Goal: Task Accomplishment & Management: Manage account settings

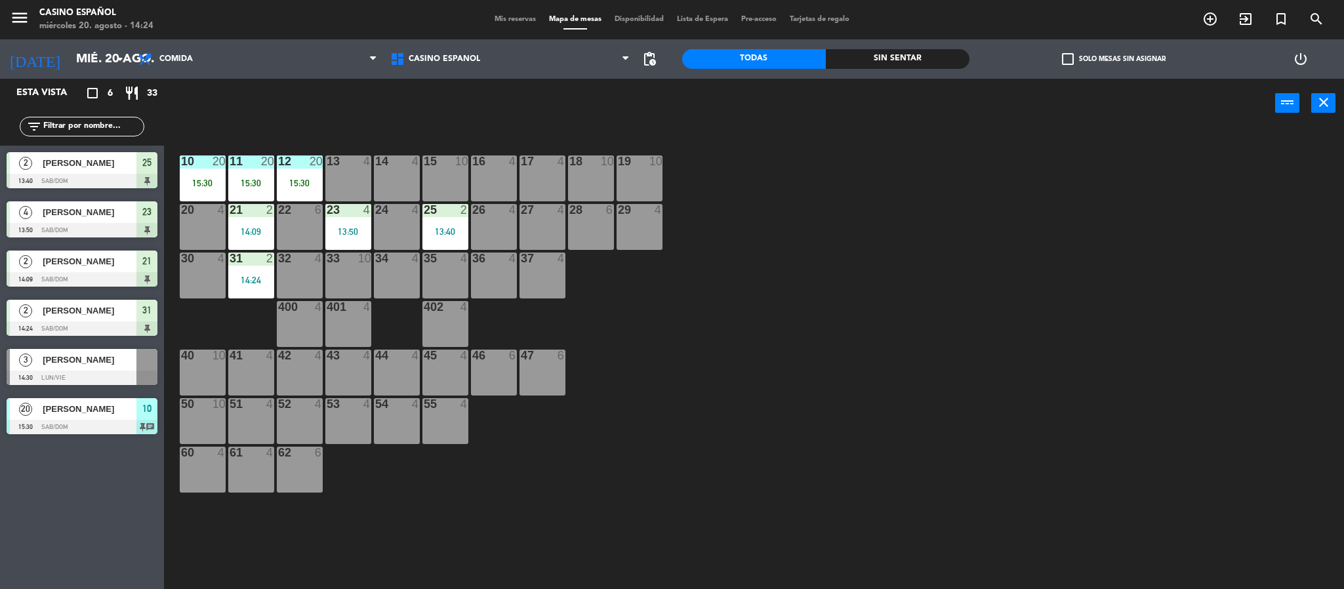
click at [102, 377] on div at bounding box center [82, 378] width 151 height 14
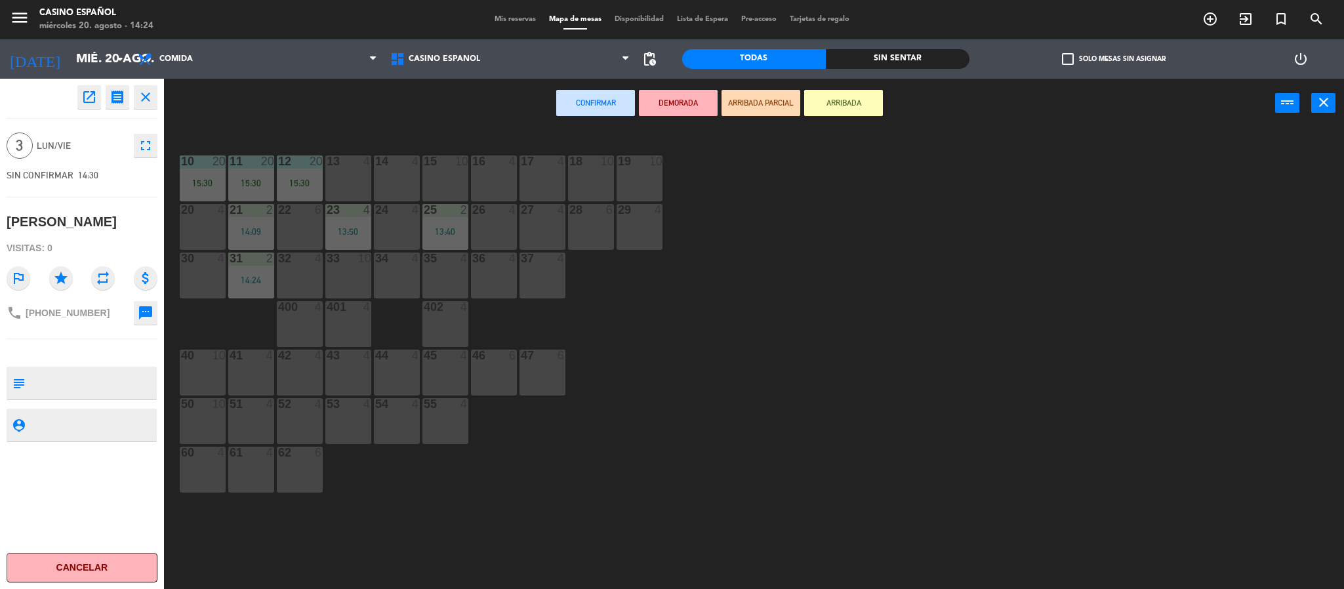
click at [587, 183] on div "18 10" at bounding box center [591, 179] width 46 height 46
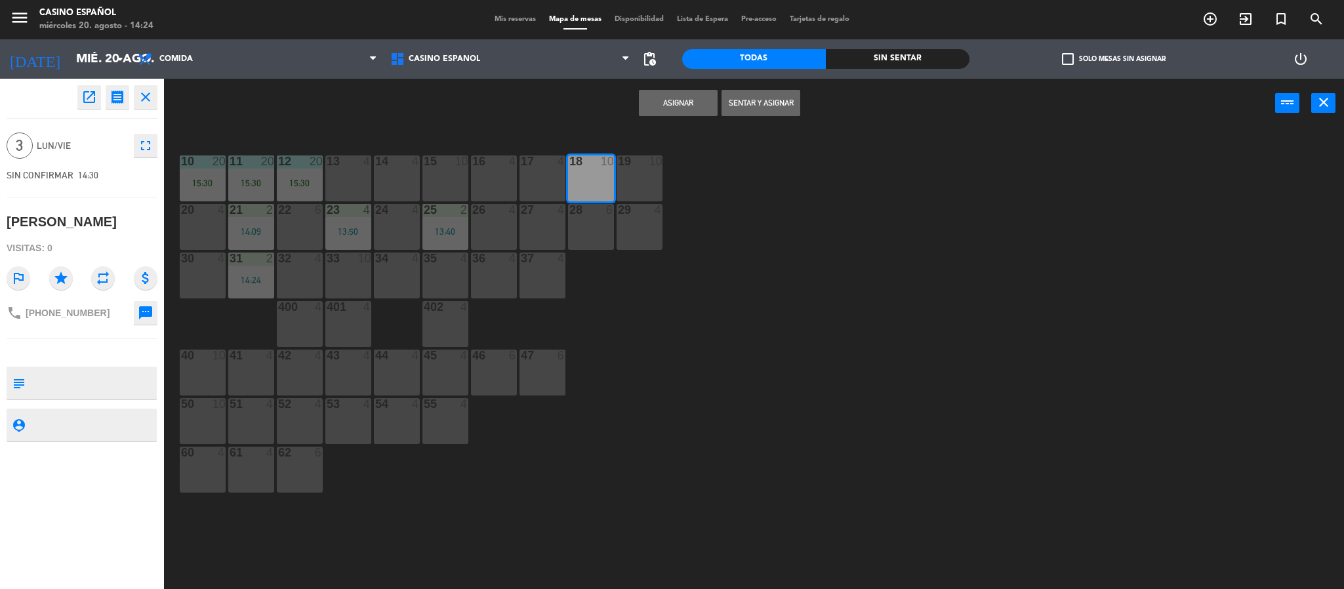
click at [749, 98] on button "Sentar y Asignar" at bounding box center [761, 103] width 79 height 26
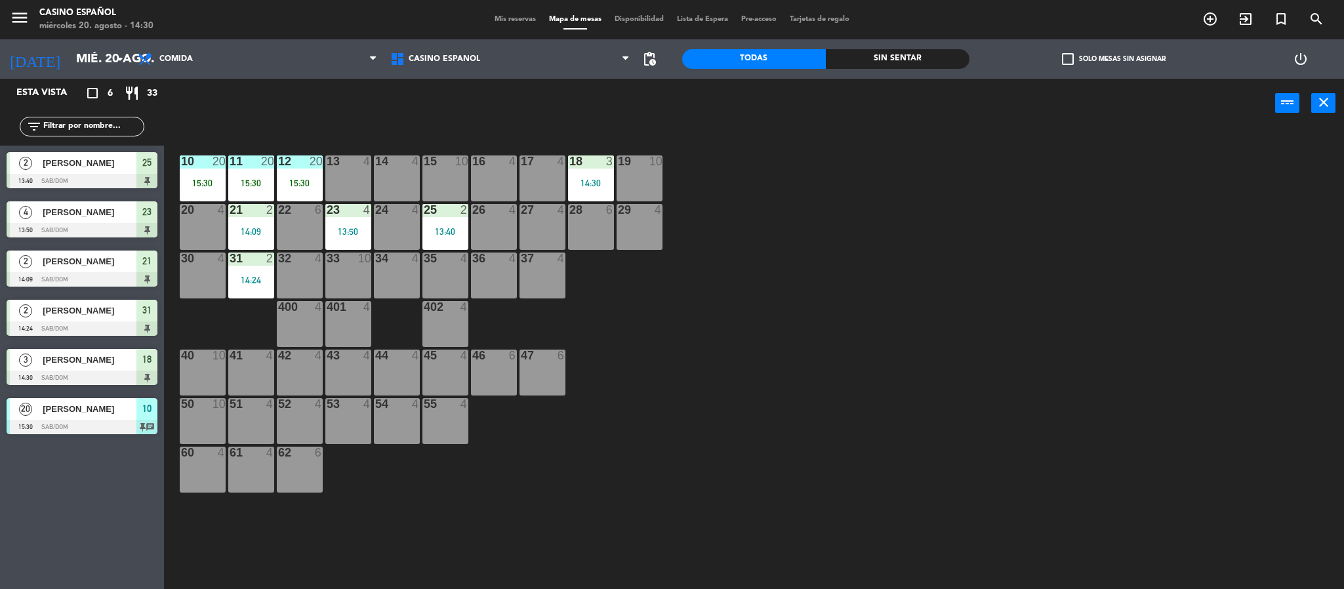
click at [311, 266] on div "32 4" at bounding box center [300, 276] width 46 height 46
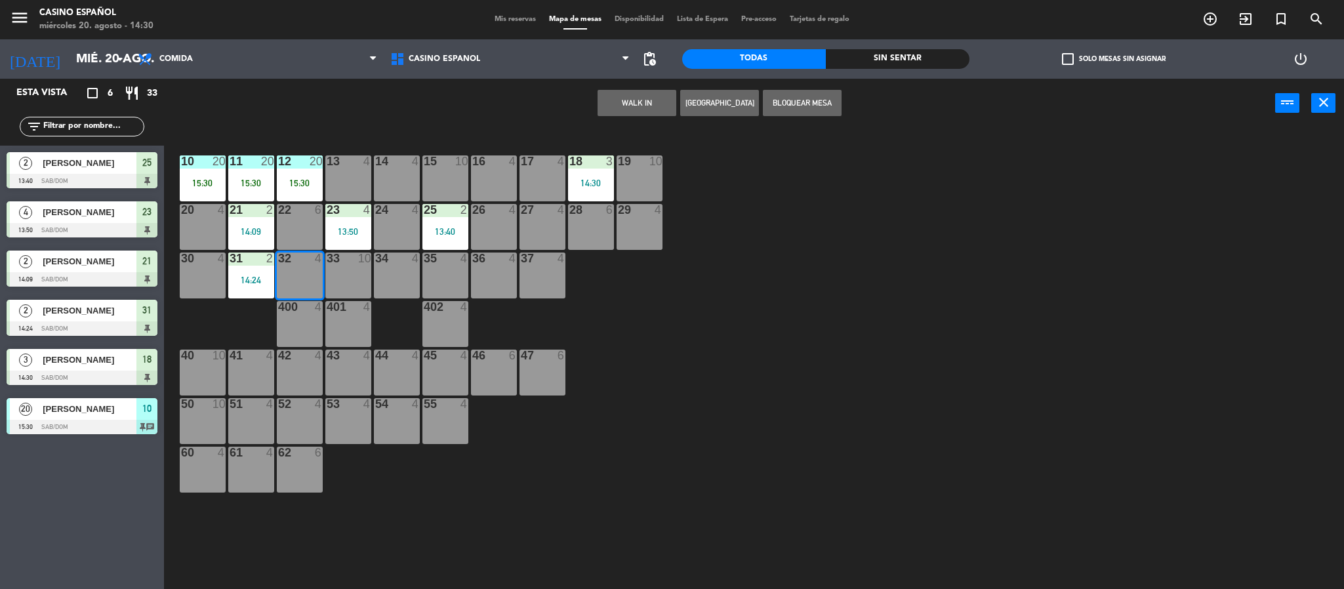
click at [640, 104] on button "WALK IN" at bounding box center [637, 103] width 79 height 26
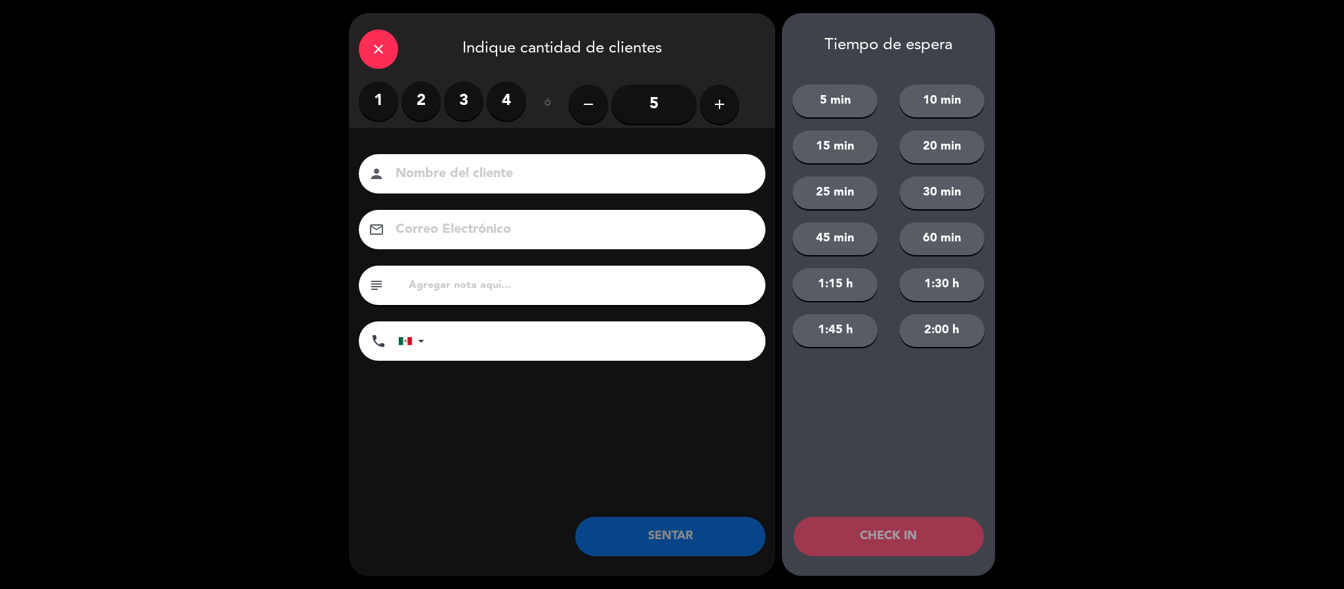
click at [414, 93] on label "2" at bounding box center [421, 100] width 39 height 39
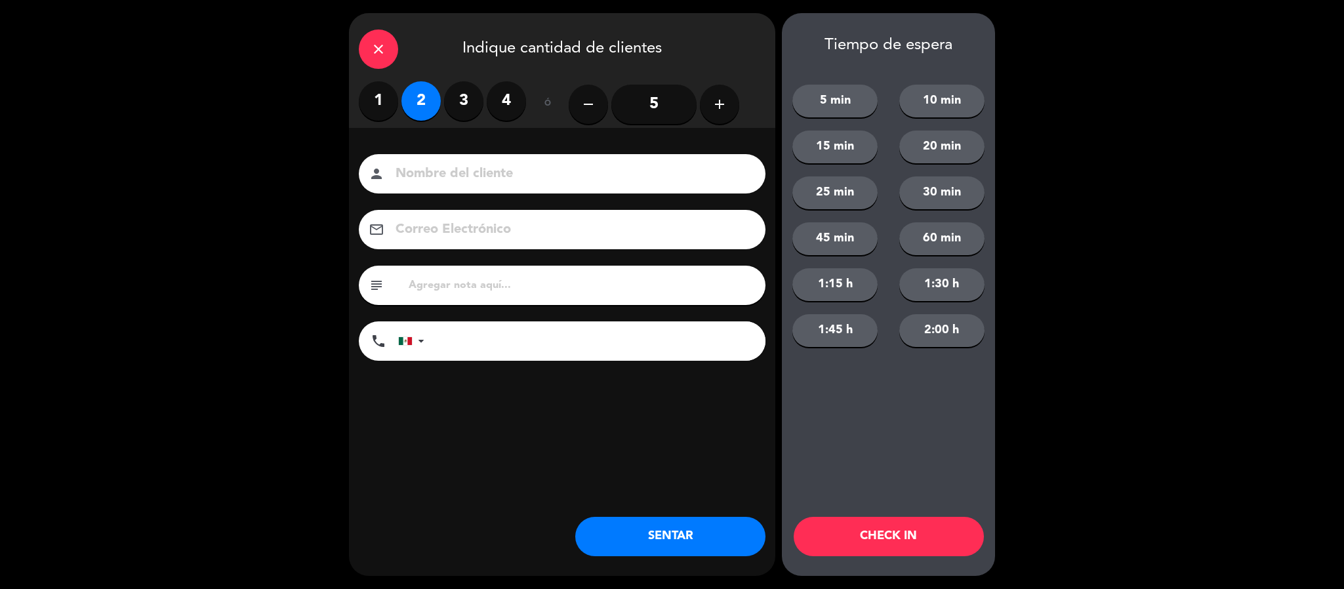
click at [429, 182] on input at bounding box center [571, 174] width 354 height 23
type input "CARMEN"
click at [640, 548] on button "SENTAR" at bounding box center [670, 536] width 190 height 39
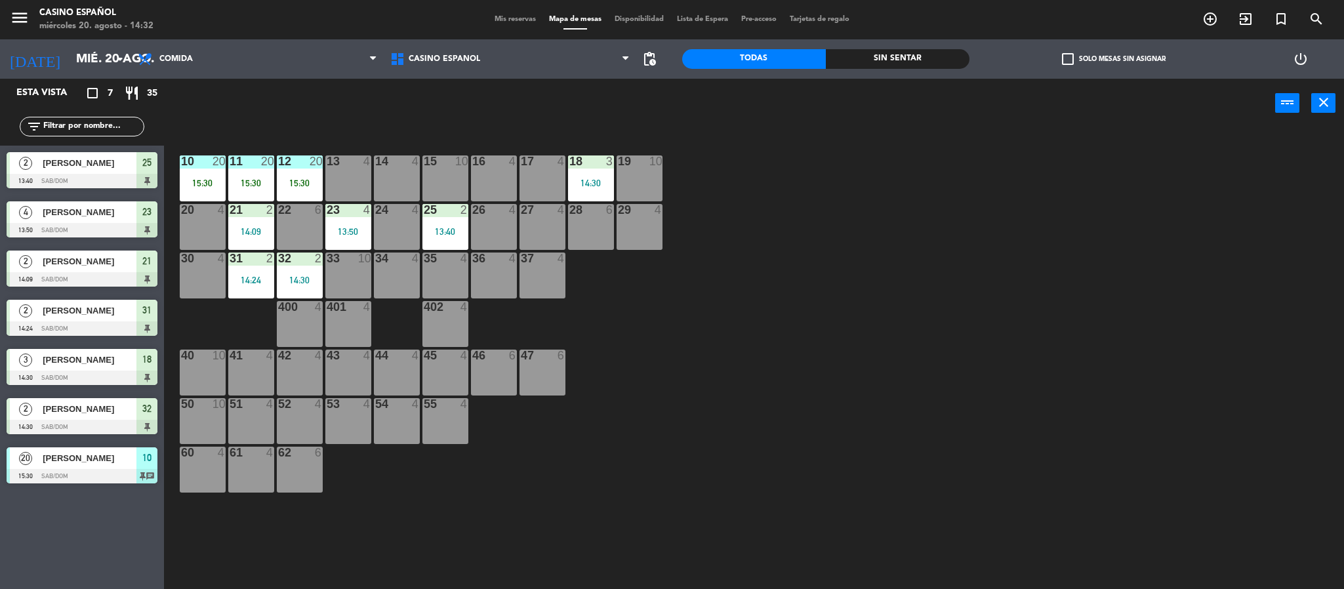
click at [503, 278] on div "36 4" at bounding box center [494, 276] width 46 height 46
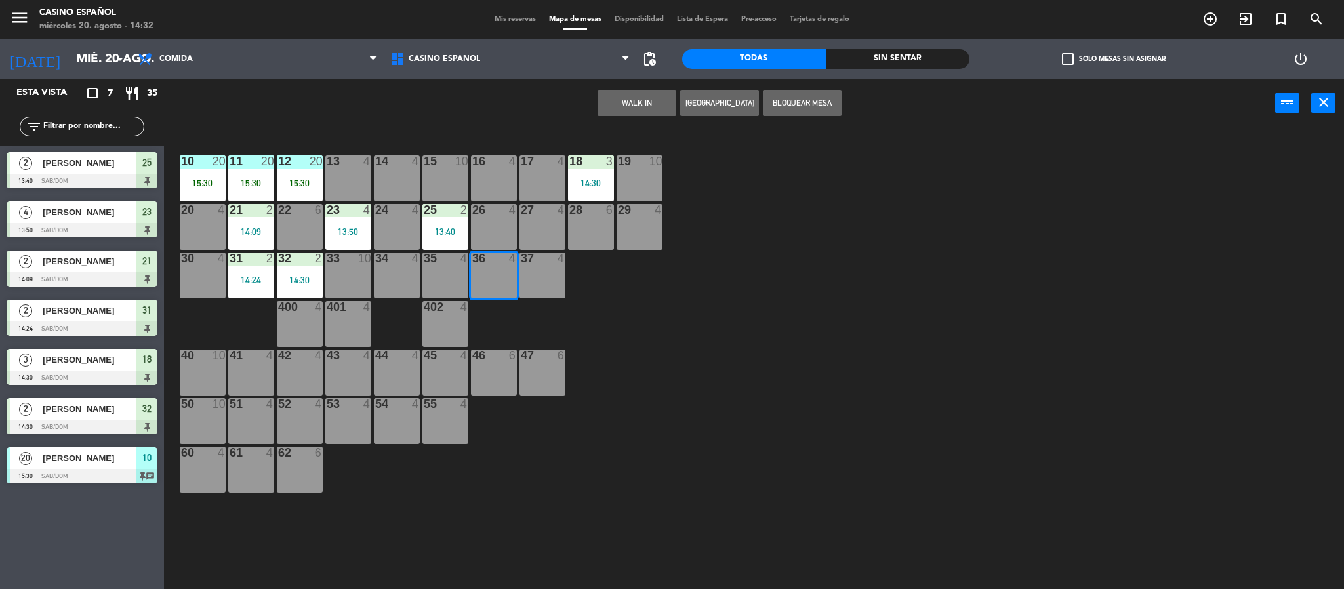
click at [638, 101] on button "WALK IN" at bounding box center [637, 103] width 79 height 26
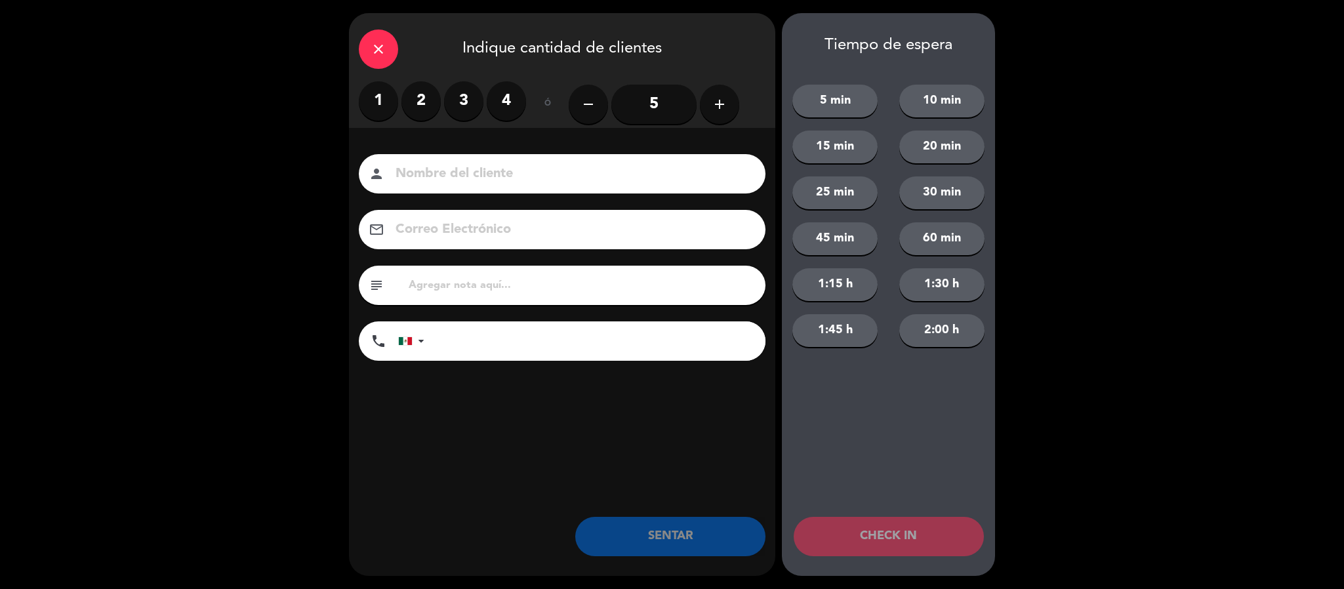
click at [425, 101] on label "2" at bounding box center [421, 100] width 39 height 39
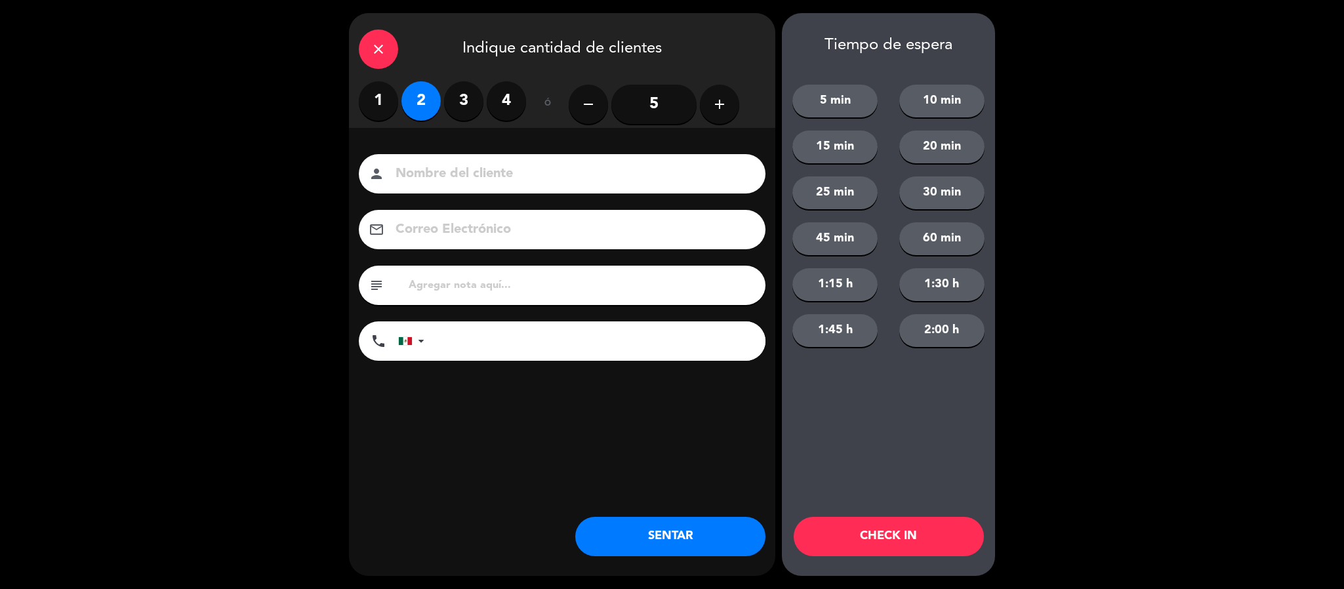
click at [429, 167] on input at bounding box center [571, 174] width 354 height 23
type input "[PERSON_NAME]"
click at [622, 549] on button "SENTAR" at bounding box center [670, 536] width 190 height 39
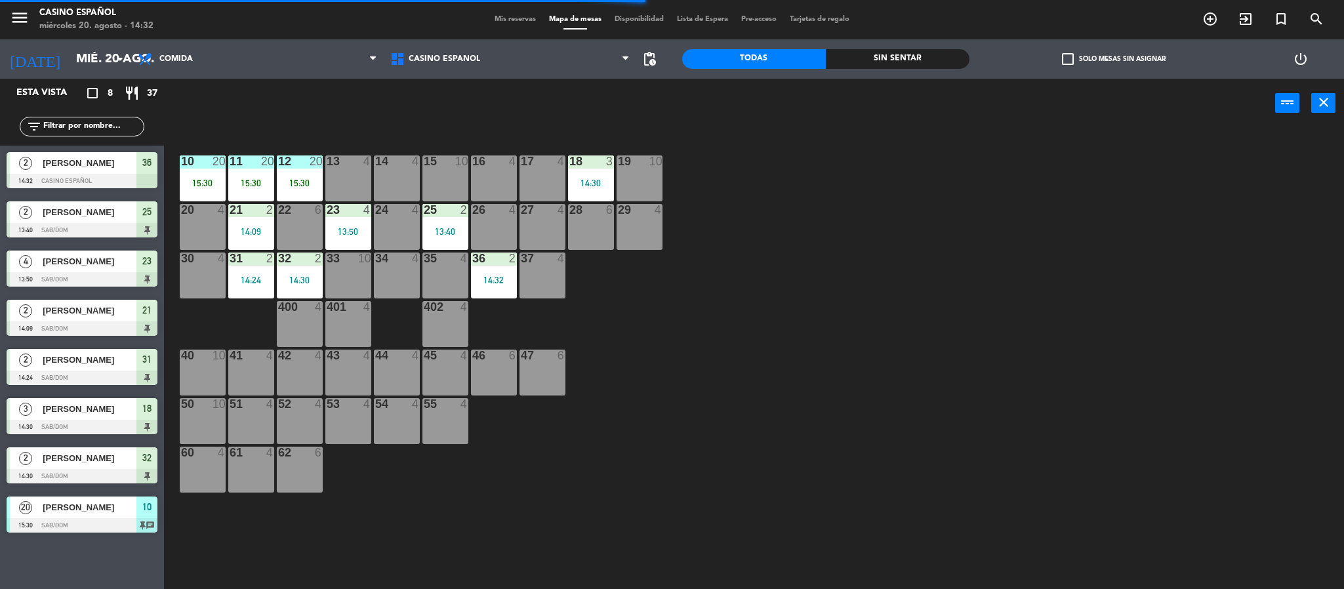
click at [333, 184] on div "13 4" at bounding box center [348, 179] width 46 height 46
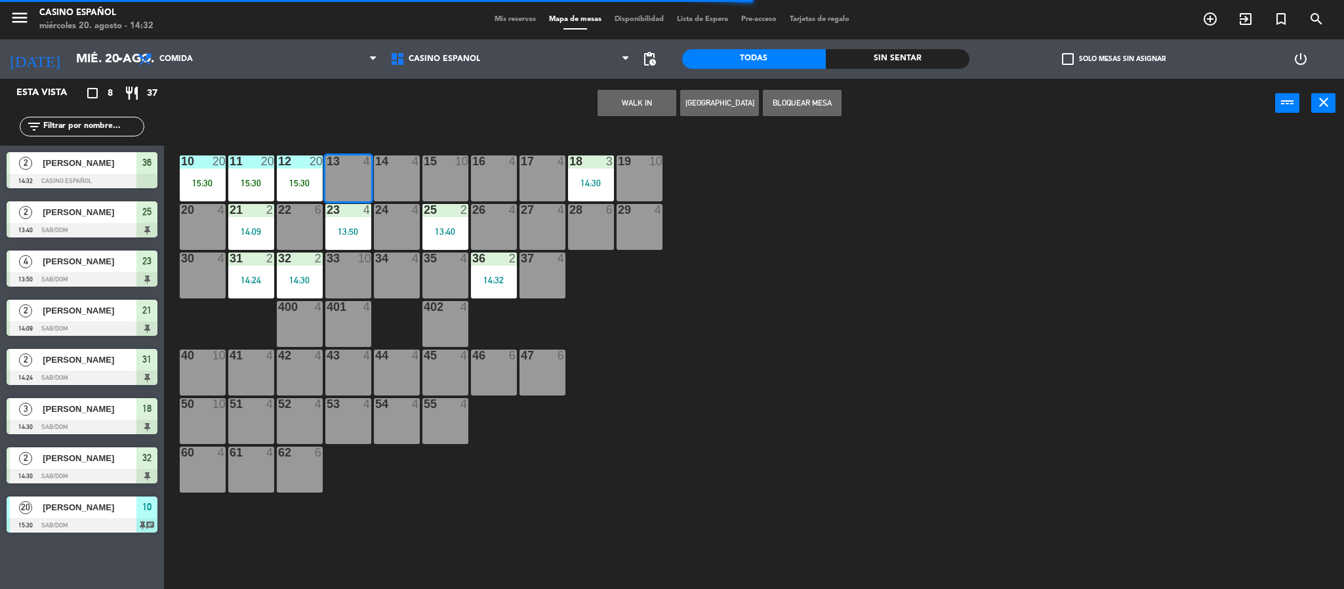
click at [613, 106] on button "WALK IN" at bounding box center [637, 103] width 79 height 26
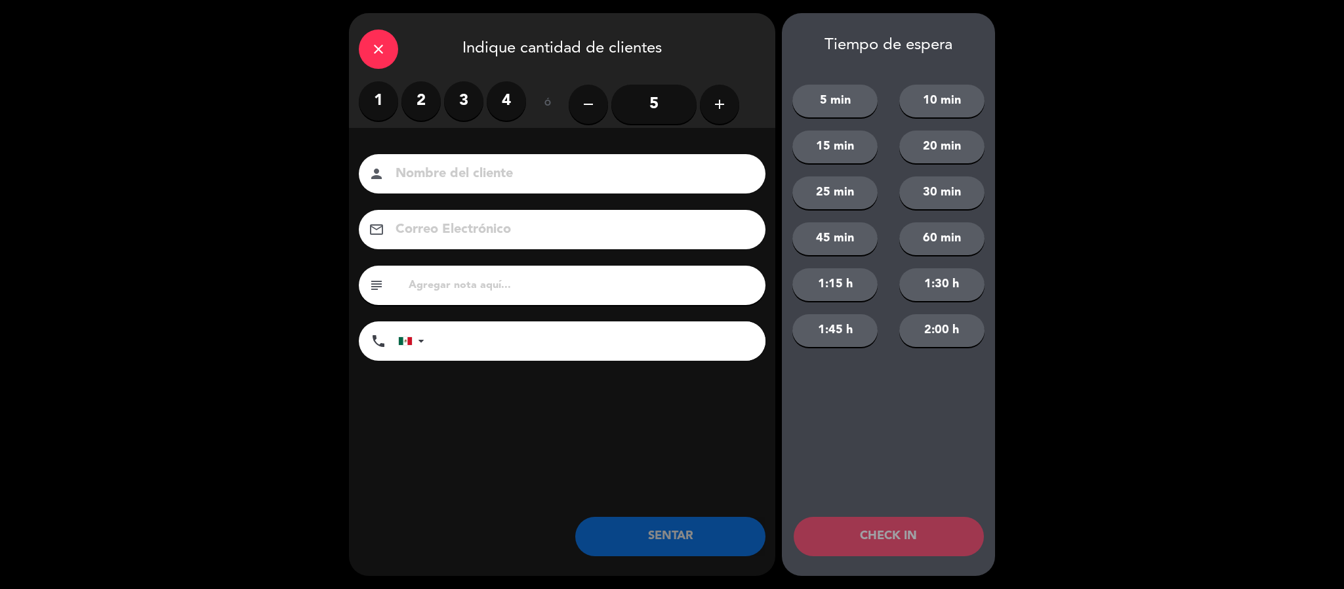
click at [430, 93] on label "2" at bounding box center [421, 100] width 39 height 39
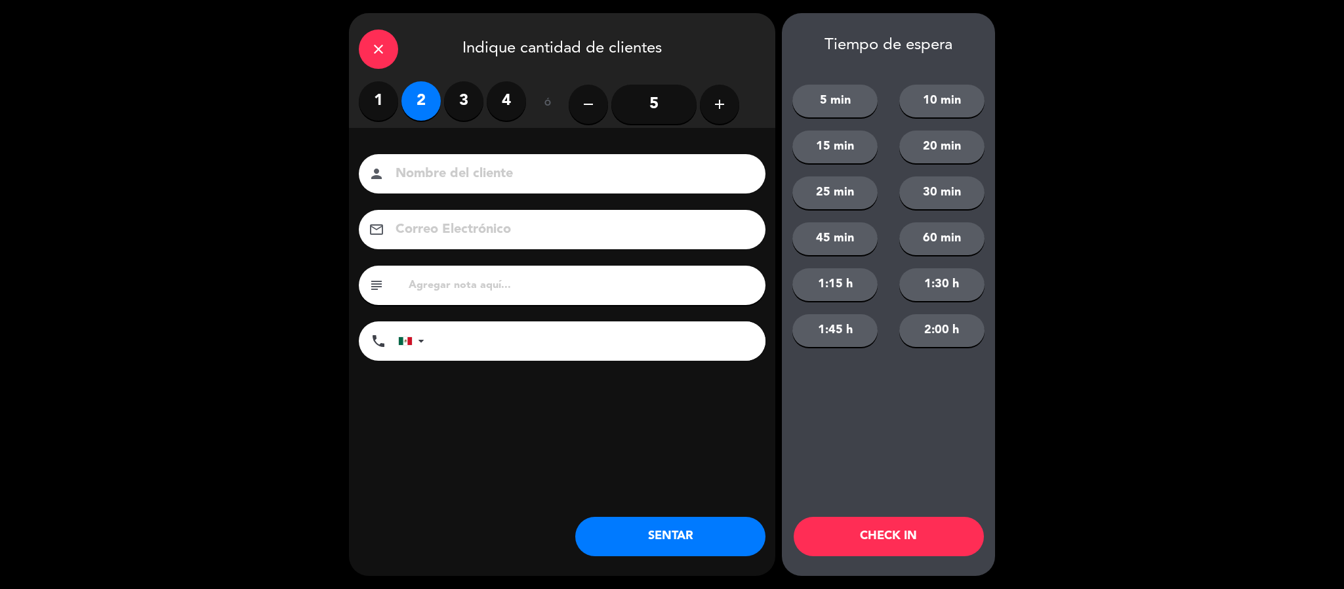
click at [434, 166] on input at bounding box center [571, 174] width 354 height 23
type input "[PERSON_NAME]"
click at [691, 531] on button "SENTAR" at bounding box center [670, 536] width 190 height 39
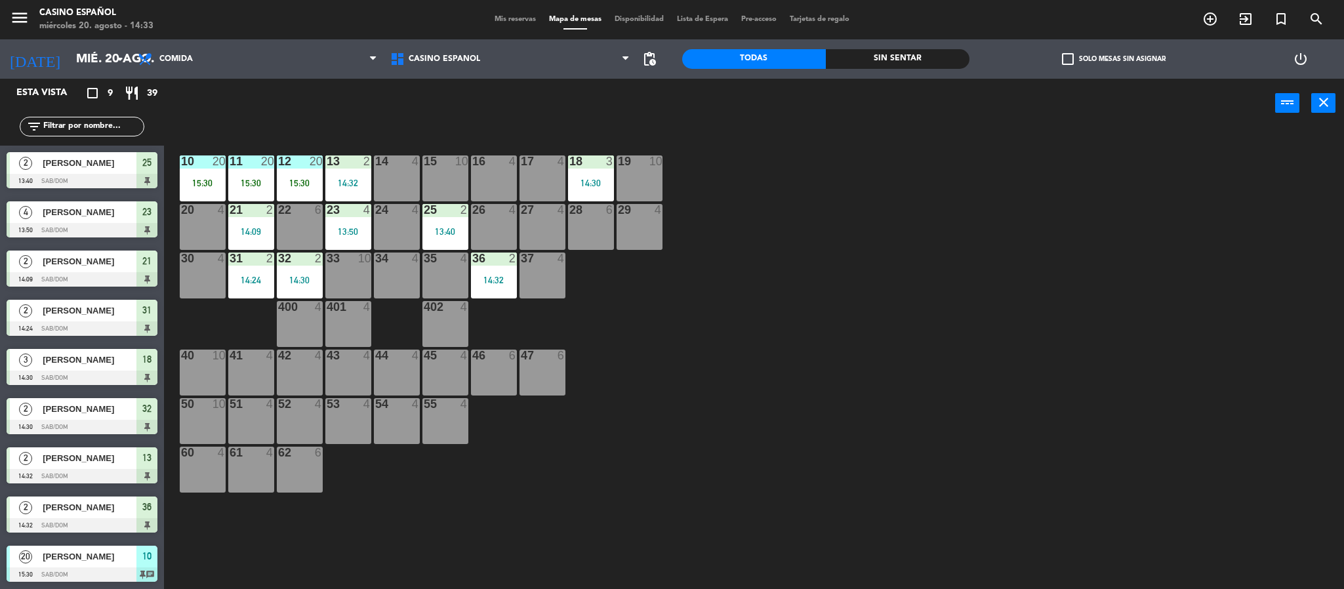
click at [494, 163] on div at bounding box center [494, 162] width 22 height 12
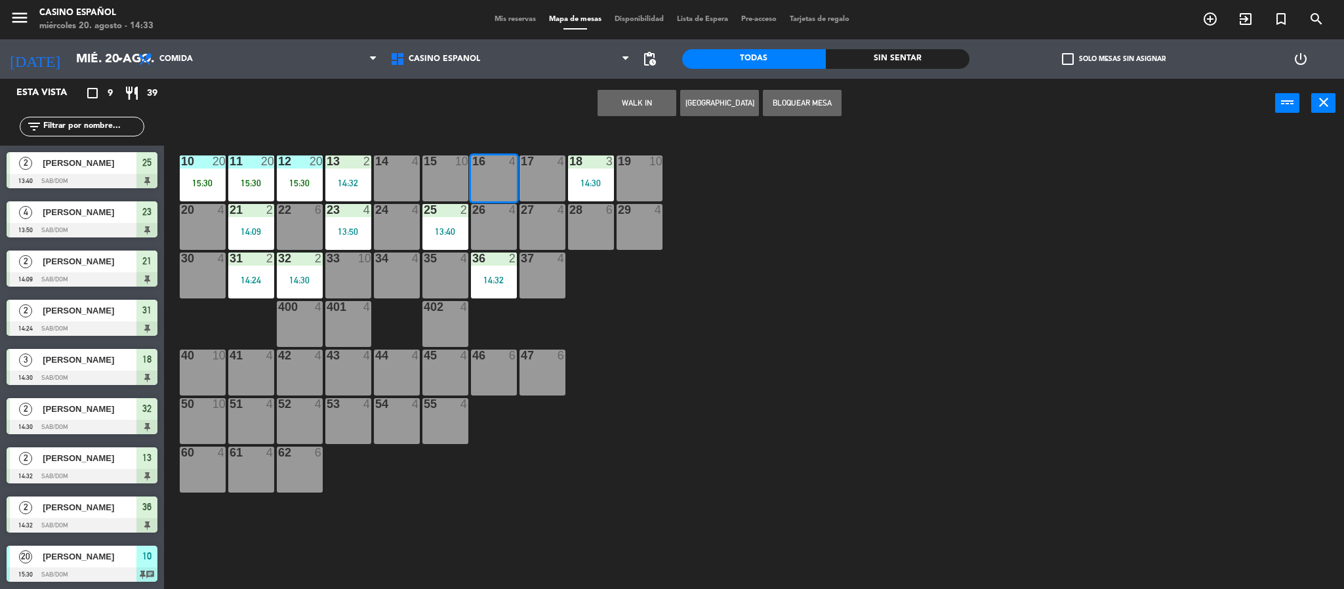
click at [633, 91] on button "WALK IN" at bounding box center [637, 103] width 79 height 26
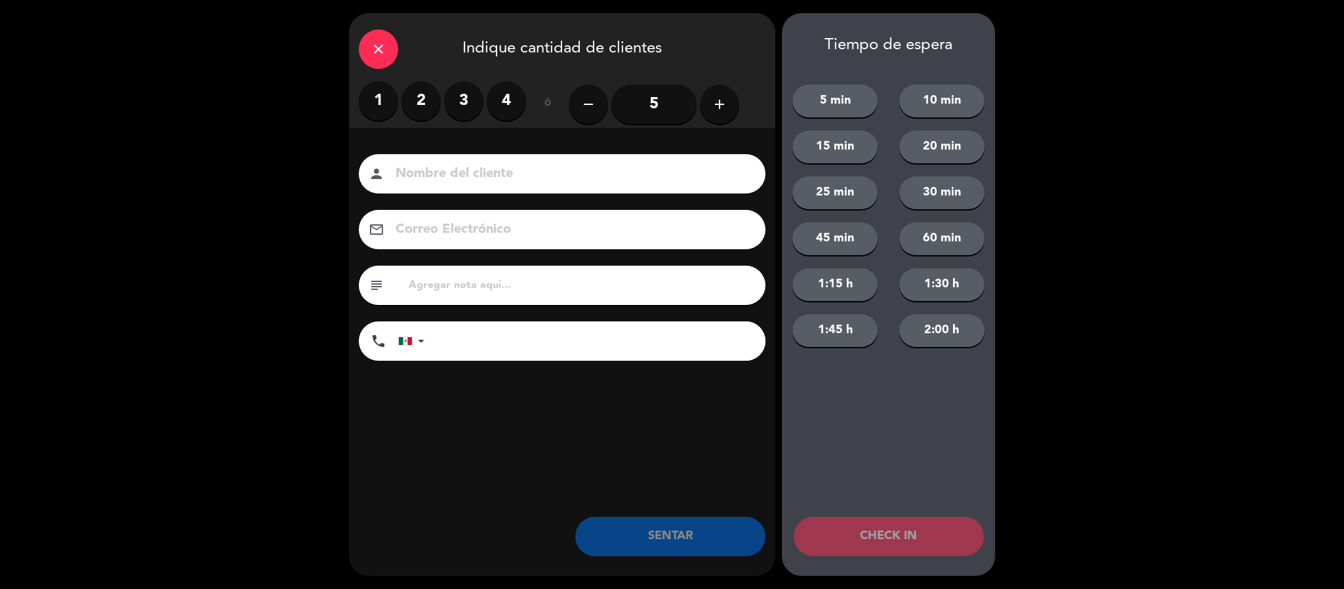
click at [426, 106] on label "2" at bounding box center [421, 100] width 39 height 39
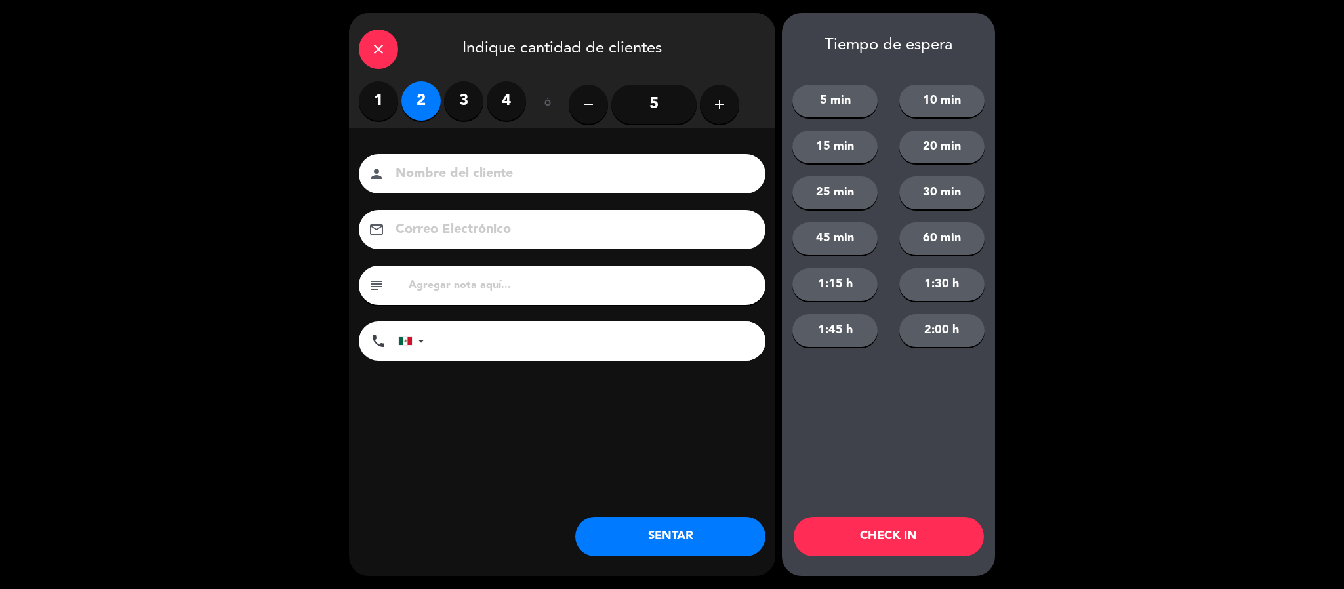
click at [449, 176] on input at bounding box center [571, 174] width 354 height 23
type input "[PERSON_NAME]"
click at [611, 541] on button "SENTAR" at bounding box center [670, 536] width 190 height 39
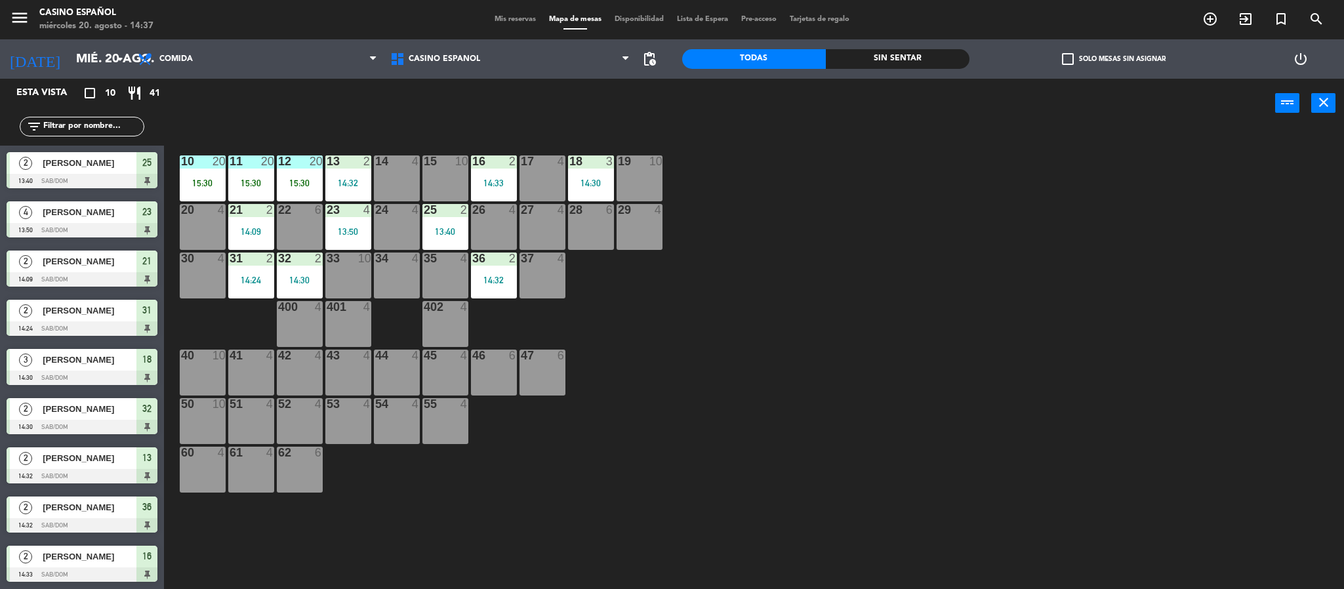
click at [599, 224] on div "28 6" at bounding box center [591, 227] width 46 height 46
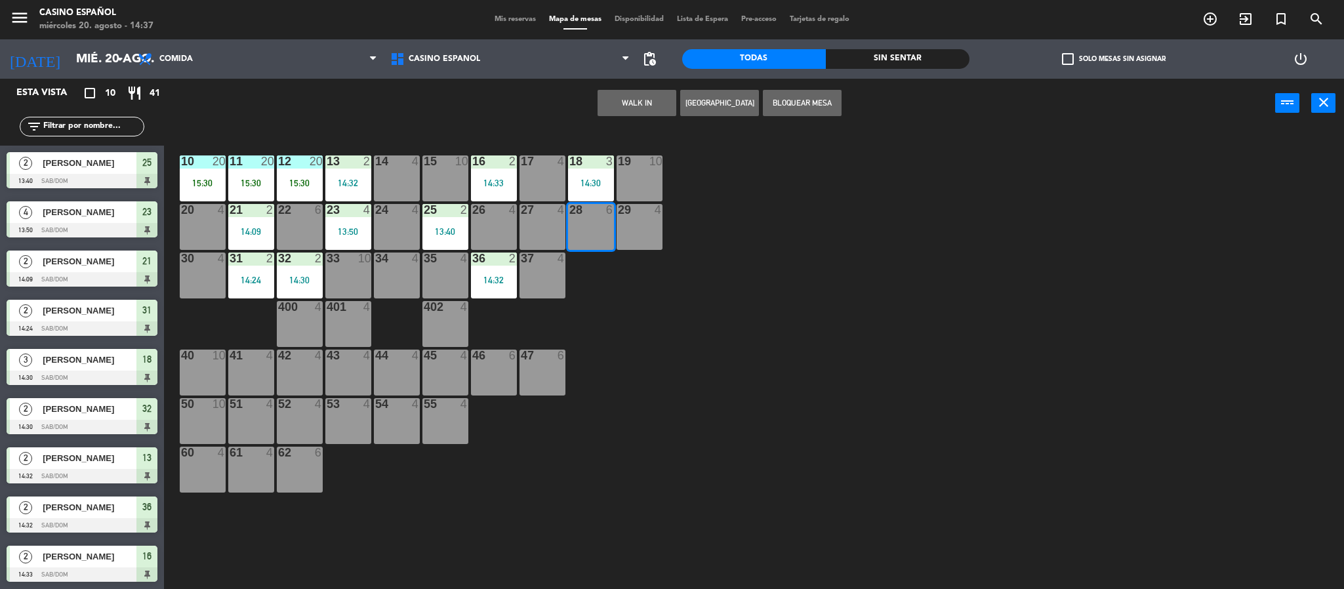
click at [634, 104] on button "WALK IN" at bounding box center [637, 103] width 79 height 26
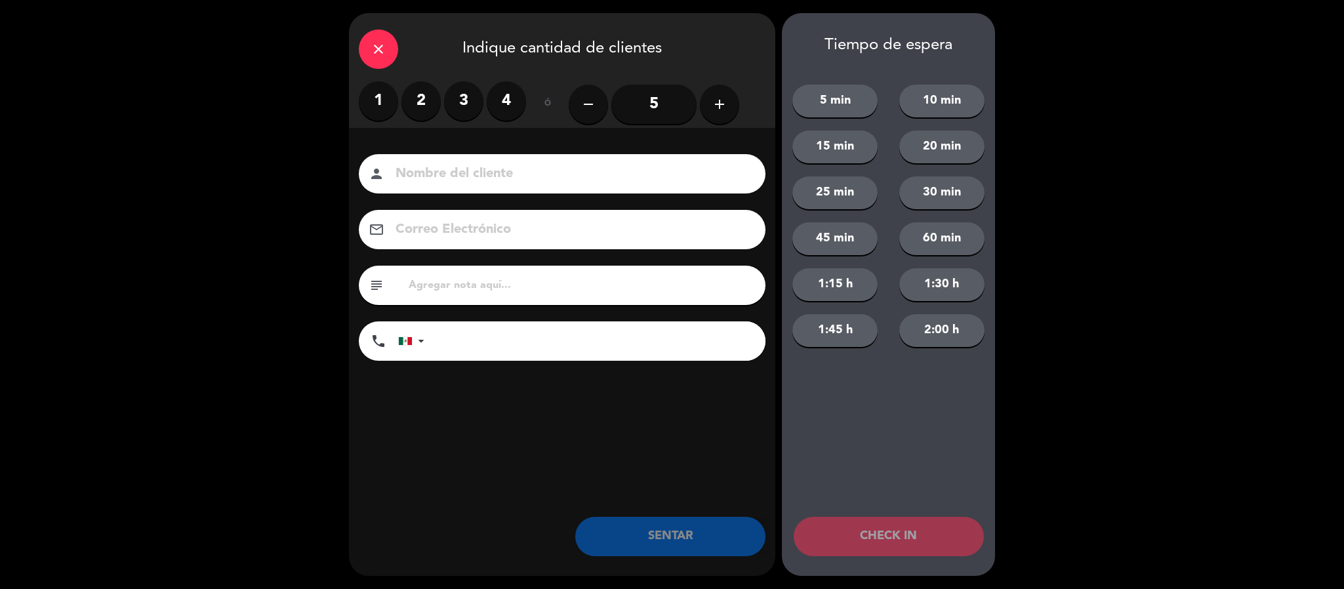
click at [469, 103] on label "3" at bounding box center [463, 100] width 39 height 39
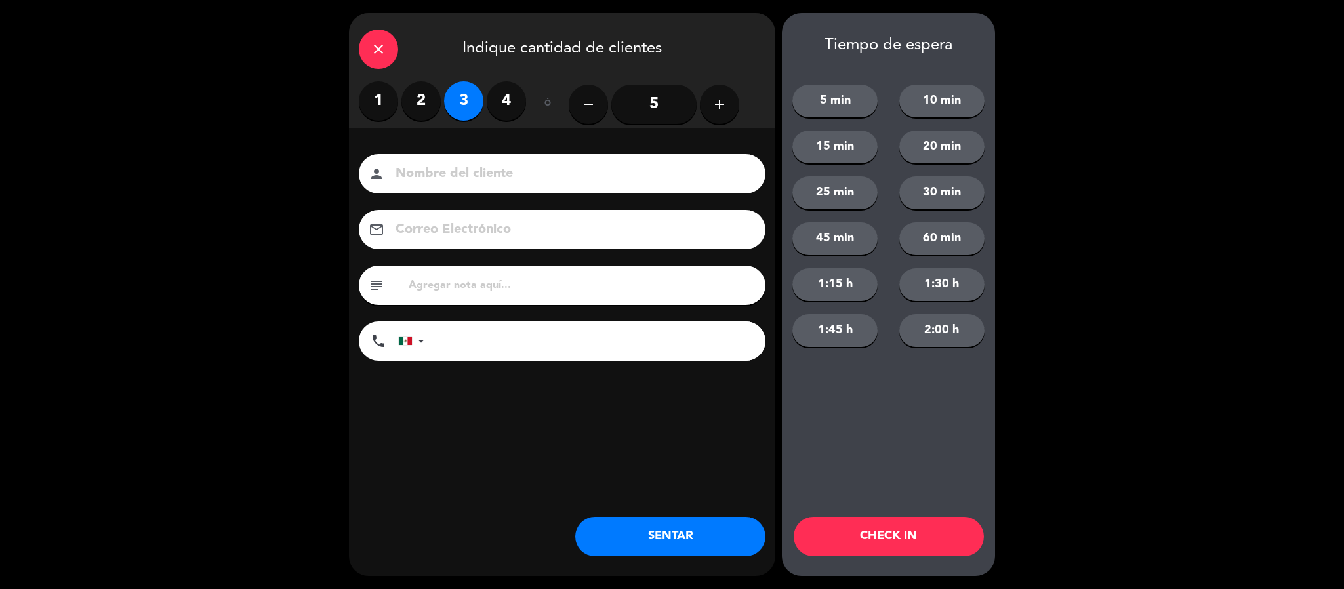
click at [429, 173] on input at bounding box center [571, 174] width 354 height 23
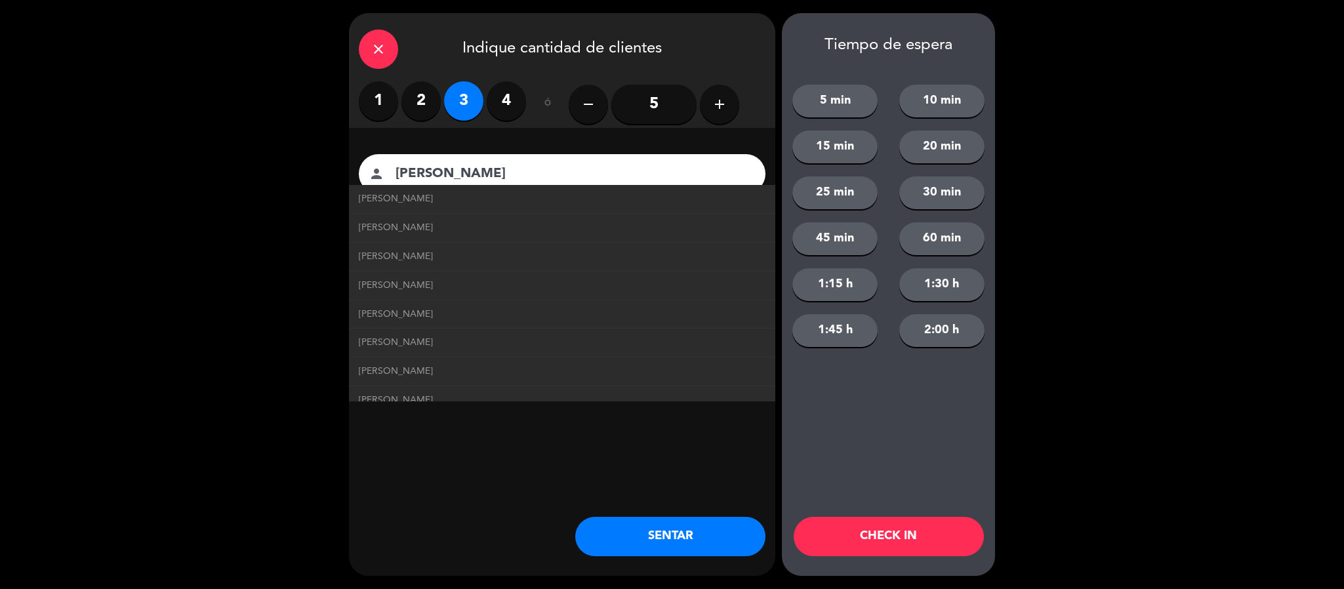
type input "[PERSON_NAME]"
click at [612, 546] on button "SENTAR" at bounding box center [670, 536] width 190 height 39
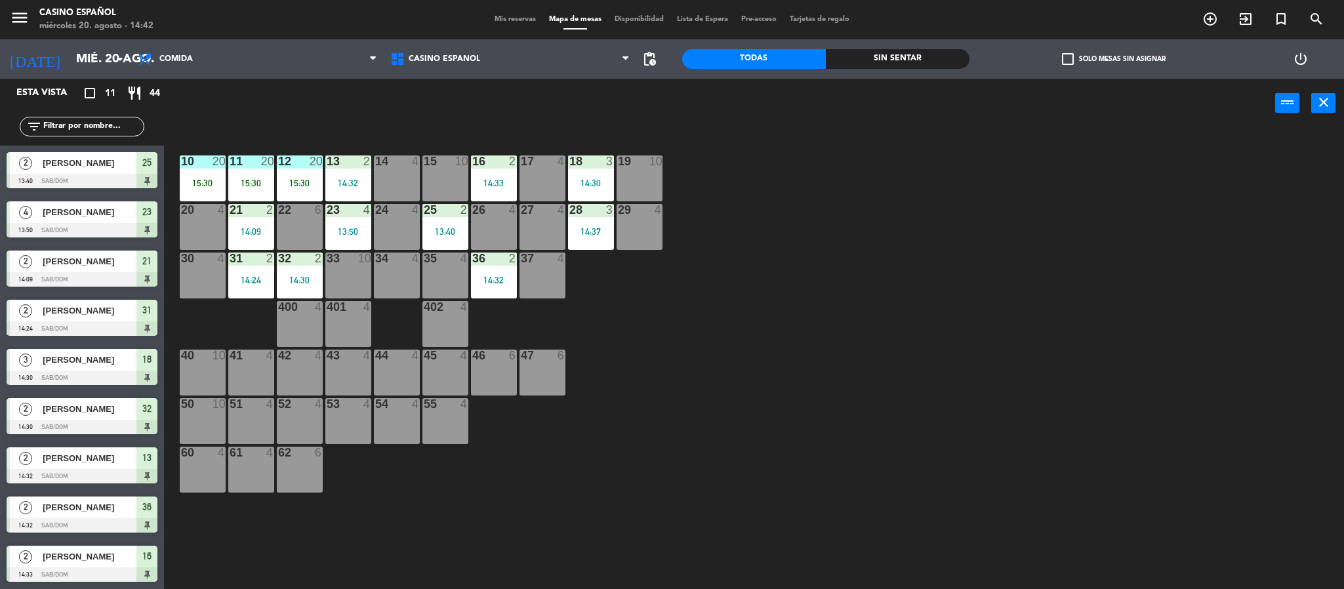
click at [540, 284] on div "37 4" at bounding box center [543, 276] width 46 height 46
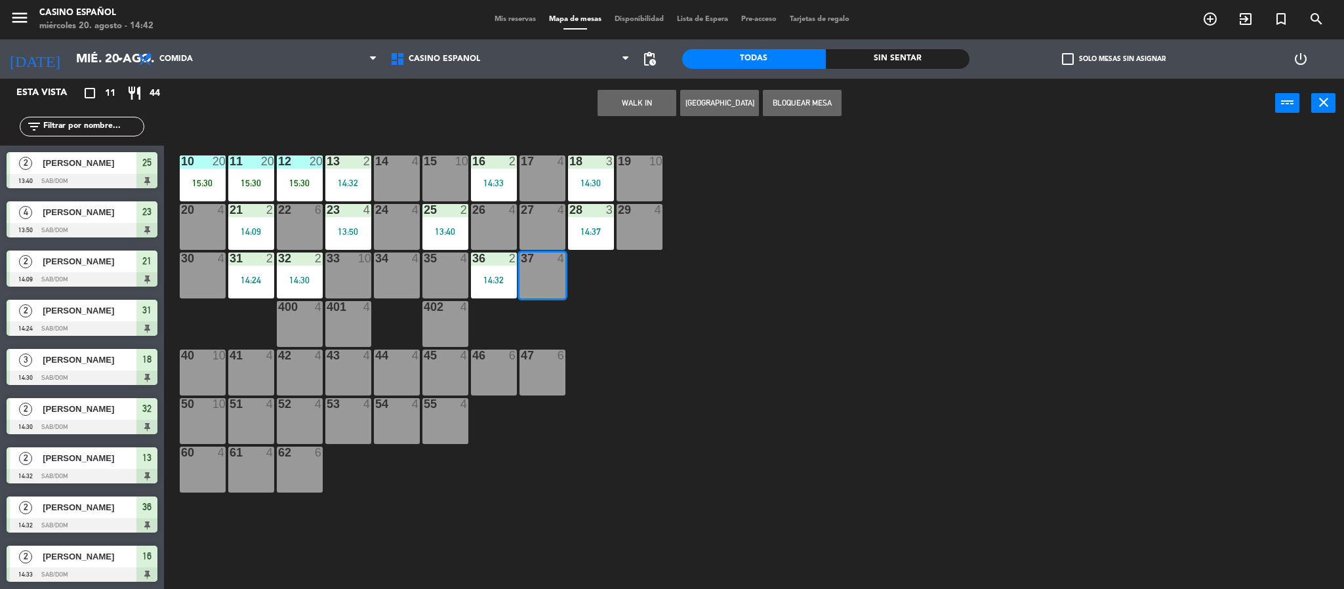
click at [638, 100] on button "WALK IN" at bounding box center [637, 103] width 79 height 26
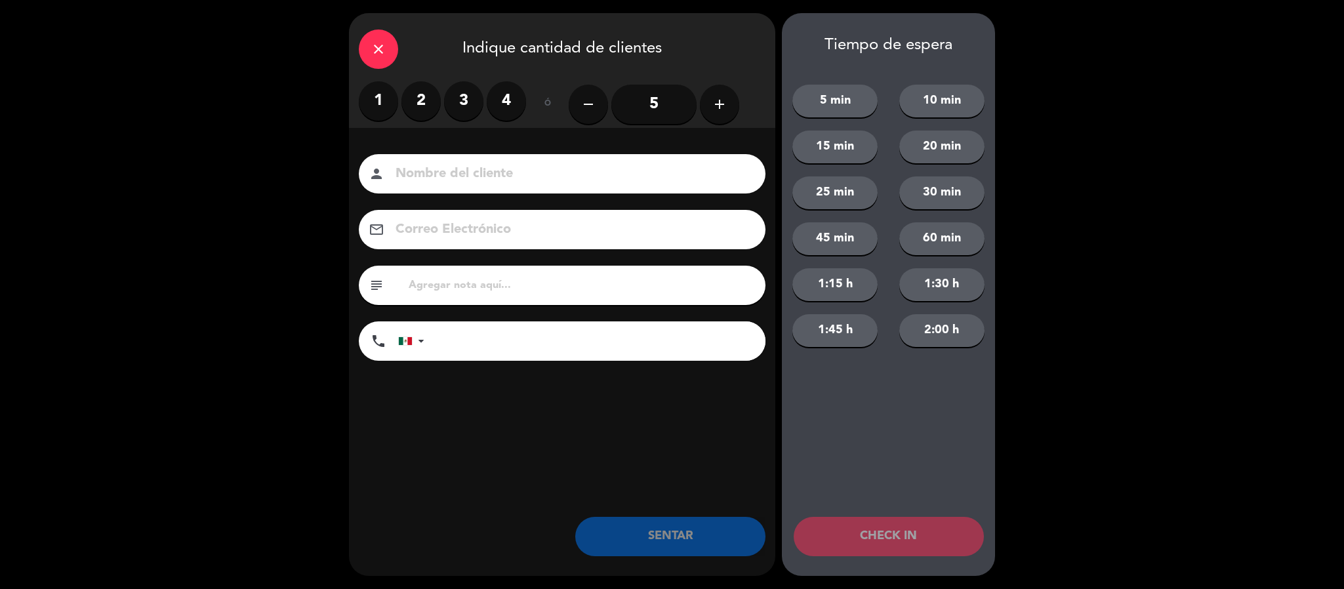
click at [367, 101] on label "1" at bounding box center [378, 100] width 39 height 39
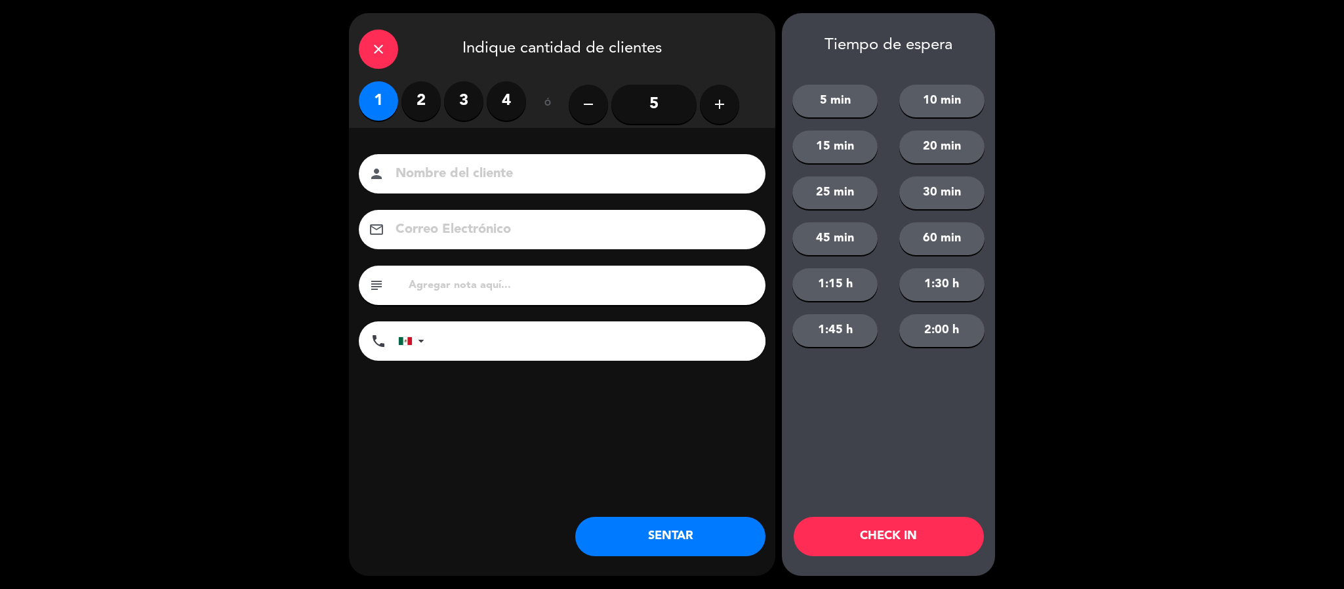
click at [428, 183] on input at bounding box center [571, 174] width 354 height 23
type input "GUSTAVO"
click at [638, 542] on button "SENTAR" at bounding box center [670, 536] width 190 height 39
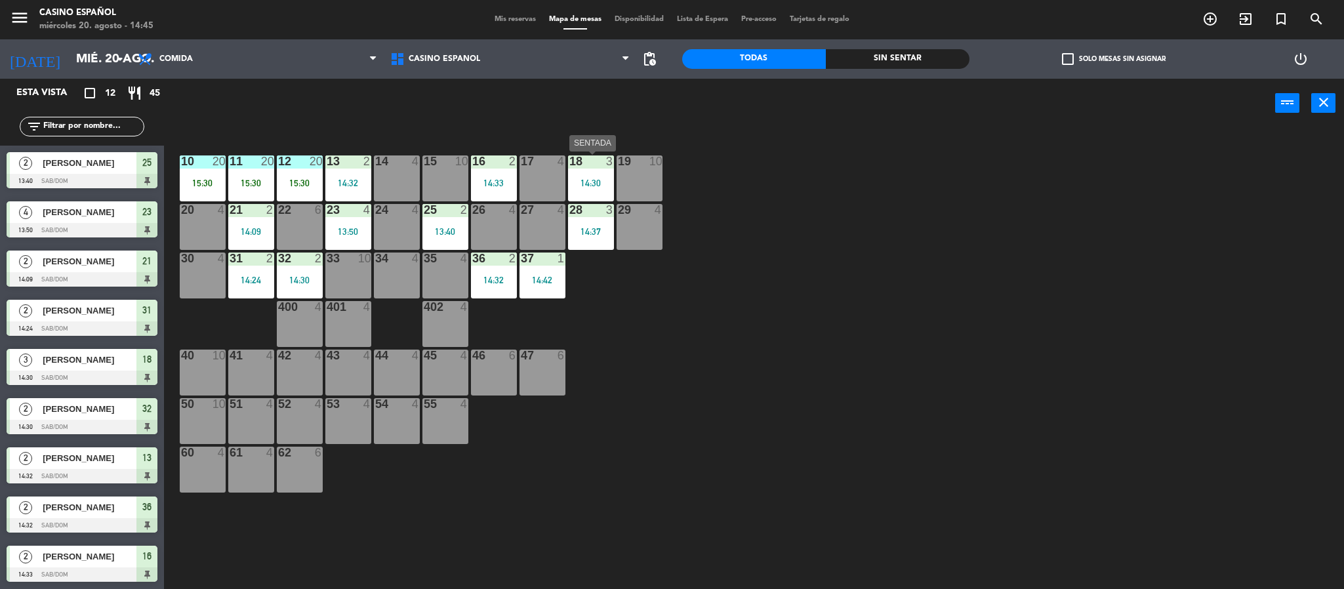
click at [581, 182] on div "14:30" at bounding box center [591, 182] width 46 height 9
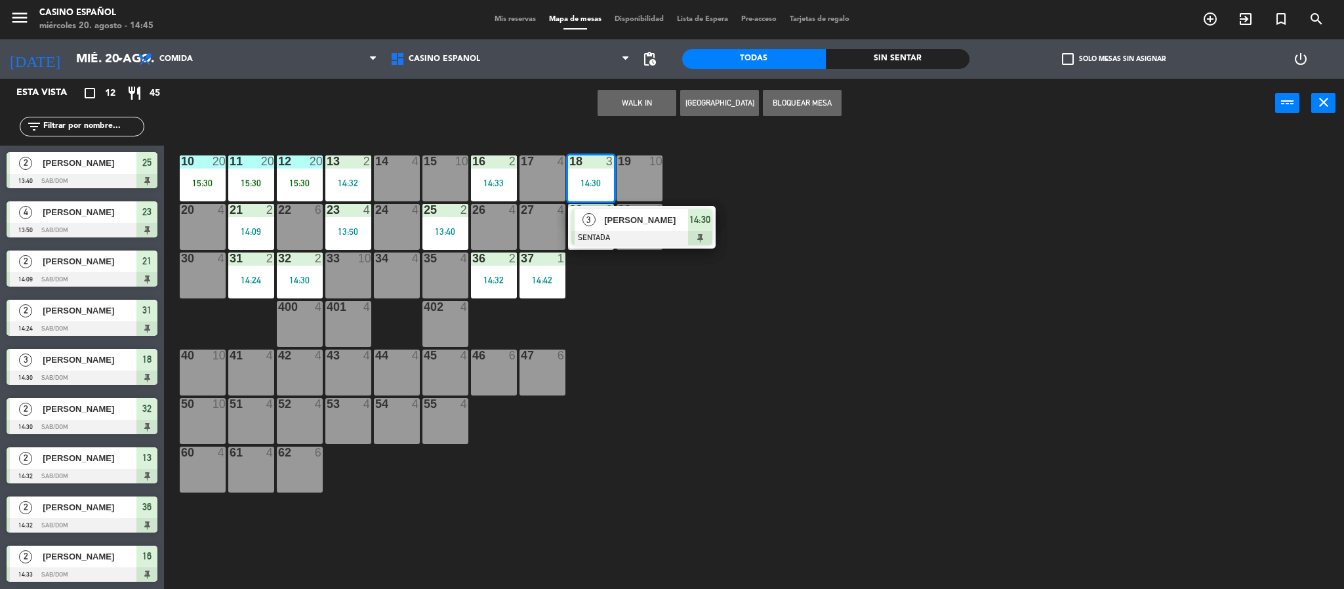
click at [581, 182] on div "14:30" at bounding box center [591, 182] width 46 height 9
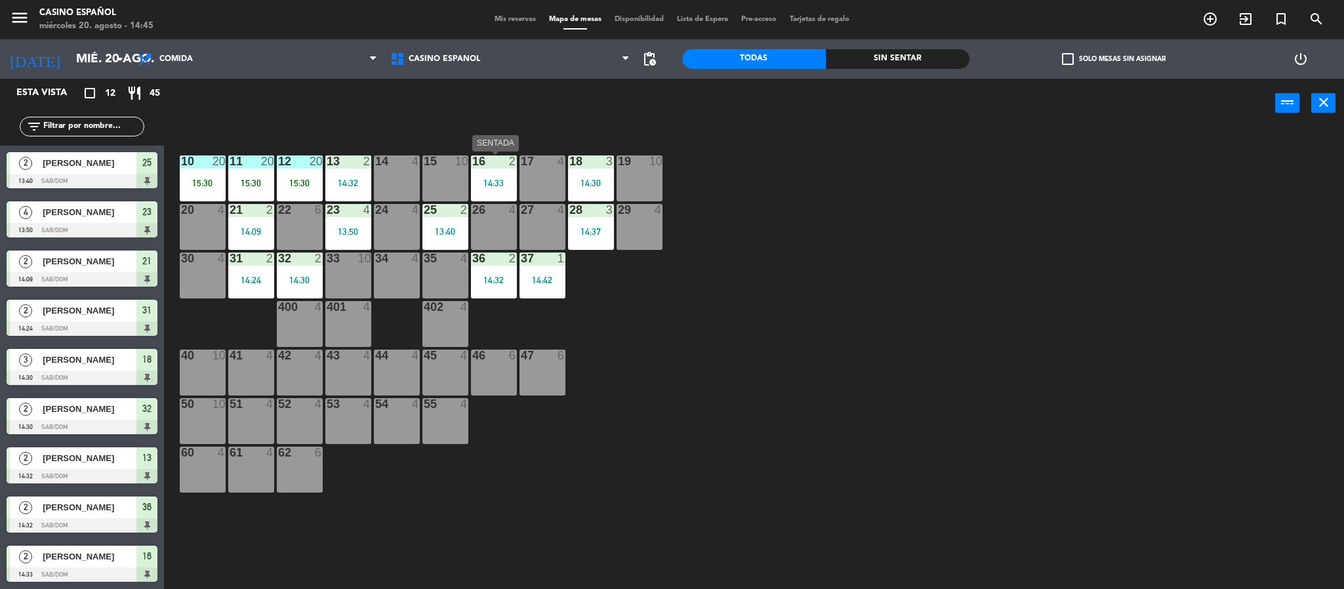
click at [473, 165] on div "16" at bounding box center [472, 162] width 1 height 12
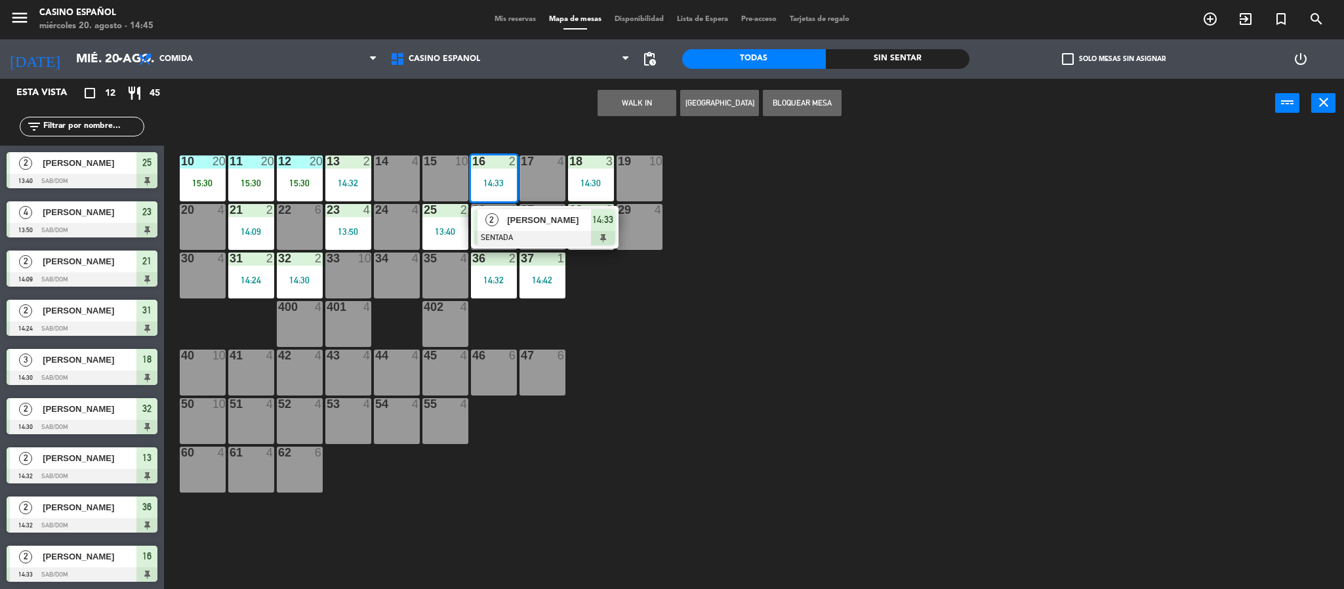
click at [473, 165] on div "16" at bounding box center [472, 162] width 1 height 12
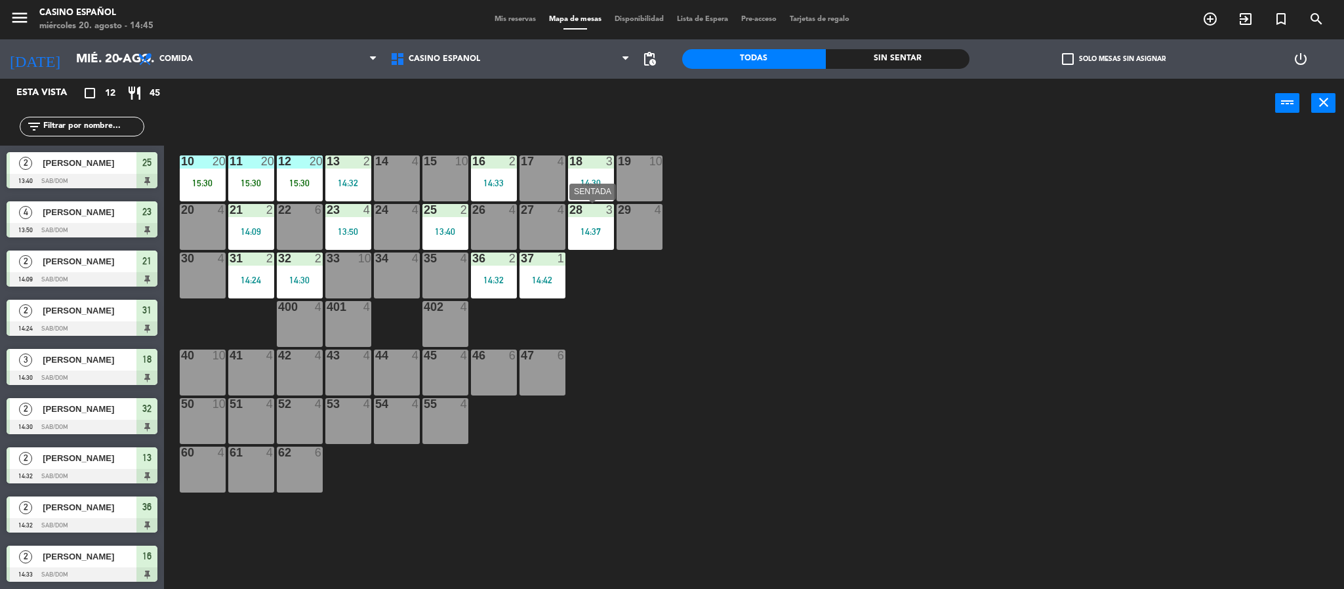
click at [596, 224] on div "28 3 14:37" at bounding box center [591, 227] width 46 height 46
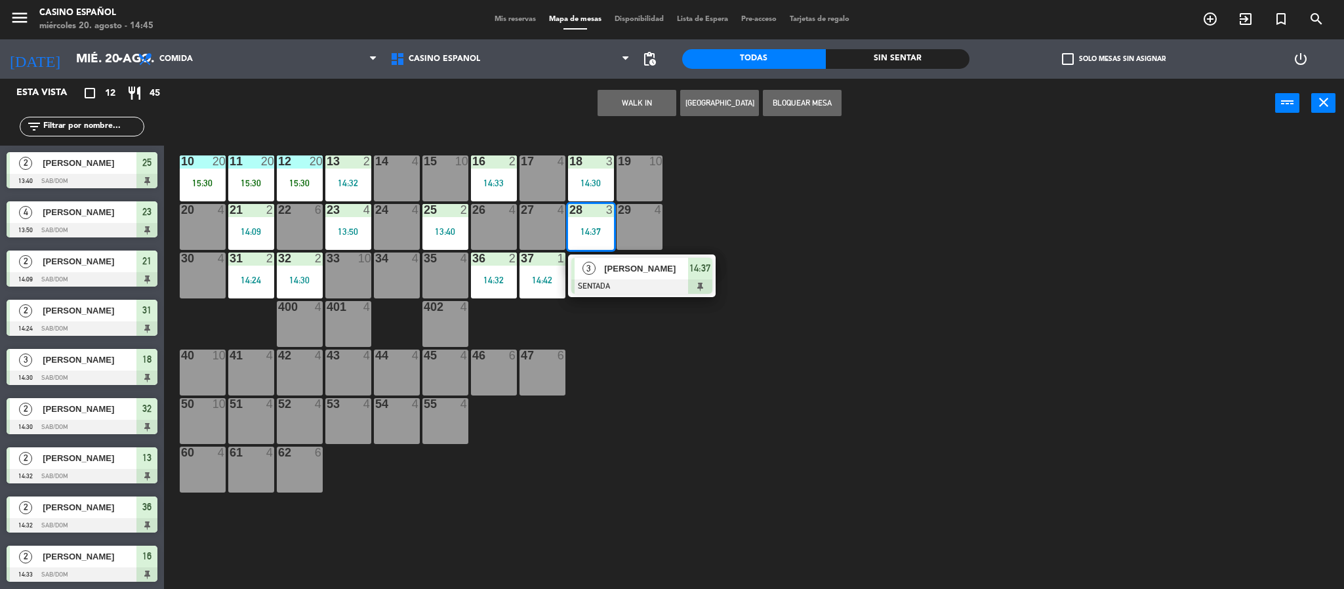
click at [596, 224] on div "28 3 14:37" at bounding box center [591, 227] width 46 height 46
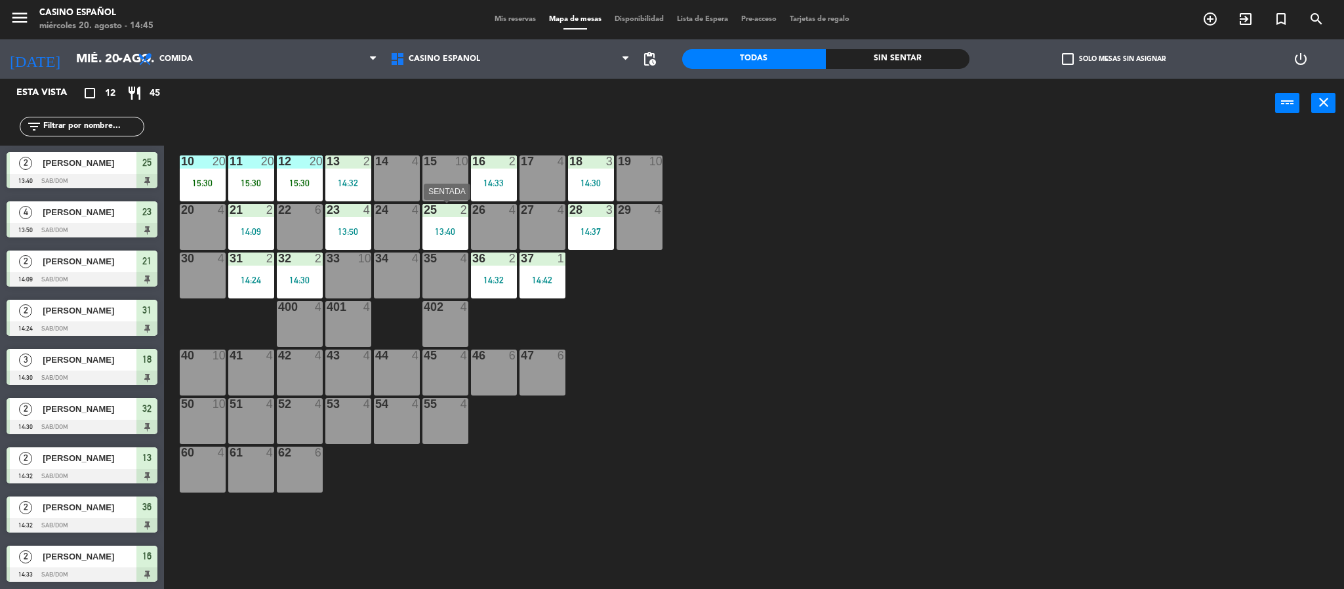
click at [445, 233] on div "13:40" at bounding box center [446, 231] width 46 height 9
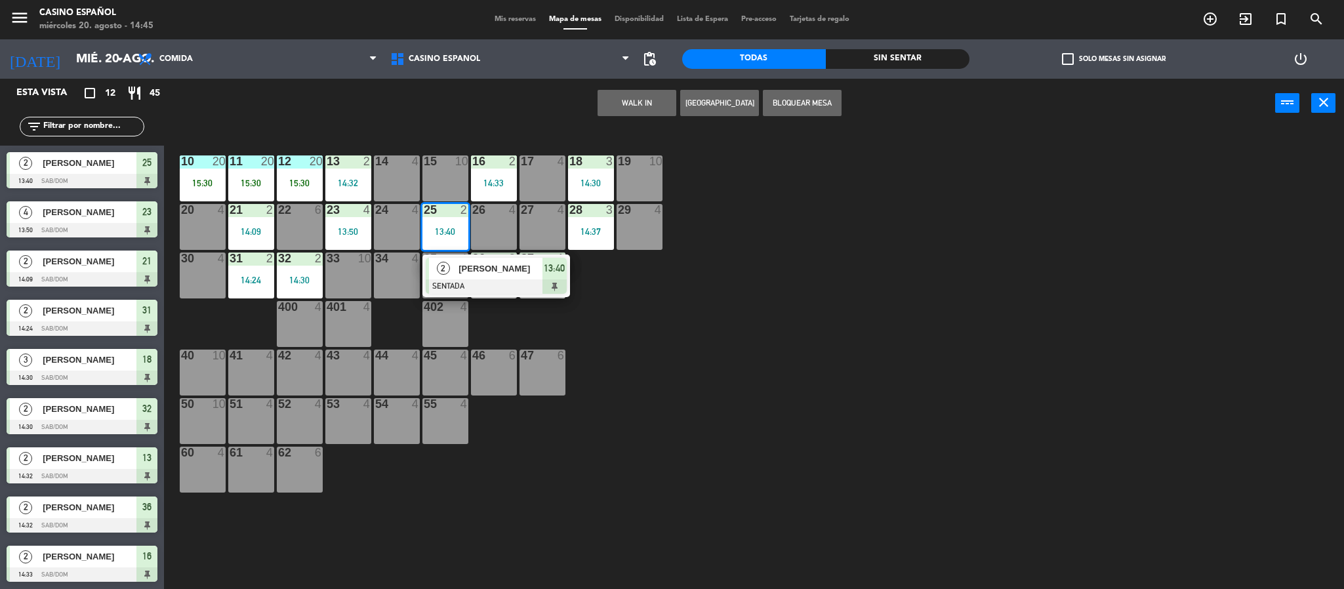
click at [445, 233] on div "13:40" at bounding box center [446, 231] width 46 height 9
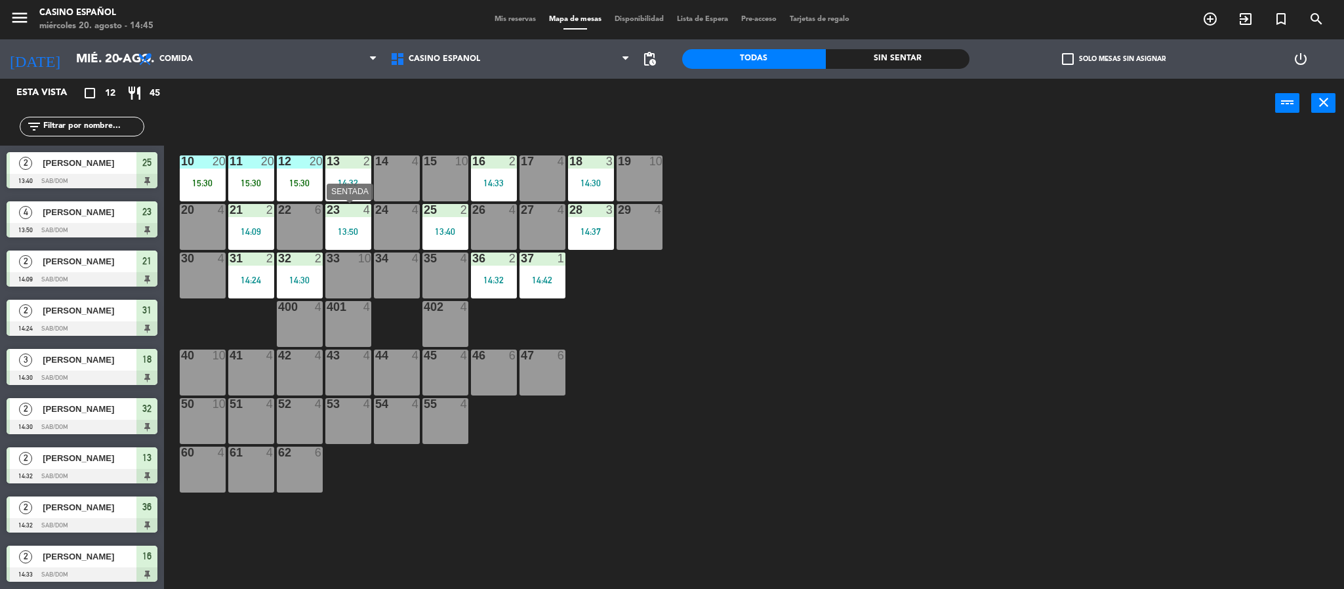
click at [341, 225] on div "23 4 13:50" at bounding box center [348, 227] width 46 height 46
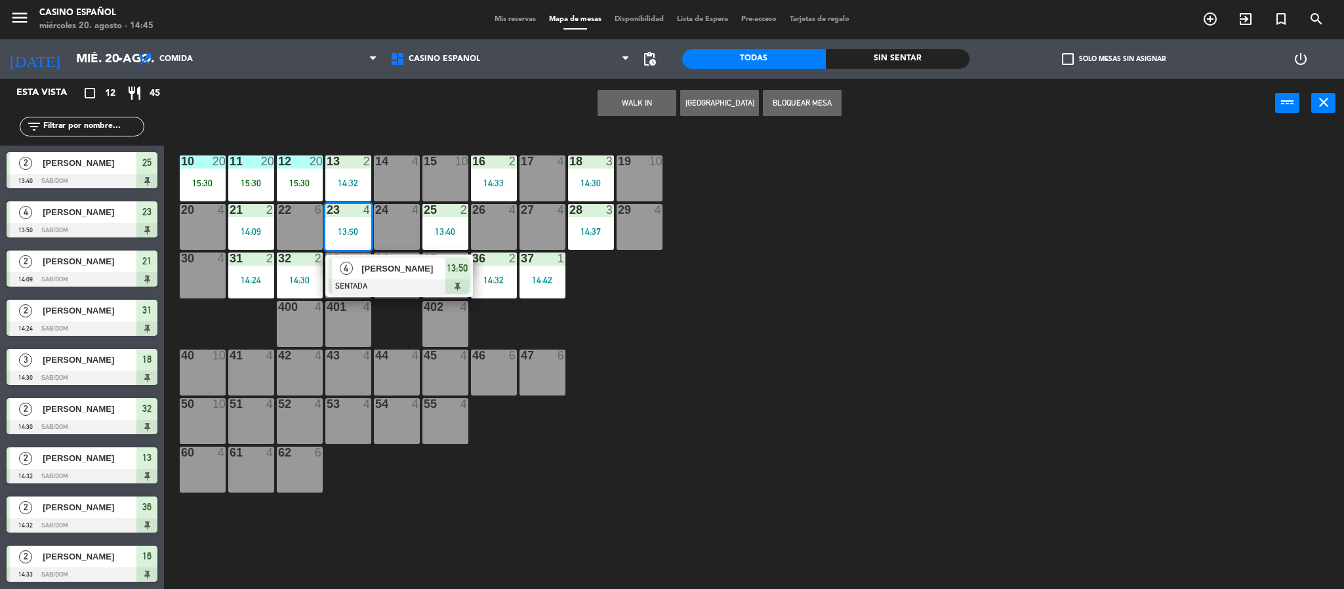
click at [341, 225] on div "23 4 13:50" at bounding box center [348, 227] width 46 height 46
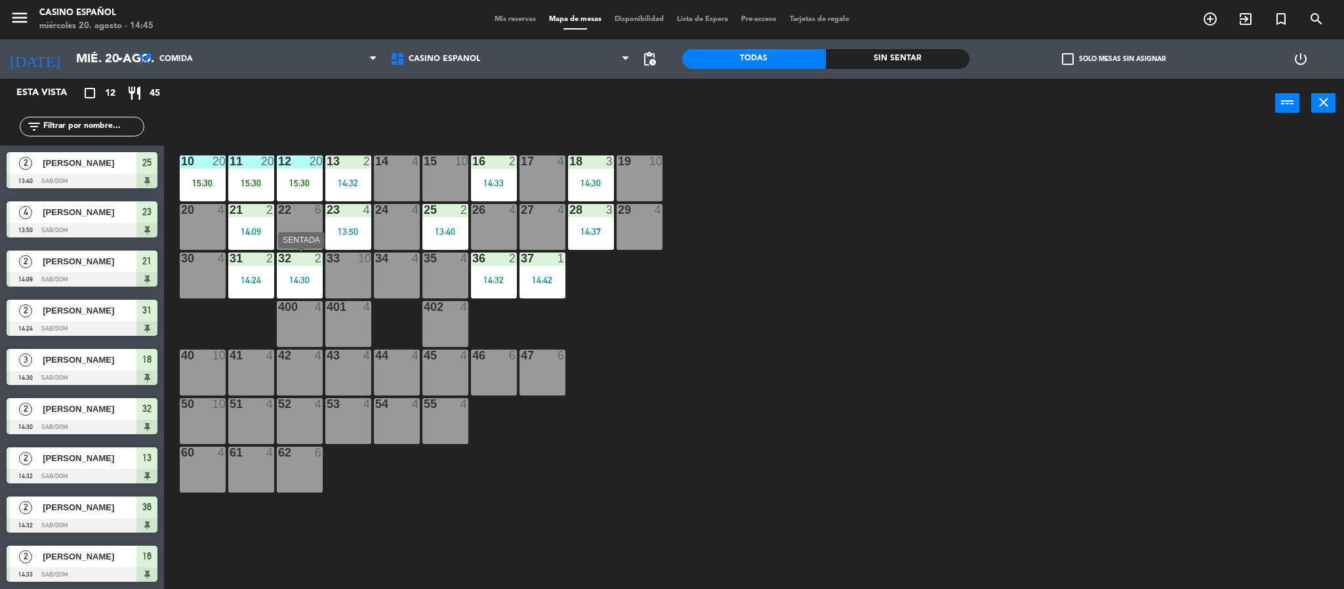
click at [299, 262] on div at bounding box center [300, 259] width 22 height 12
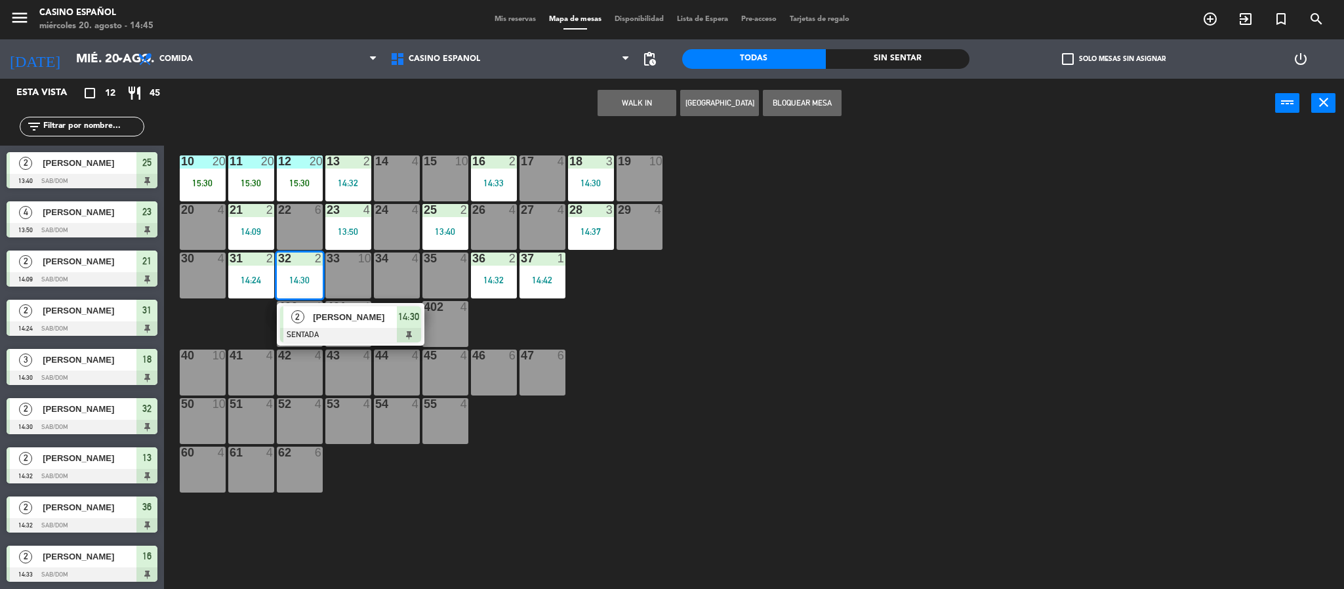
click at [299, 262] on div at bounding box center [300, 259] width 22 height 12
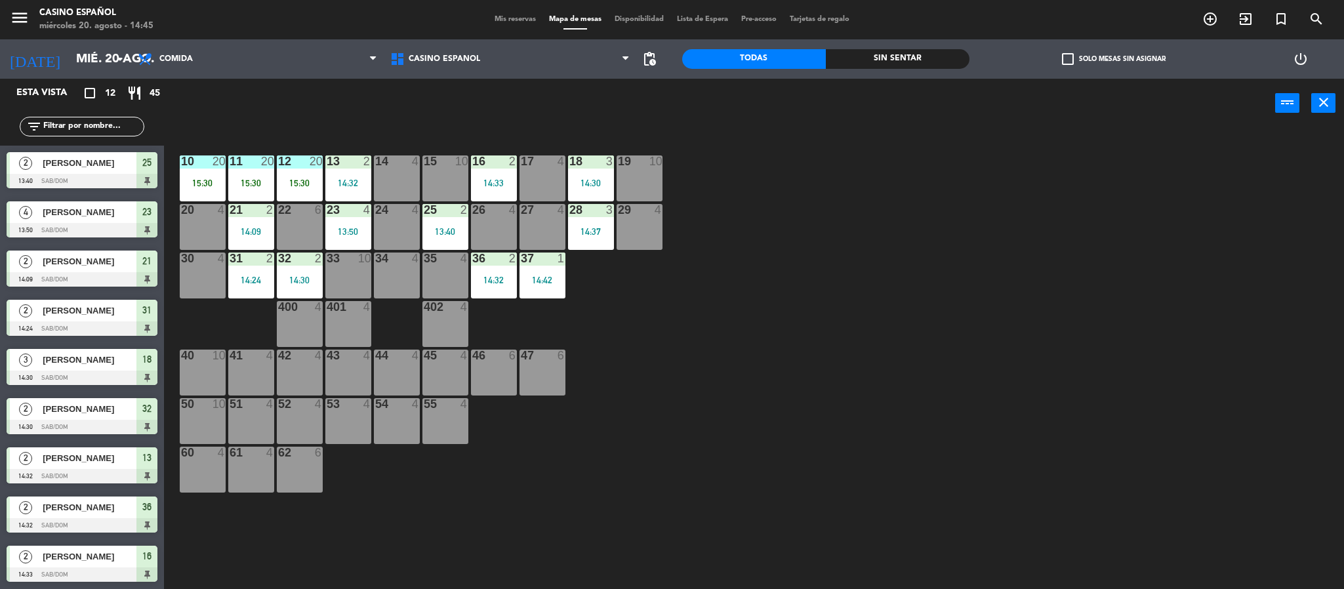
click at [205, 371] on div "40 10" at bounding box center [203, 373] width 46 height 46
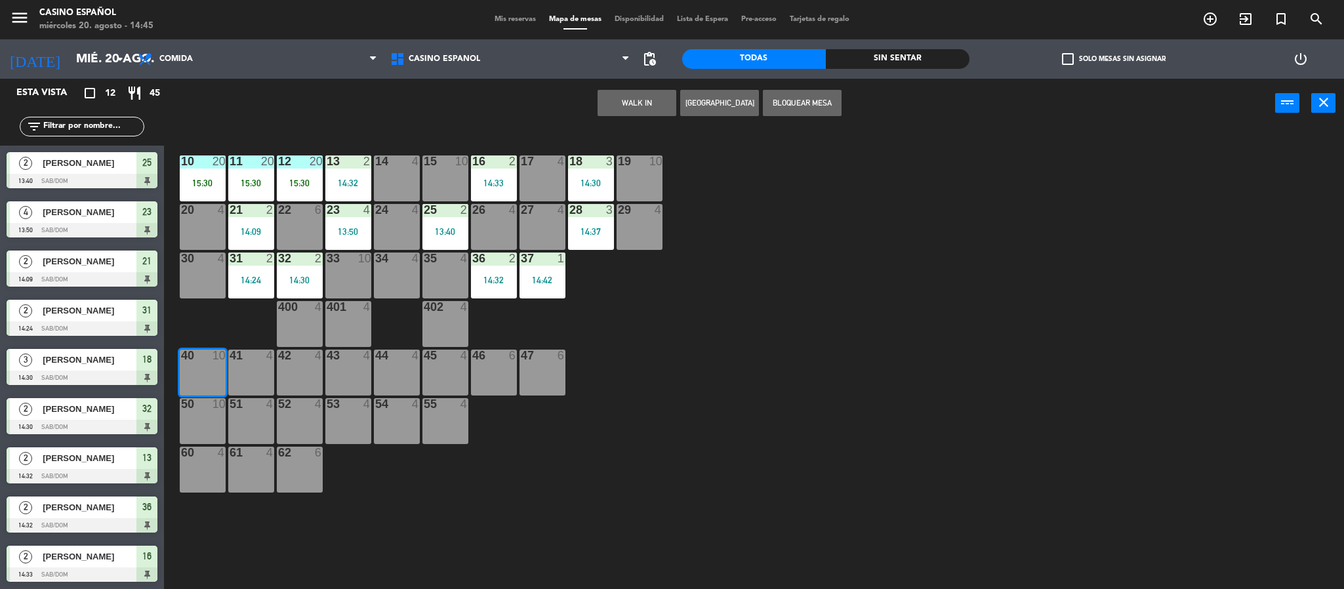
click at [601, 101] on button "WALK IN" at bounding box center [637, 103] width 79 height 26
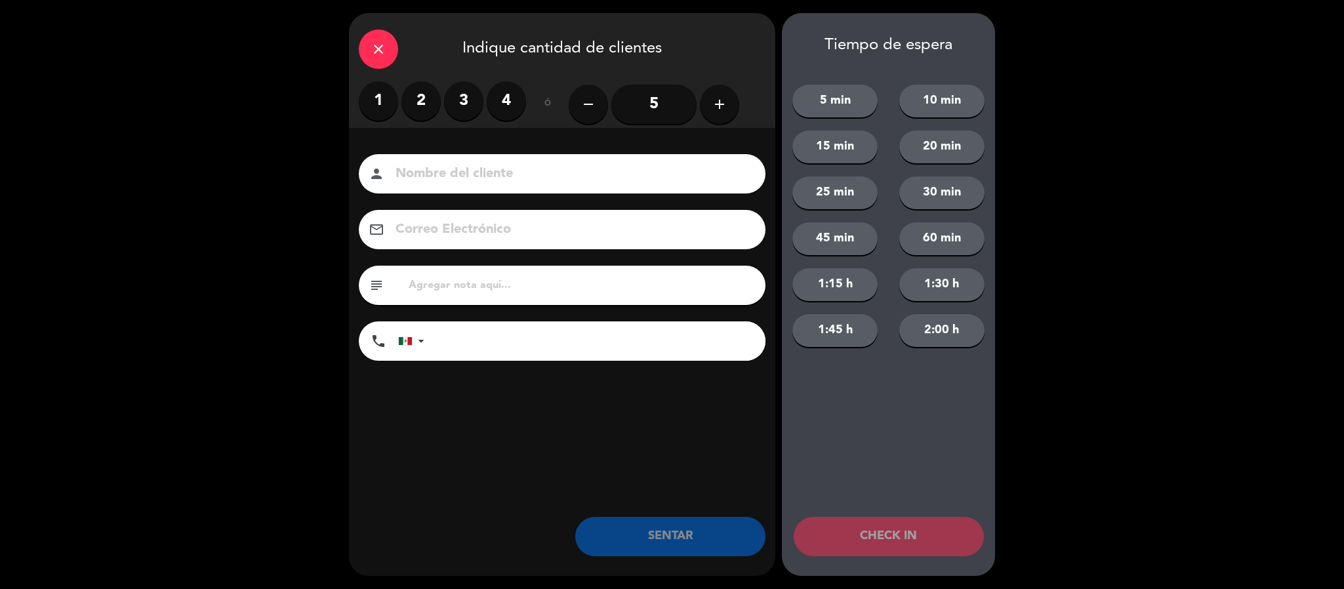
click at [711, 97] on button "add" at bounding box center [719, 104] width 39 height 39
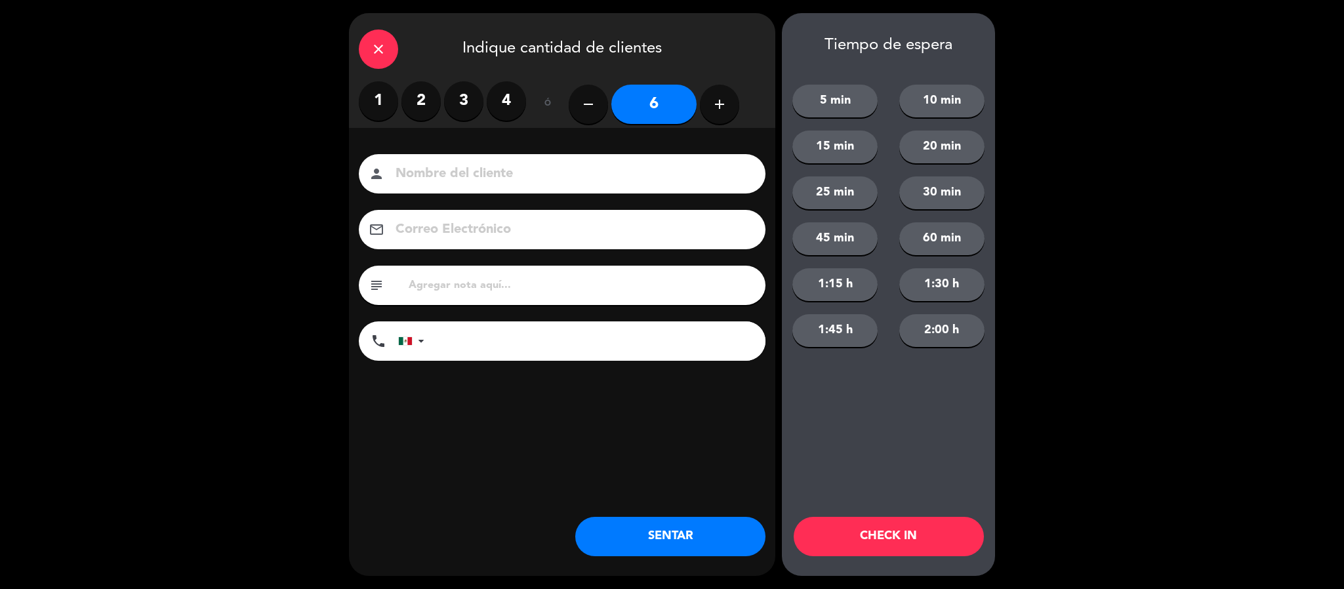
click at [497, 172] on input at bounding box center [571, 174] width 354 height 23
type input "[PERSON_NAME]"
click at [668, 530] on button "SENTAR" at bounding box center [670, 536] width 190 height 39
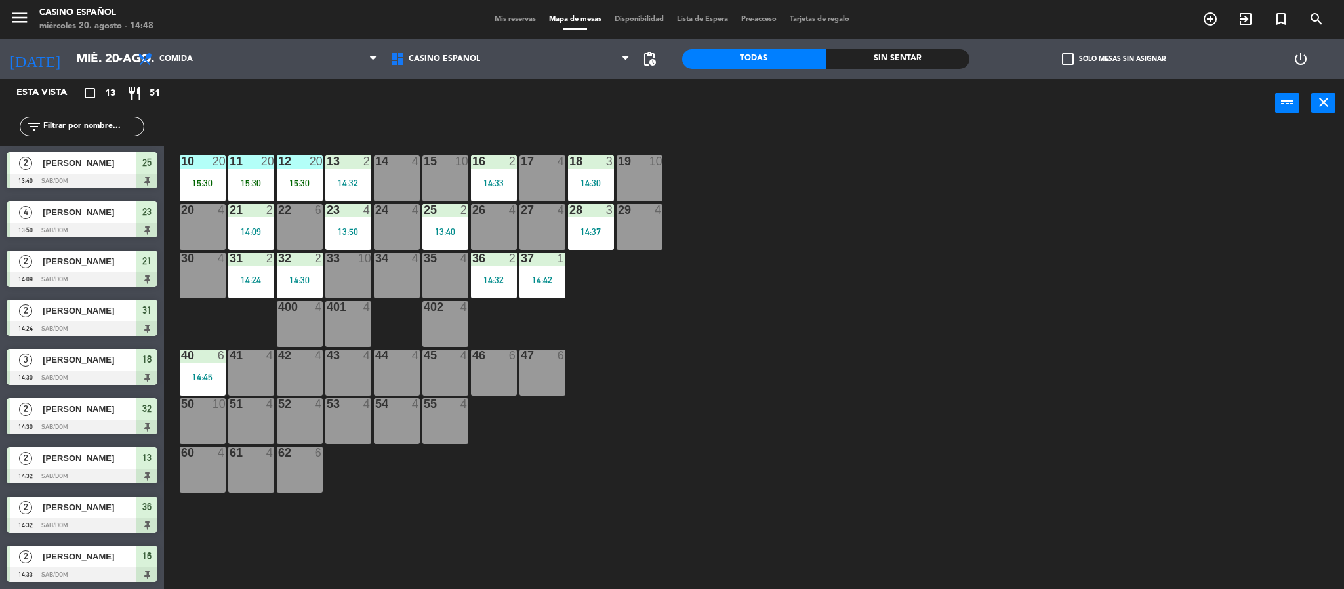
click at [294, 317] on div "400 4" at bounding box center [300, 324] width 46 height 46
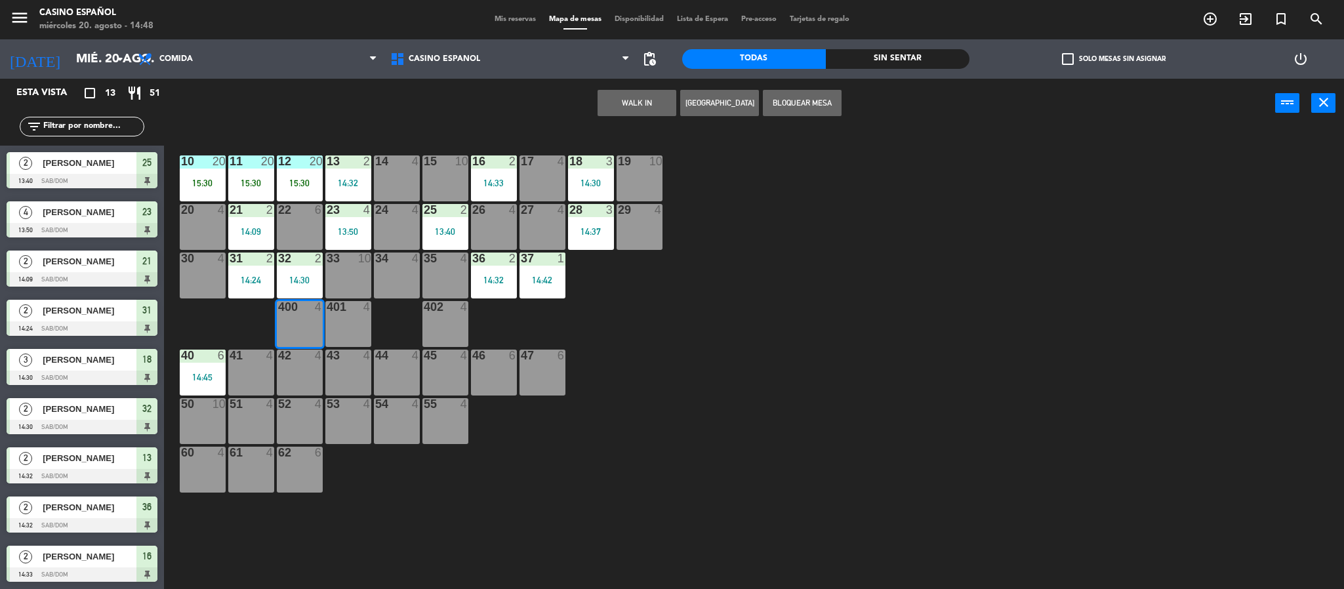
click at [642, 103] on button "WALK IN" at bounding box center [637, 103] width 79 height 26
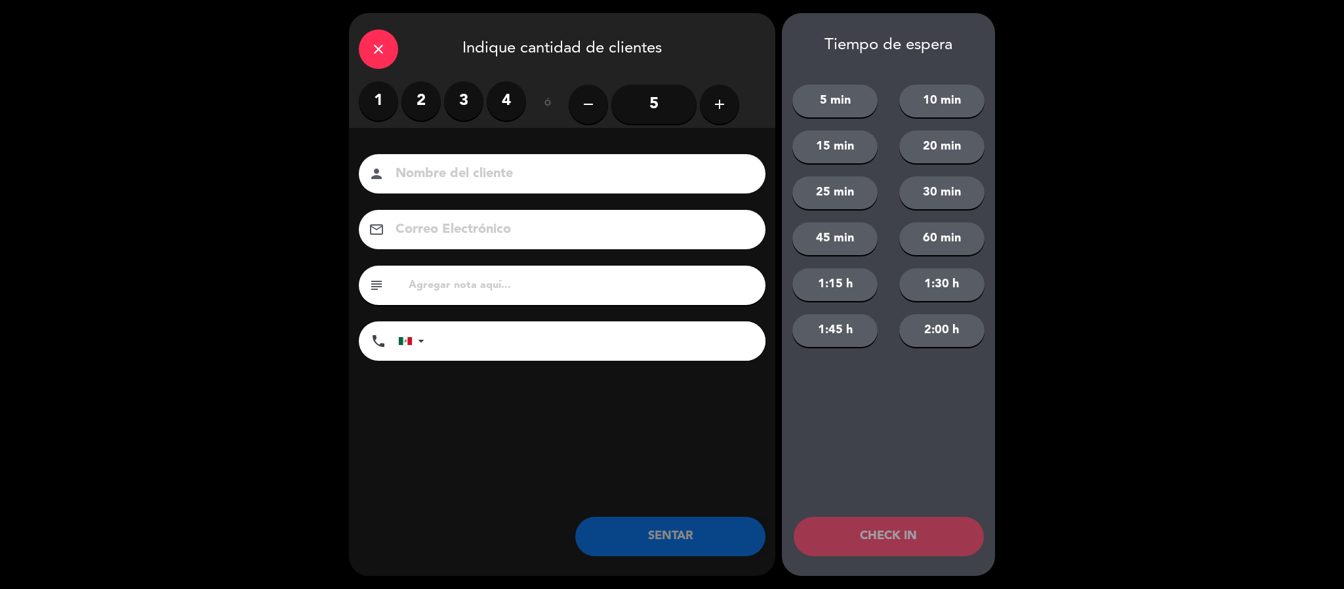
click at [426, 105] on label "2" at bounding box center [421, 100] width 39 height 39
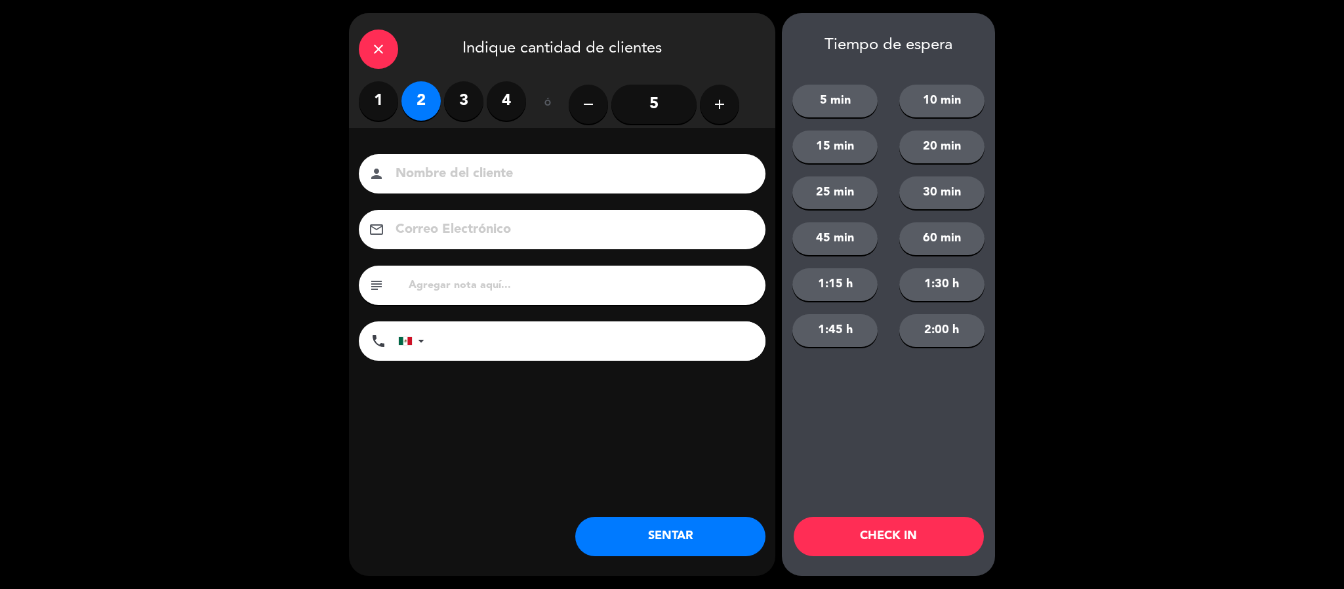
click at [437, 170] on input at bounding box center [571, 174] width 354 height 23
type input "EDUARDO PACHECO"
click at [609, 540] on button "SENTAR" at bounding box center [670, 536] width 190 height 39
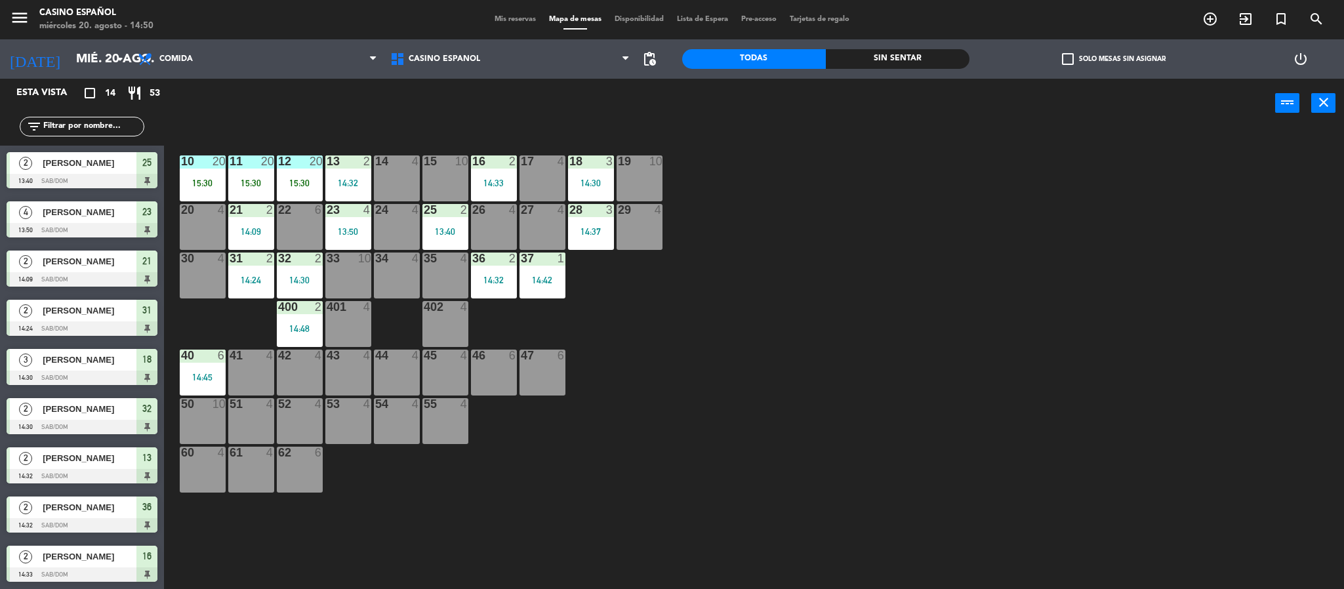
click at [455, 264] on div "35 4" at bounding box center [446, 259] width 46 height 13
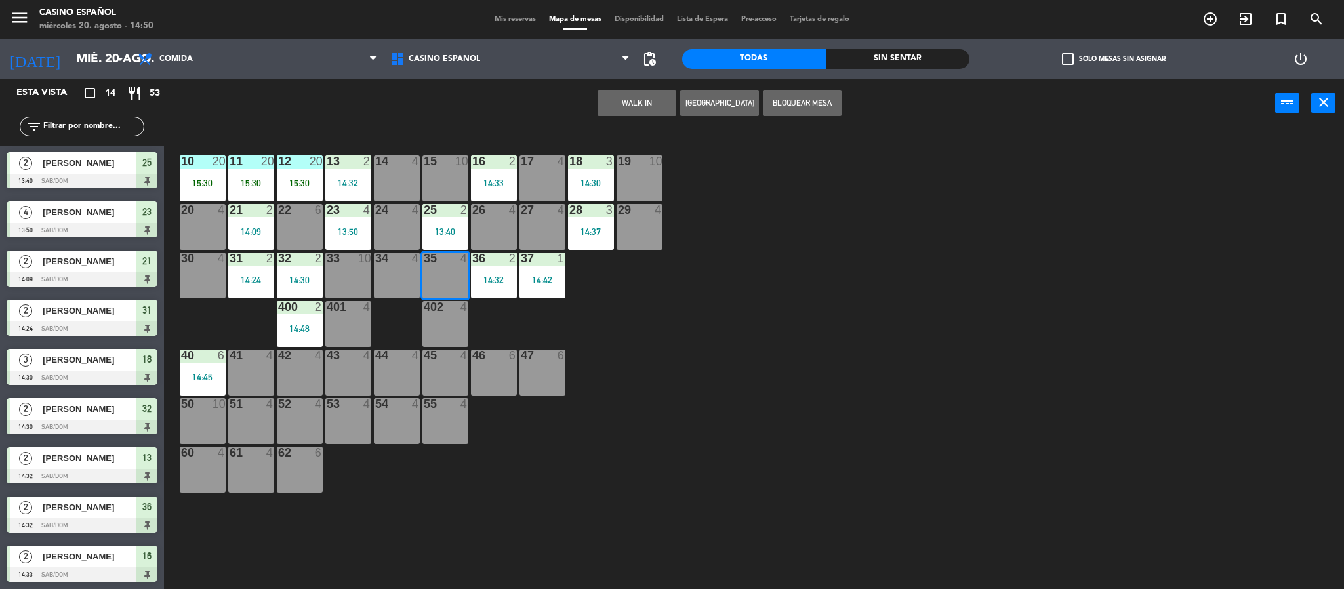
click at [642, 97] on button "WALK IN" at bounding box center [637, 103] width 79 height 26
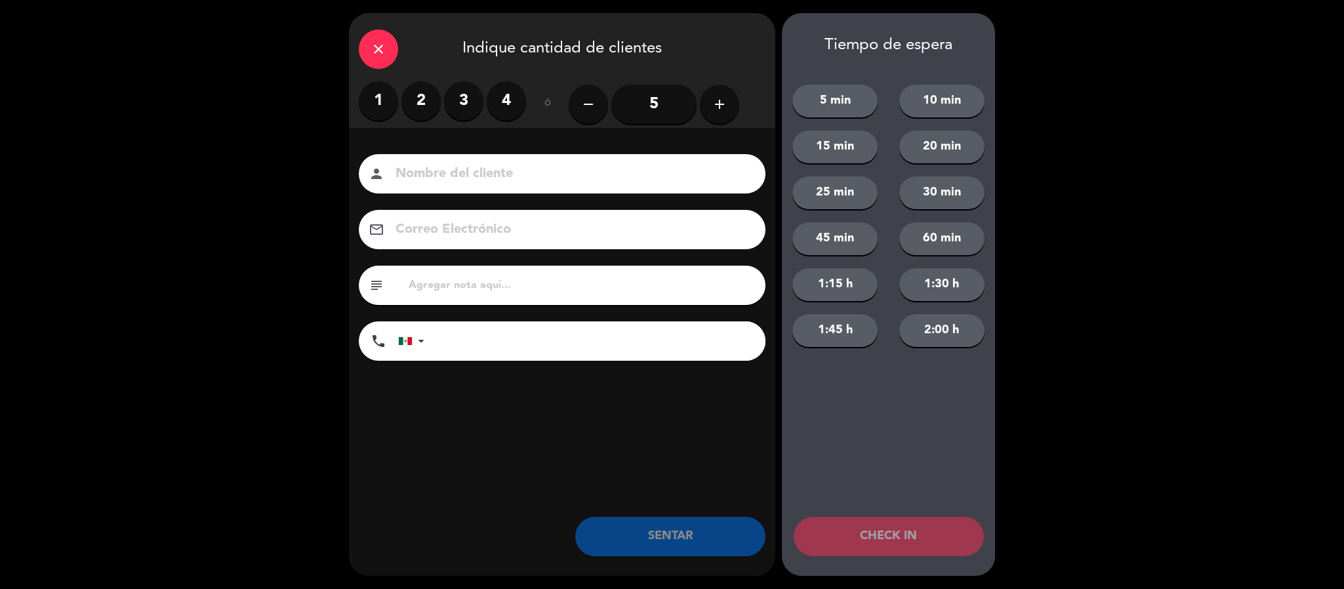
drag, startPoint x: 634, startPoint y: 110, endPoint x: 548, endPoint y: 121, distance: 86.6
click at [632, 109] on input "5" at bounding box center [654, 104] width 85 height 39
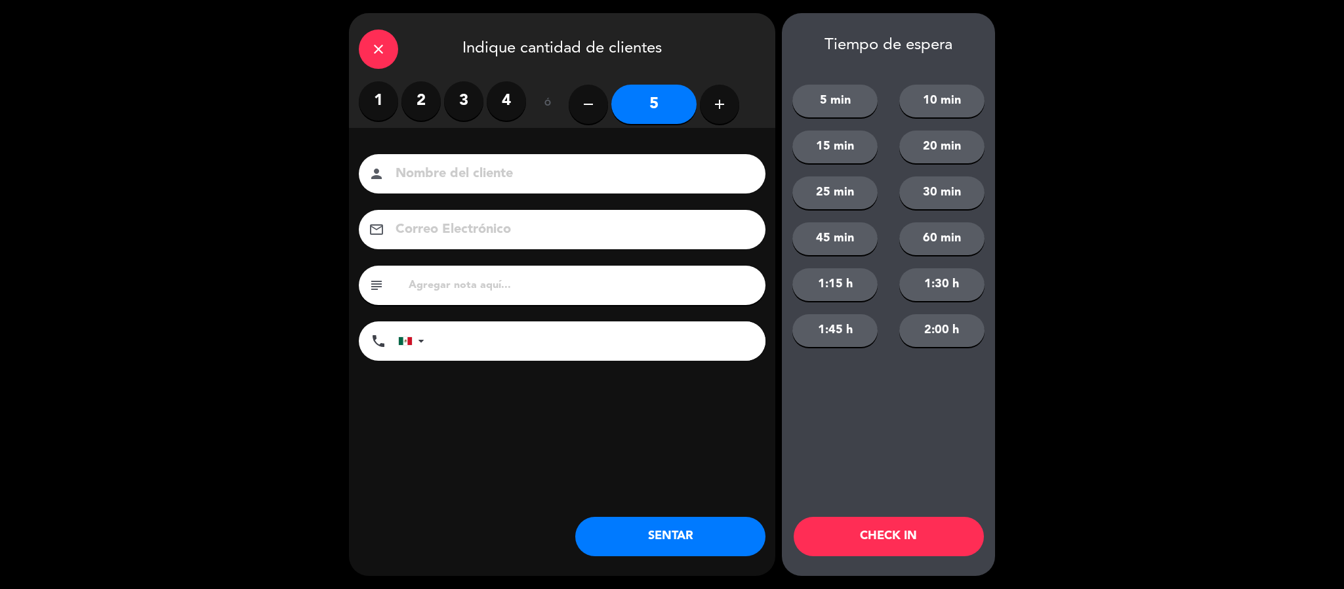
click at [482, 174] on input at bounding box center [571, 174] width 354 height 23
type input "[PERSON_NAME]"
click at [621, 532] on button "SENTAR" at bounding box center [670, 536] width 190 height 39
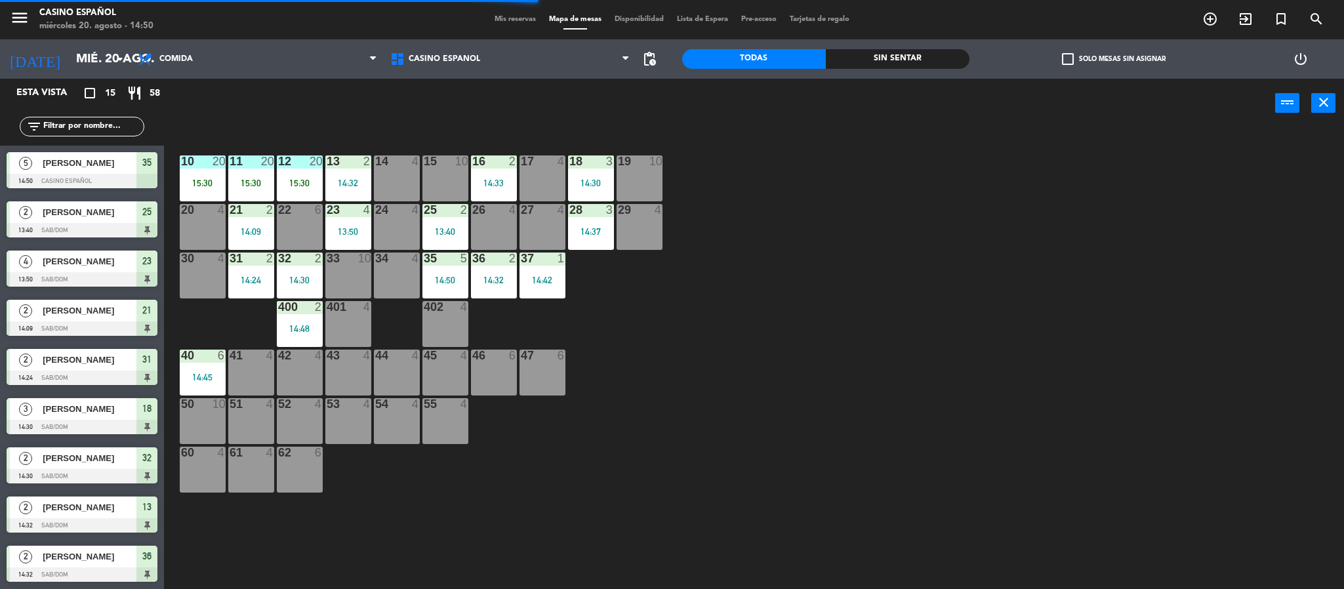
click at [386, 177] on div "14 4" at bounding box center [397, 179] width 46 height 46
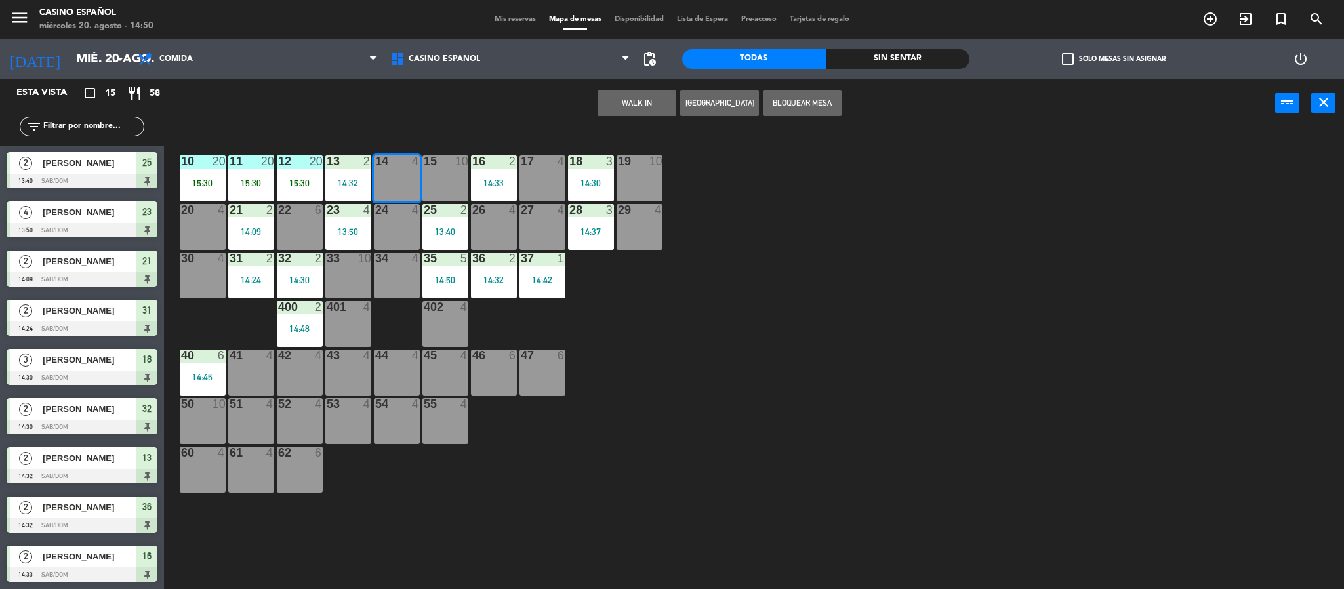
click at [616, 109] on button "WALK IN" at bounding box center [637, 103] width 79 height 26
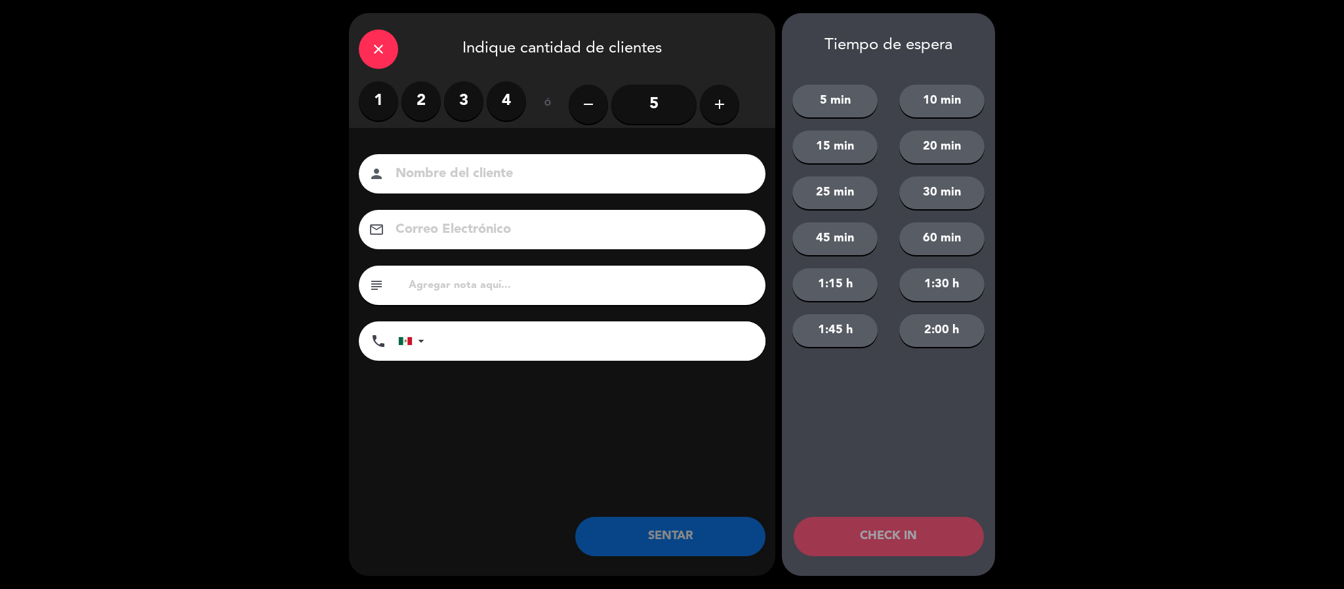
click at [416, 100] on label "2" at bounding box center [421, 100] width 39 height 39
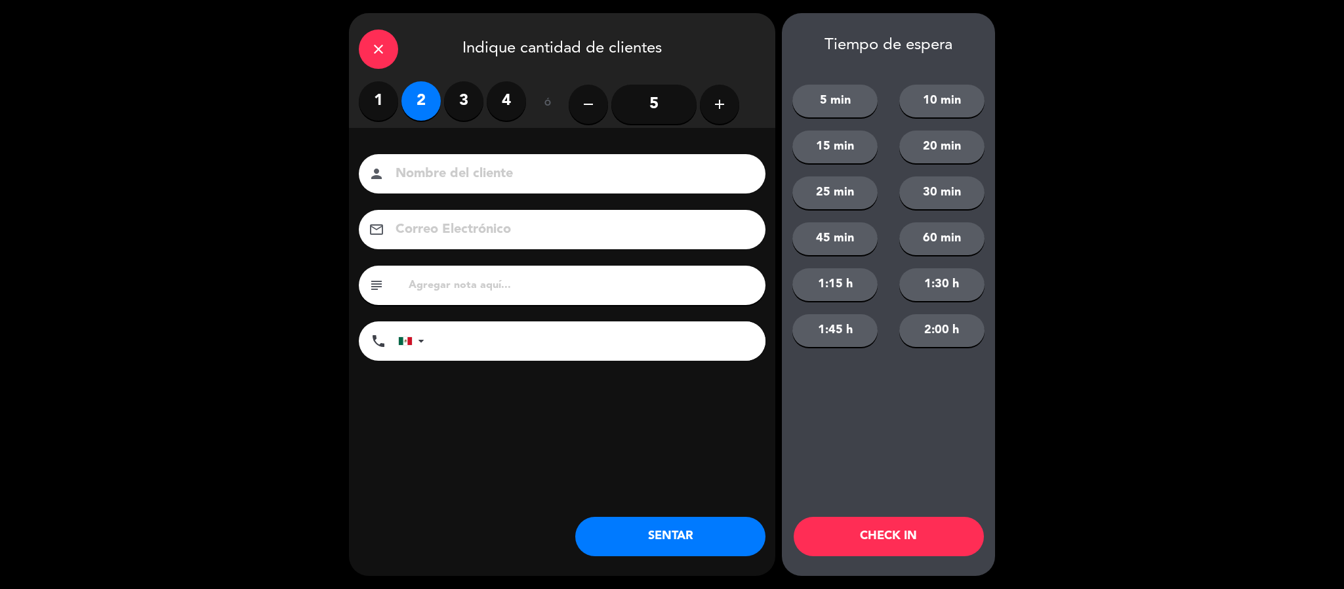
click at [429, 181] on input at bounding box center [571, 174] width 354 height 23
type input "JAZMIN"
click at [619, 546] on button "SENTAR" at bounding box center [670, 536] width 190 height 39
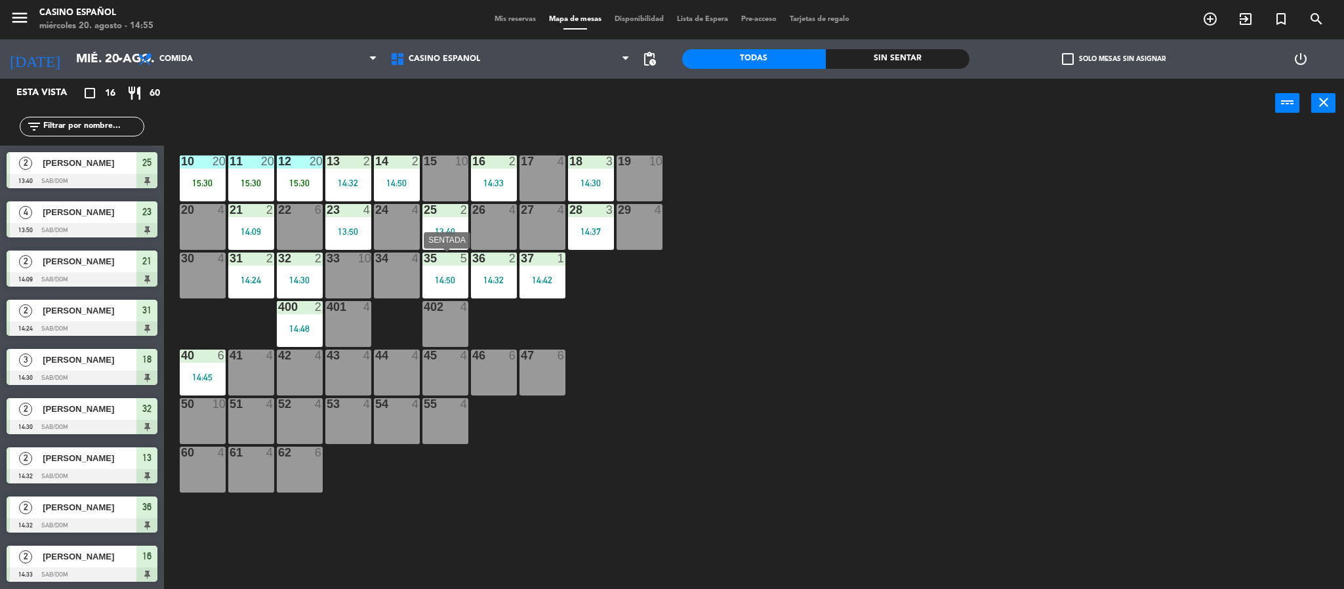
click at [457, 287] on div "35 5 14:50" at bounding box center [446, 276] width 46 height 46
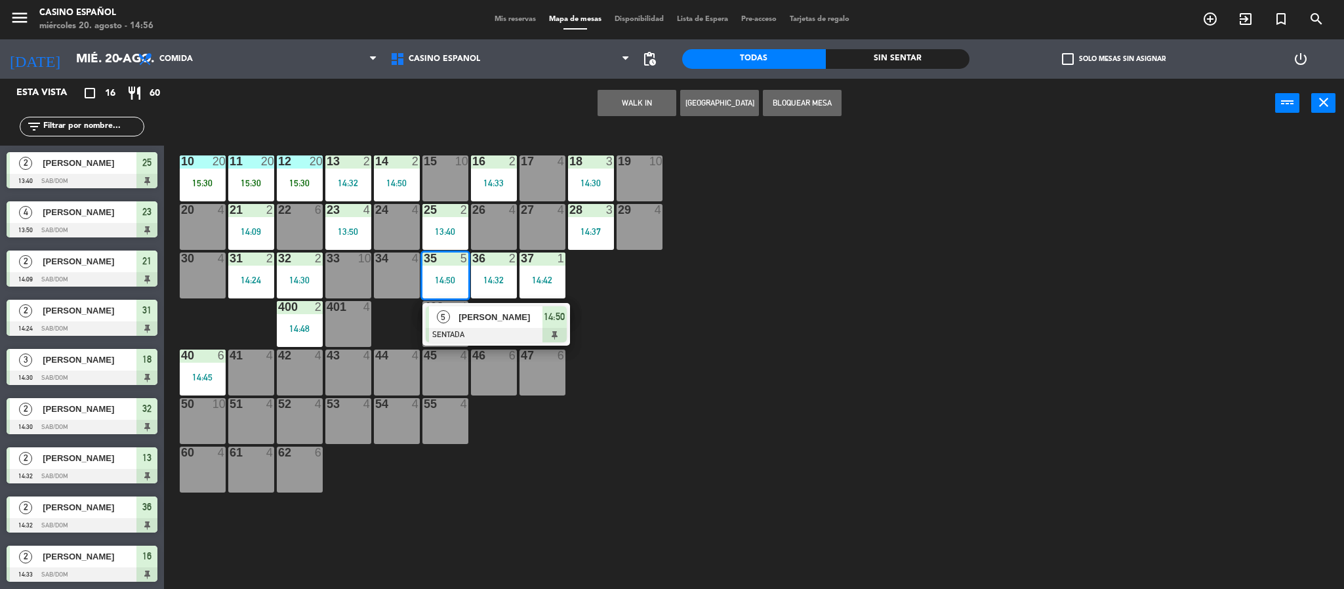
click at [402, 260] on div at bounding box center [397, 259] width 22 height 12
click at [412, 262] on div "4" at bounding box center [416, 259] width 8 height 12
drag, startPoint x: 447, startPoint y: 266, endPoint x: 440, endPoint y: 264, distance: 7.7
click at [444, 264] on div "35 5 14:50" at bounding box center [446, 276] width 46 height 46
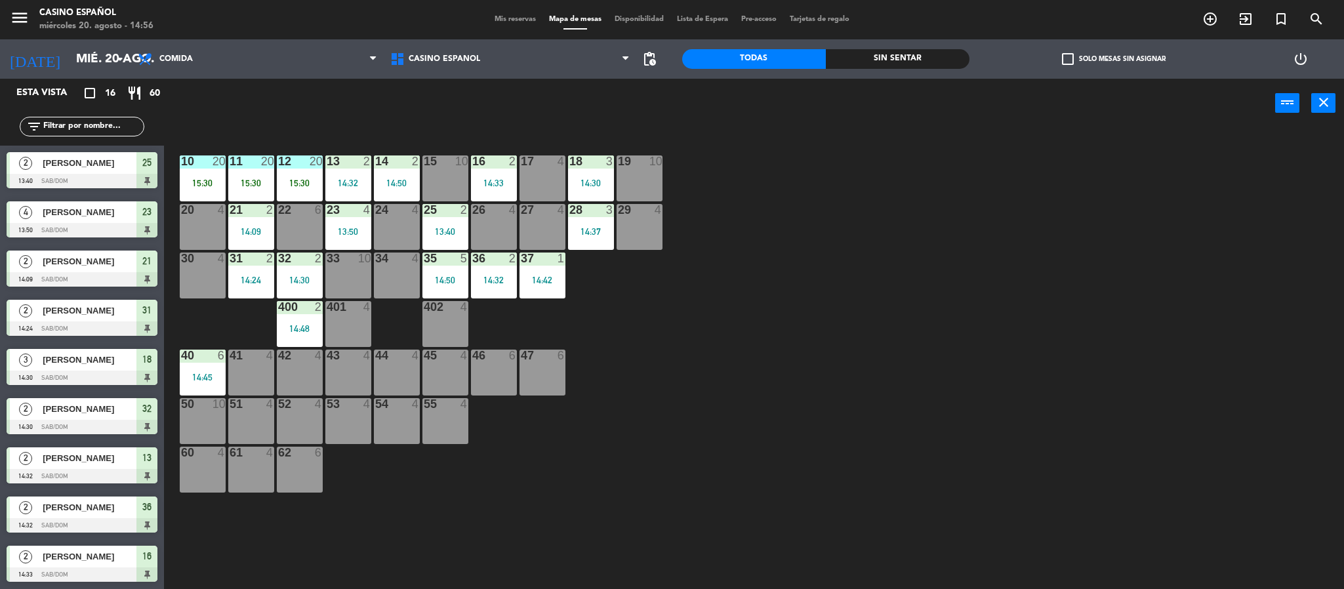
click at [327, 262] on div "33" at bounding box center [327, 259] width 1 height 12
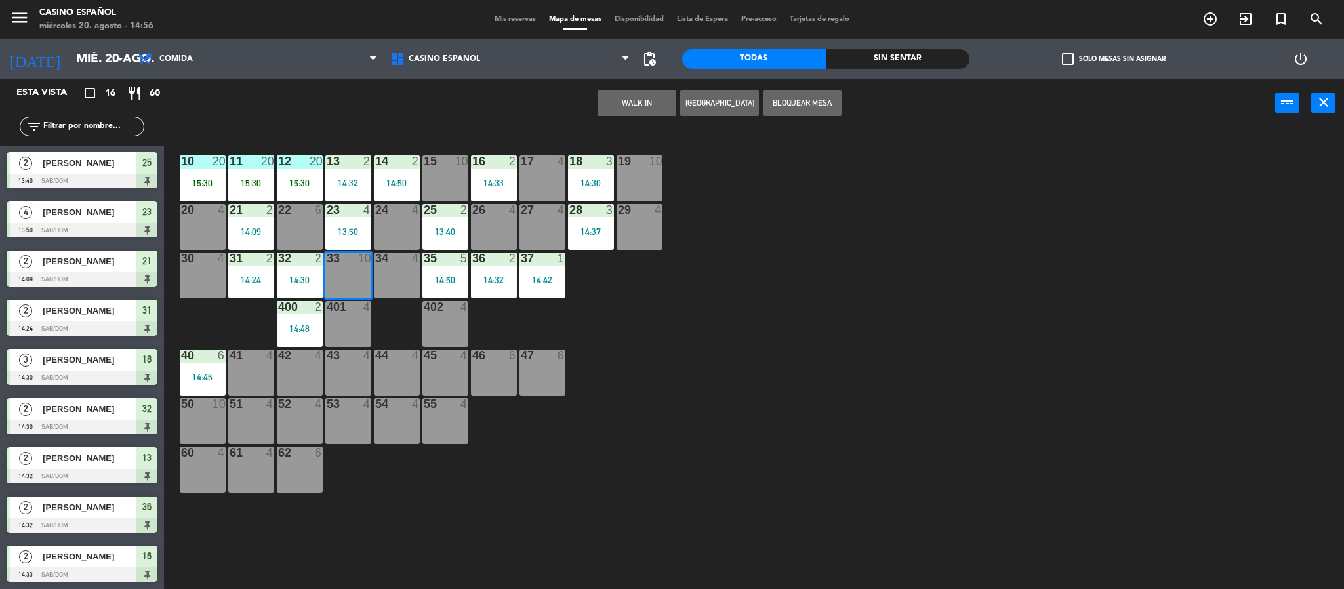
click at [613, 102] on button "WALK IN" at bounding box center [637, 103] width 79 height 26
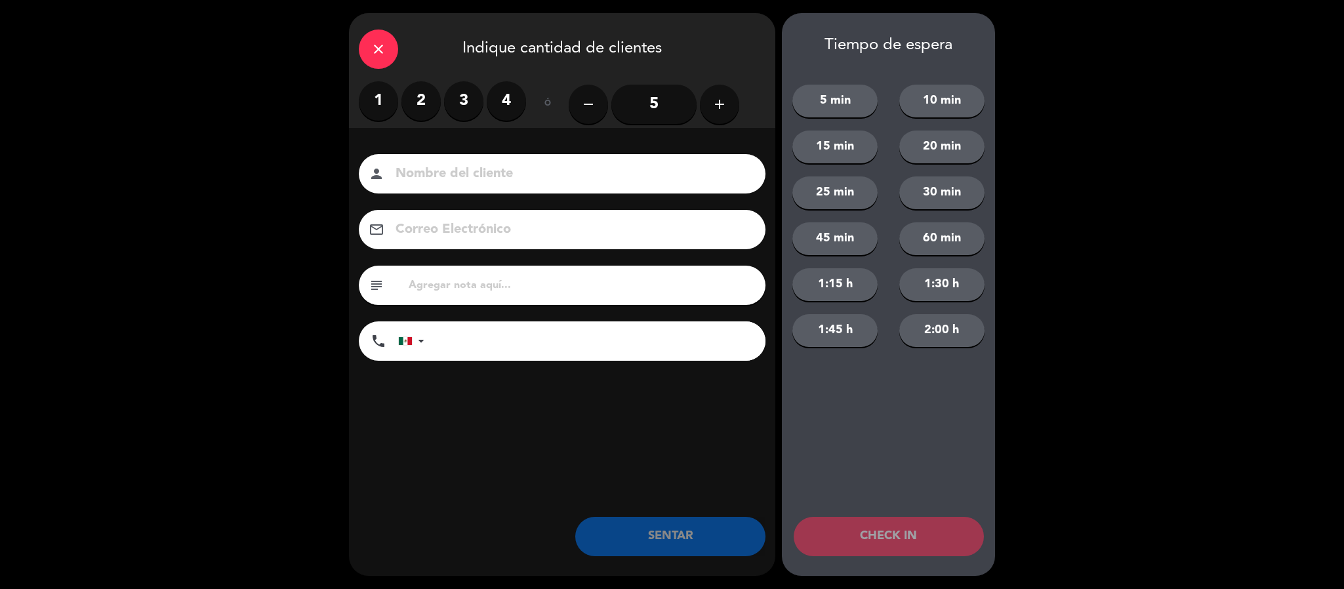
click at [715, 102] on icon "add" at bounding box center [720, 104] width 16 height 16
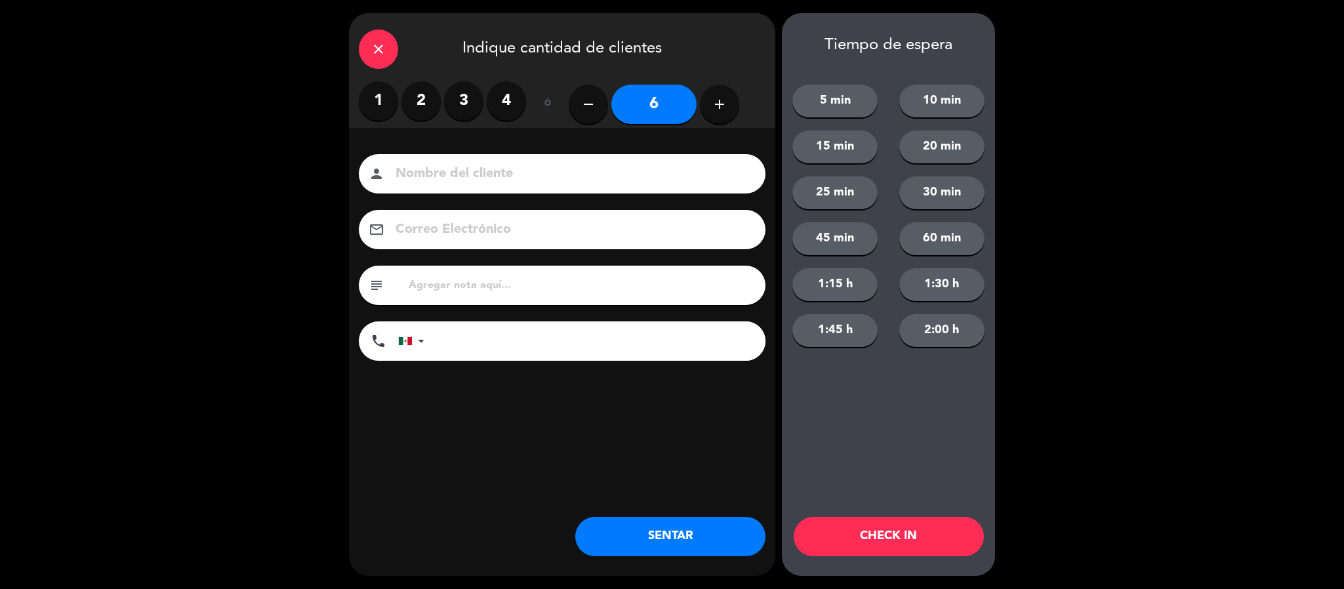
click at [715, 102] on icon "add" at bounding box center [720, 104] width 16 height 16
type input "8"
click at [603, 172] on input at bounding box center [571, 174] width 354 height 23
type input "[PERSON_NAME]"
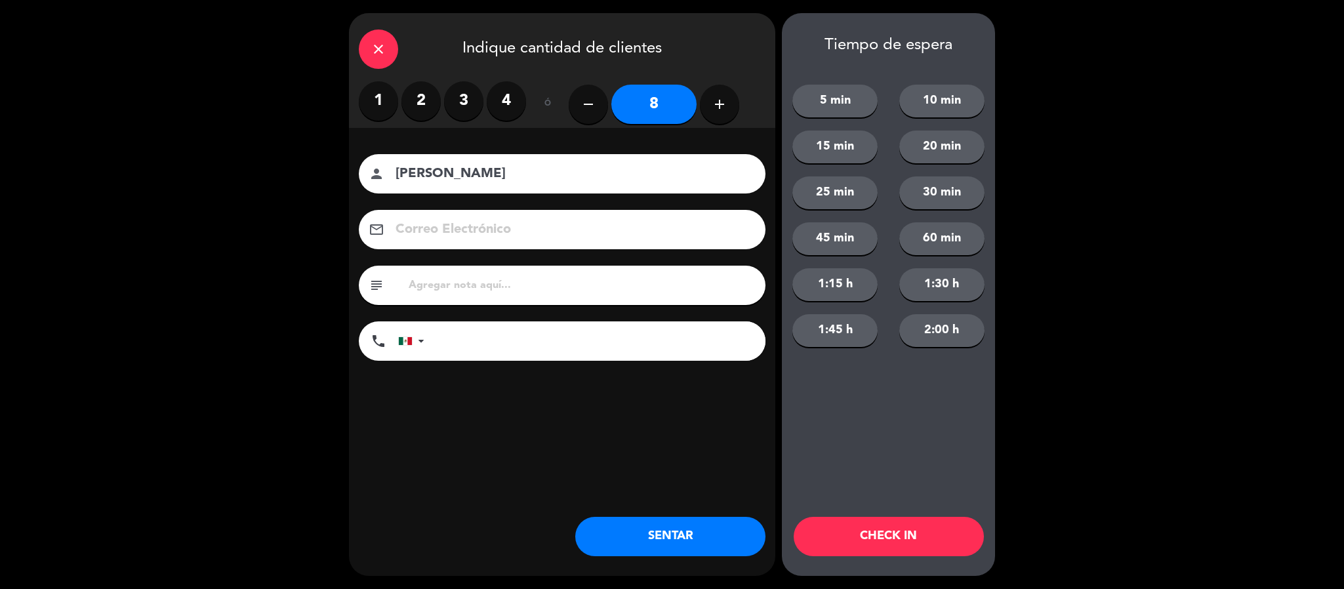
click at [644, 530] on button "SENTAR" at bounding box center [670, 536] width 190 height 39
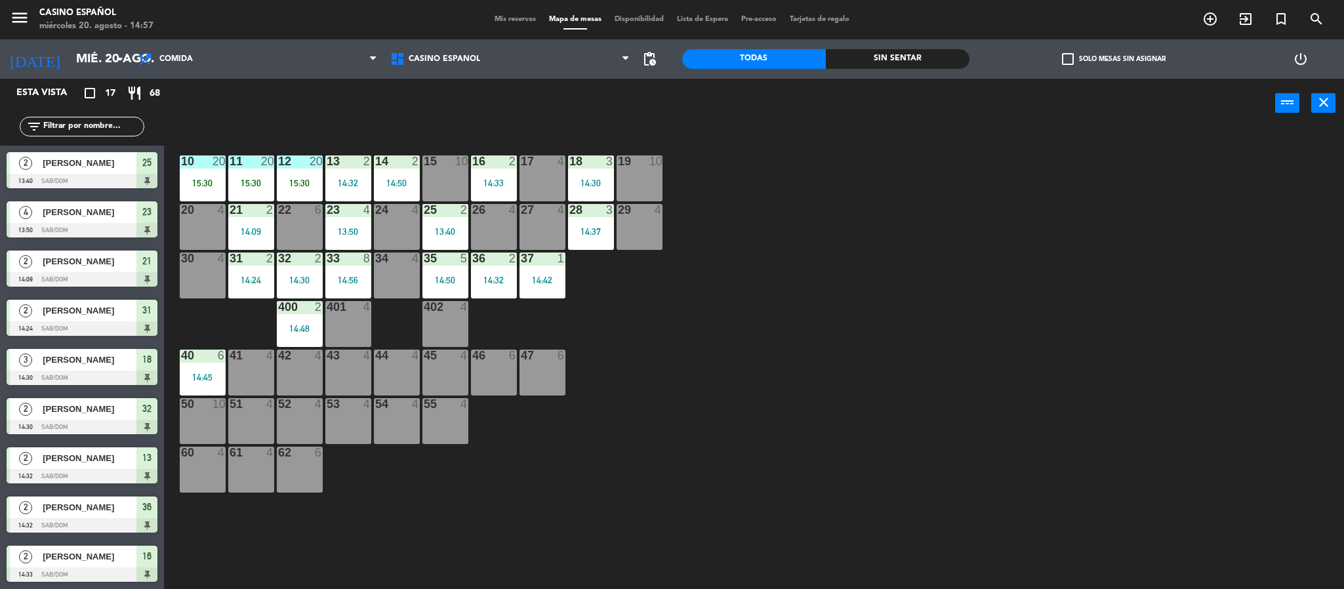
click at [486, 215] on div at bounding box center [494, 210] width 22 height 12
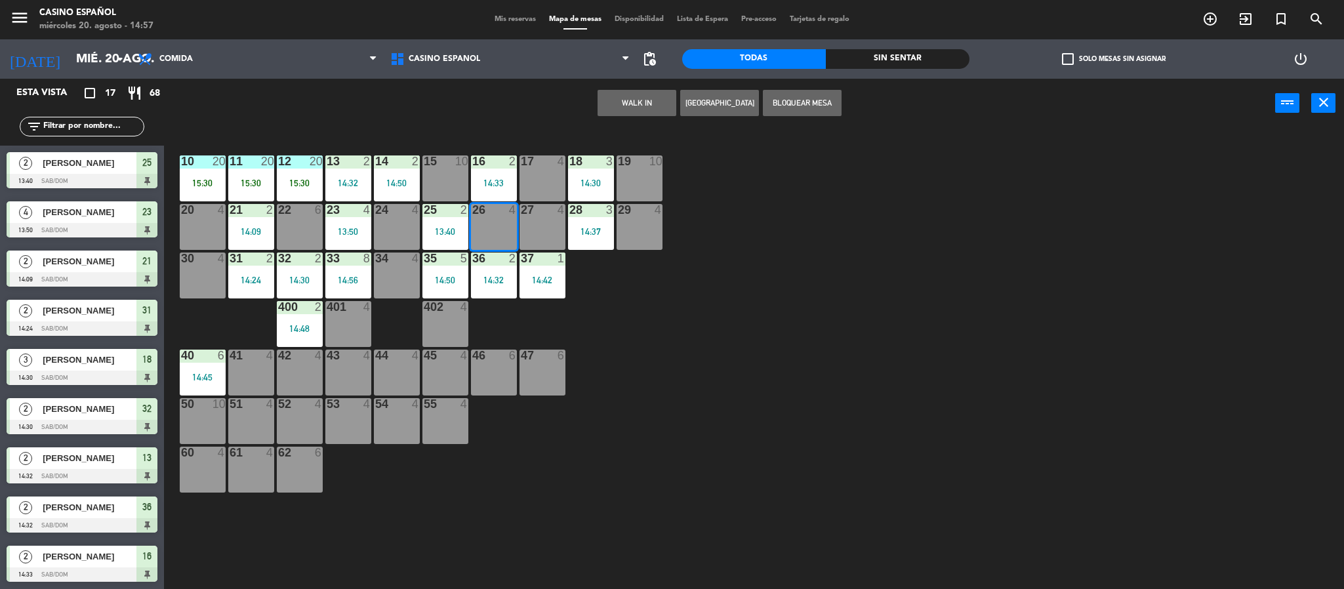
click at [620, 106] on button "WALK IN" at bounding box center [637, 103] width 79 height 26
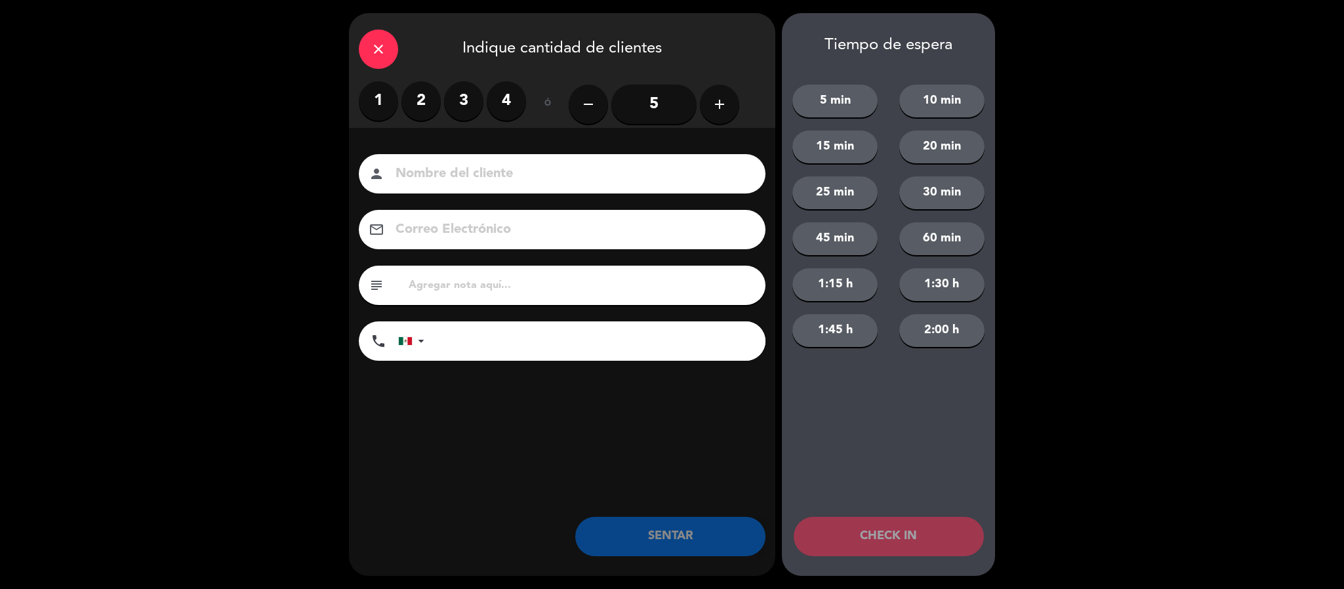
click at [463, 96] on label "3" at bounding box center [463, 100] width 39 height 39
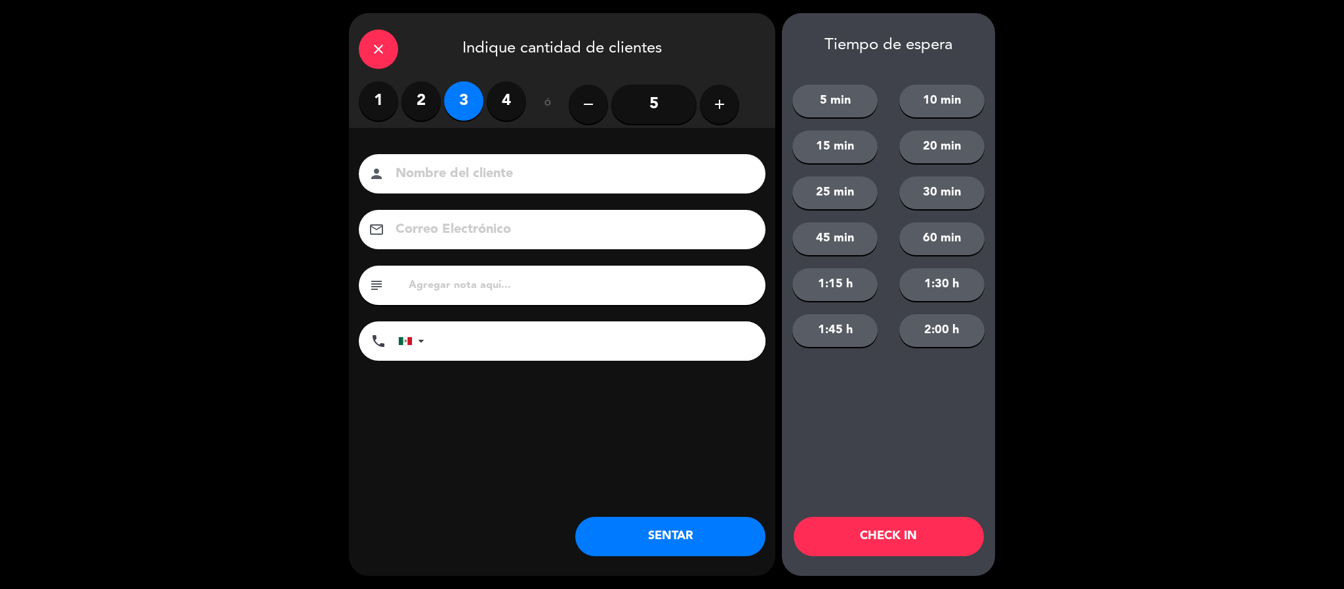
click at [444, 178] on input at bounding box center [571, 174] width 354 height 23
type input "[PERSON_NAME]"
click at [614, 532] on button "SENTAR" at bounding box center [670, 536] width 190 height 39
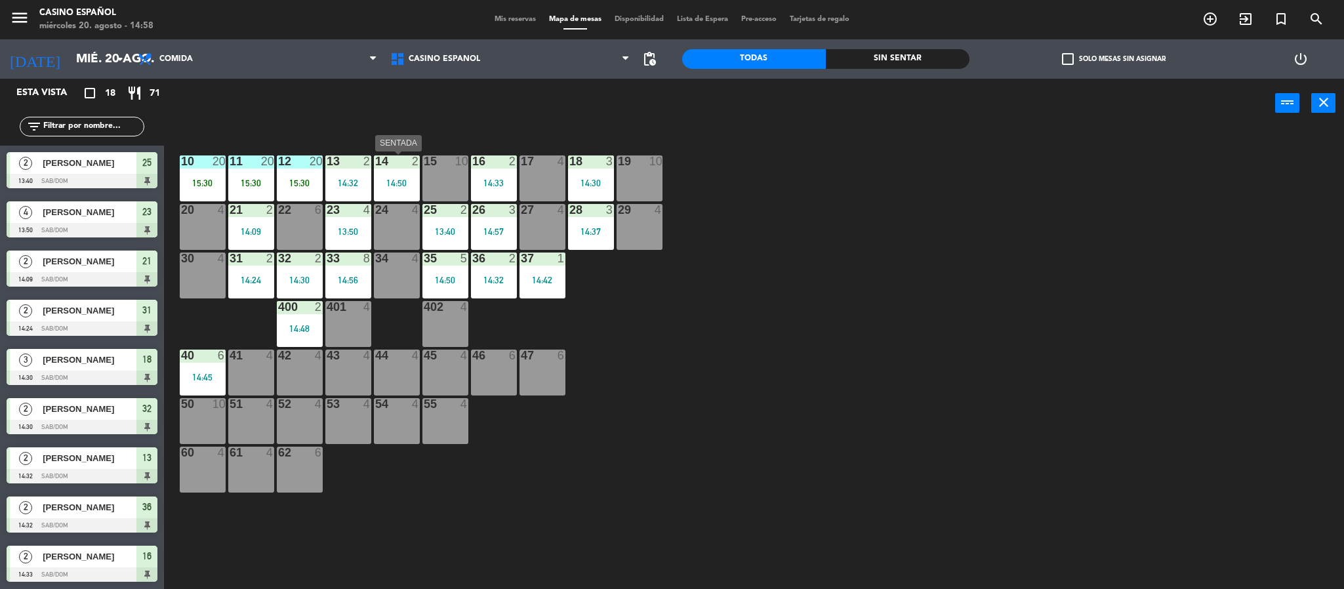
click at [388, 180] on div "14:50" at bounding box center [397, 182] width 46 height 9
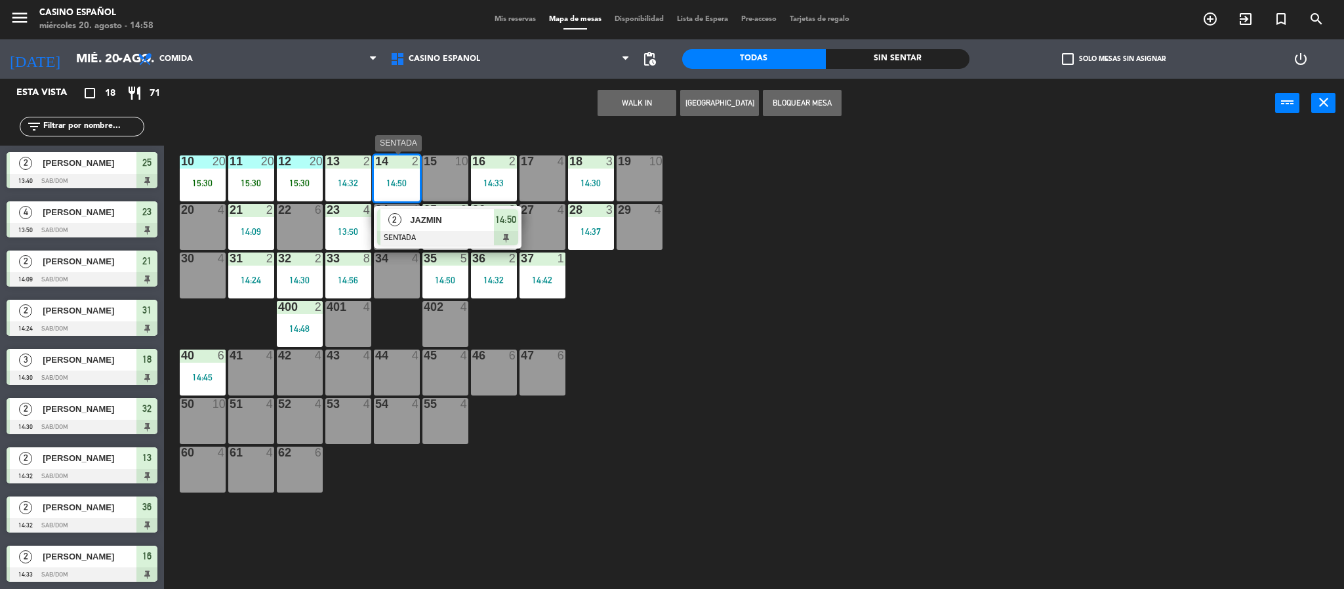
click at [443, 225] on span "JAZMIN" at bounding box center [452, 220] width 84 height 14
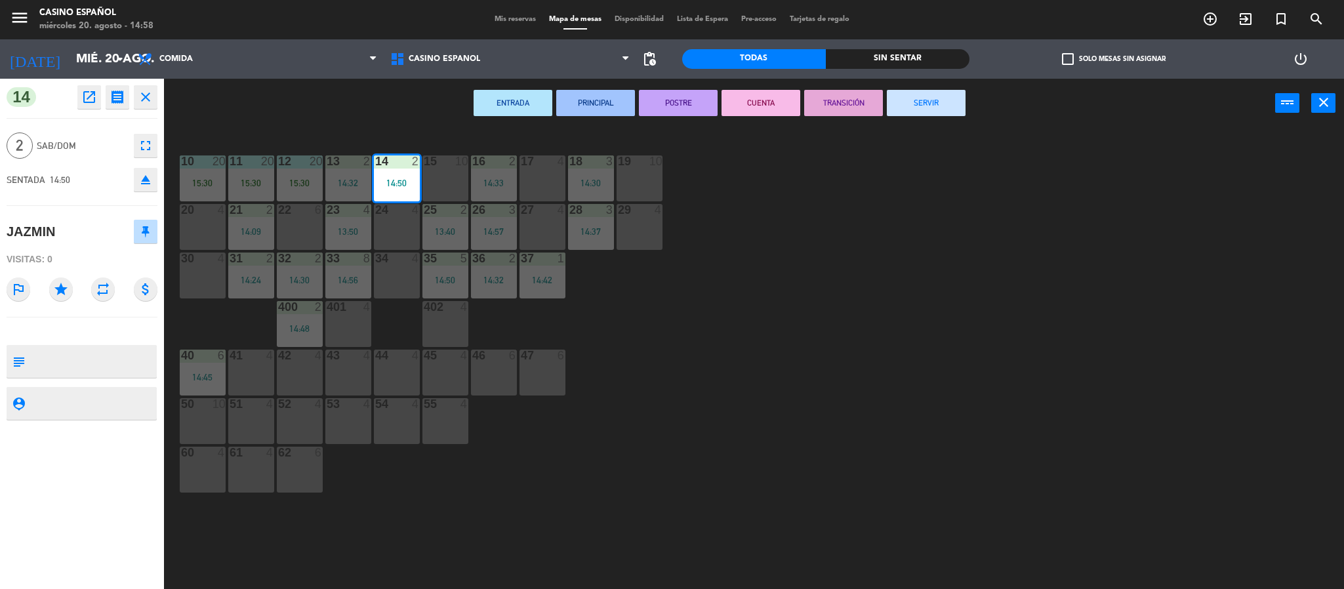
click at [146, 180] on icon "eject" at bounding box center [146, 180] width 16 height 16
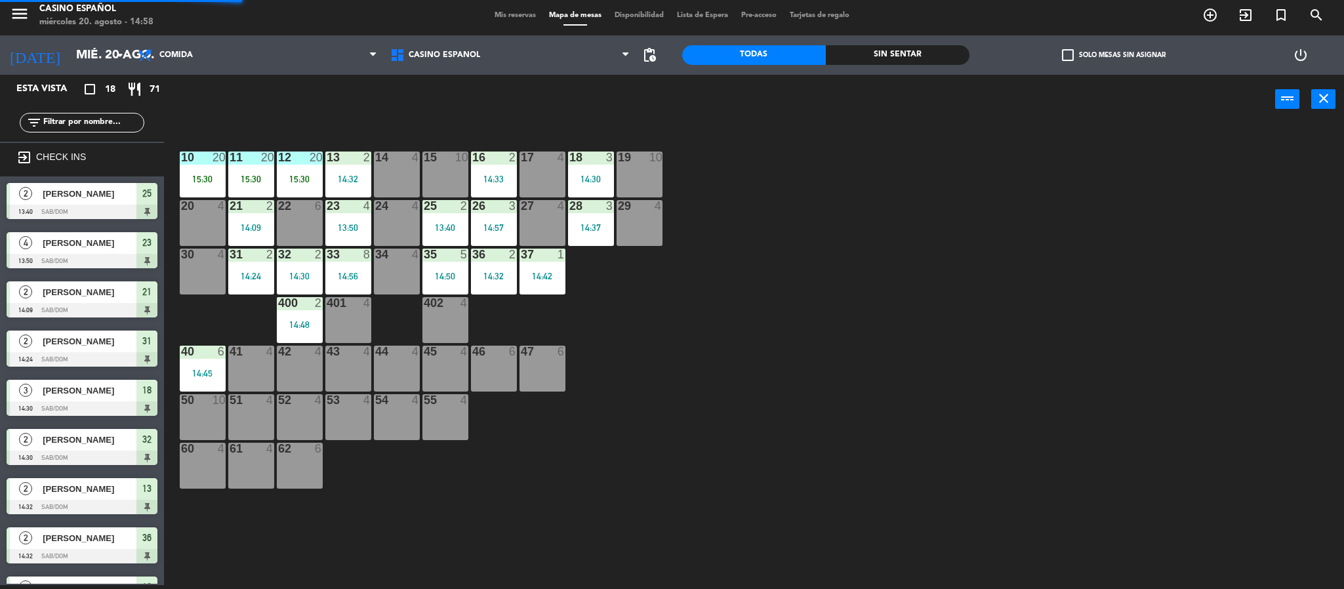
scroll to position [131, 0]
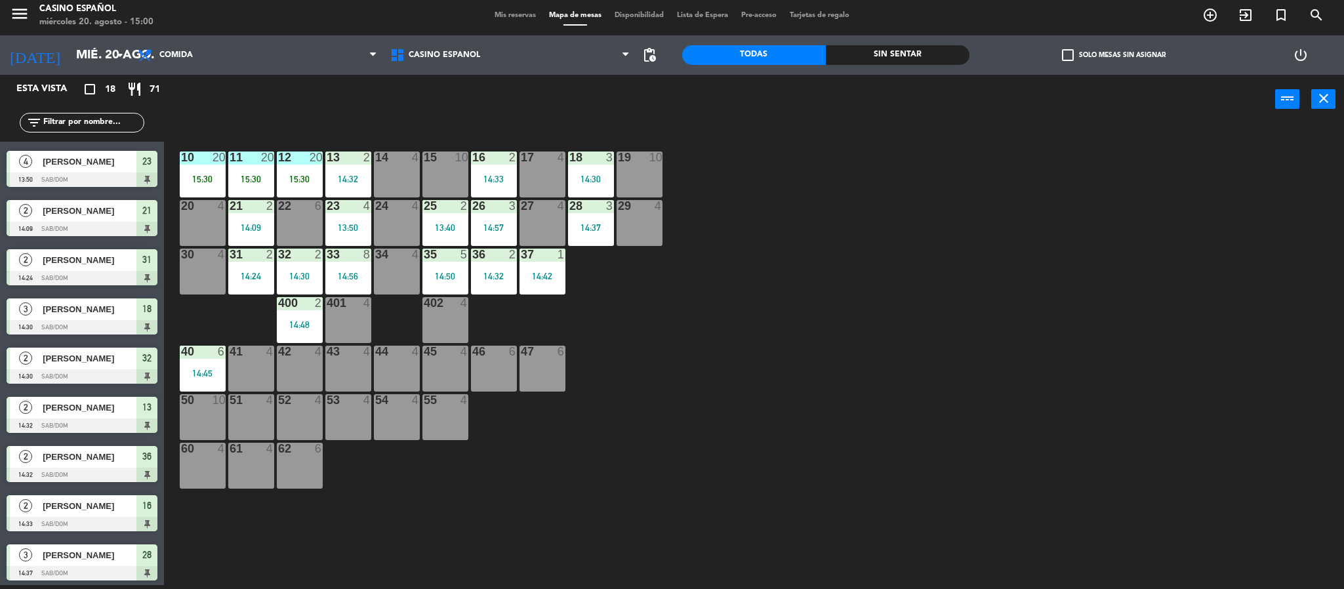
click at [394, 179] on div "14 4" at bounding box center [397, 175] width 46 height 46
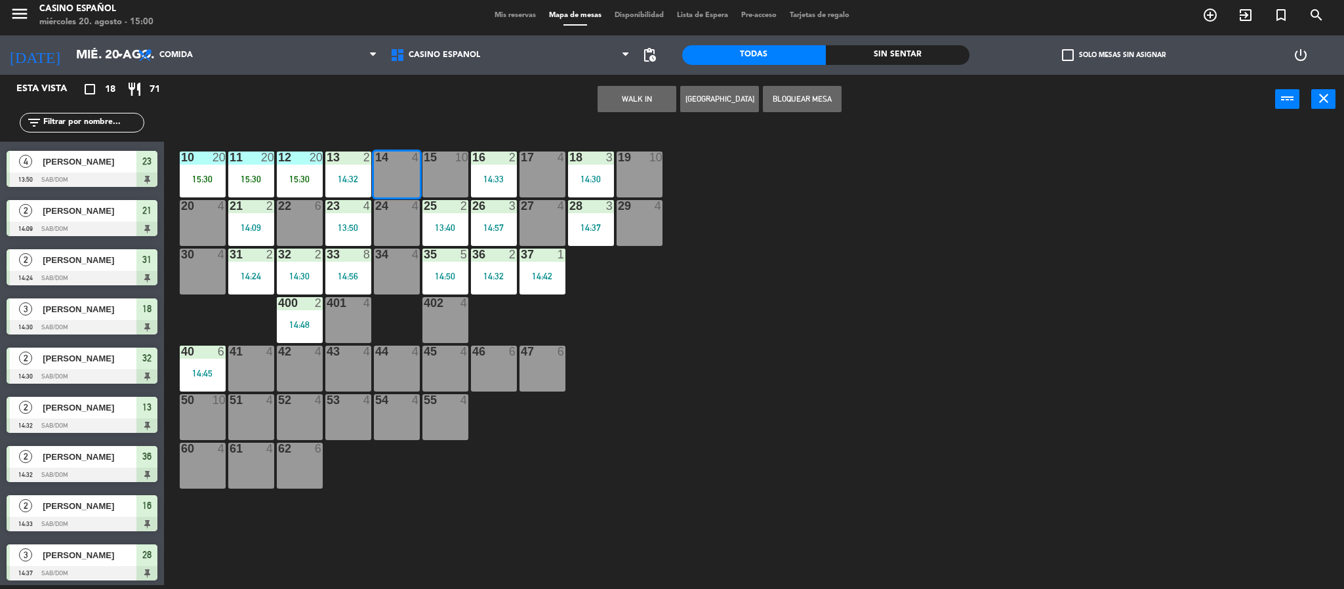
click at [613, 91] on button "WALK IN" at bounding box center [637, 99] width 79 height 26
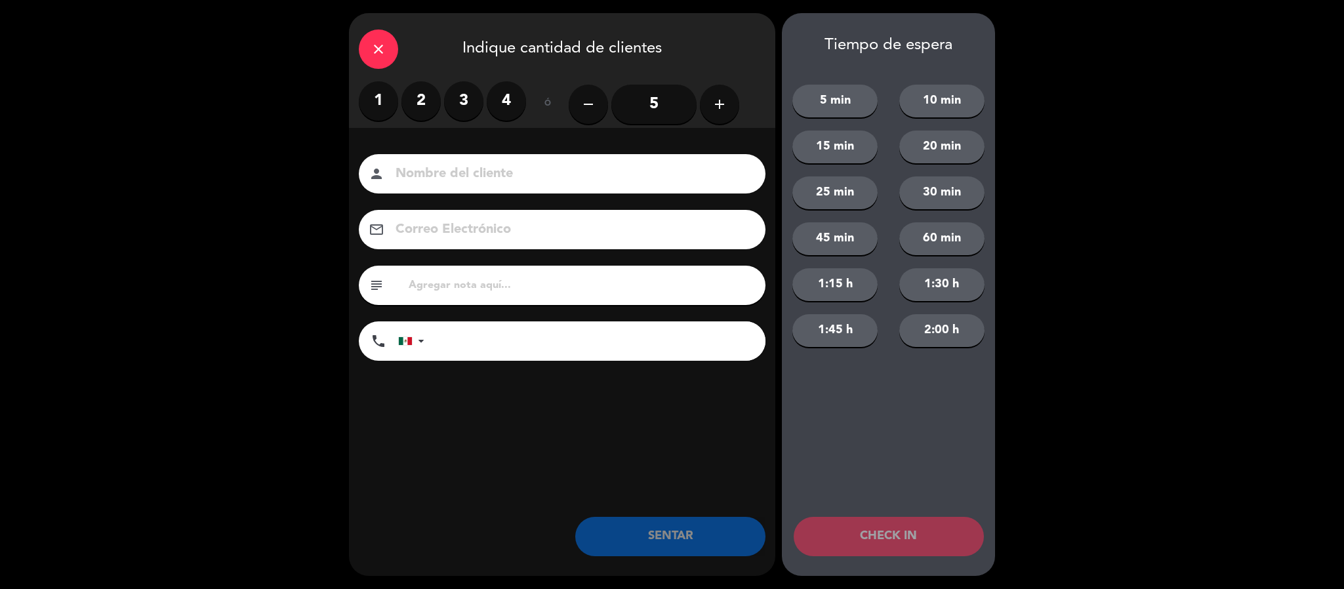
click at [467, 107] on label "3" at bounding box center [463, 100] width 39 height 39
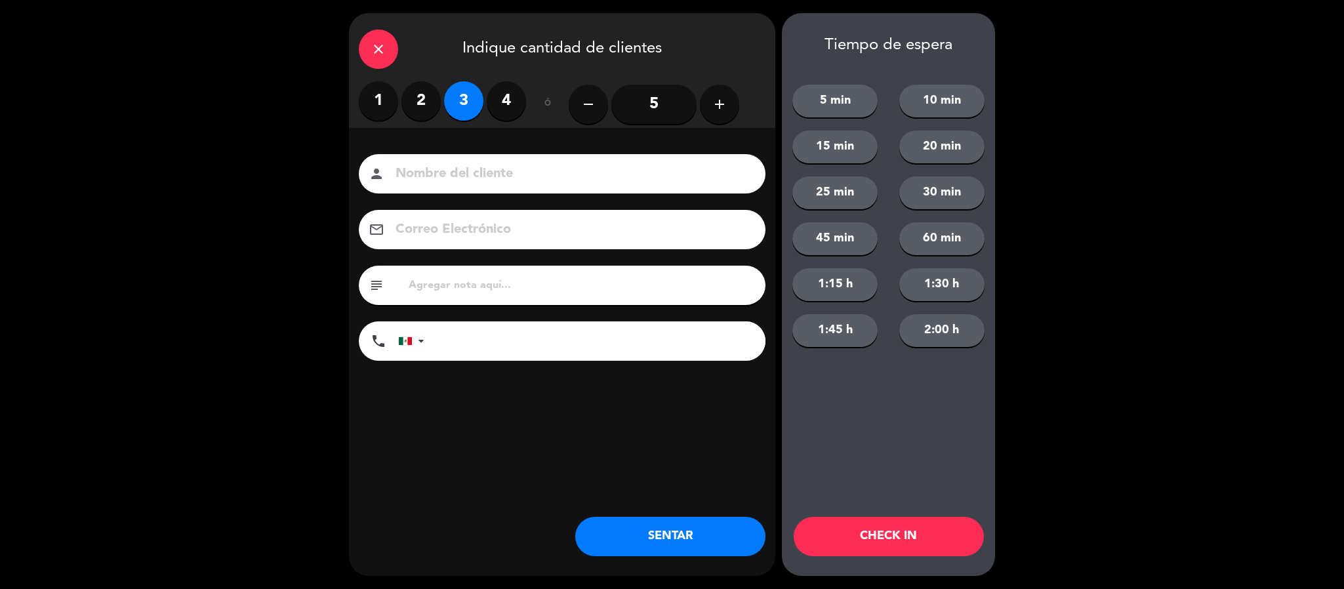
click at [473, 177] on input at bounding box center [571, 174] width 354 height 23
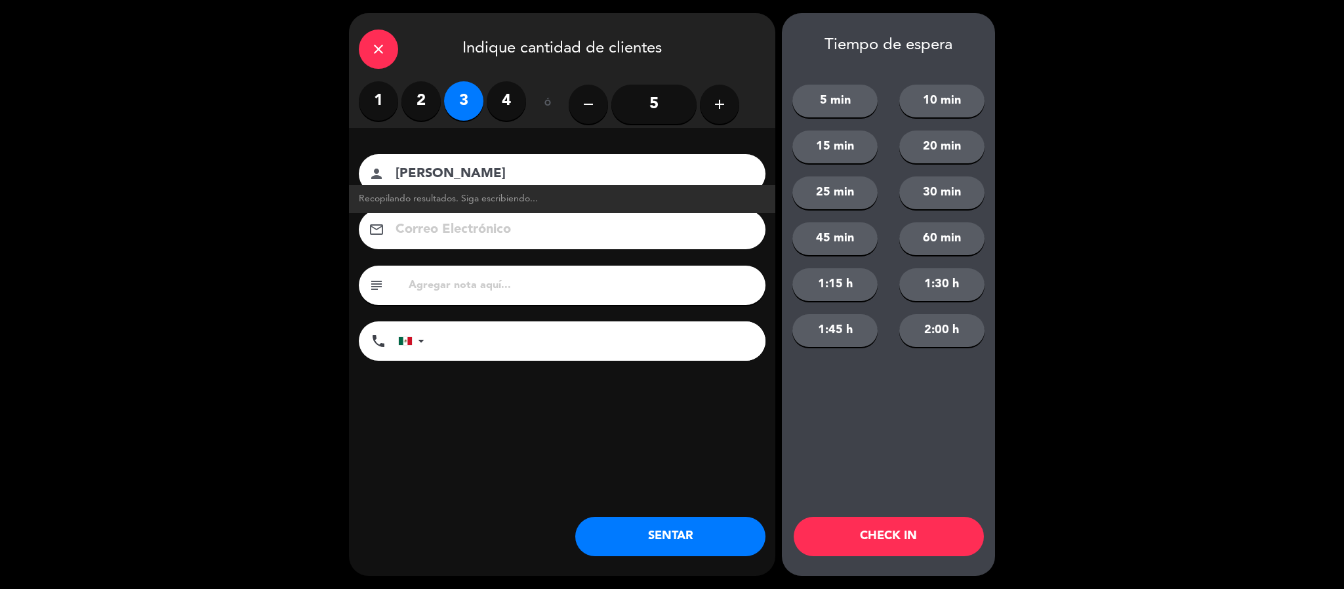
type input "[PERSON_NAME]"
click at [711, 545] on button "SENTAR" at bounding box center [670, 536] width 190 height 39
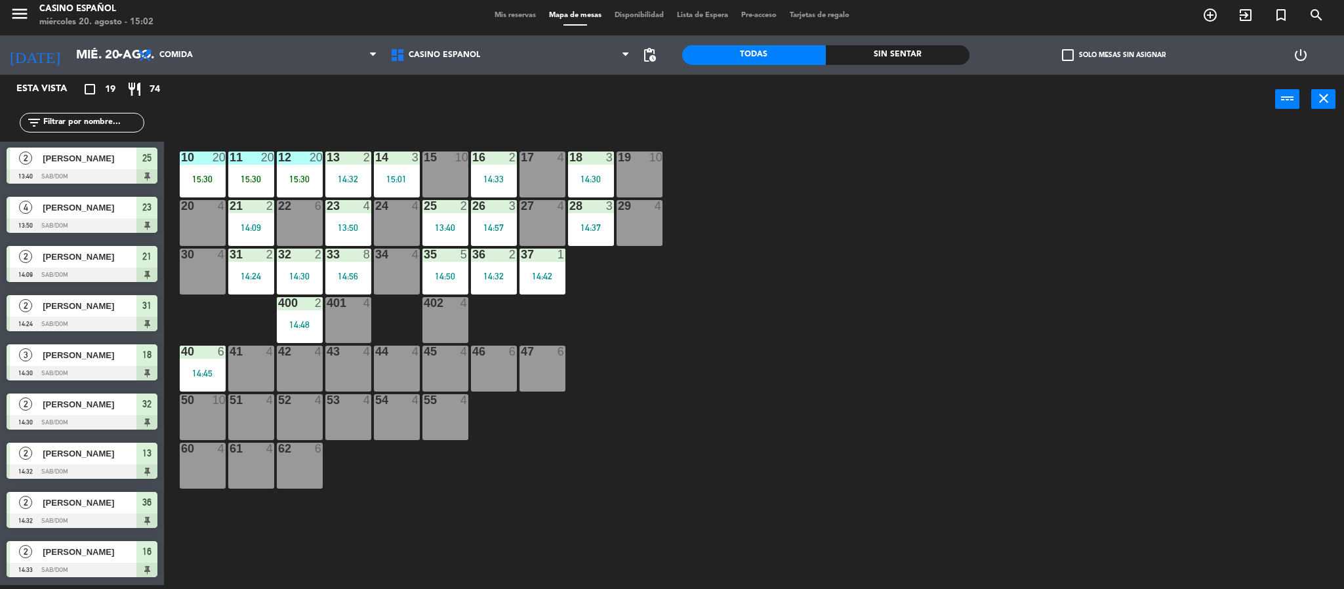
scroll to position [0, 0]
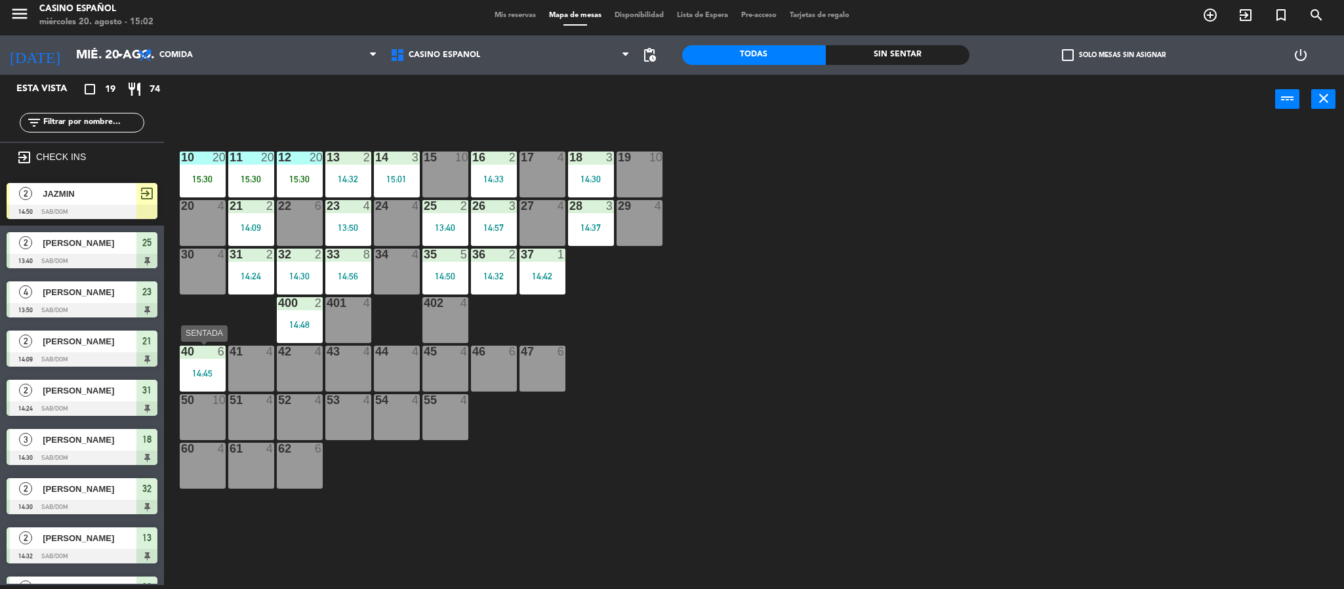
click at [209, 375] on div "14:45" at bounding box center [203, 373] width 46 height 9
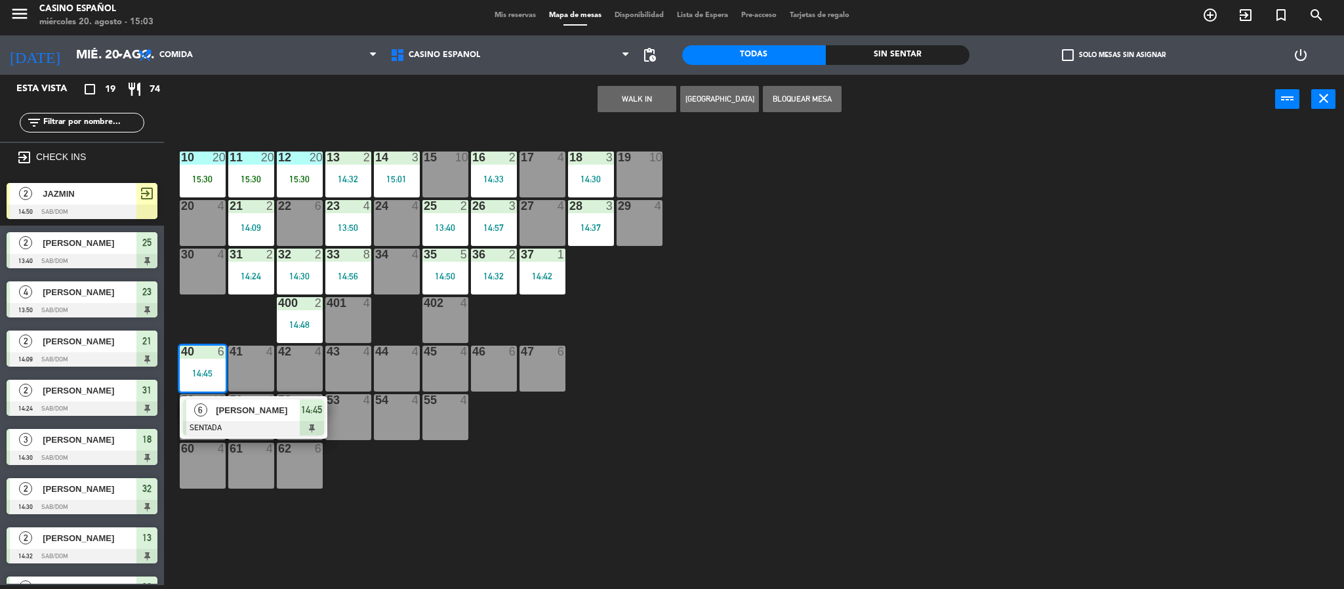
click at [209, 375] on div "14:45" at bounding box center [203, 373] width 46 height 9
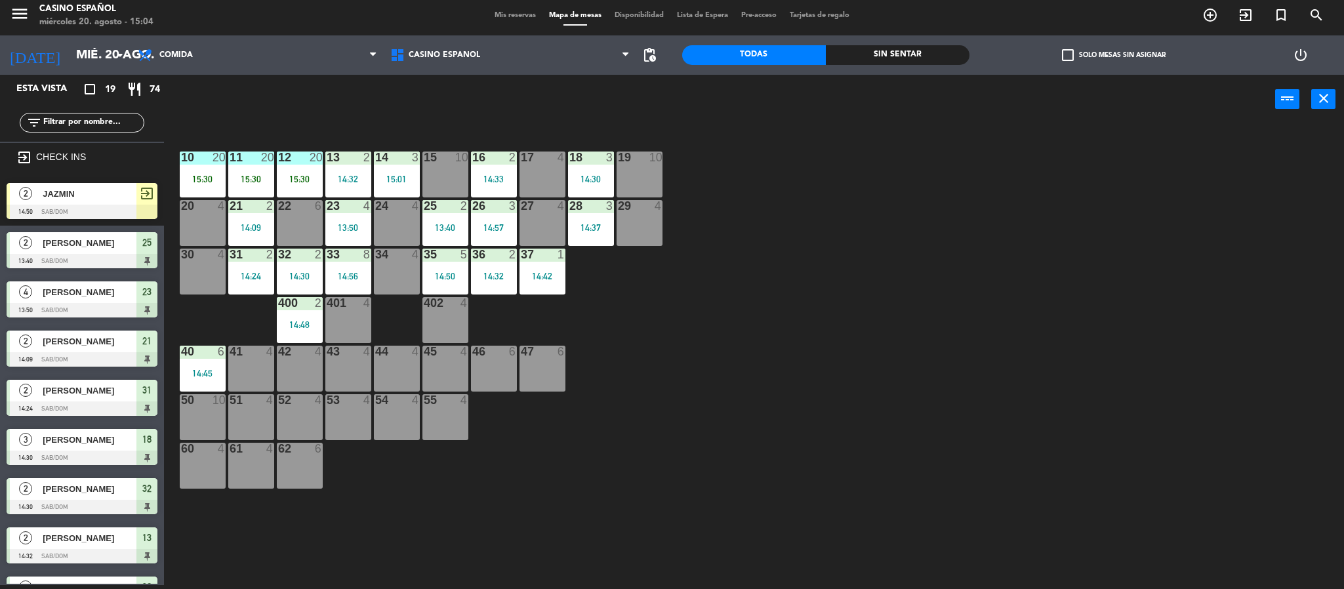
drag, startPoint x: 85, startPoint y: 209, endPoint x: 81, endPoint y: 224, distance: 16.2
click at [81, 217] on div "2 JAZMIN 14:50 Sab/Dom exit_to_app" at bounding box center [82, 201] width 164 height 49
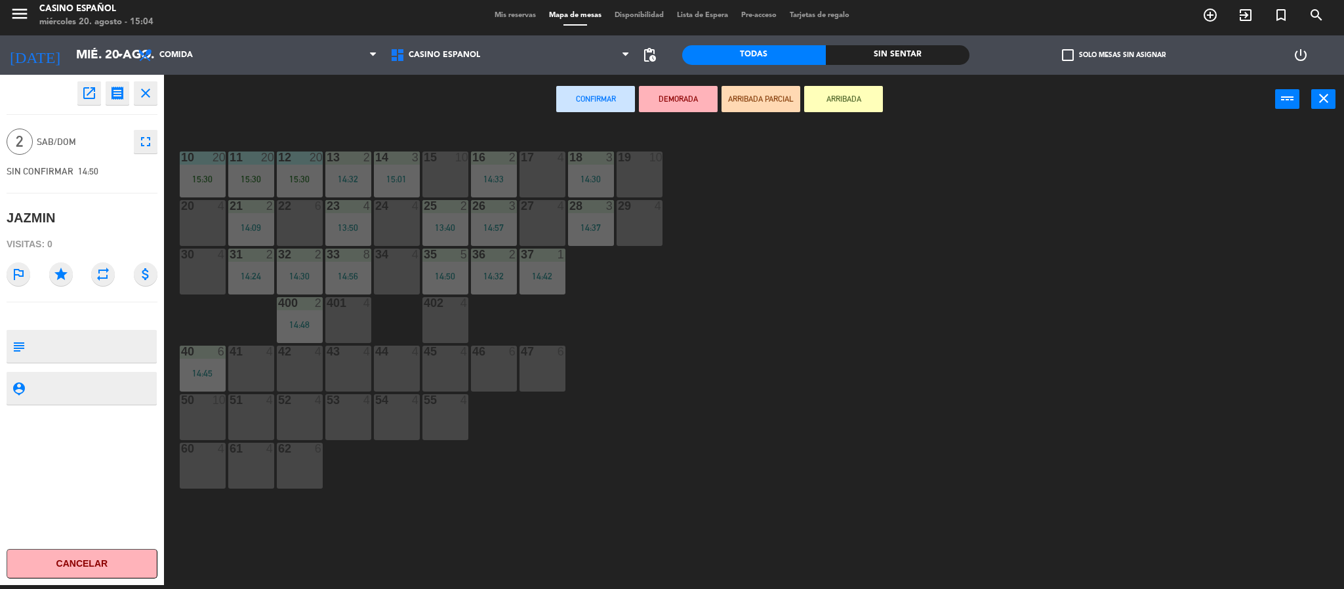
click at [644, 217] on div "29 4" at bounding box center [640, 223] width 46 height 46
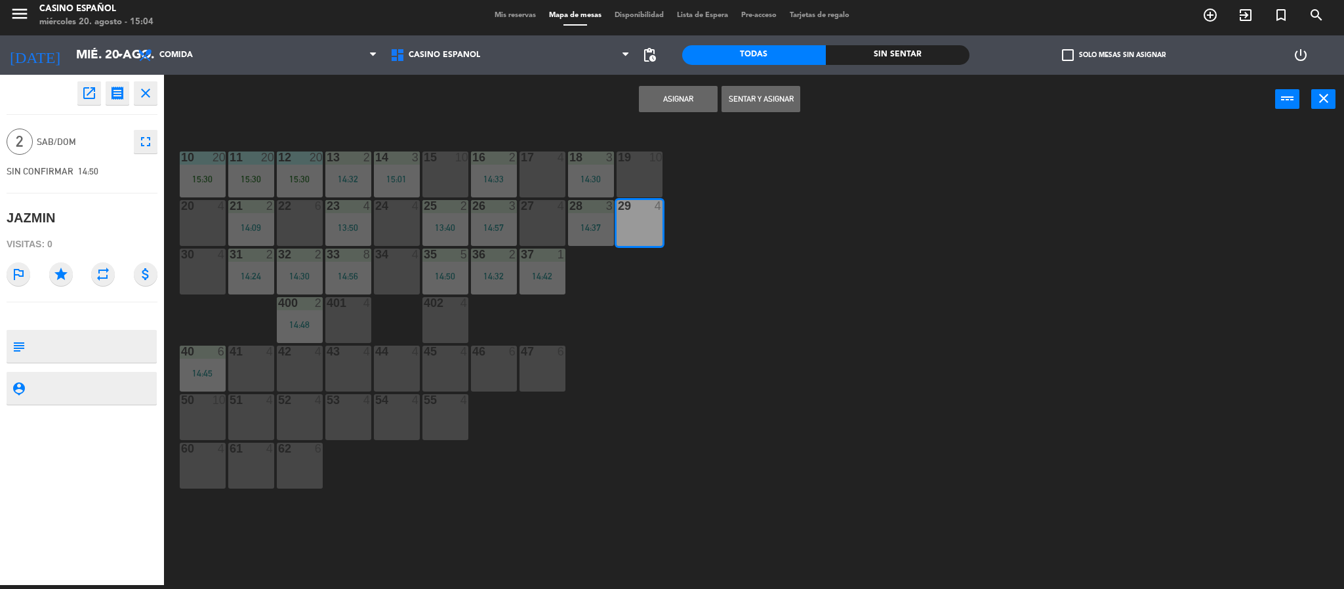
click at [738, 101] on button "Sentar y Asignar" at bounding box center [761, 99] width 79 height 26
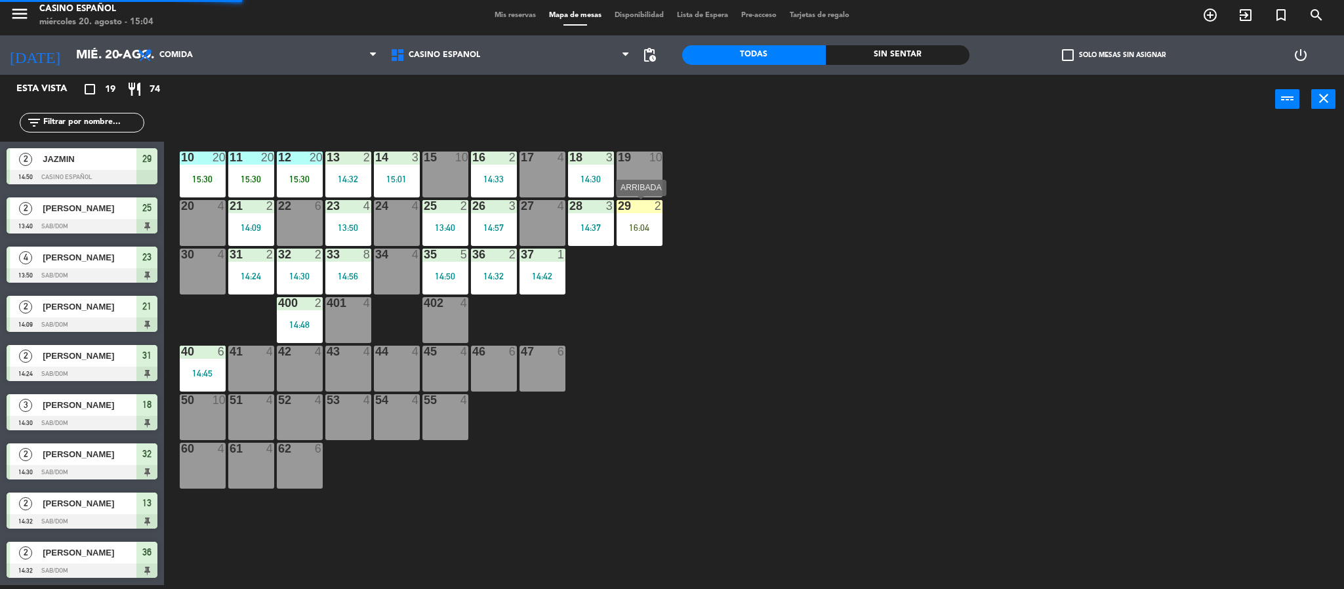
click at [640, 227] on div "16:04" at bounding box center [640, 227] width 46 height 9
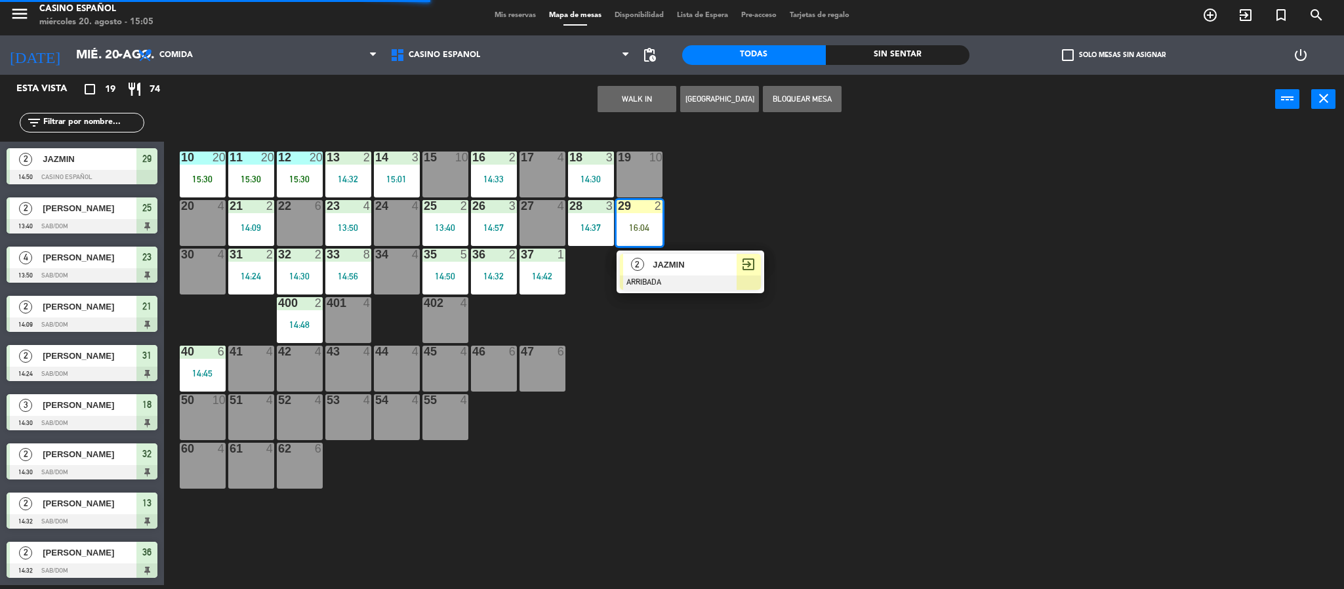
click at [688, 276] on div at bounding box center [690, 283] width 141 height 14
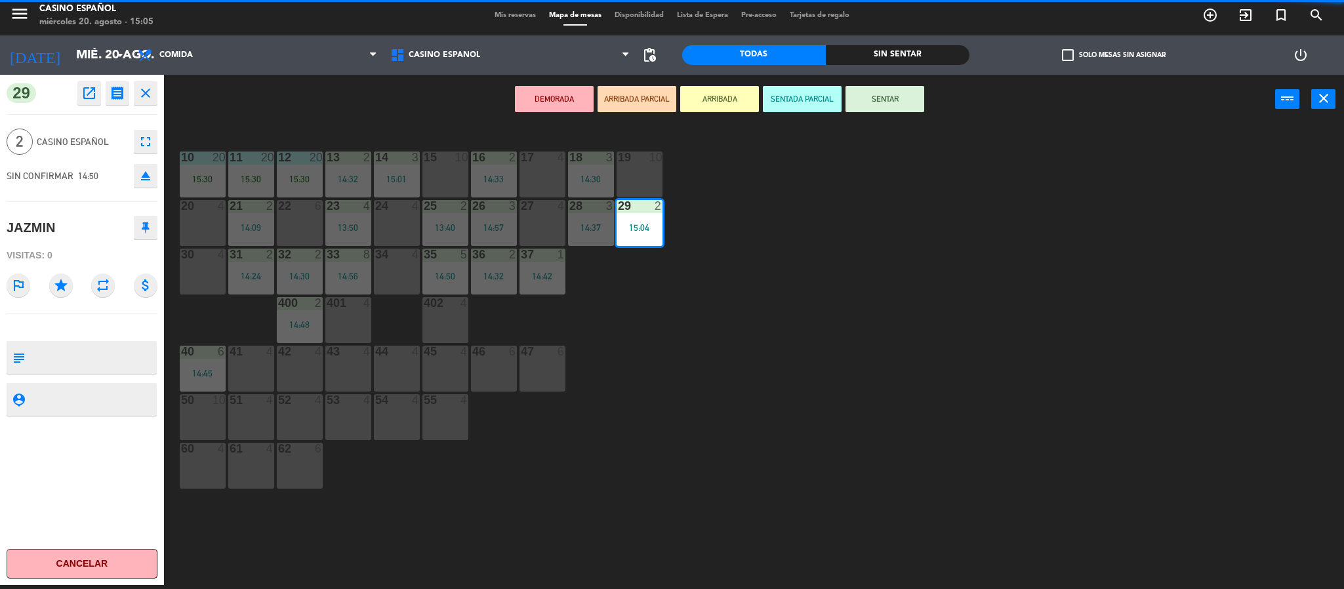
click at [87, 87] on icon "open_in_new" at bounding box center [89, 93] width 16 height 16
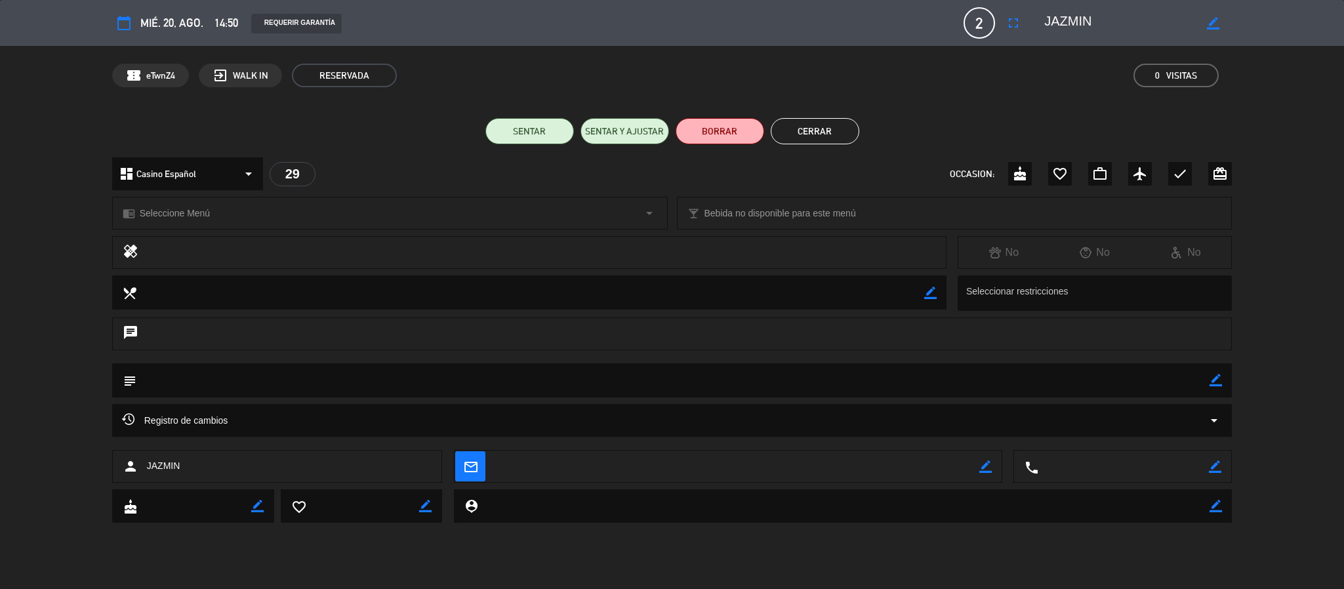
click at [1213, 18] on icon "border_color" at bounding box center [1213, 23] width 12 height 12
type textarea "J"
type textarea "r"
type textarea "RICARDO"
click at [1215, 18] on icon at bounding box center [1213, 23] width 12 height 12
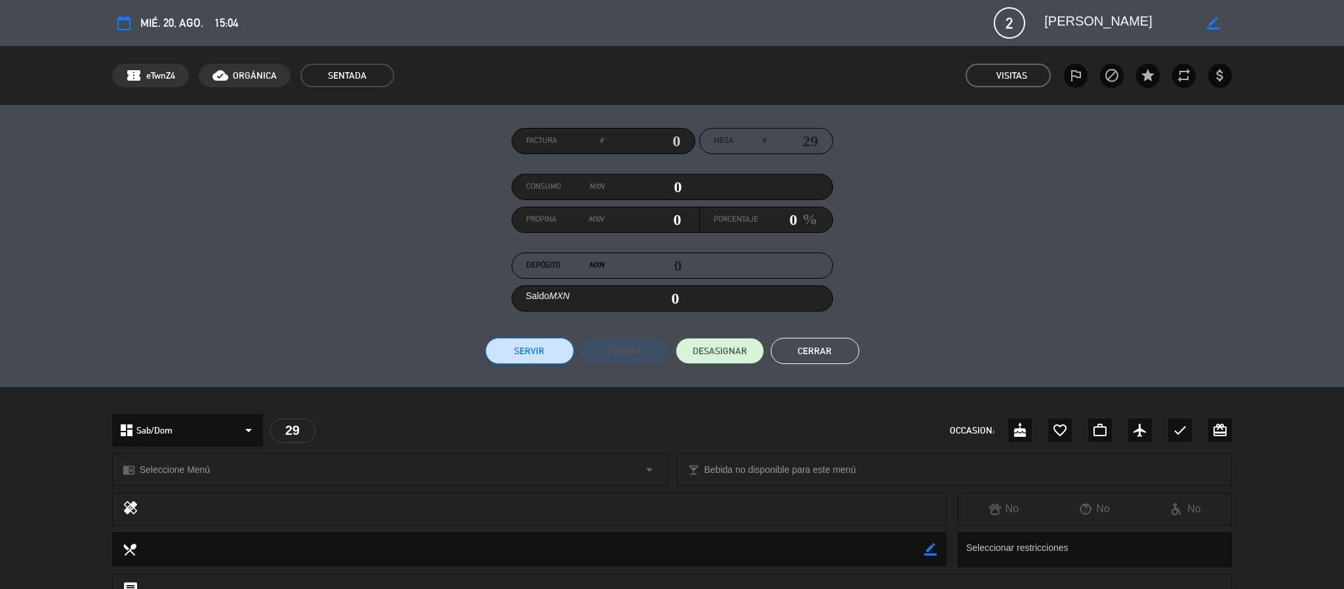
click at [827, 349] on button "Cerrar" at bounding box center [815, 351] width 89 height 26
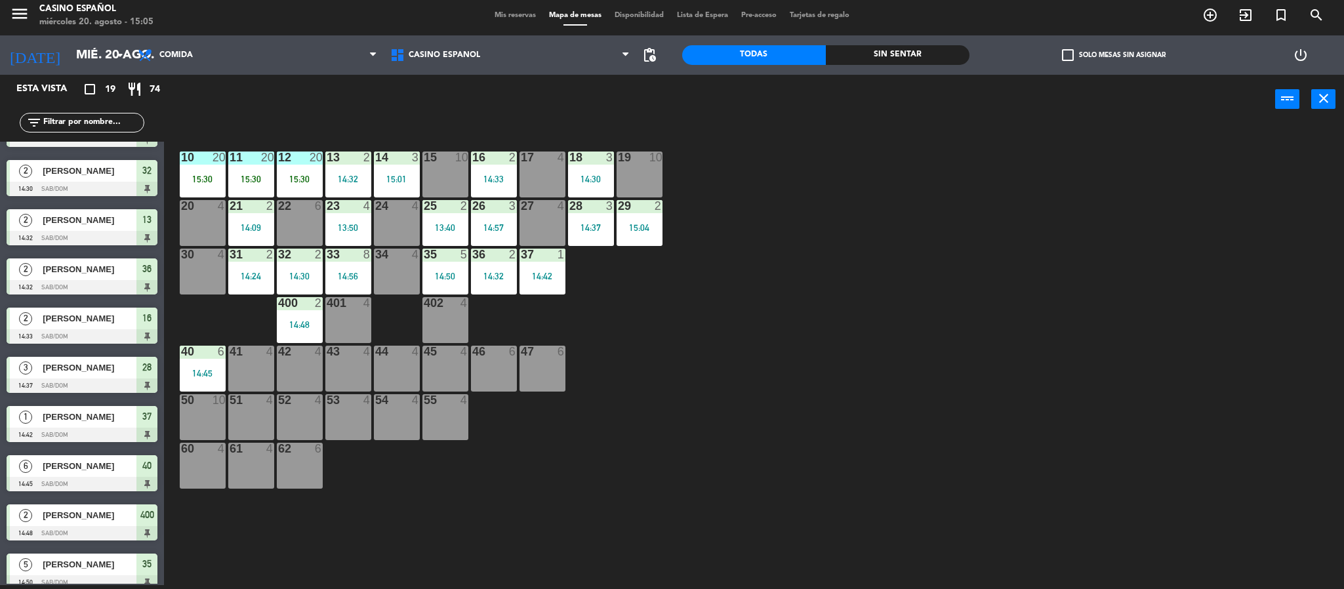
scroll to position [4, 0]
click at [217, 351] on div "10 20 15:30 11 20 15:30 12 20 15:30 13 2 14:32 14 3 15:01 15 10 16 2 14:33 17 4…" at bounding box center [760, 358] width 1167 height 461
click at [199, 351] on div at bounding box center [203, 352] width 22 height 12
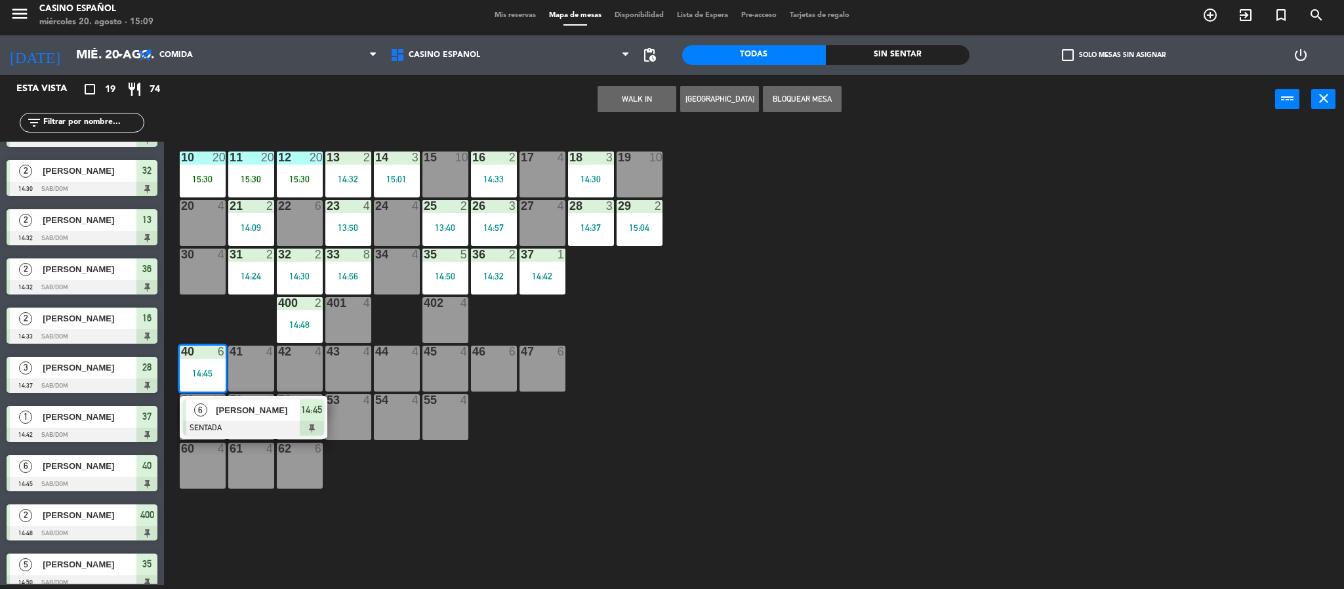
click at [199, 351] on div at bounding box center [203, 352] width 22 height 12
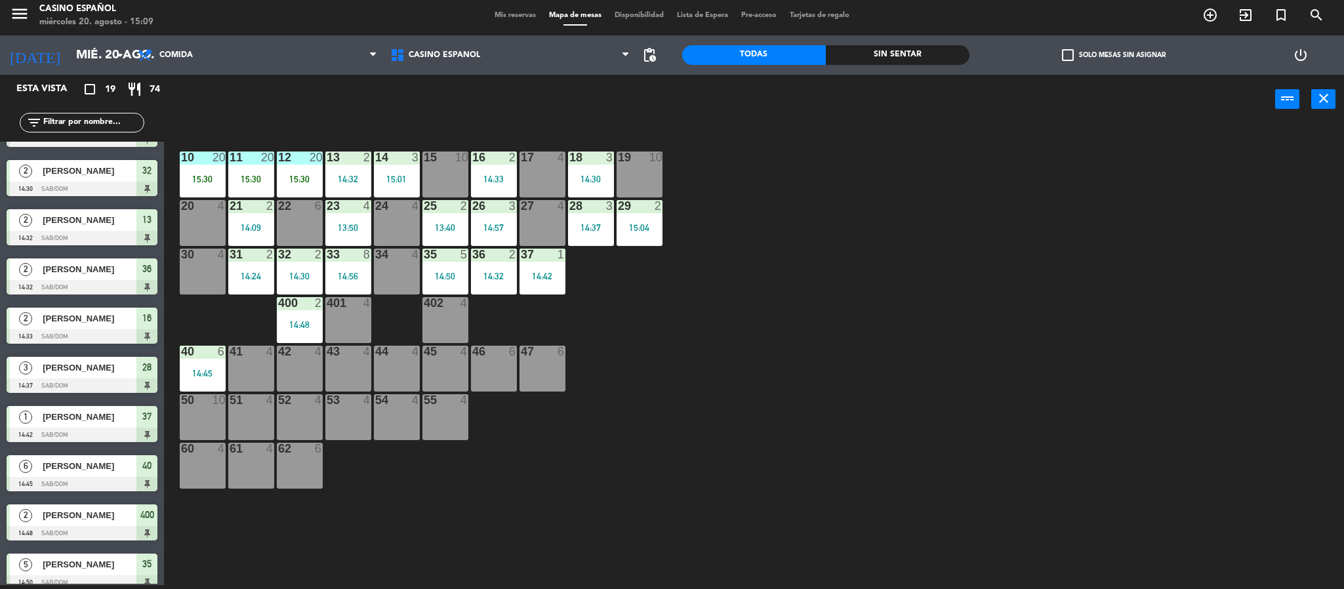
click at [448, 257] on div at bounding box center [445, 255] width 22 height 12
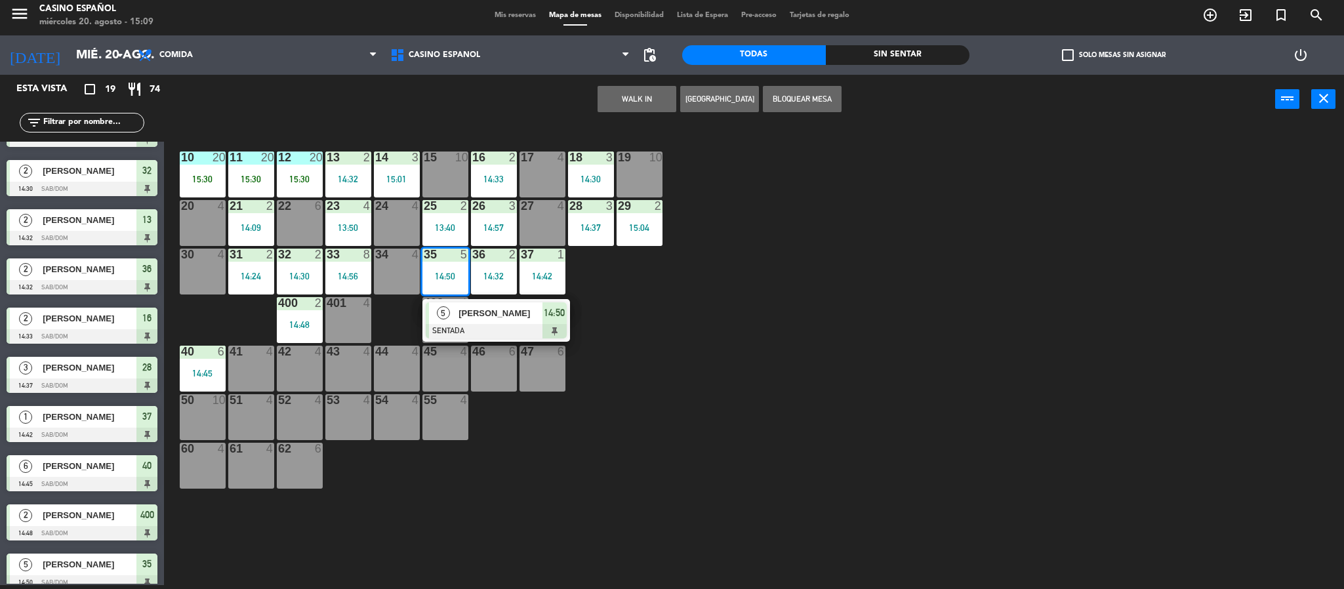
click at [448, 257] on div at bounding box center [445, 255] width 22 height 12
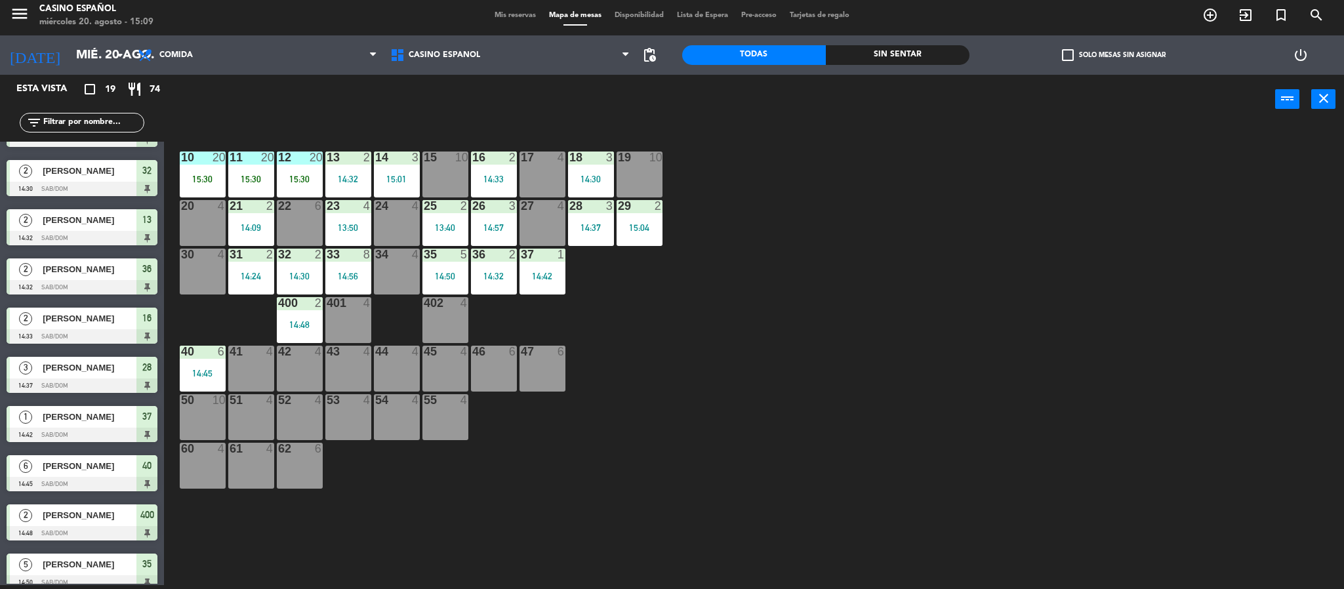
click at [66, 122] on input "text" at bounding box center [93, 122] width 102 height 14
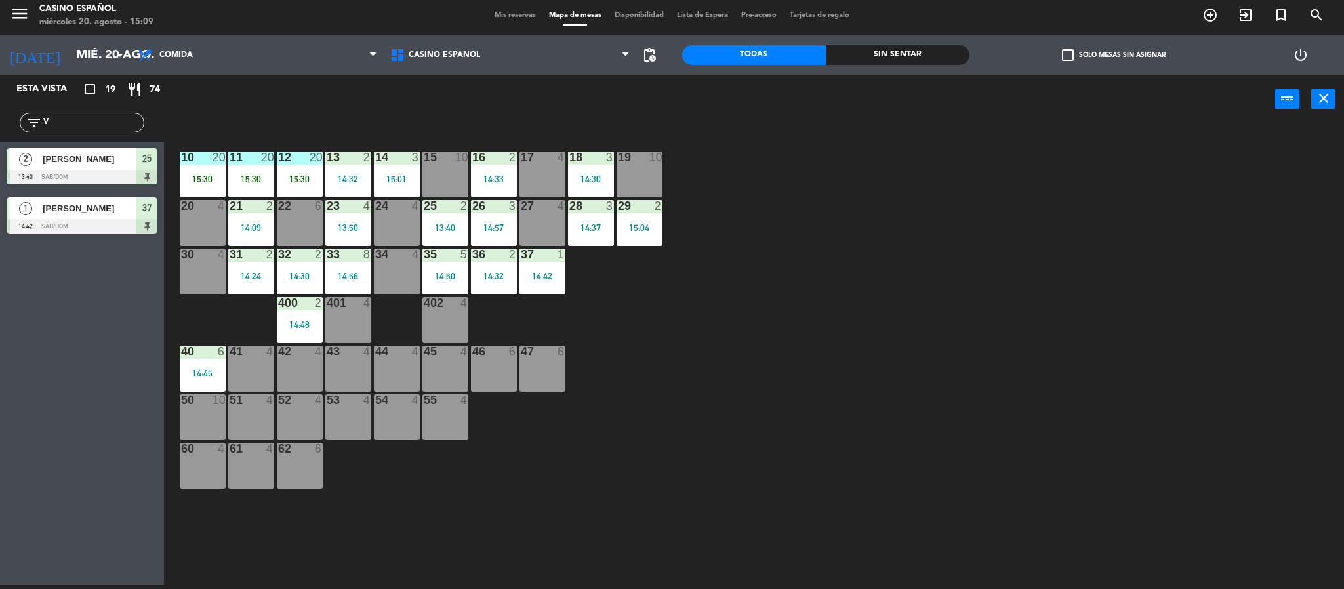
scroll to position [0, 0]
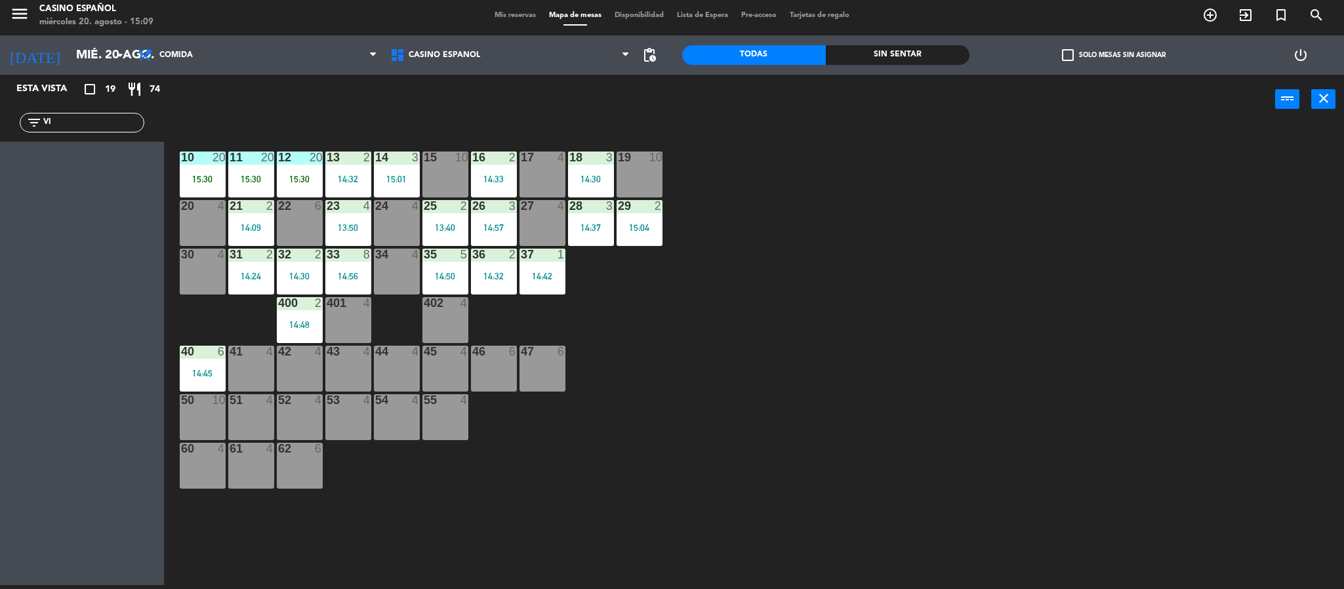
type input "V"
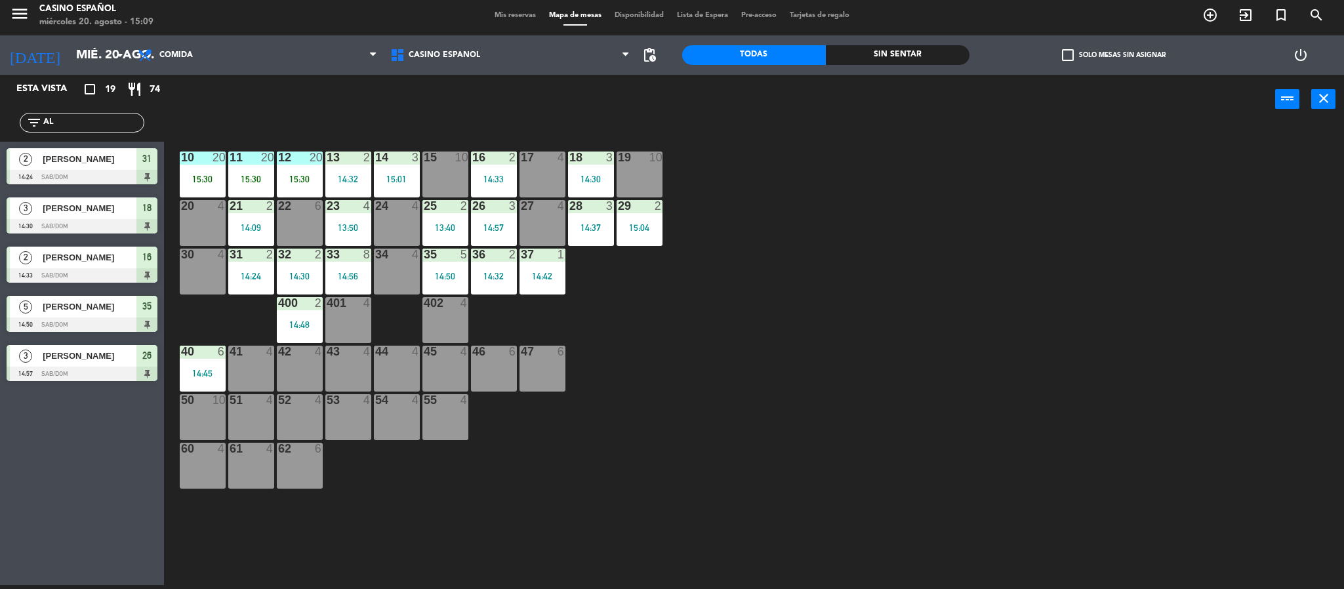
type input "A"
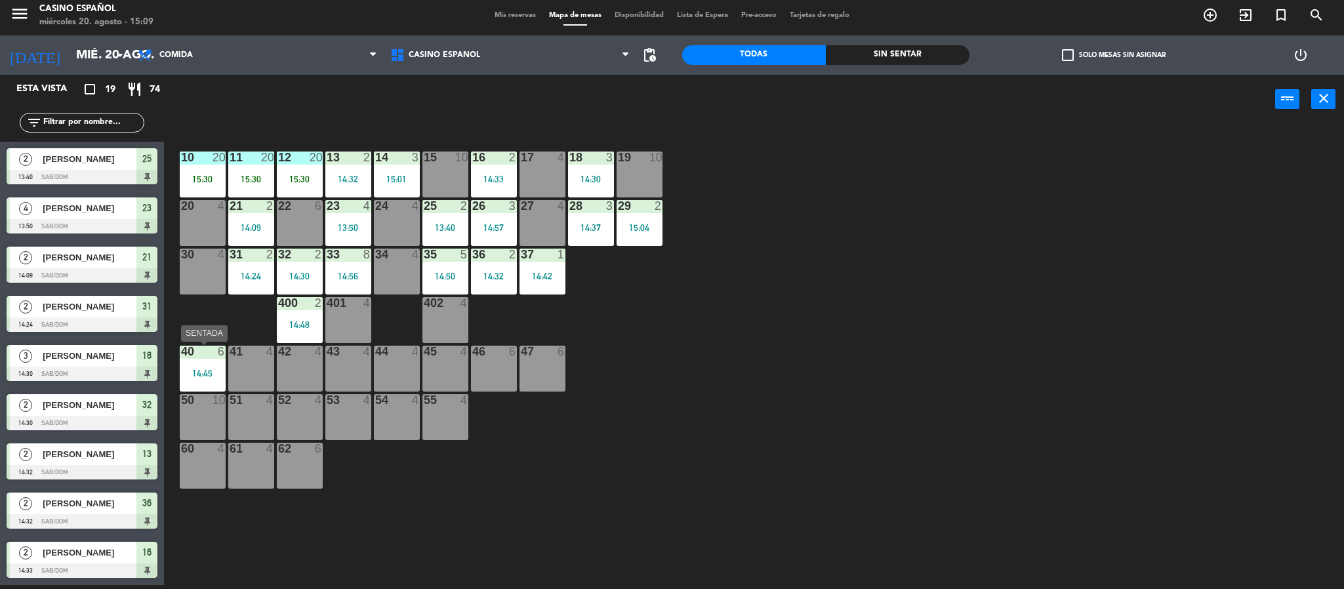
click at [201, 373] on div "14:45" at bounding box center [203, 373] width 46 height 9
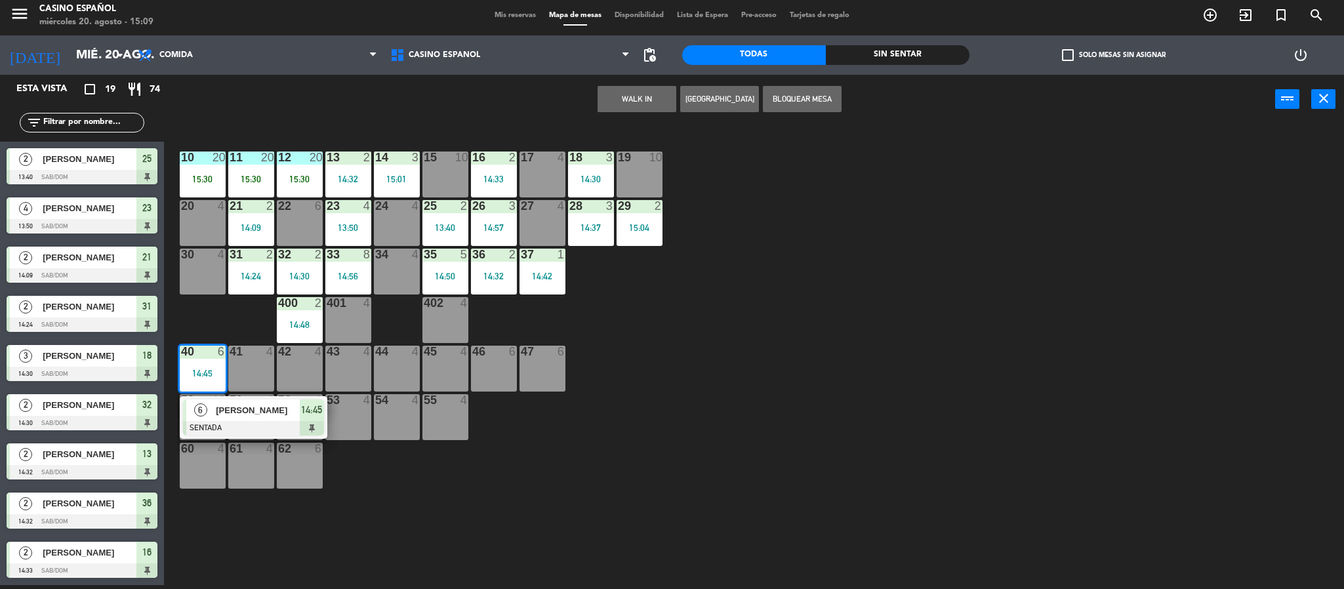
click at [201, 373] on div "14:45" at bounding box center [203, 373] width 46 height 9
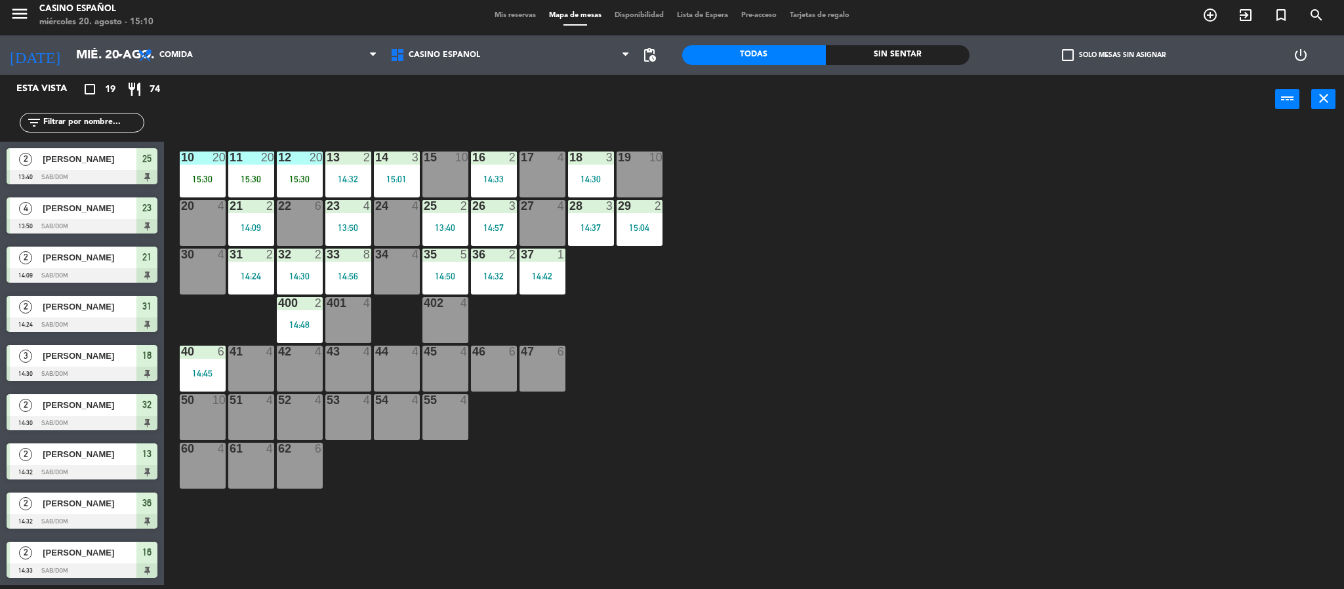
click at [507, 16] on span "Mis reservas" at bounding box center [515, 15] width 54 height 7
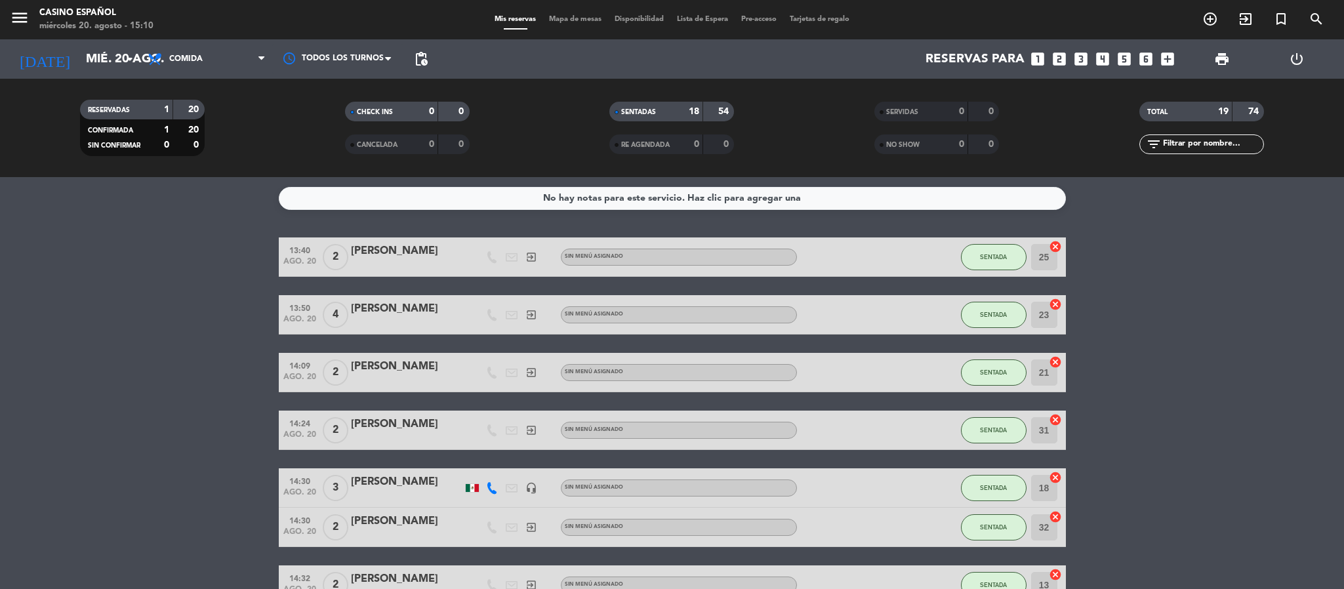
click at [573, 16] on span "Mapa de mesas" at bounding box center [576, 19] width 66 height 7
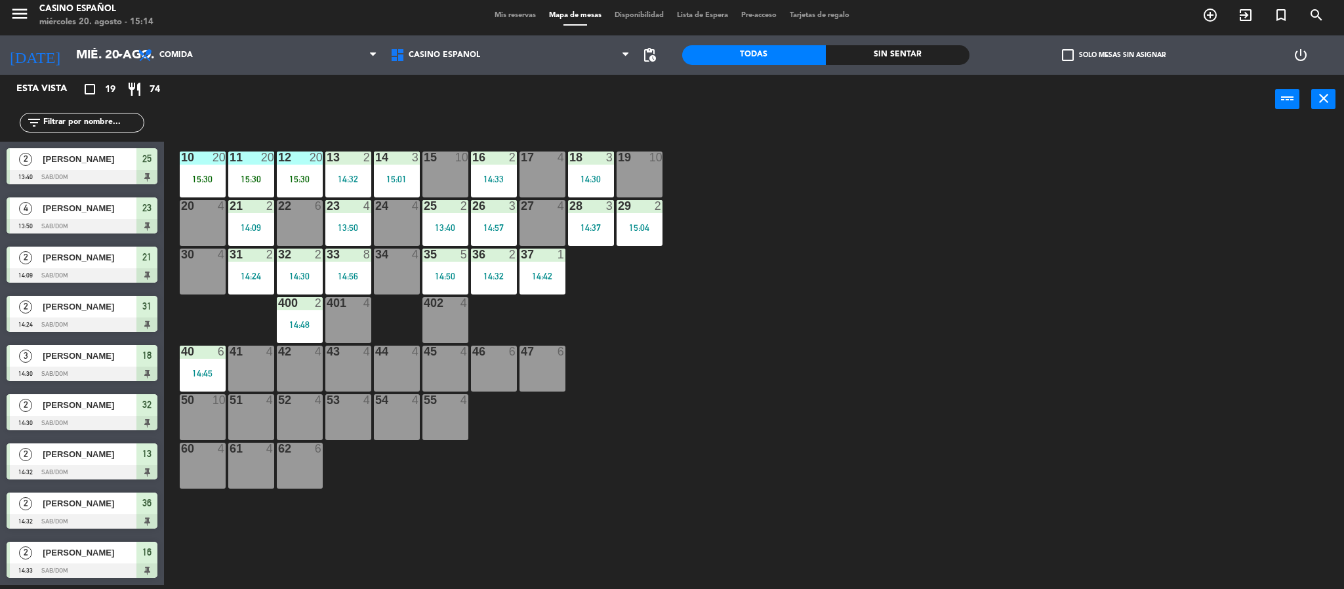
click at [209, 272] on div "30 4" at bounding box center [203, 272] width 46 height 46
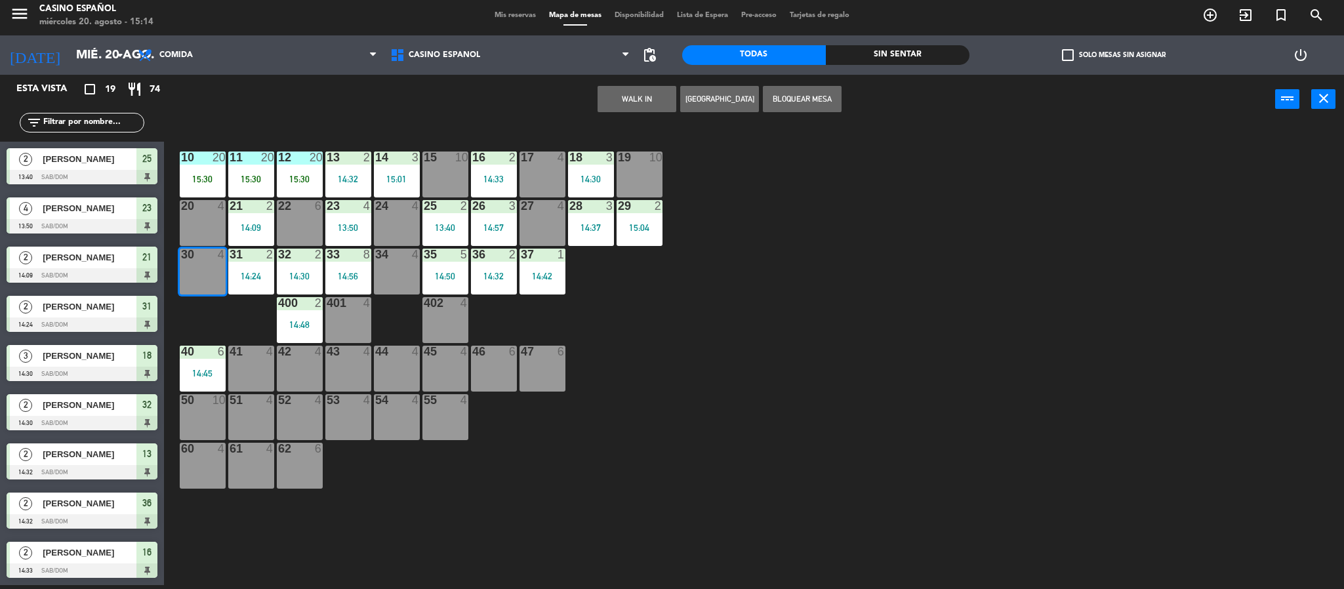
click at [654, 94] on button "WALK IN" at bounding box center [637, 99] width 79 height 26
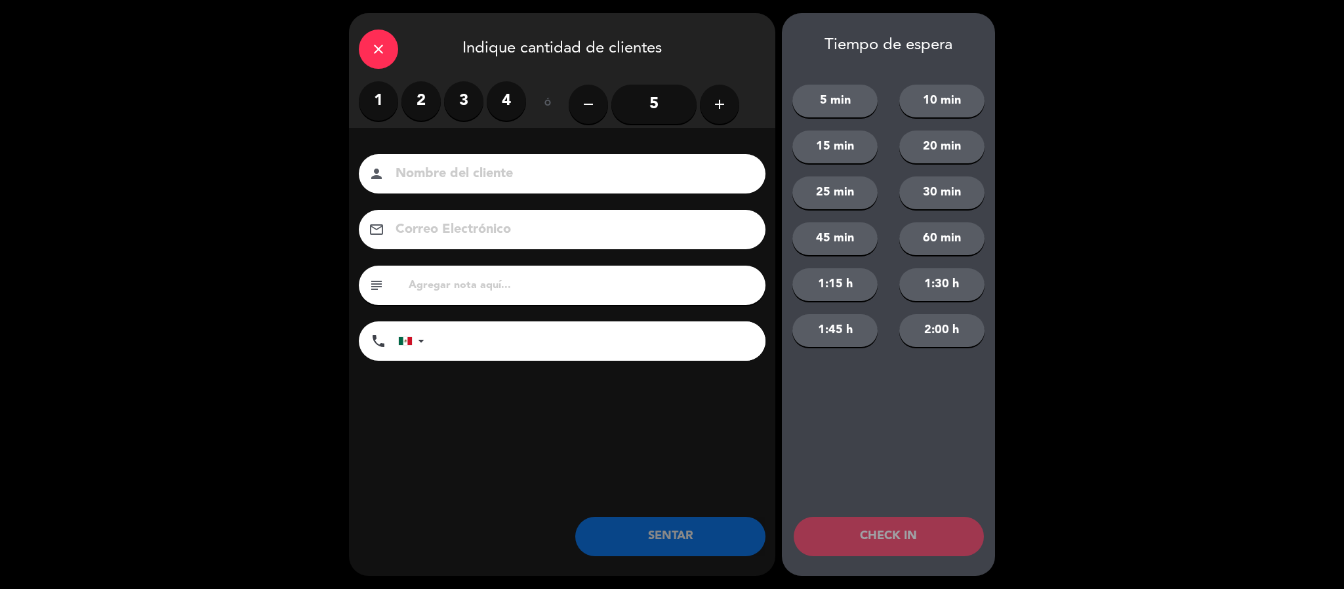
click at [424, 98] on label "2" at bounding box center [421, 100] width 39 height 39
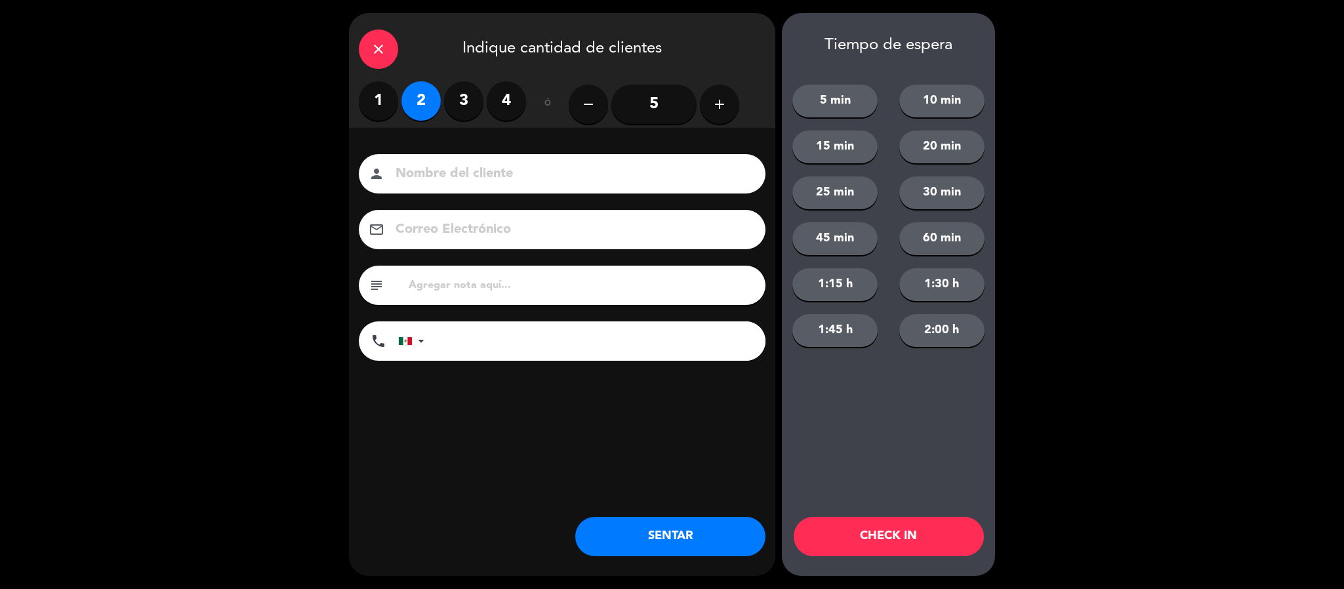
click at [433, 172] on input at bounding box center [571, 174] width 354 height 23
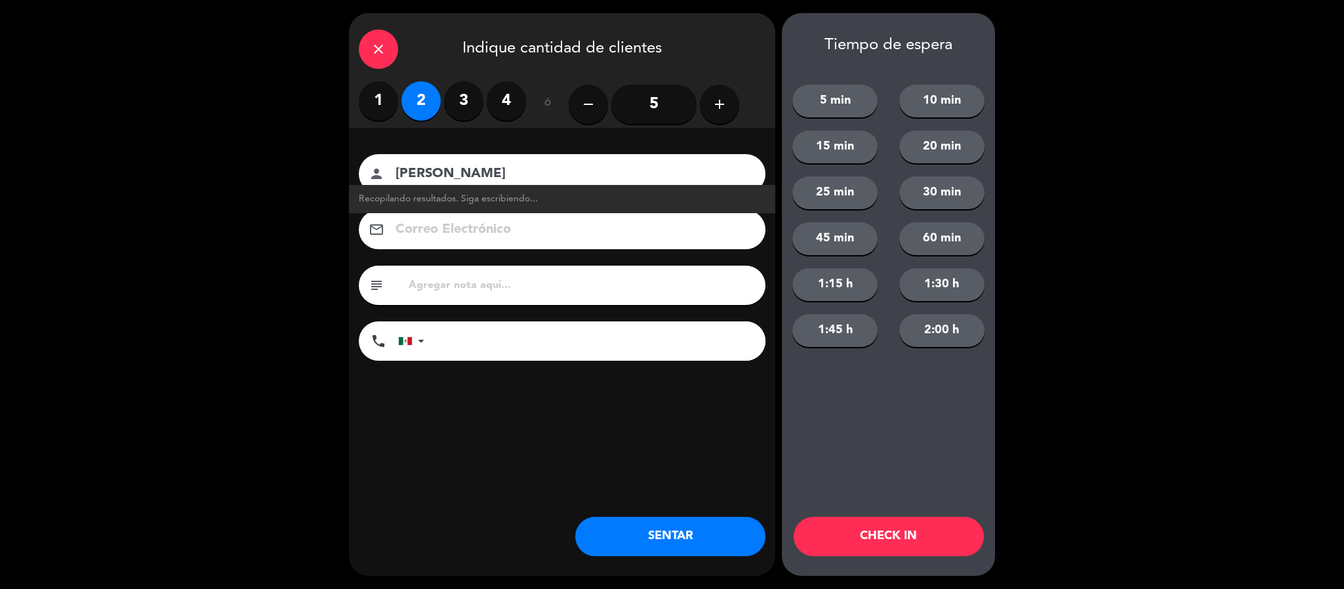
type input "[PERSON_NAME]"
click at [619, 522] on button "SENTAR" at bounding box center [670, 536] width 190 height 39
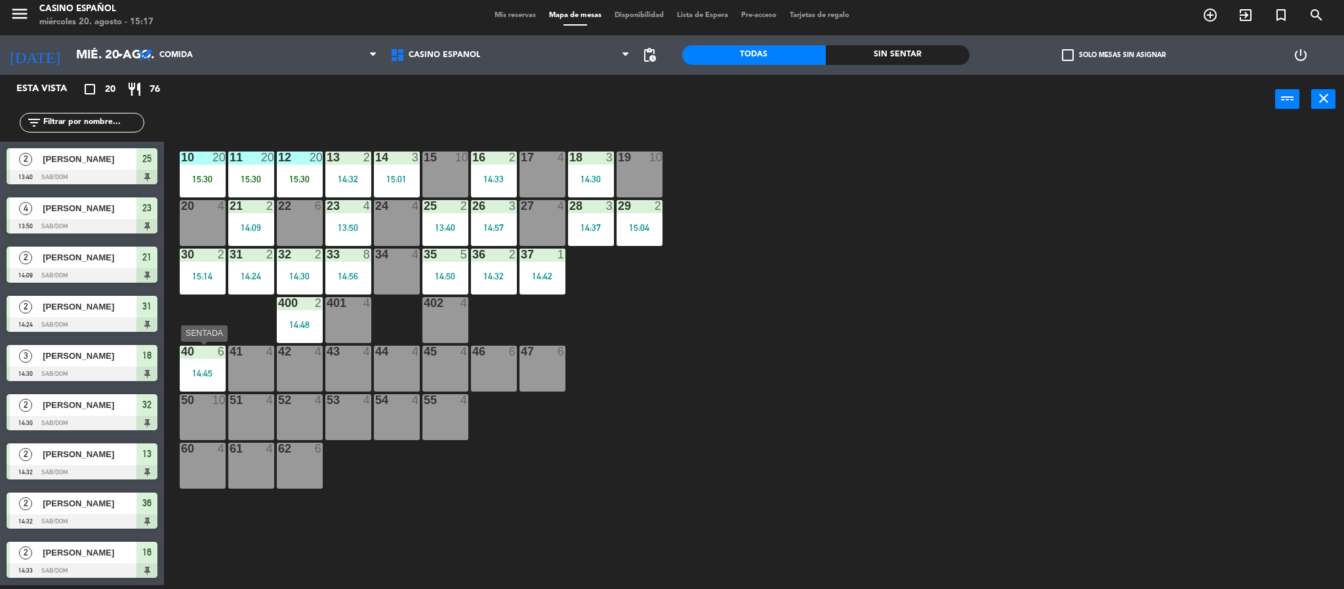
click at [205, 370] on div "14:45" at bounding box center [203, 373] width 46 height 9
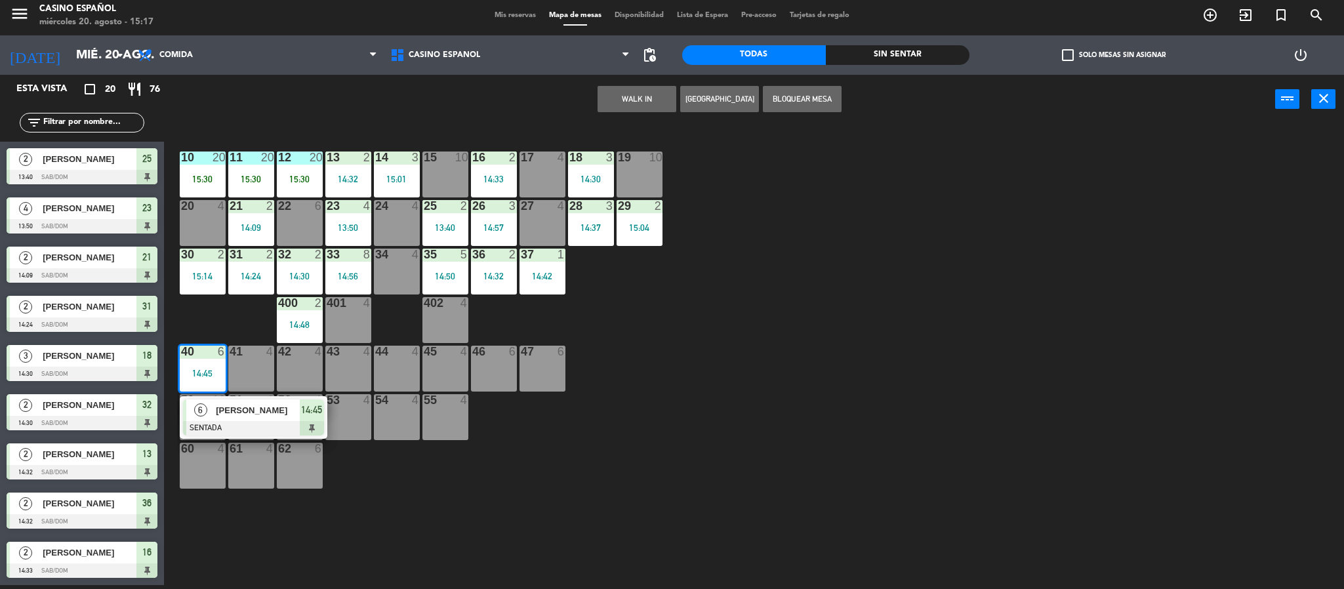
click at [107, 120] on input "text" at bounding box center [93, 122] width 102 height 14
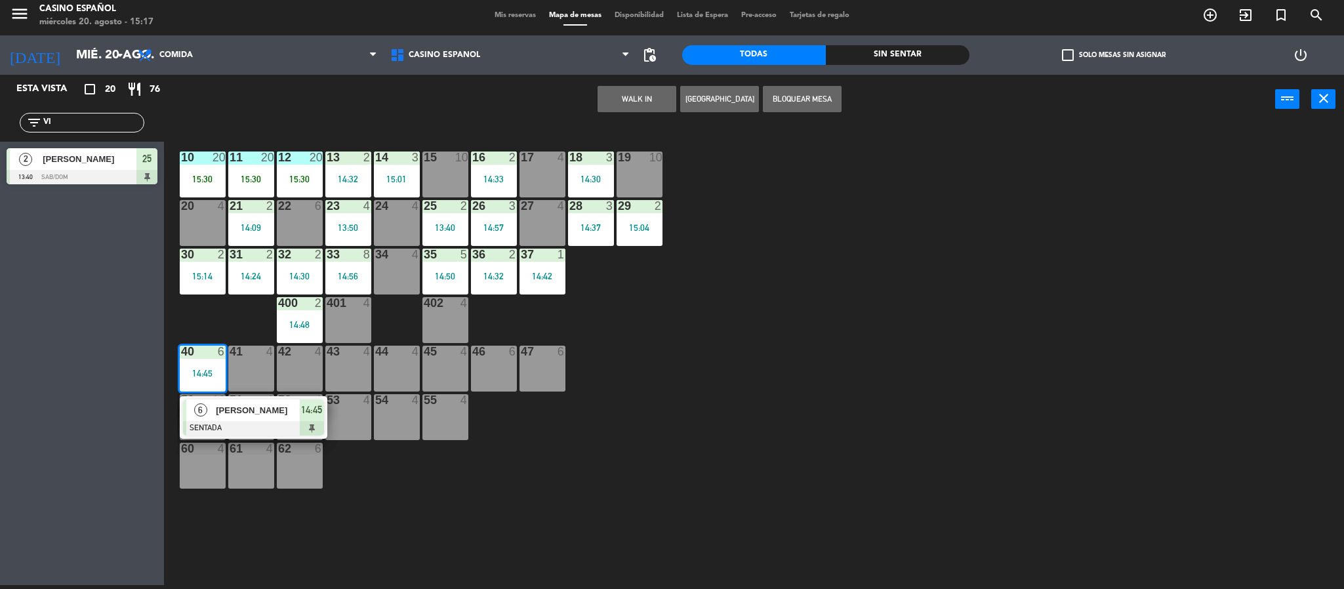
type input "V"
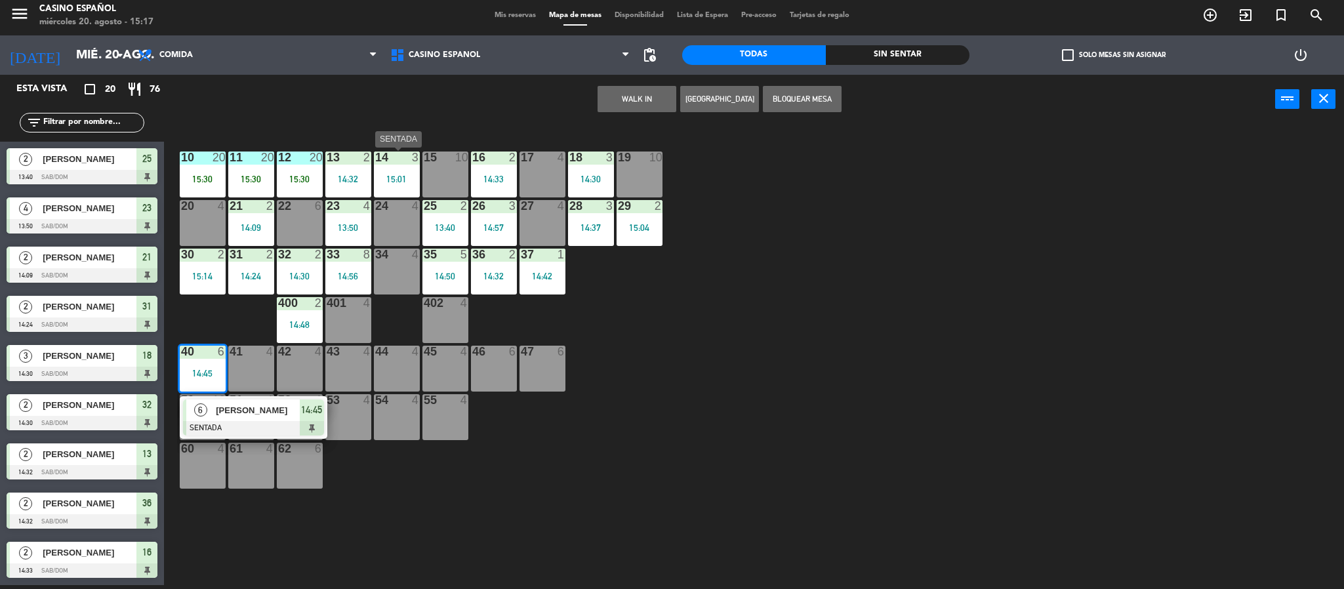
click at [390, 162] on div at bounding box center [397, 158] width 22 height 12
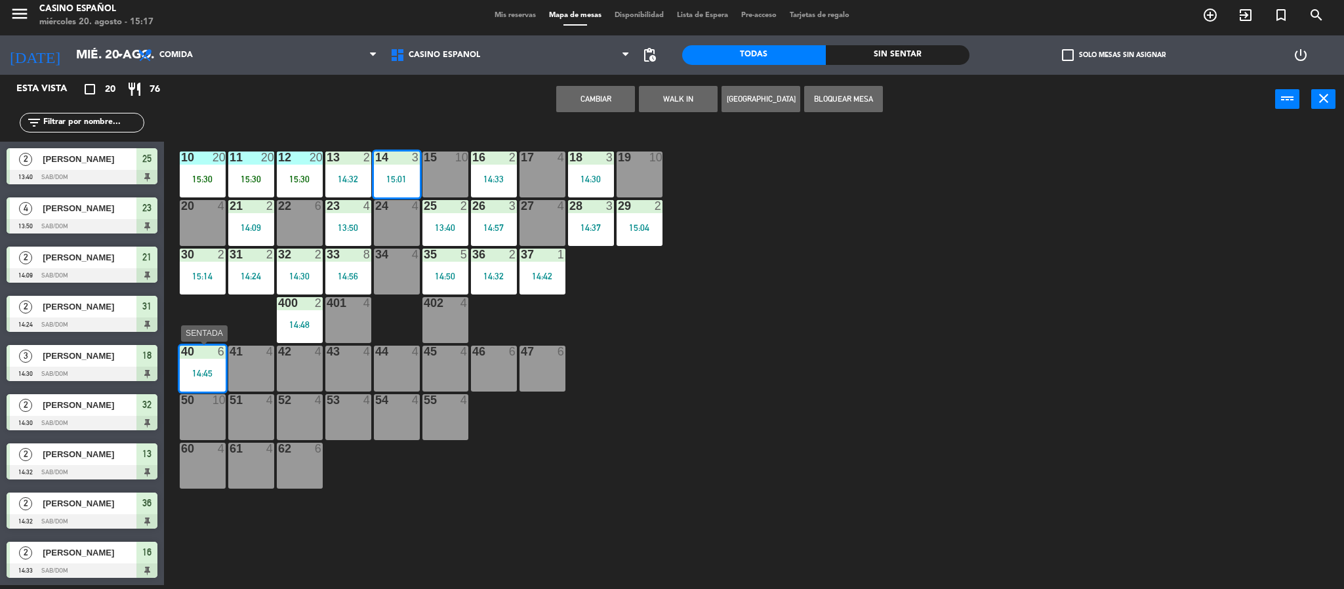
click at [199, 366] on div "40 6 14:45" at bounding box center [203, 369] width 46 height 46
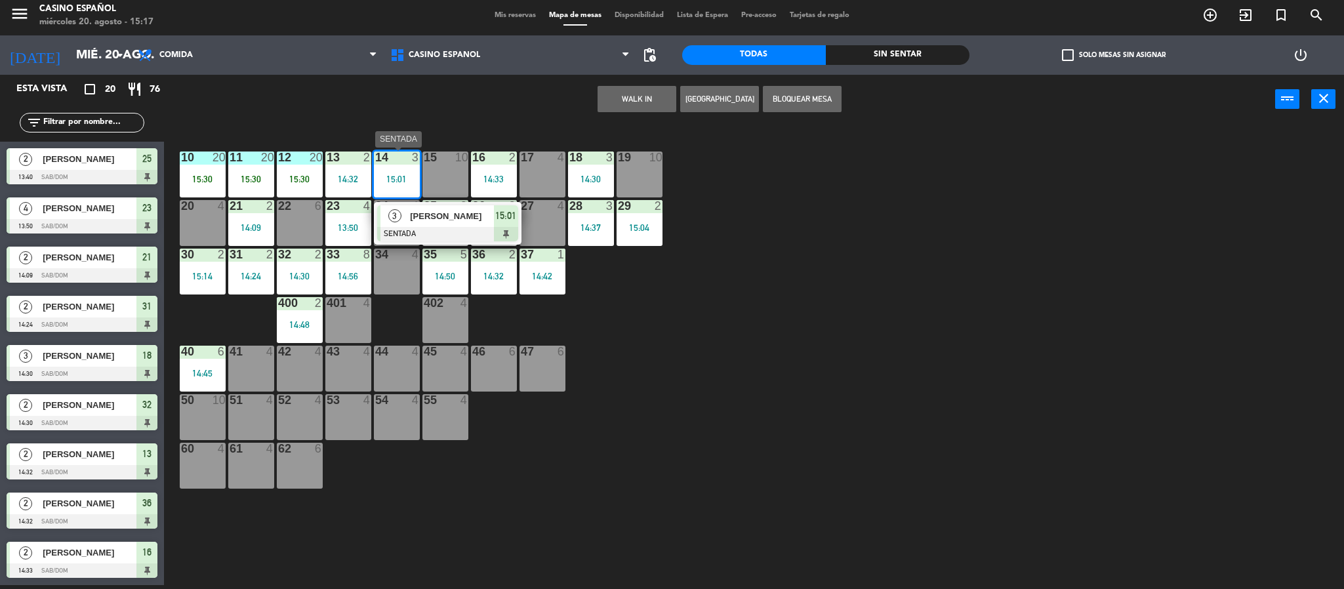
click at [412, 182] on div "15:01" at bounding box center [397, 179] width 46 height 9
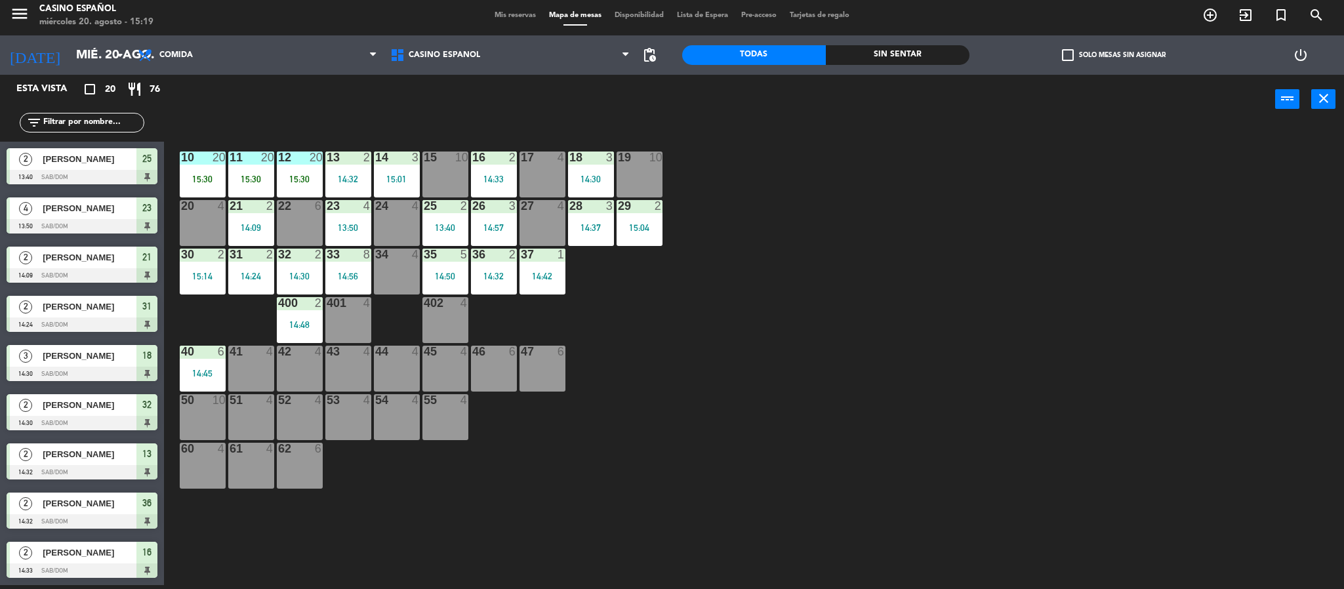
click at [489, 352] on div at bounding box center [494, 352] width 22 height 12
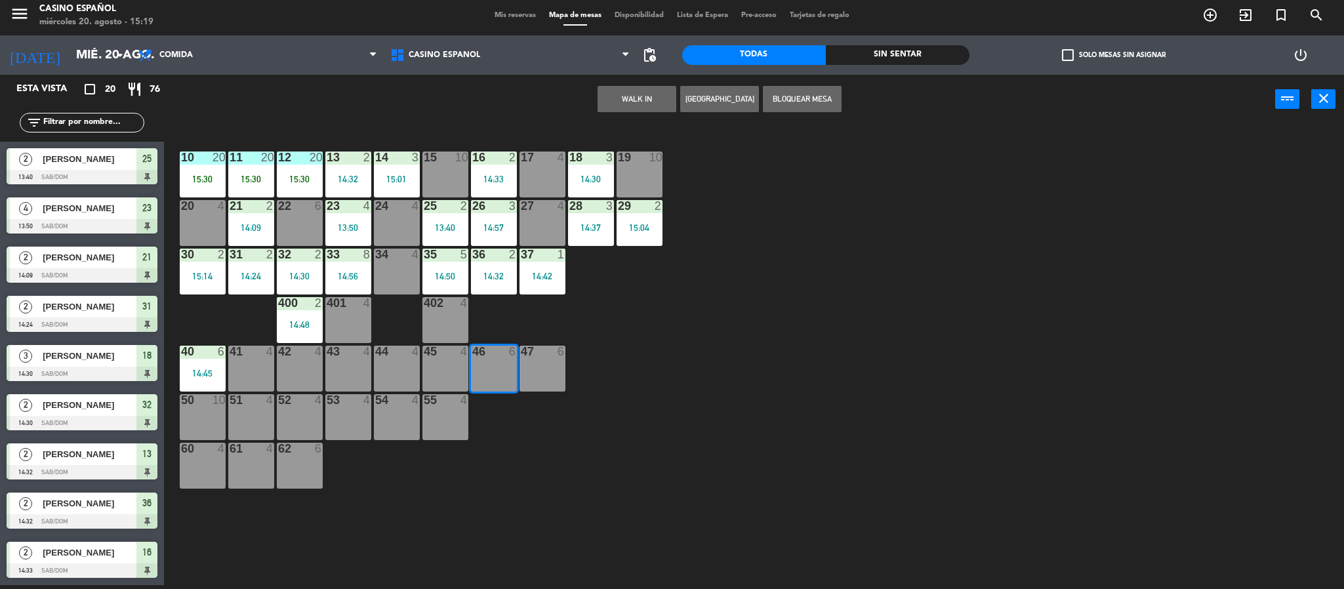
click at [629, 97] on button "WALK IN" at bounding box center [637, 99] width 79 height 26
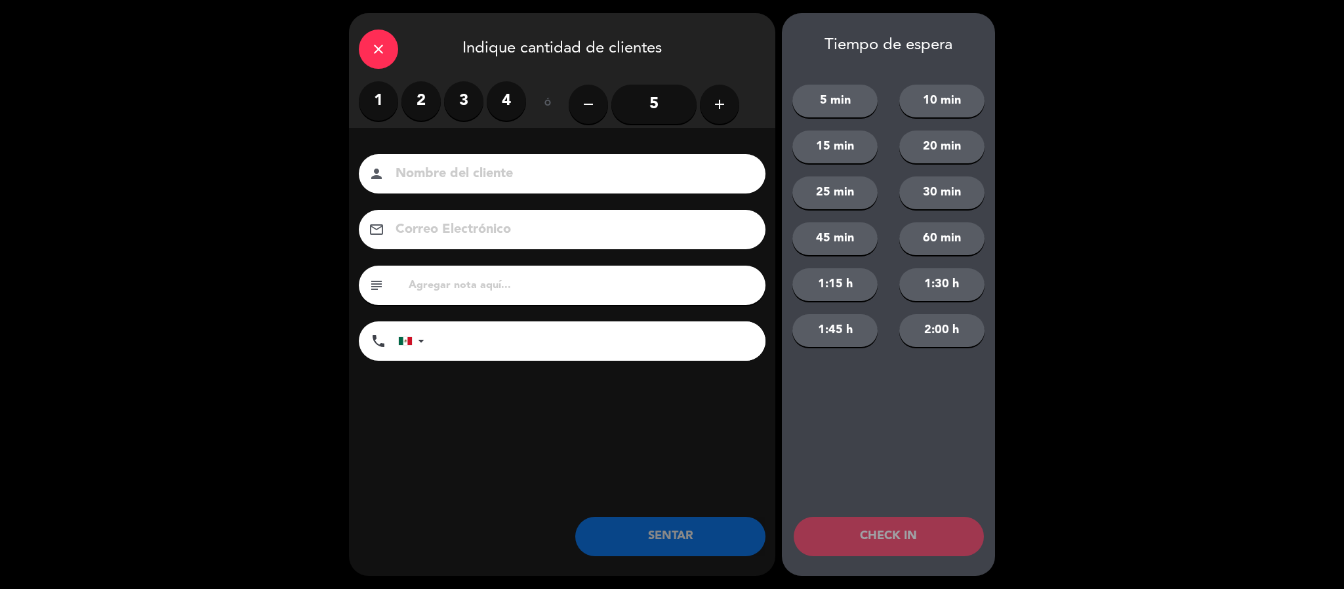
click at [467, 102] on label "3" at bounding box center [463, 100] width 39 height 39
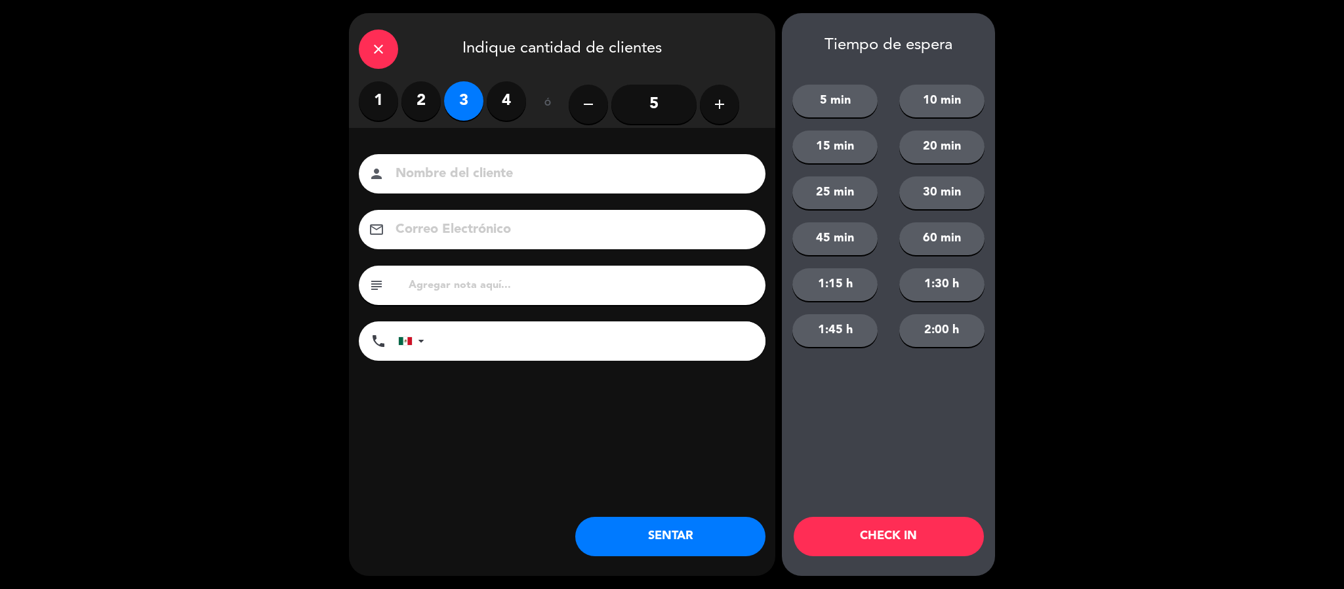
click at [433, 171] on input at bounding box center [571, 174] width 354 height 23
type input "[PERSON_NAME]"
click at [648, 542] on button "SENTAR" at bounding box center [670, 536] width 190 height 39
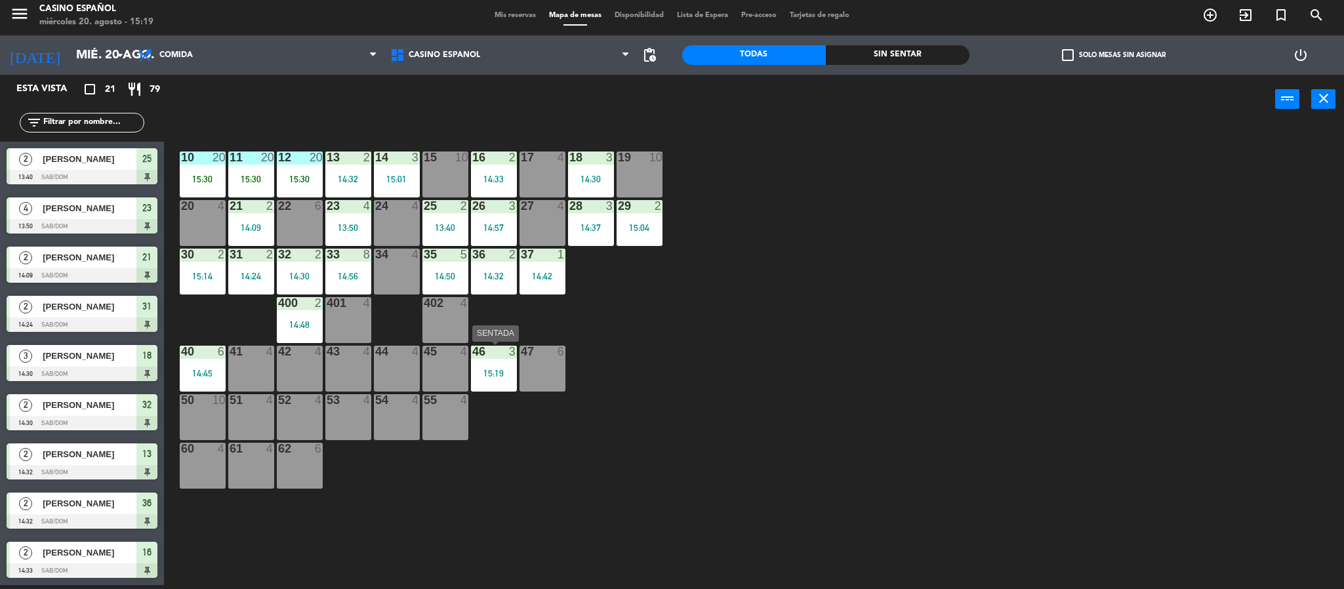
click at [495, 380] on div "46 3 15:19" at bounding box center [494, 369] width 46 height 46
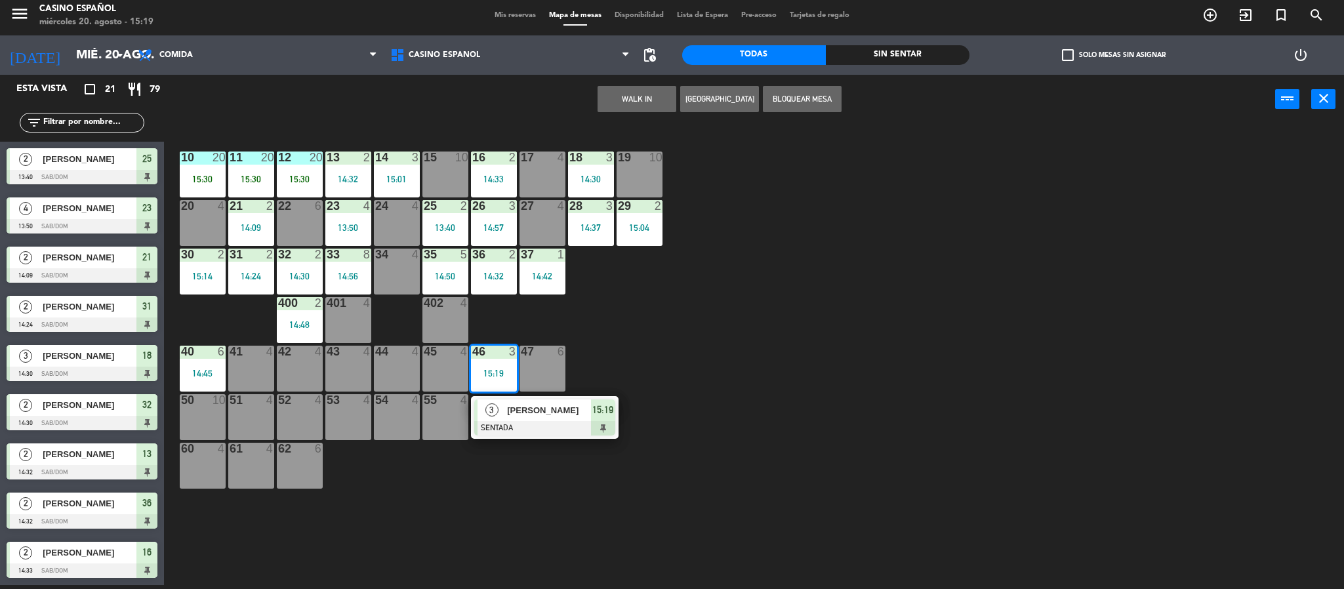
click at [495, 380] on div "46 3 15:19" at bounding box center [494, 369] width 46 height 46
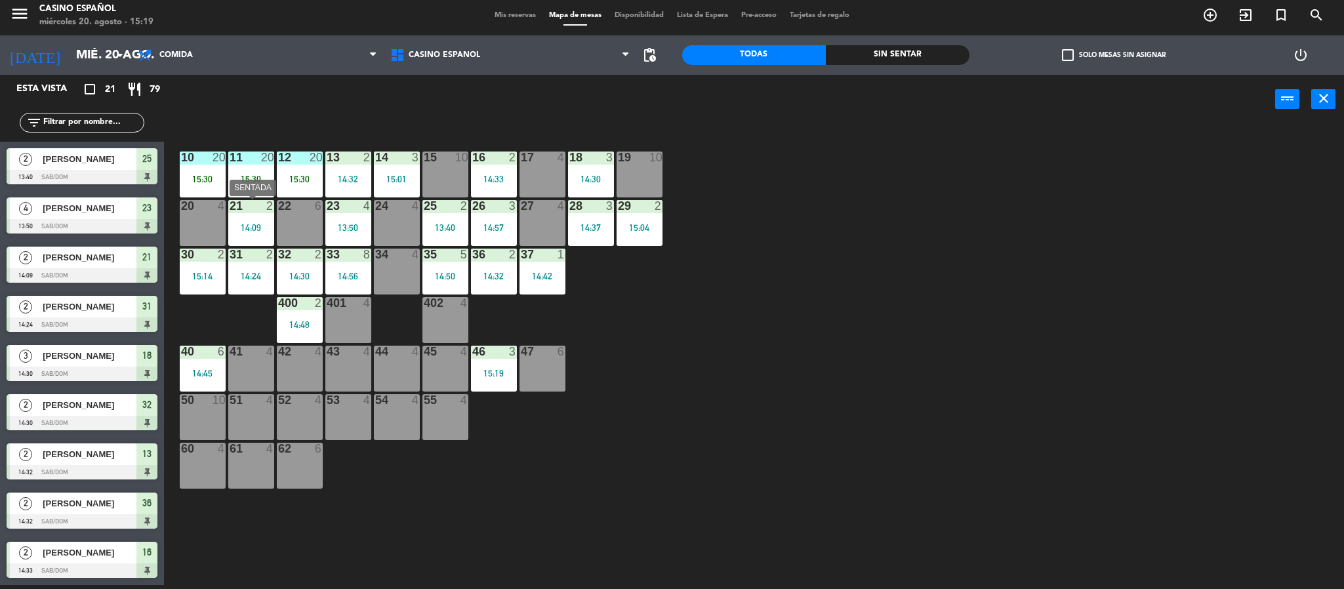
click at [260, 222] on div "21 2 14:09" at bounding box center [251, 223] width 46 height 46
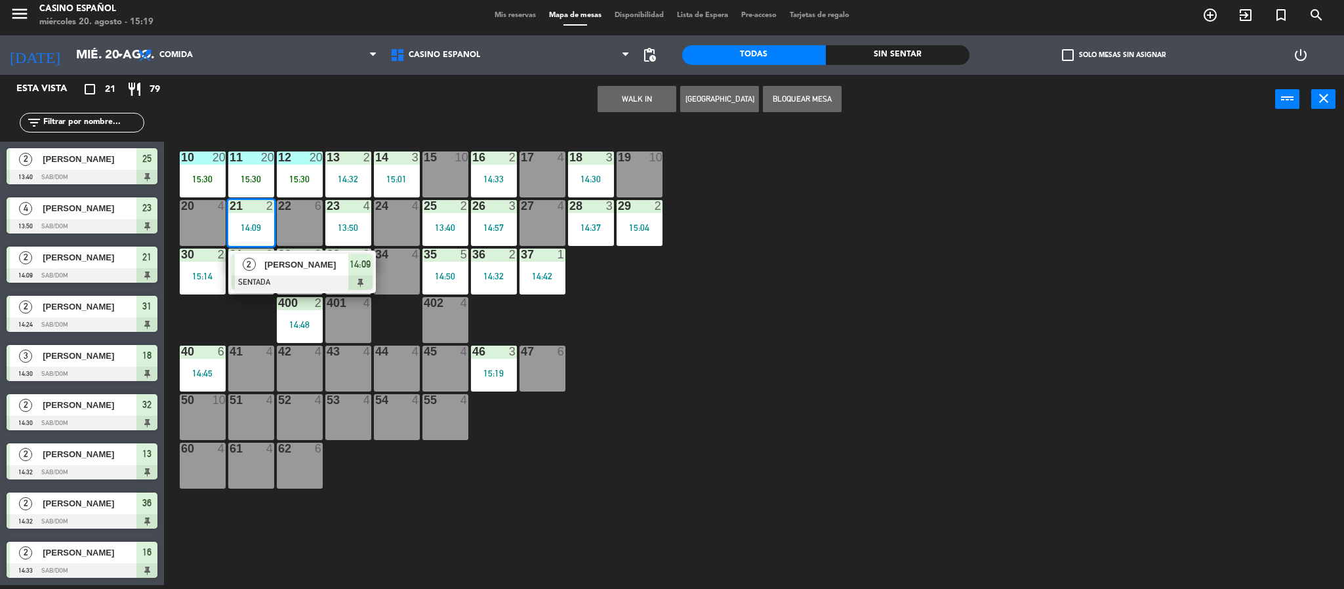
click at [286, 278] on div at bounding box center [302, 283] width 141 height 14
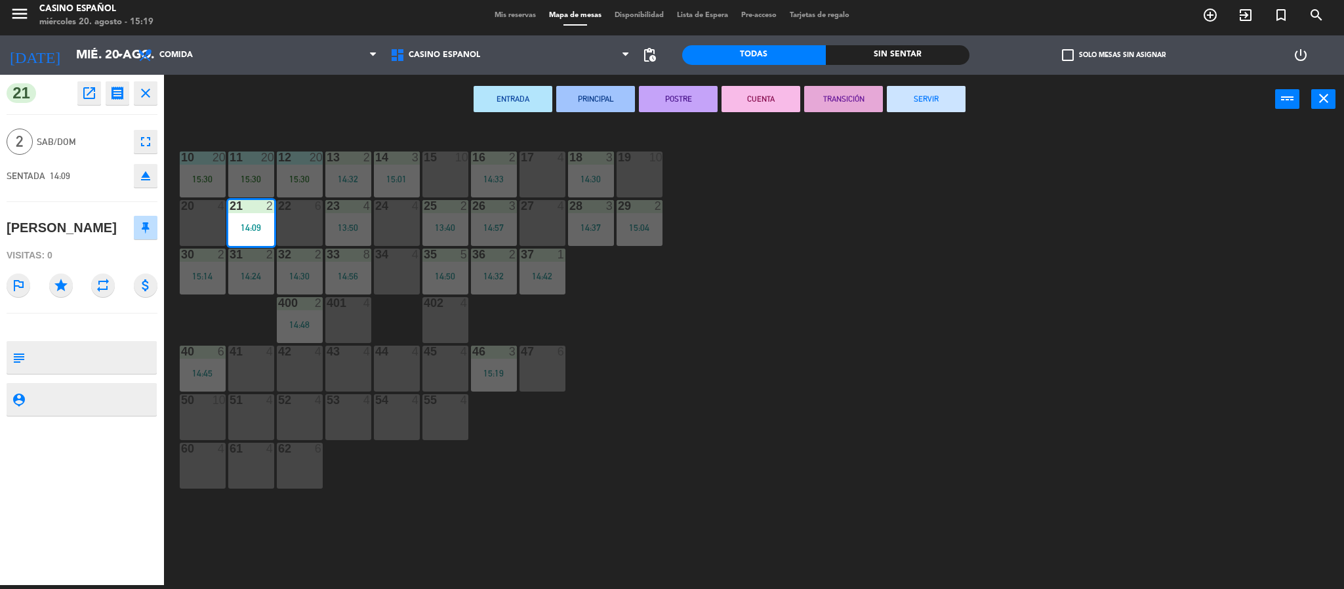
click at [932, 107] on button "SERVIR" at bounding box center [926, 99] width 79 height 26
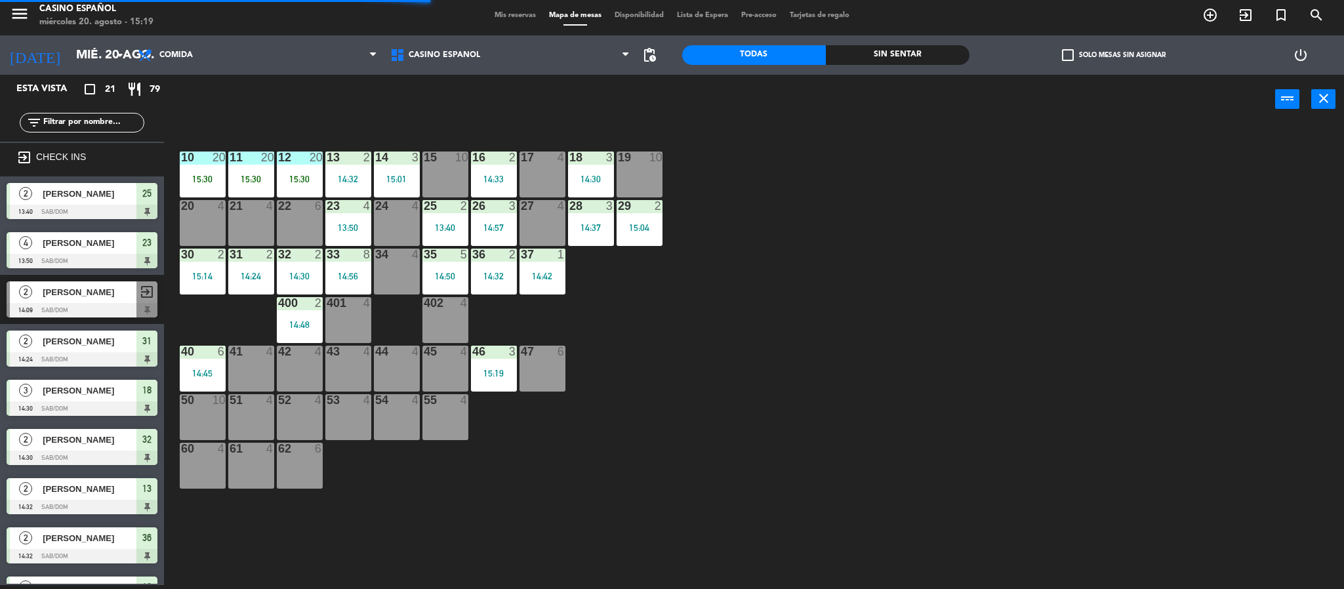
click at [257, 209] on div at bounding box center [251, 206] width 22 height 12
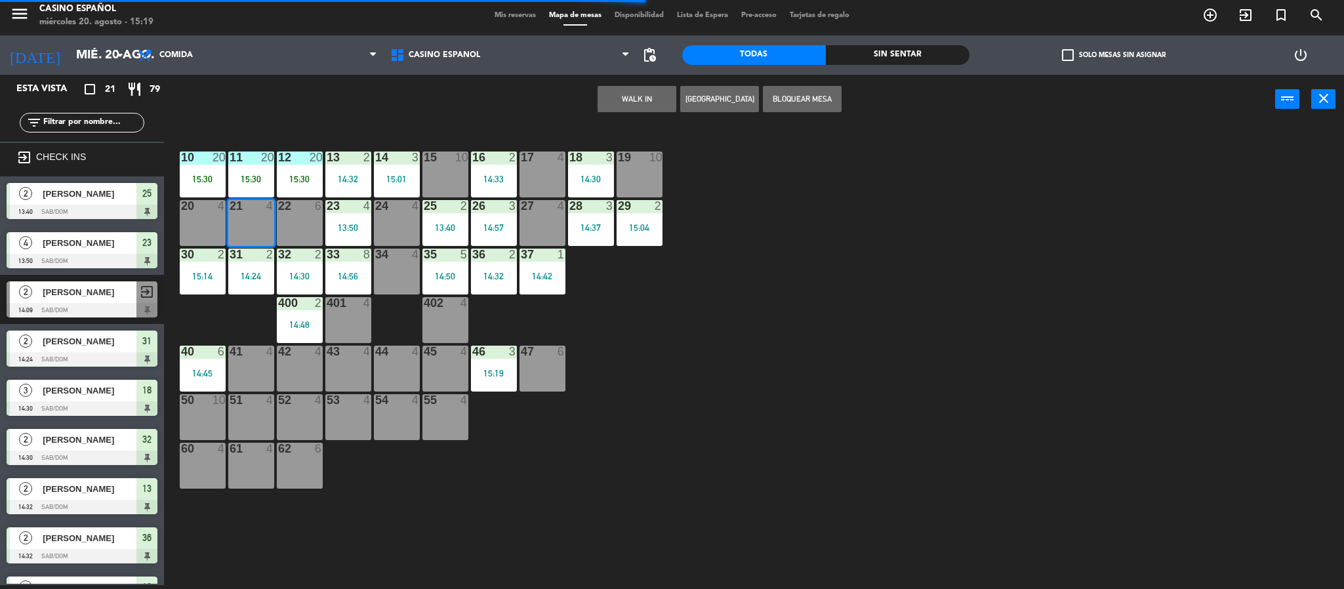
click at [627, 86] on button "WALK IN" at bounding box center [637, 99] width 79 height 26
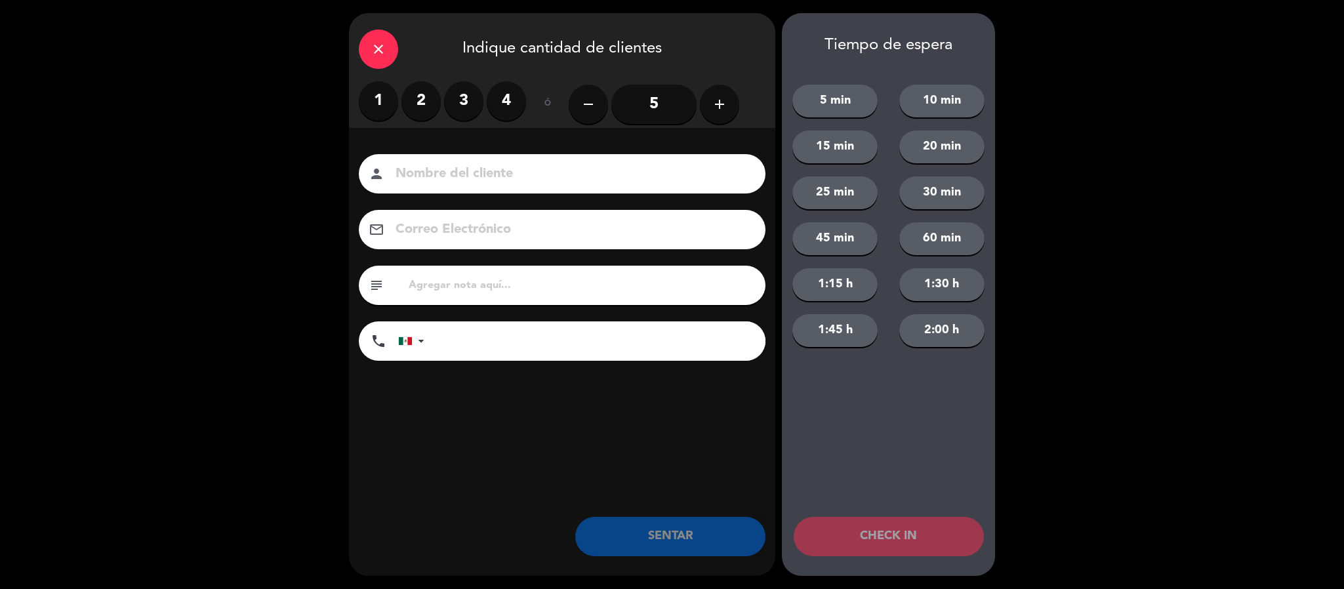
click at [465, 104] on label "3" at bounding box center [463, 100] width 39 height 39
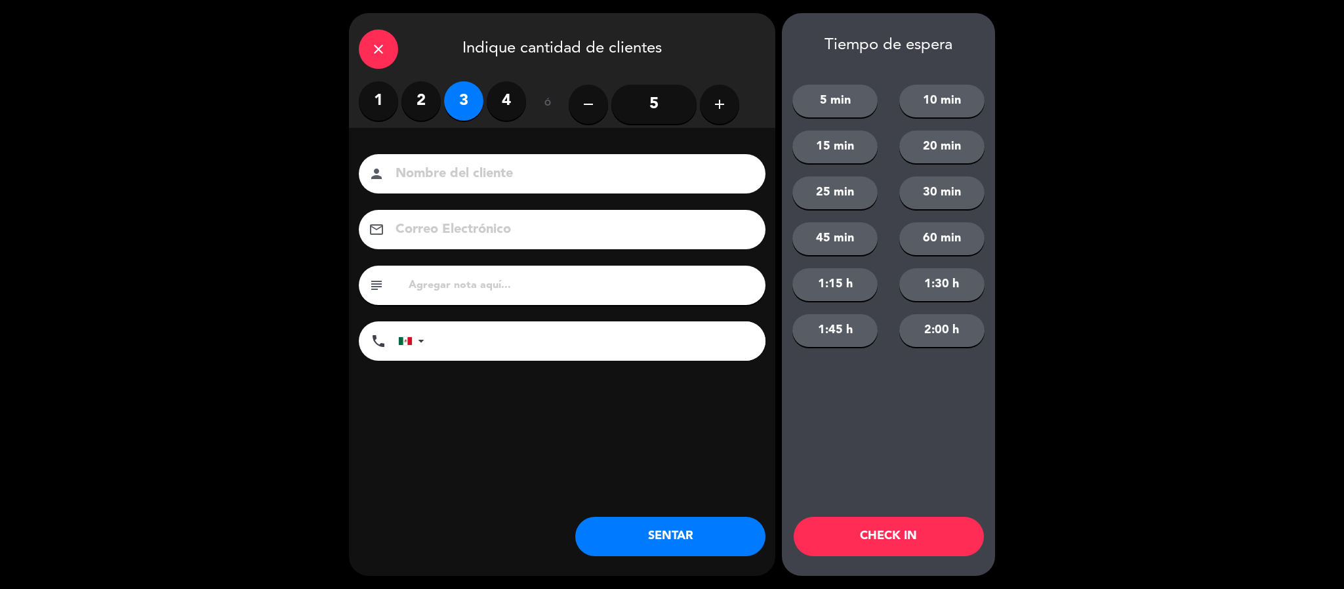
click at [514, 107] on label "4" at bounding box center [506, 100] width 39 height 39
click at [461, 183] on input at bounding box center [571, 174] width 354 height 23
type input "[PERSON_NAME]"
click at [622, 531] on button "SENTAR" at bounding box center [670, 536] width 190 height 39
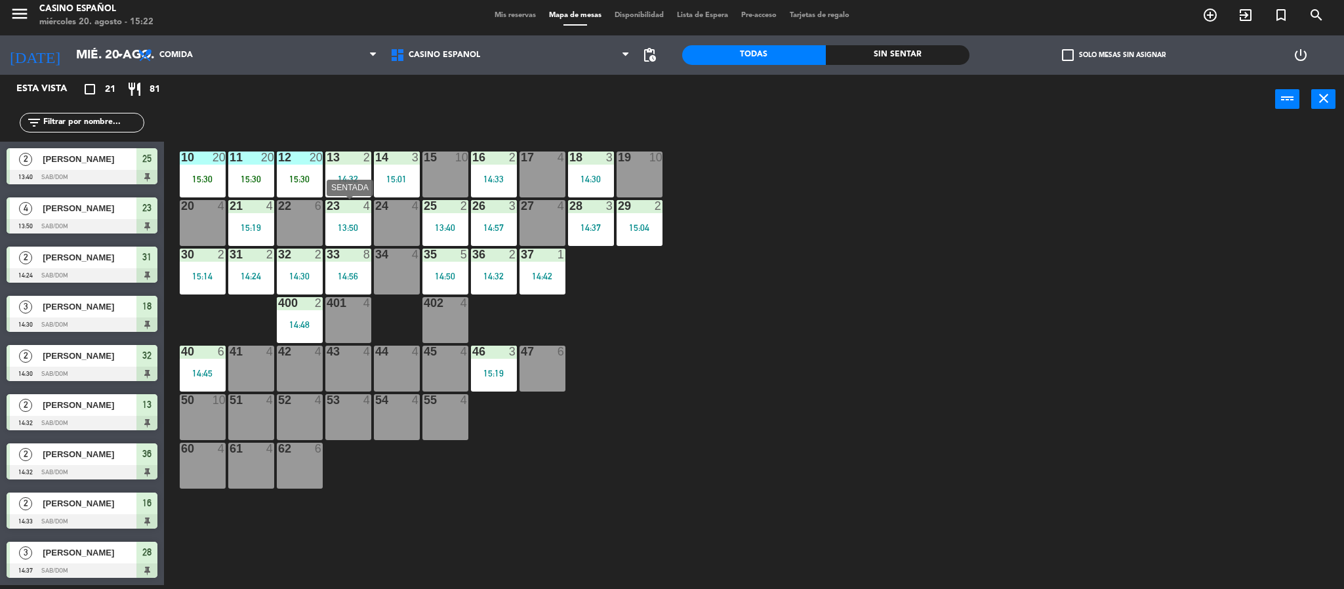
click at [363, 232] on div "13:50" at bounding box center [348, 227] width 46 height 9
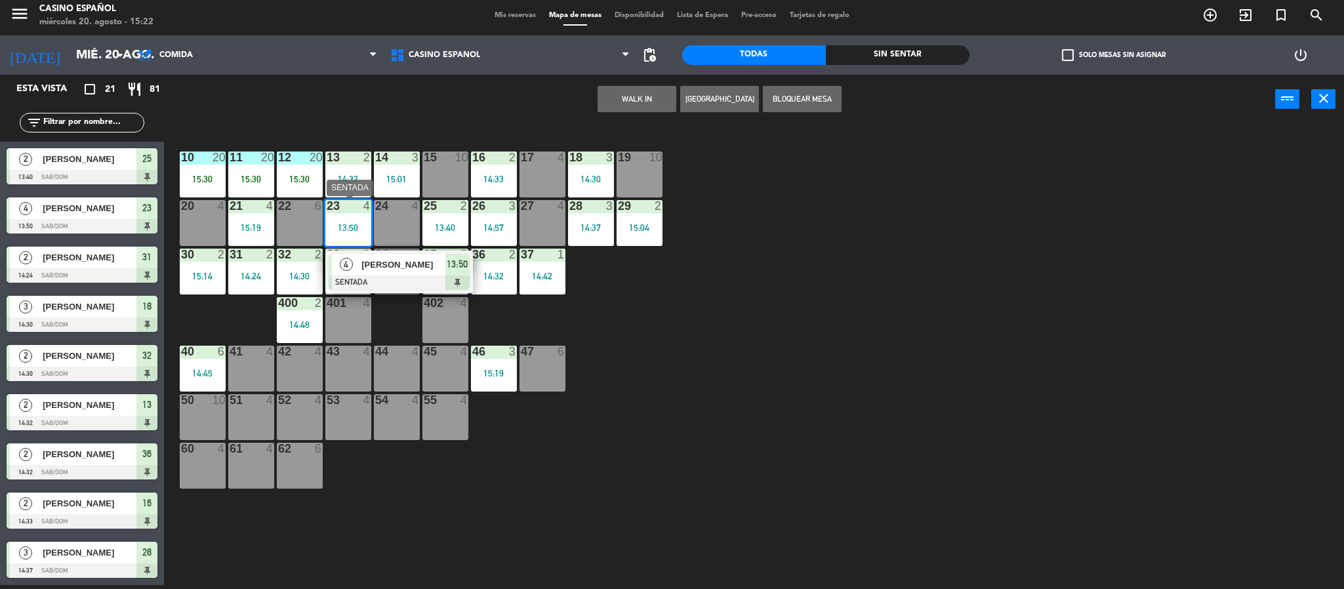
click at [394, 276] on div at bounding box center [399, 283] width 141 height 14
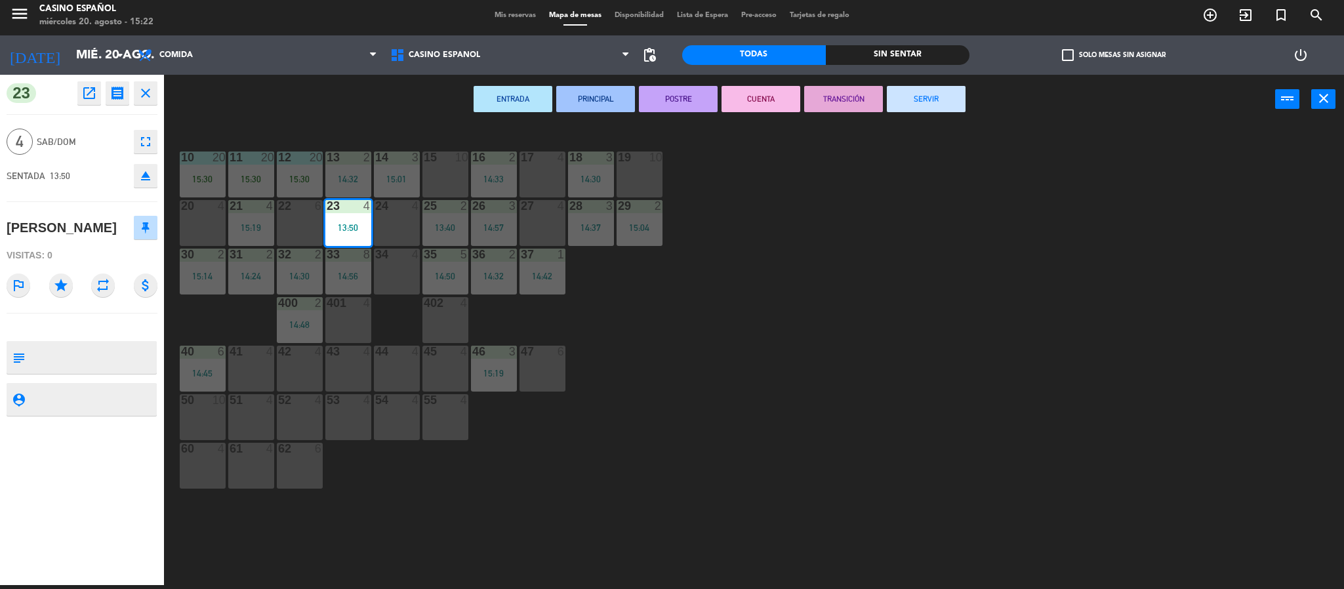
click at [932, 105] on button "SERVIR" at bounding box center [926, 99] width 79 height 26
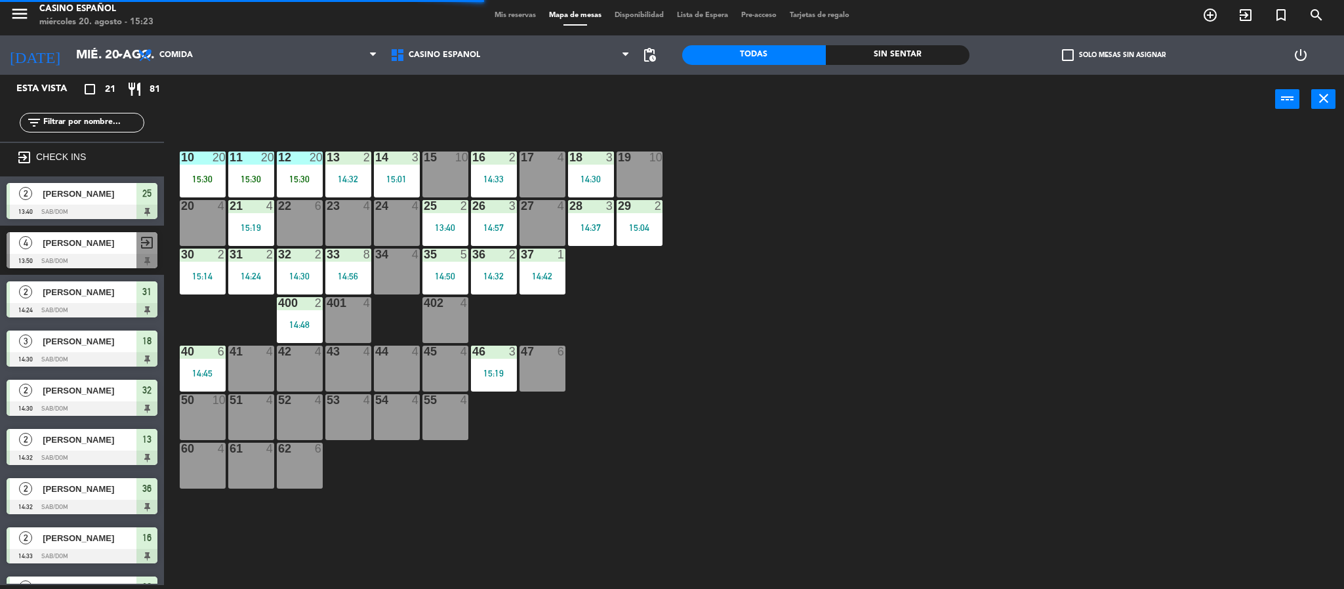
click at [398, 219] on div "24 4" at bounding box center [397, 223] width 46 height 46
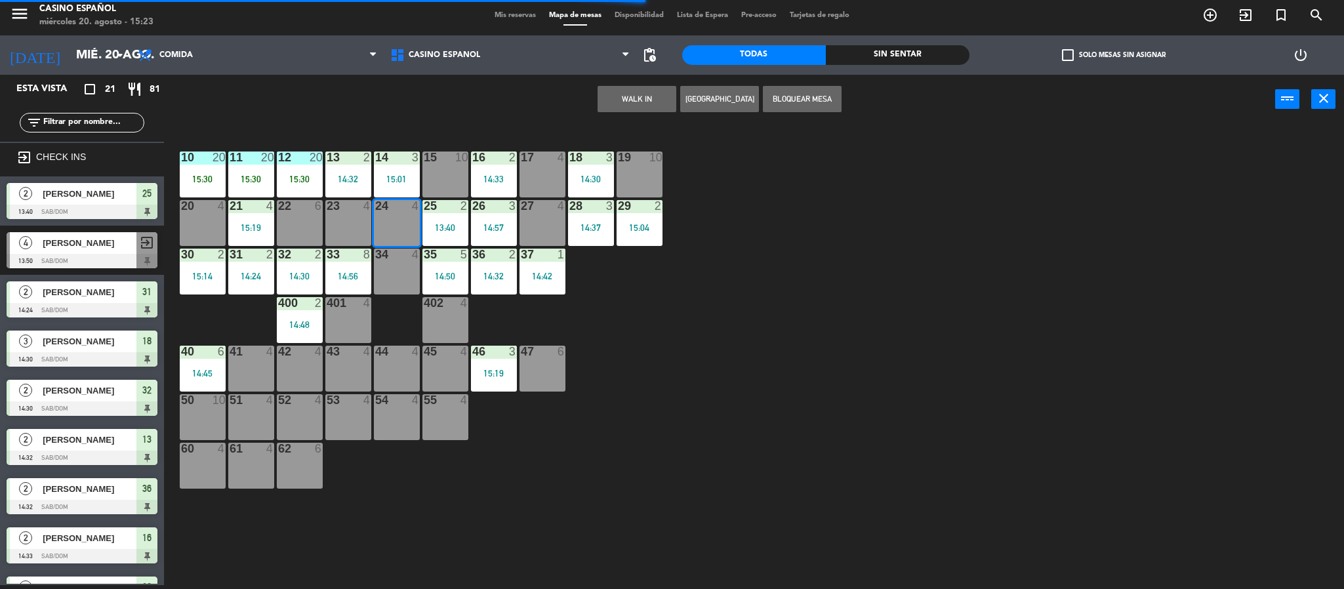
click at [601, 89] on button "WALK IN" at bounding box center [637, 99] width 79 height 26
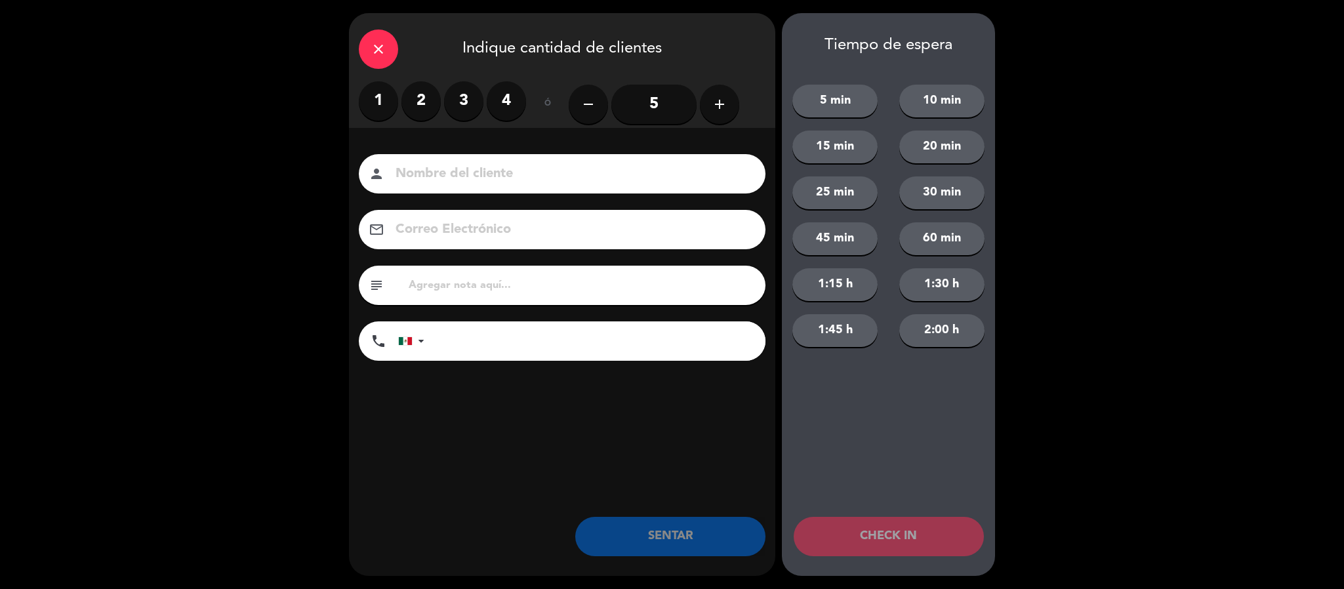
click at [426, 106] on label "2" at bounding box center [421, 100] width 39 height 39
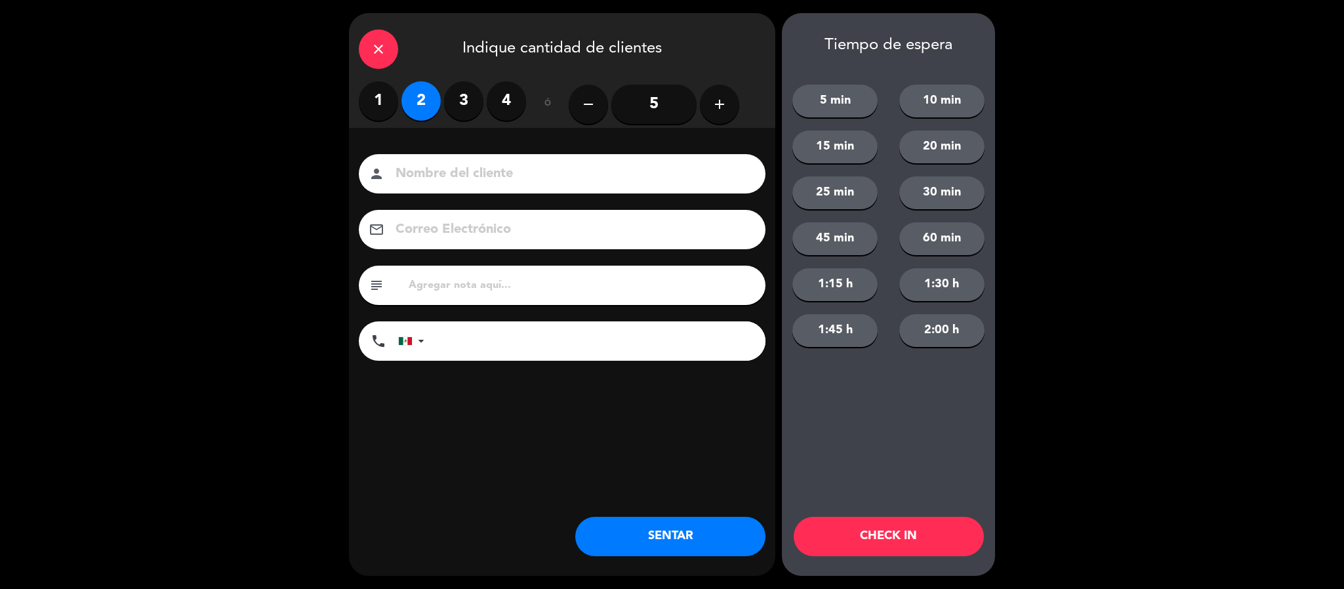
click at [439, 187] on div "person" at bounding box center [562, 173] width 407 height 39
click at [432, 174] on input at bounding box center [571, 174] width 354 height 23
type input "[PERSON_NAME]"
click at [634, 539] on button "SENTAR" at bounding box center [670, 536] width 190 height 39
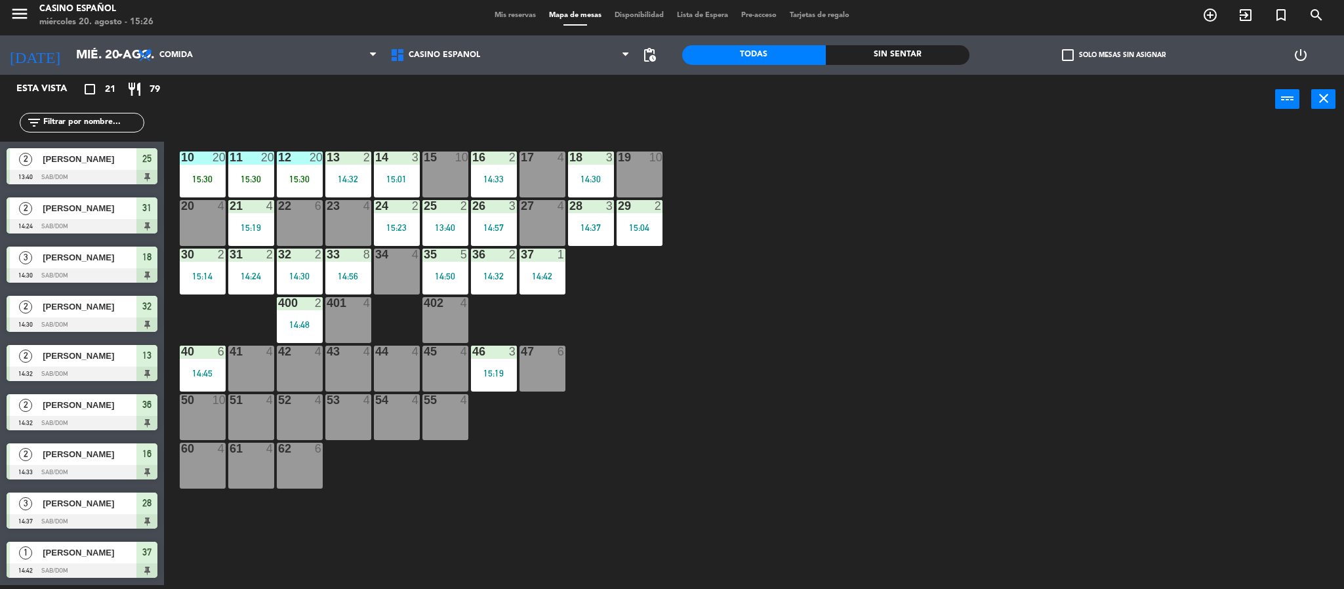
click at [83, 121] on input "text" at bounding box center [93, 122] width 102 height 14
click at [335, 119] on div "power_input close" at bounding box center [720, 100] width 1112 height 50
click at [503, 12] on span "Mis reservas" at bounding box center [515, 15] width 54 height 7
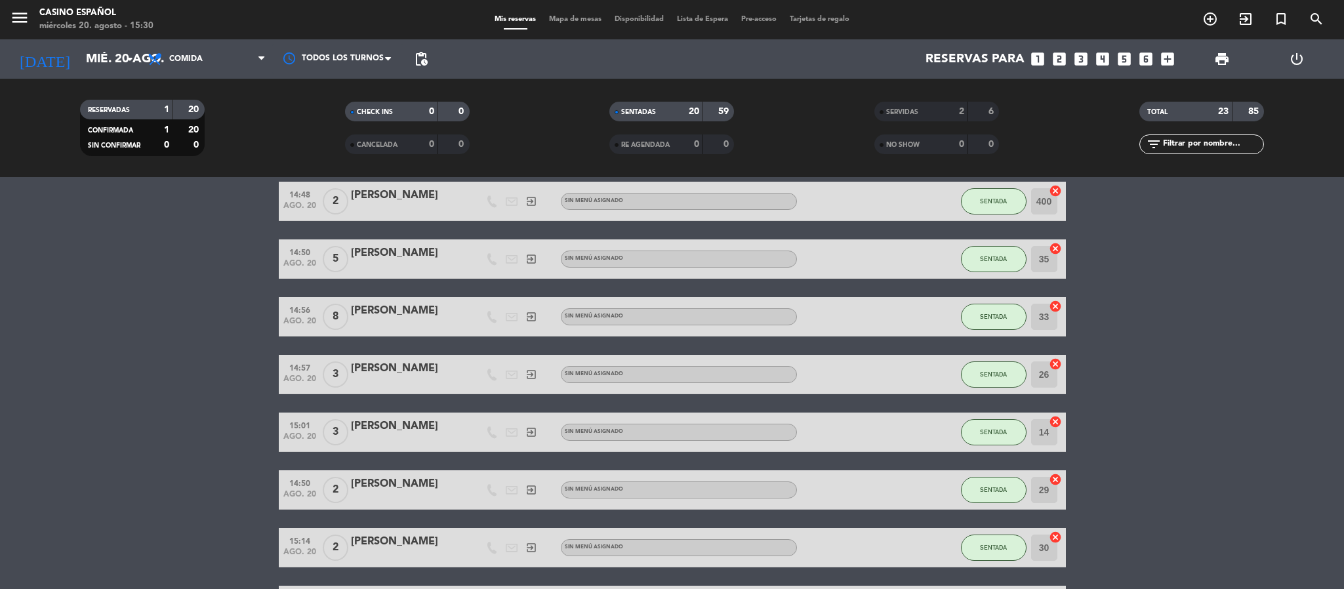
scroll to position [852, 0]
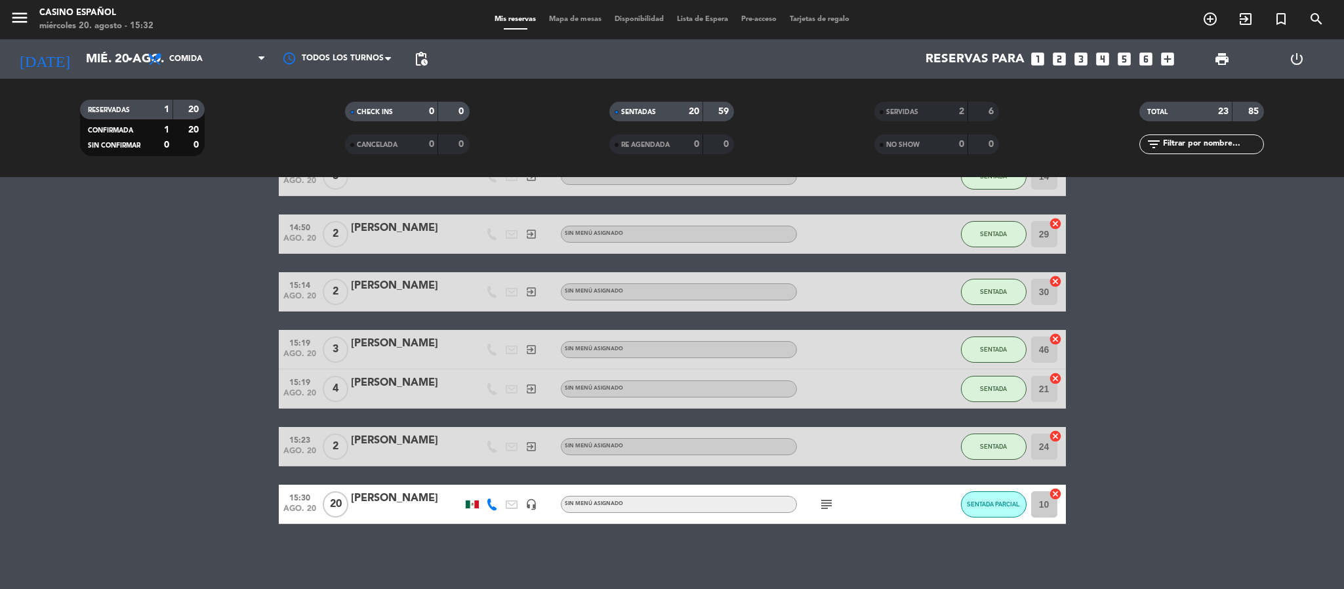
click at [551, 26] on div "menu Casino Español miércoles 20. agosto - 15:32 Mis reservas Mapa de mesas Dis…" at bounding box center [672, 19] width 1344 height 39
click at [550, 22] on span "Mapa de mesas" at bounding box center [576, 19] width 66 height 7
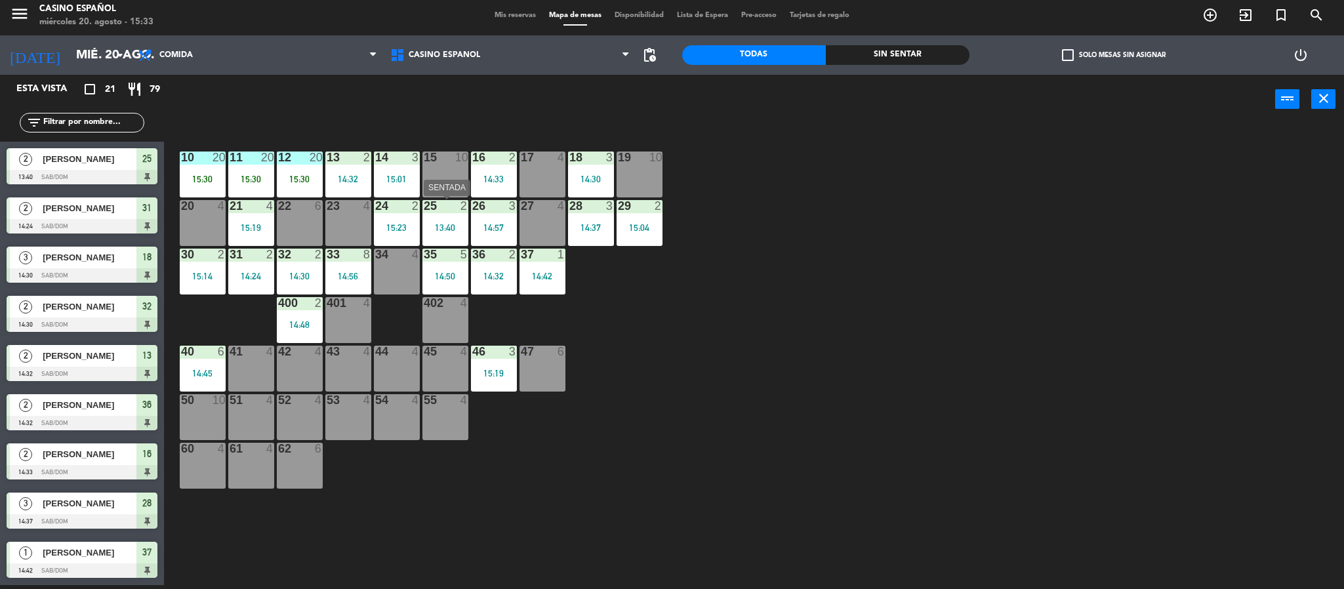
click at [461, 219] on div "25 2 13:40" at bounding box center [446, 223] width 46 height 46
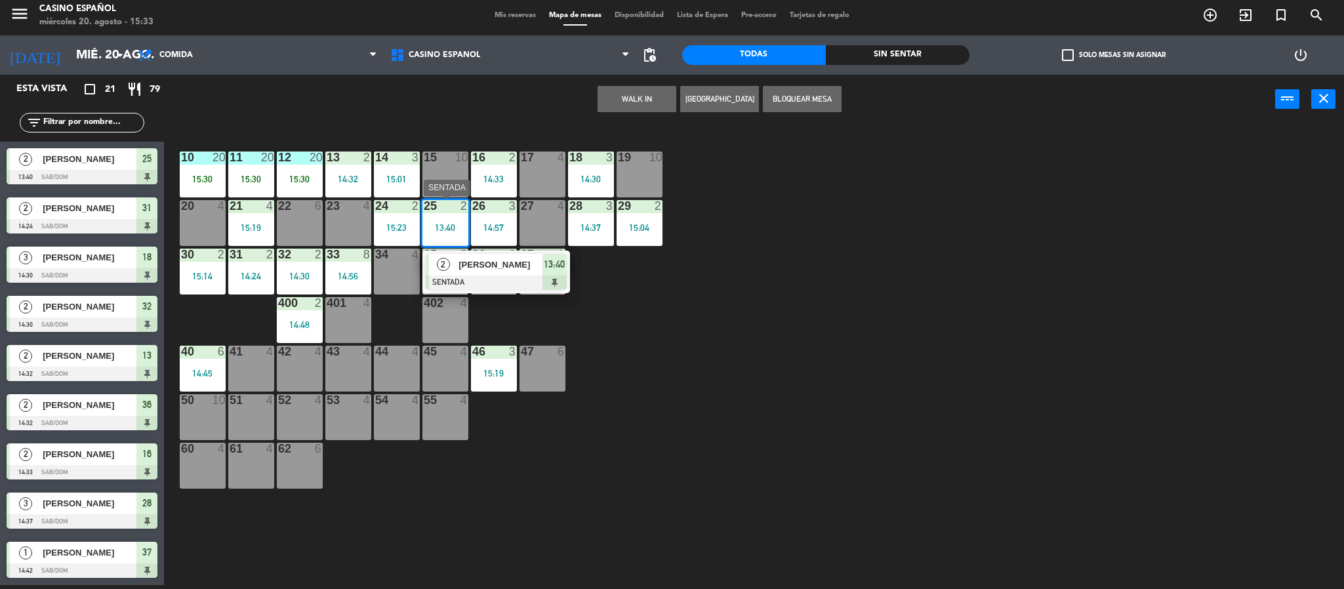
click at [501, 262] on span "david" at bounding box center [501, 265] width 84 height 14
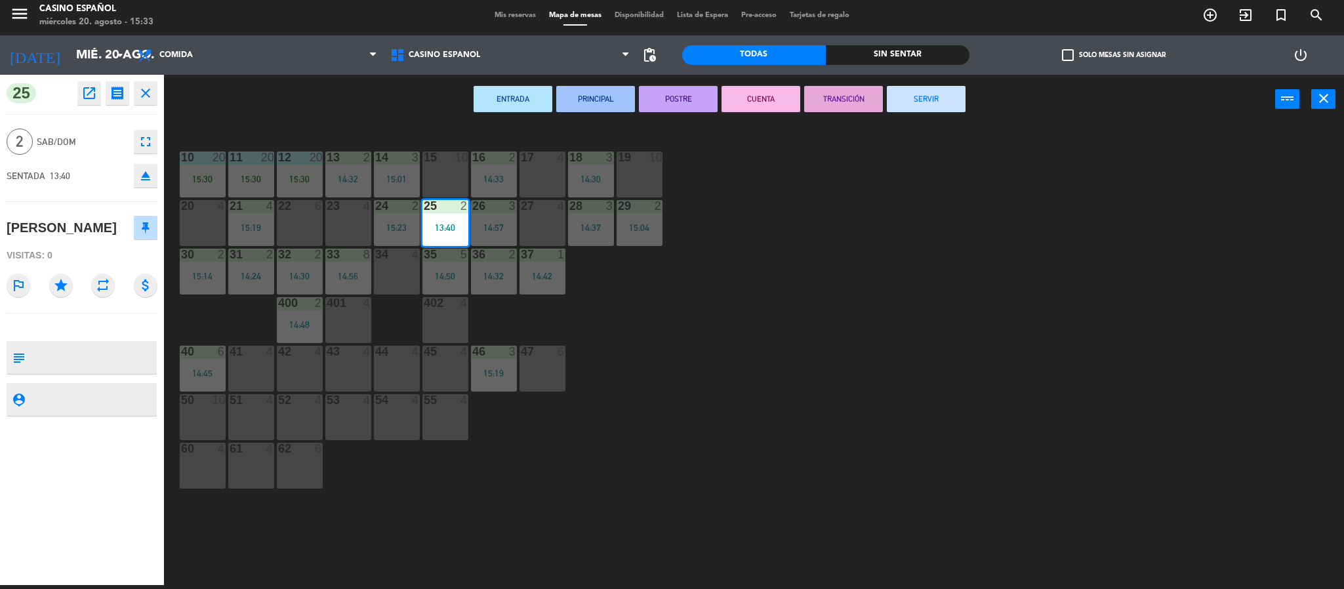
click at [915, 91] on button "SERVIR" at bounding box center [926, 99] width 79 height 26
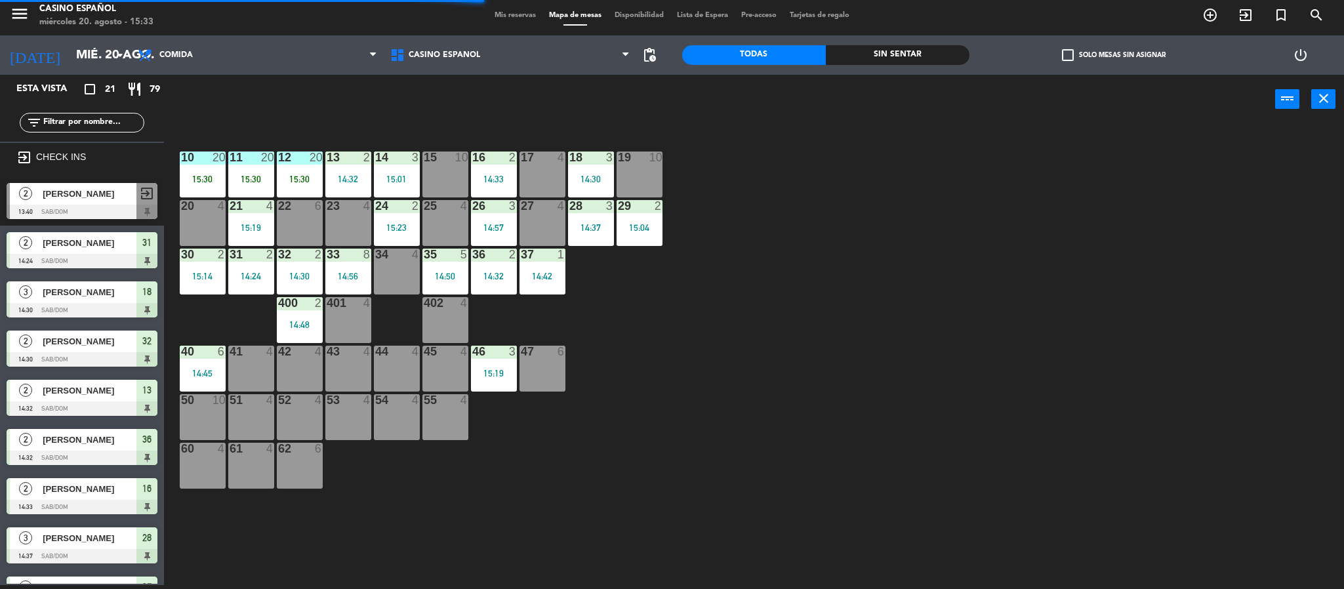
click at [327, 207] on div "23" at bounding box center [327, 206] width 1 height 12
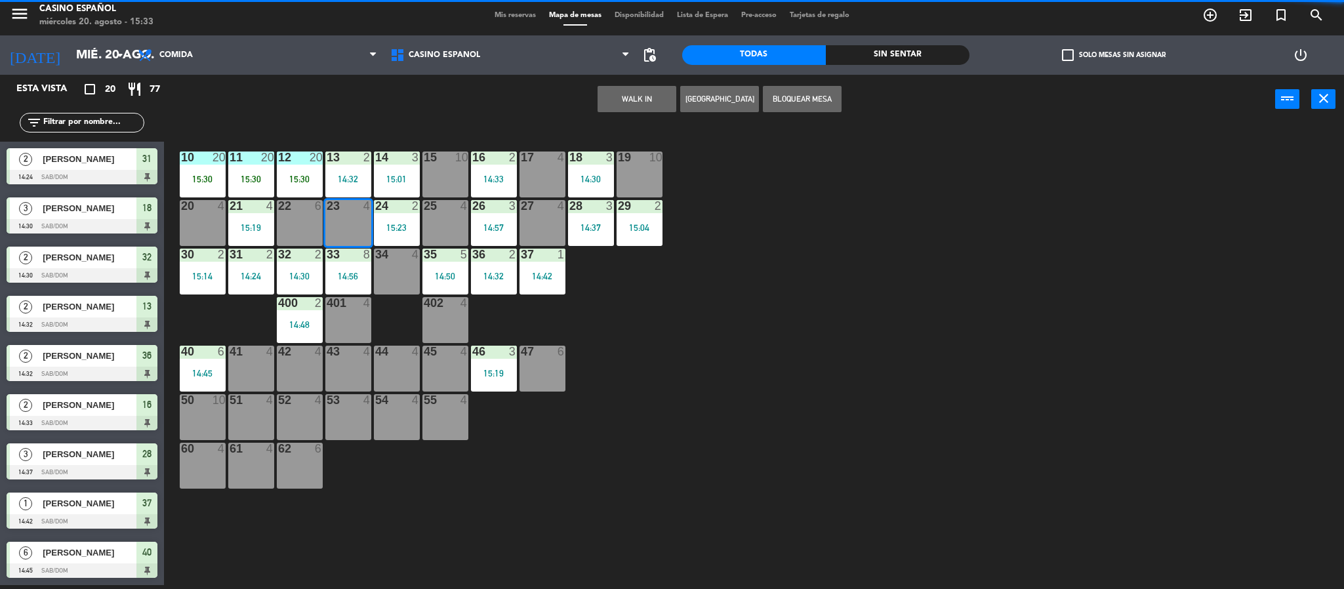
click at [657, 99] on button "WALK IN" at bounding box center [637, 99] width 79 height 26
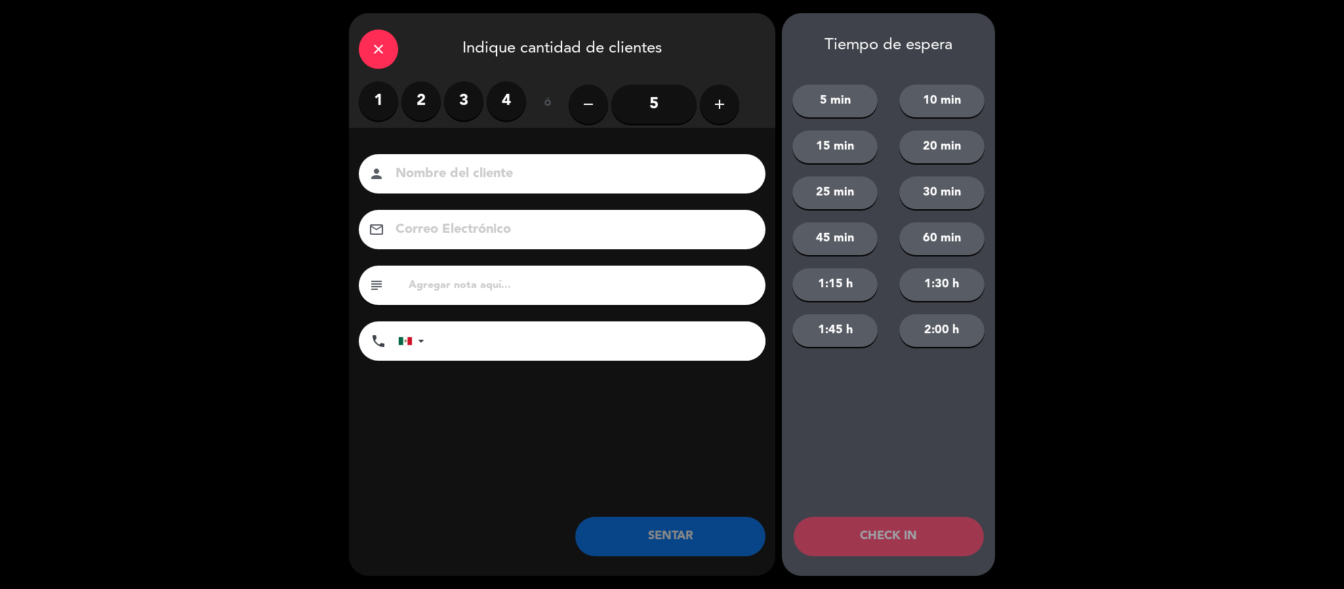
click at [424, 97] on label "2" at bounding box center [421, 100] width 39 height 39
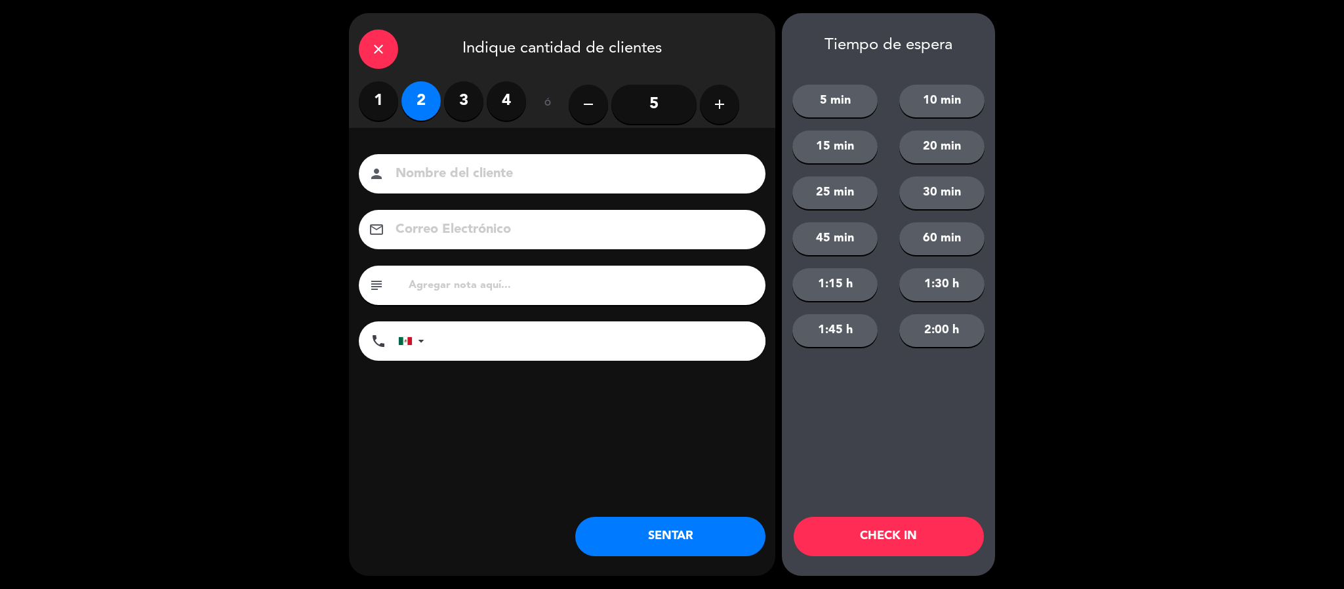
click at [469, 177] on input at bounding box center [571, 174] width 354 height 23
type input "[PERSON_NAME]"
click at [636, 528] on button "SENTAR" at bounding box center [670, 536] width 190 height 39
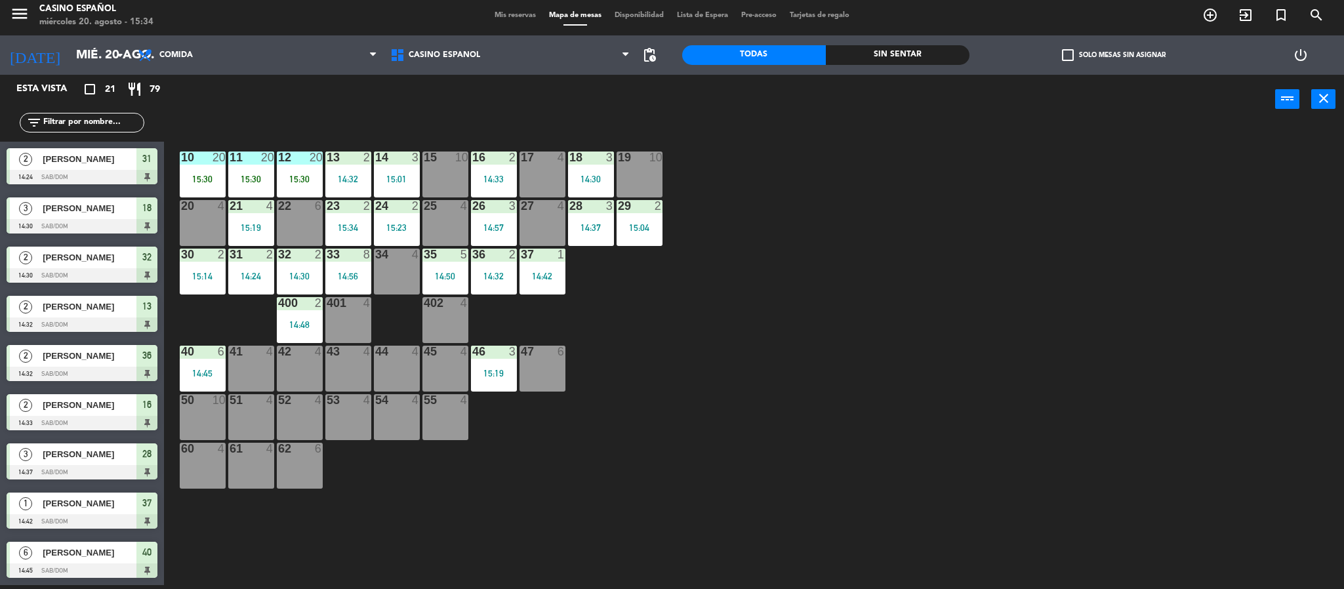
click at [426, 221] on div "25 4" at bounding box center [446, 223] width 46 height 46
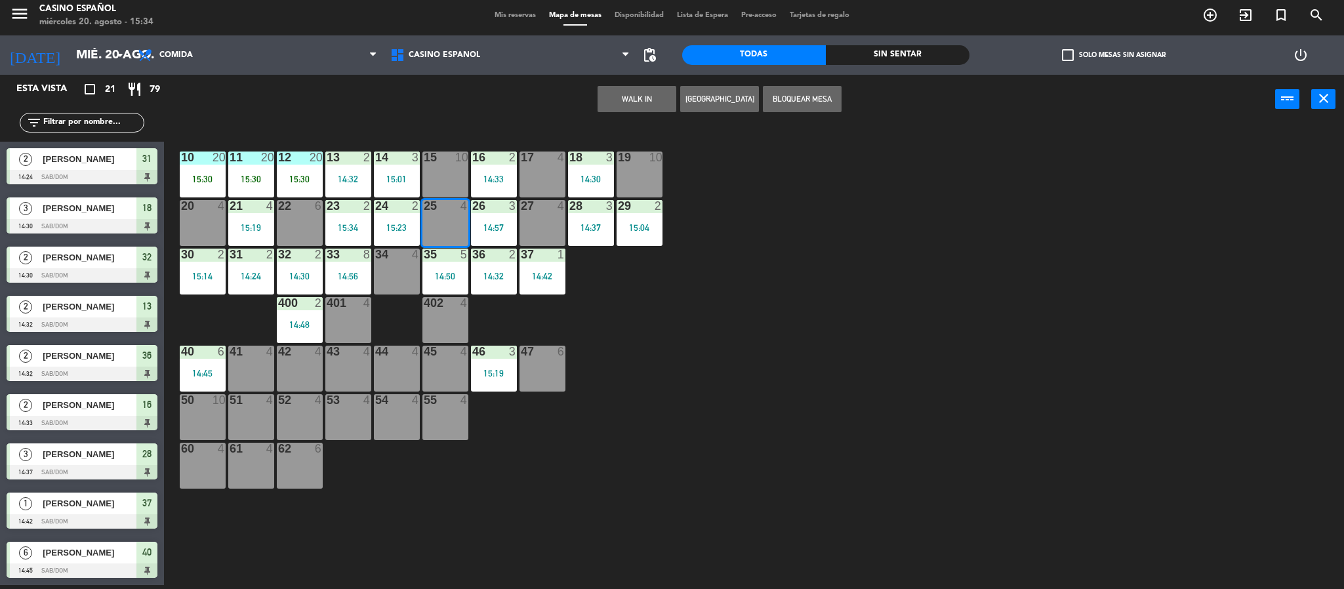
click at [642, 95] on button "WALK IN" at bounding box center [637, 99] width 79 height 26
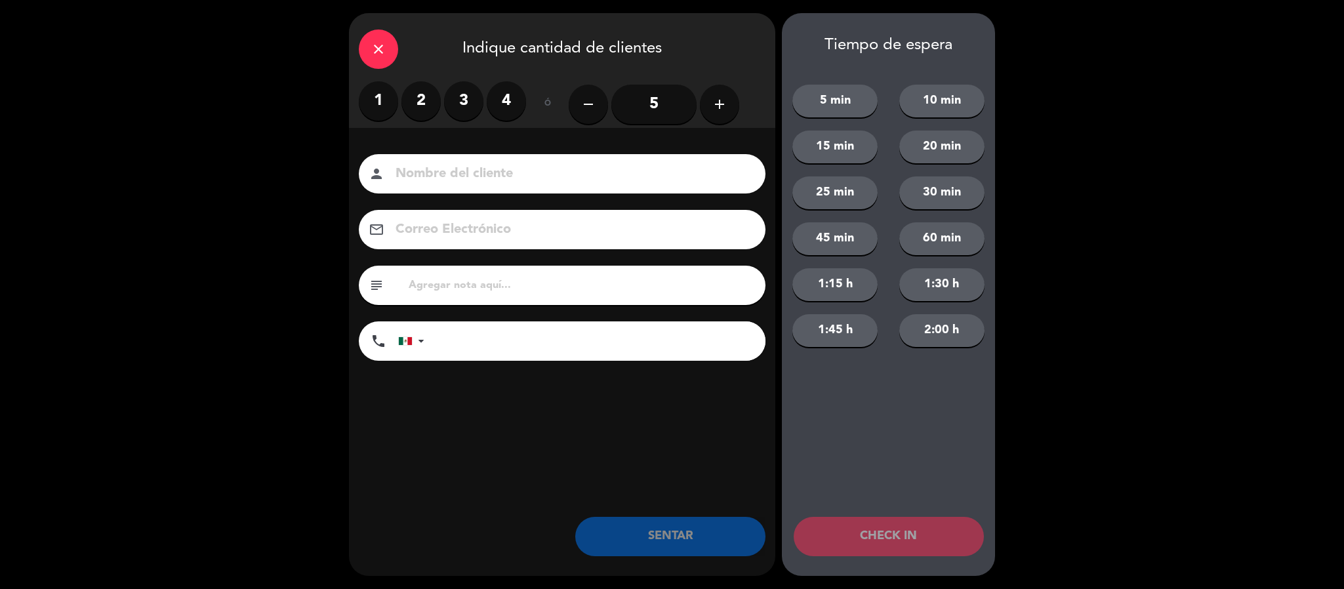
click at [373, 114] on label "1" at bounding box center [378, 100] width 39 height 39
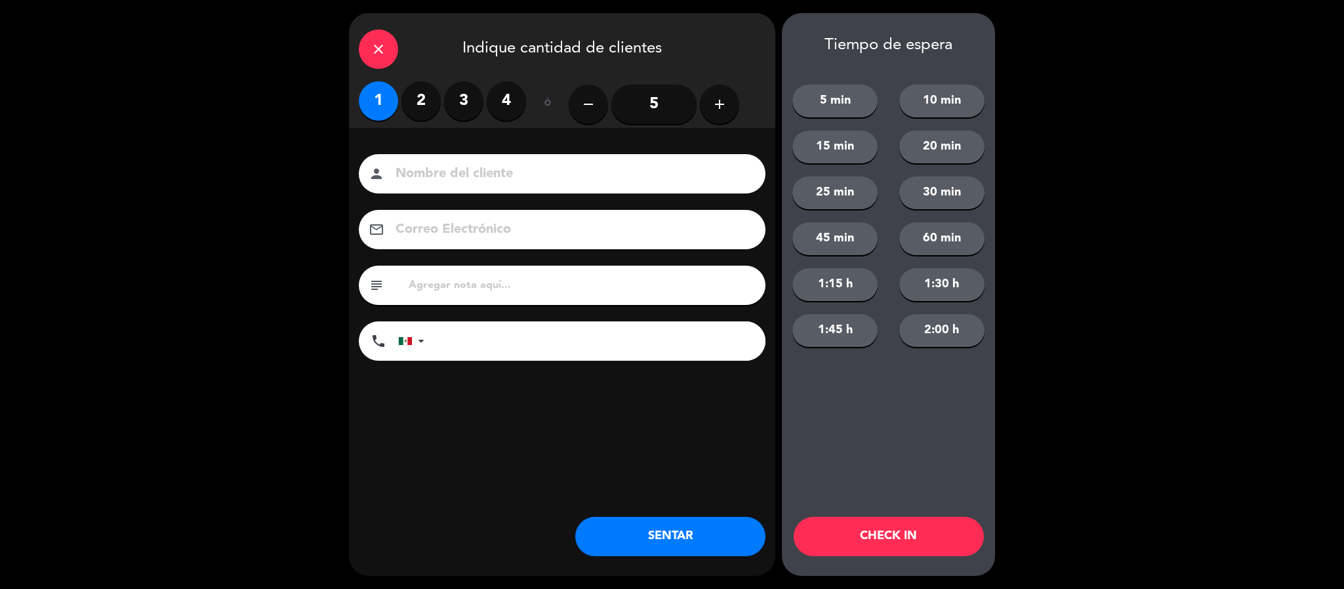
click at [414, 171] on input at bounding box center [571, 174] width 354 height 23
type input "i"
type input "YON"
click at [633, 528] on button "SENTAR" at bounding box center [670, 536] width 190 height 39
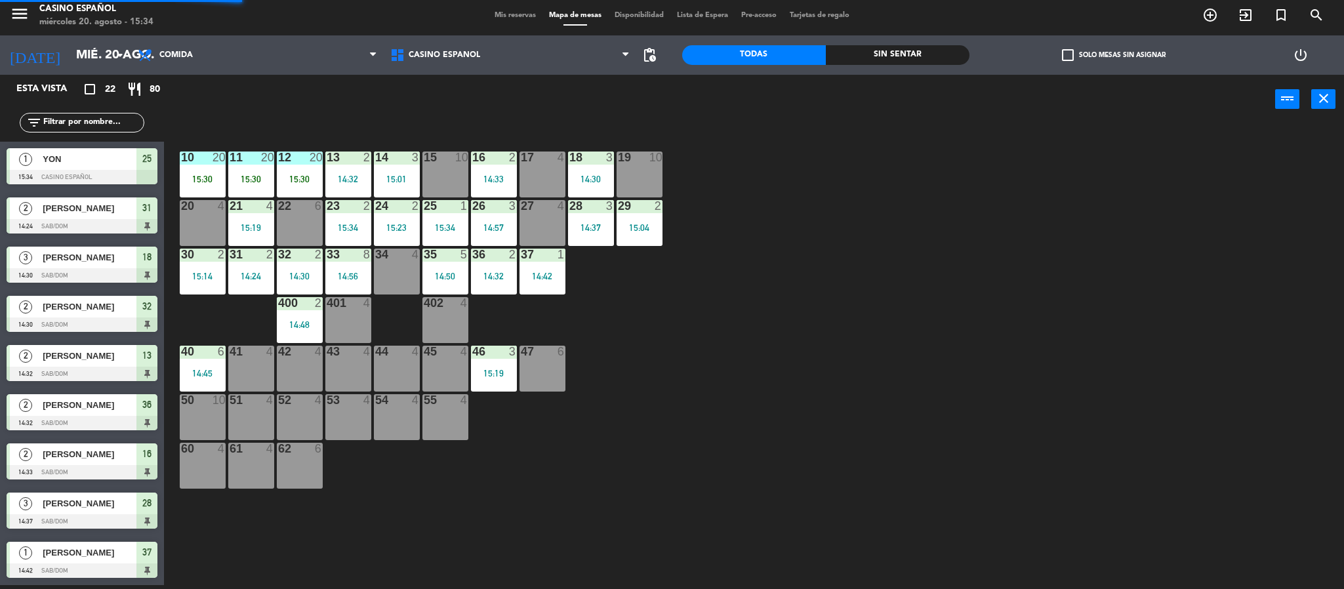
click at [546, 172] on div "17 4" at bounding box center [543, 175] width 46 height 46
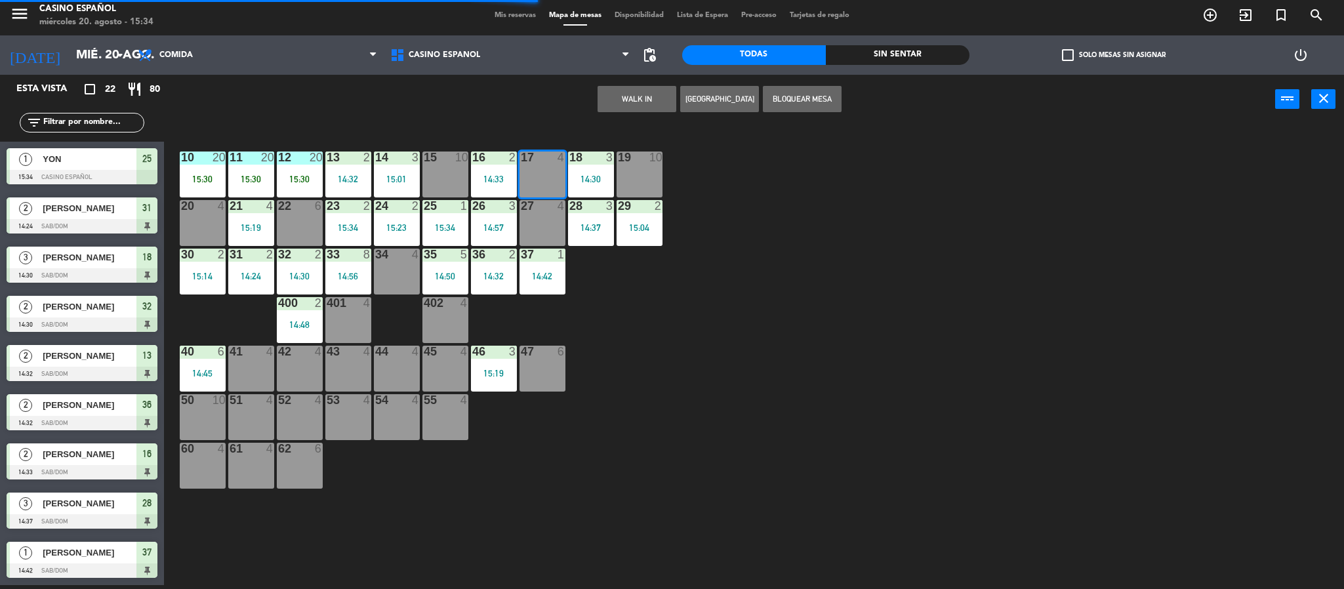
click at [616, 102] on button "WALK IN" at bounding box center [637, 99] width 79 height 26
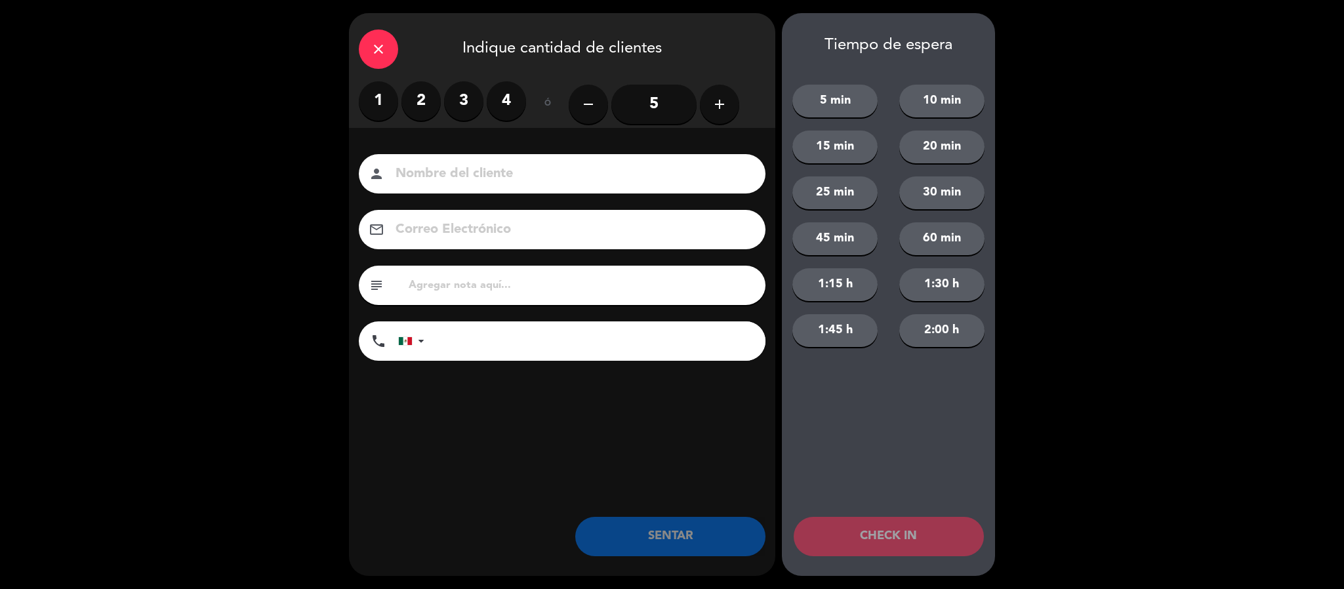
click at [453, 101] on label "3" at bounding box center [463, 100] width 39 height 39
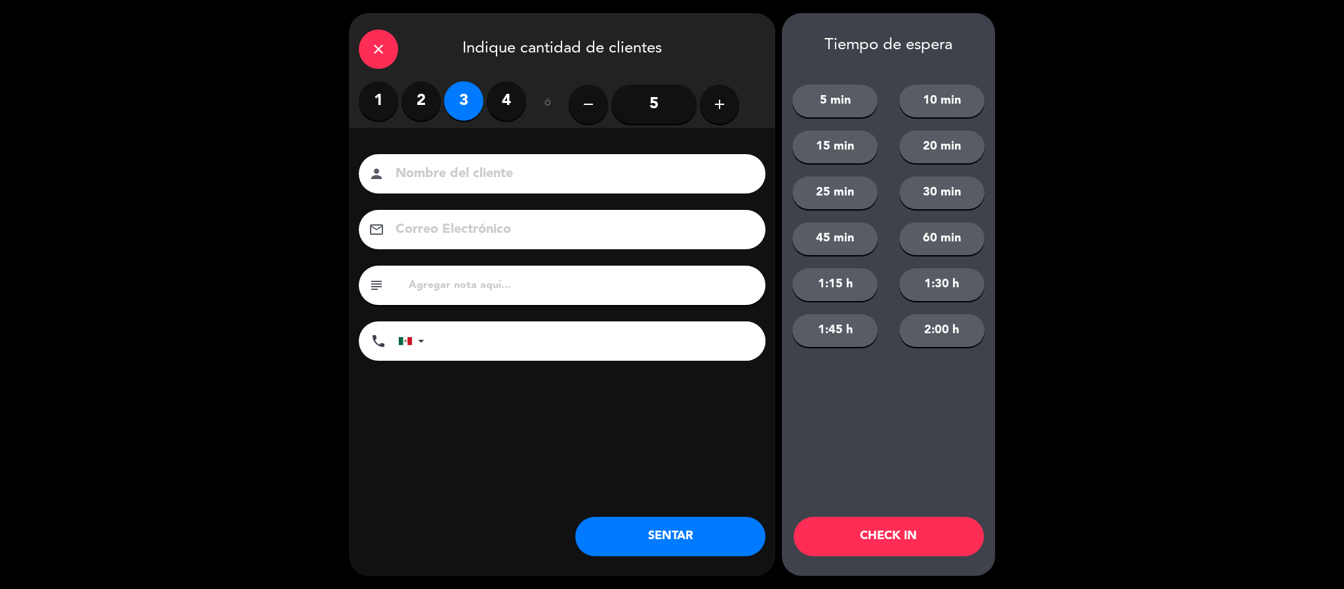
click at [445, 174] on input at bounding box center [571, 174] width 354 height 23
type input "[PERSON_NAME] [PERSON_NAME]"
click at [642, 549] on button "SENTAR" at bounding box center [670, 536] width 190 height 39
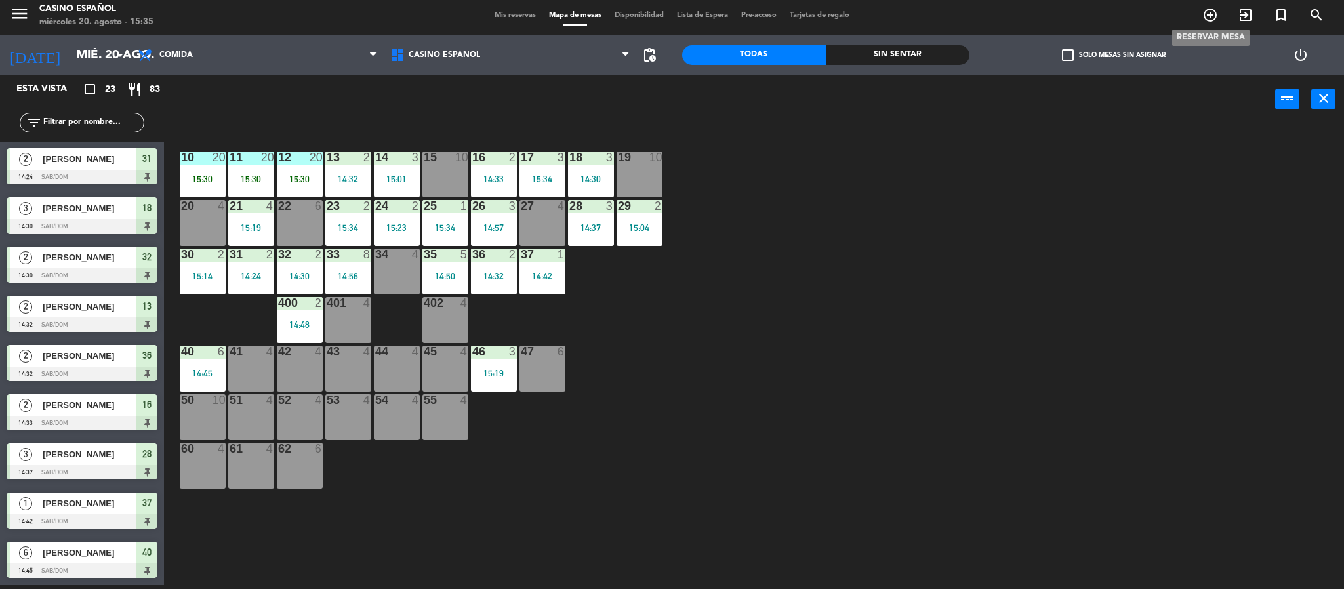
click at [1201, 10] on span "add_circle_outline" at bounding box center [1210, 15] width 35 height 22
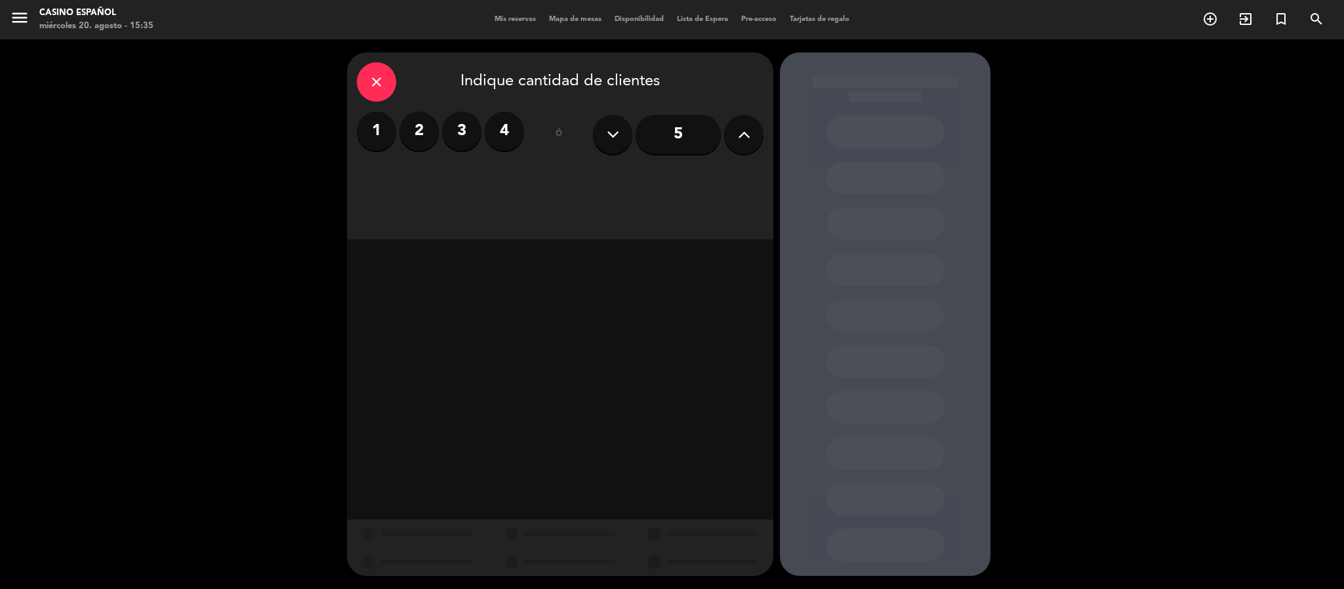
click at [735, 142] on button at bounding box center [743, 134] width 39 height 39
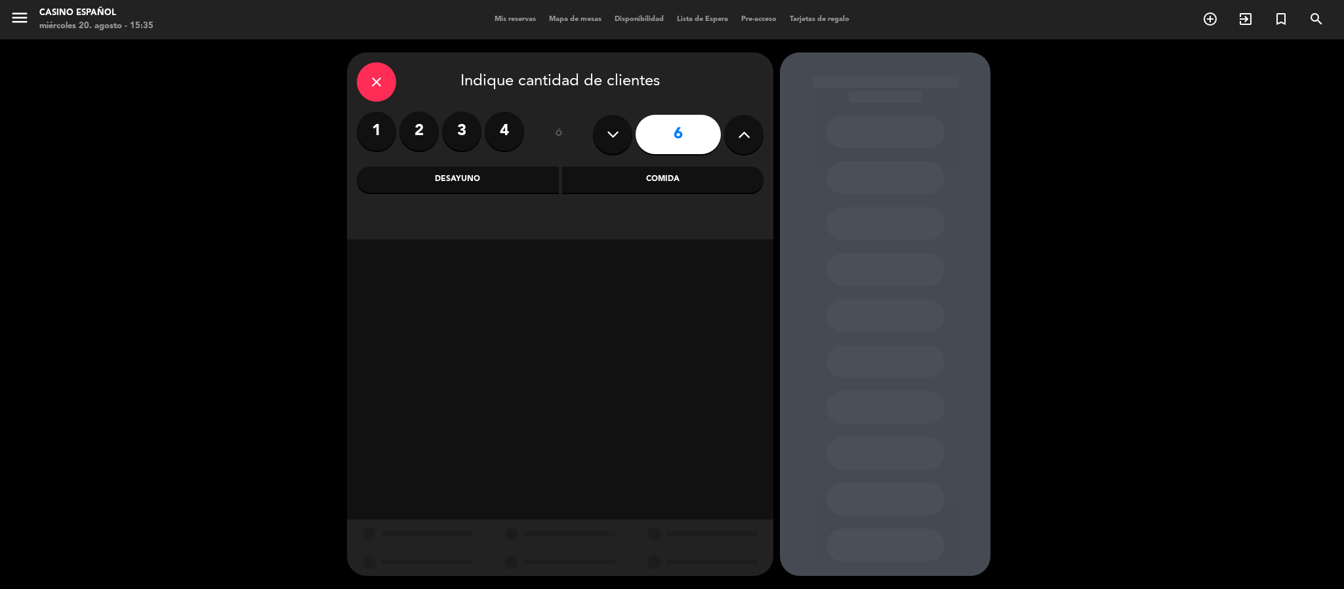
click at [694, 171] on div "Comida" at bounding box center [663, 180] width 202 height 26
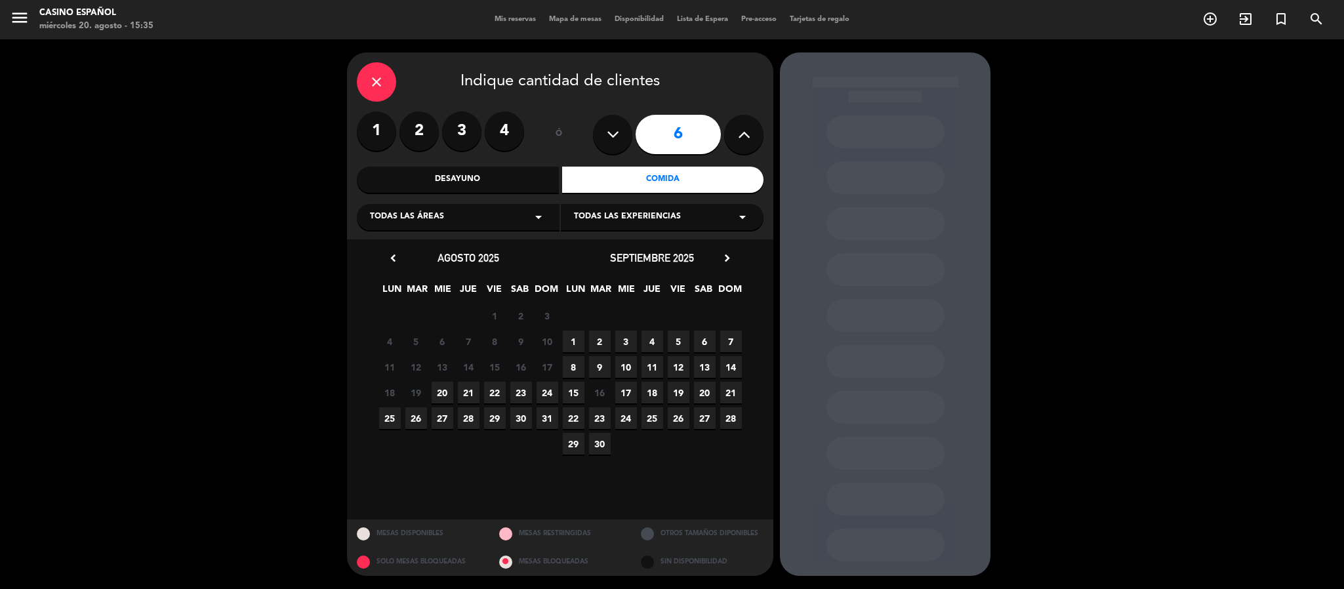
click at [512, 388] on span "23" at bounding box center [521, 393] width 22 height 22
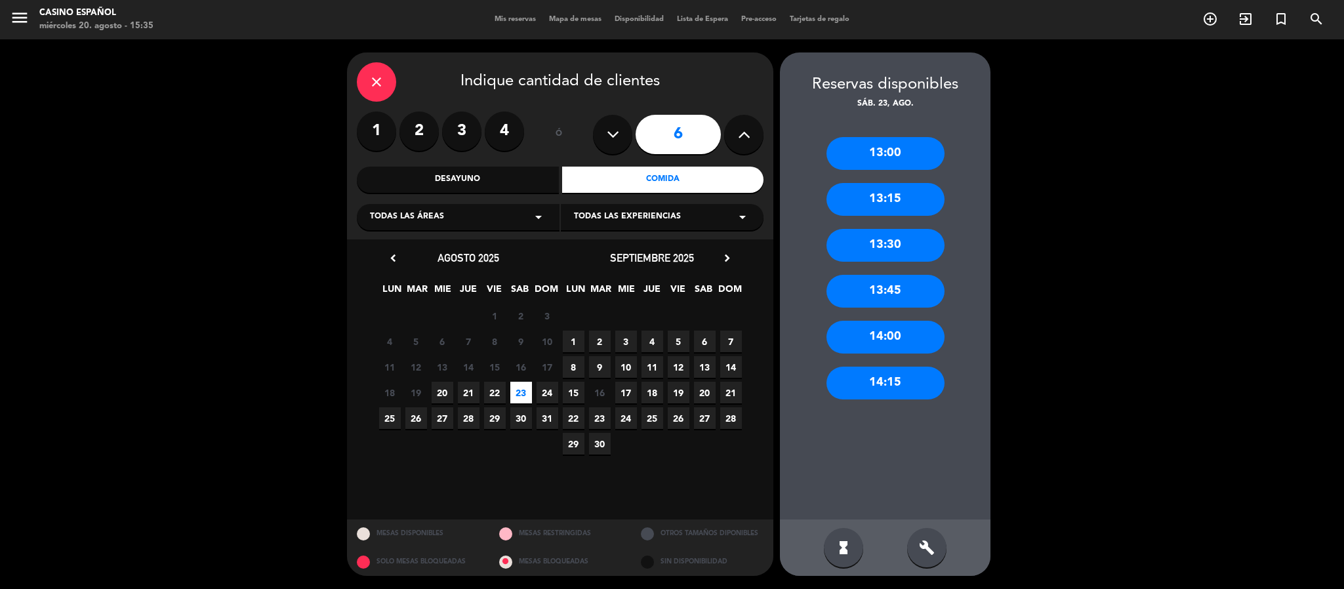
click at [875, 390] on div "14:15" at bounding box center [886, 383] width 118 height 33
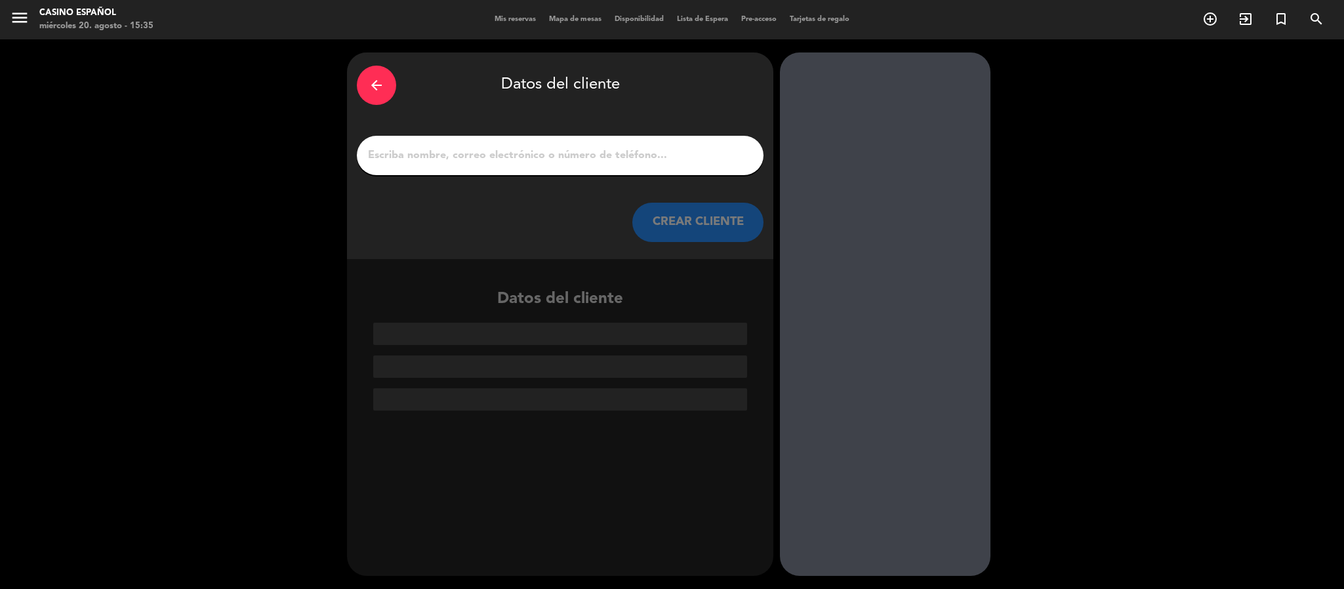
click at [465, 167] on div at bounding box center [560, 155] width 407 height 39
paste input "Juan Carlos Vázquez"
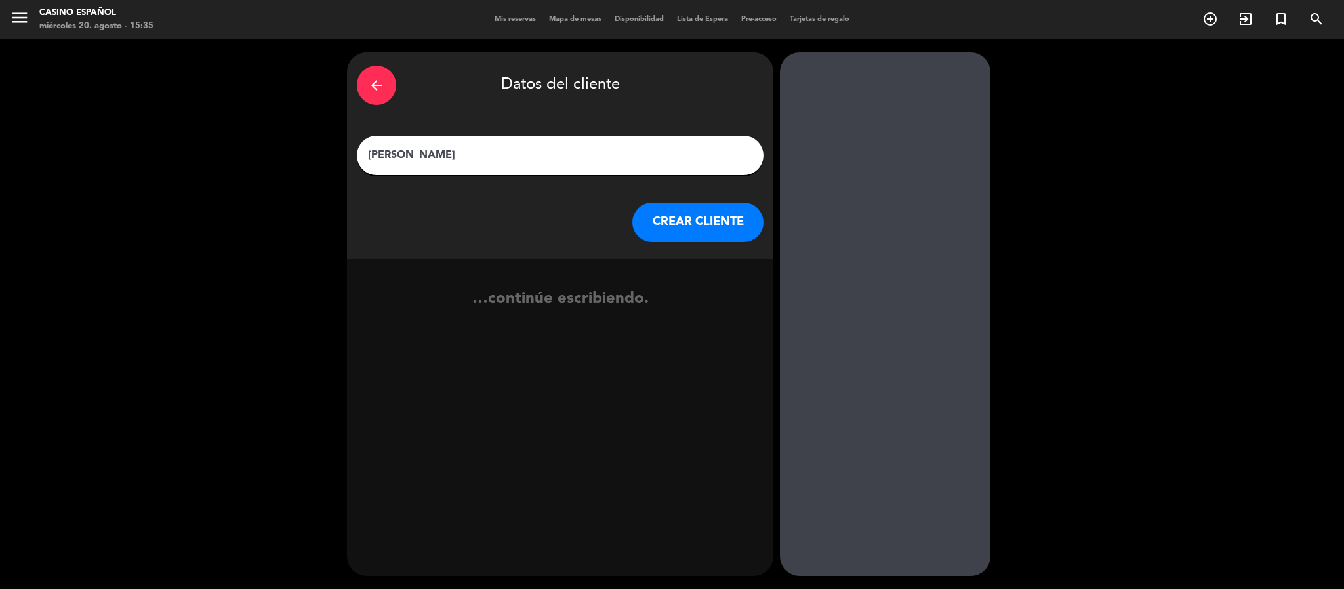
type input "Juan Carlos Vázquez"
click at [705, 221] on button "CREAR CLIENTE" at bounding box center [698, 222] width 131 height 39
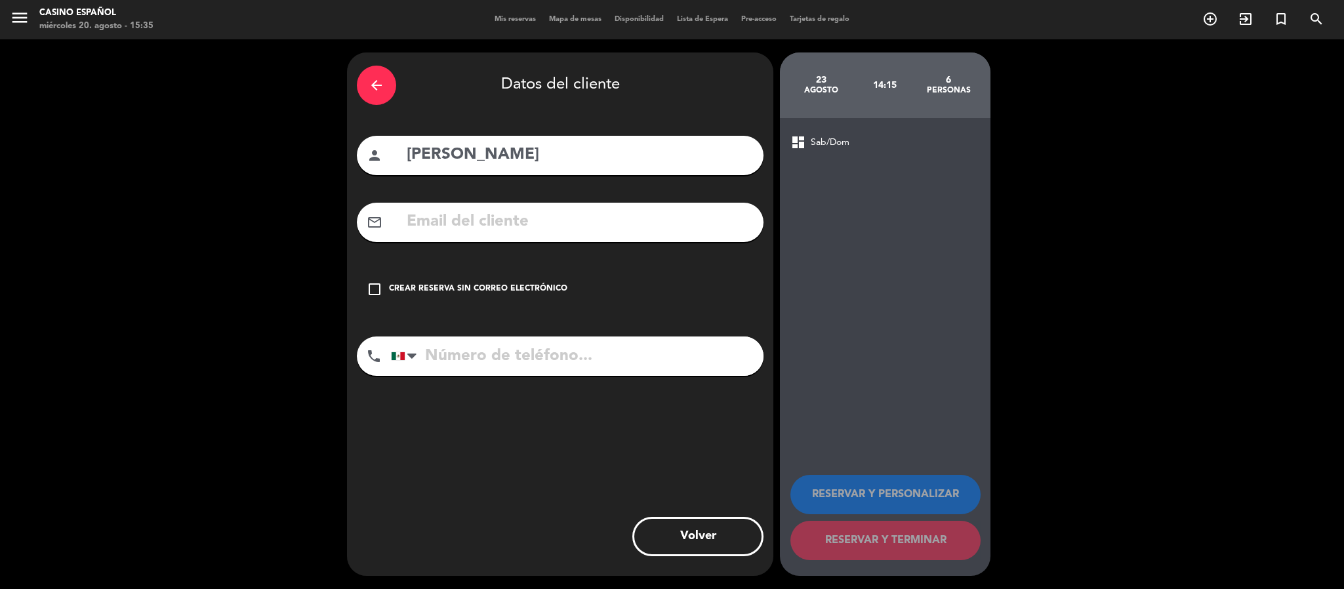
click at [369, 276] on div "check_box_outline_blank Crear reserva sin correo electrónico" at bounding box center [560, 289] width 407 height 39
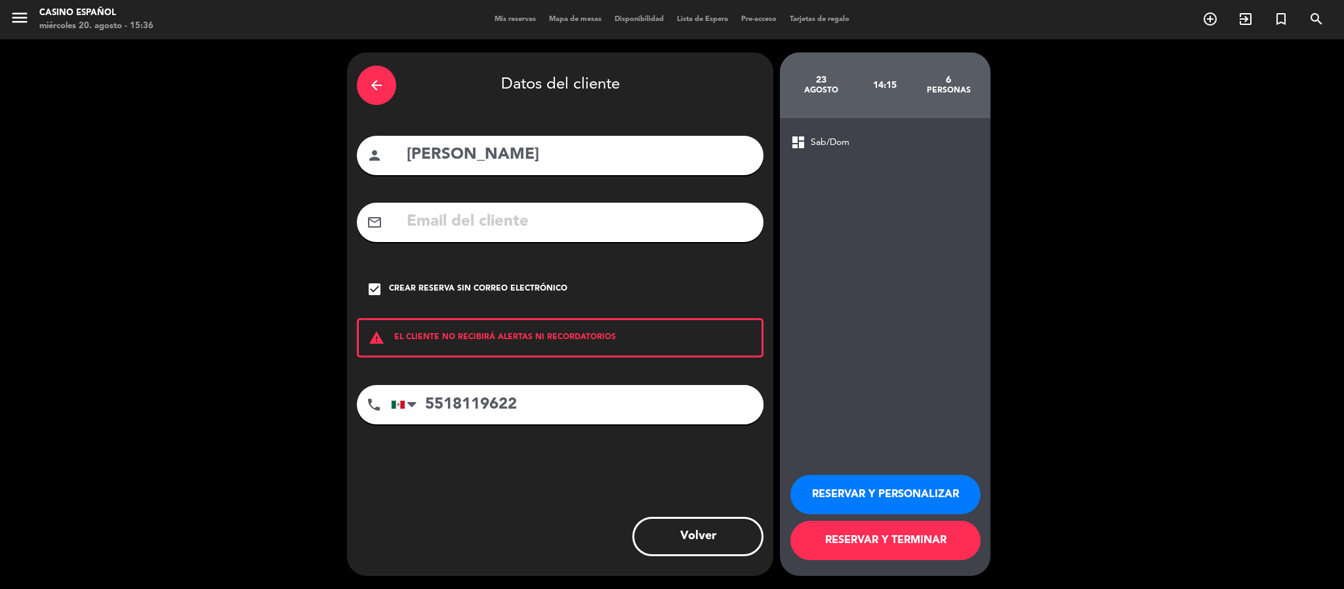
type input "5518119622"
click at [848, 494] on button "RESERVAR Y PERSONALIZAR" at bounding box center [886, 494] width 190 height 39
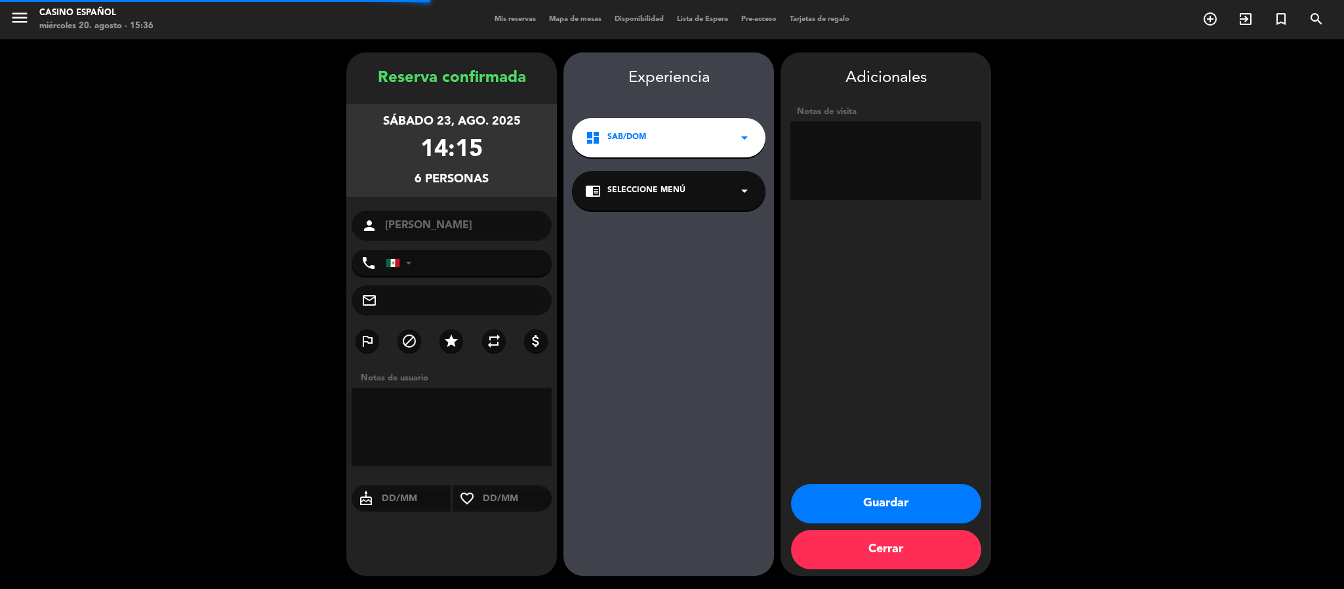
type input "+525518119622"
click at [800, 148] on textarea at bounding box center [886, 160] width 191 height 79
type textarea "2:30"
click at [835, 502] on button "Guardar" at bounding box center [886, 503] width 190 height 39
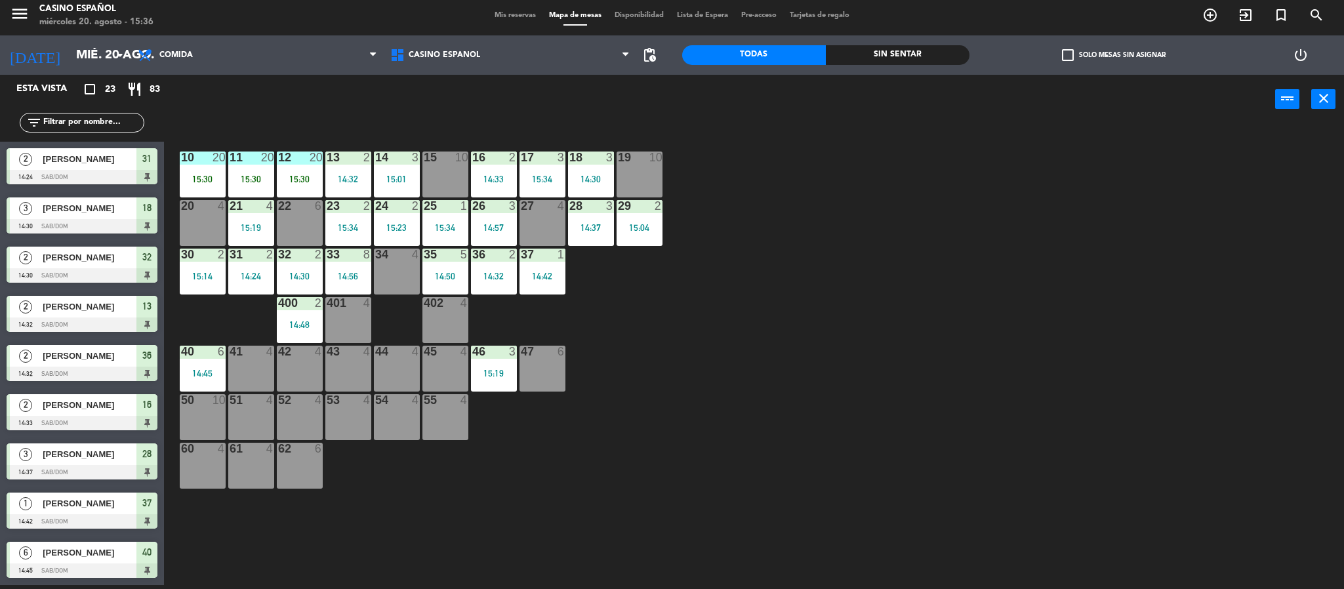
click at [506, 18] on span "Mis reservas" at bounding box center [515, 15] width 54 height 7
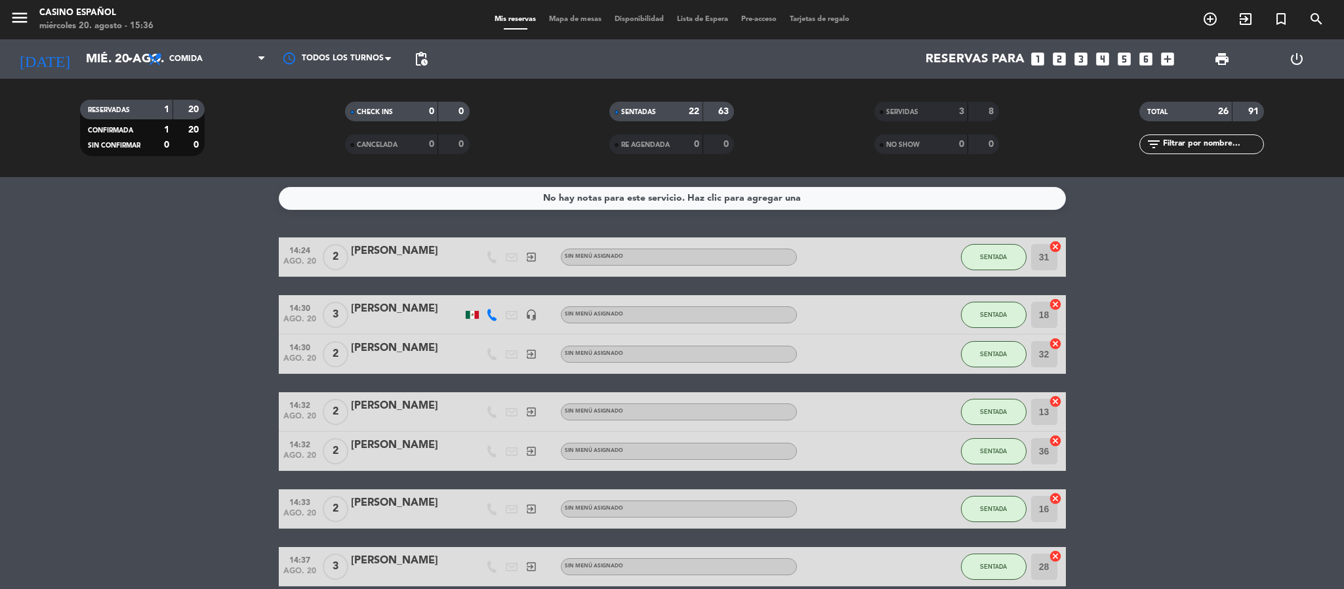
click at [551, 12] on div "menu Casino Español miércoles 20. agosto - 15:36 Mis reservas Mapa de mesas Dis…" at bounding box center [672, 19] width 1344 height 39
click at [559, 22] on span "Mapa de mesas" at bounding box center [576, 19] width 66 height 7
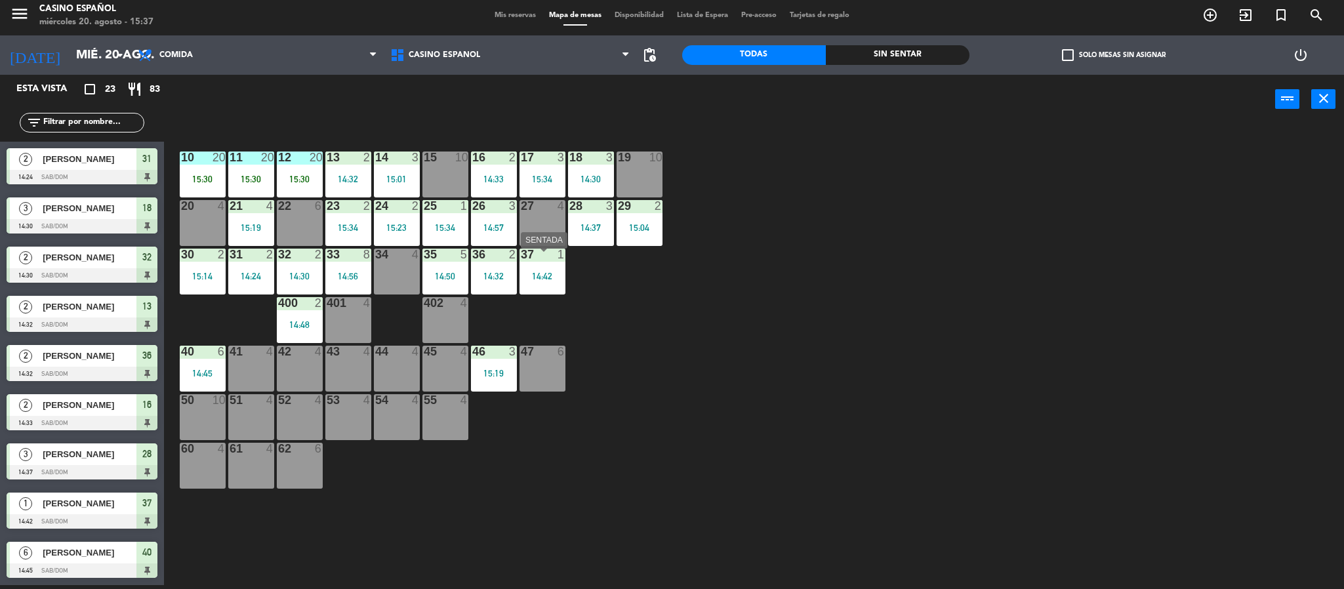
click at [526, 270] on div "37 1 14:42" at bounding box center [543, 272] width 46 height 46
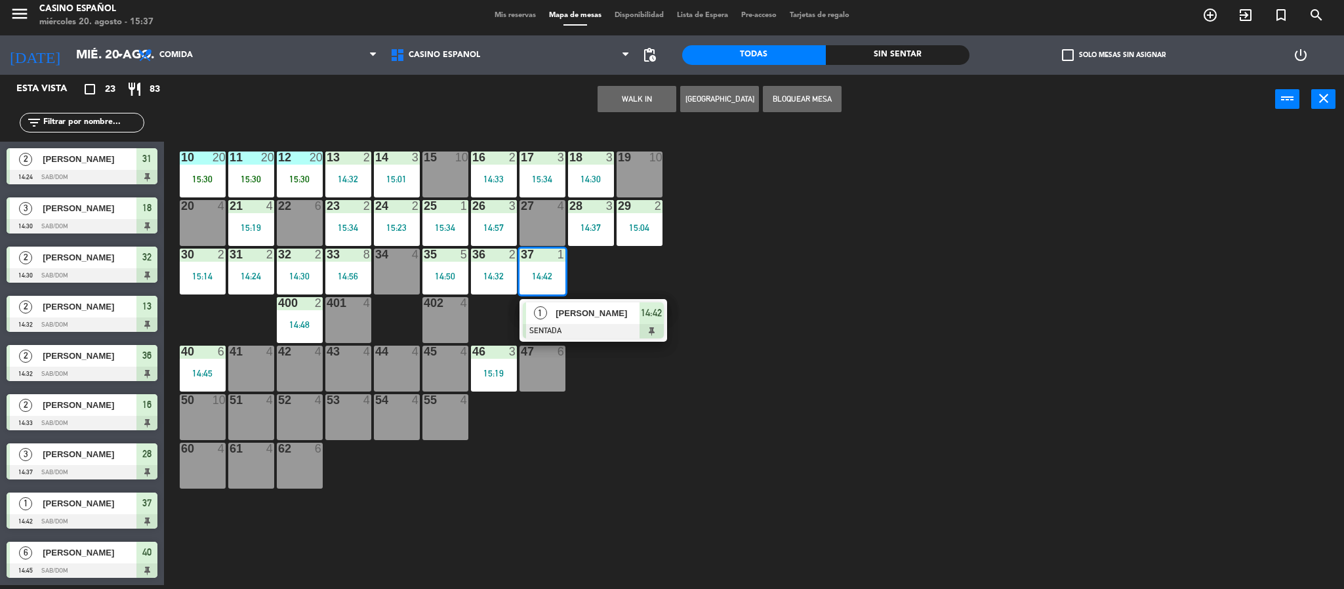
click at [579, 320] on span "GUSTAVO" at bounding box center [598, 313] width 84 height 14
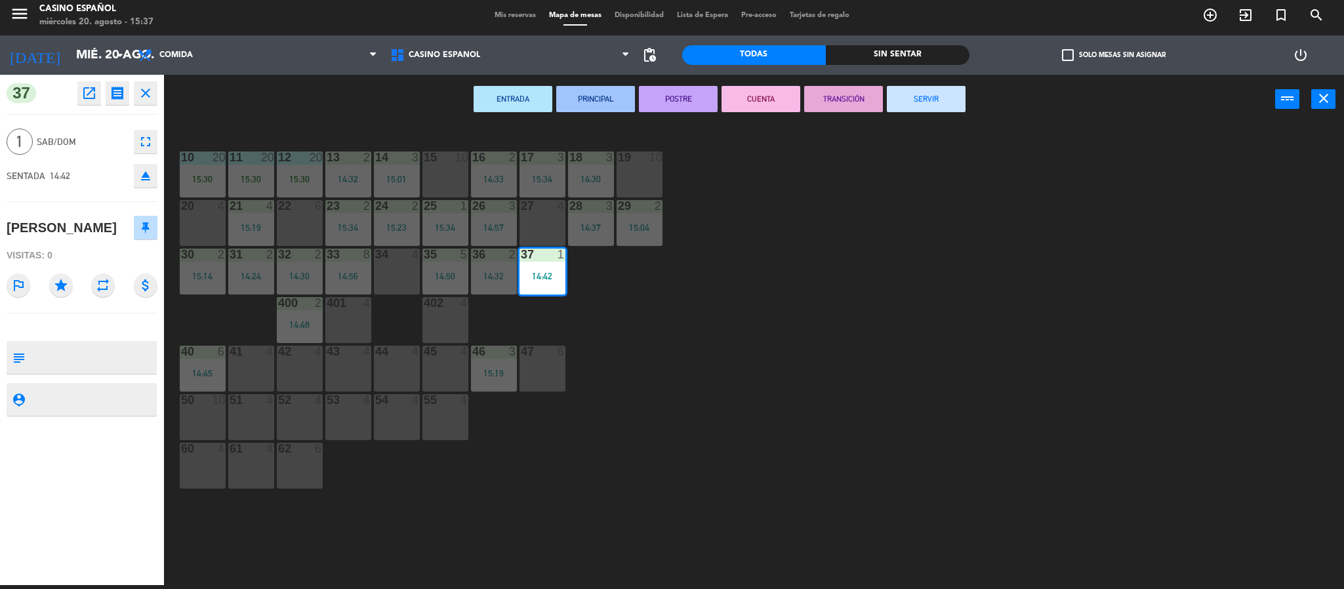
click at [912, 104] on button "SERVIR" at bounding box center [926, 99] width 79 height 26
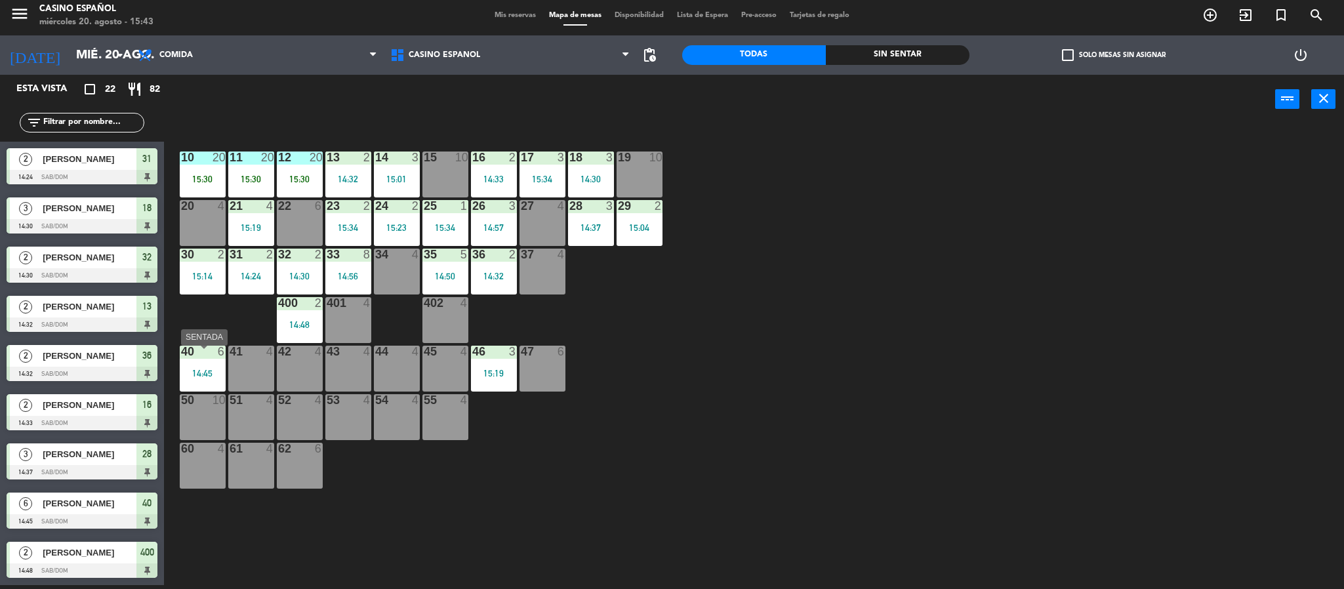
click at [193, 358] on div at bounding box center [203, 352] width 22 height 12
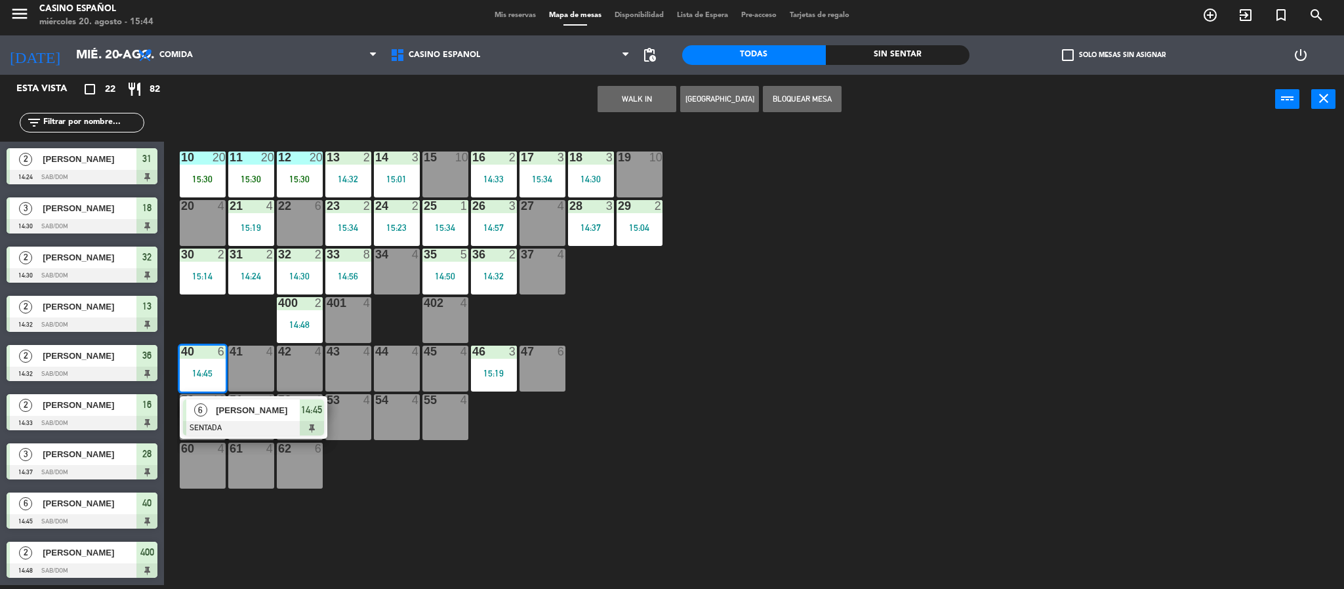
click at [380, 272] on div "34 4" at bounding box center [397, 272] width 46 height 46
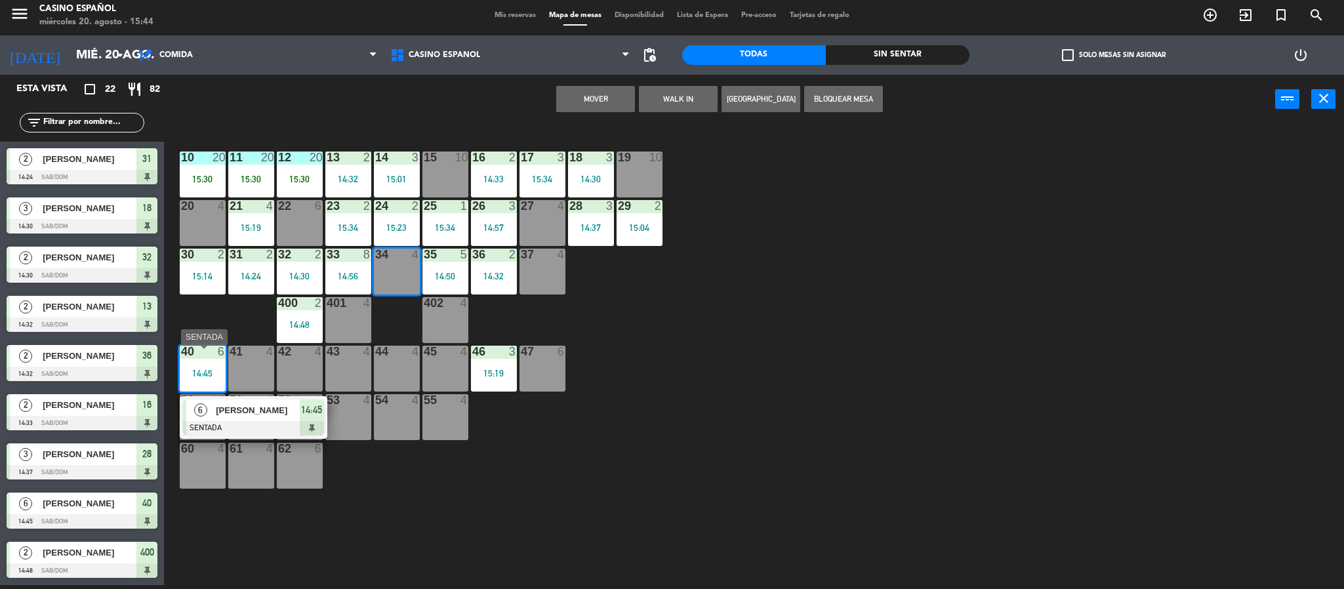
click at [186, 365] on div "40 6 14:45" at bounding box center [203, 369] width 46 height 46
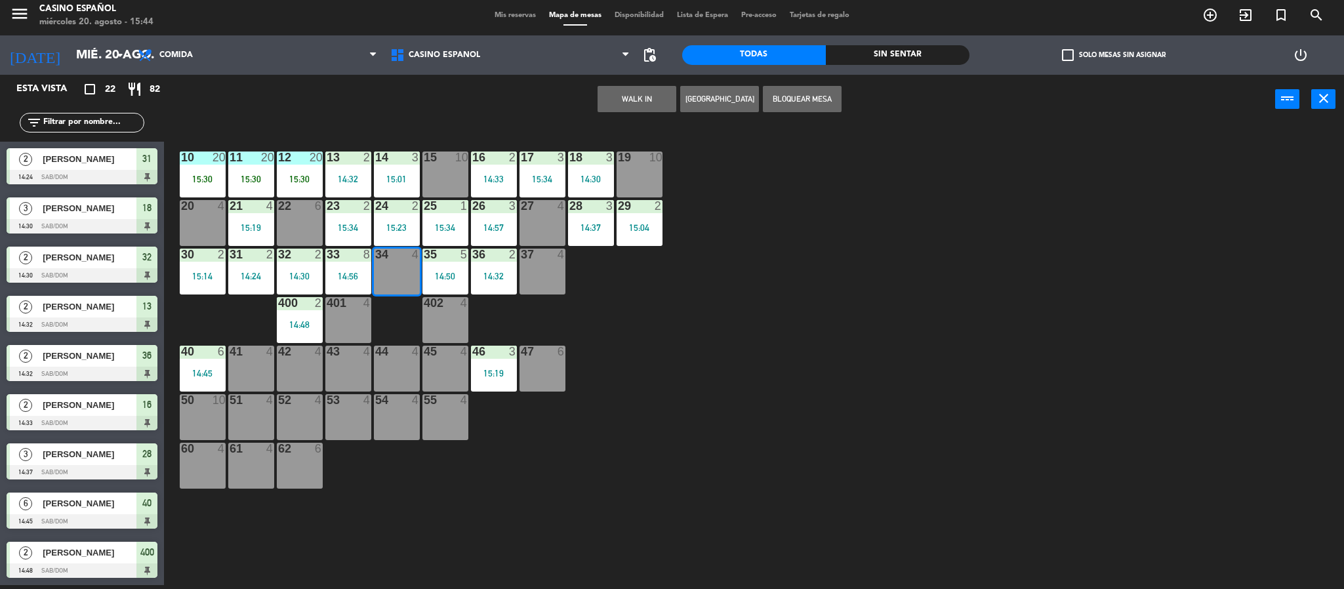
click at [652, 103] on button "WALK IN" at bounding box center [637, 99] width 79 height 26
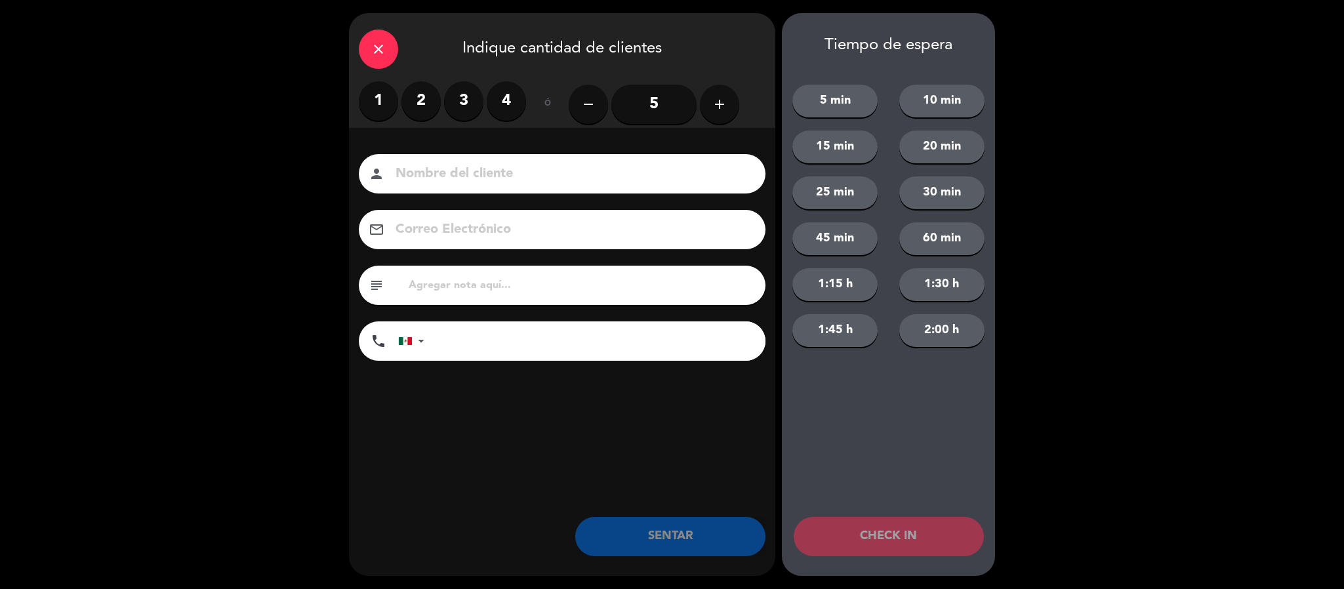
click at [374, 97] on label "1" at bounding box center [378, 100] width 39 height 39
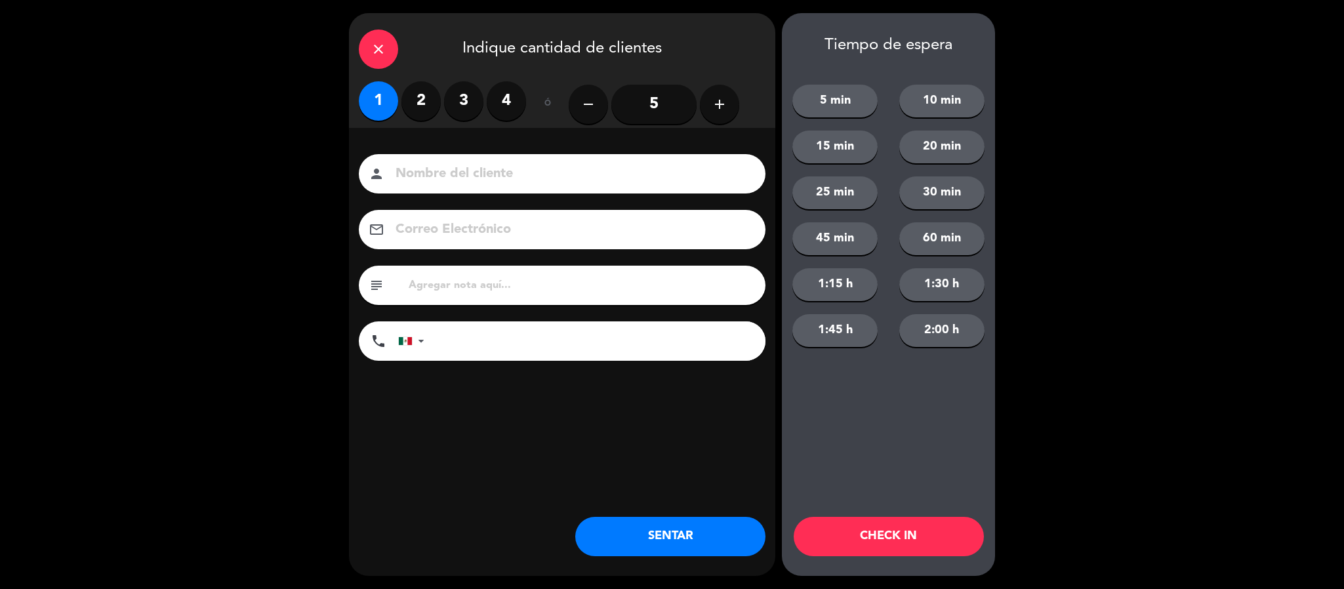
click at [392, 172] on div "person" at bounding box center [562, 173] width 407 height 39
click at [404, 174] on input at bounding box center [571, 174] width 354 height 23
type input "[PERSON_NAME]"
click at [705, 532] on button "SENTAR" at bounding box center [670, 536] width 190 height 39
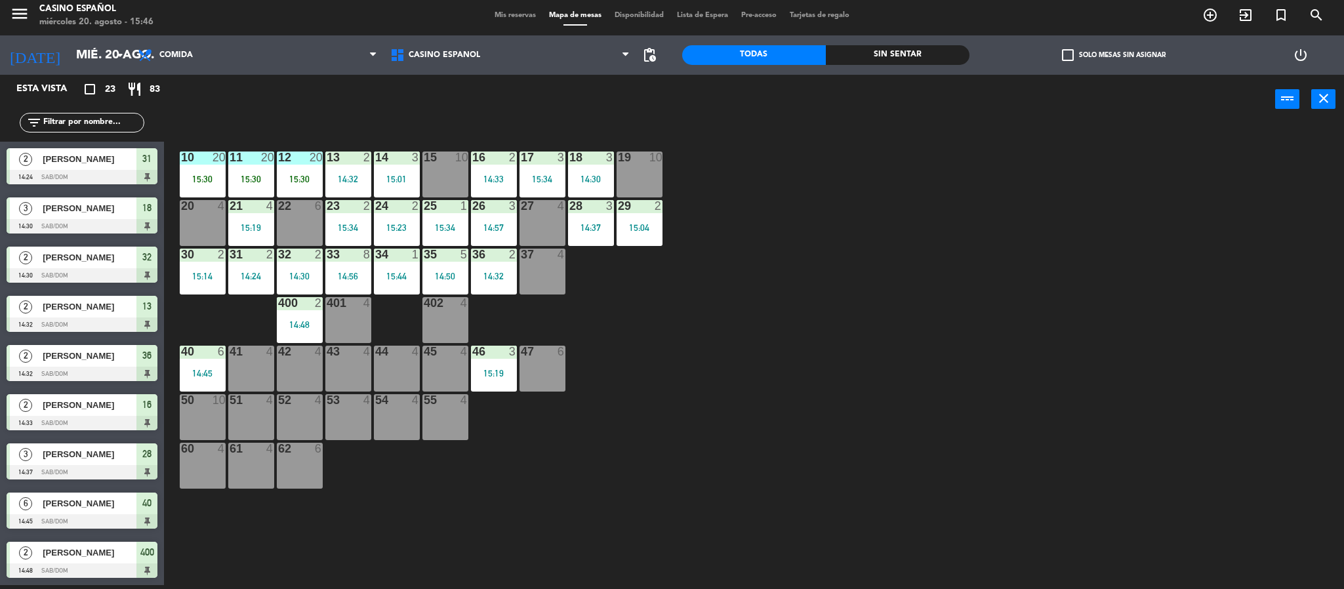
click at [437, 359] on div "45 4" at bounding box center [446, 352] width 46 height 13
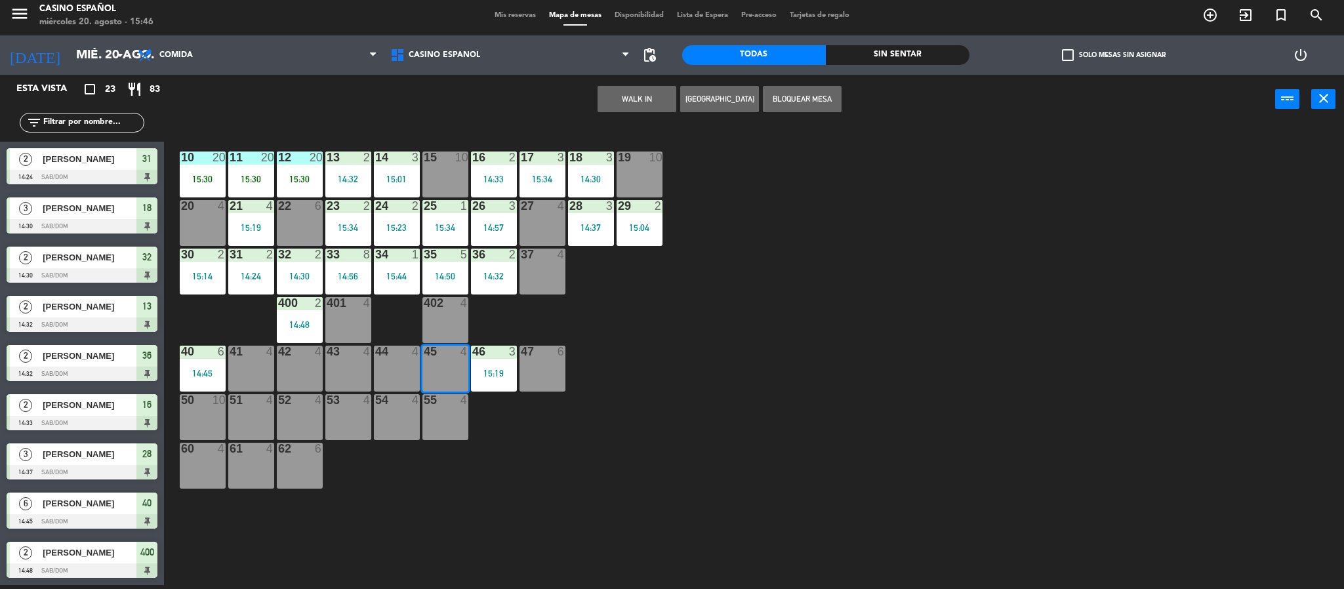
click at [623, 117] on div "WALK IN [GEOGRAPHIC_DATA] Bloquear Mesa power_input close" at bounding box center [720, 100] width 1112 height 50
click at [621, 97] on button "WALK IN" at bounding box center [637, 99] width 79 height 26
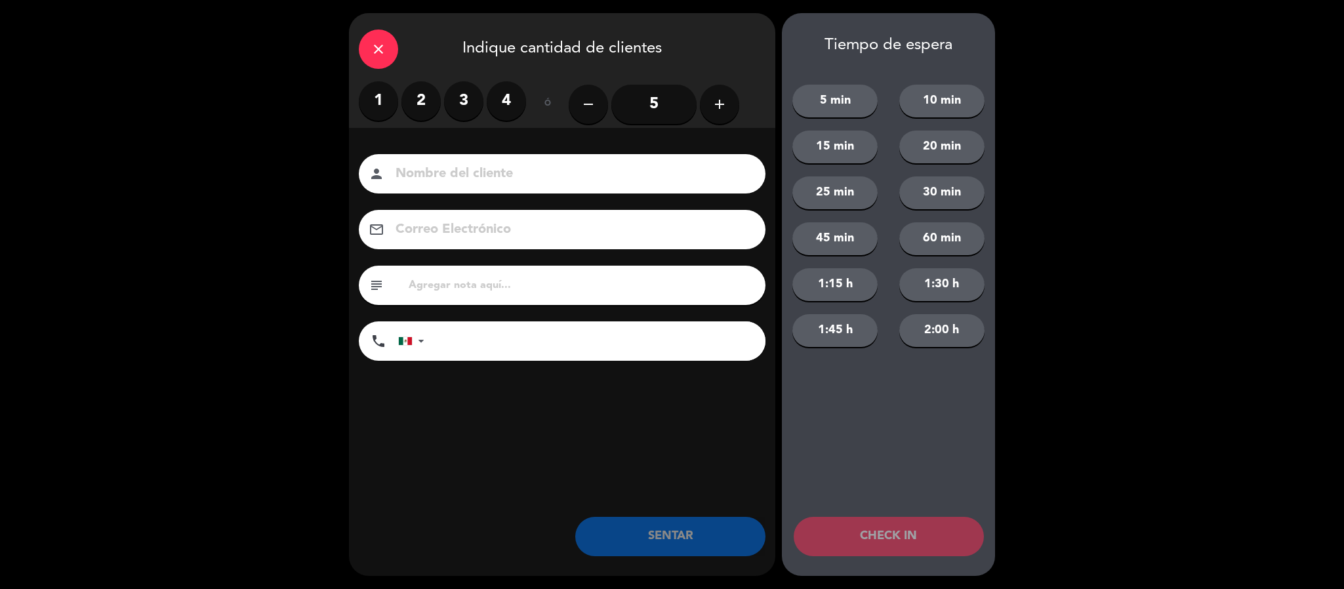
click at [457, 91] on label "3" at bounding box center [463, 100] width 39 height 39
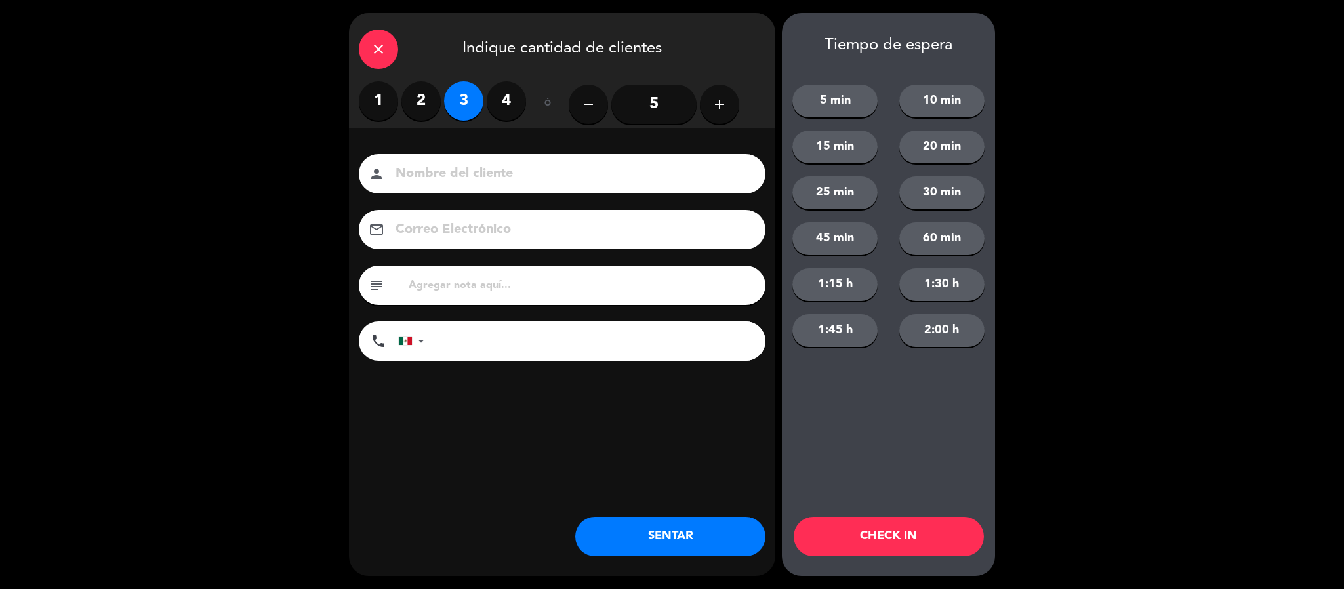
click at [436, 175] on input at bounding box center [571, 174] width 354 height 23
type input "[PERSON_NAME]"
click at [661, 537] on button "SENTAR" at bounding box center [670, 536] width 190 height 39
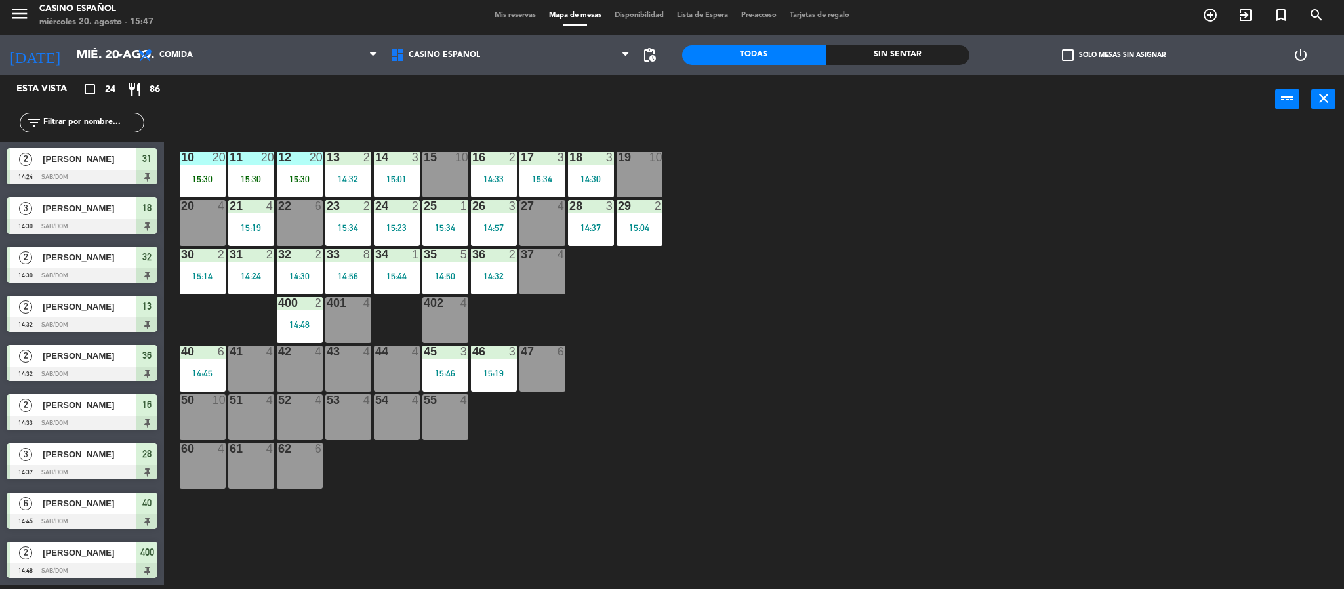
click at [81, 121] on input "text" at bounding box center [93, 122] width 102 height 14
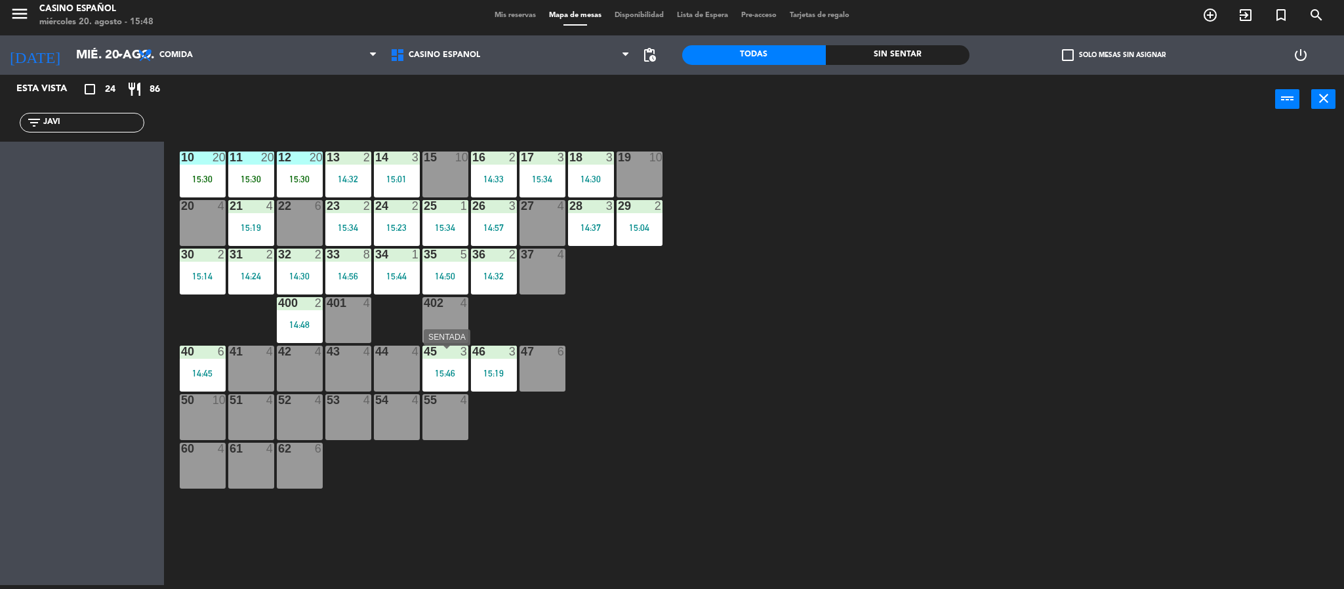
click at [442, 359] on div "45 3" at bounding box center [446, 352] width 46 height 13
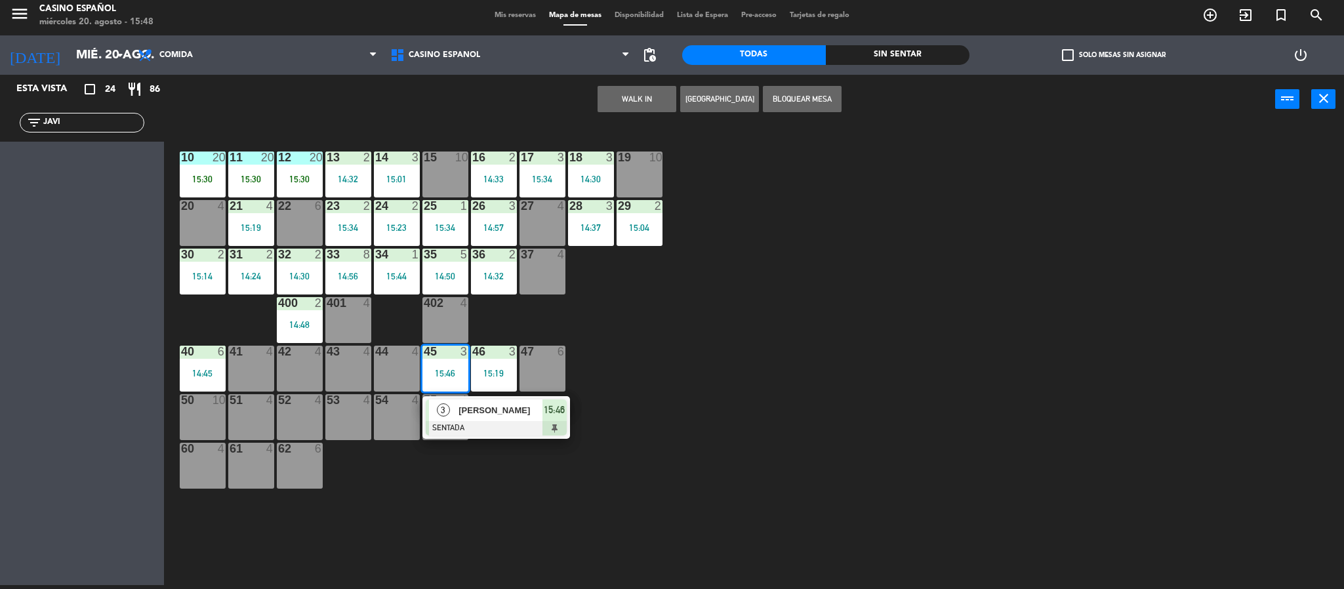
click at [442, 359] on div "45 3" at bounding box center [446, 352] width 46 height 13
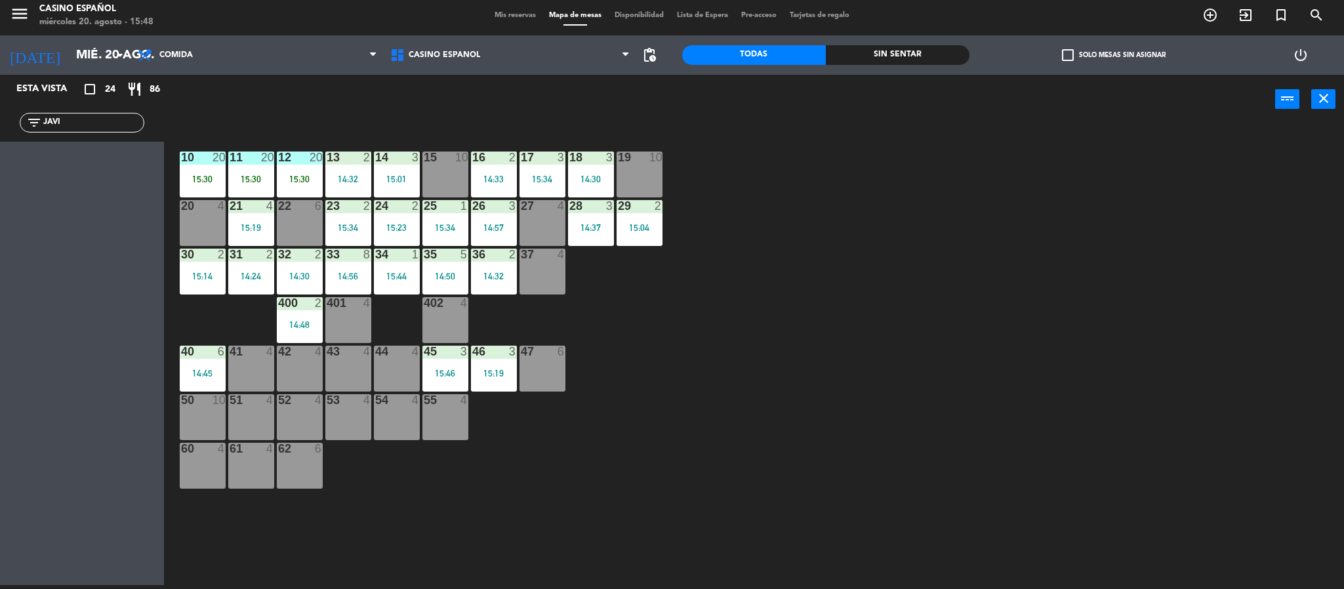
click at [65, 126] on input "JAVI" at bounding box center [93, 122] width 102 height 14
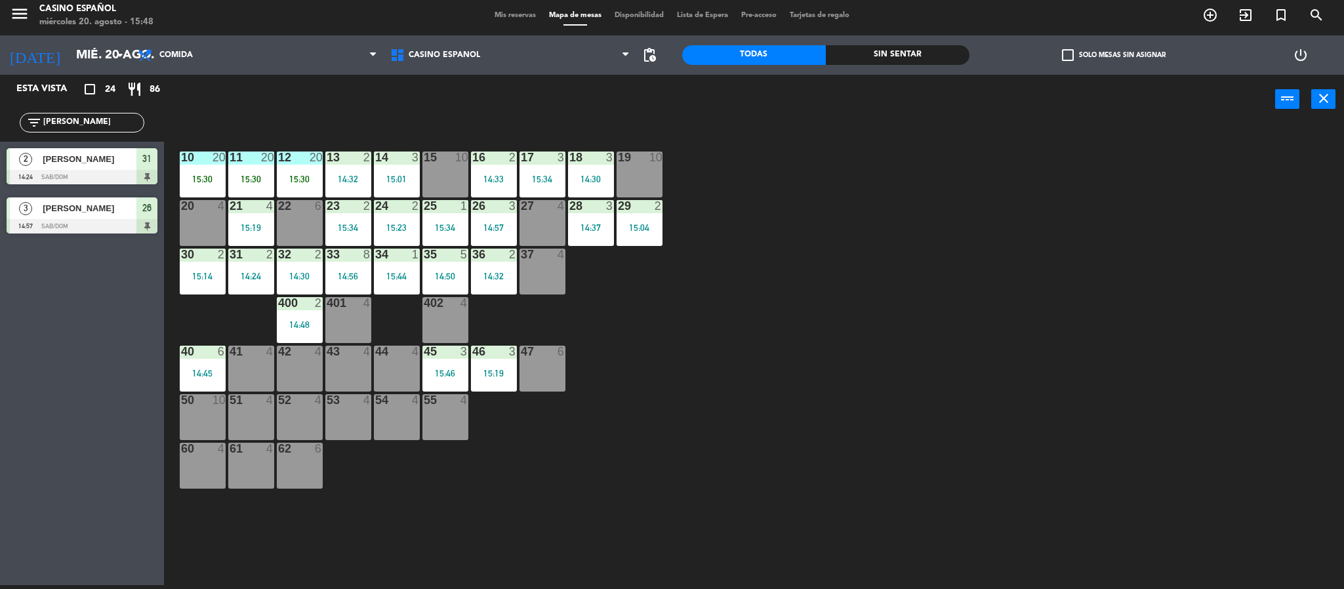
type input "J"
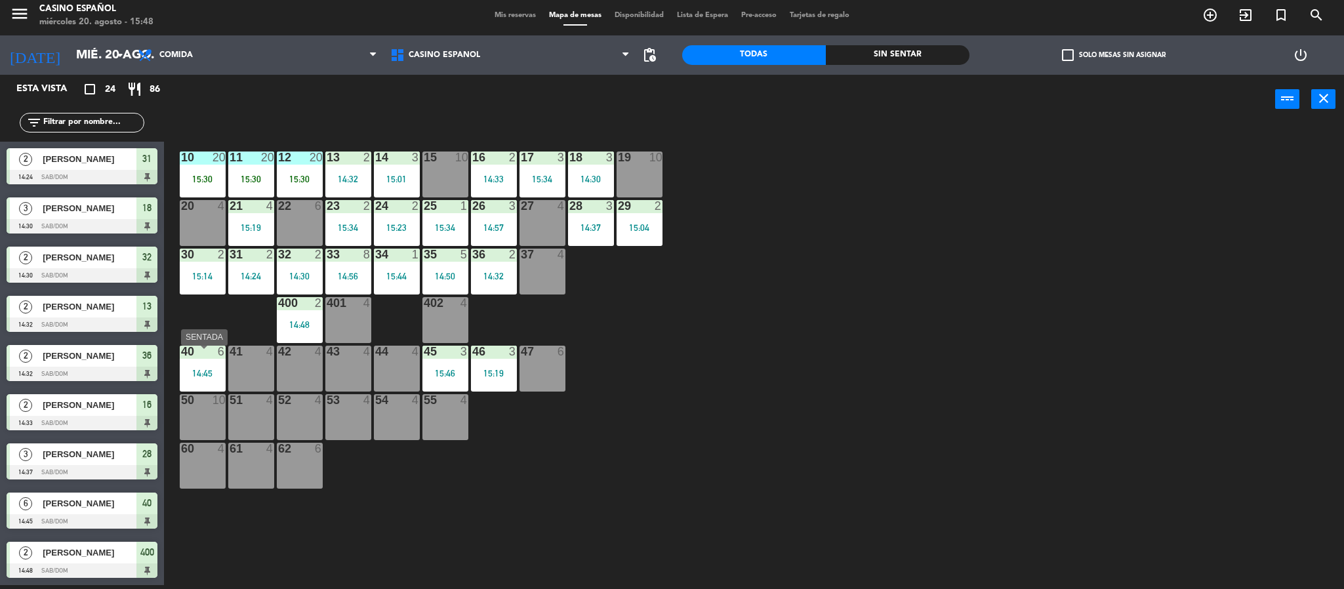
click at [211, 358] on div at bounding box center [203, 352] width 22 height 12
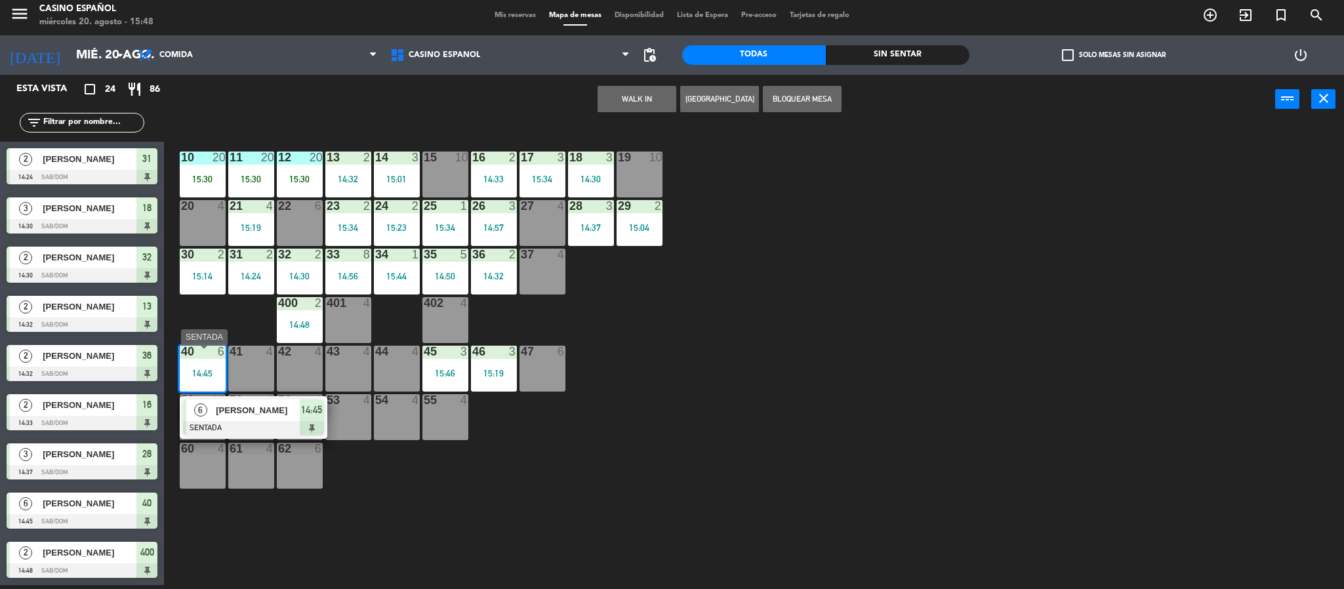
click at [241, 417] on span "[PERSON_NAME]" at bounding box center [258, 411] width 84 height 14
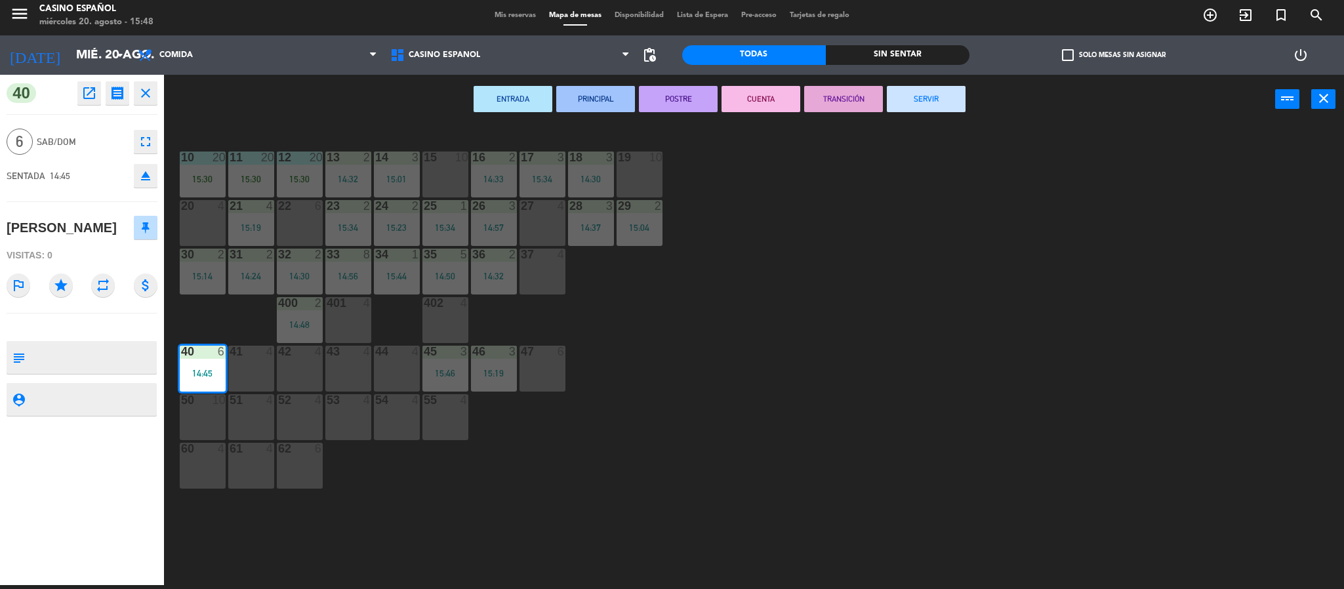
click at [146, 148] on icon "fullscreen" at bounding box center [146, 142] width 16 height 16
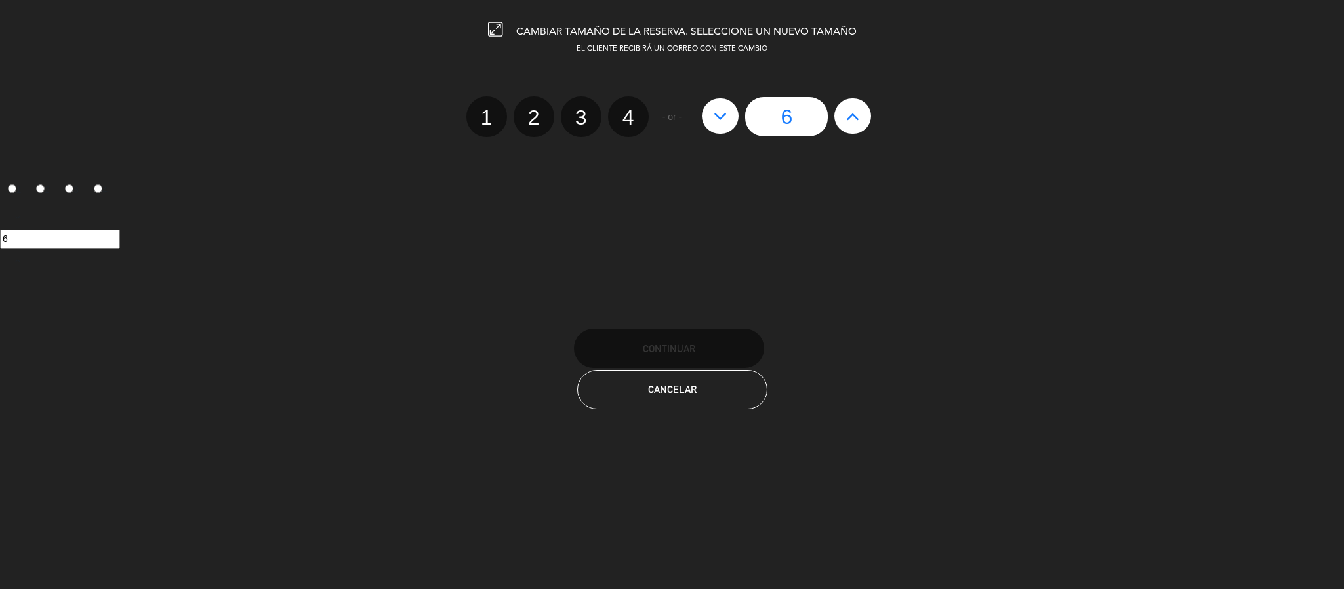
click at [851, 115] on icon at bounding box center [853, 116] width 14 height 21
type input "7"
click at [693, 341] on button "Continuar" at bounding box center [669, 348] width 190 height 39
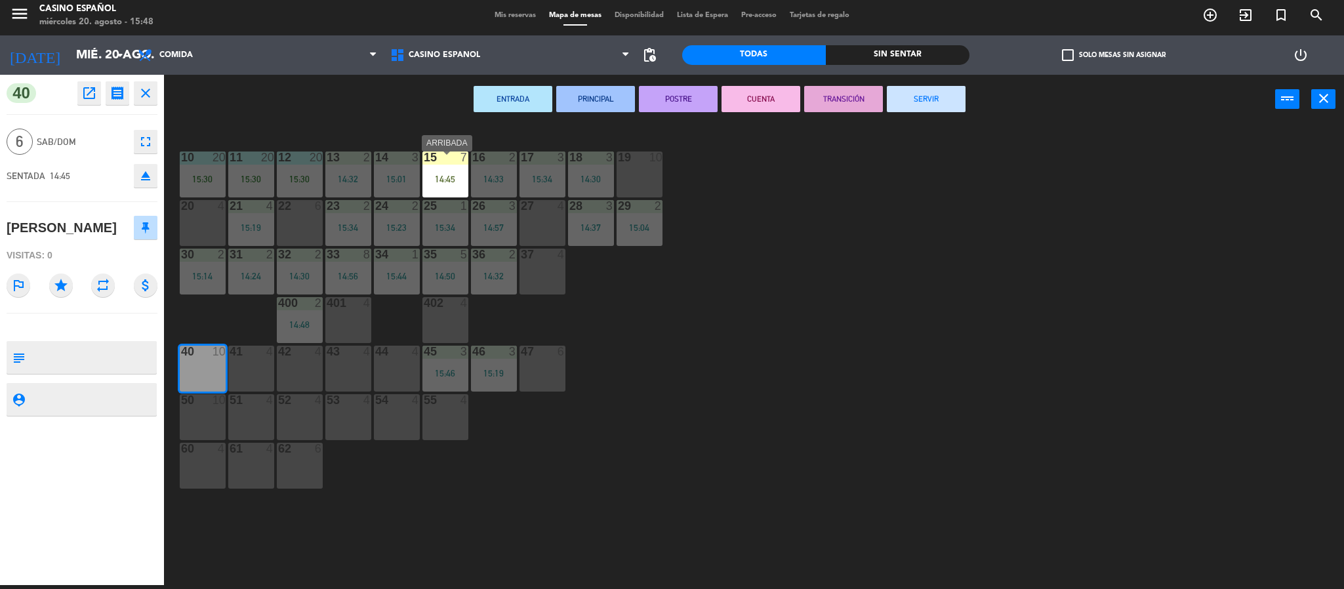
click at [438, 193] on div "15 7 14:45" at bounding box center [446, 175] width 46 height 46
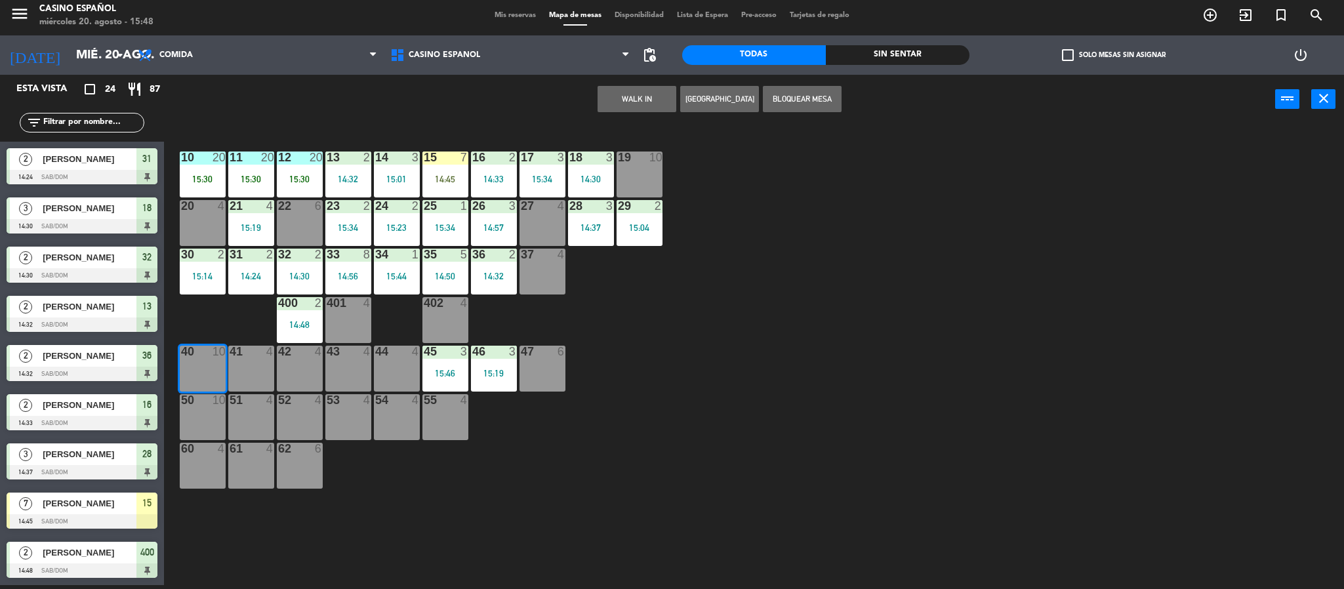
click at [438, 193] on div "15 7 14:45" at bounding box center [446, 175] width 46 height 46
click at [177, 379] on div "10 20 15:30 11 20 15:30 12 20 15:30 13 2 14:32 14 3 15:01 15 7 14:45 16 2 14:33…" at bounding box center [760, 358] width 1167 height 461
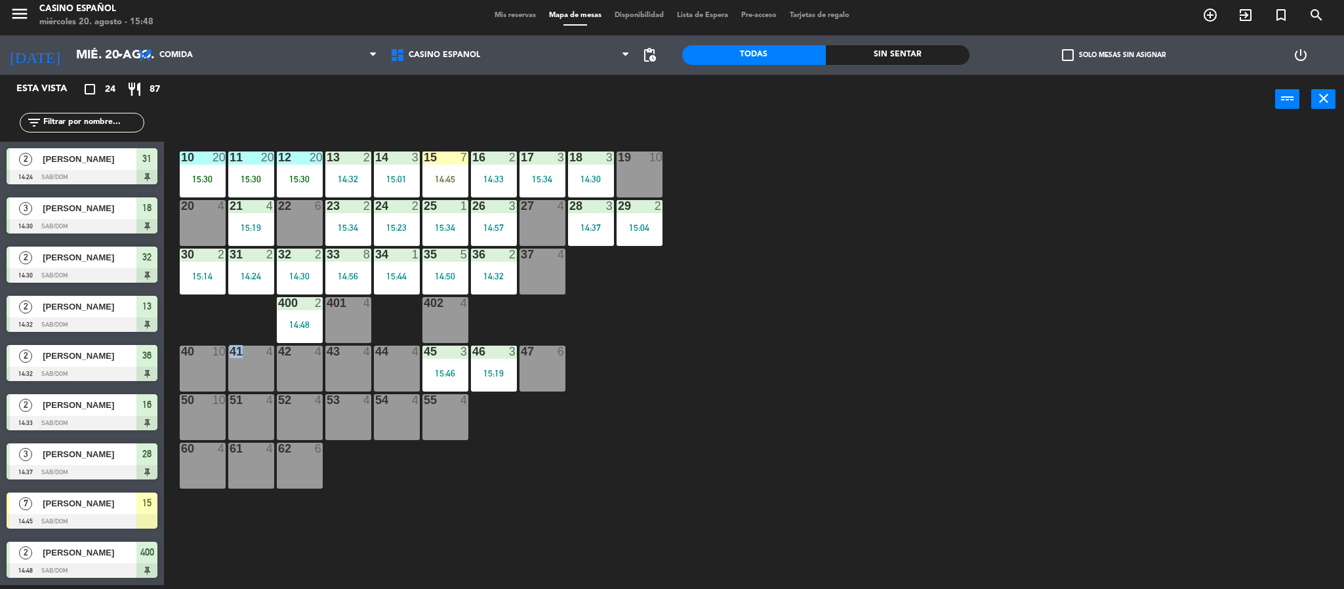
click at [177, 379] on div "10 20 15:30 11 20 15:30 12 20 15:30 13 2 14:32 14 3 15:01 15 7 14:45 16 2 14:33…" at bounding box center [760, 358] width 1167 height 461
click at [189, 359] on div "40 10" at bounding box center [203, 352] width 46 height 13
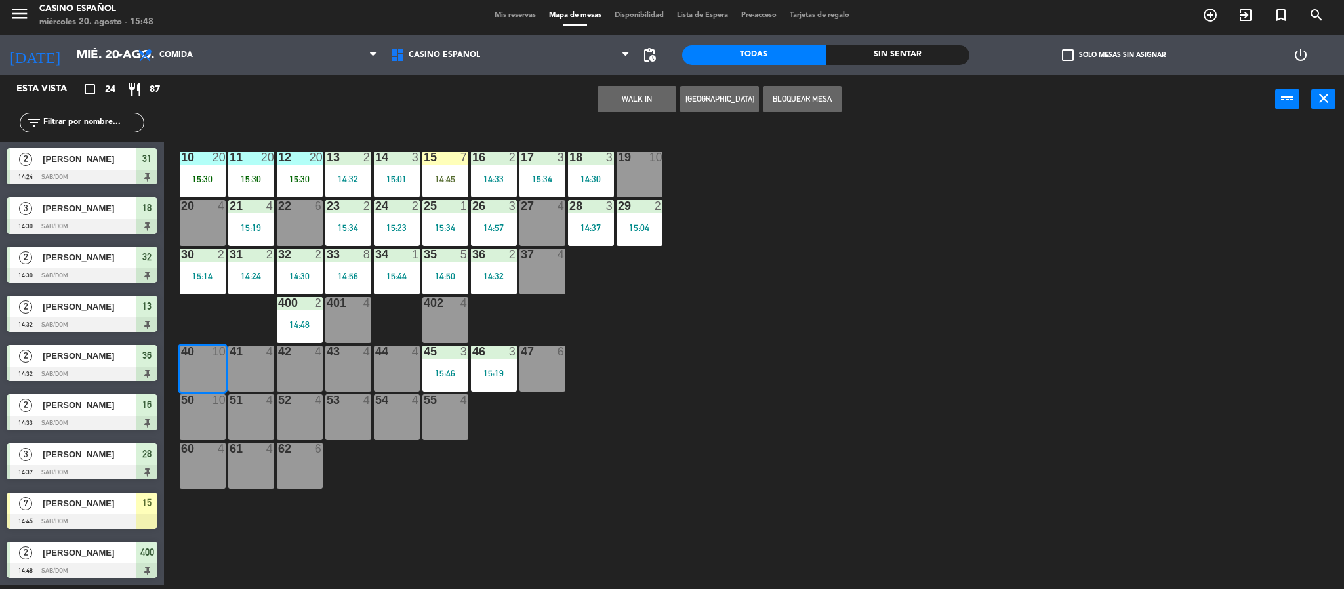
click at [461, 179] on div "14:45" at bounding box center [446, 179] width 46 height 9
click at [591, 112] on button "Mover" at bounding box center [595, 99] width 79 height 26
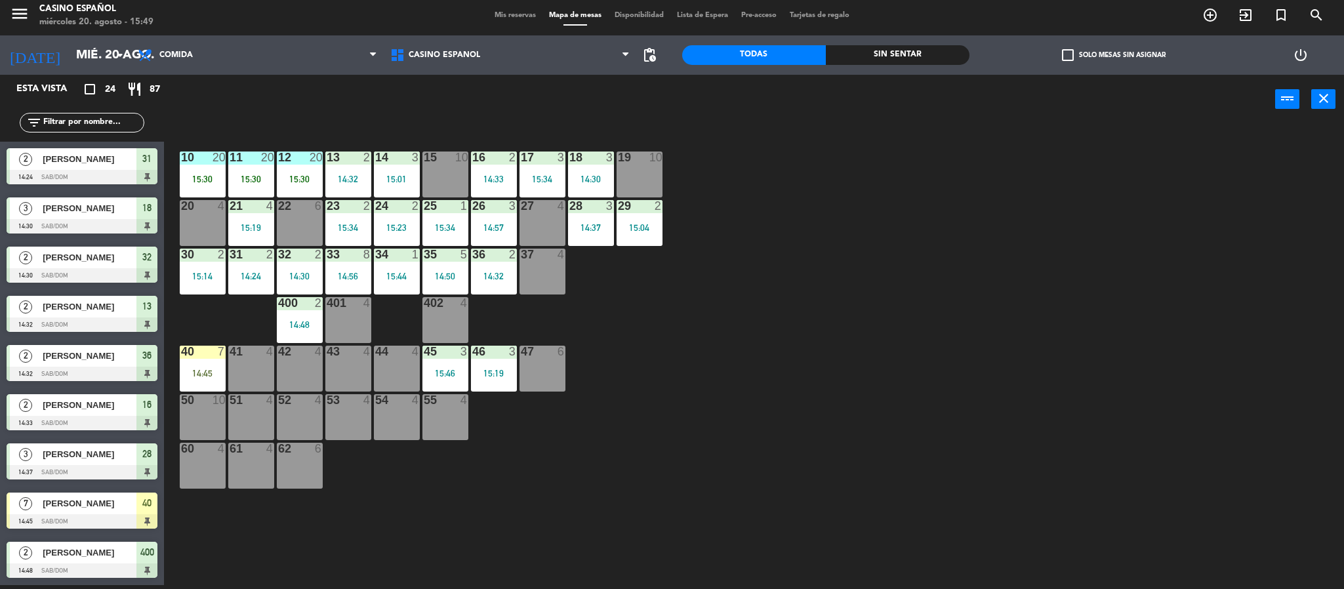
click at [121, 129] on input "text" at bounding box center [93, 122] width 102 height 14
type input "l"
click at [306, 522] on div "10 20 15:30 11 20 15:30 12 20 15:30 13 2 14:32 14 3 15:01 15 10 16 2 14:33 17 3…" at bounding box center [760, 358] width 1167 height 461
click at [196, 359] on div "40 7" at bounding box center [203, 352] width 46 height 13
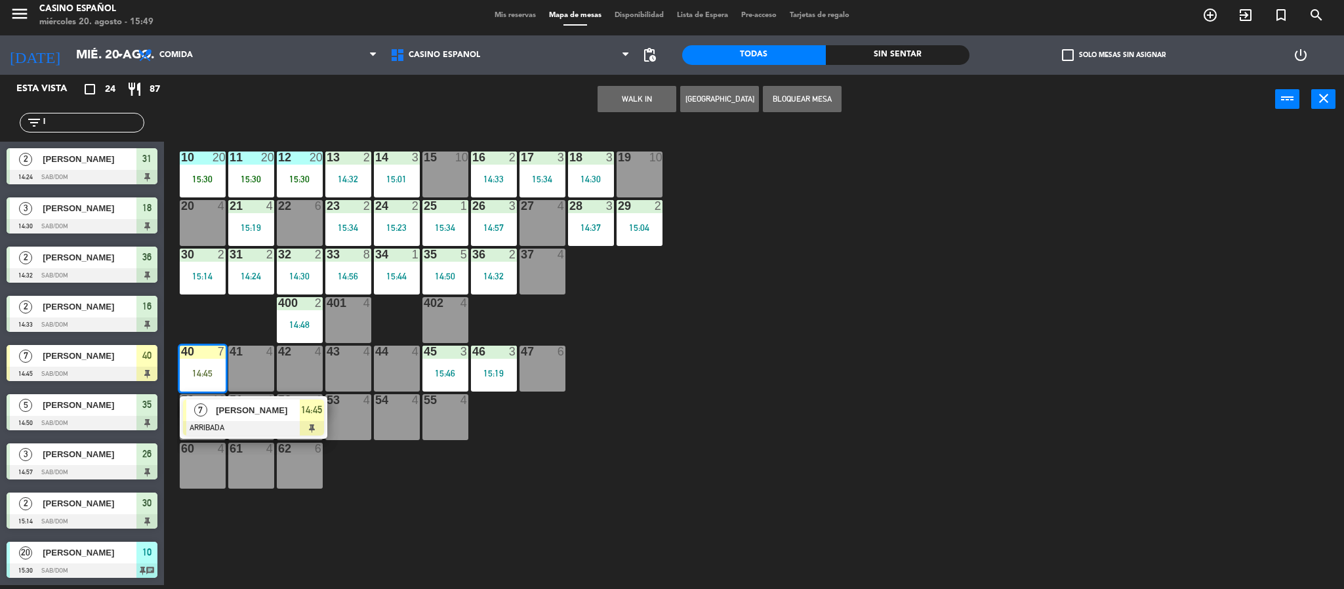
click at [228, 417] on span "[PERSON_NAME]" at bounding box center [258, 411] width 84 height 14
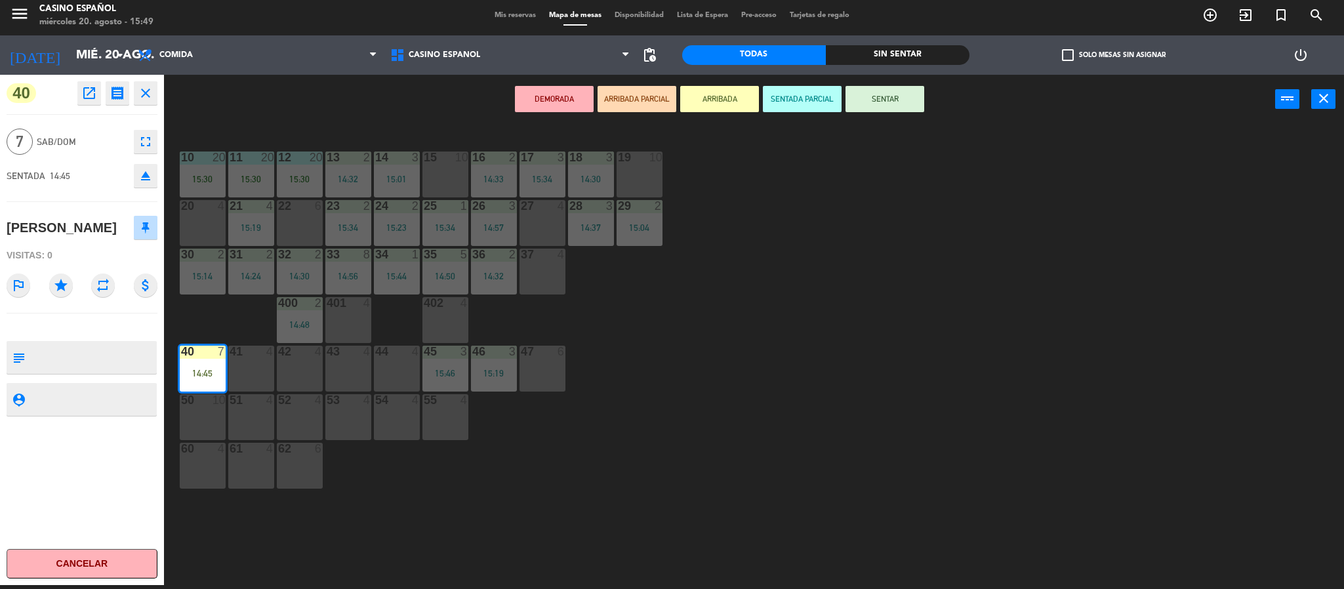
click at [896, 95] on button "SENTAR" at bounding box center [885, 99] width 79 height 26
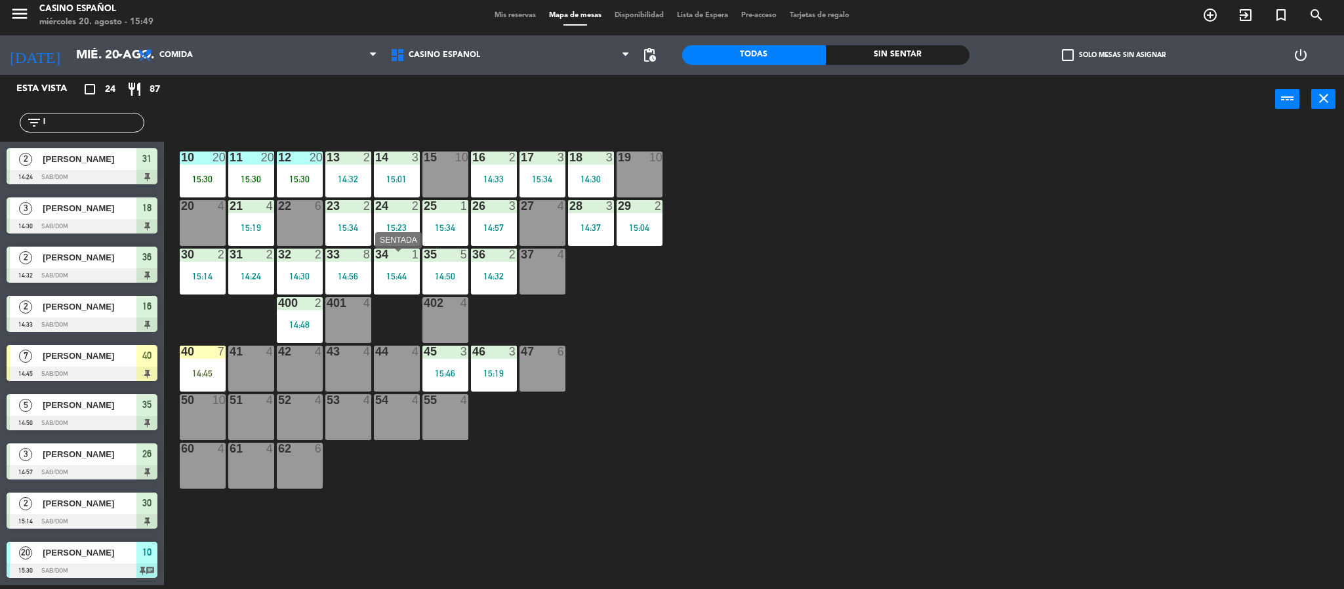
click at [383, 268] on div "34 1 15:44" at bounding box center [397, 272] width 46 height 46
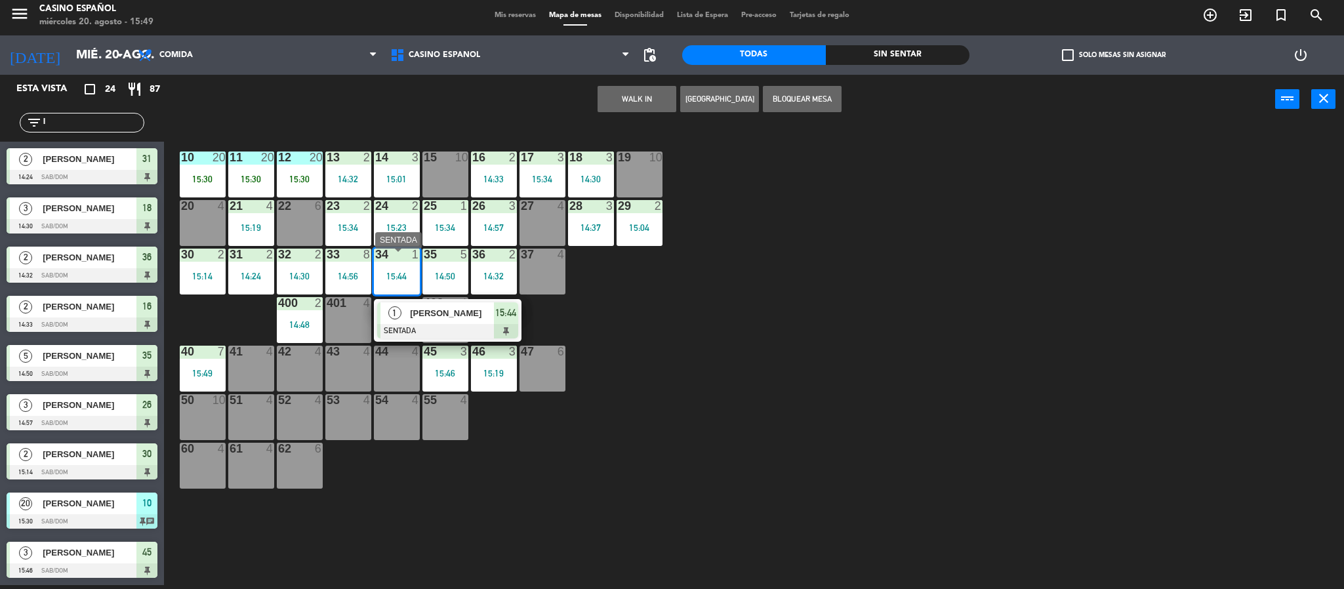
click at [439, 324] on div "[PERSON_NAME]" at bounding box center [451, 313] width 85 height 22
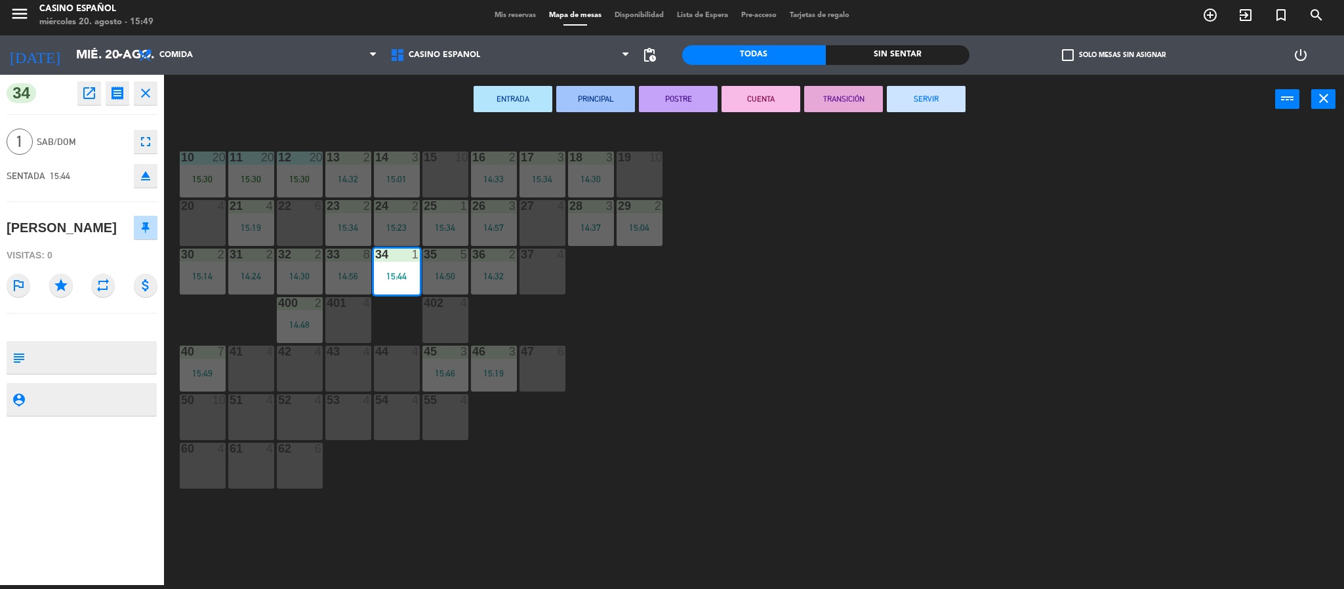
click at [134, 180] on button "eject" at bounding box center [146, 176] width 24 height 24
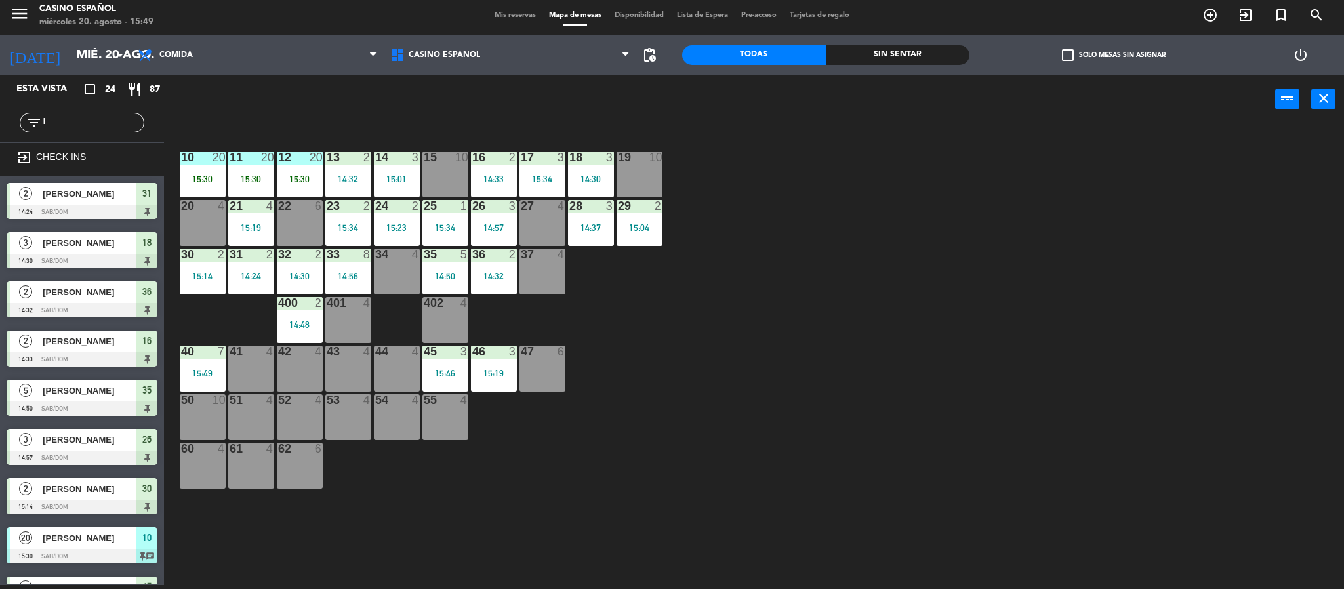
click at [79, 130] on input "l" at bounding box center [93, 122] width 102 height 14
click at [310, 272] on div "32 2 14:30" at bounding box center [300, 272] width 46 height 46
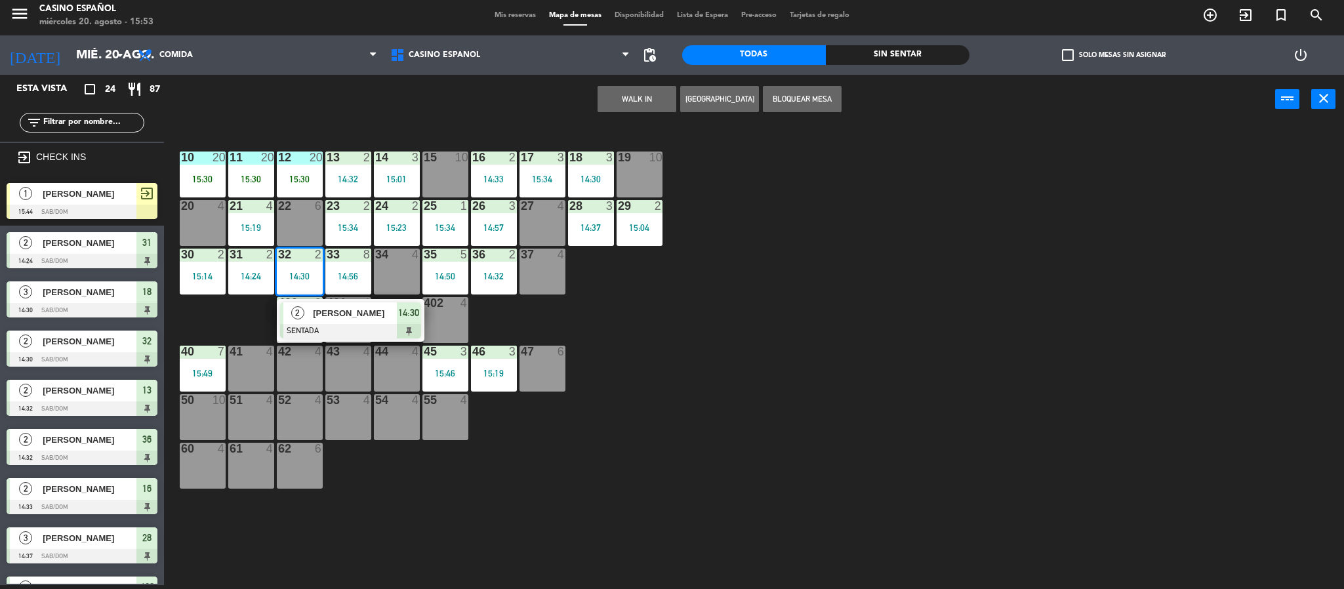
click at [327, 320] on span "CARMEN" at bounding box center [355, 313] width 84 height 14
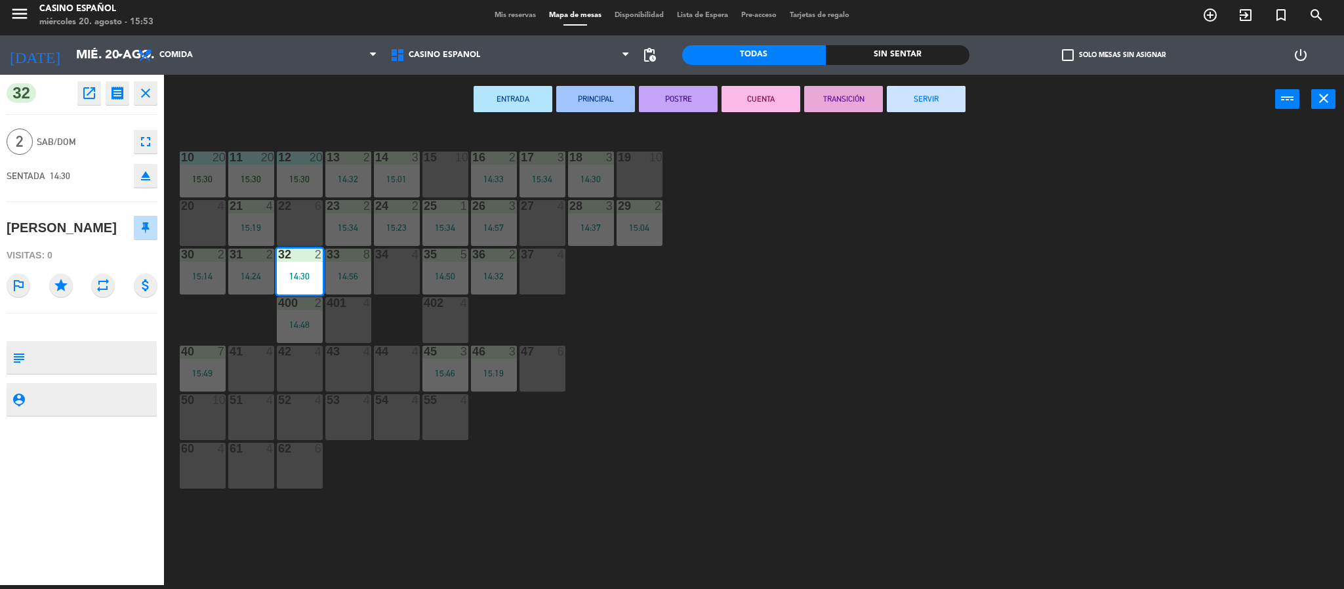
click at [931, 97] on button "SERVIR" at bounding box center [926, 99] width 79 height 26
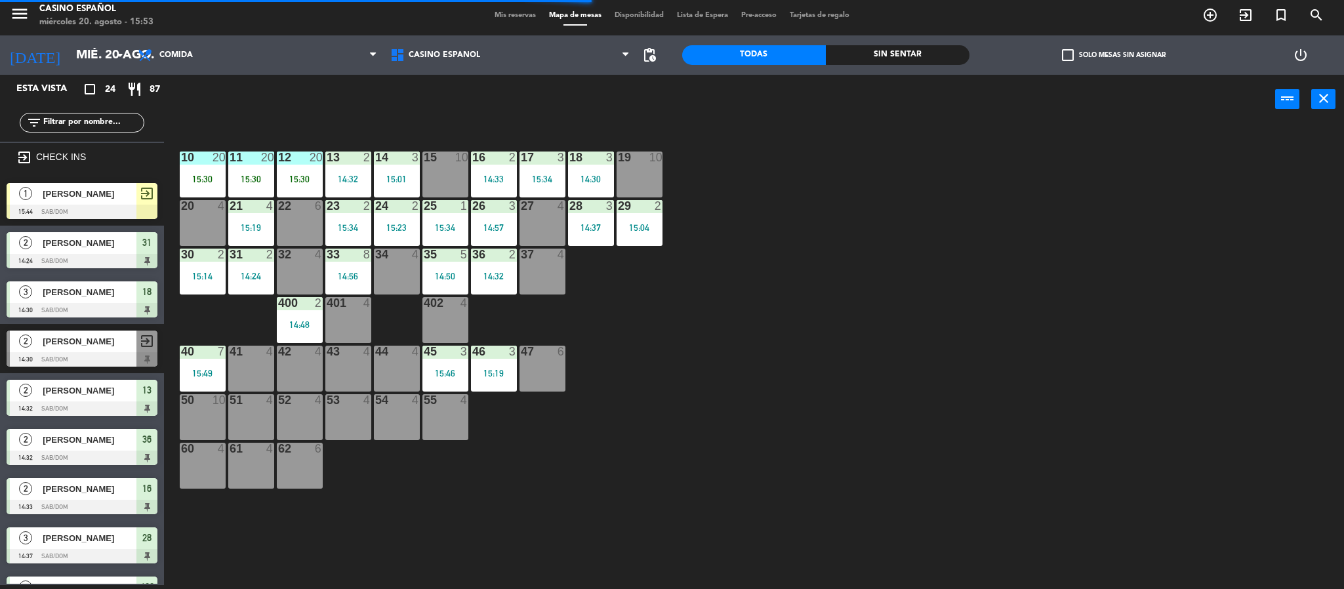
click at [284, 319] on div "400 2 14:48" at bounding box center [300, 320] width 46 height 46
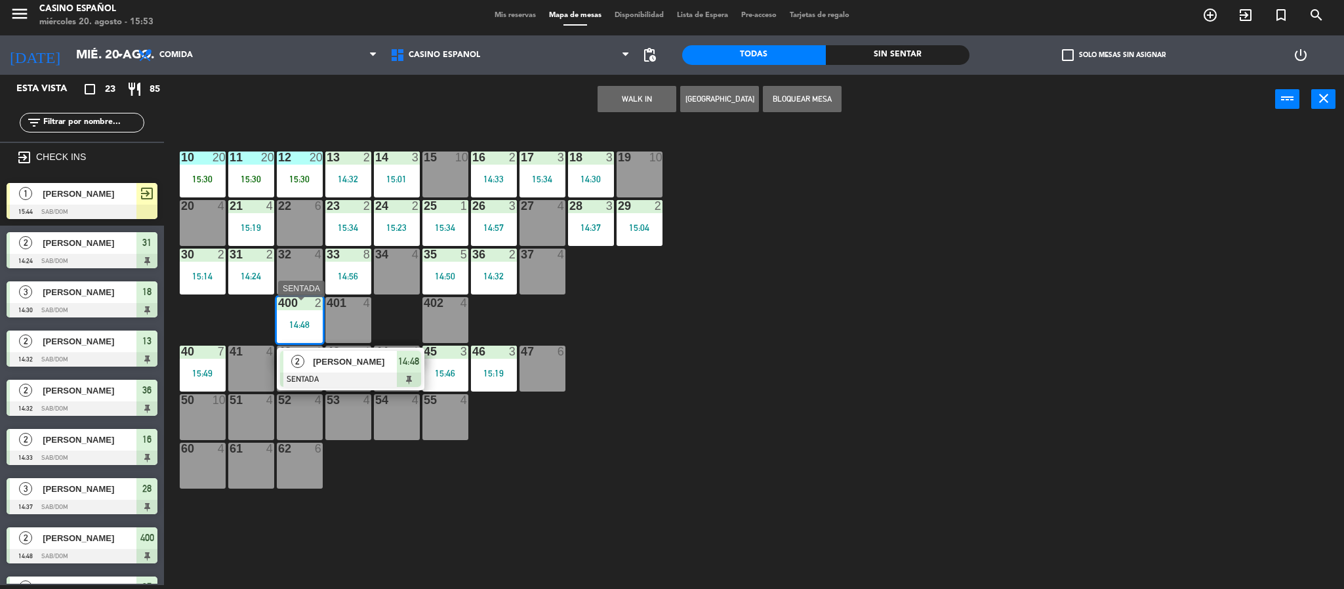
click at [359, 380] on div at bounding box center [350, 380] width 141 height 14
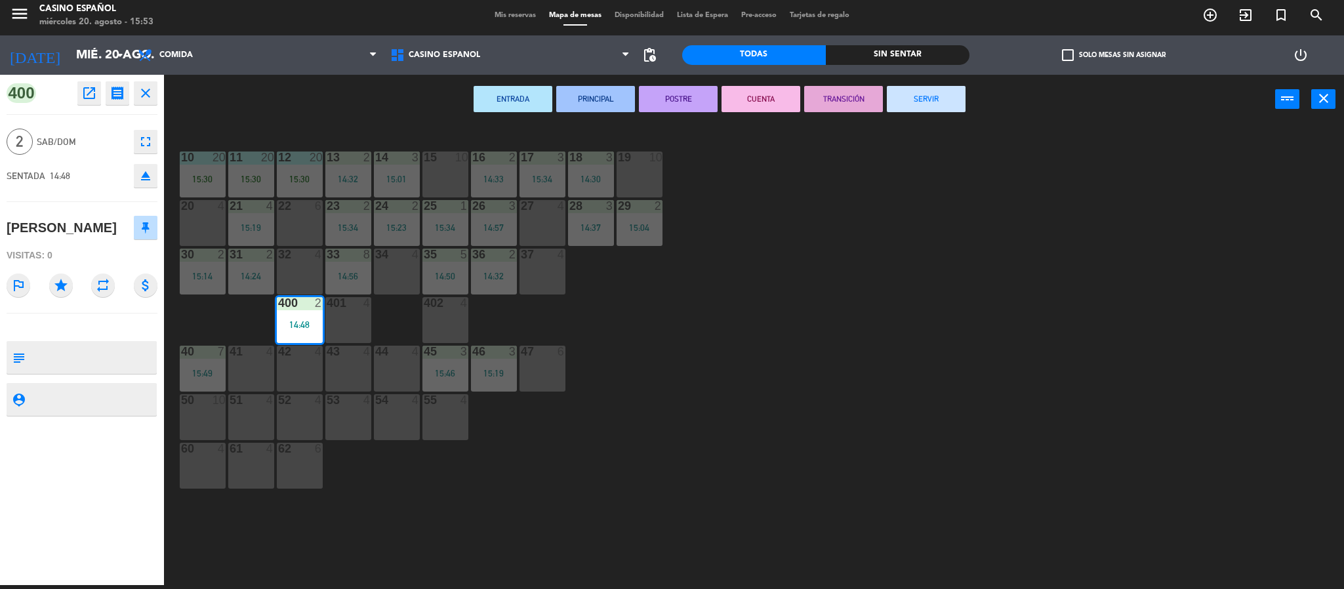
click at [912, 95] on button "SERVIR" at bounding box center [926, 99] width 79 height 26
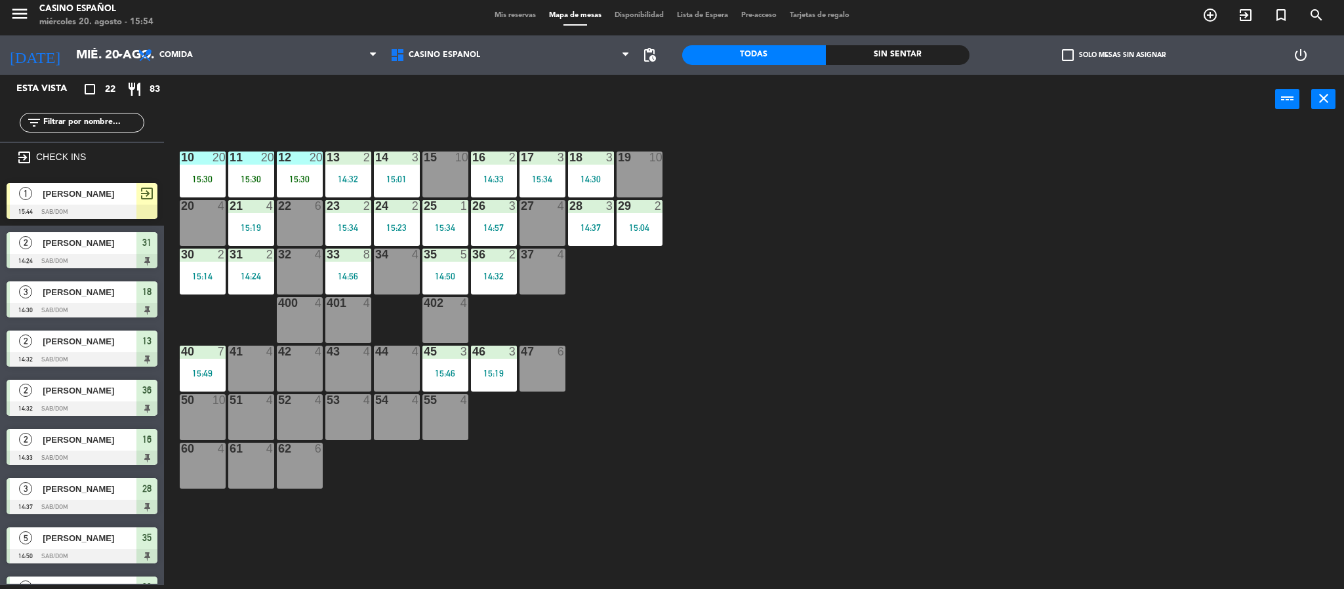
click at [510, 18] on span "Mis reservas" at bounding box center [515, 15] width 54 height 7
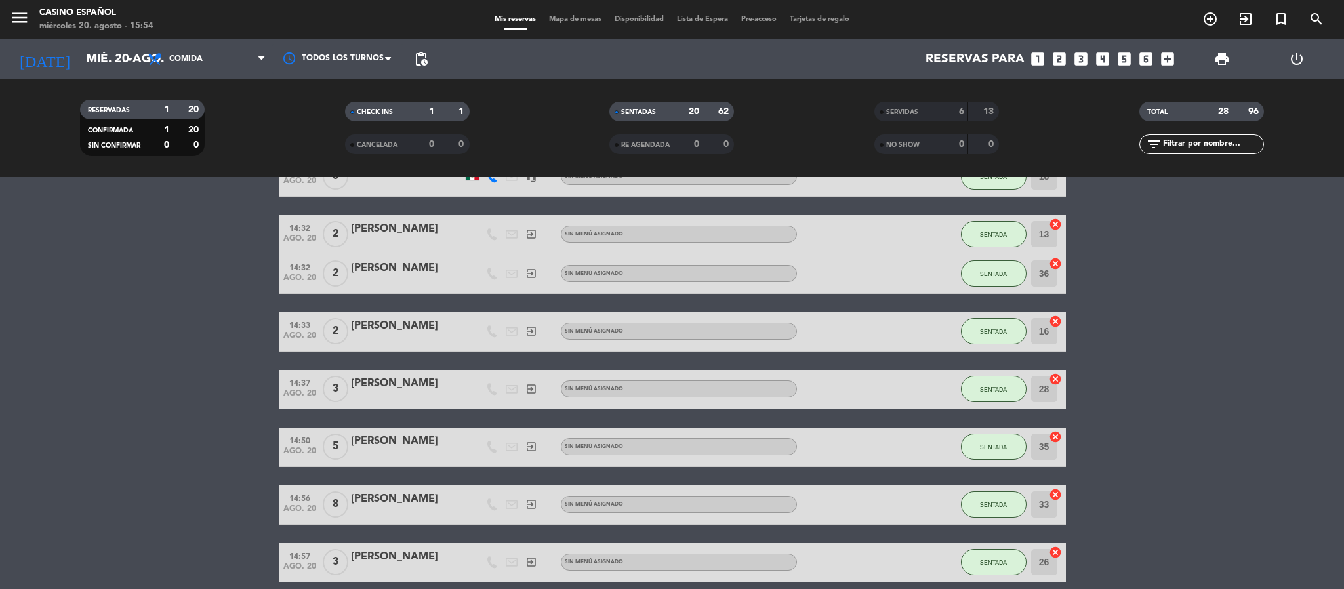
scroll to position [992, 0]
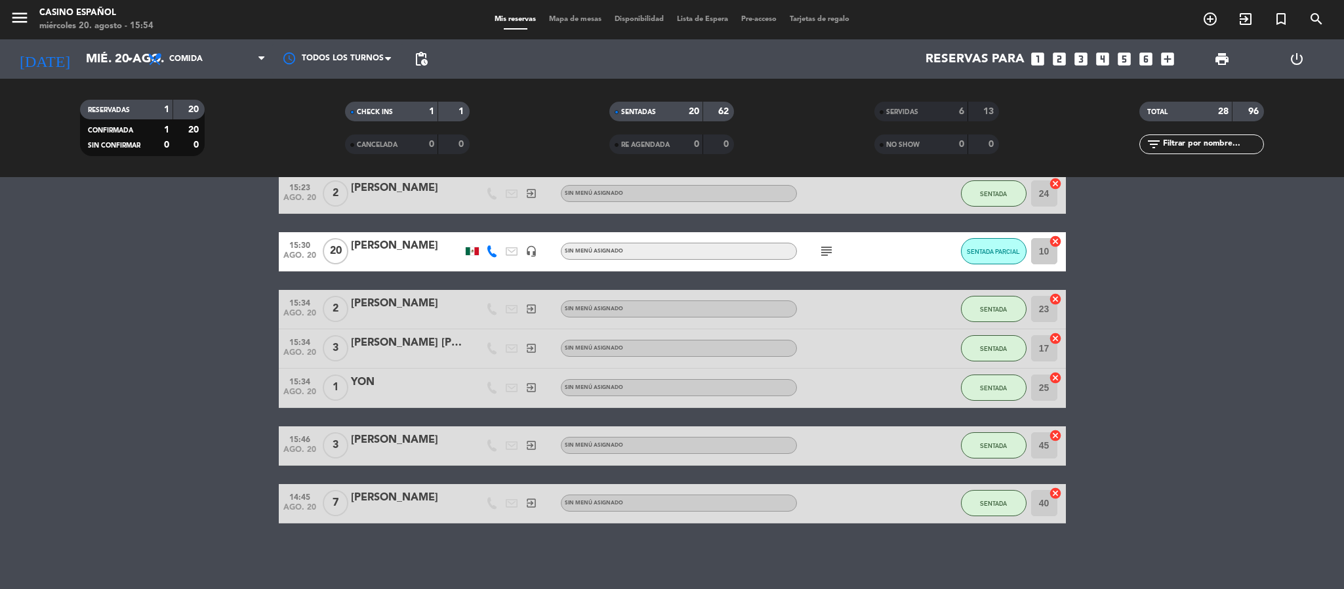
click at [289, 253] on span "ago. 20" at bounding box center [299, 258] width 33 height 15
click at [104, 61] on input "mié. 20 ago." at bounding box center [158, 59] width 158 height 28
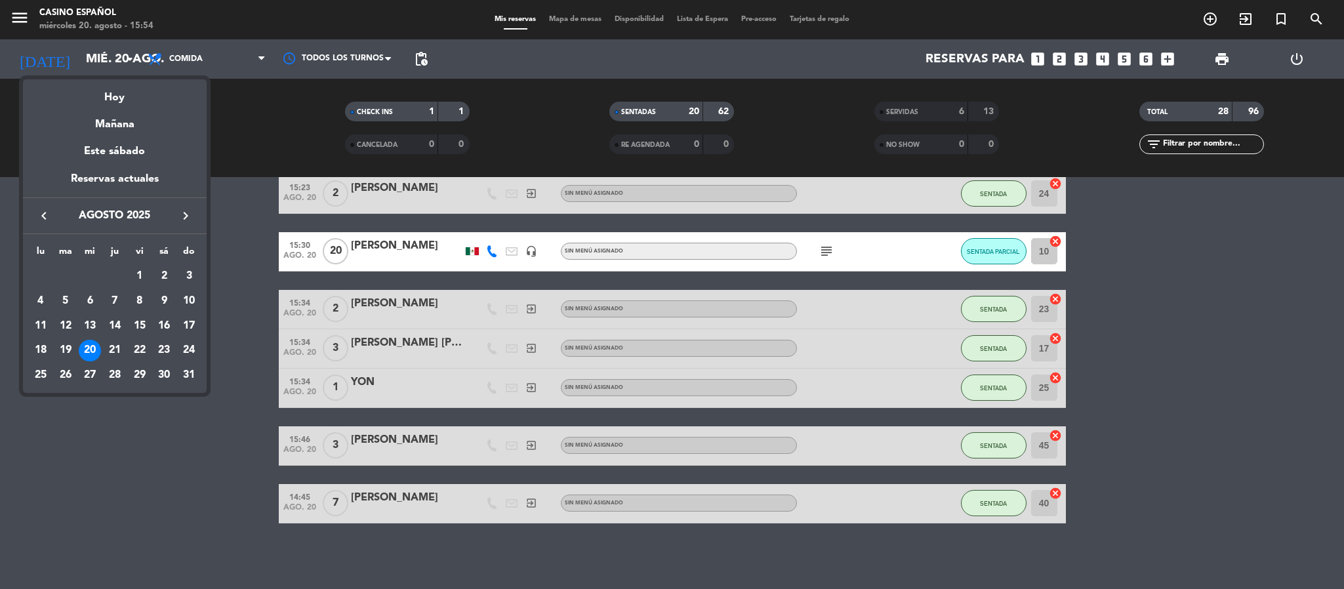
click at [241, 217] on div at bounding box center [672, 294] width 1344 height 589
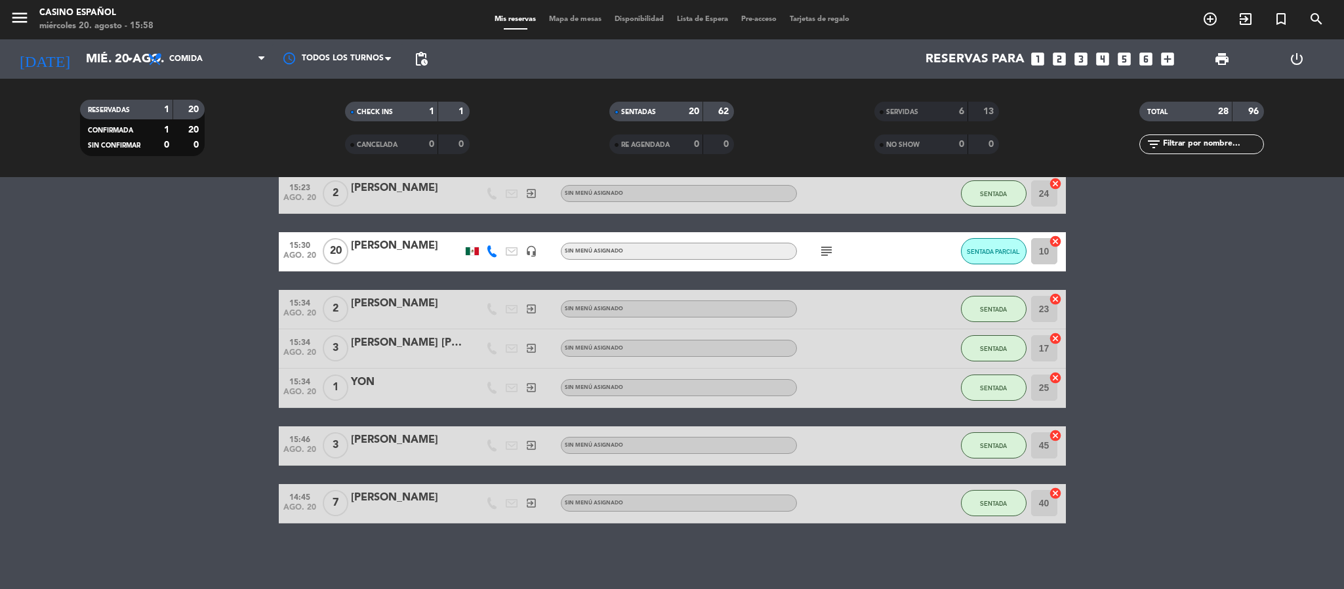
click at [543, 14] on div "Mis reservas Mapa de mesas Disponibilidad Lista de Espera Pre-acceso Tarjetas d…" at bounding box center [672, 20] width 368 height 12
click at [553, 16] on span "Mapa de mesas" at bounding box center [576, 19] width 66 height 7
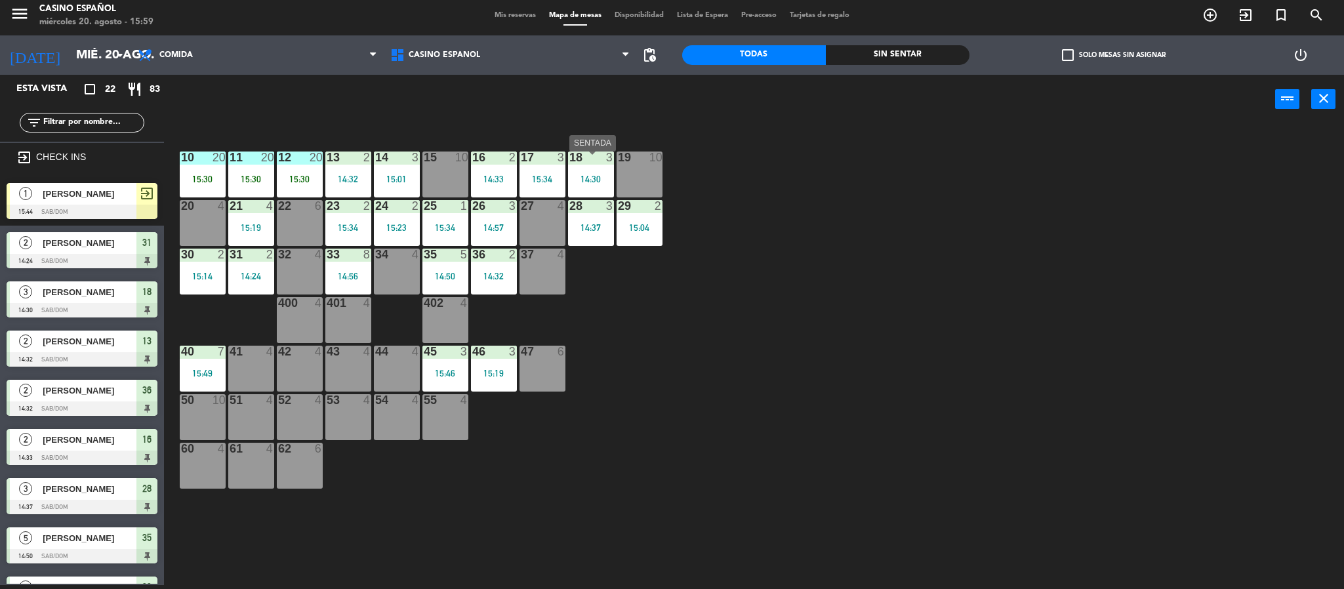
click at [573, 180] on div "14:30" at bounding box center [591, 179] width 46 height 9
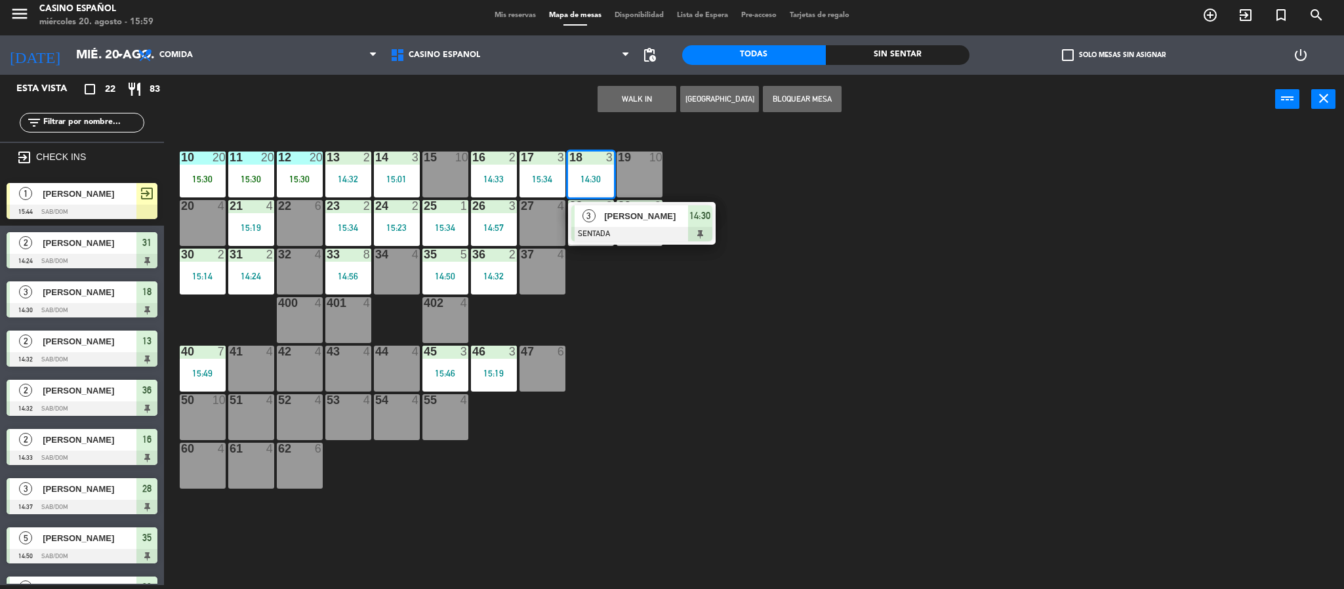
click at [623, 221] on span "ALFREDO TAPIA" at bounding box center [646, 216] width 84 height 14
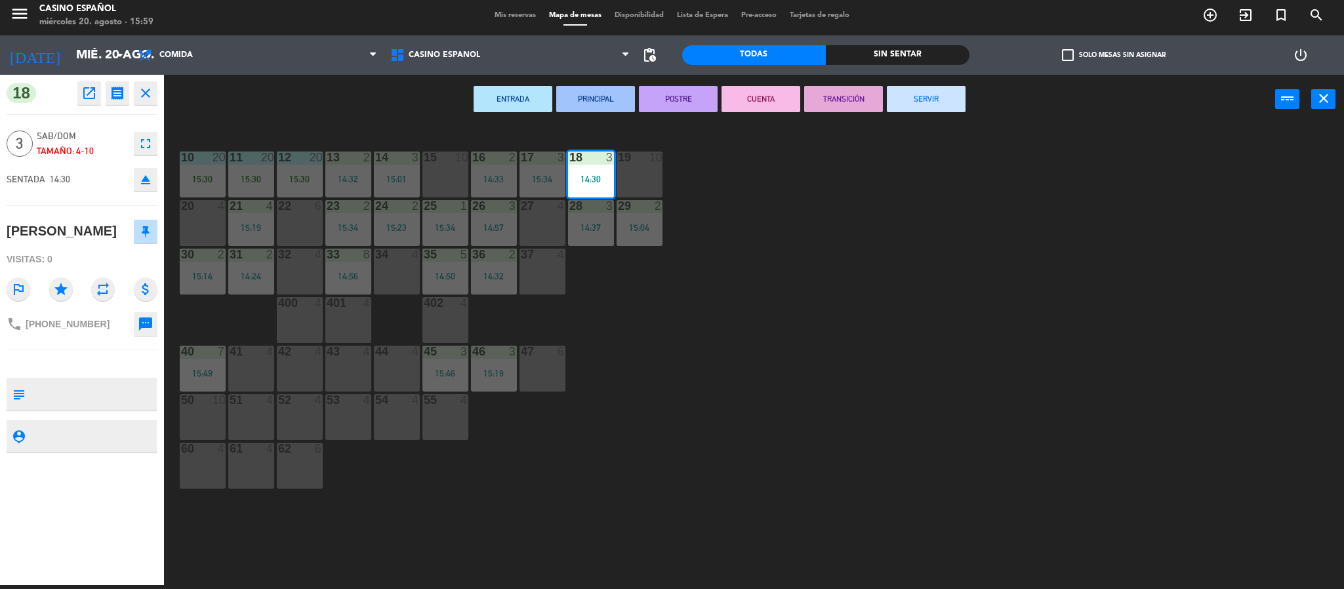
click at [896, 107] on button "SERVIR" at bounding box center [926, 99] width 79 height 26
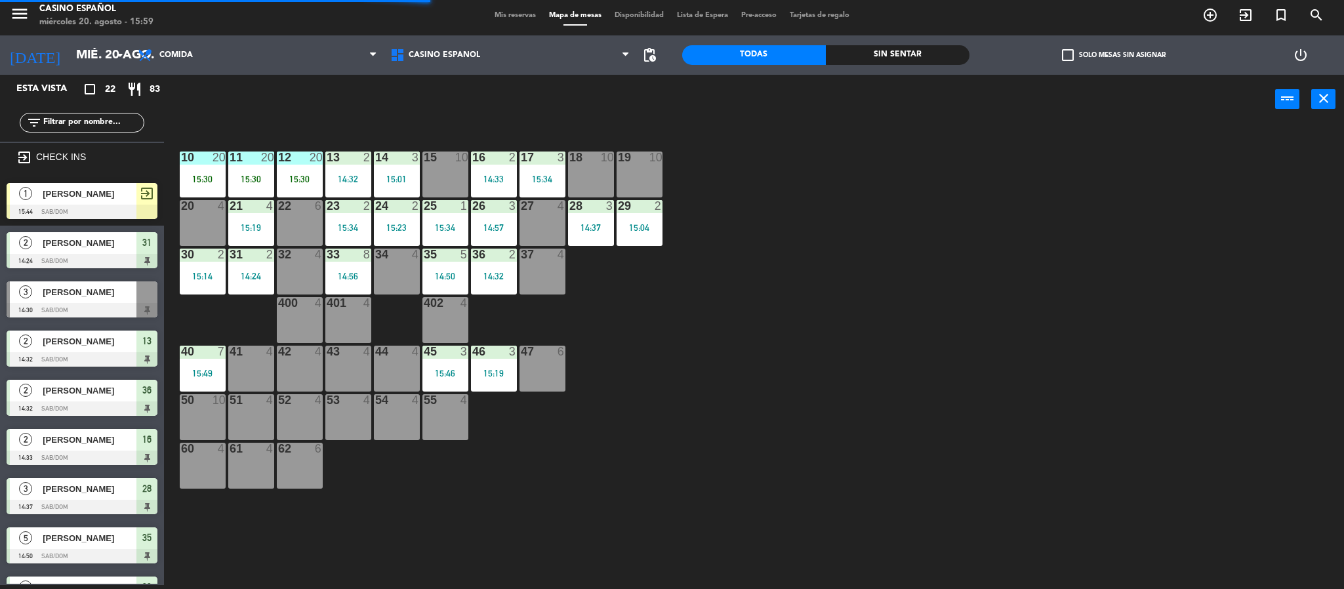
click at [646, 230] on div "15:04" at bounding box center [640, 227] width 46 height 9
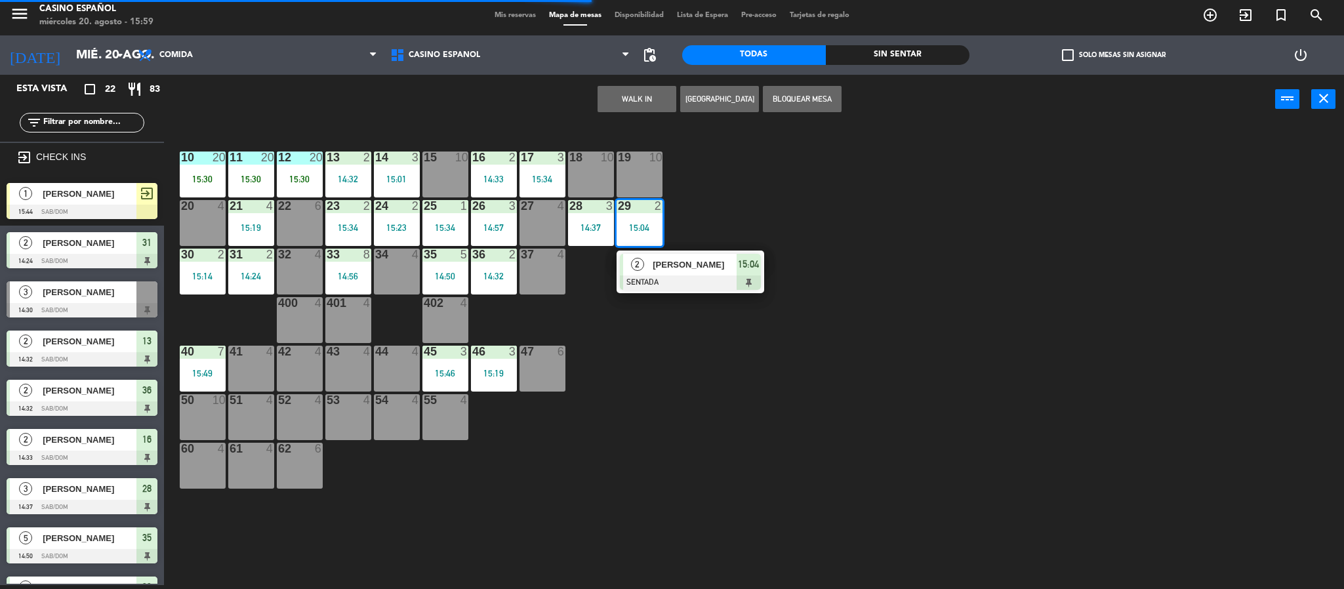
click at [676, 272] on span "RICARDO" at bounding box center [695, 265] width 84 height 14
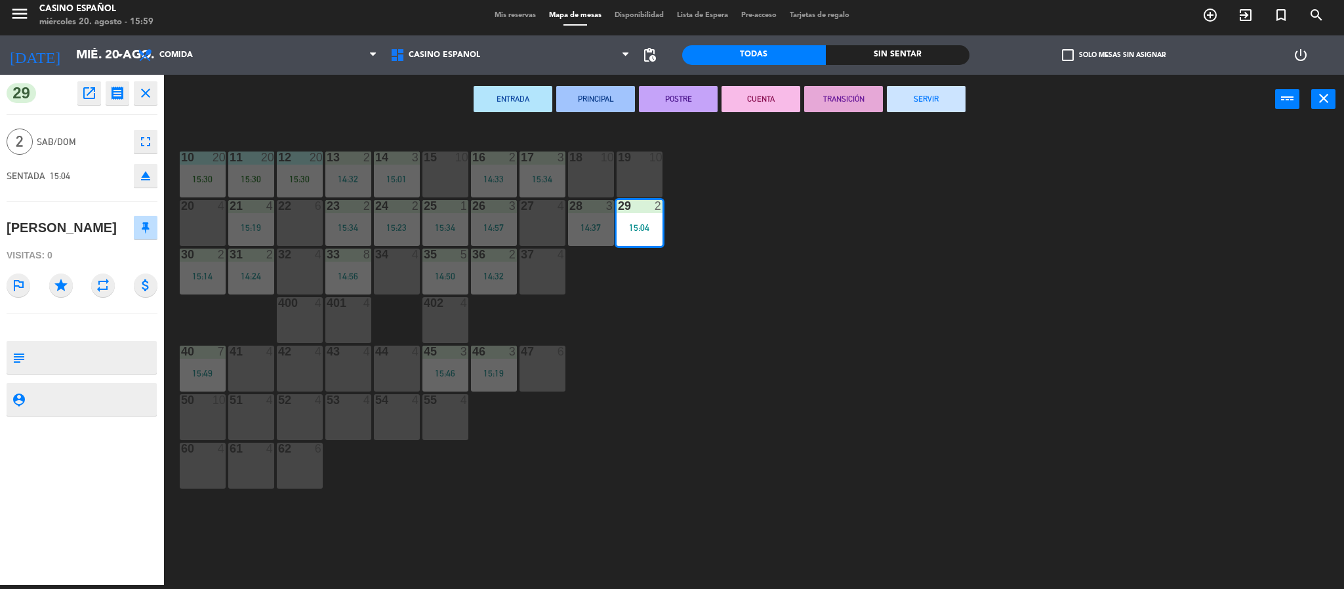
click at [921, 103] on button "SERVIR" at bounding box center [926, 99] width 79 height 26
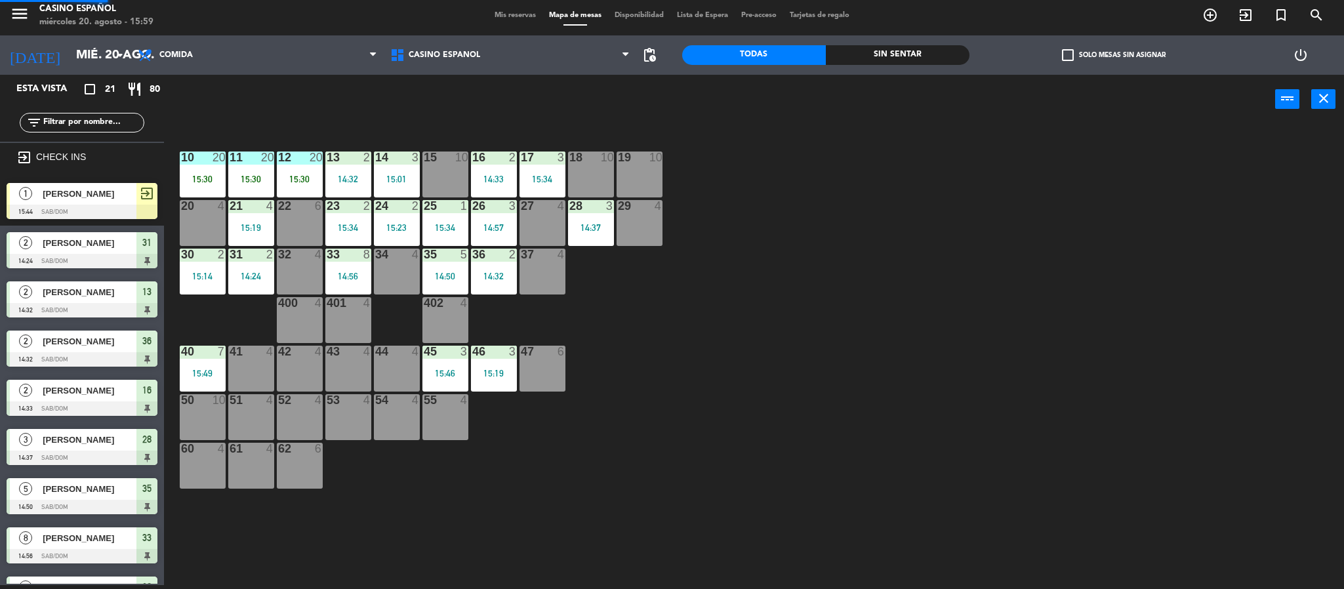
scroll to position [4, 0]
click at [606, 169] on div "18 10" at bounding box center [591, 175] width 46 height 46
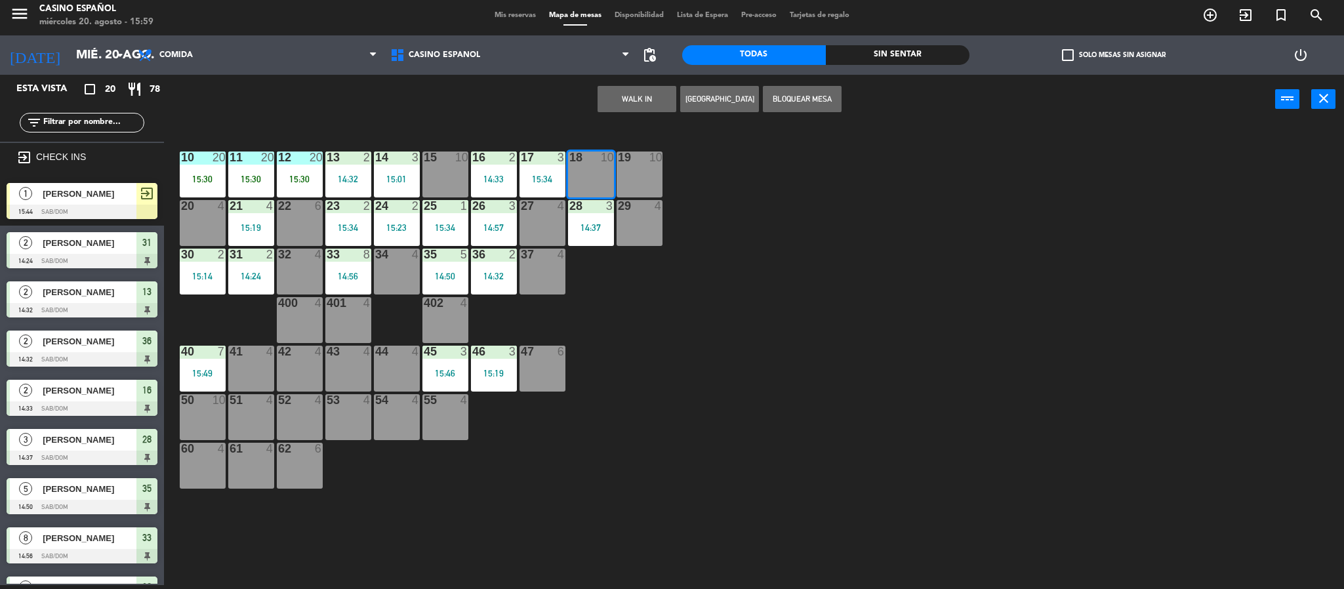
click at [650, 91] on button "WALK IN" at bounding box center [637, 99] width 79 height 26
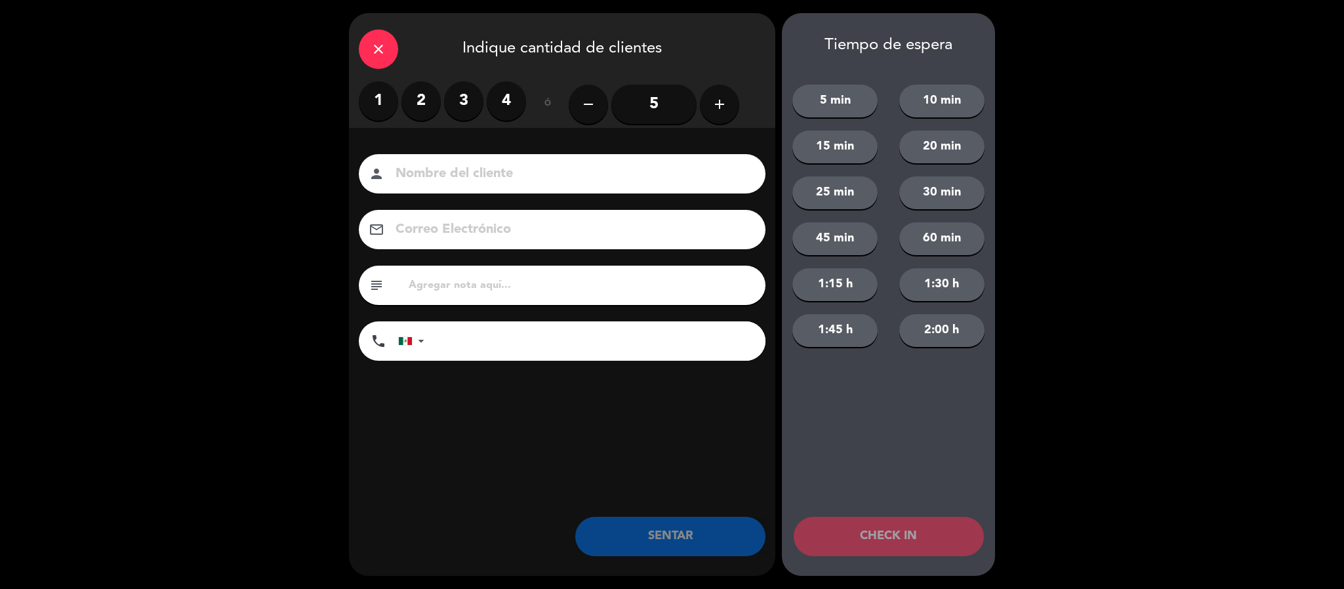
click at [423, 102] on label "2" at bounding box center [421, 100] width 39 height 39
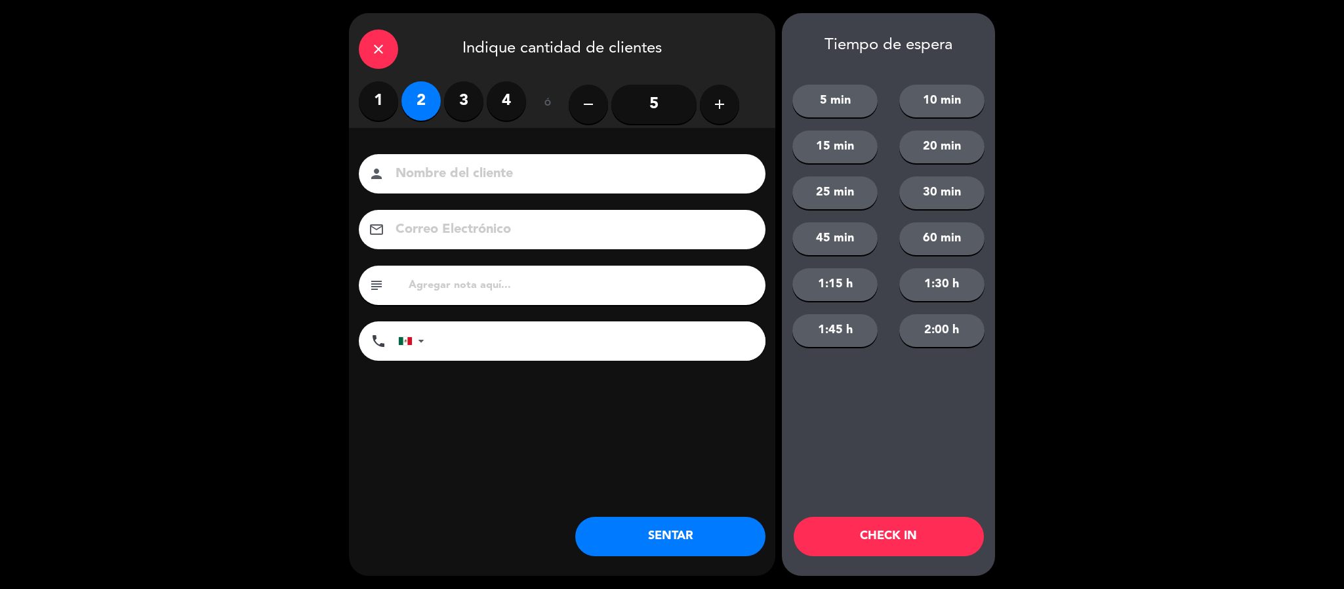
click at [447, 171] on input at bounding box center [571, 174] width 354 height 23
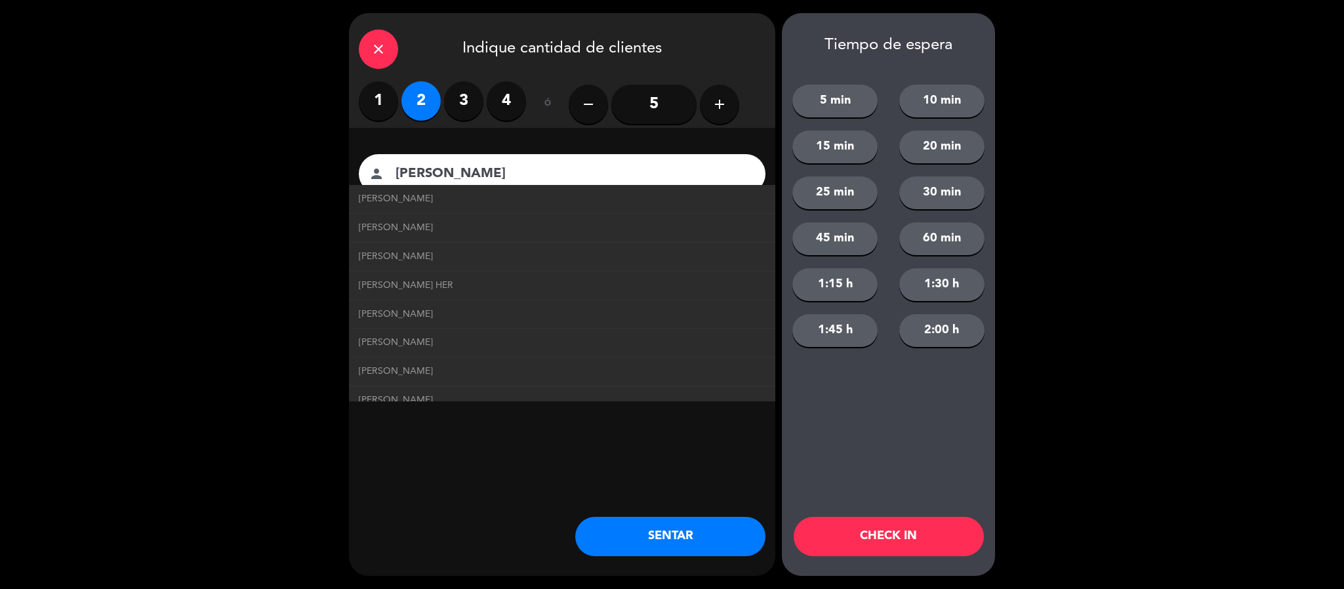
type input "[PERSON_NAME]"
click at [620, 537] on button "SENTAR" at bounding box center [670, 536] width 190 height 39
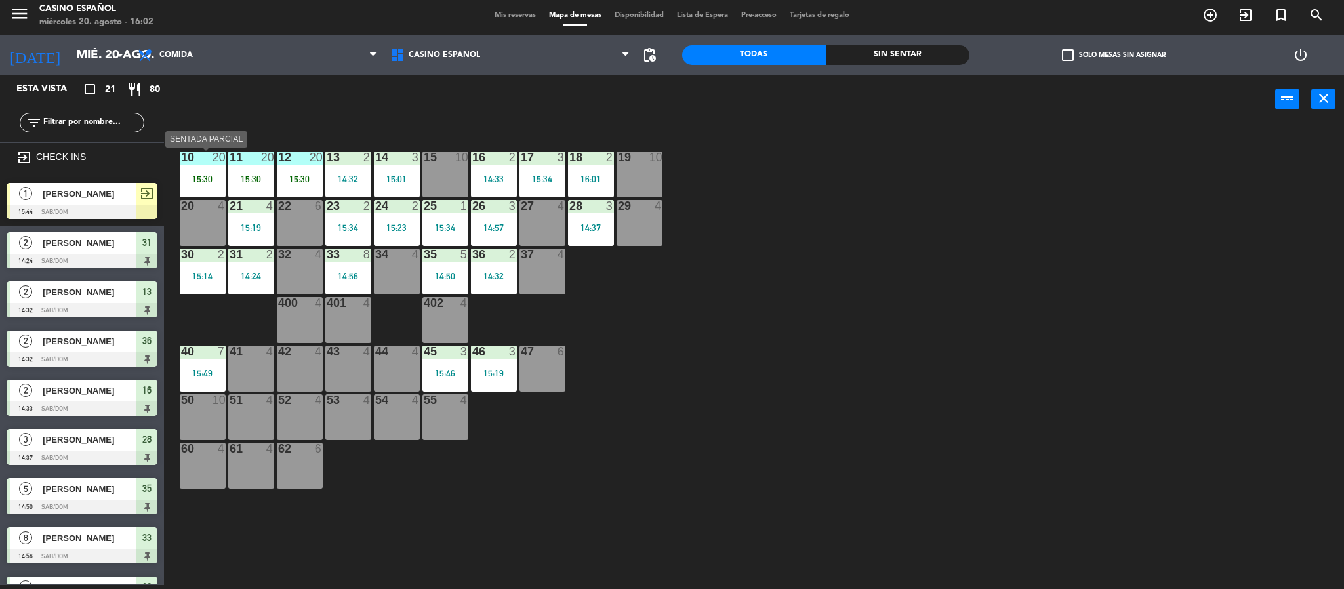
click at [213, 157] on div "20" at bounding box center [219, 158] width 13 height 12
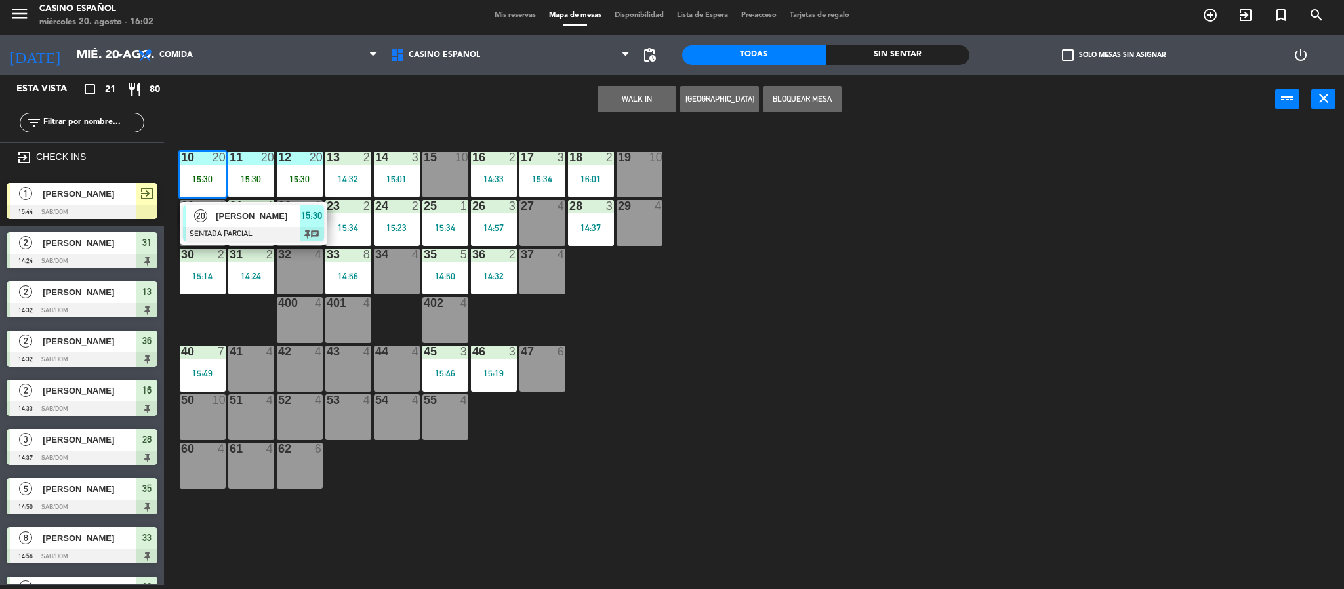
click at [213, 157] on div "20" at bounding box center [219, 158] width 13 height 12
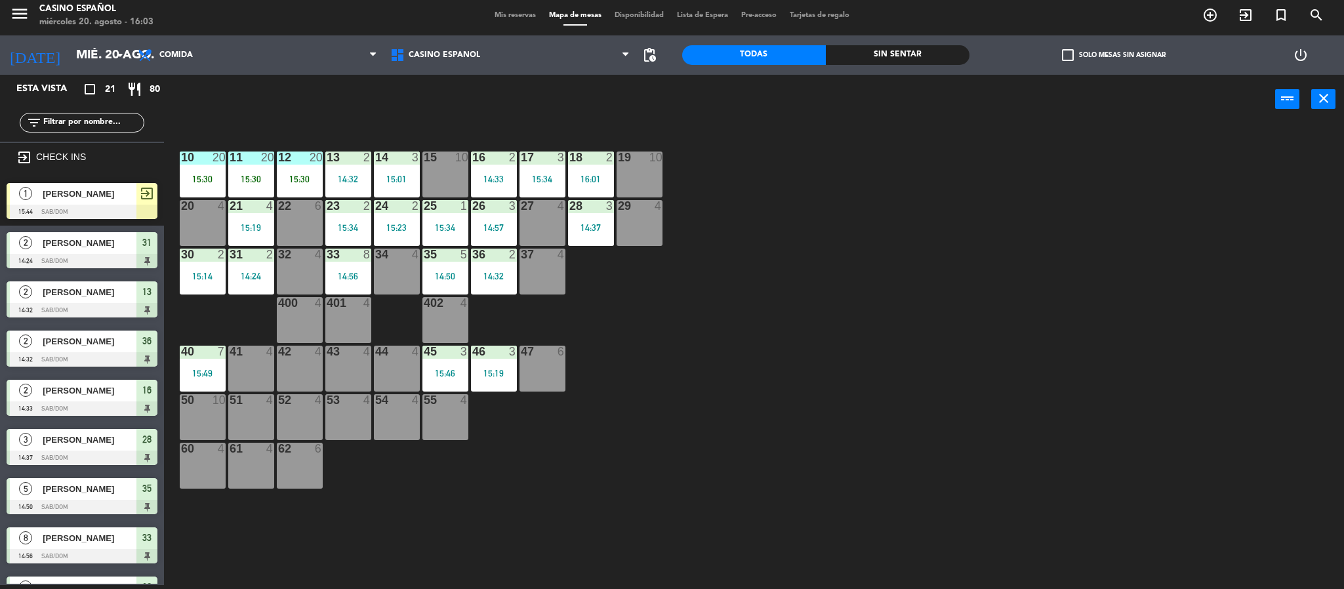
click at [512, 14] on span "Mis reservas" at bounding box center [515, 15] width 54 height 7
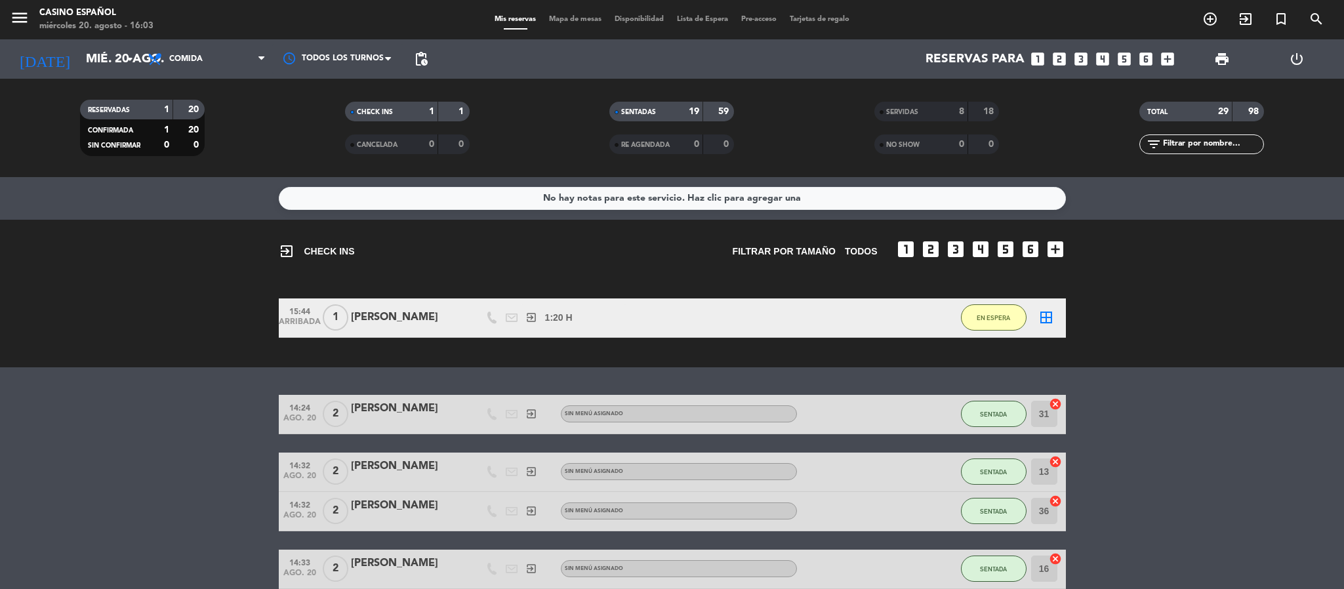
click at [552, 20] on span "Mapa de mesas" at bounding box center [576, 19] width 66 height 7
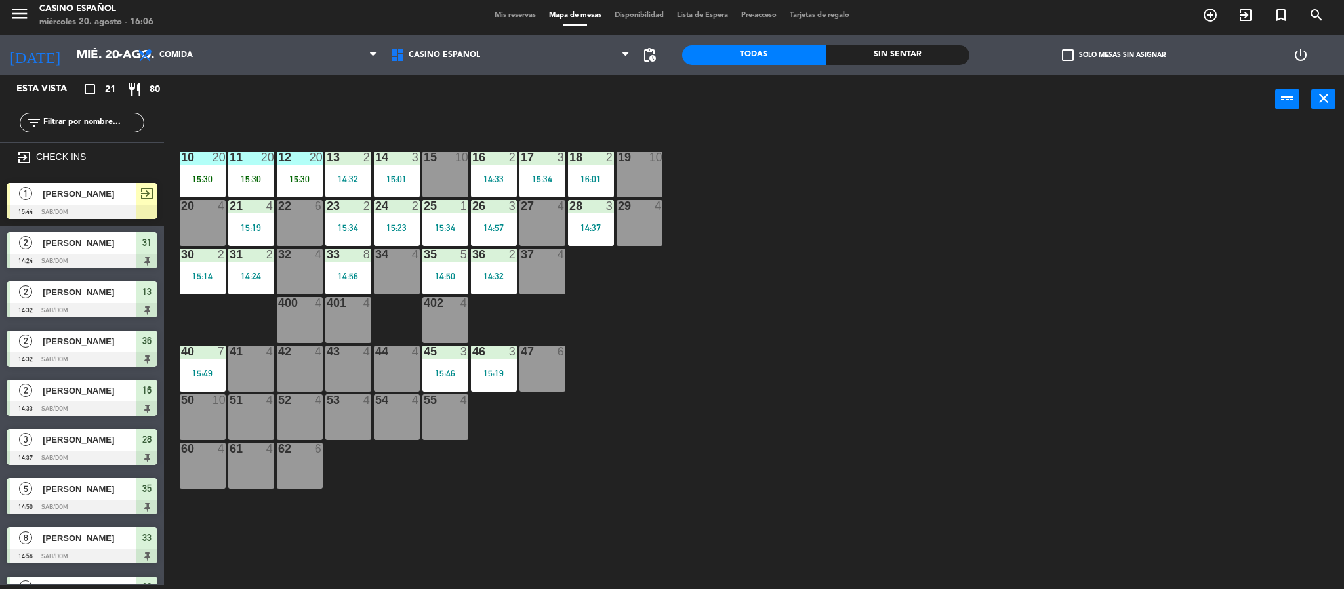
click at [507, 16] on span "Mis reservas" at bounding box center [515, 15] width 54 height 7
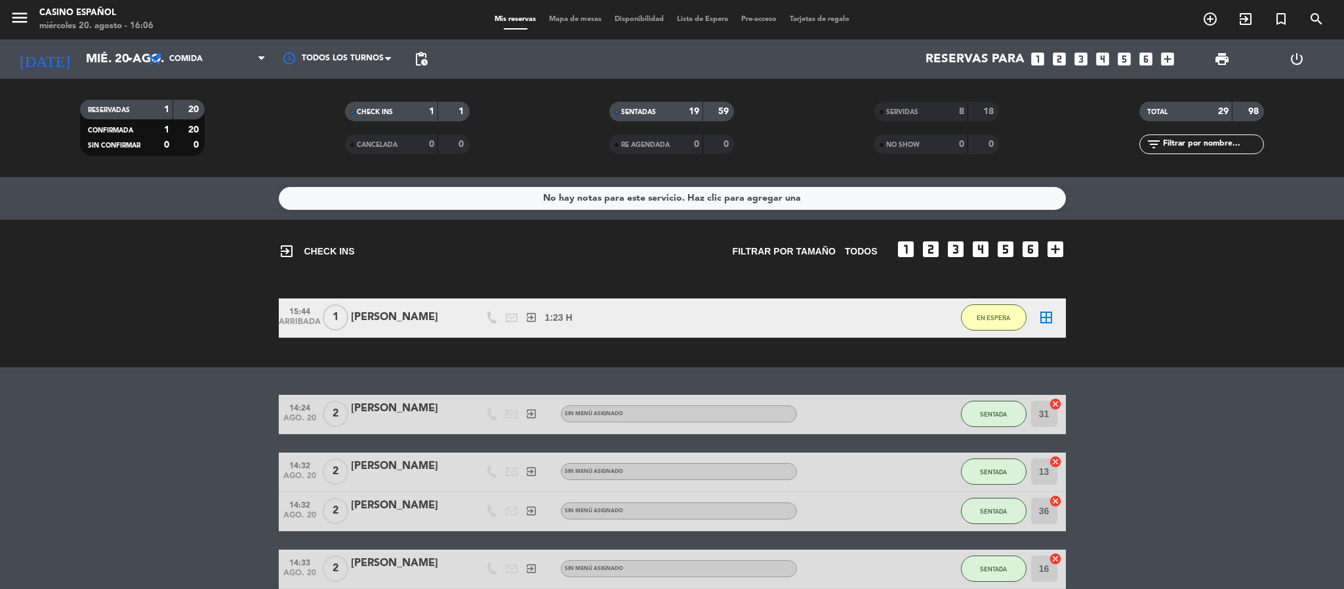
click at [551, 20] on span "Mapa de mesas" at bounding box center [576, 19] width 66 height 7
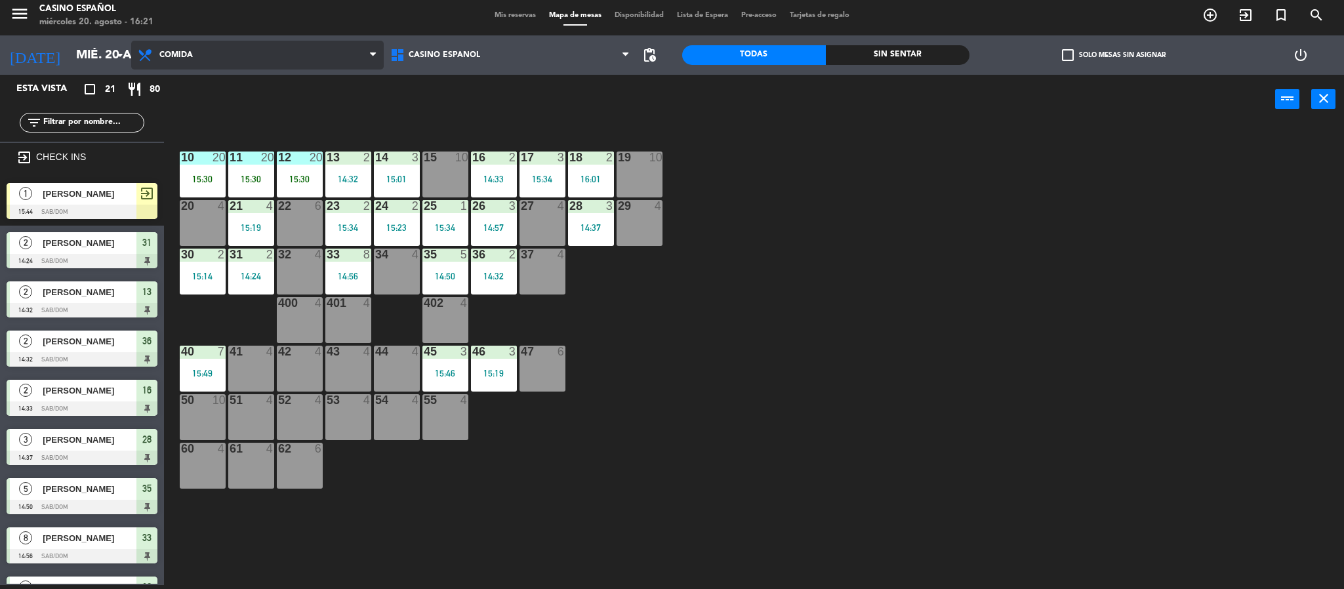
click at [232, 60] on span "Comida" at bounding box center [257, 55] width 253 height 29
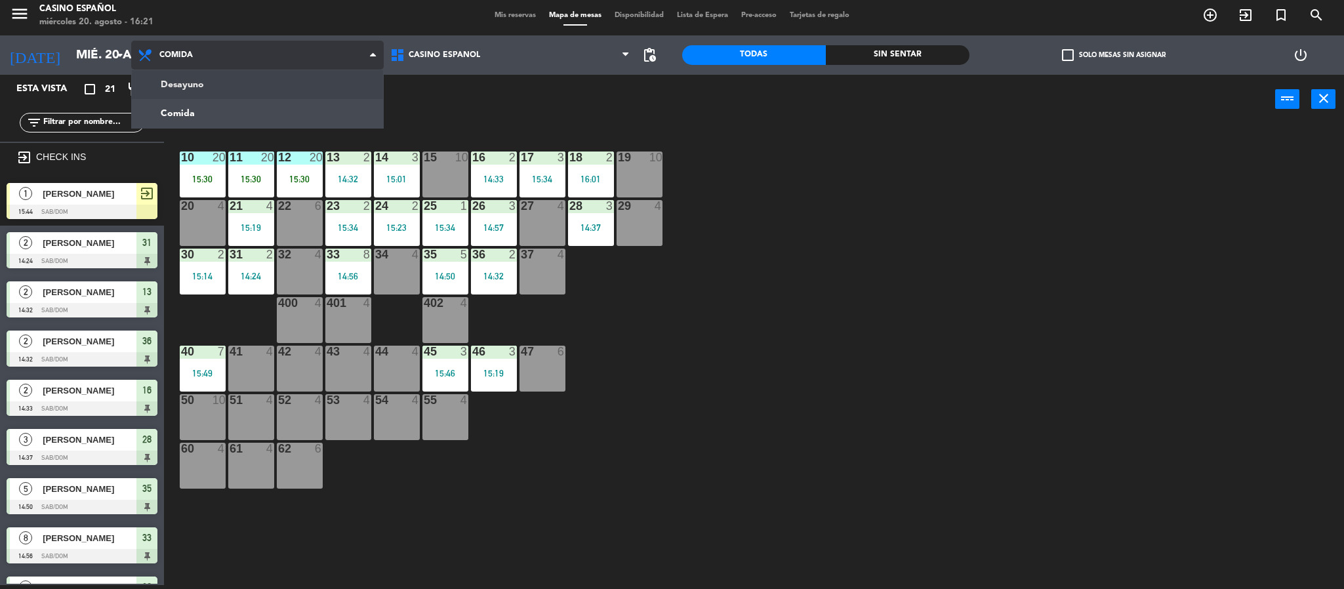
click at [237, 87] on ng-component "menu Casino Español miércoles 20. agosto - 16:21 Mis reservas Mapa de mesas Dis…" at bounding box center [672, 292] width 1344 height 593
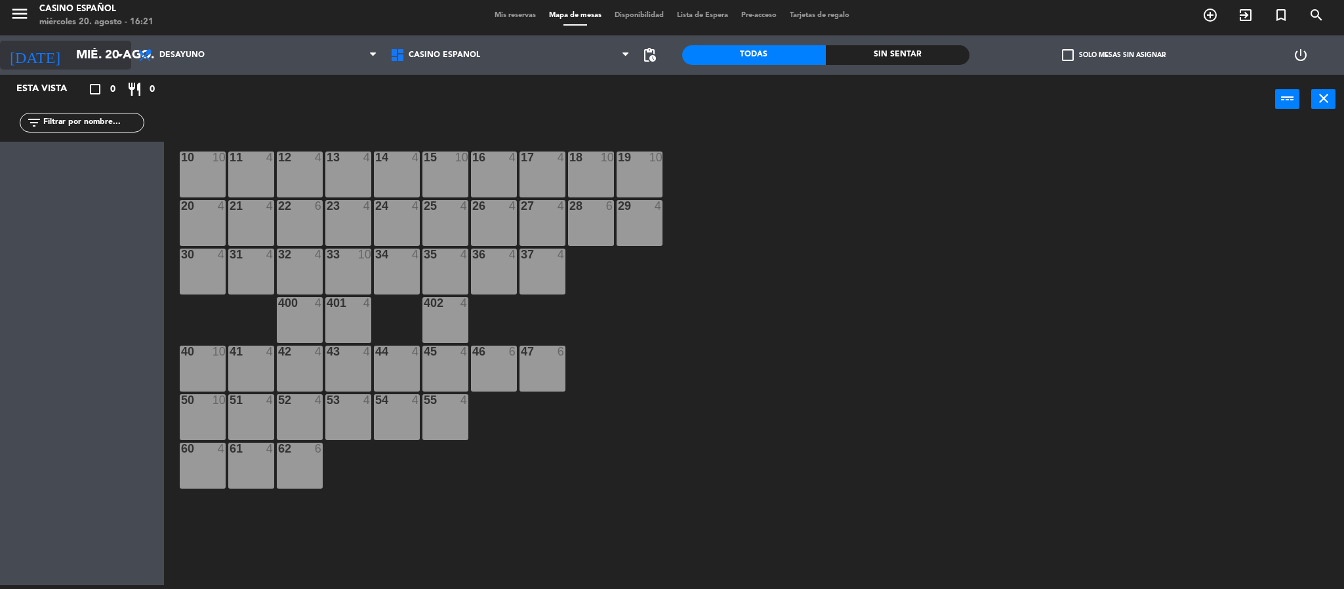
click at [70, 41] on input "mié. 20 ago." at bounding box center [149, 55] width 158 height 28
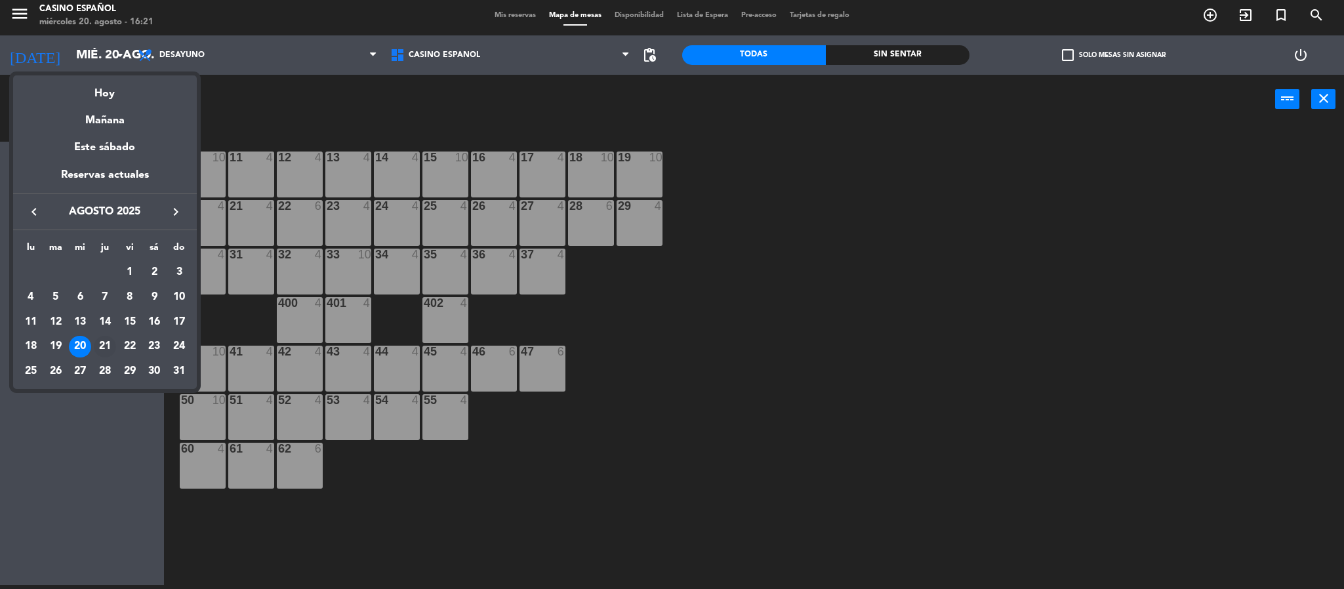
click at [107, 345] on div "21" at bounding box center [105, 347] width 22 height 22
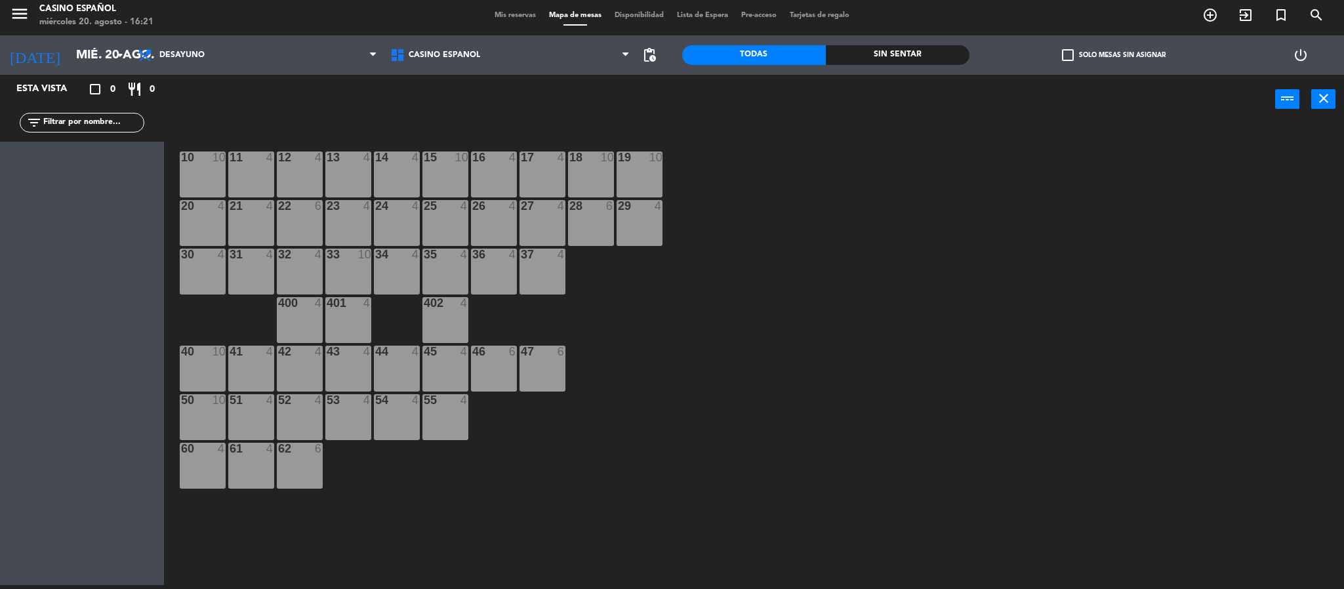
type input "jue. 21 ago."
click at [488, 14] on span "Mis reservas" at bounding box center [515, 15] width 54 height 7
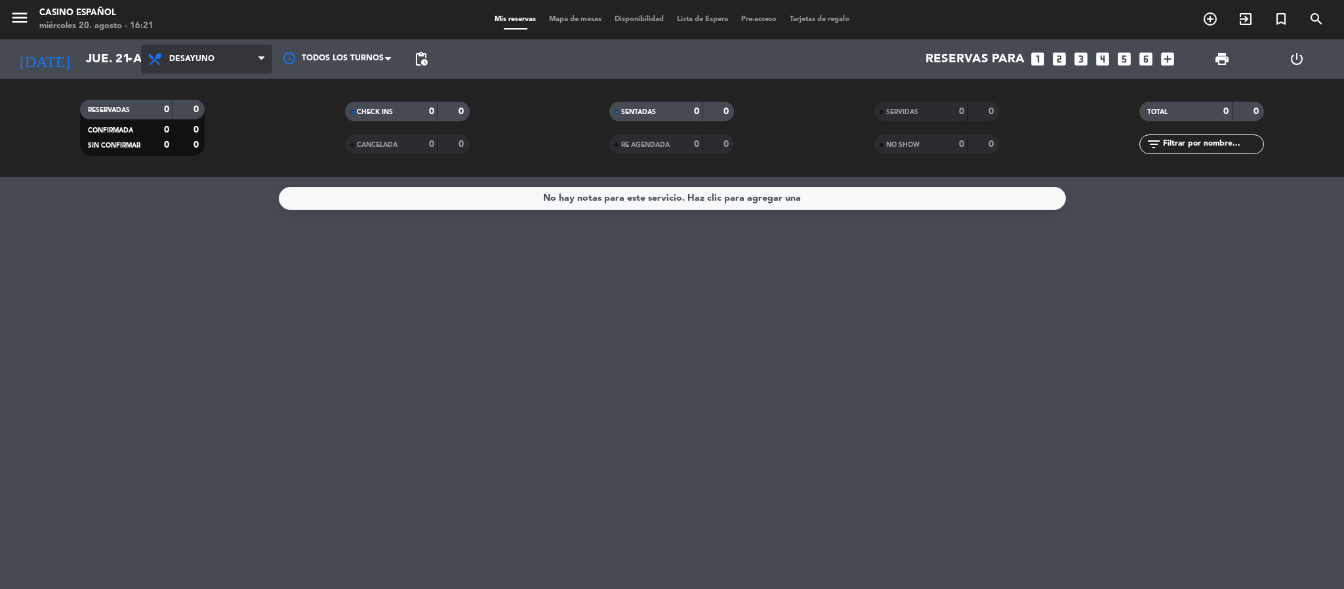
click at [186, 45] on span "Desayuno" at bounding box center [206, 59] width 131 height 29
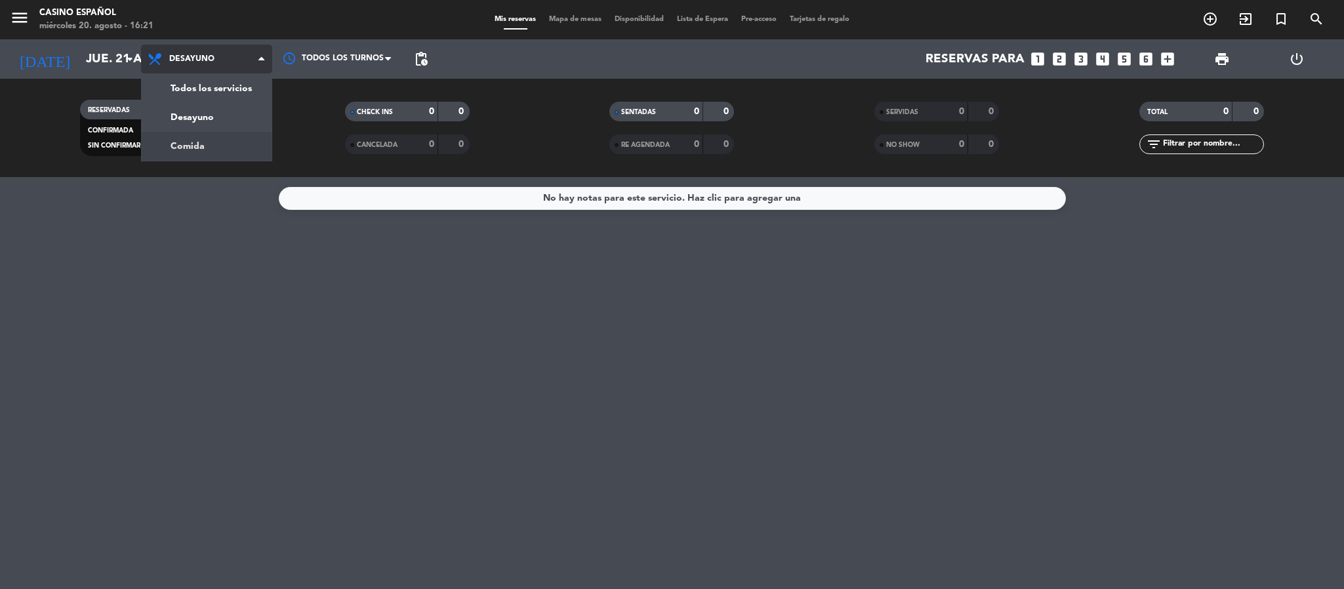
click at [189, 140] on div "menu Casino Español miércoles 20. agosto - 16:21 Mis reservas Mapa de mesas Dis…" at bounding box center [672, 88] width 1344 height 177
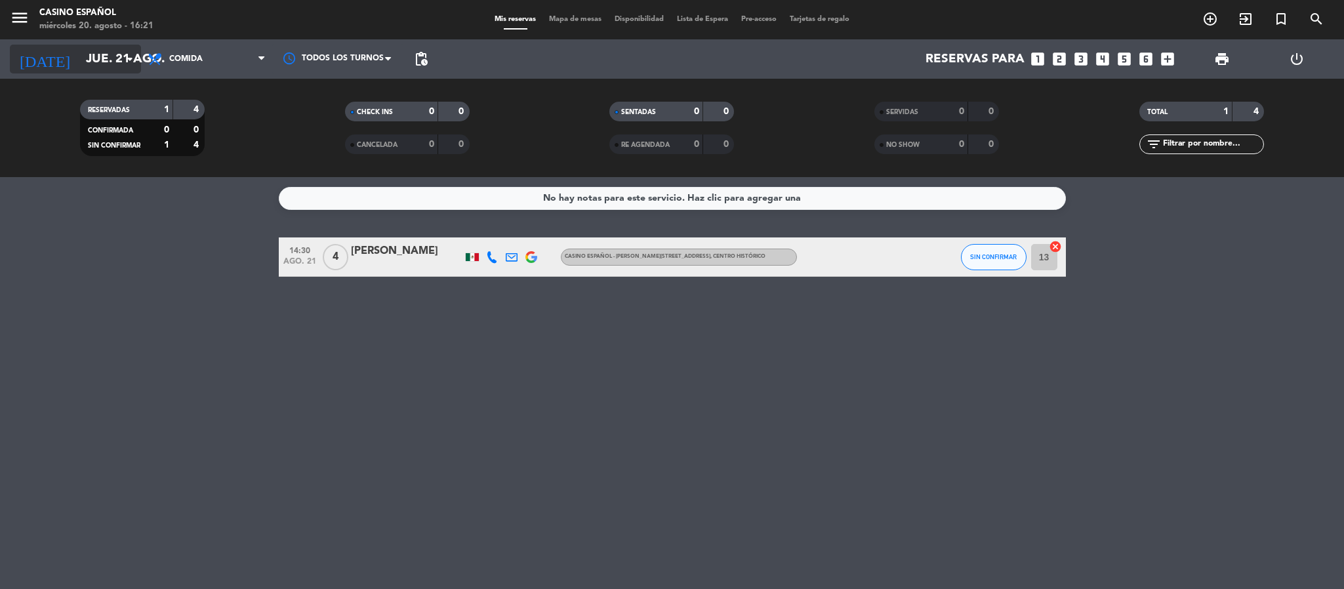
click at [81, 45] on input "jue. 21 ago." at bounding box center [158, 59] width 158 height 28
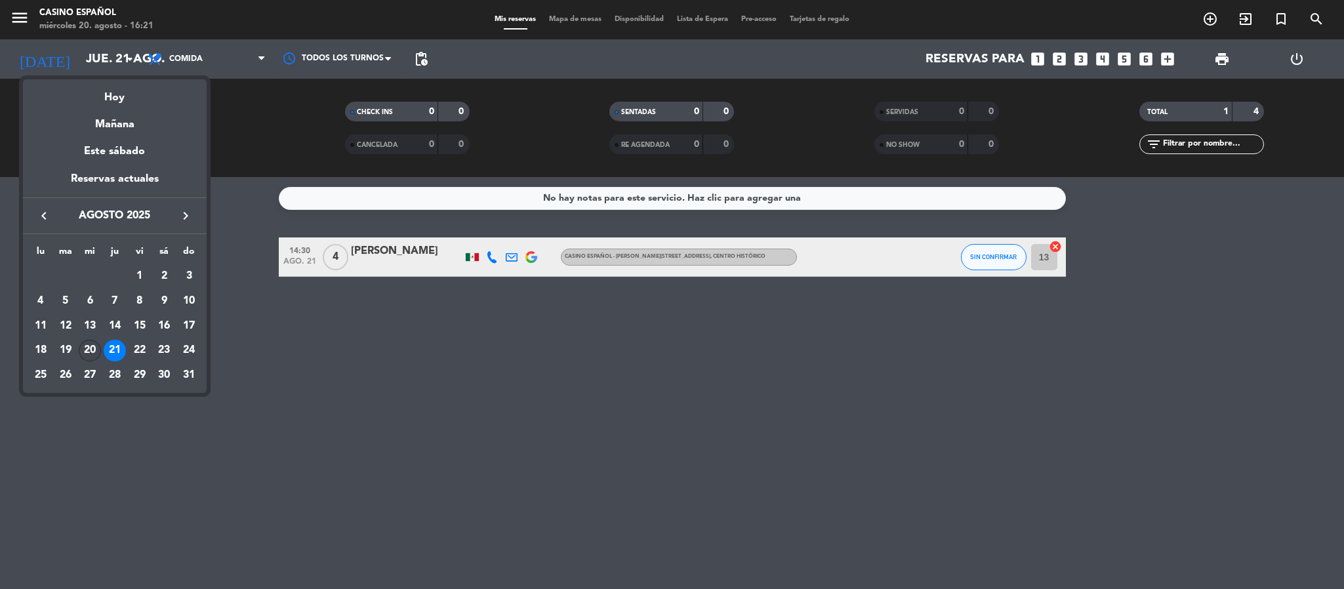
click at [91, 352] on div "20" at bounding box center [90, 351] width 22 height 22
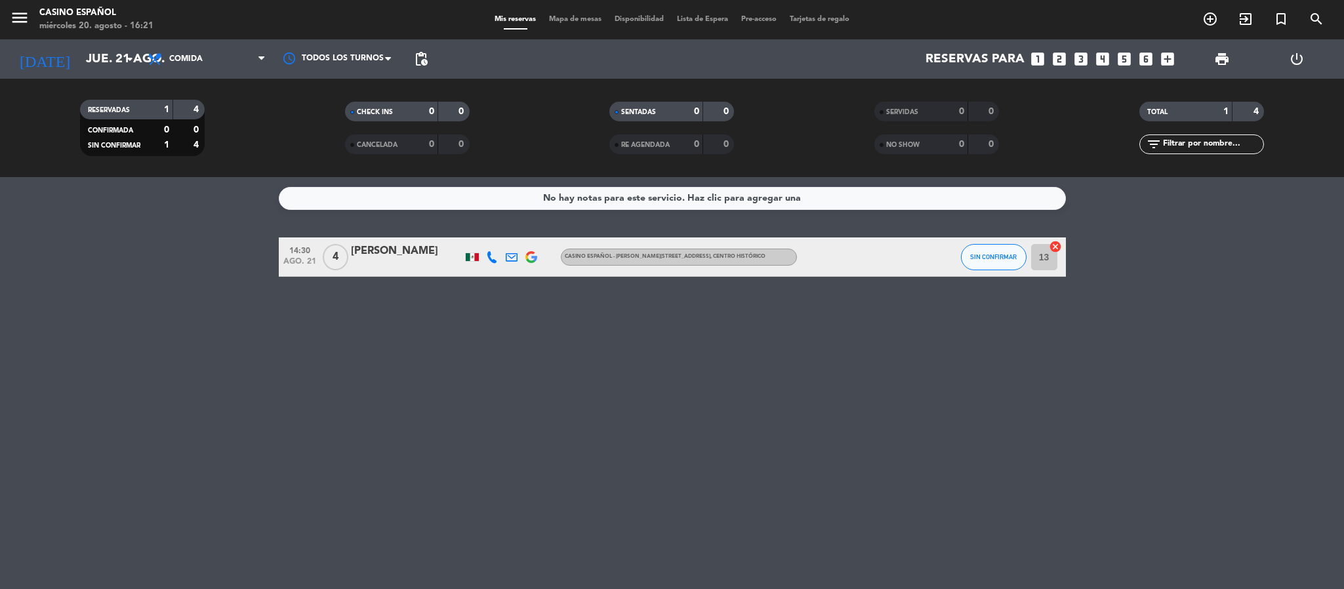
type input "mié. 20 ago."
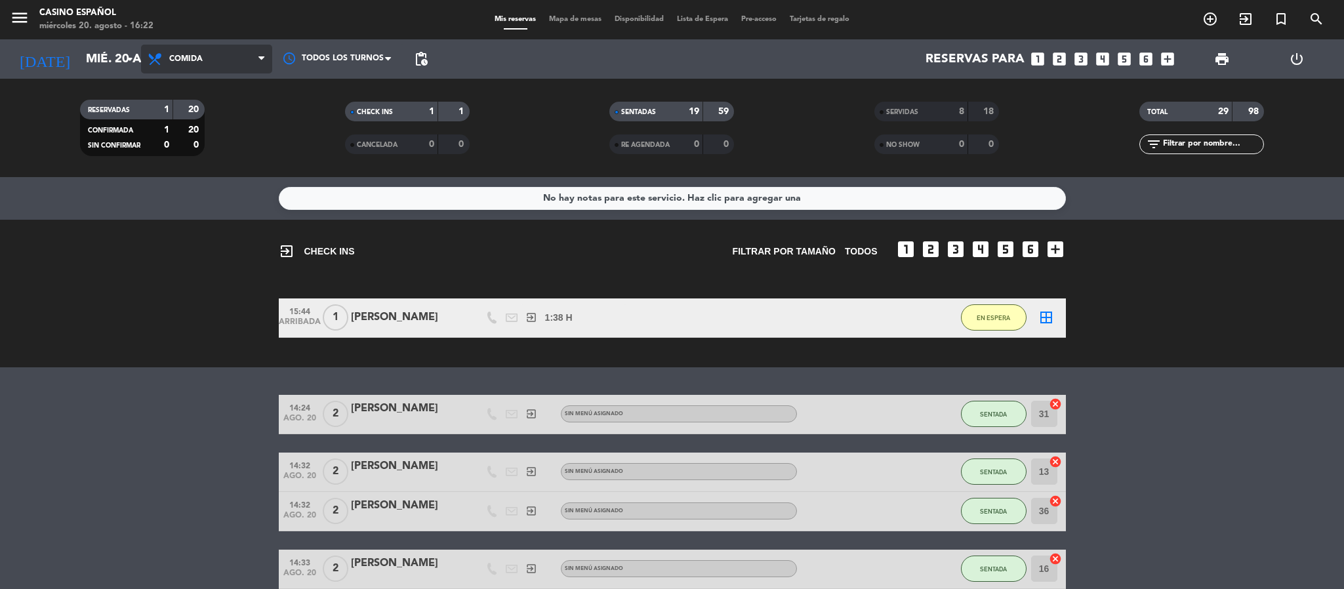
click at [173, 67] on span "Comida" at bounding box center [206, 59] width 131 height 29
click at [572, 20] on span "Mapa de mesas" at bounding box center [576, 19] width 66 height 7
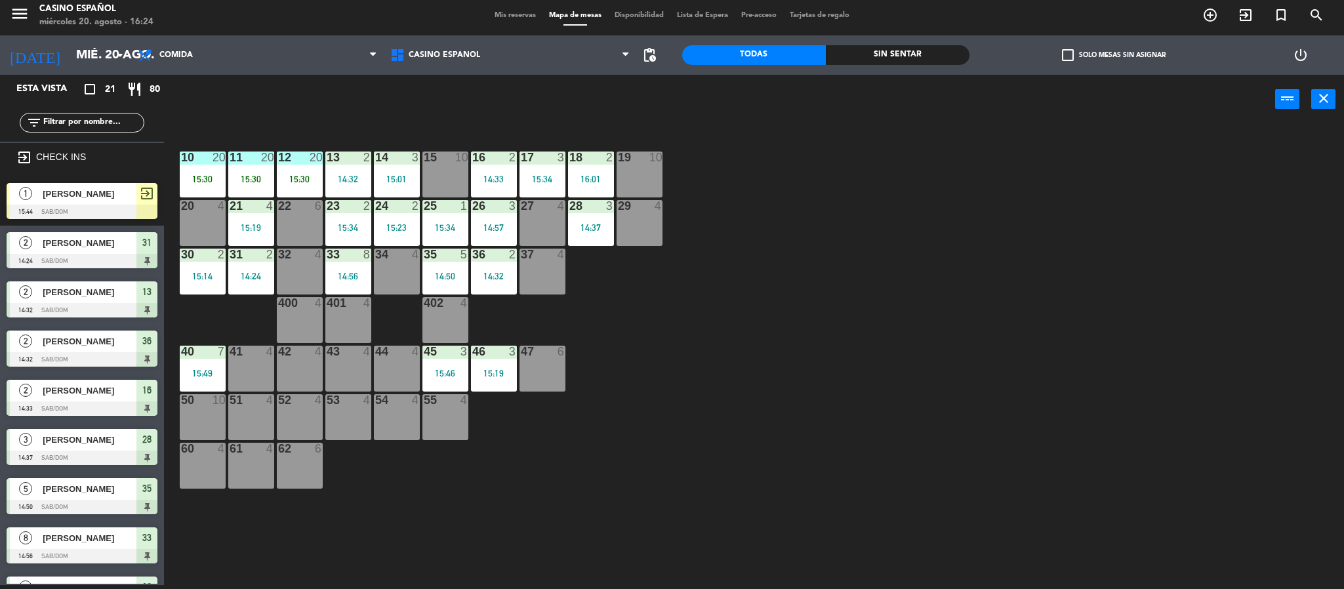
click at [496, 12] on span "Mis reservas" at bounding box center [515, 15] width 54 height 7
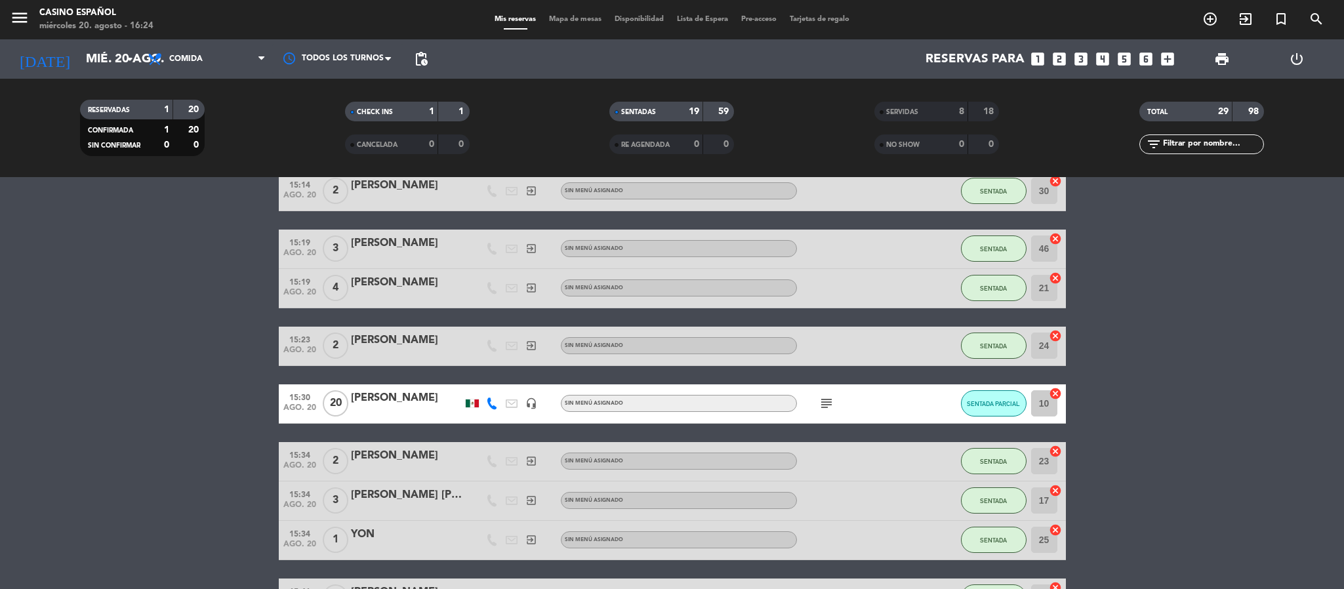
scroll to position [638, 0]
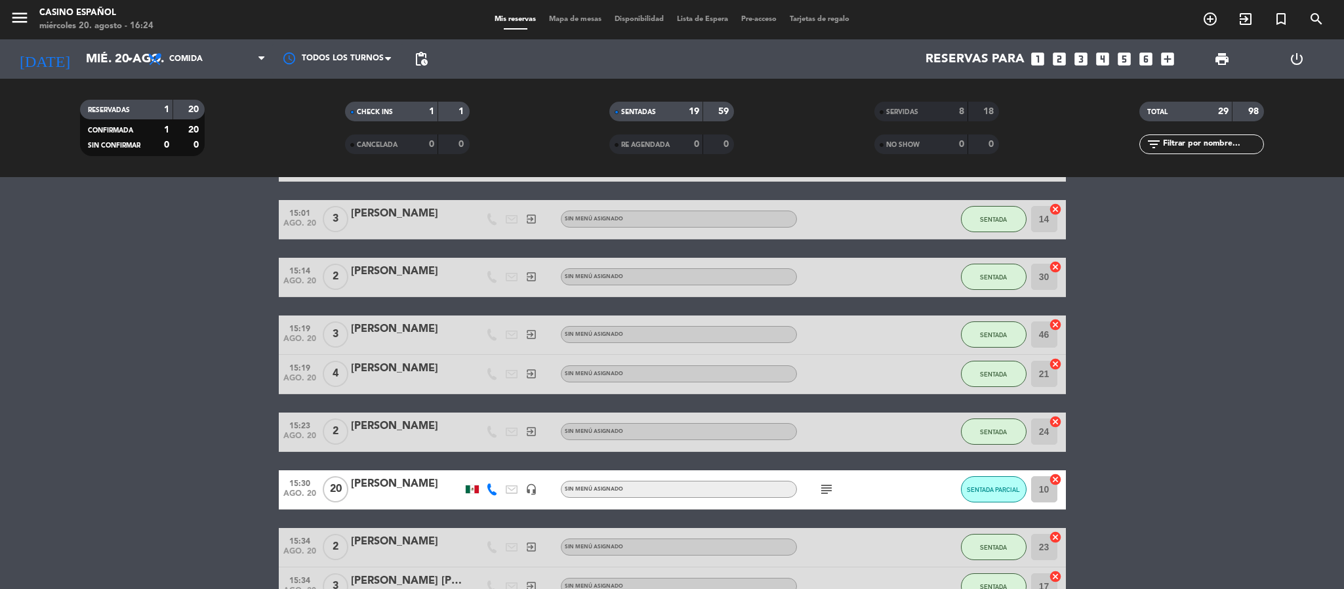
click at [831, 491] on icon "subject" at bounding box center [827, 490] width 16 height 16
click at [361, 484] on div "MELISA LEON" at bounding box center [407, 484] width 112 height 17
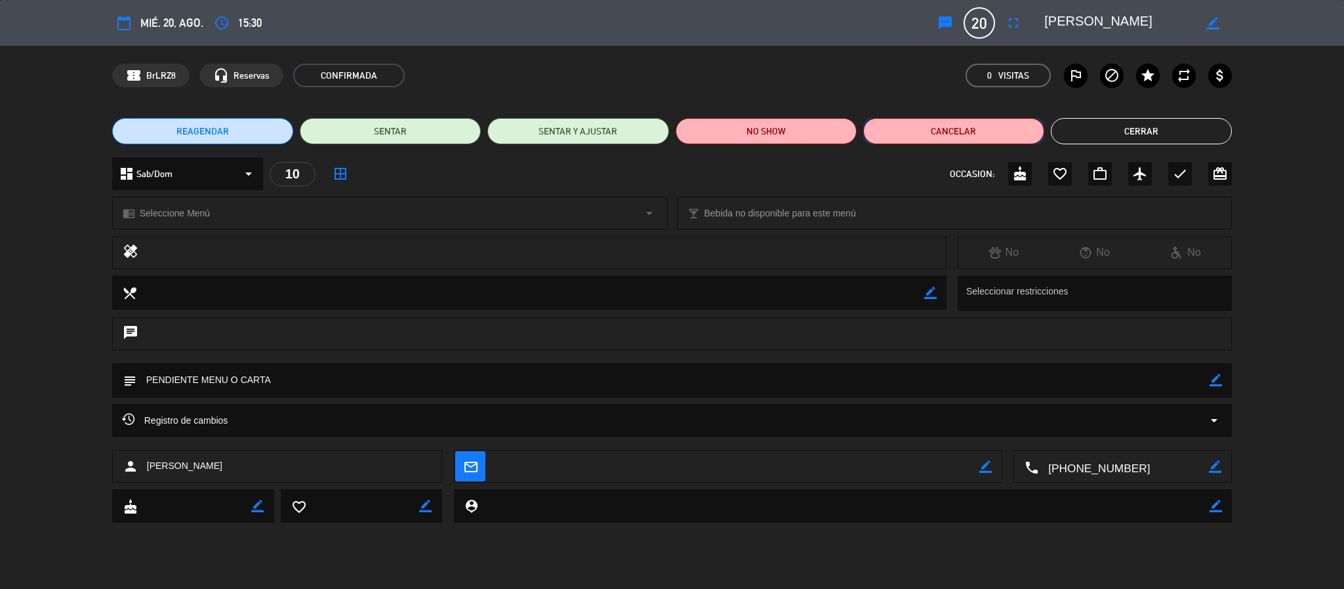
click at [913, 138] on button "Cancelar" at bounding box center [954, 131] width 181 height 26
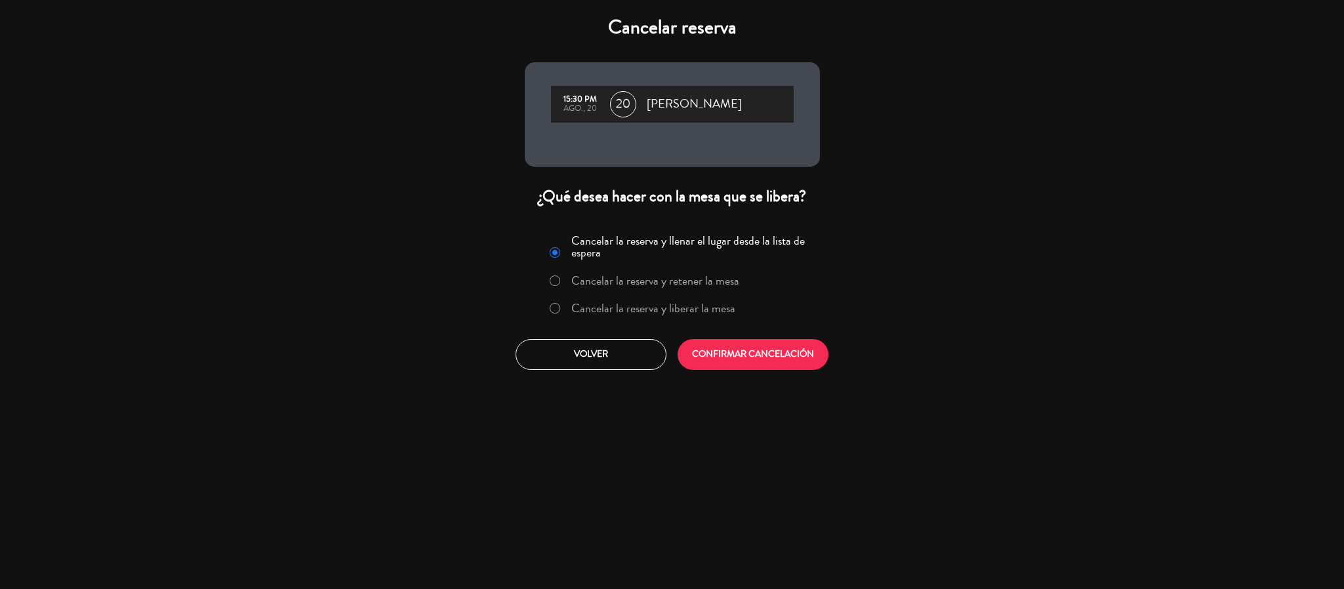
click at [577, 304] on label "Cancelar la reserva y liberar la mesa" at bounding box center [654, 308] width 164 height 12
click at [778, 355] on button "CONFIRMAR CANCELACIÓN" at bounding box center [753, 354] width 151 height 31
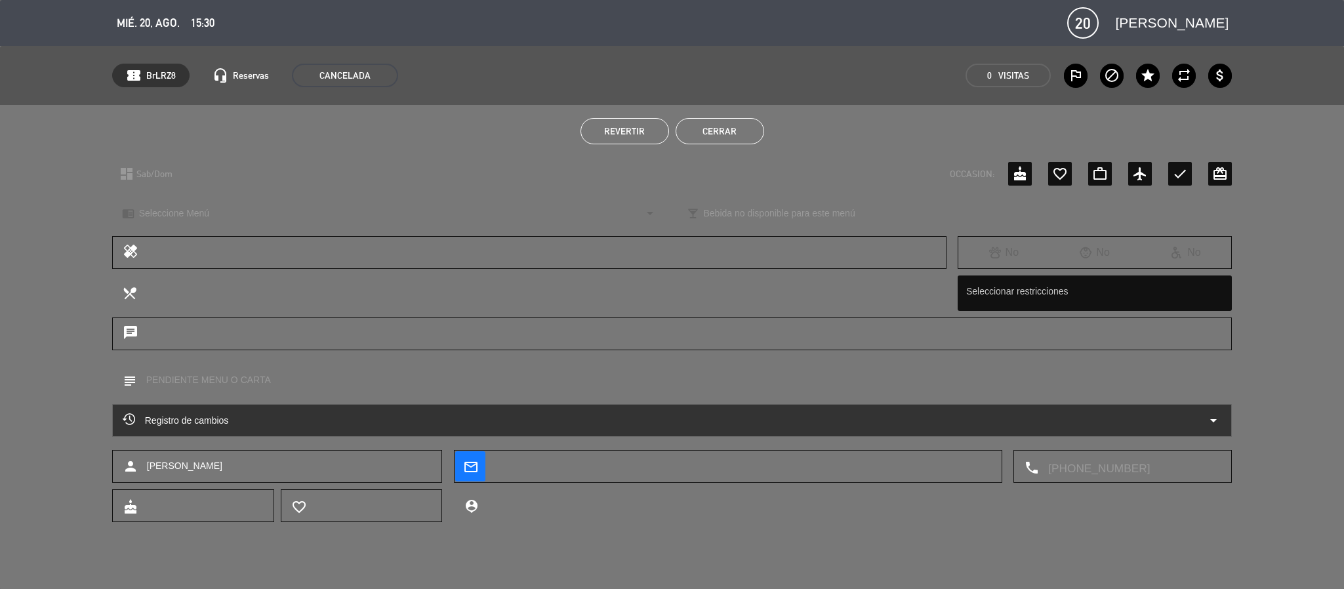
click at [735, 127] on button "Cerrar" at bounding box center [720, 131] width 89 height 26
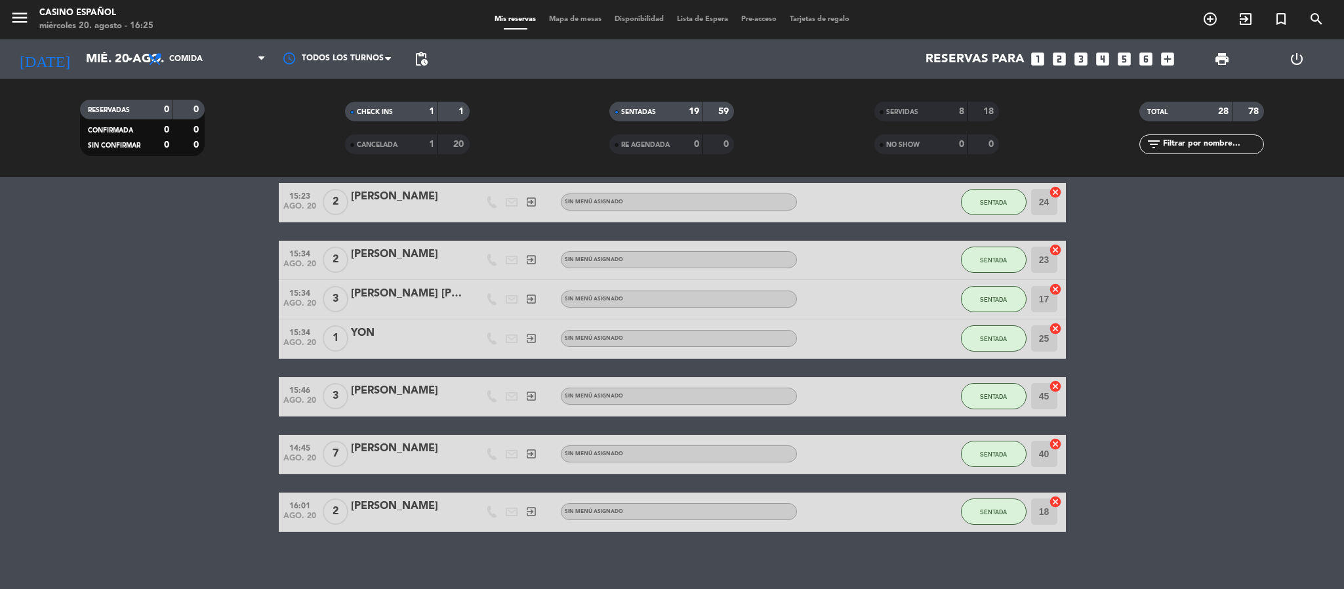
scroll to position [876, 0]
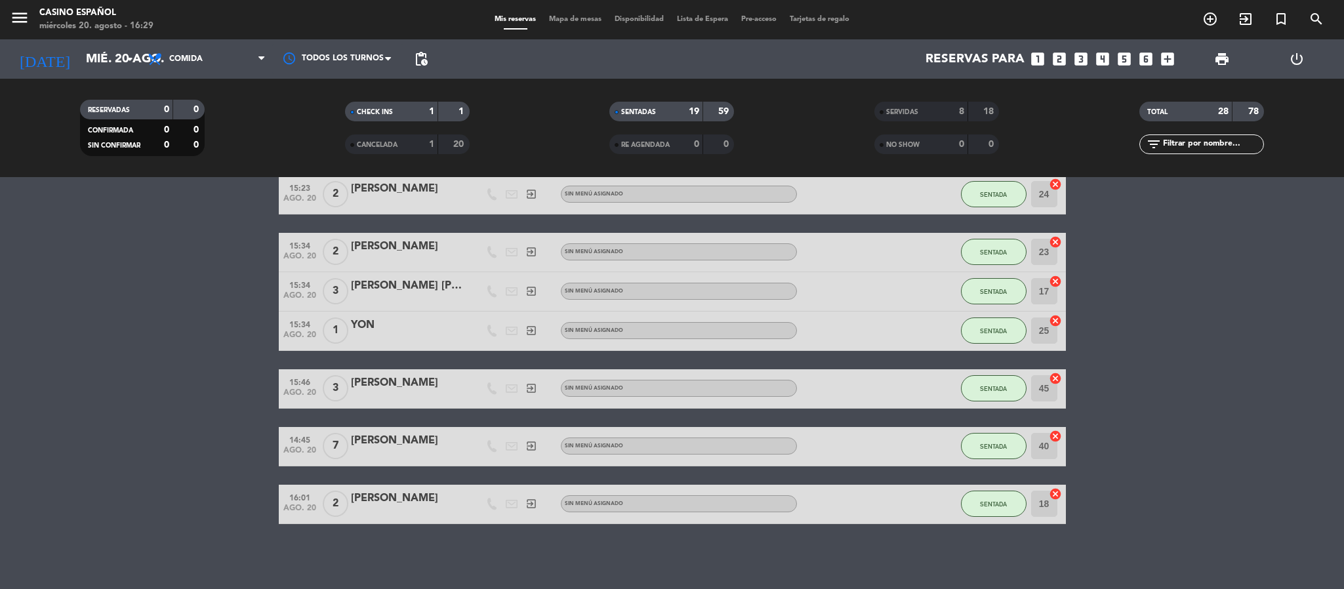
click at [567, 20] on span "Mapa de mesas" at bounding box center [576, 19] width 66 height 7
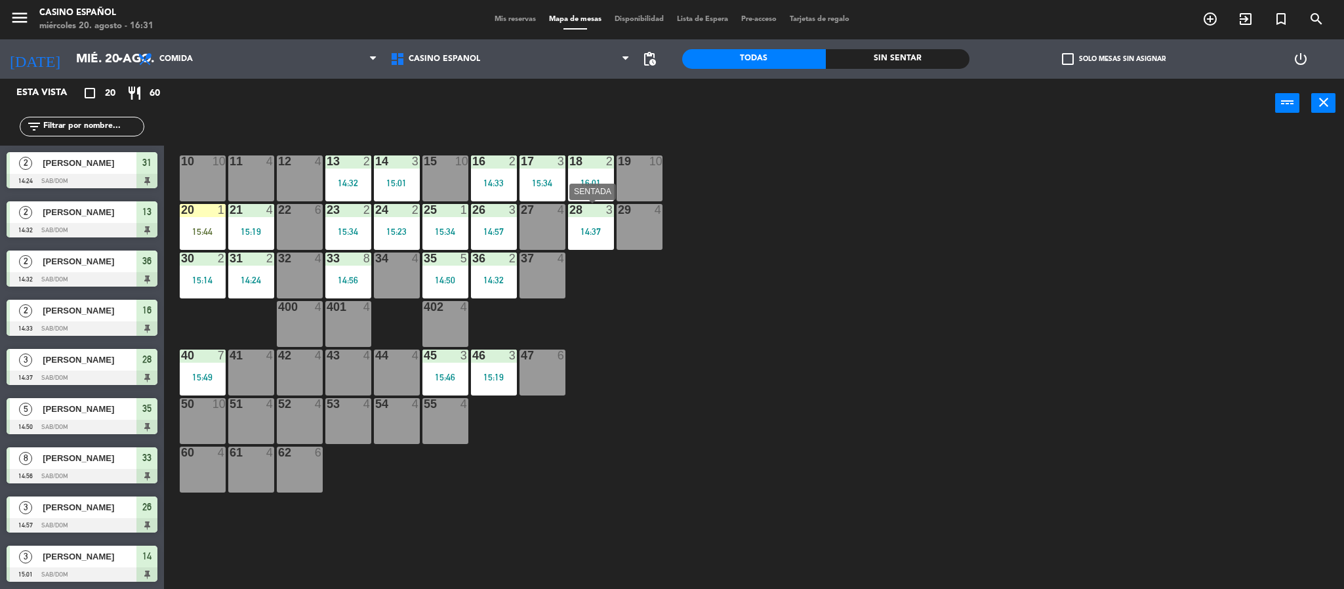
click at [583, 221] on div "28 3 14:37" at bounding box center [591, 227] width 46 height 46
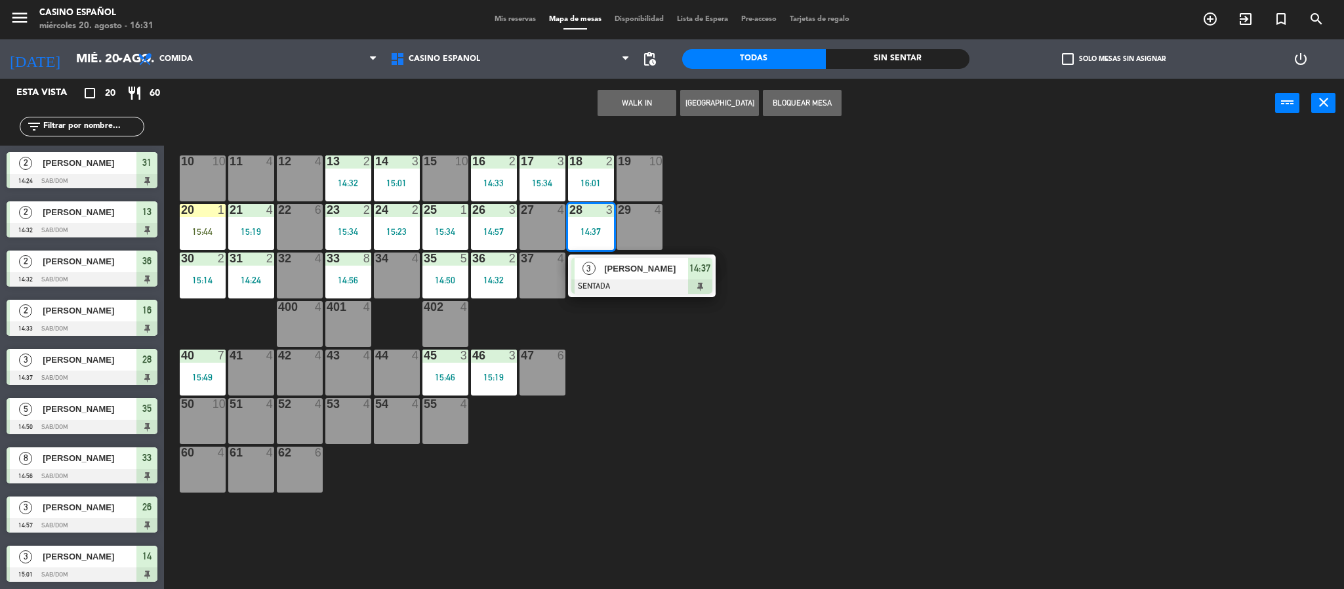
click at [611, 278] on div "3 [PERSON_NAME] 14:37" at bounding box center [641, 276] width 167 height 43
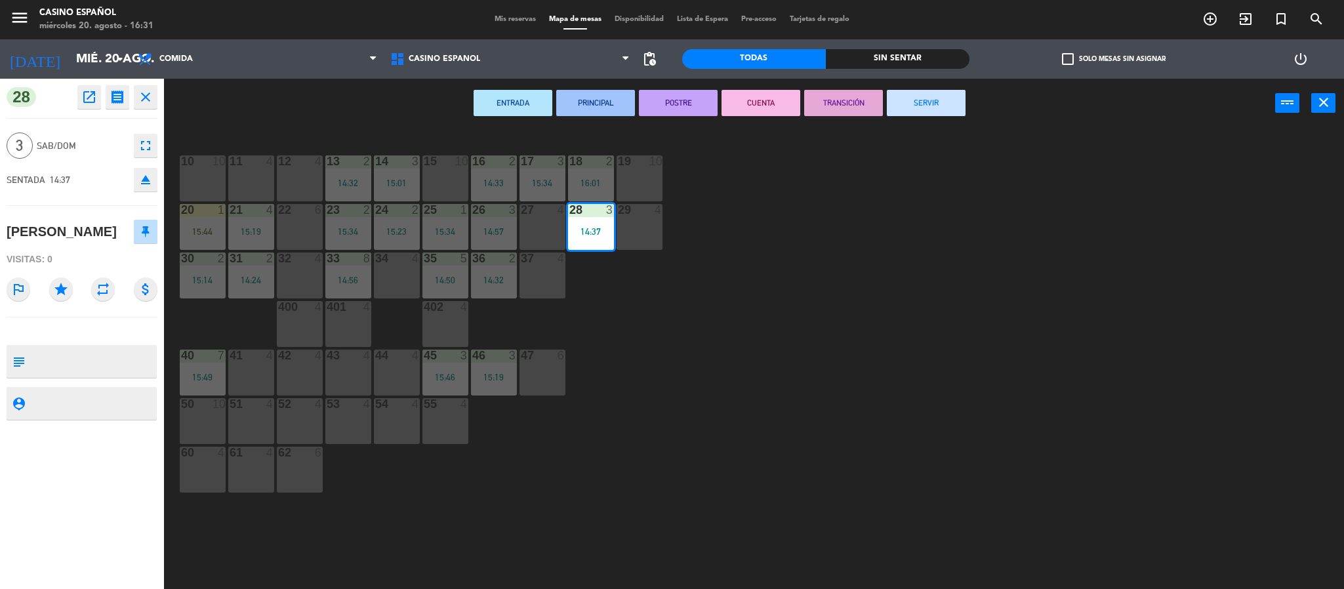
click at [898, 105] on button "SERVIR" at bounding box center [926, 103] width 79 height 26
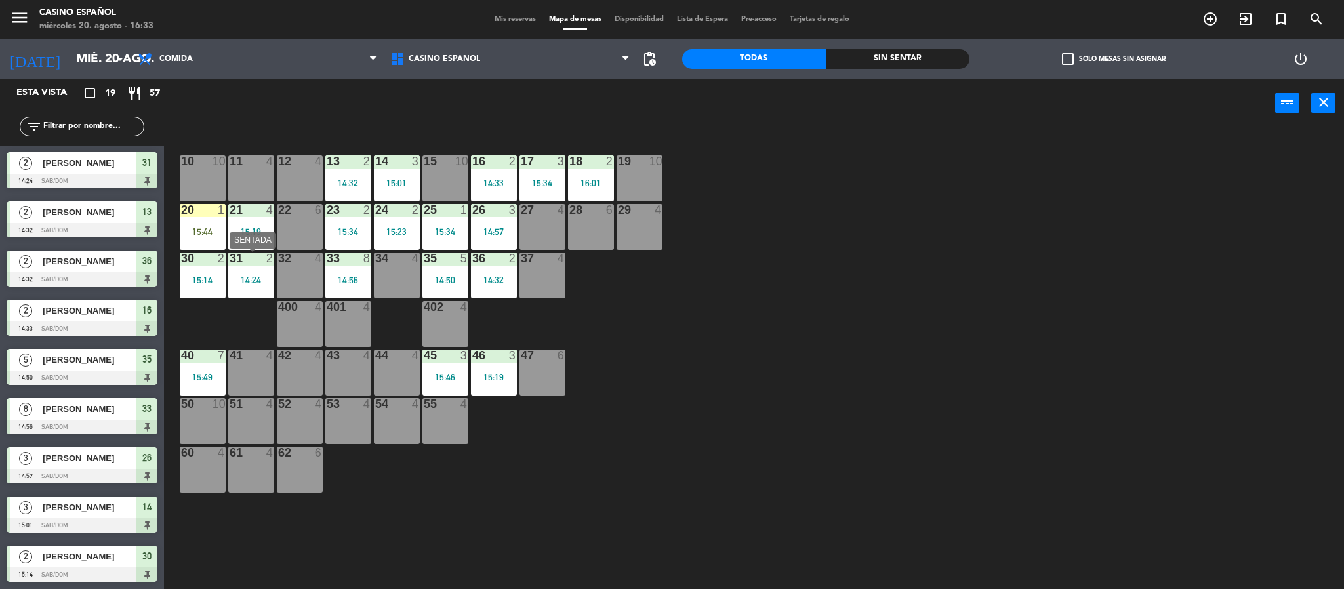
click at [262, 281] on div "14:24" at bounding box center [251, 280] width 46 height 9
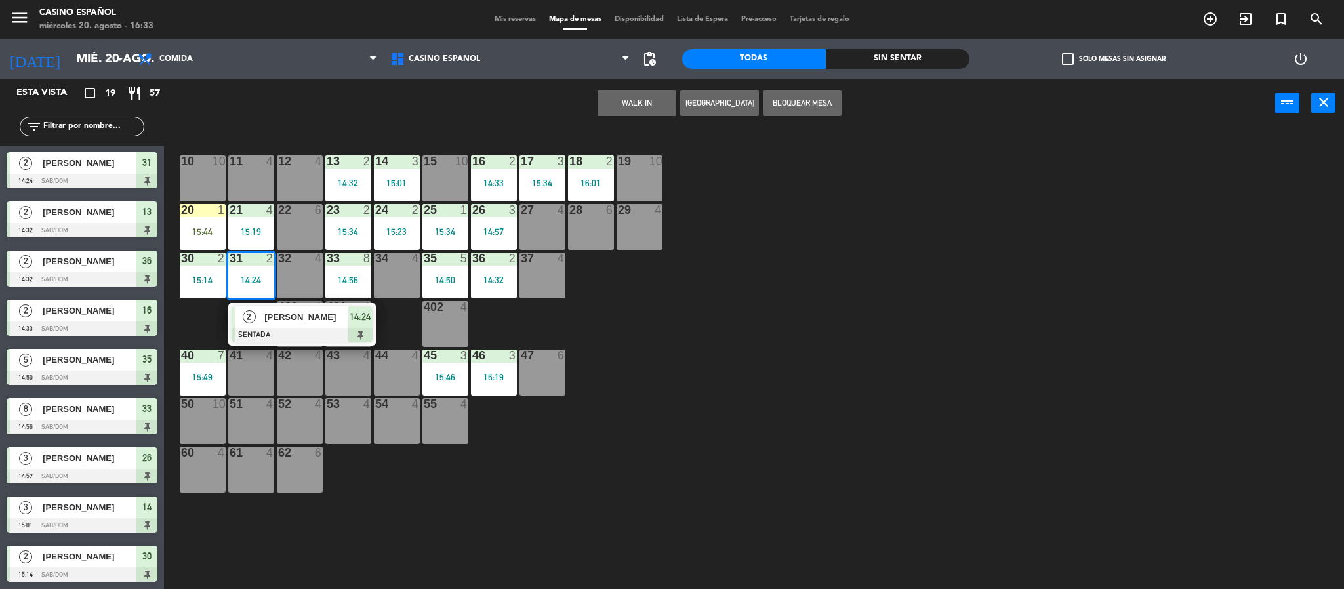
click at [291, 325] on div "[PERSON_NAME]" at bounding box center [305, 317] width 85 height 22
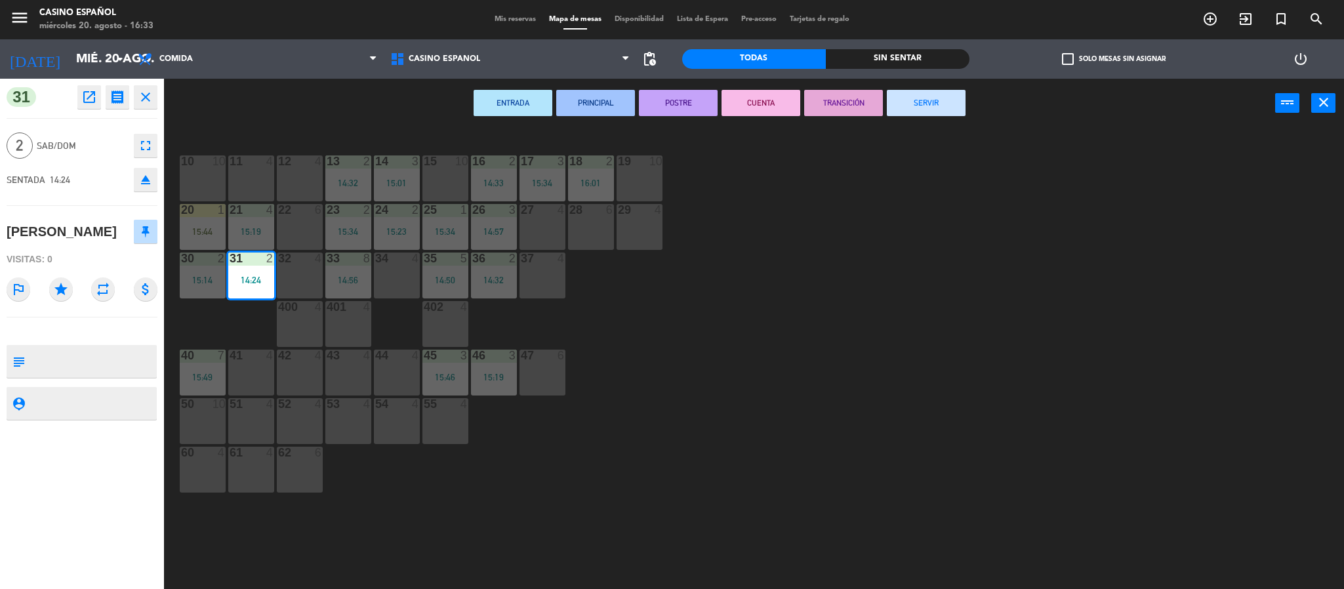
click at [902, 115] on button "SERVIR" at bounding box center [926, 103] width 79 height 26
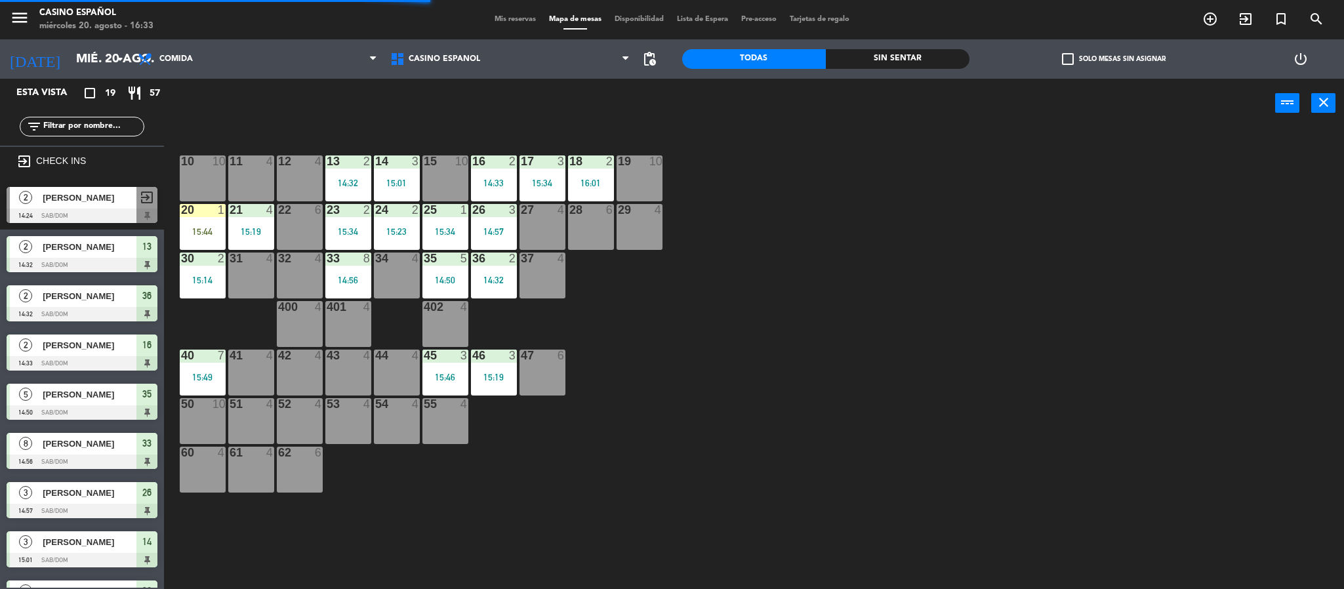
click at [266, 280] on div "31 4" at bounding box center [251, 276] width 46 height 46
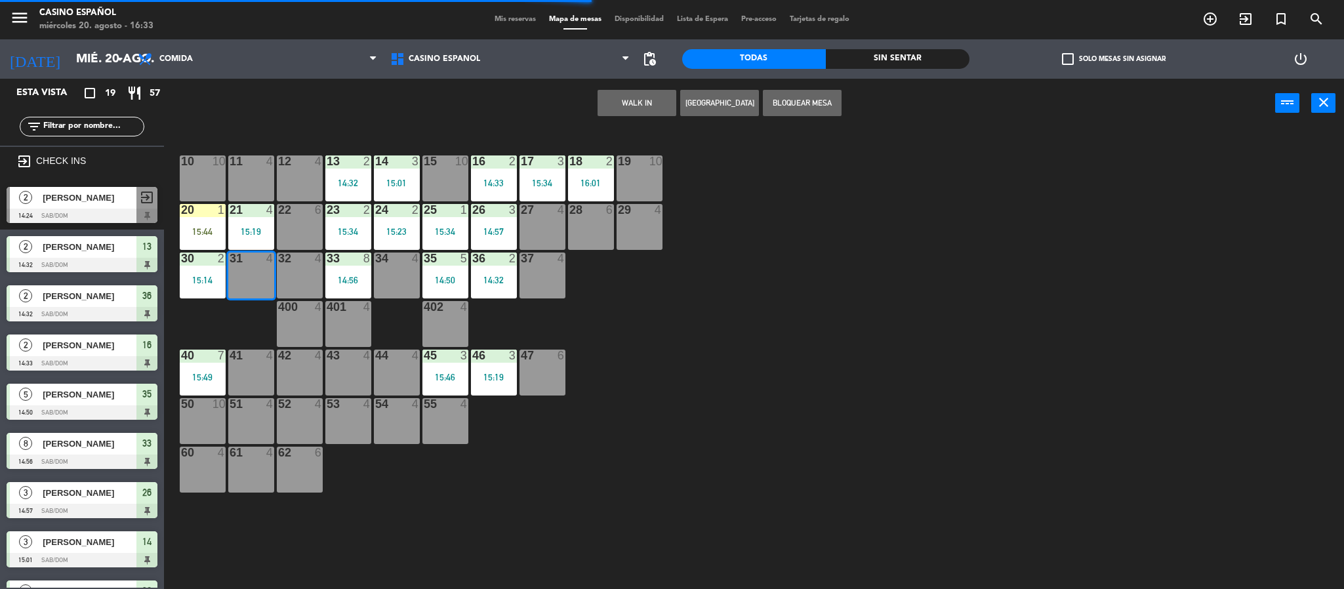
click at [634, 105] on button "WALK IN" at bounding box center [637, 103] width 79 height 26
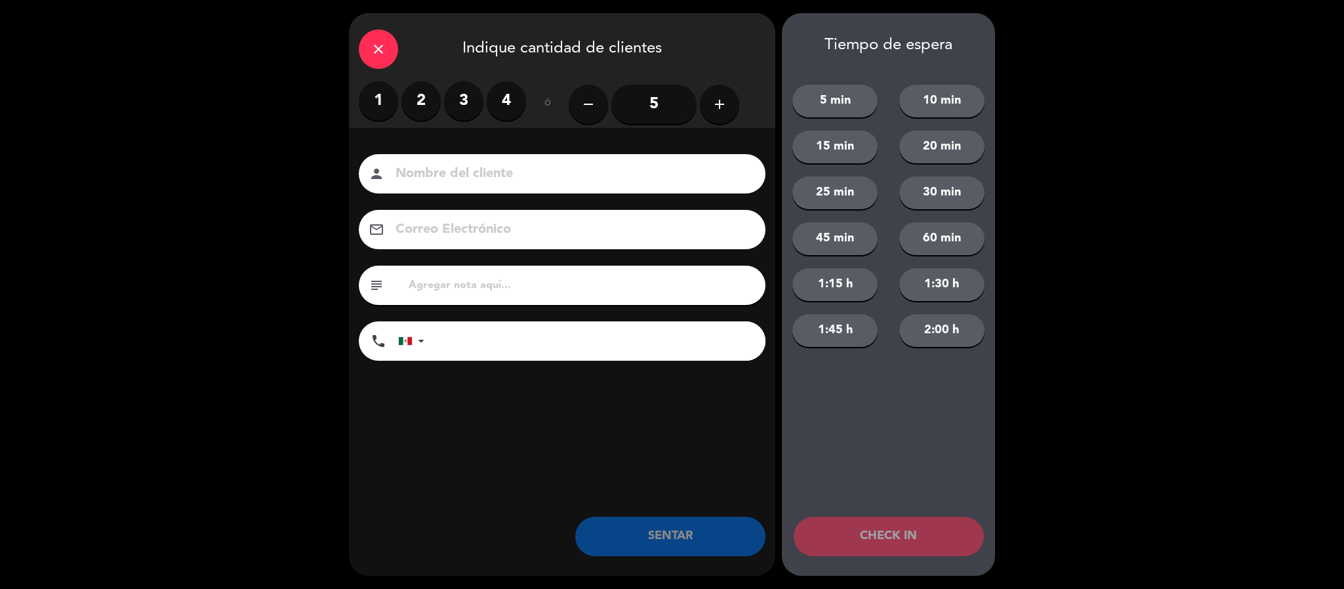
click at [424, 100] on label "2" at bounding box center [421, 100] width 39 height 39
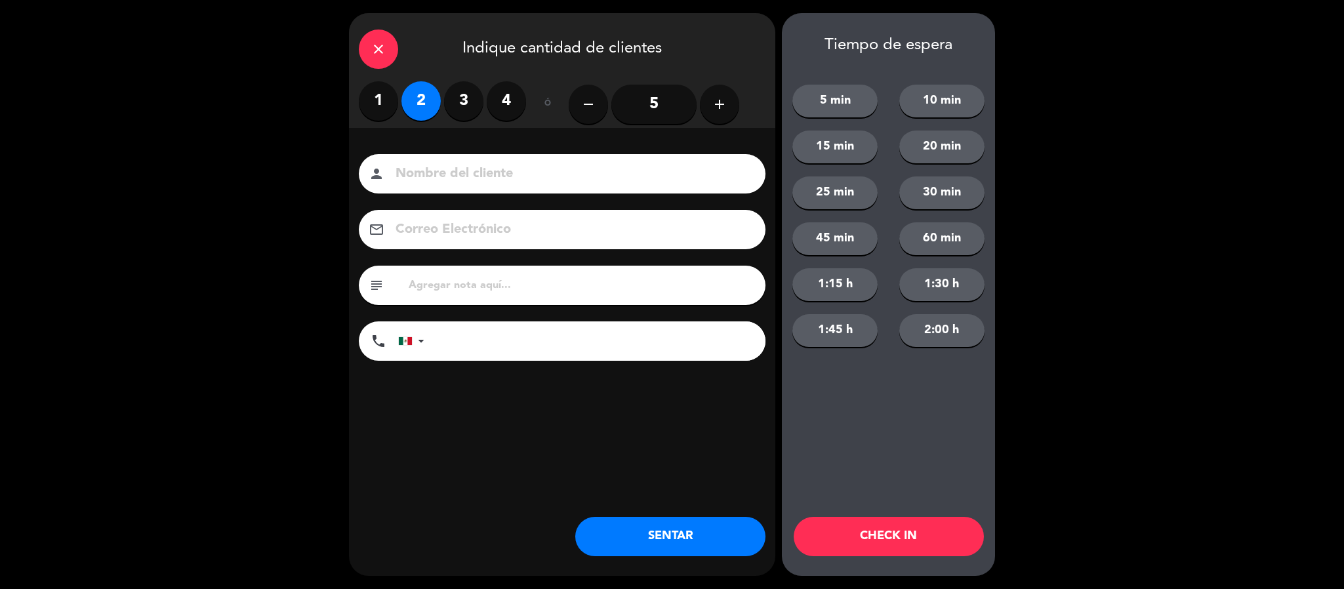
click at [430, 190] on div "person" at bounding box center [562, 173] width 407 height 39
click at [425, 176] on input at bounding box center [571, 174] width 354 height 23
type input "[PERSON_NAME]"
click at [665, 540] on button "SENTAR" at bounding box center [670, 536] width 190 height 39
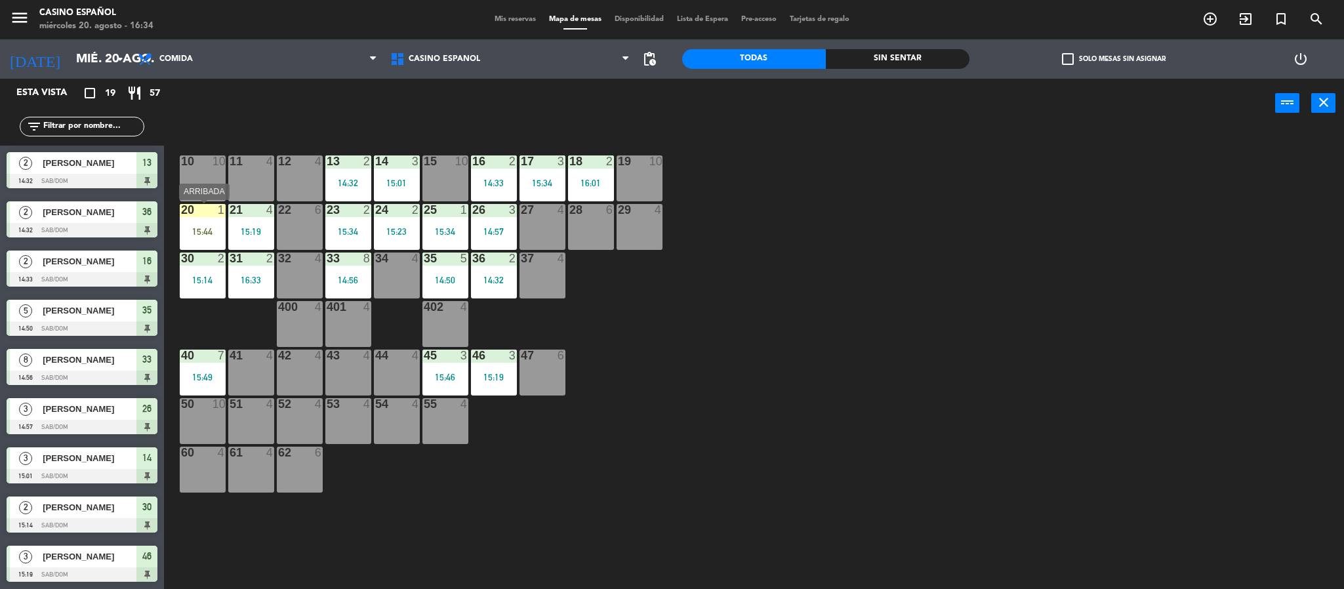
click at [193, 230] on div "15:44" at bounding box center [203, 231] width 46 height 9
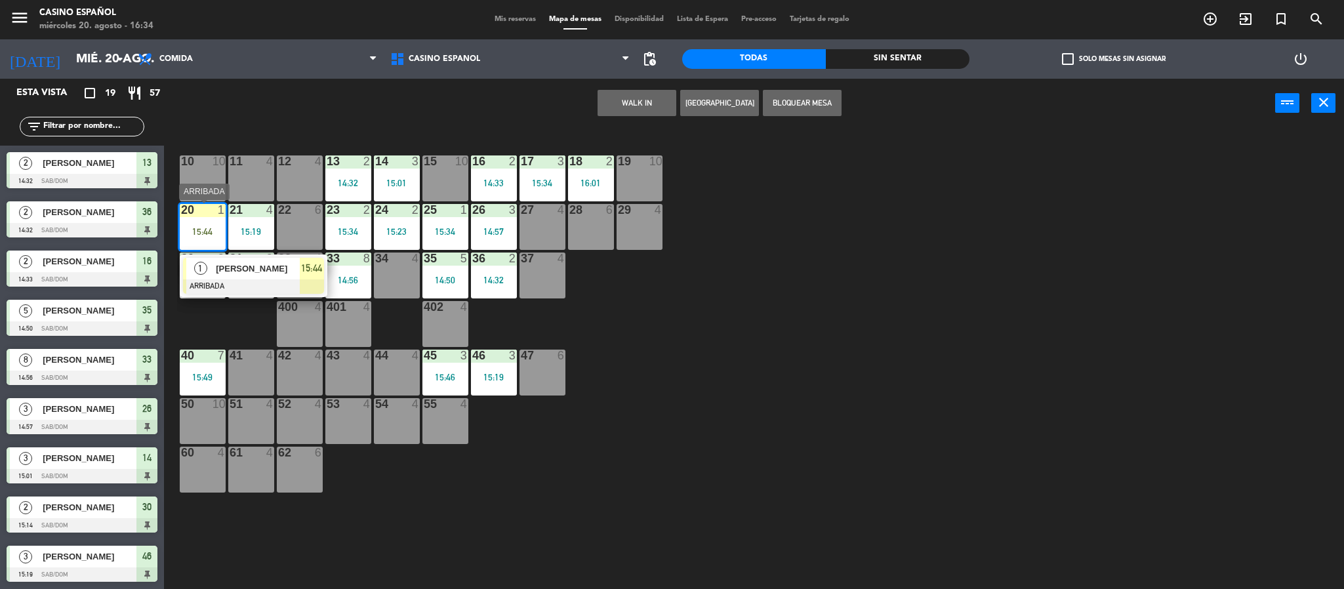
click at [256, 268] on span "[PERSON_NAME]" at bounding box center [258, 269] width 84 height 14
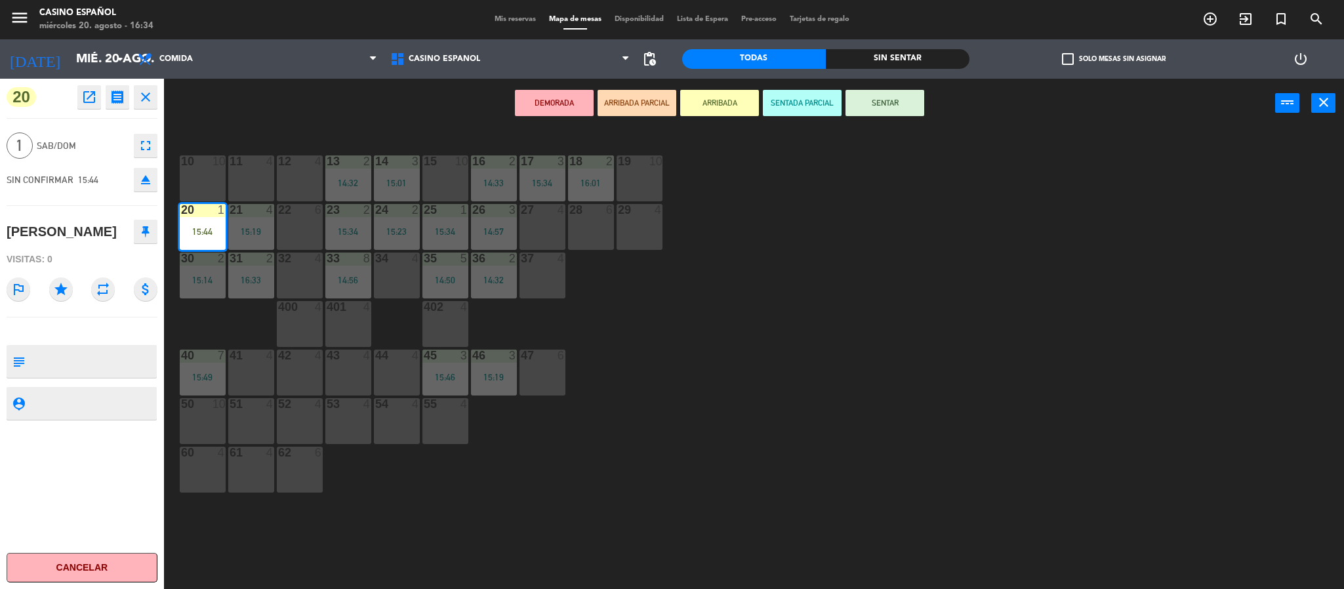
click at [144, 182] on icon "eject" at bounding box center [146, 180] width 16 height 16
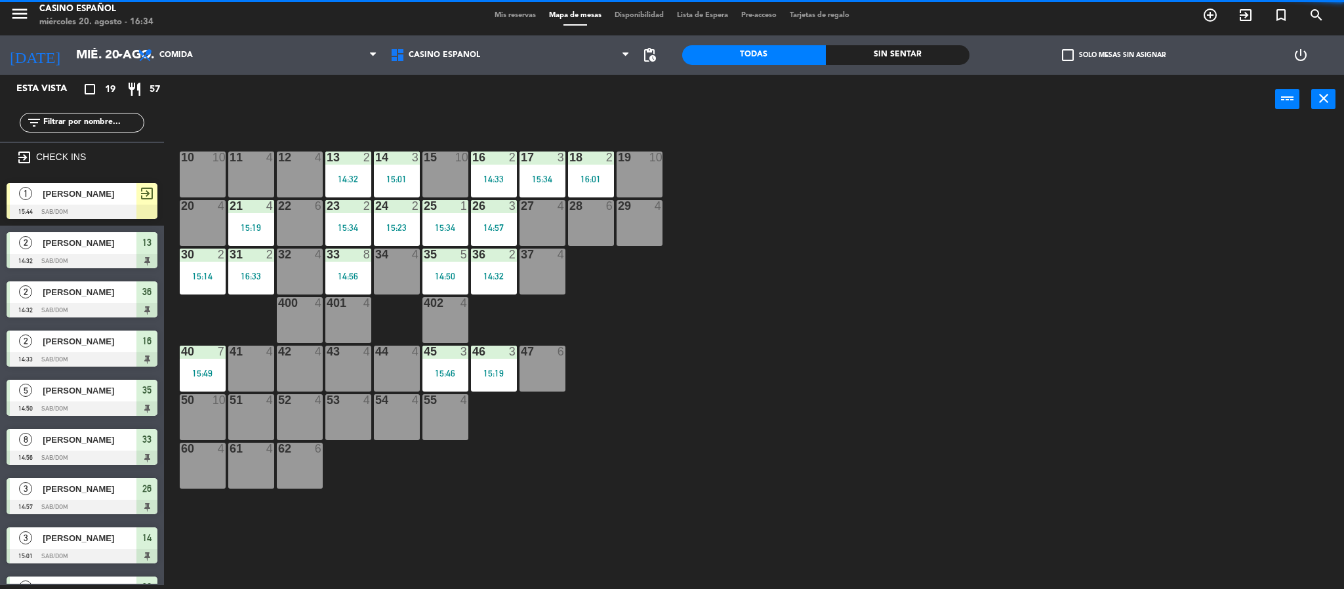
click at [499, 14] on span "Mis reservas" at bounding box center [515, 15] width 54 height 7
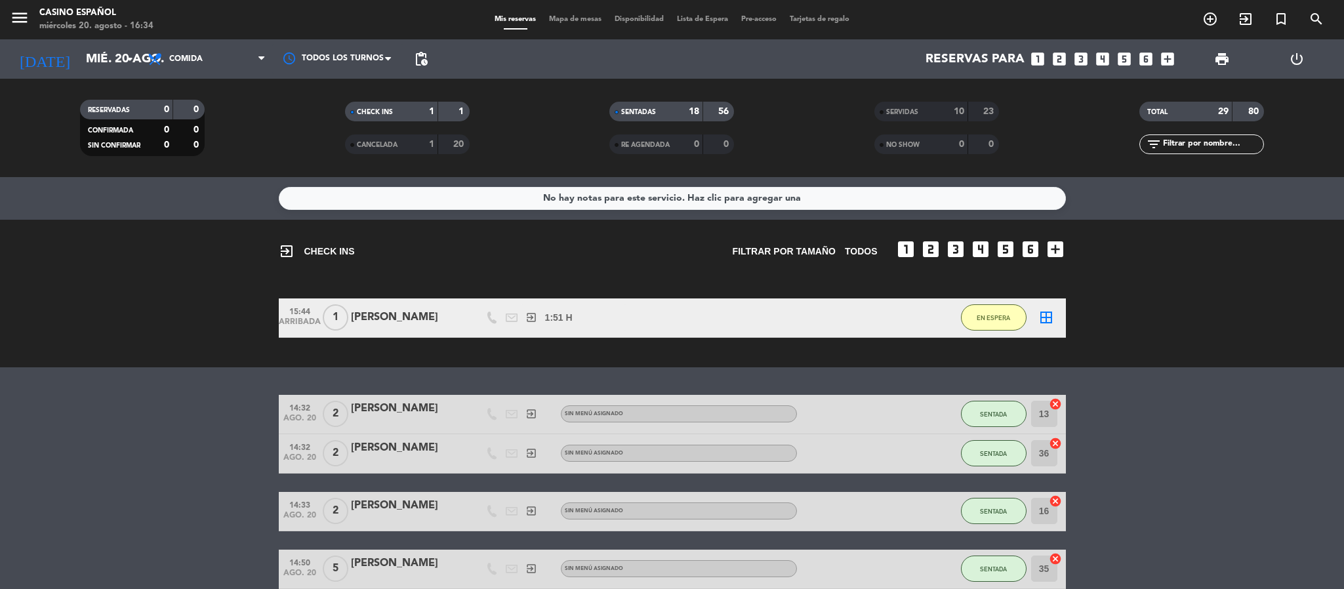
click at [567, 22] on span "Mapa de mesas" at bounding box center [576, 19] width 66 height 7
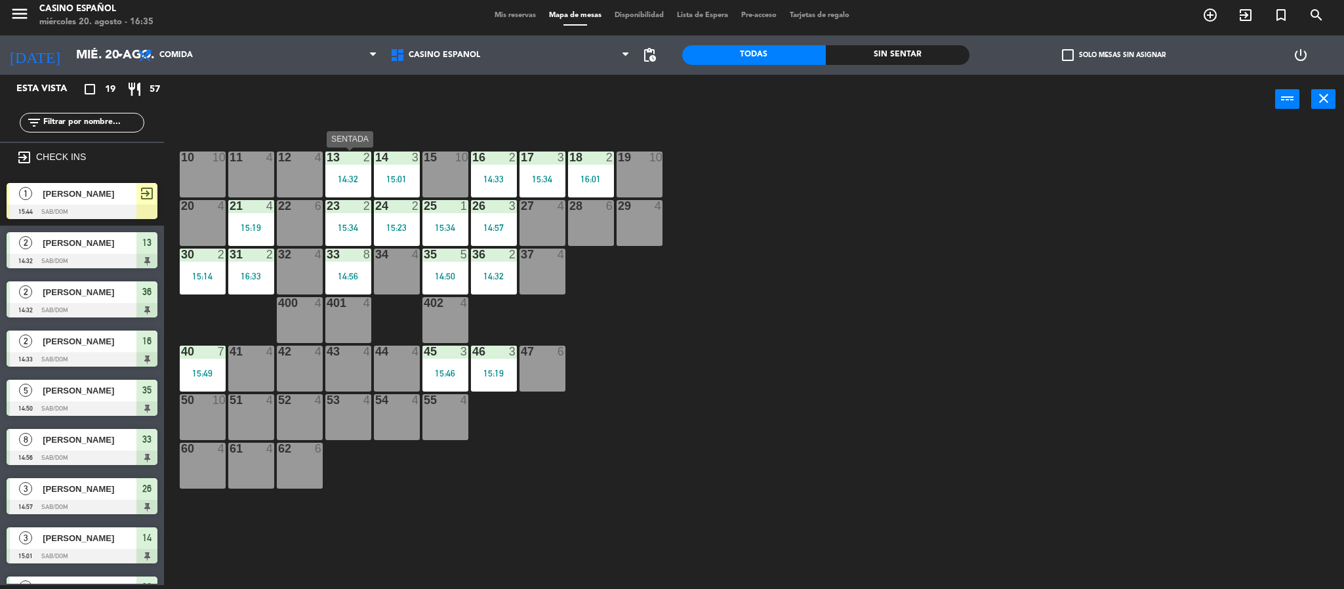
click at [337, 162] on div at bounding box center [348, 158] width 22 height 12
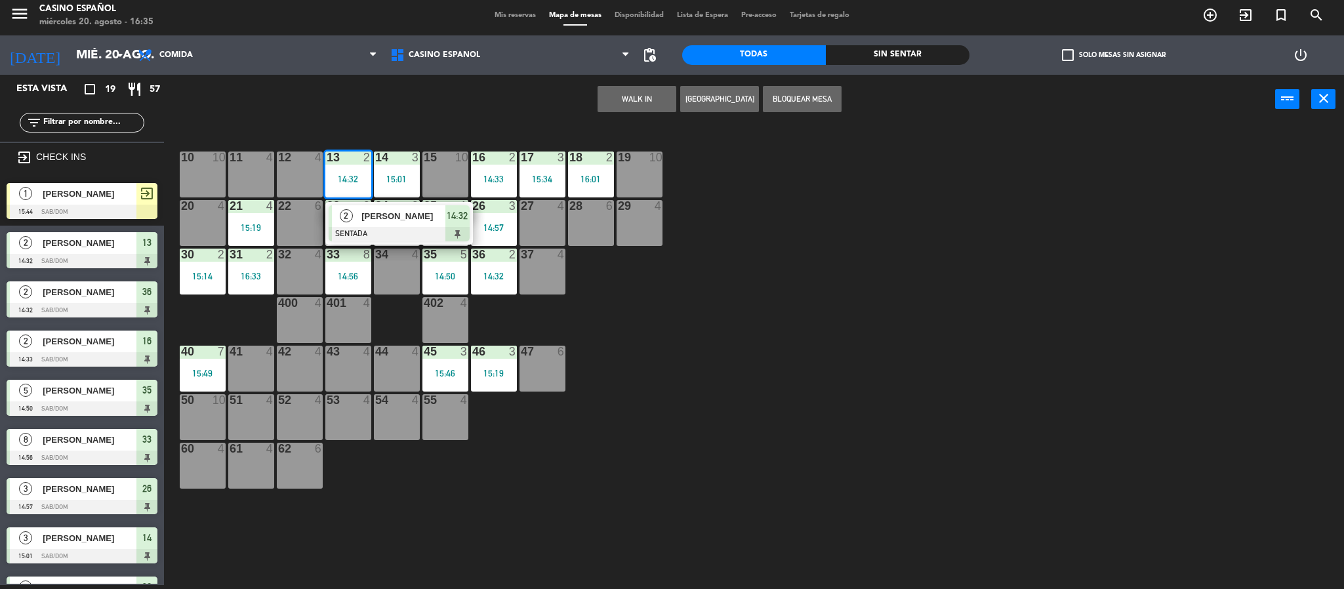
click at [390, 219] on span "[PERSON_NAME]" at bounding box center [404, 216] width 84 height 14
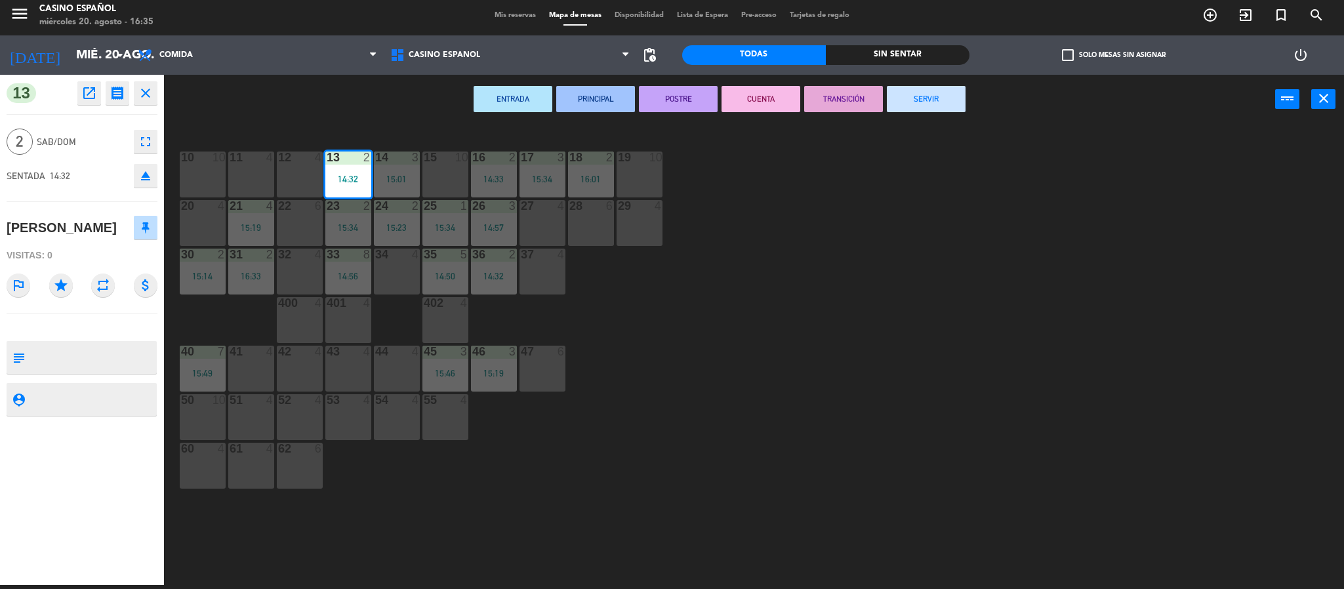
click at [935, 86] on button "SERVIR" at bounding box center [926, 99] width 79 height 26
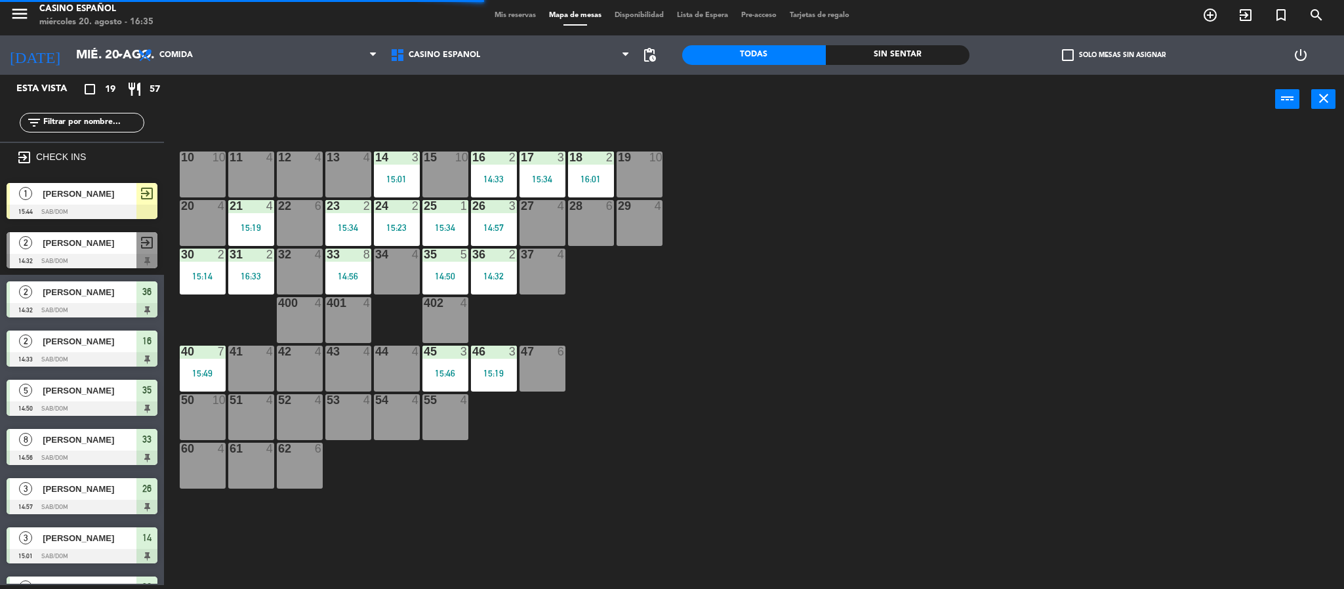
click at [381, 169] on div "14 3 15:01" at bounding box center [397, 175] width 46 height 46
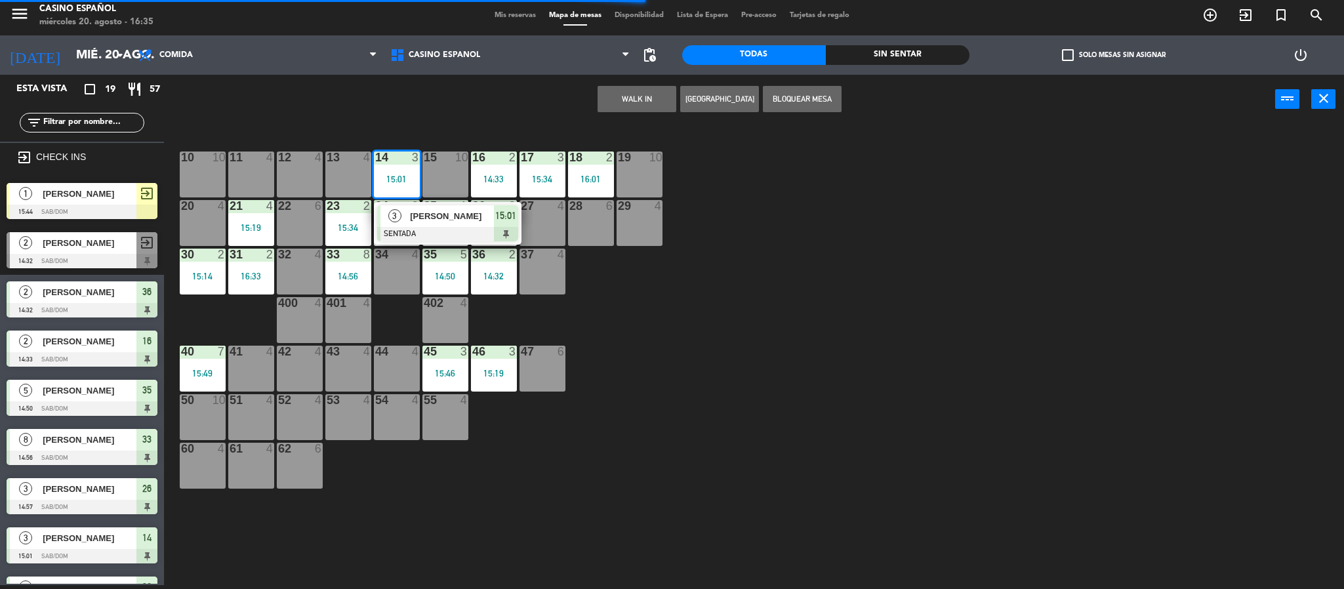
click at [415, 211] on span "[PERSON_NAME]" at bounding box center [452, 216] width 84 height 14
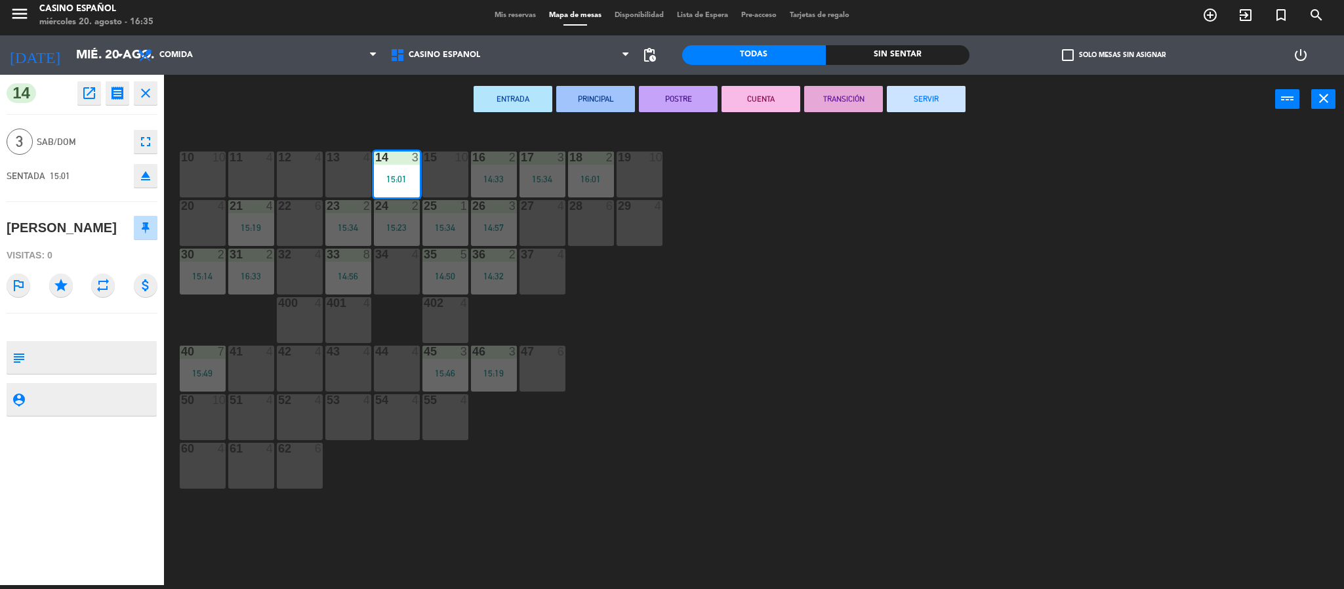
click at [907, 89] on button "SERVIR" at bounding box center [926, 99] width 79 height 26
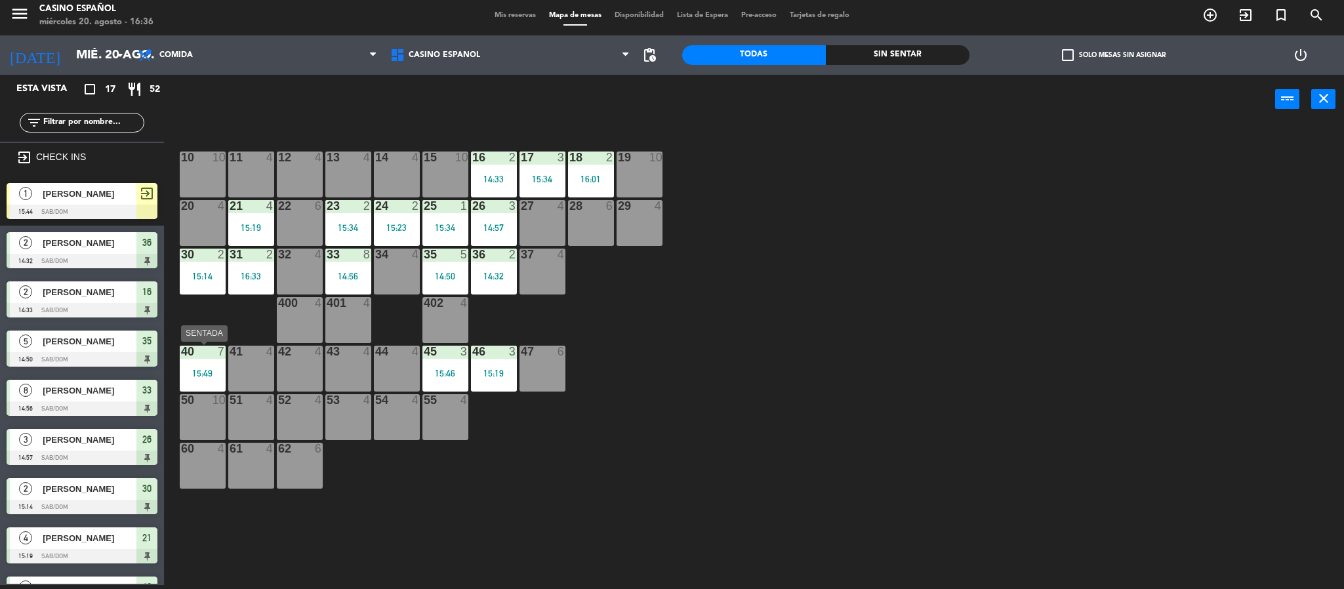
click at [207, 381] on div "40 7 15:49" at bounding box center [203, 369] width 46 height 46
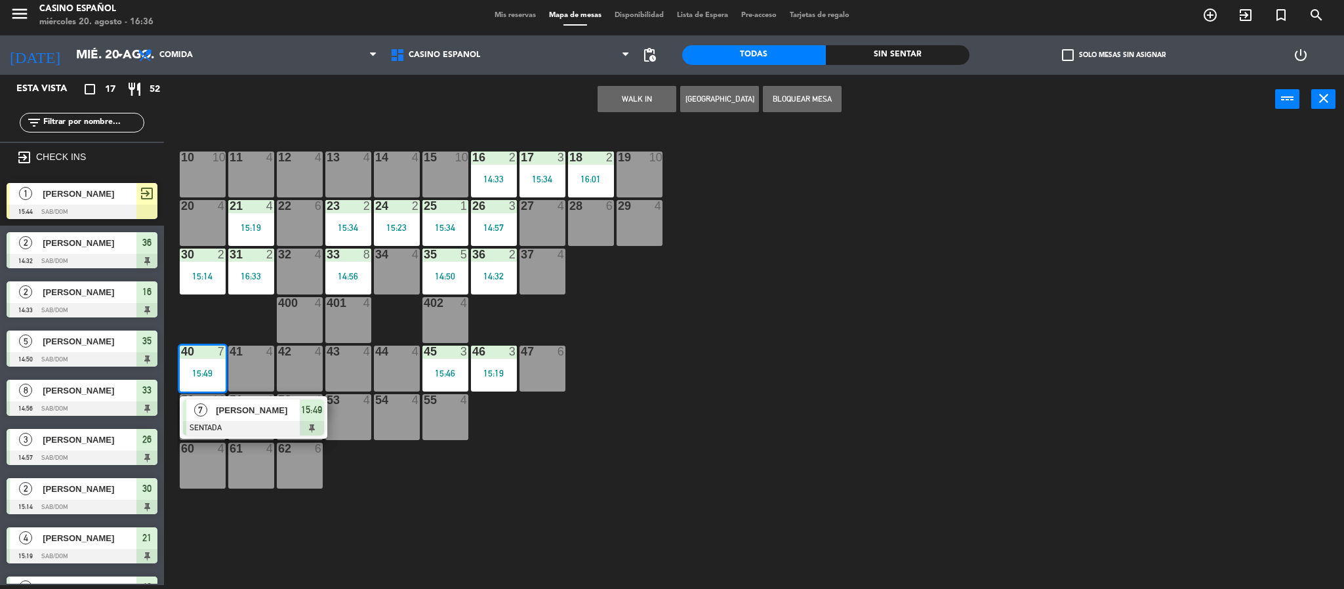
click at [259, 423] on div at bounding box center [253, 428] width 141 height 14
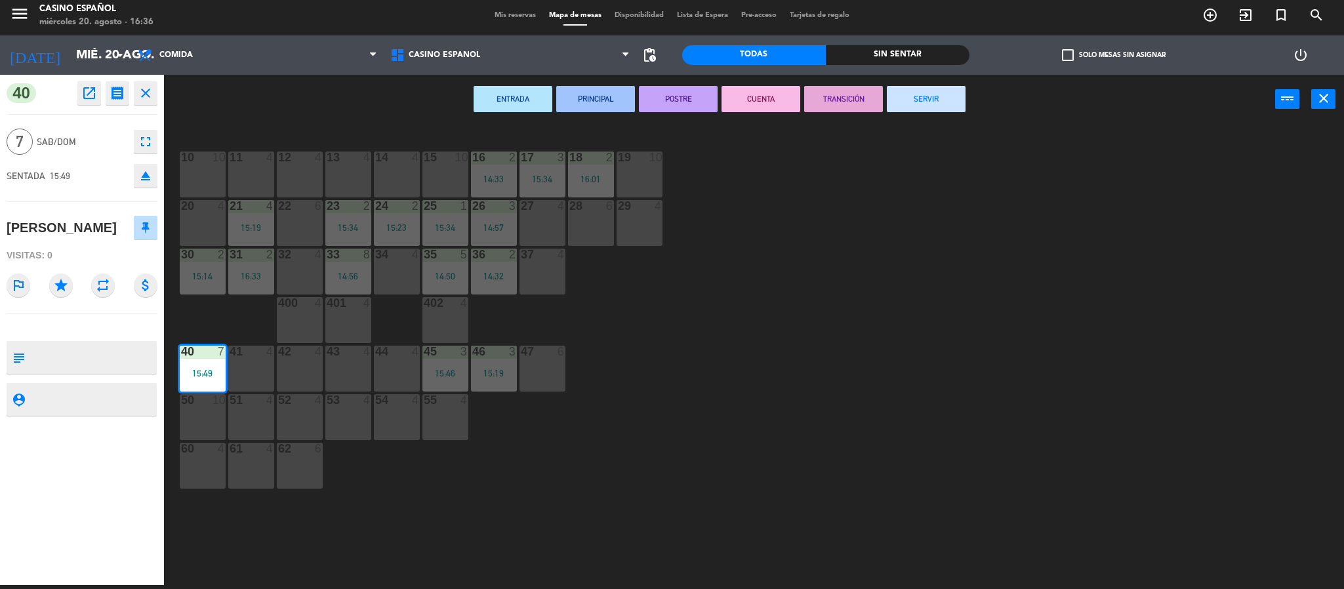
click at [144, 142] on icon "fullscreen" at bounding box center [146, 142] width 16 height 16
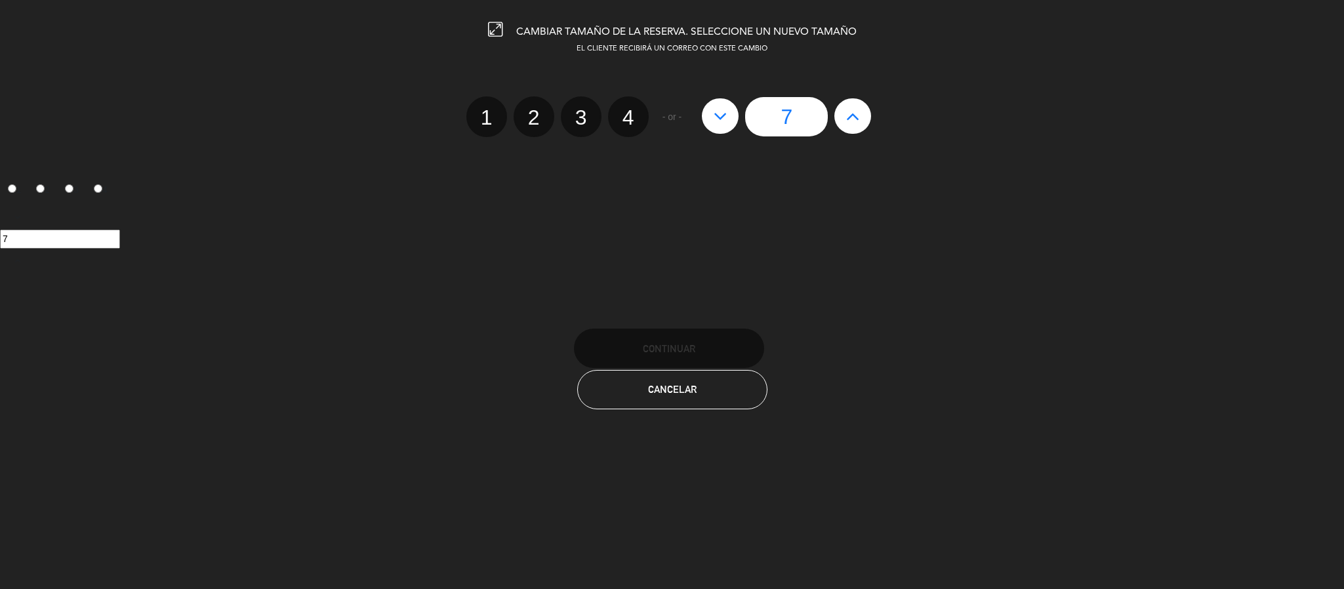
click at [855, 110] on icon at bounding box center [853, 116] width 14 height 21
type input "8"
click at [661, 343] on span "Continuar" at bounding box center [669, 348] width 52 height 11
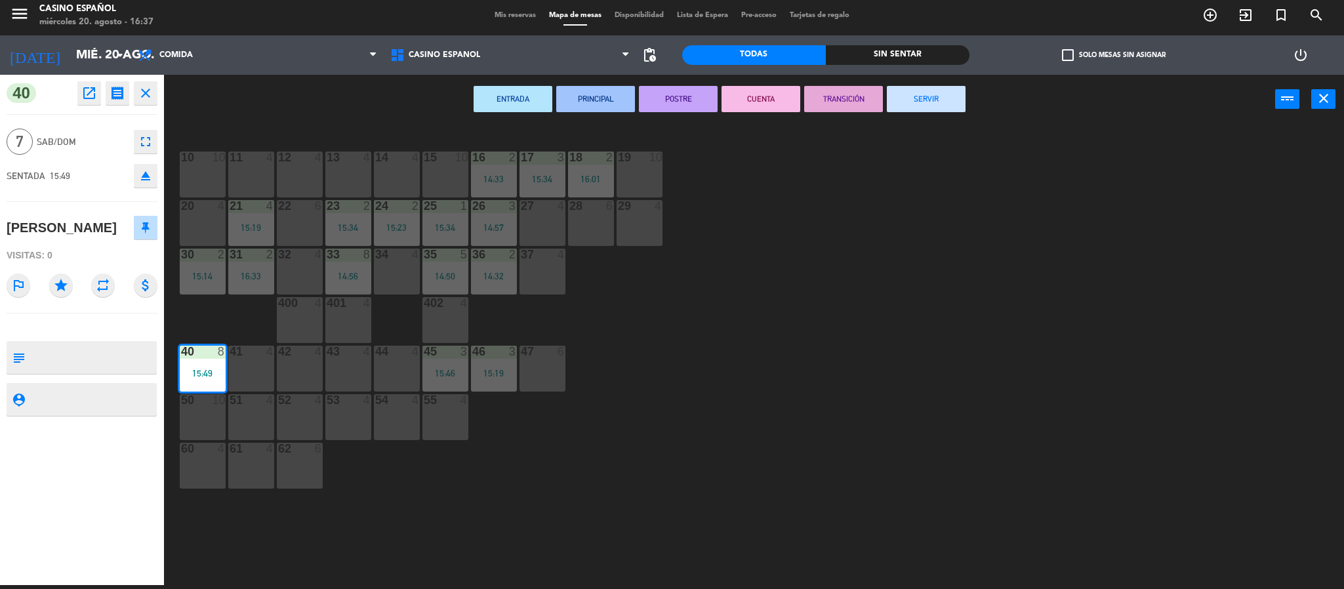
click at [150, 95] on icon "close" at bounding box center [146, 93] width 16 height 16
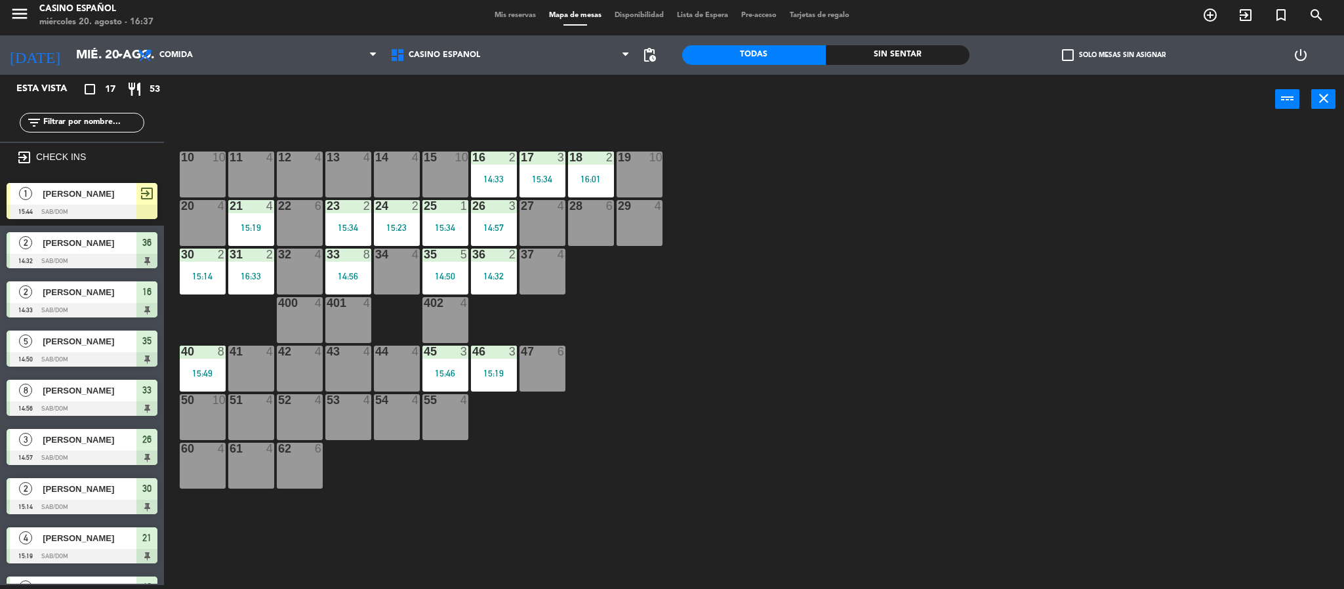
scroll to position [163, 0]
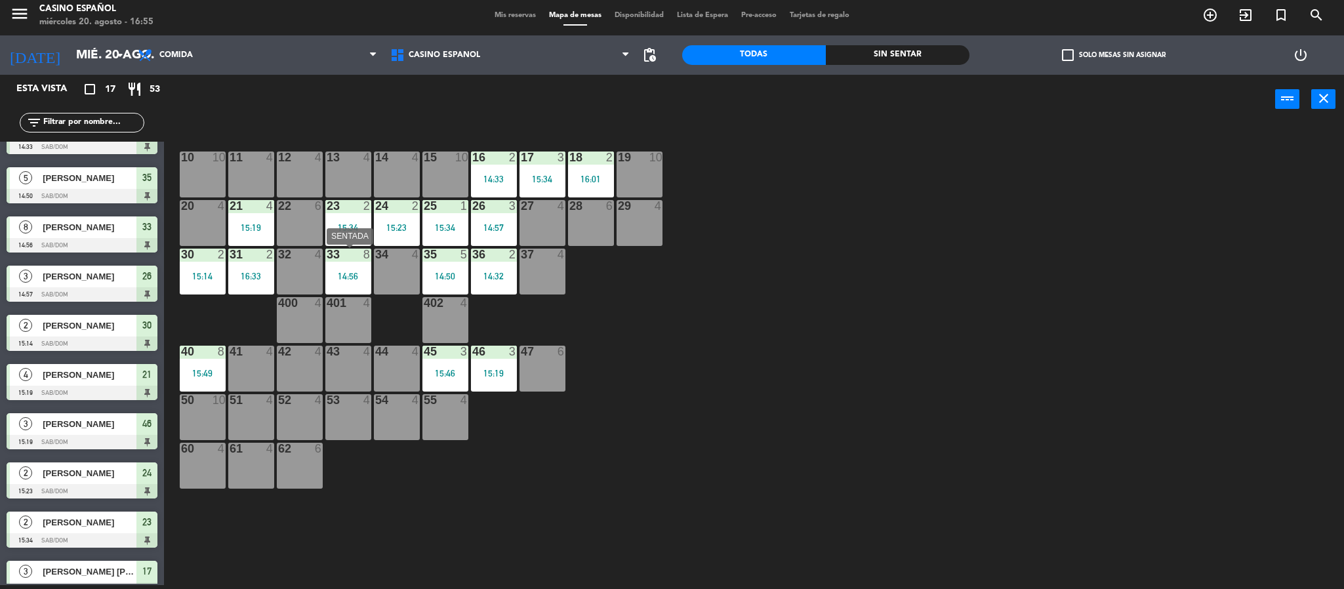
click at [354, 259] on div at bounding box center [348, 255] width 22 height 12
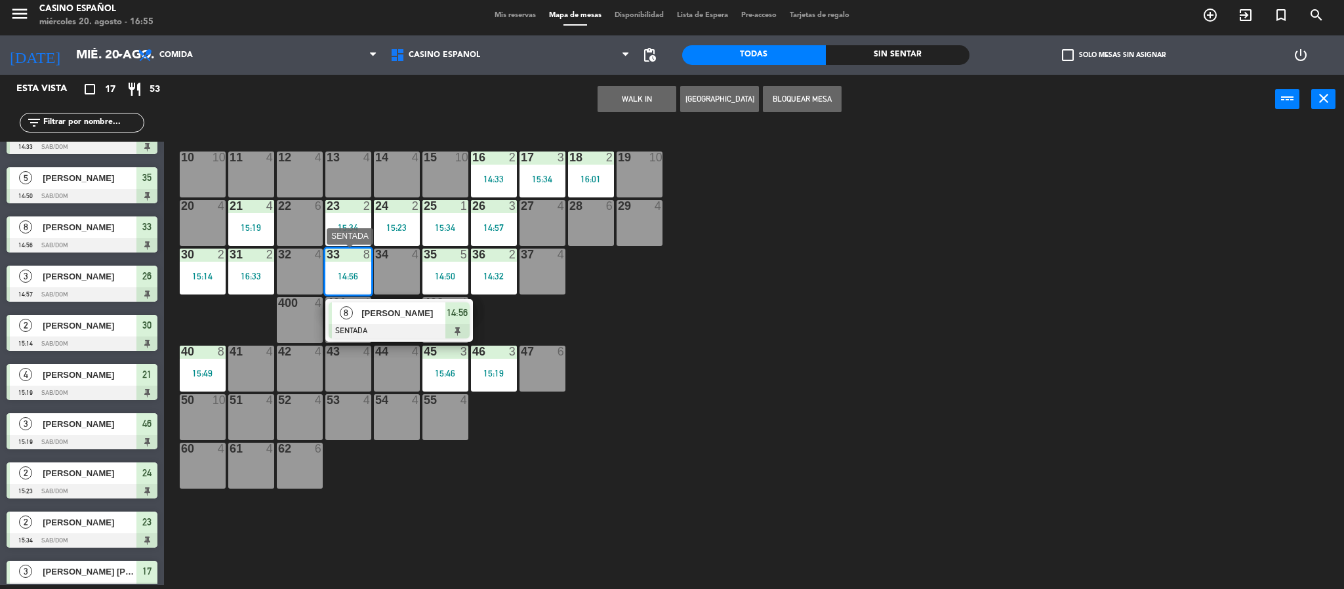
click at [390, 317] on span "[PERSON_NAME]" at bounding box center [404, 313] width 84 height 14
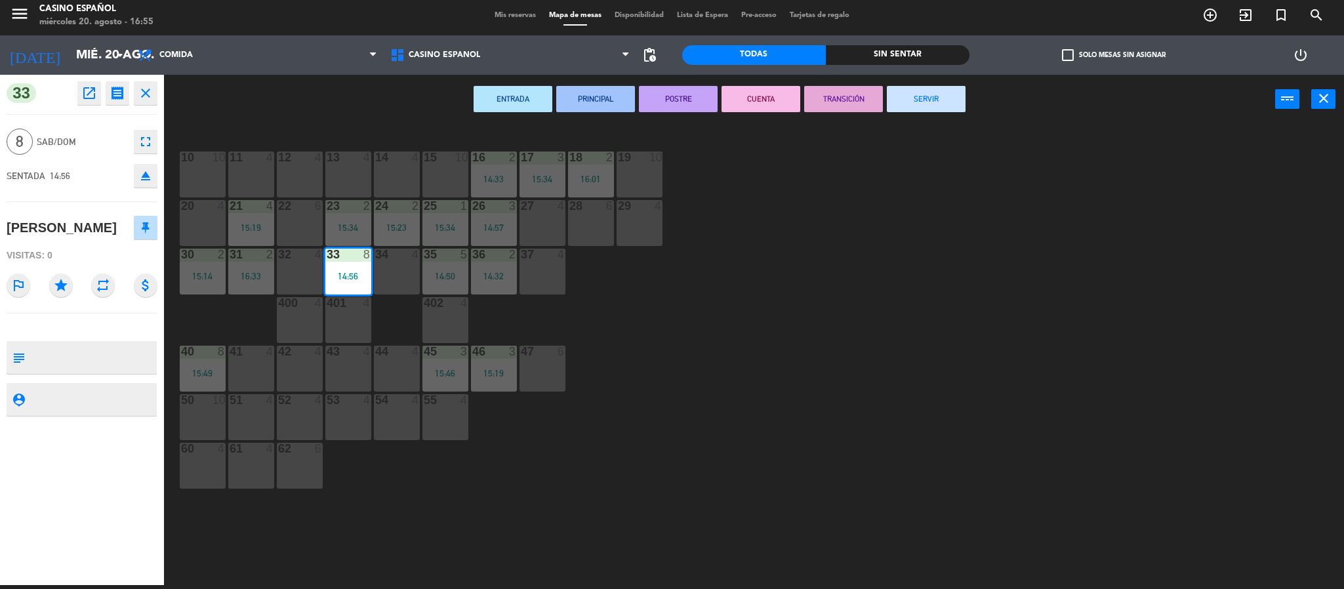
click at [929, 96] on button "SERVIR" at bounding box center [926, 99] width 79 height 26
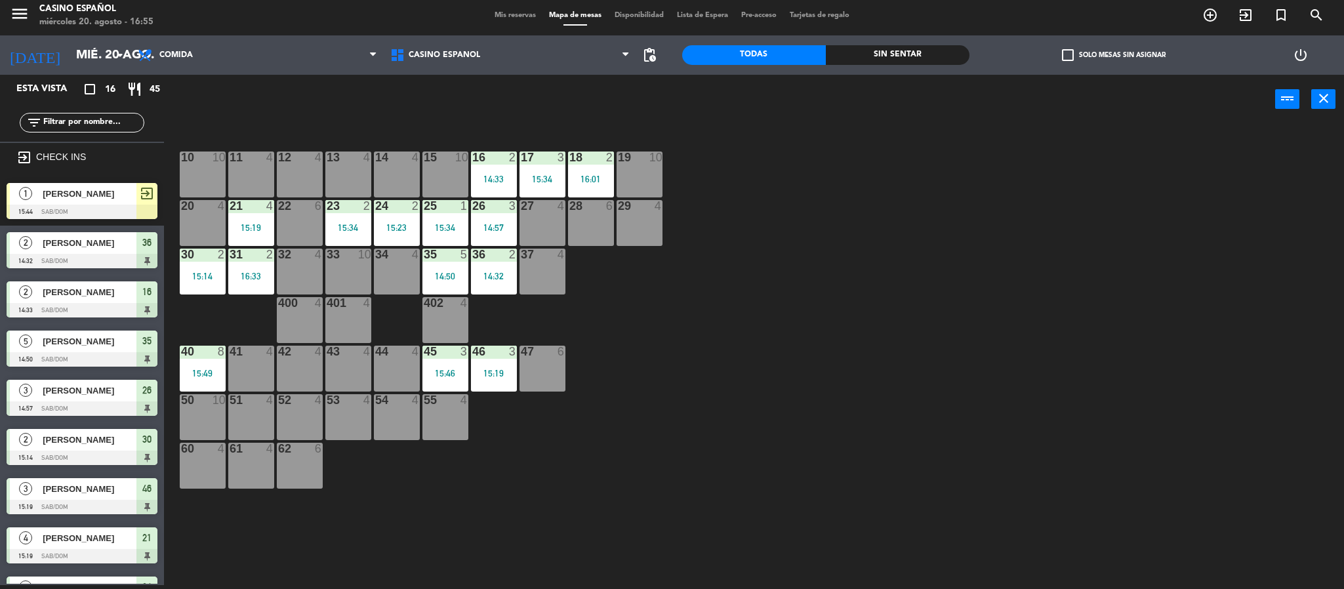
click at [489, 16] on span "Mis reservas" at bounding box center [515, 15] width 54 height 7
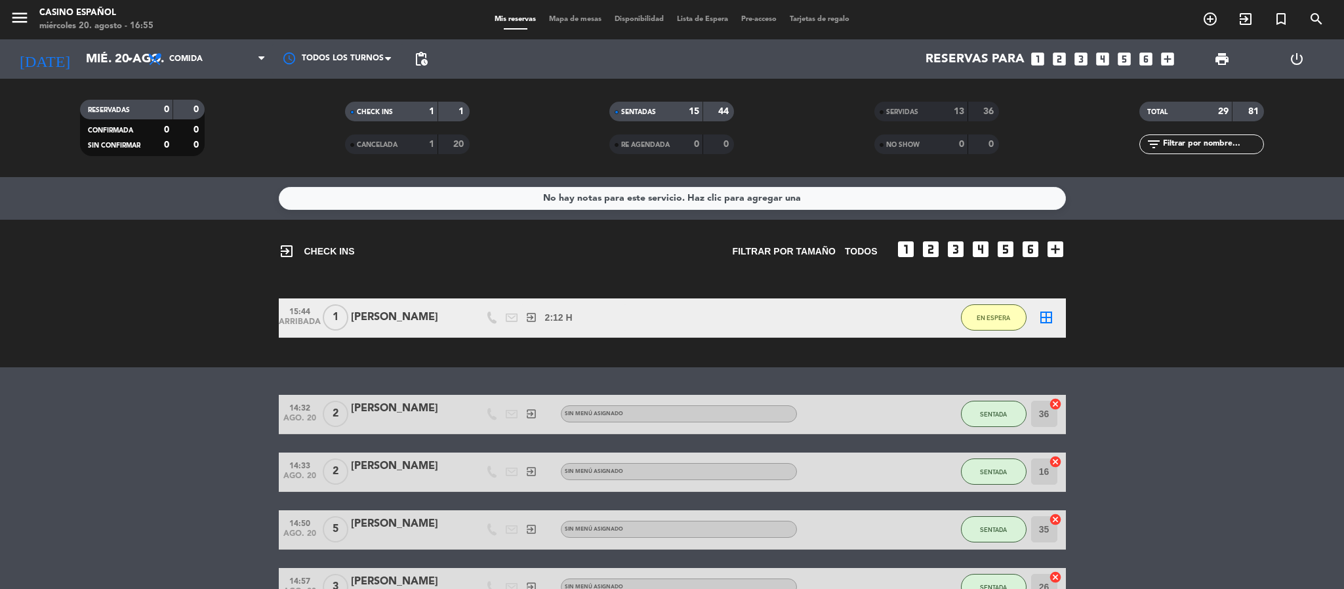
click at [587, 16] on span "Mapa de mesas" at bounding box center [576, 19] width 66 height 7
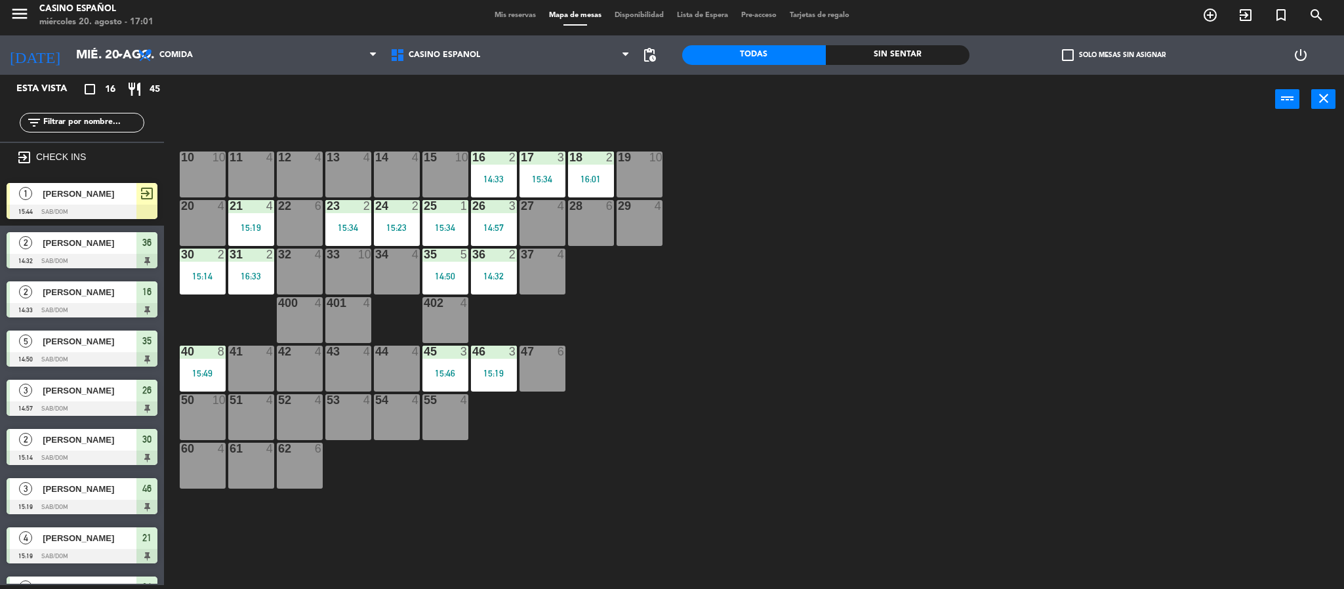
click at [355, 178] on div "13 4" at bounding box center [348, 175] width 46 height 46
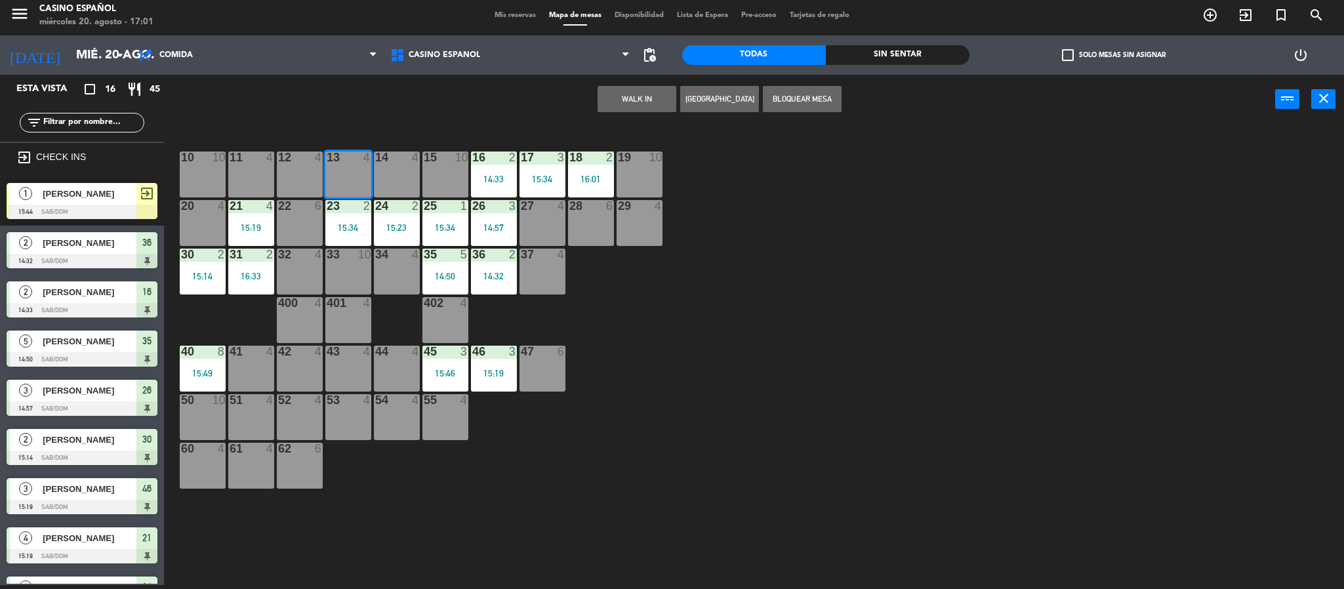
click at [602, 106] on button "WALK IN" at bounding box center [637, 99] width 79 height 26
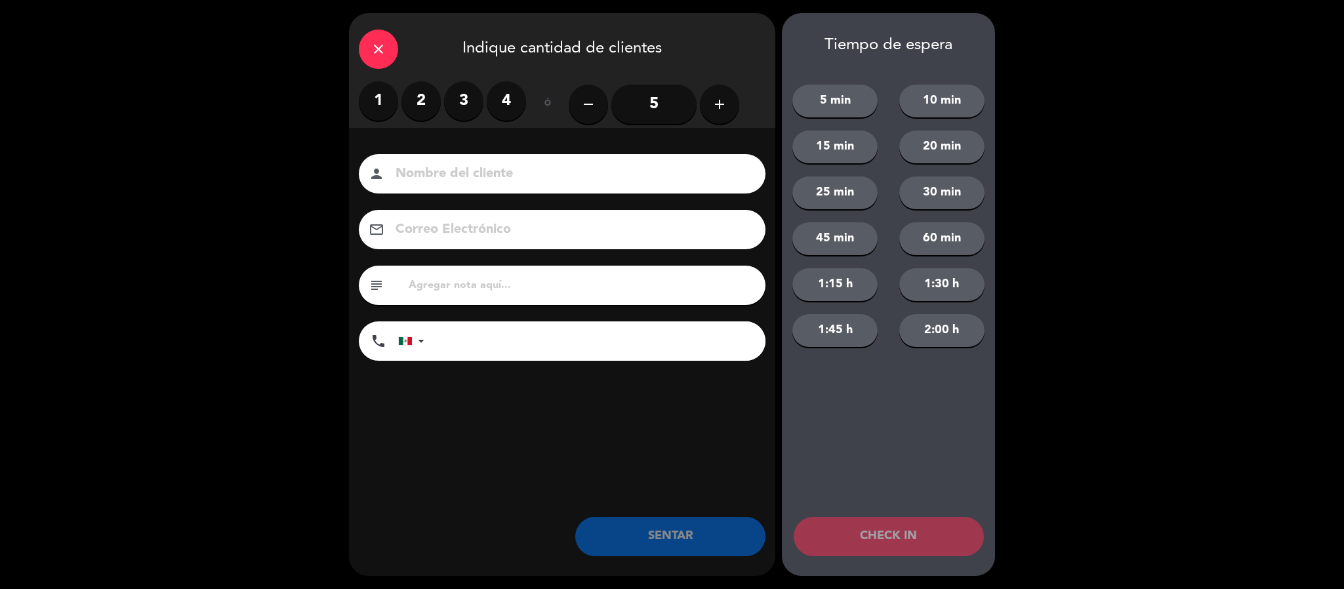
click at [470, 104] on label "3" at bounding box center [463, 100] width 39 height 39
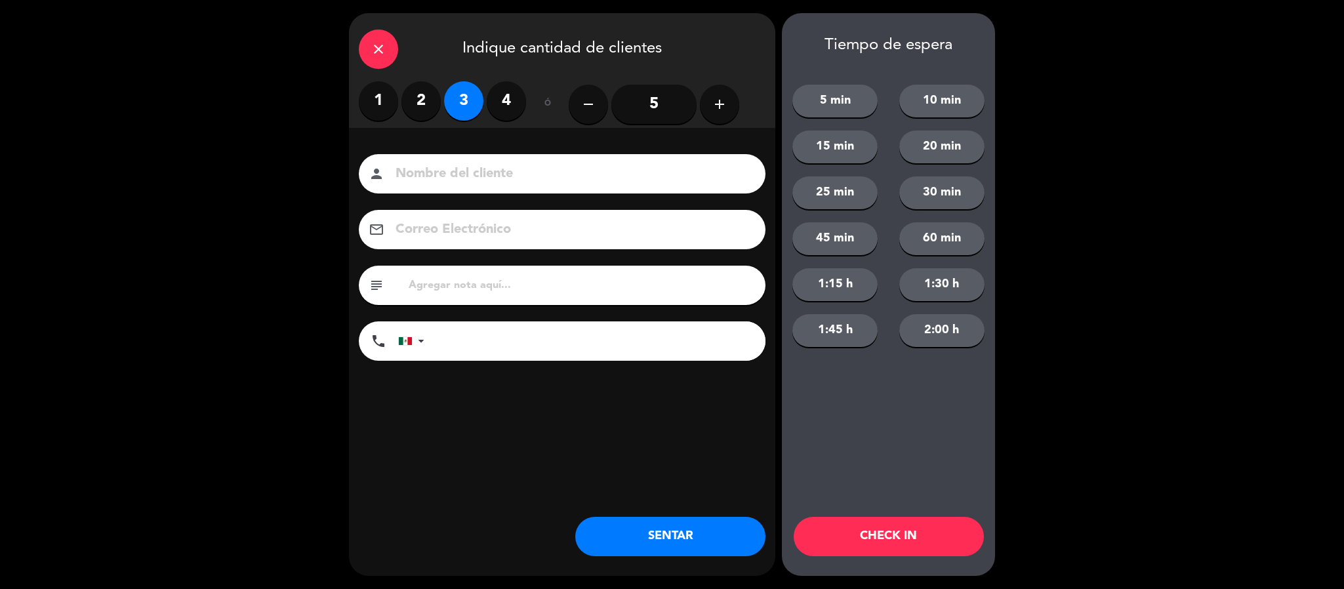
click at [434, 177] on input at bounding box center [571, 174] width 354 height 23
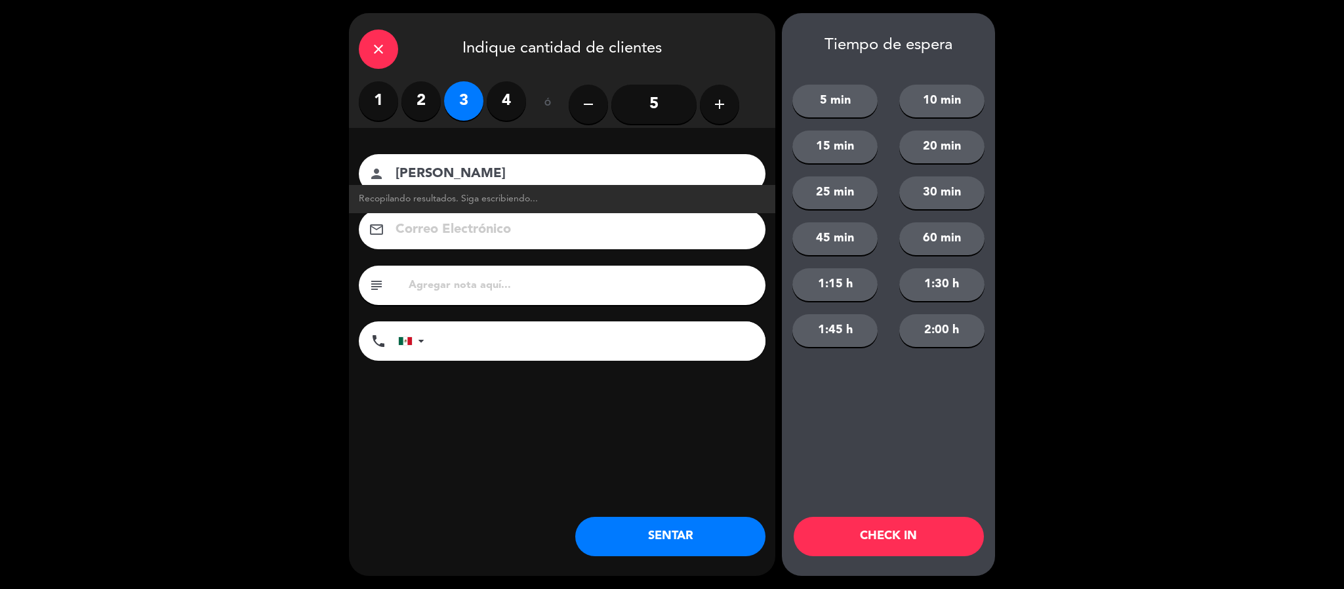
type input "[PERSON_NAME]"
click at [664, 530] on button "SENTAR" at bounding box center [670, 536] width 190 height 39
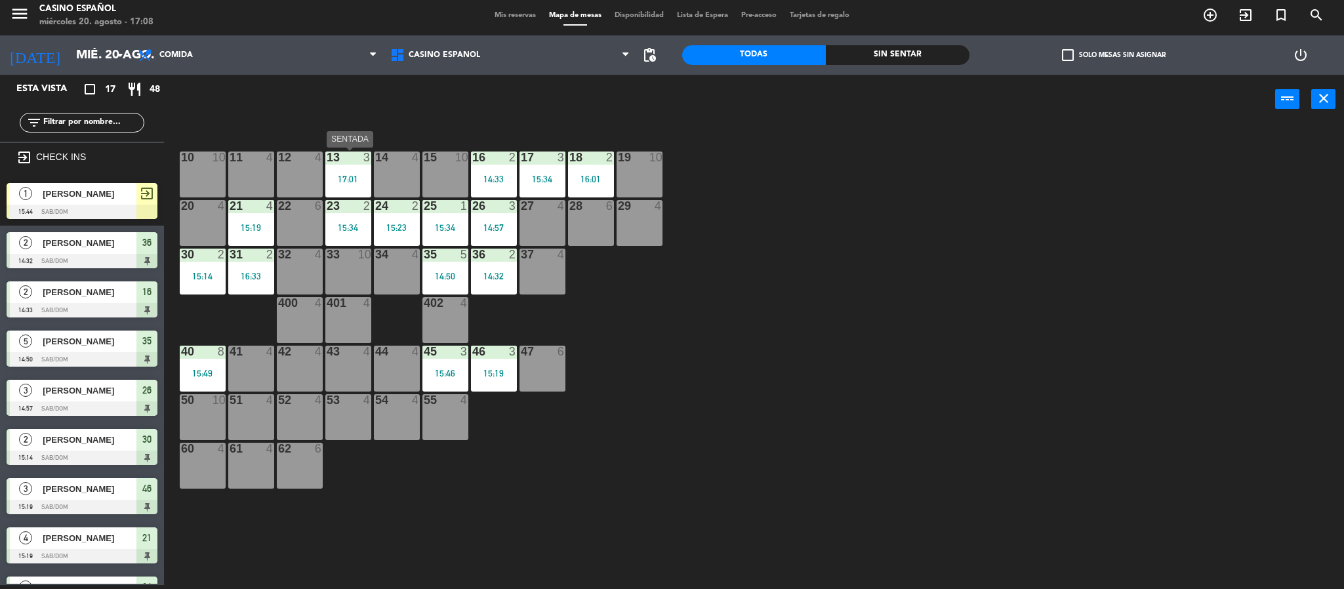
click at [368, 164] on div "13 3" at bounding box center [348, 158] width 46 height 13
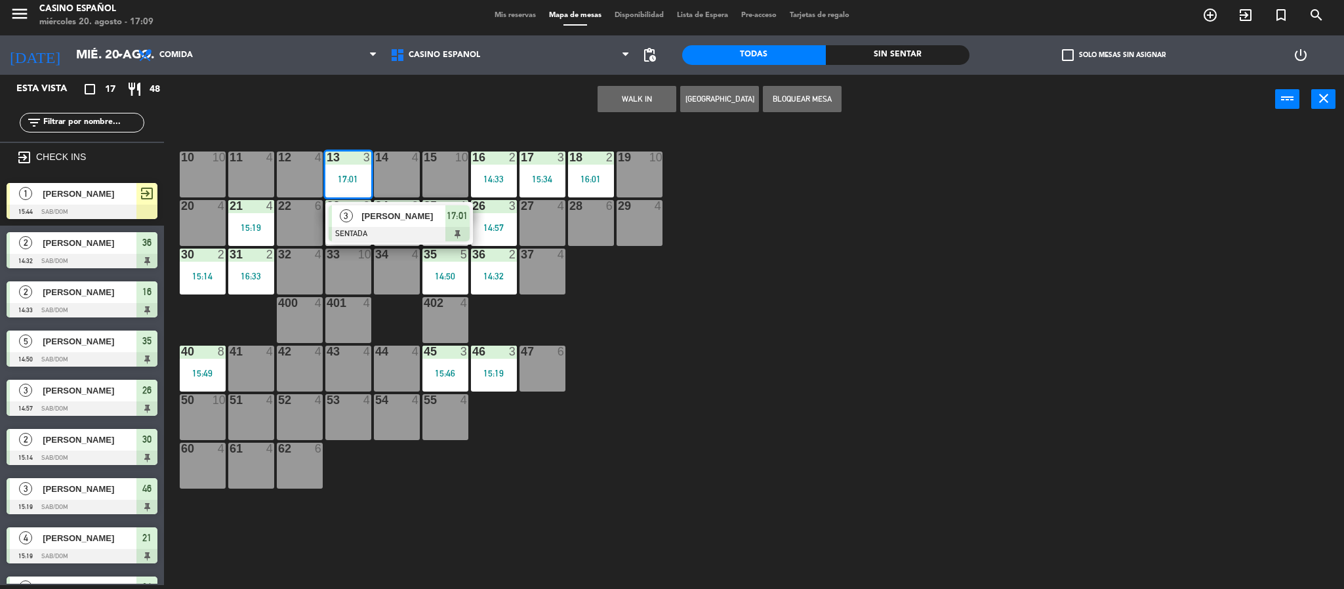
click at [605, 244] on div "28 6" at bounding box center [591, 223] width 46 height 46
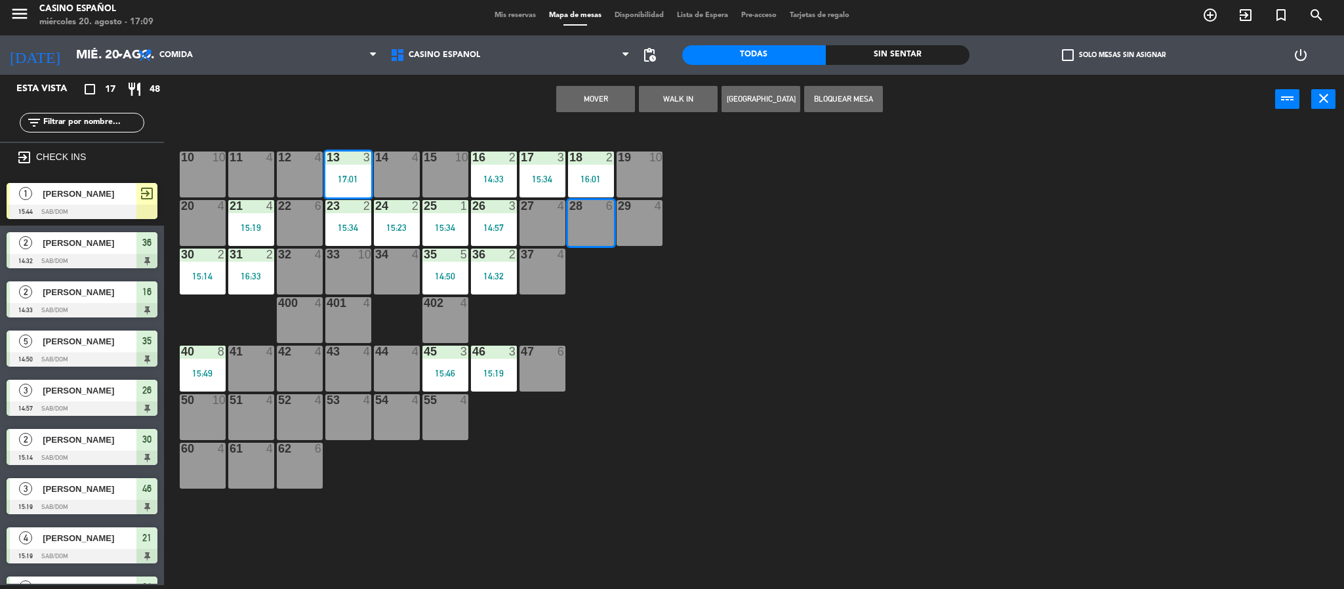
click at [602, 226] on div "28 6" at bounding box center [591, 223] width 46 height 46
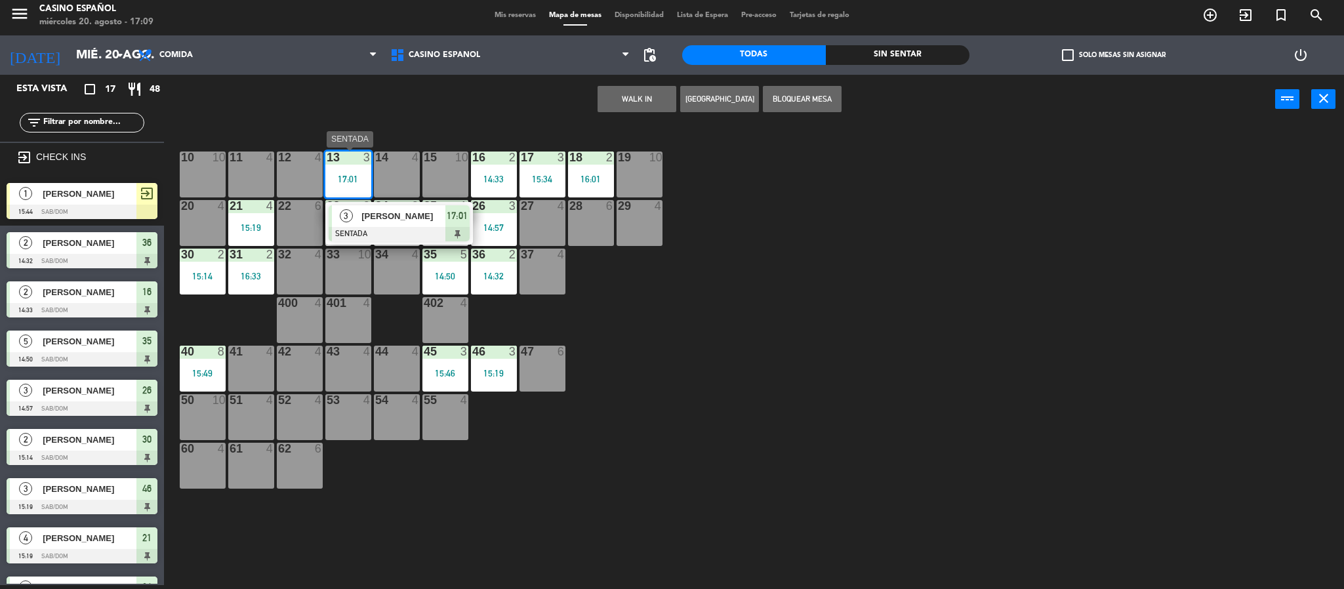
click at [341, 177] on div "17:01" at bounding box center [348, 179] width 46 height 9
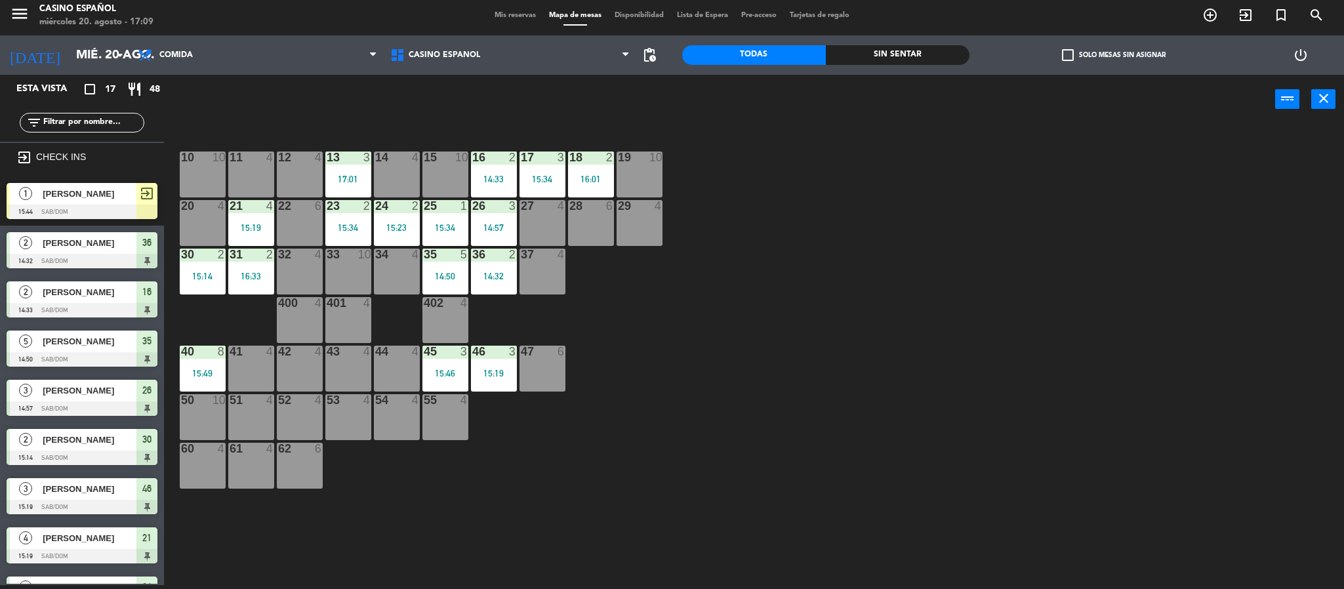
click at [595, 213] on div "28 6" at bounding box center [591, 223] width 46 height 46
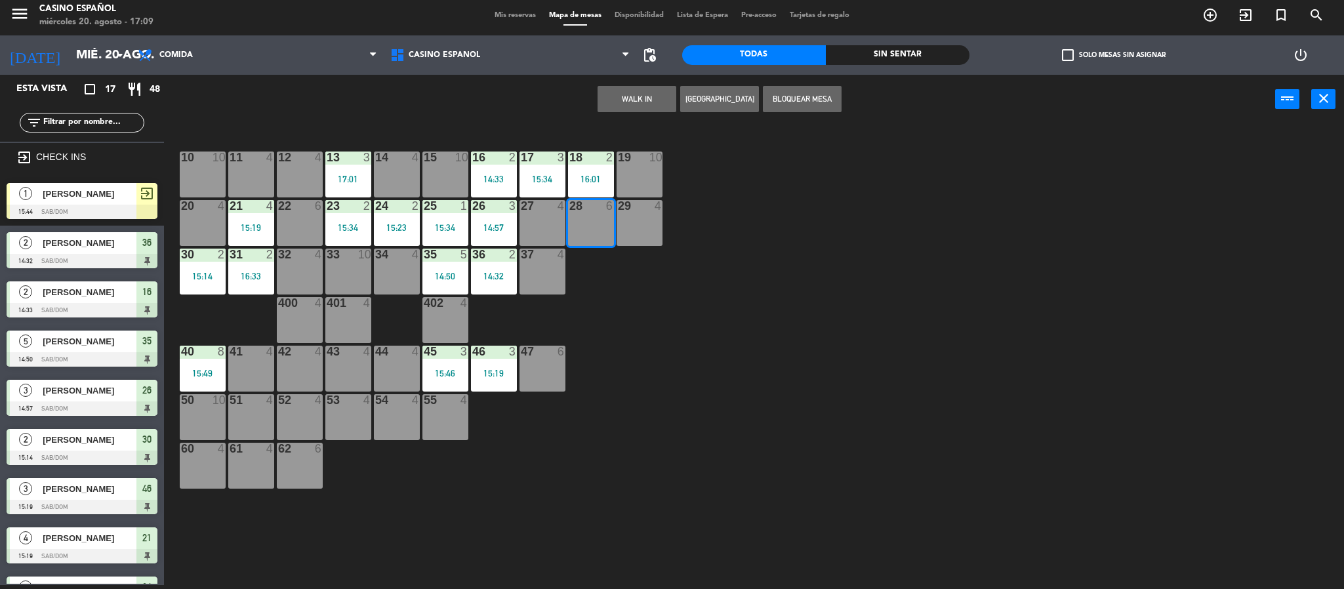
click at [640, 102] on button "WALK IN" at bounding box center [637, 99] width 79 height 26
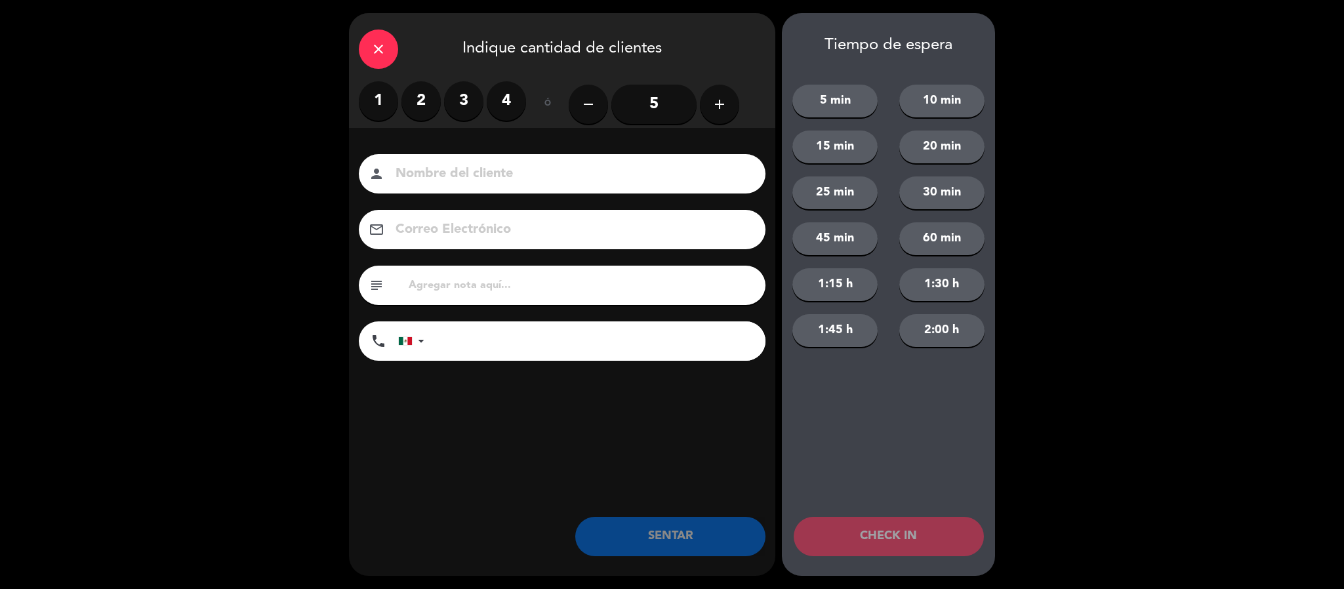
click at [413, 103] on label "2" at bounding box center [421, 100] width 39 height 39
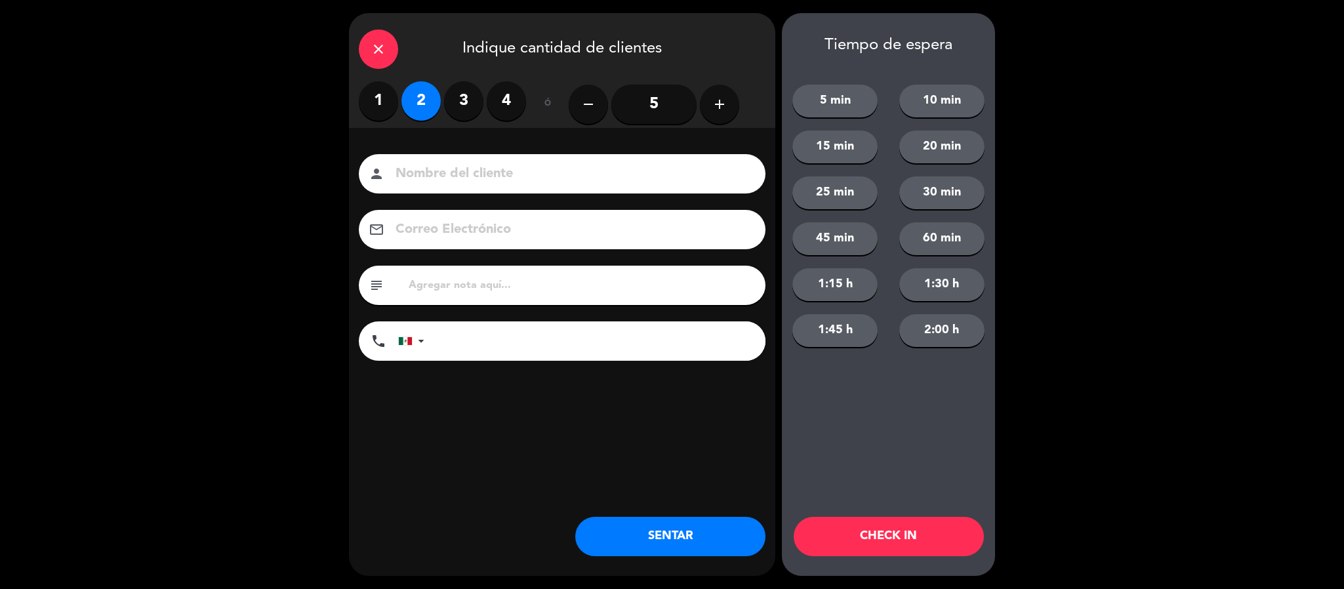
click at [430, 174] on input at bounding box center [571, 174] width 354 height 23
type input "[PERSON_NAME]"
click at [664, 540] on button "SENTAR" at bounding box center [670, 536] width 190 height 39
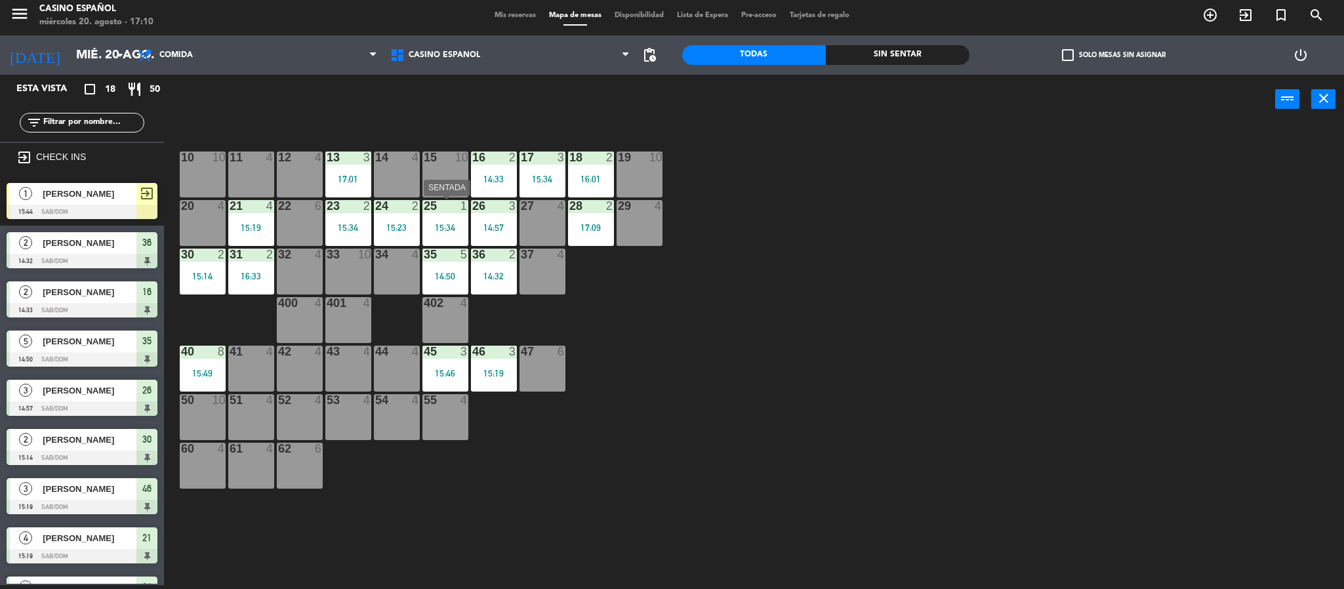
click at [427, 213] on div "25 1 15:34" at bounding box center [446, 223] width 46 height 46
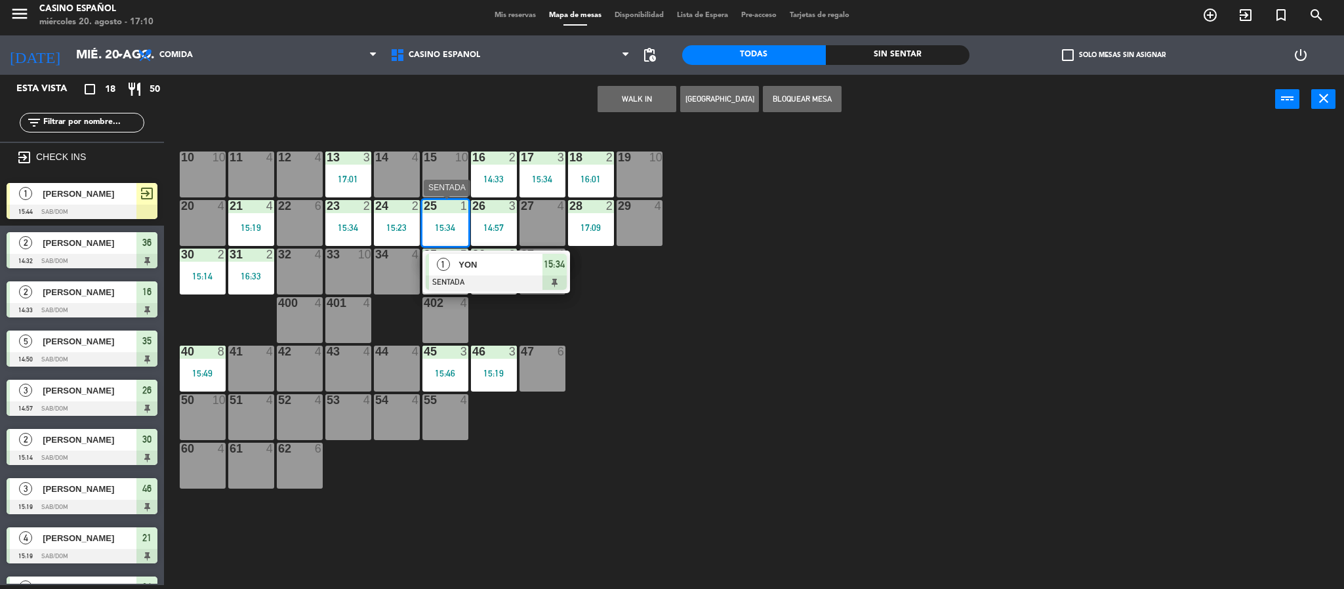
click at [453, 268] on div "1" at bounding box center [443, 265] width 28 height 22
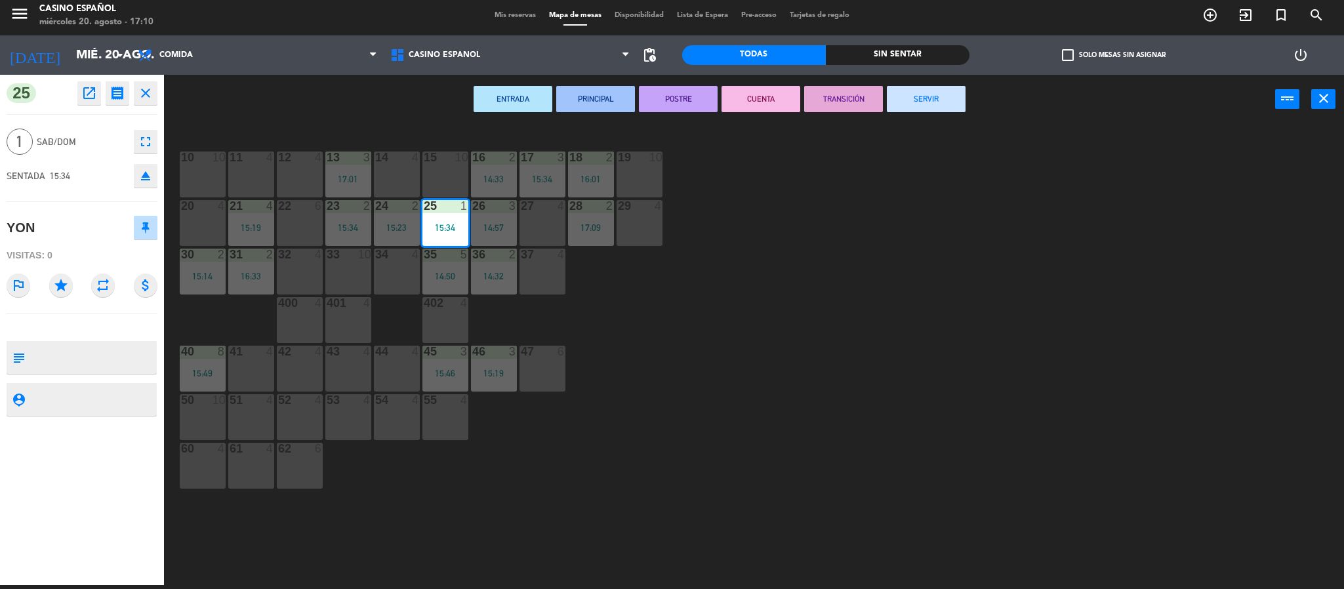
click at [906, 104] on button "SERVIR" at bounding box center [926, 99] width 79 height 26
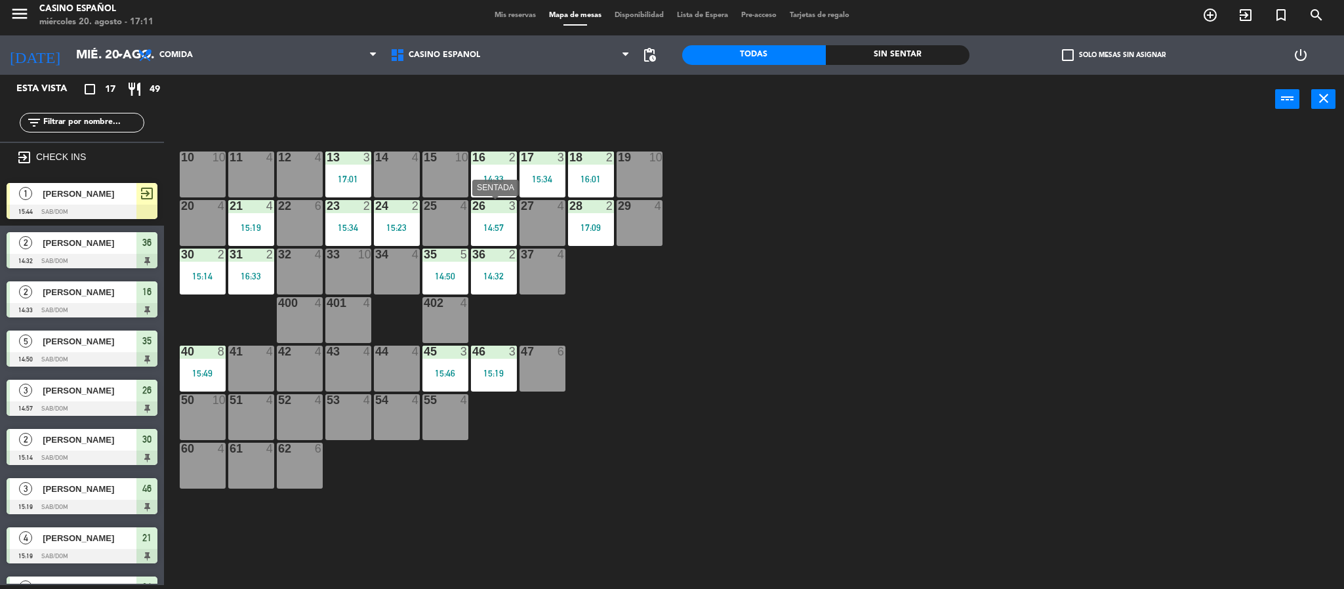
click at [477, 226] on div "14:57" at bounding box center [494, 227] width 46 height 9
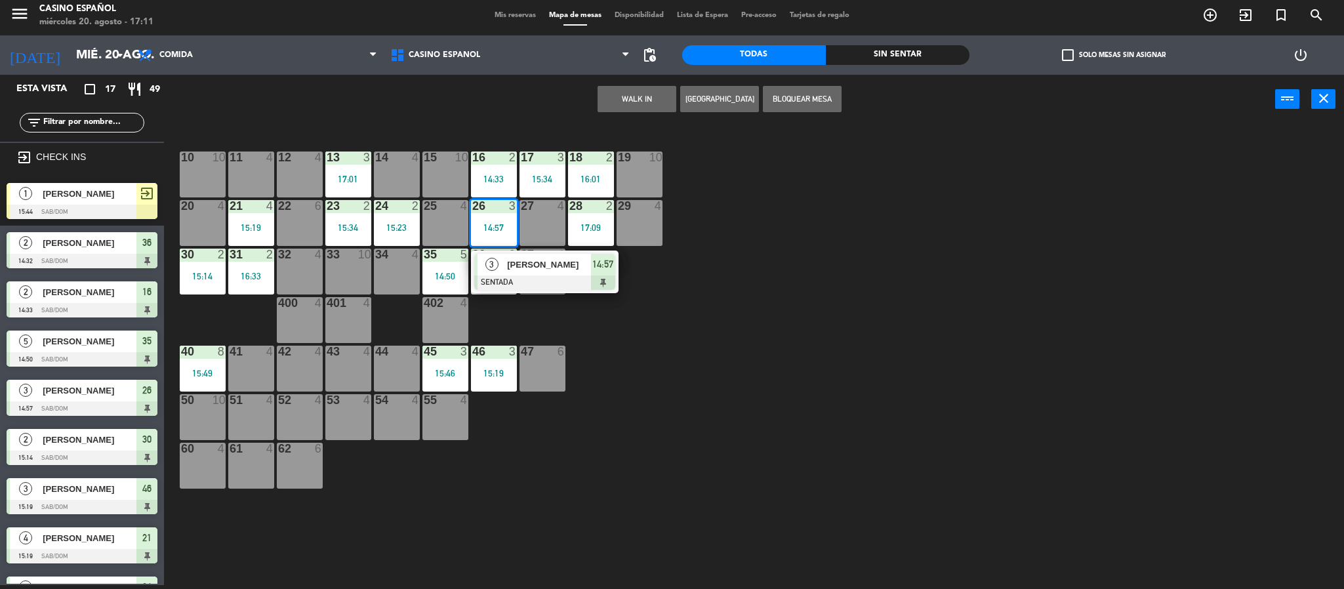
click at [530, 272] on div "[PERSON_NAME]" at bounding box center [548, 265] width 85 height 22
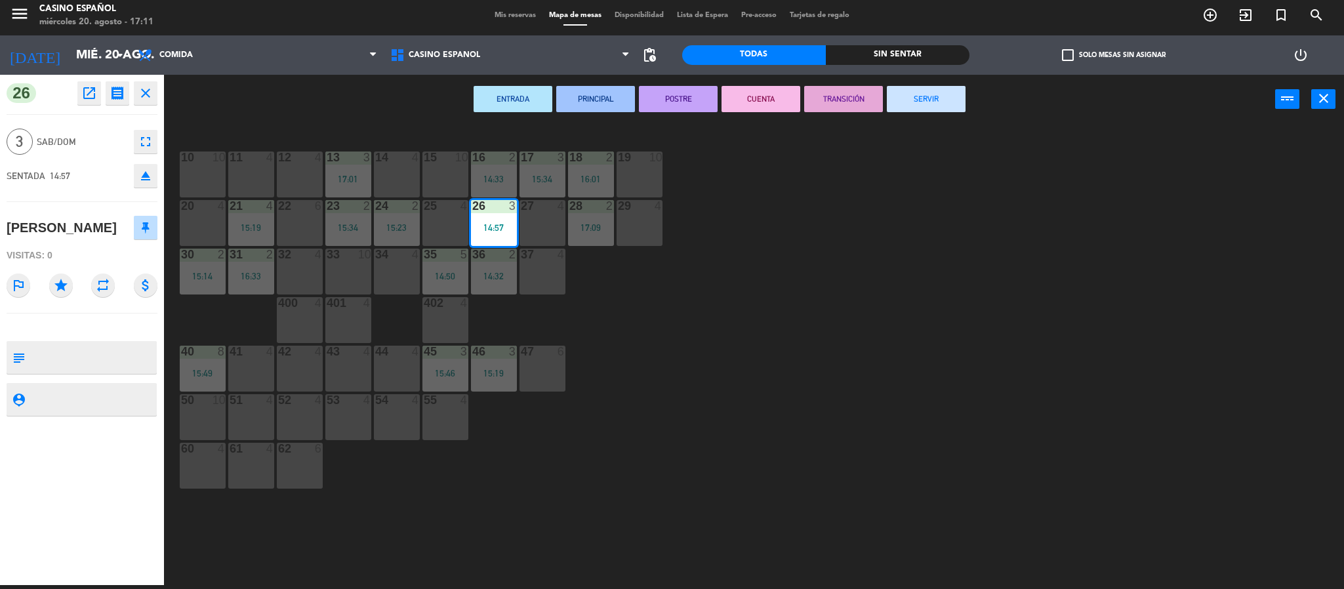
click at [922, 105] on button "SERVIR" at bounding box center [926, 99] width 79 height 26
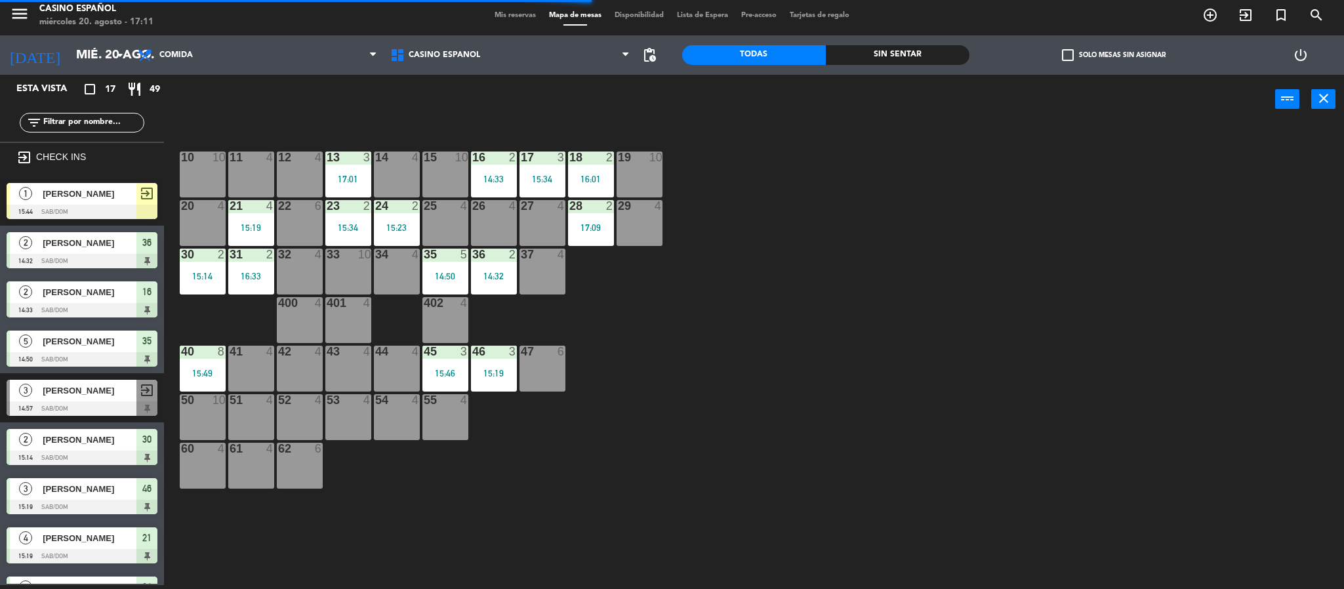
click at [400, 211] on div at bounding box center [397, 206] width 22 height 12
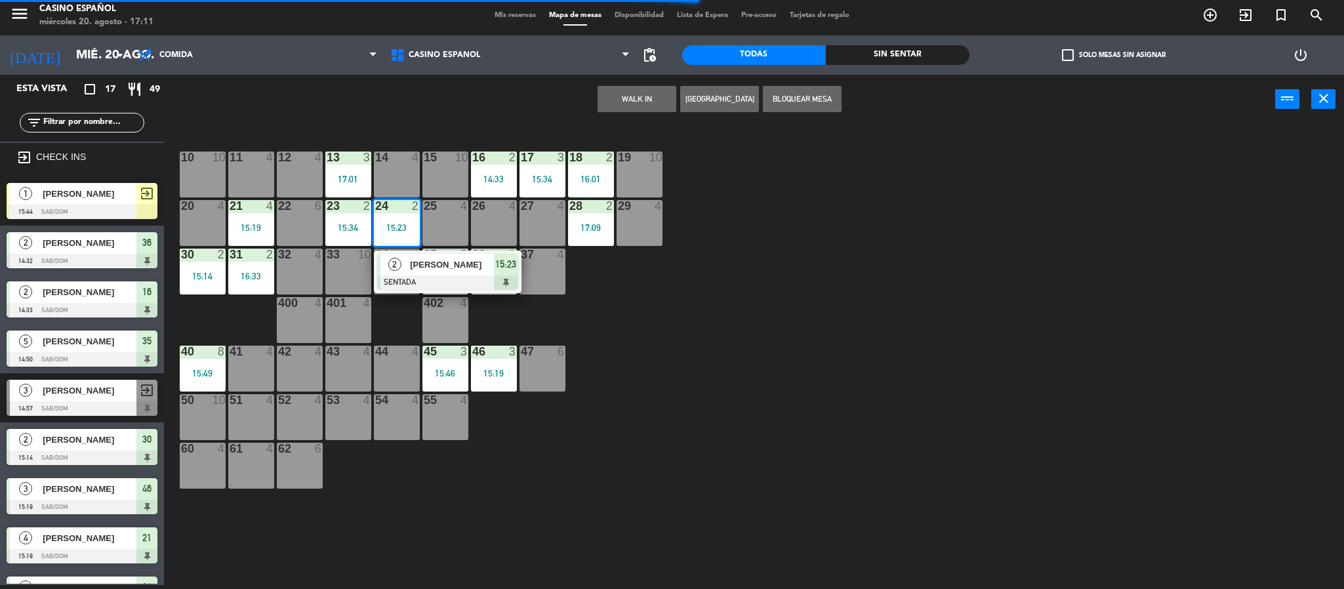
click at [432, 264] on span "[PERSON_NAME]" at bounding box center [452, 265] width 84 height 14
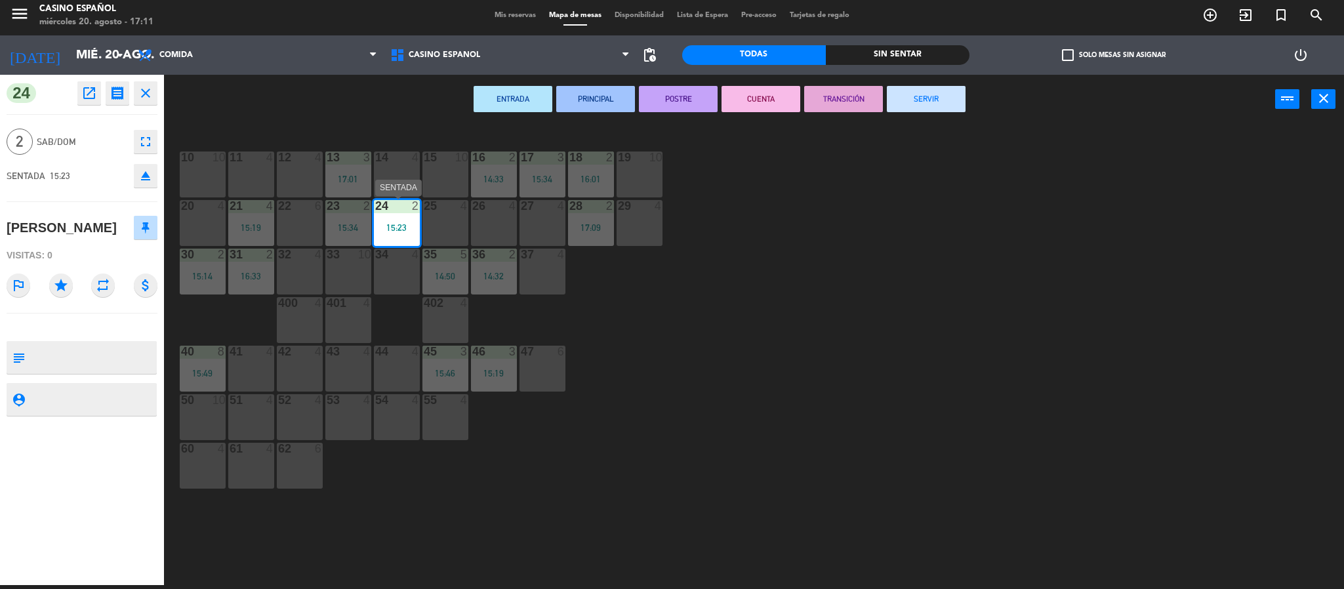
click at [392, 233] on div "24 2 15:23" at bounding box center [397, 223] width 46 height 46
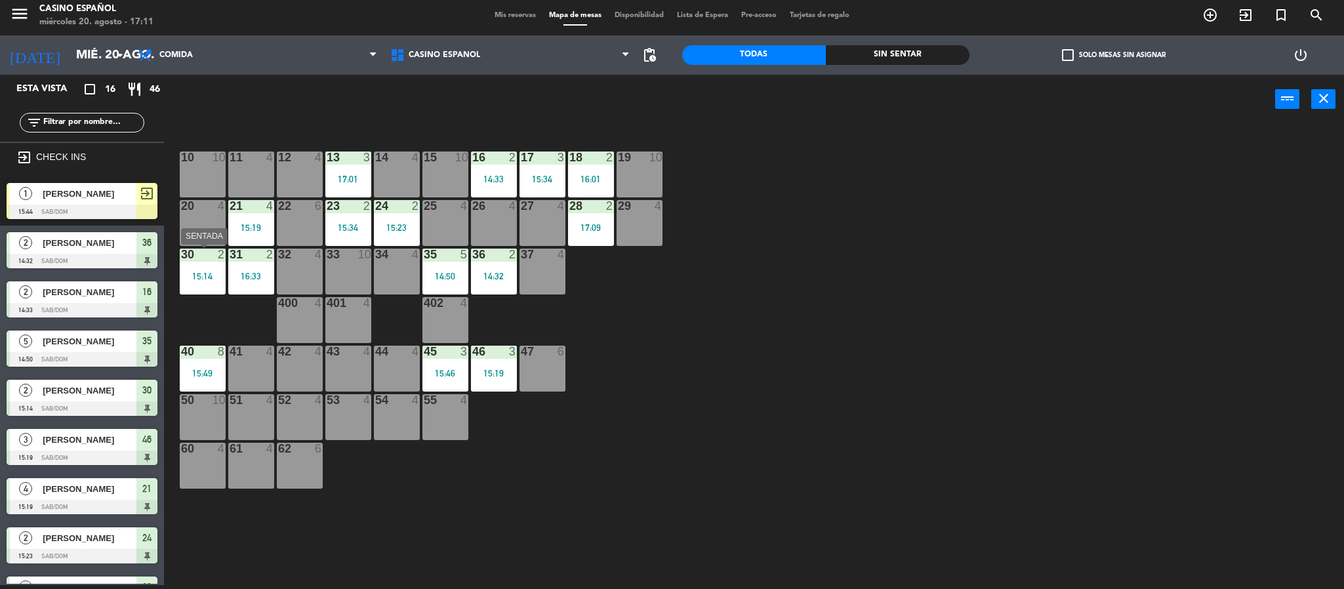
click at [207, 268] on div "30 2 15:14" at bounding box center [203, 272] width 46 height 46
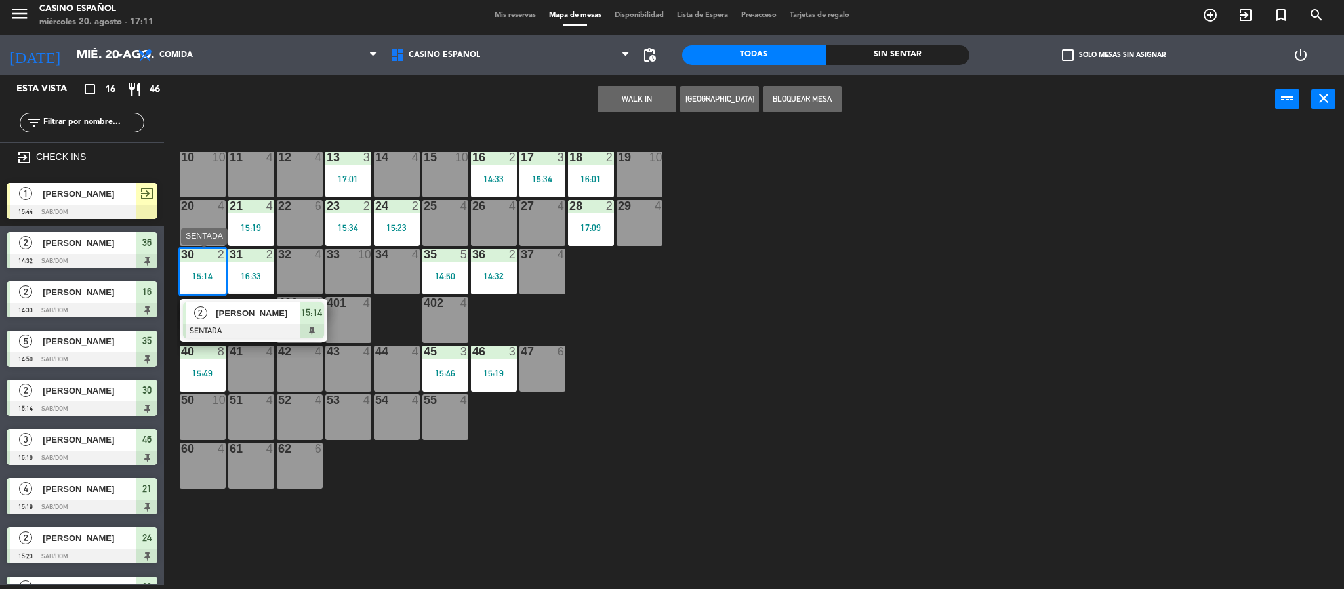
click at [246, 325] on div at bounding box center [253, 331] width 141 height 14
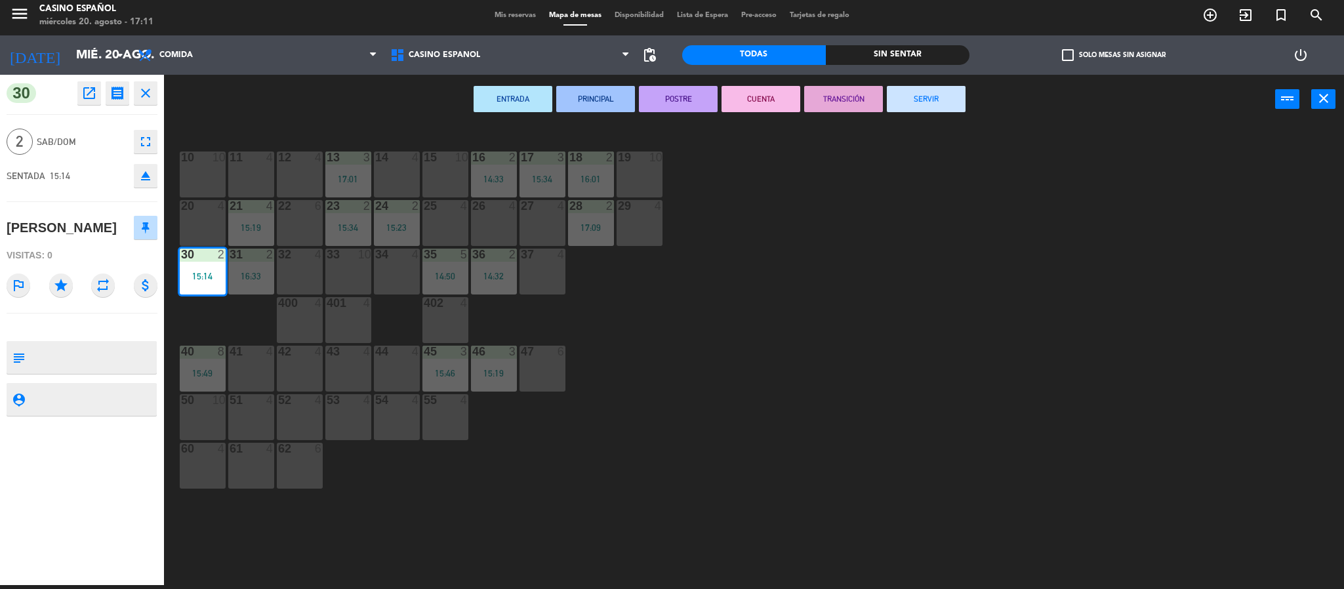
click at [923, 93] on button "SERVIR" at bounding box center [926, 99] width 79 height 26
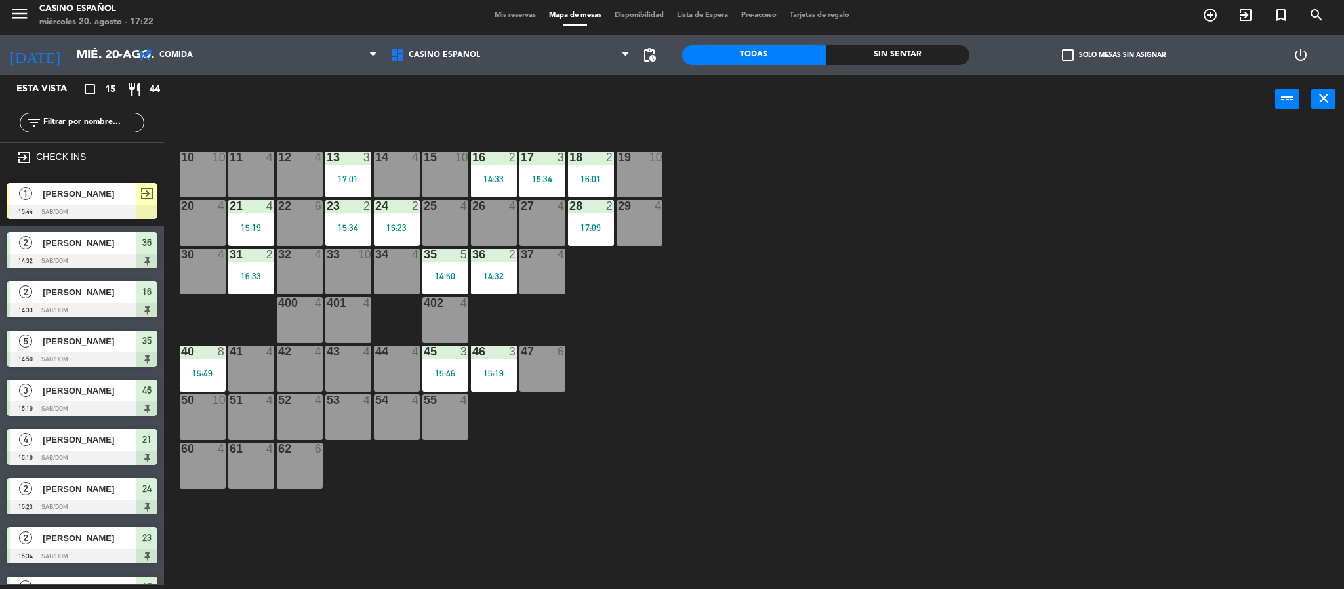
click at [510, 14] on span "Mis reservas" at bounding box center [515, 15] width 54 height 7
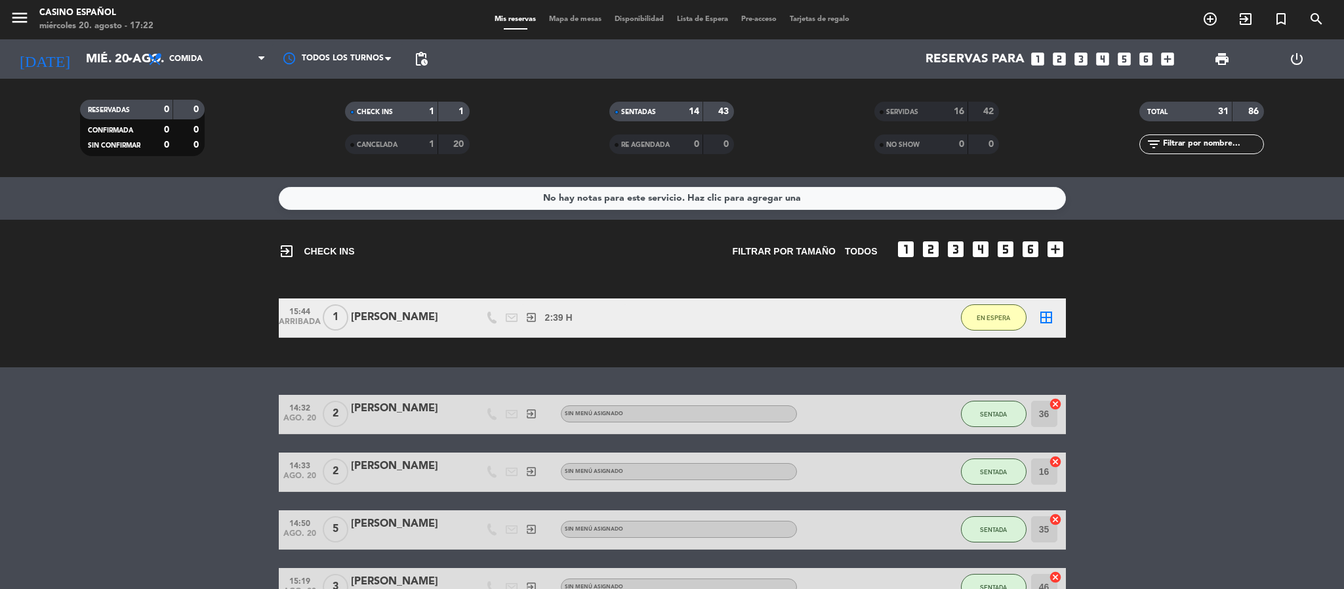
click at [565, 20] on span "Mapa de mesas" at bounding box center [576, 19] width 66 height 7
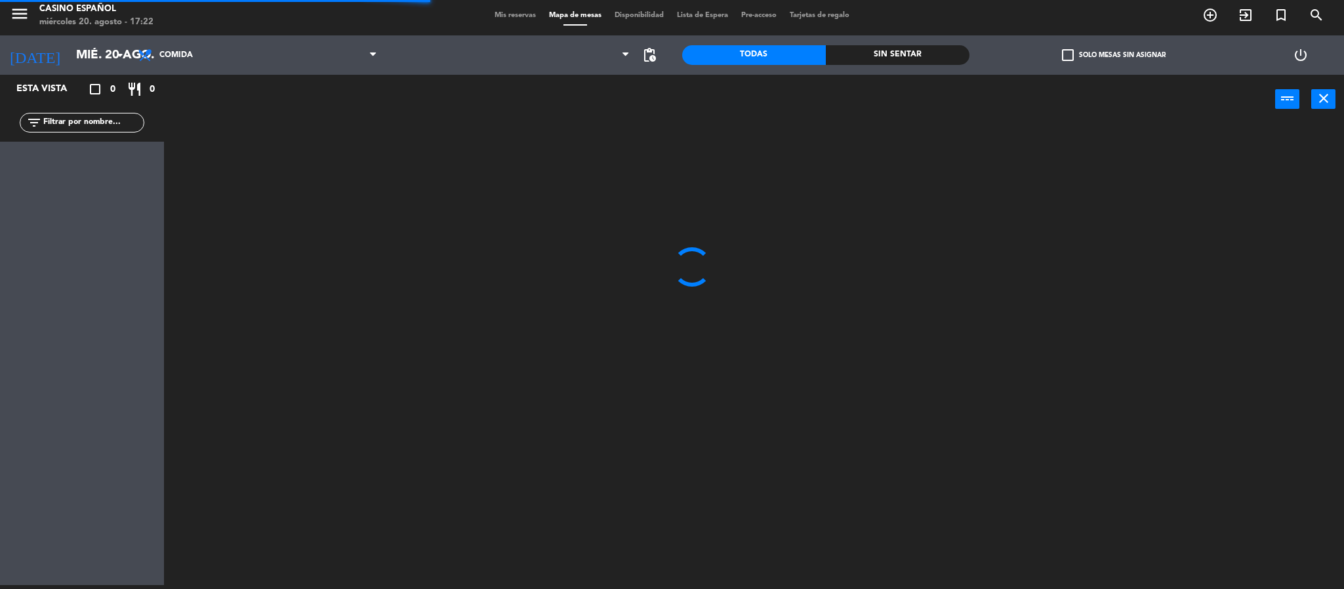
click at [512, 12] on span "Mis reservas" at bounding box center [515, 15] width 54 height 7
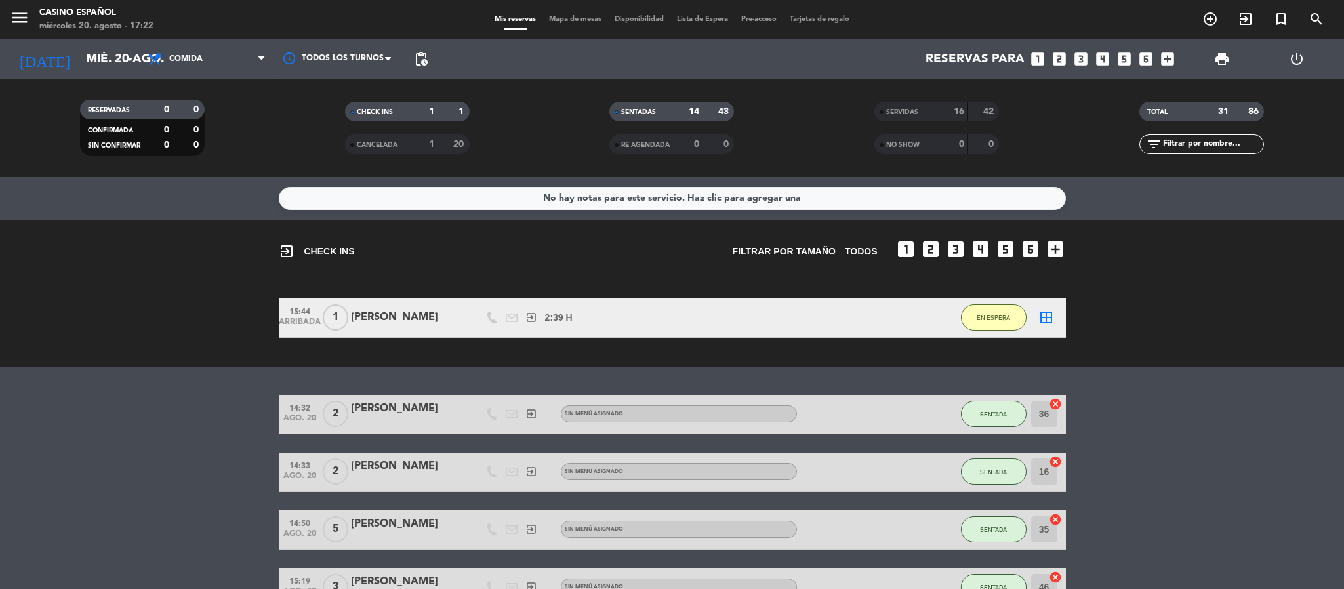
click at [439, 322] on div "[PERSON_NAME]" at bounding box center [407, 317] width 112 height 17
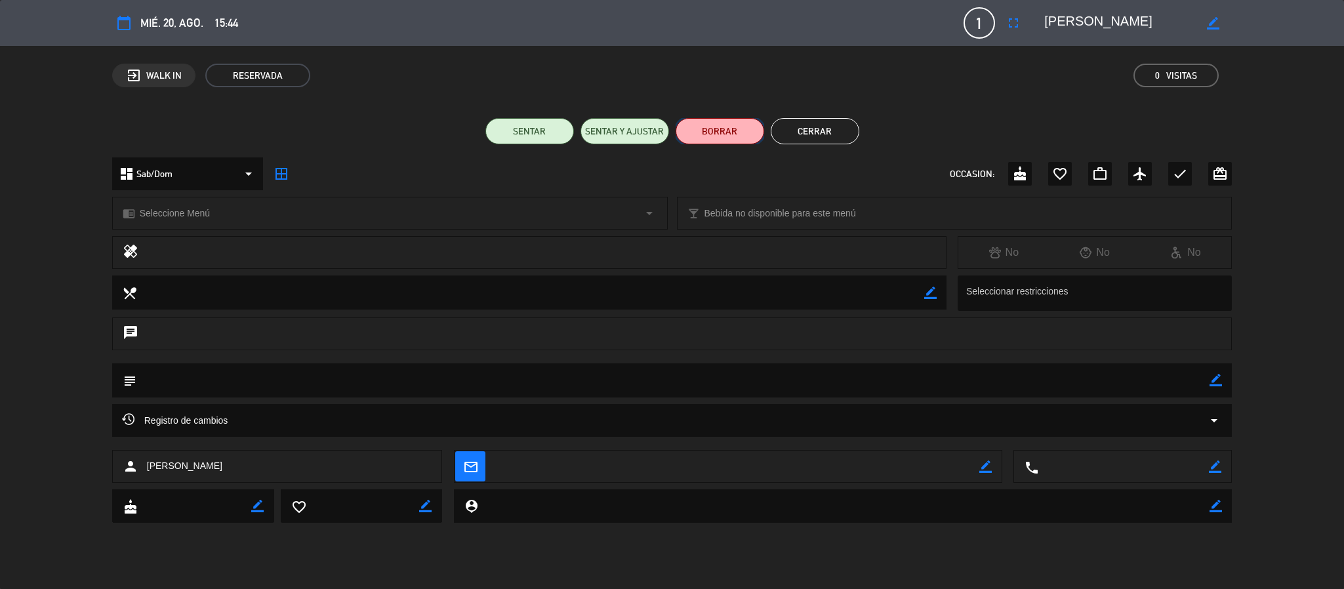
click at [754, 136] on button "BORRAR" at bounding box center [720, 131] width 89 height 26
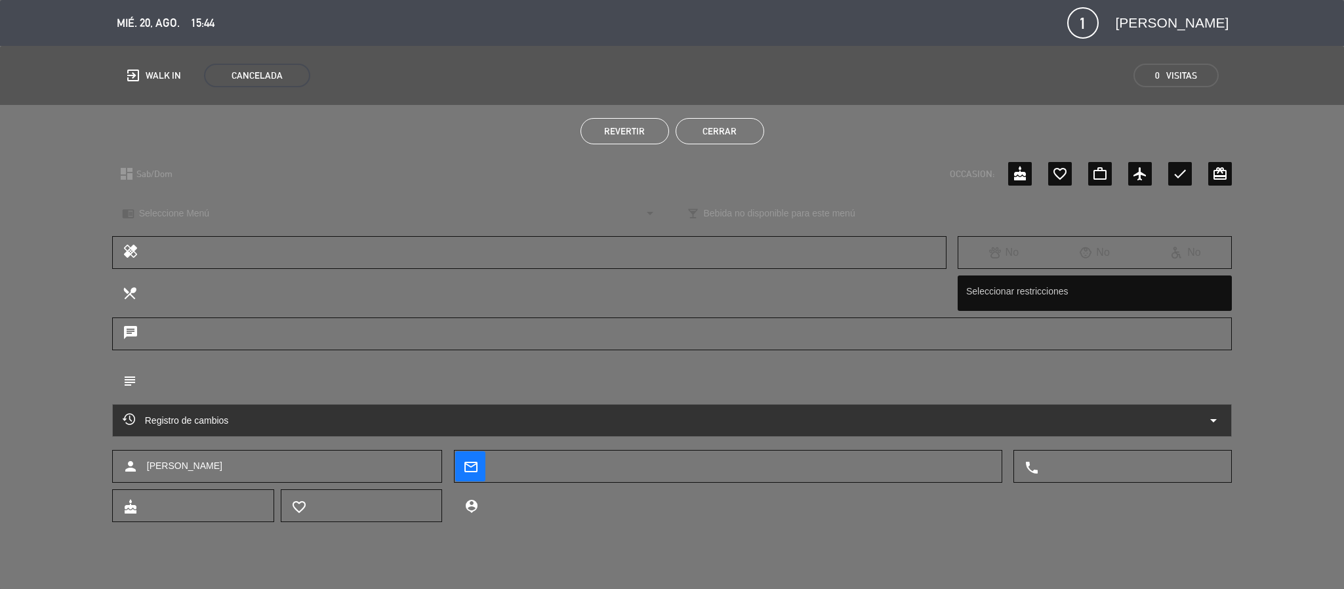
click at [754, 136] on button "Cerrar" at bounding box center [720, 131] width 89 height 26
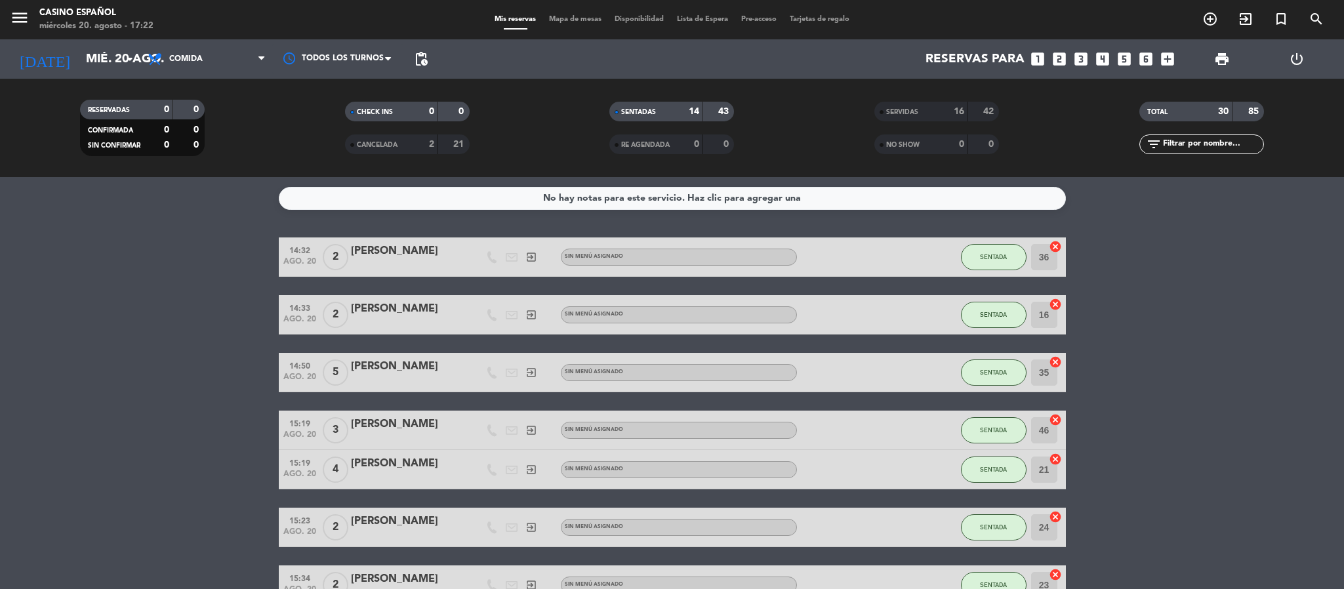
click at [577, 20] on span "Mapa de mesas" at bounding box center [576, 19] width 66 height 7
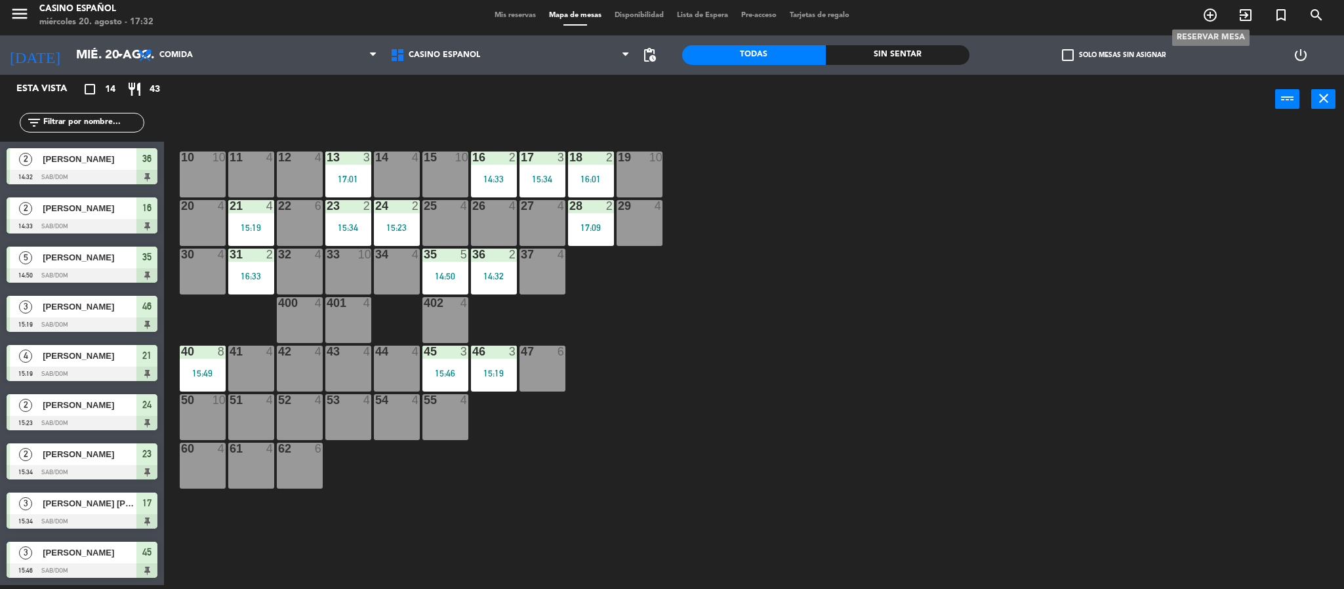
click at [1205, 20] on icon "add_circle_outline" at bounding box center [1211, 15] width 16 height 16
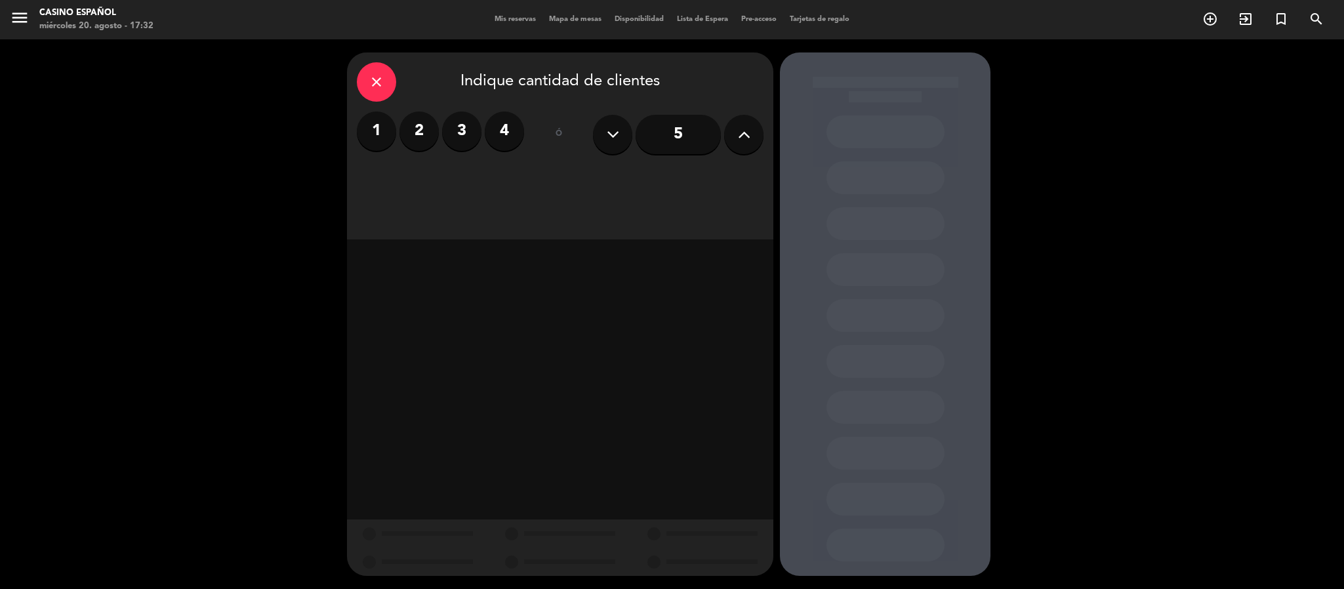
click at [388, 87] on div "close" at bounding box center [376, 81] width 39 height 39
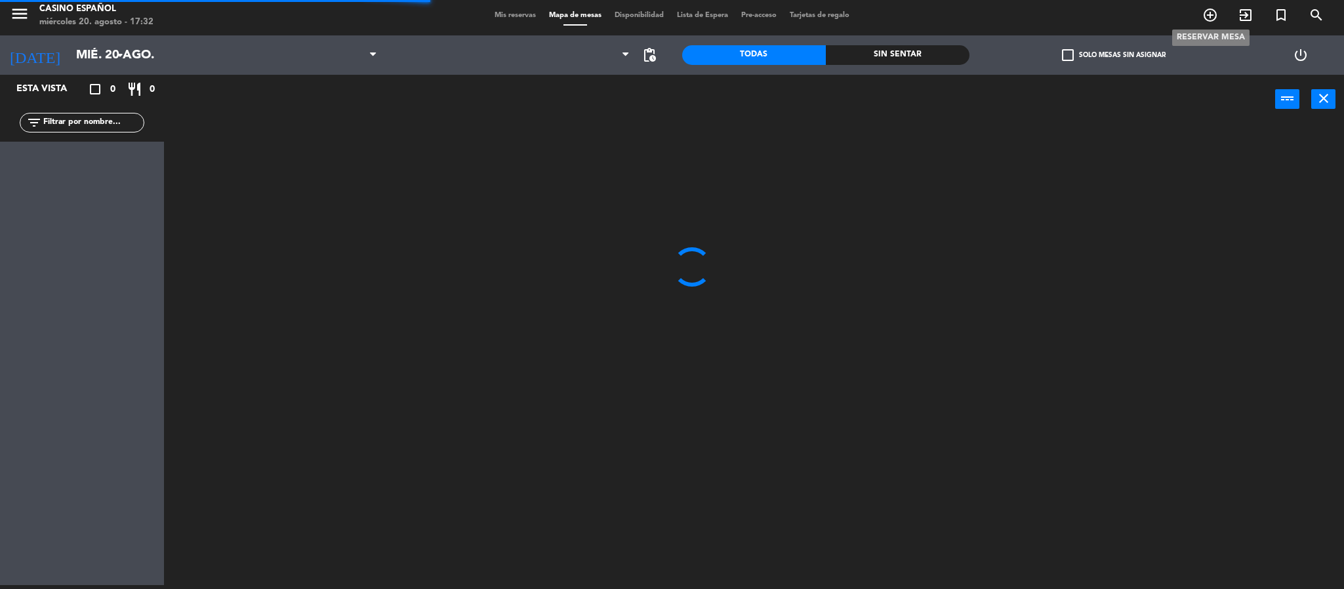
click at [1219, 26] on span "add_circle_outline" at bounding box center [1210, 15] width 35 height 22
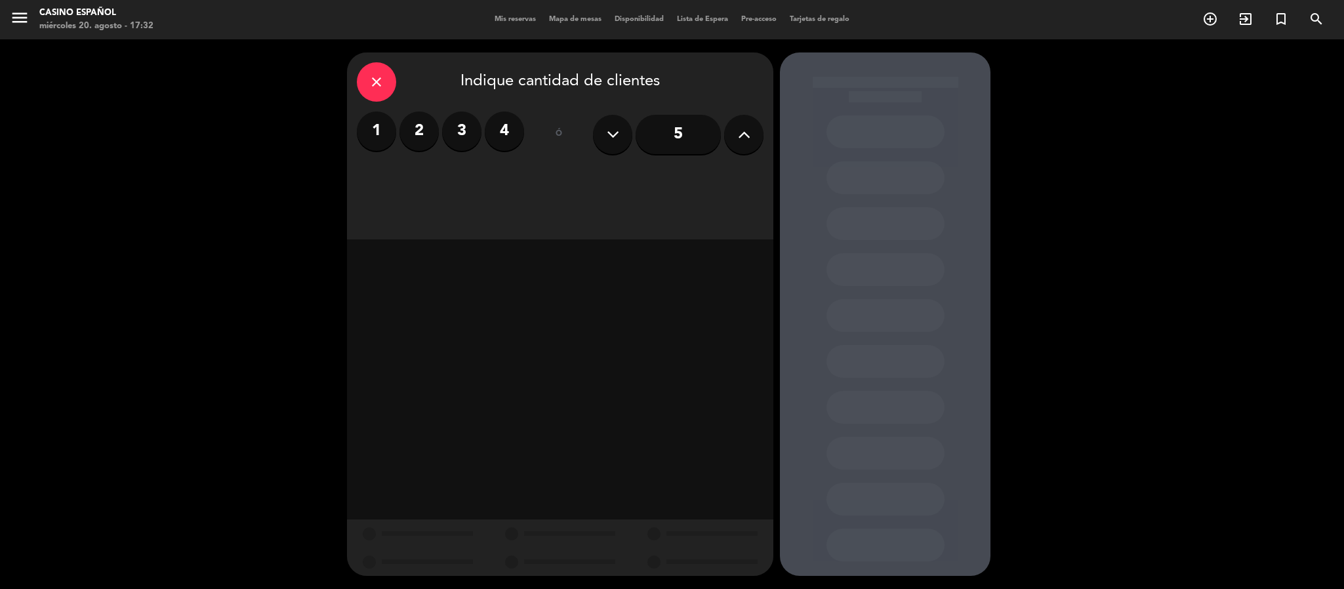
click at [459, 129] on label "3" at bounding box center [461, 131] width 39 height 39
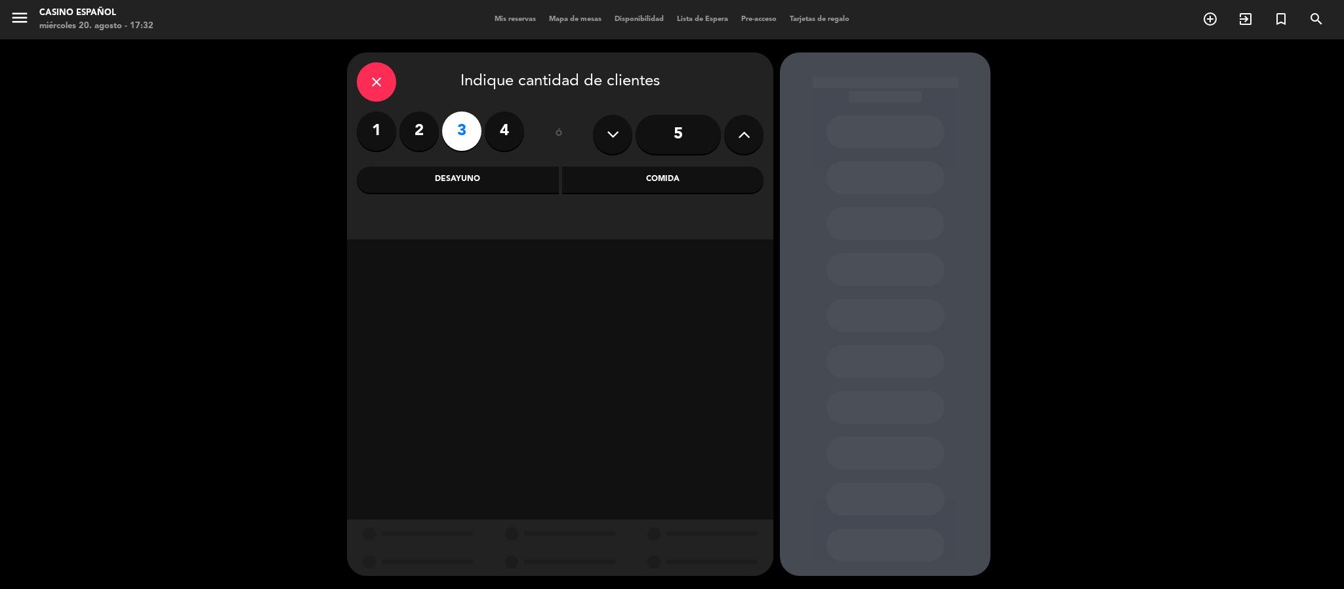
click at [628, 186] on div "Comida" at bounding box center [663, 180] width 202 height 26
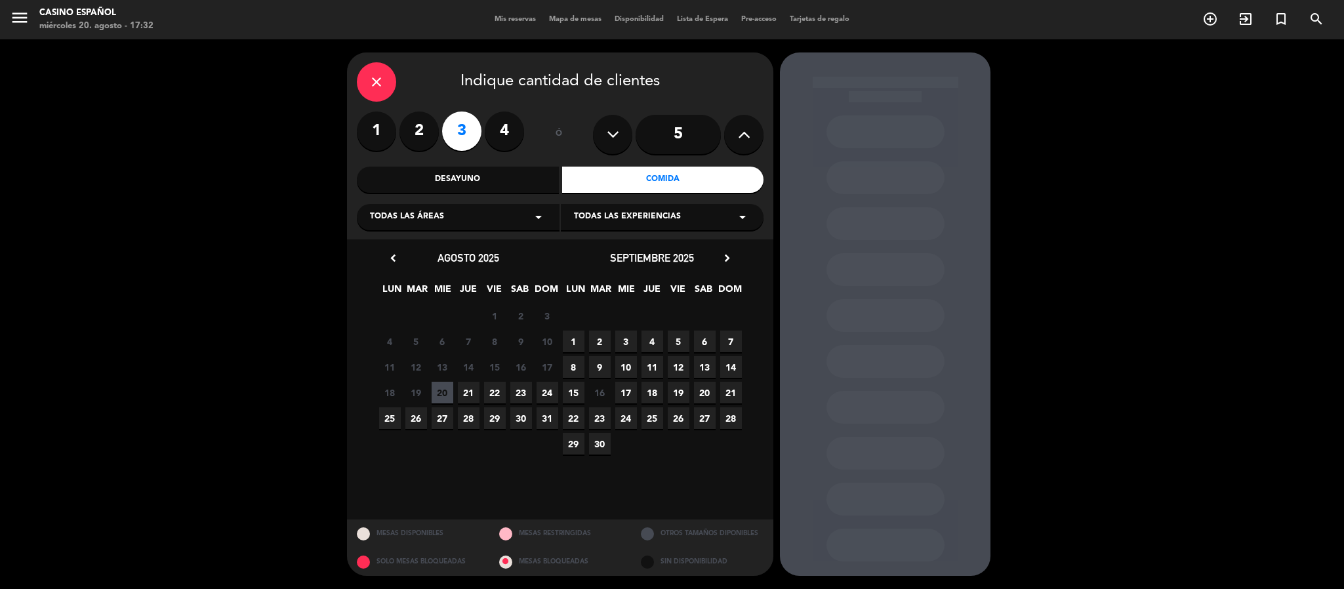
click at [469, 394] on span "21" at bounding box center [469, 393] width 22 height 22
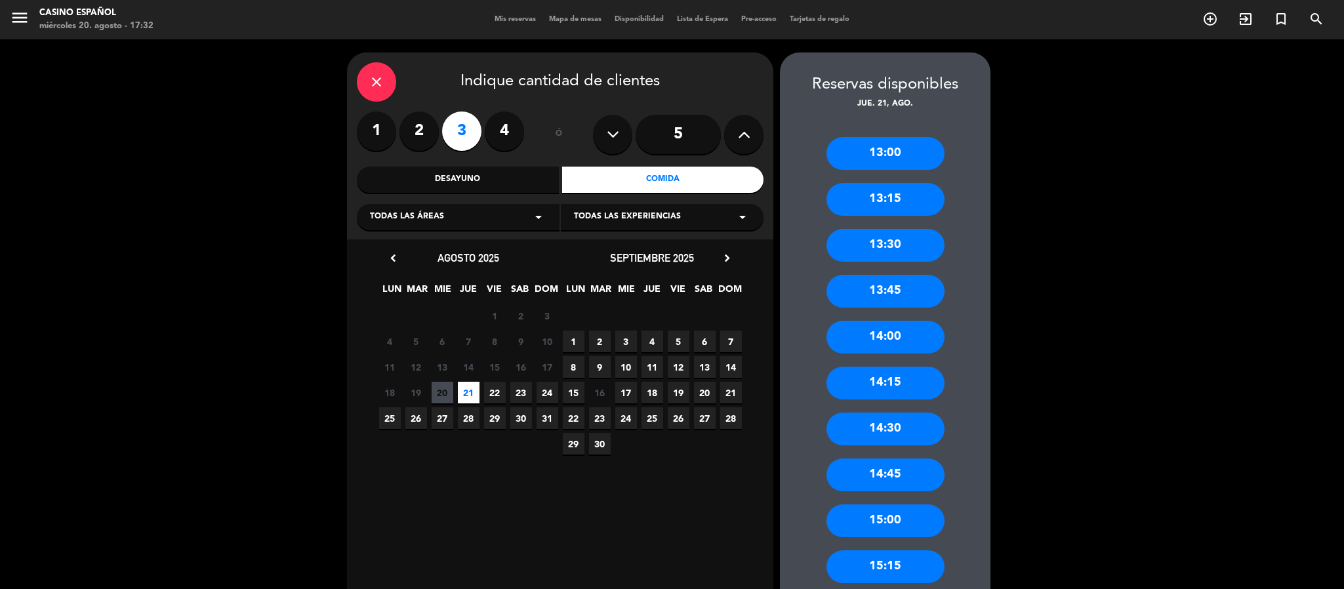
click at [499, 187] on div "Desayuno" at bounding box center [458, 180] width 202 height 26
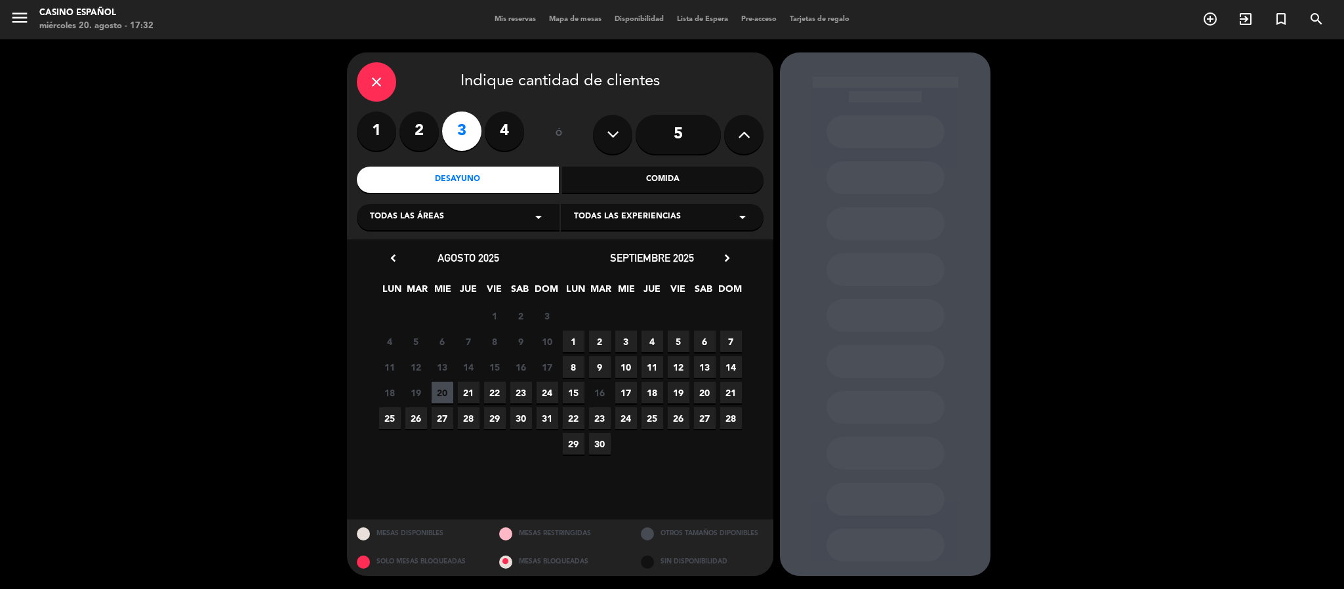
click at [470, 392] on span "21" at bounding box center [469, 393] width 22 height 22
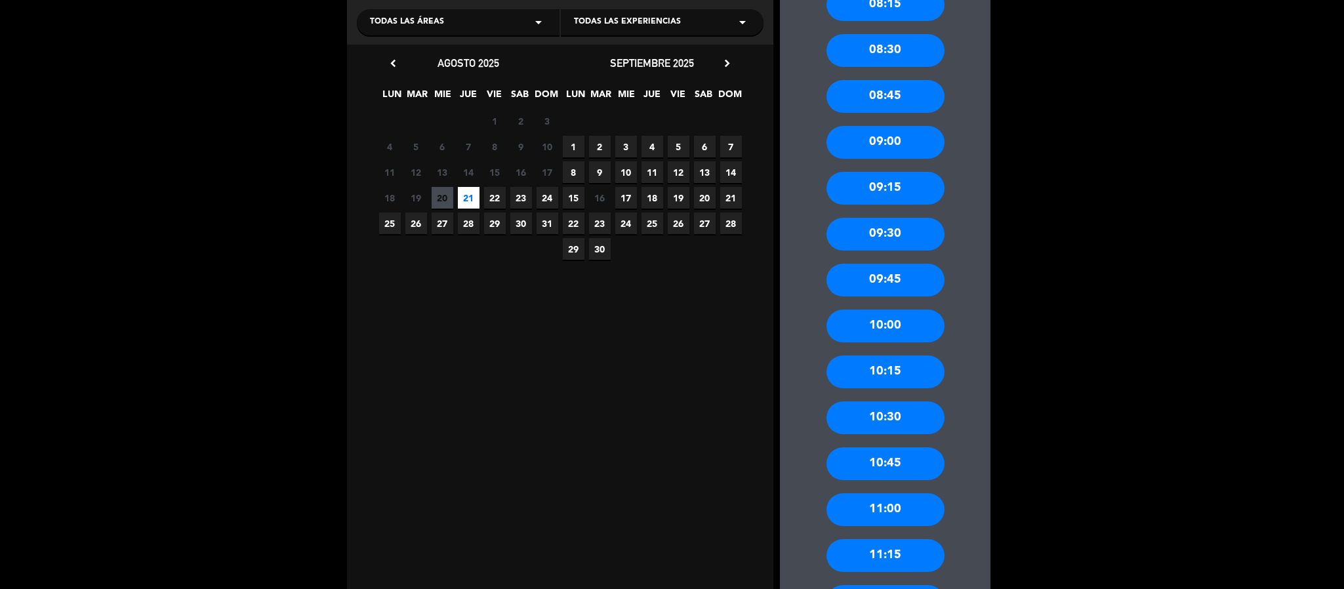
scroll to position [197, 0]
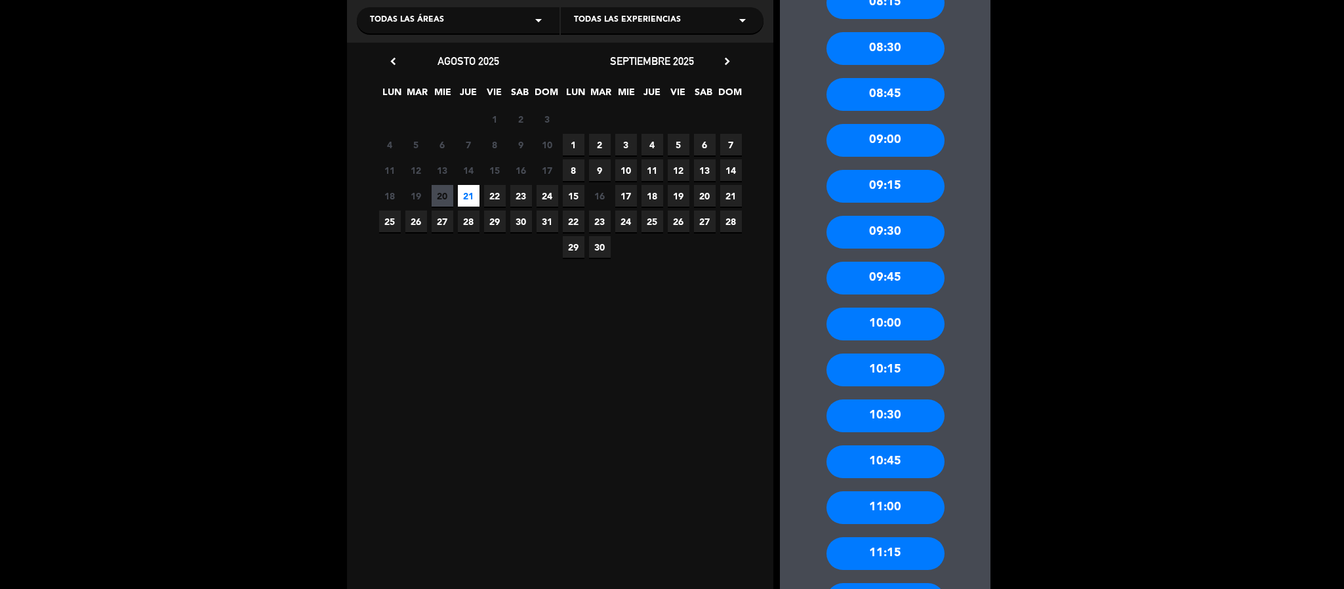
click at [879, 410] on div "10:30" at bounding box center [886, 416] width 118 height 33
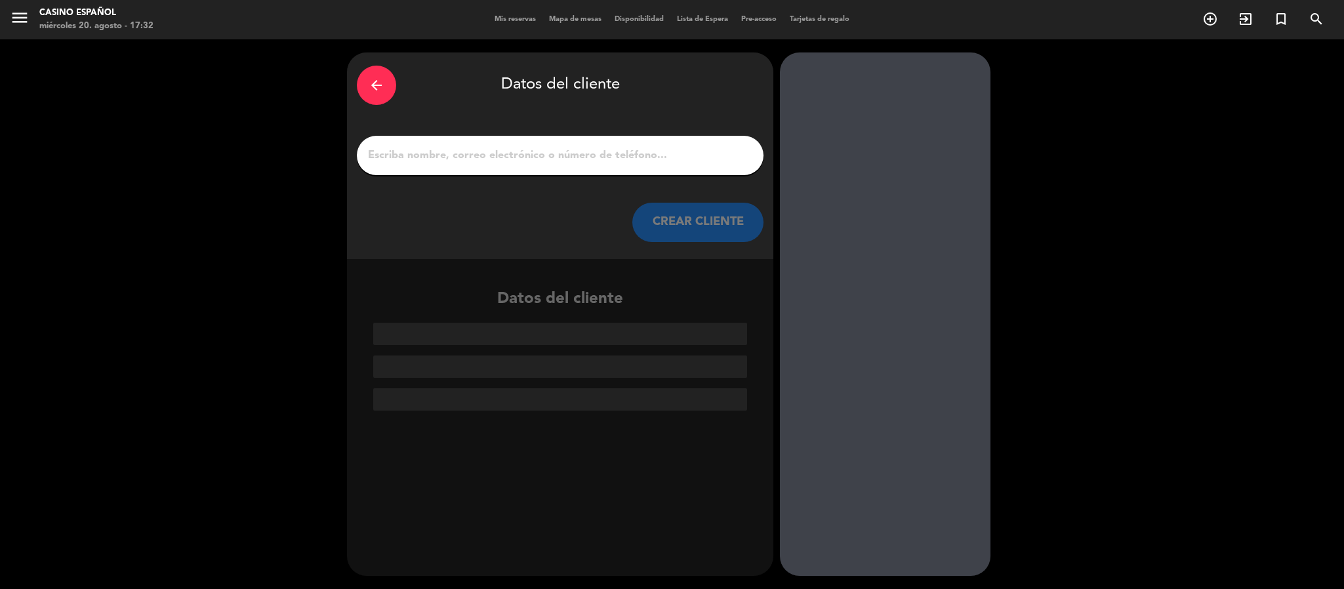
scroll to position [0, 0]
click at [451, 156] on input "1" at bounding box center [560, 155] width 387 height 18
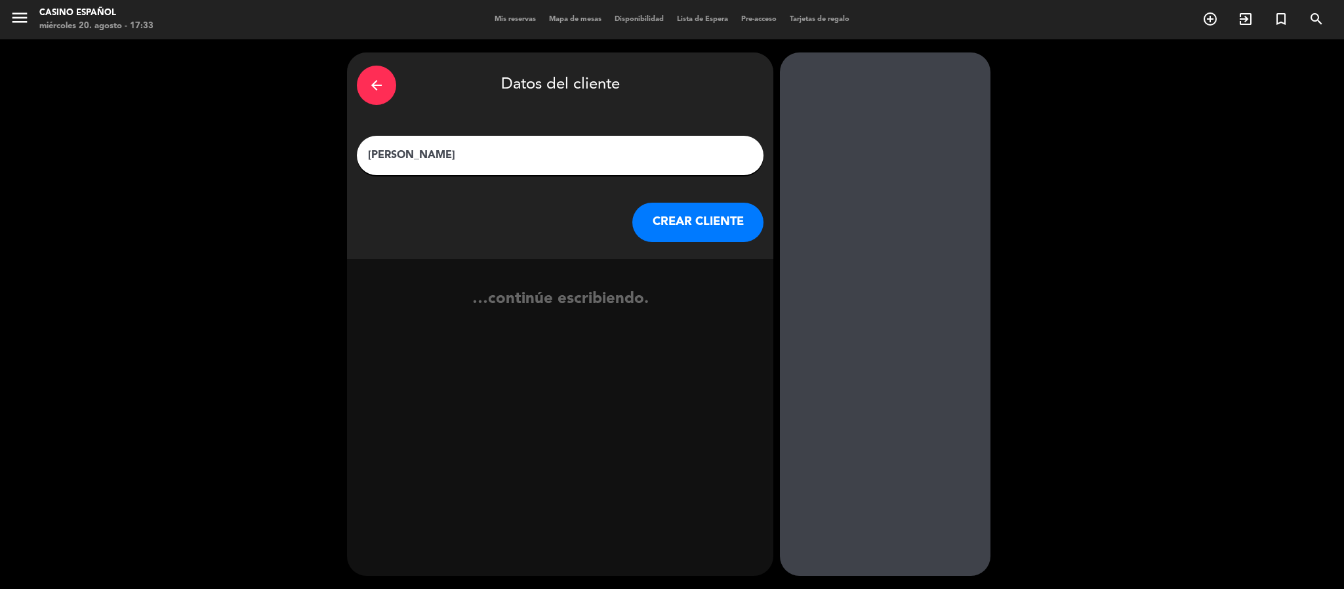
type input "[PERSON_NAME]"
click at [674, 207] on button "CREAR CLIENTE" at bounding box center [698, 222] width 131 height 39
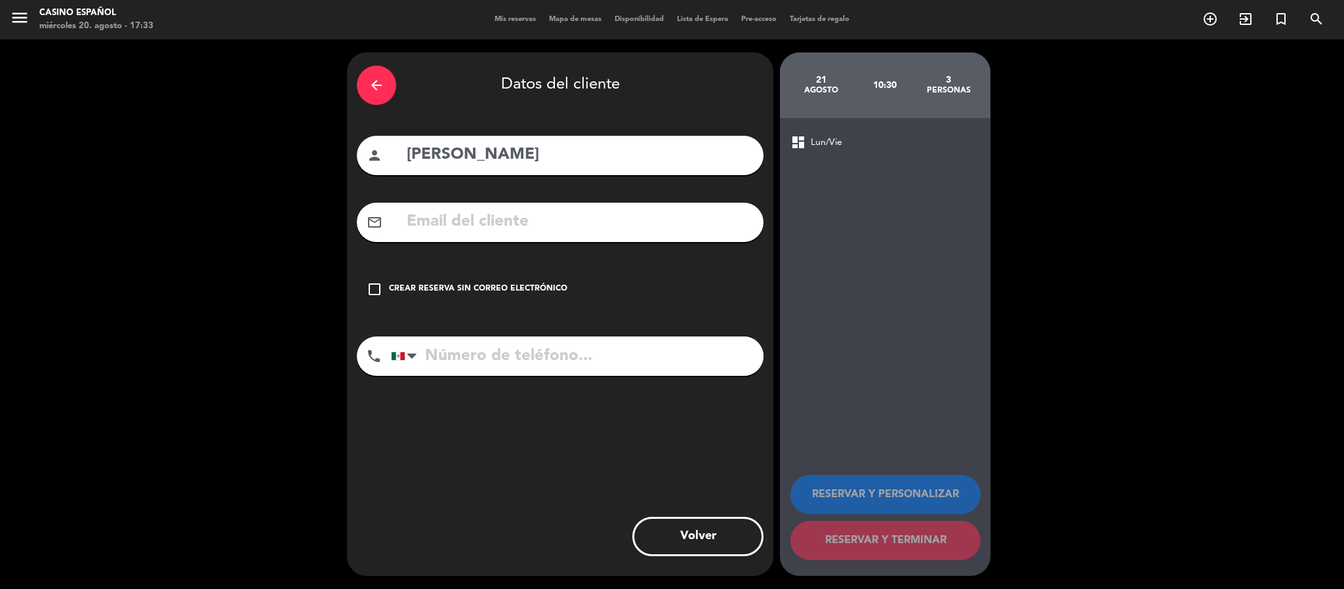
click at [370, 294] on icon "check_box_outline_blank" at bounding box center [375, 289] width 16 height 16
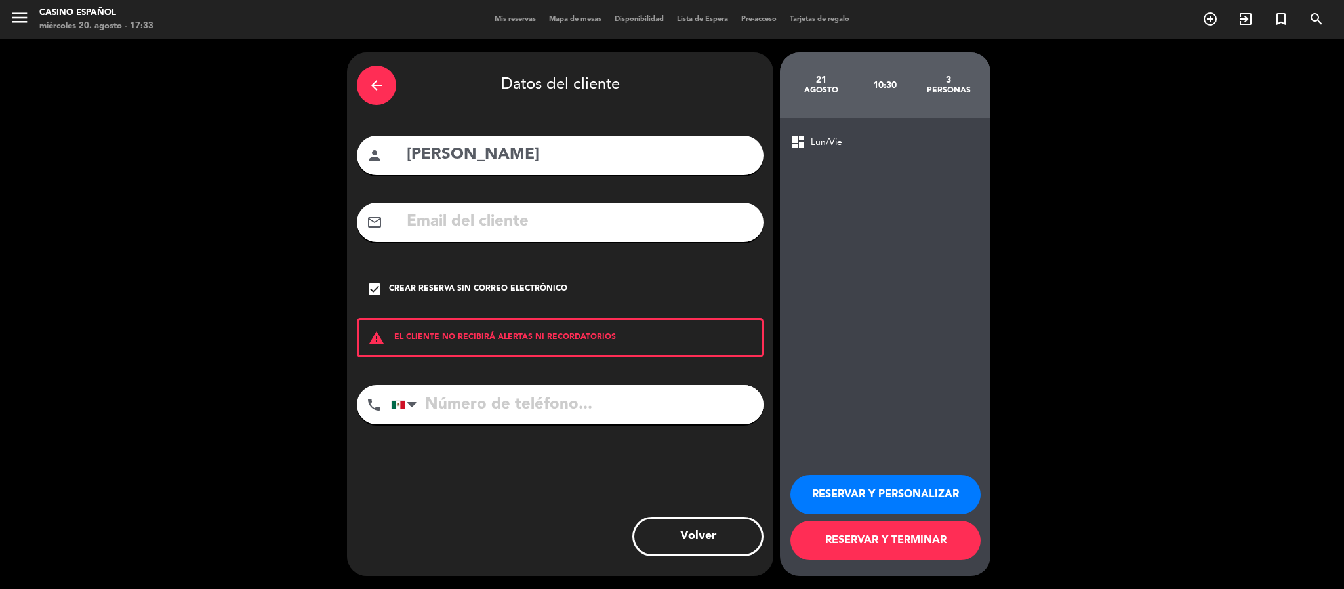
click at [449, 404] on input "tel" at bounding box center [577, 404] width 373 height 39
type input "5513095238"
click at [522, 159] on input "[PERSON_NAME]" at bounding box center [580, 155] width 348 height 27
click at [885, 545] on button "RESERVAR Y TERMINAR" at bounding box center [886, 540] width 190 height 39
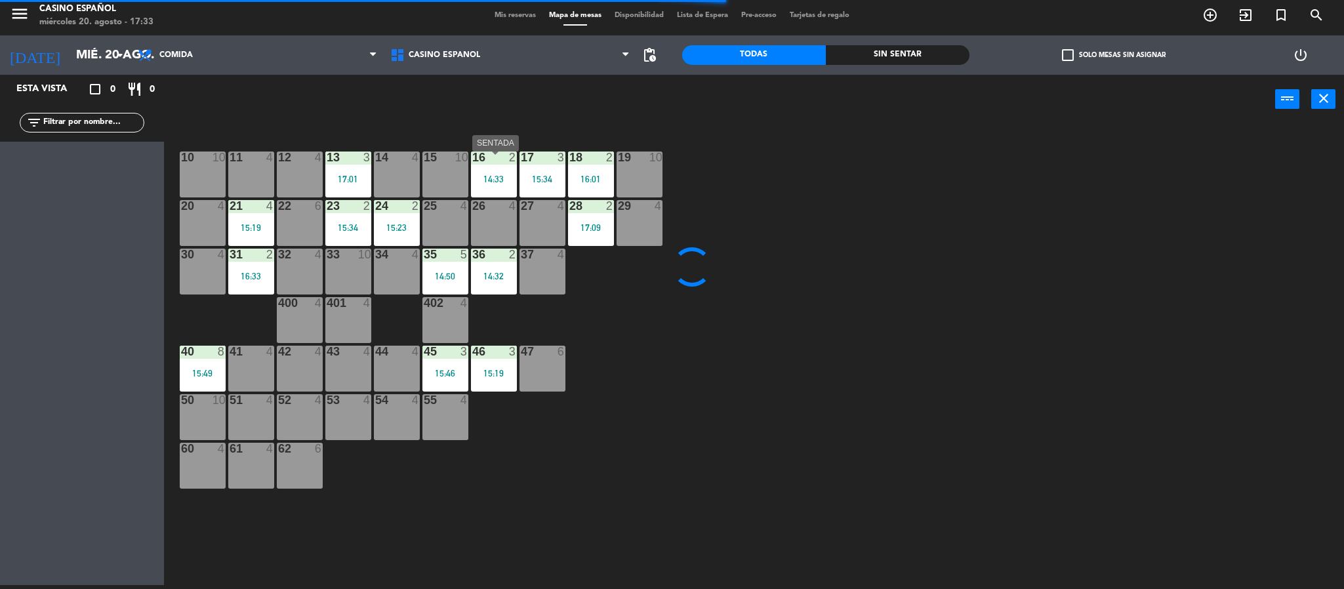
click at [473, 160] on div "16" at bounding box center [472, 158] width 1 height 12
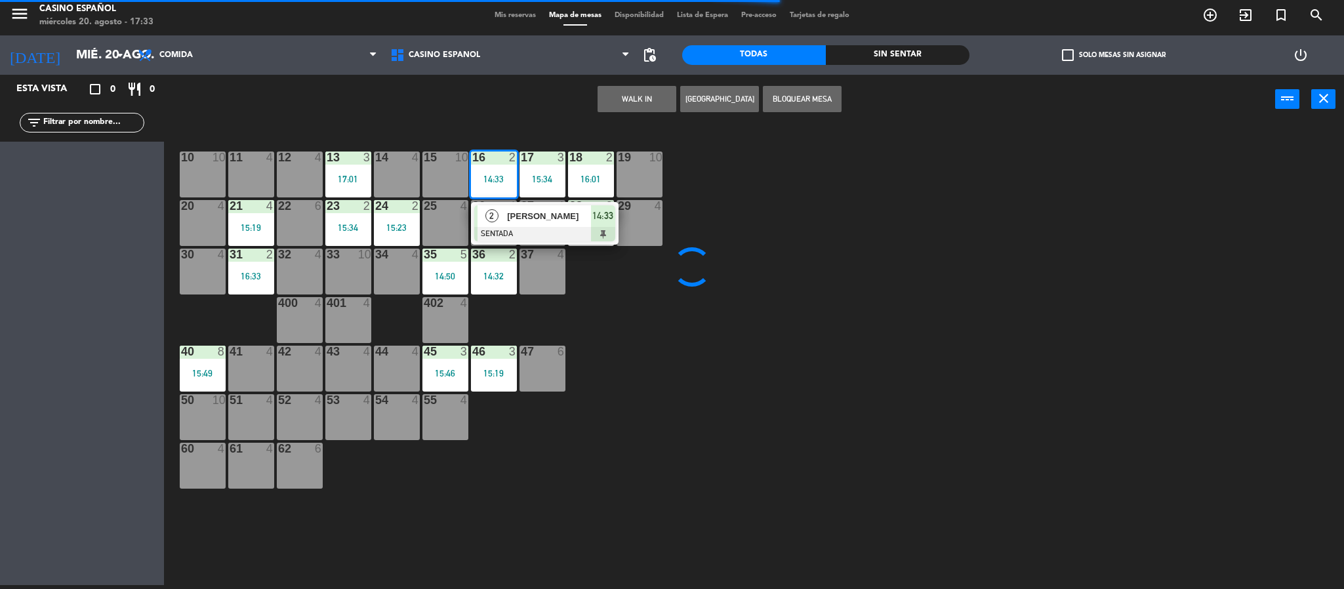
click at [545, 219] on span "[PERSON_NAME]" at bounding box center [549, 216] width 84 height 14
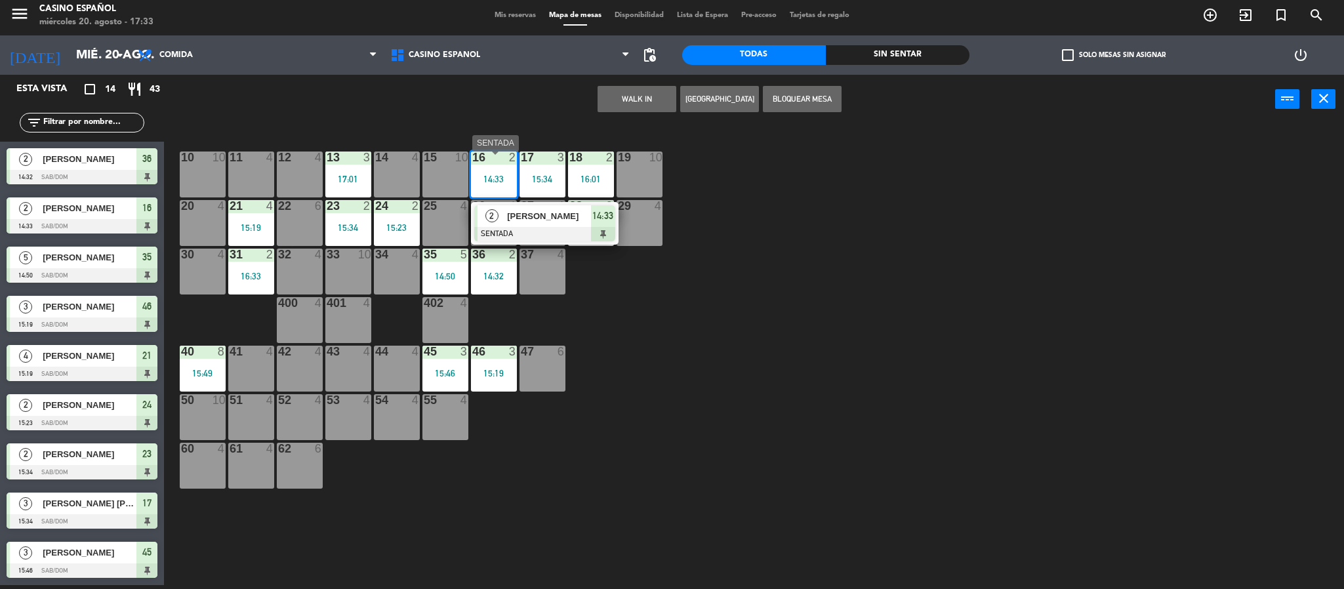
click at [545, 223] on span "[PERSON_NAME]" at bounding box center [549, 216] width 84 height 14
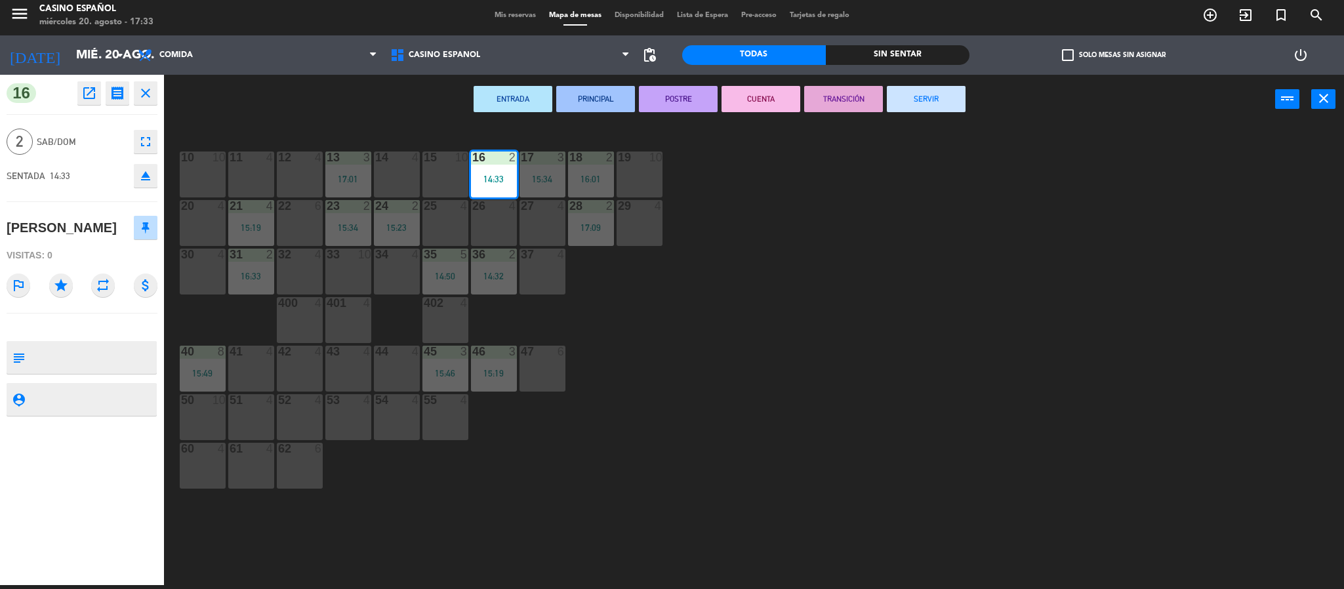
click at [914, 102] on button "SERVIR" at bounding box center [926, 99] width 79 height 26
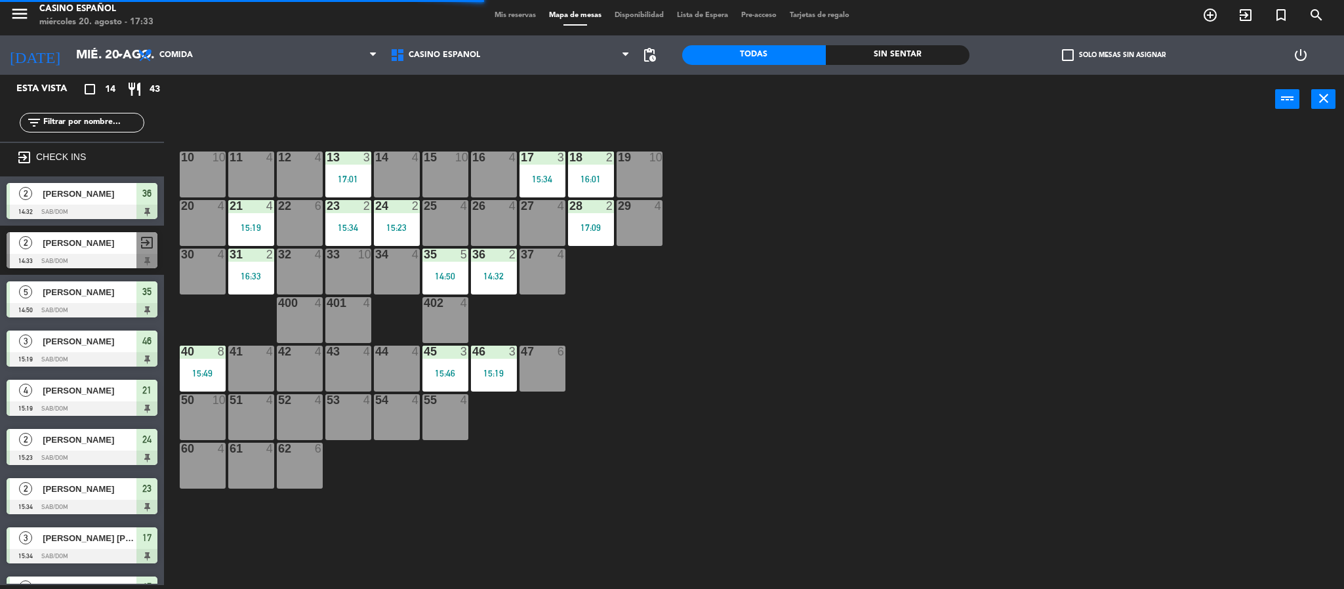
click at [544, 165] on div "17 3" at bounding box center [543, 158] width 46 height 13
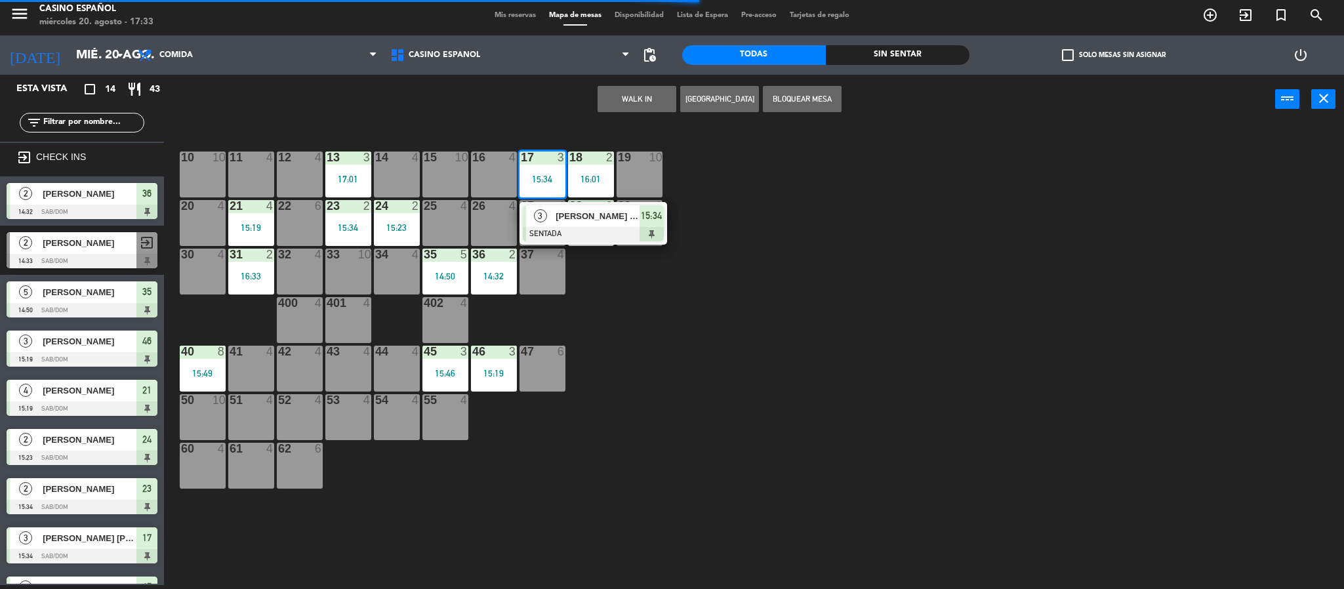
click at [583, 232] on div at bounding box center [593, 234] width 141 height 14
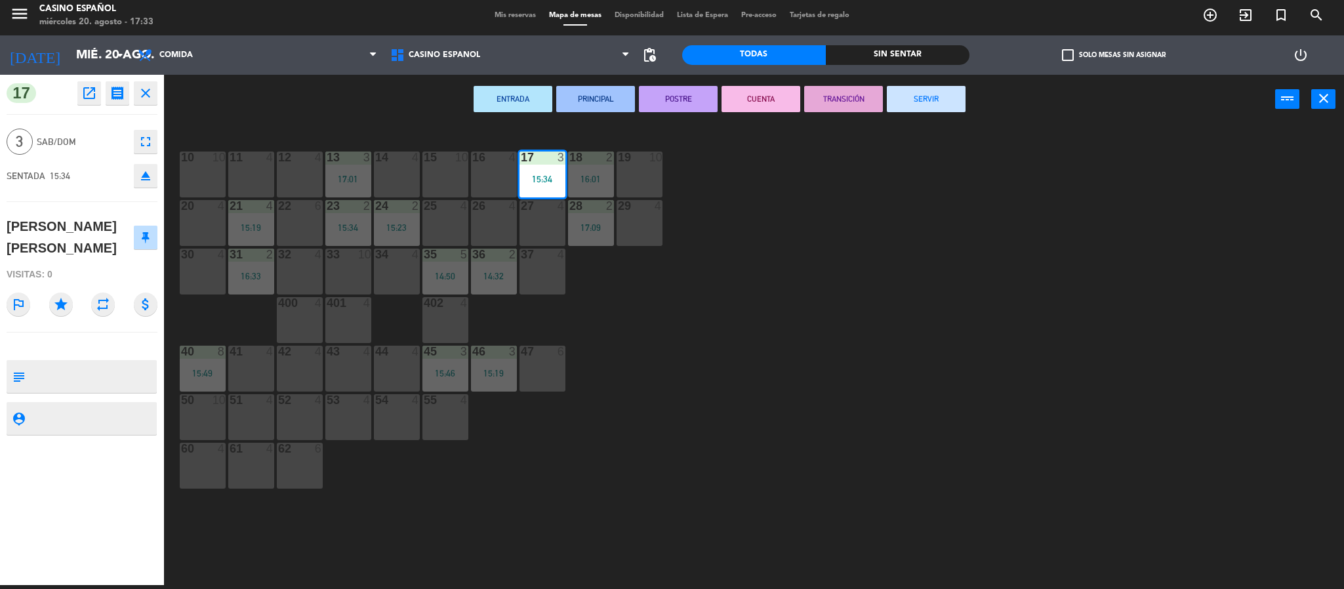
click at [912, 106] on button "SERVIR" at bounding box center [926, 99] width 79 height 26
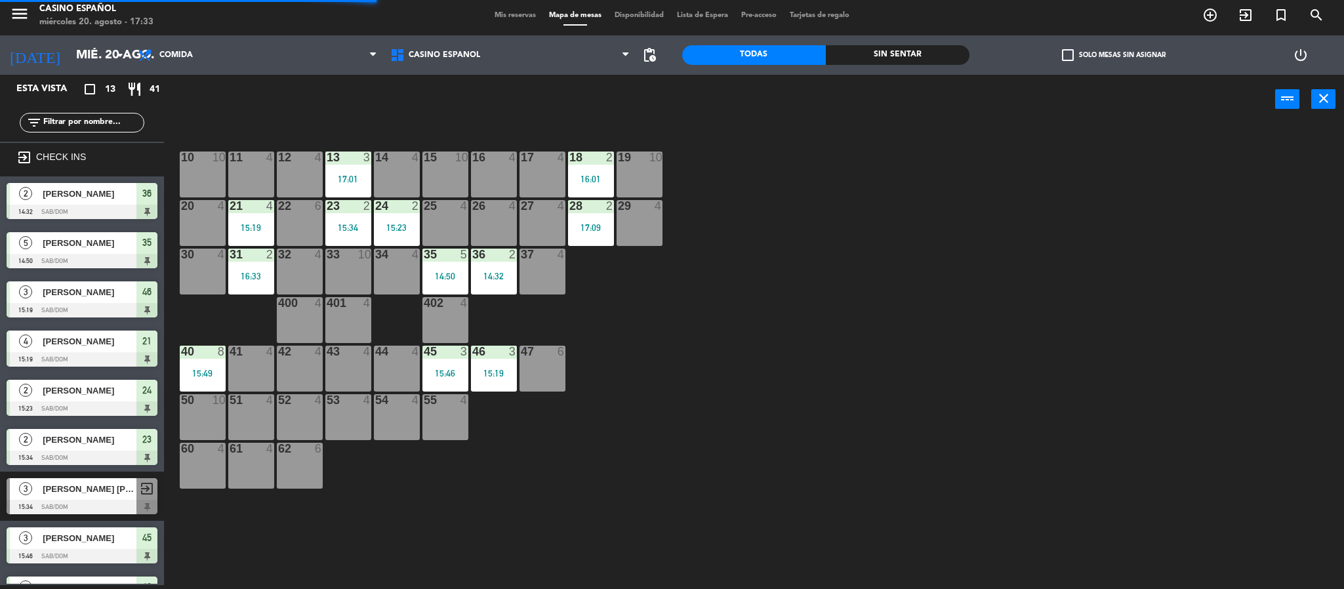
click at [543, 173] on div "17 4" at bounding box center [543, 175] width 46 height 46
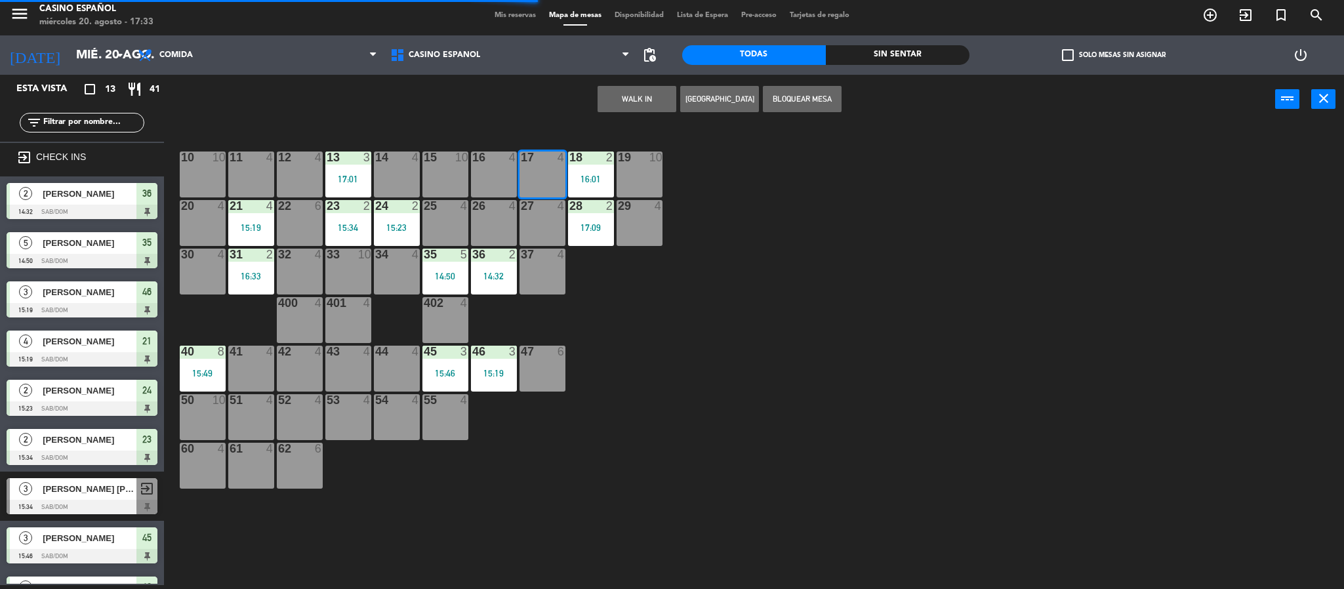
click at [619, 87] on div "WALK IN [GEOGRAPHIC_DATA] Bloquear Mesa power_input close" at bounding box center [720, 100] width 1112 height 50
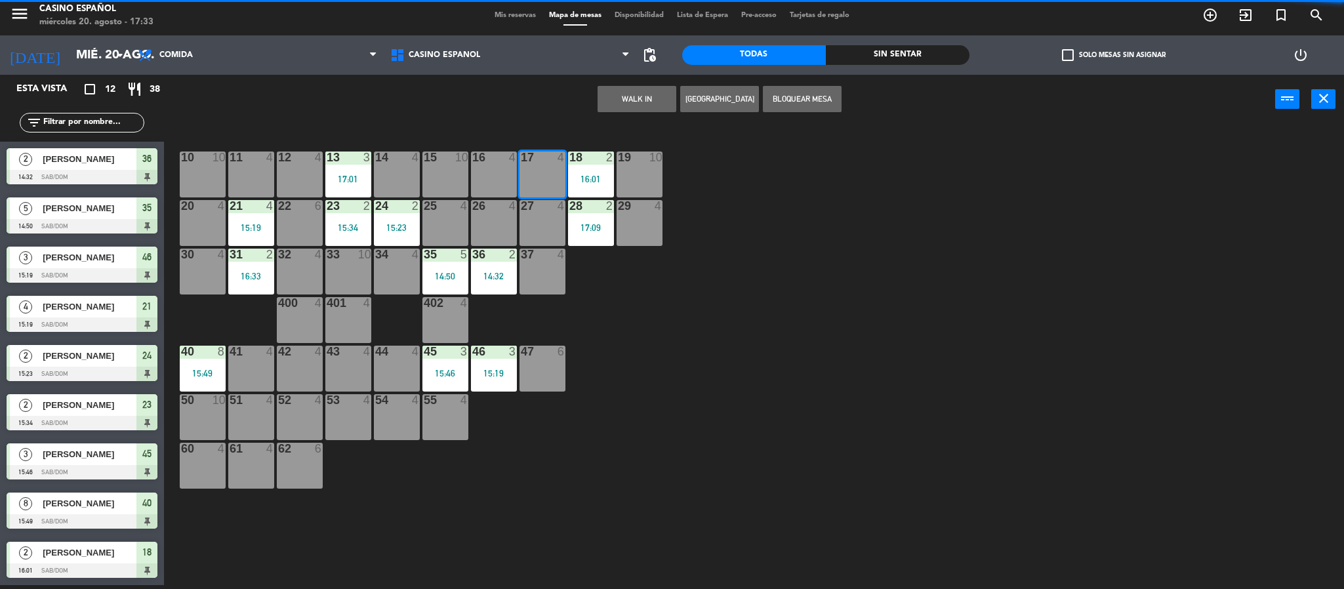
click at [613, 112] on button "WALK IN" at bounding box center [637, 99] width 79 height 26
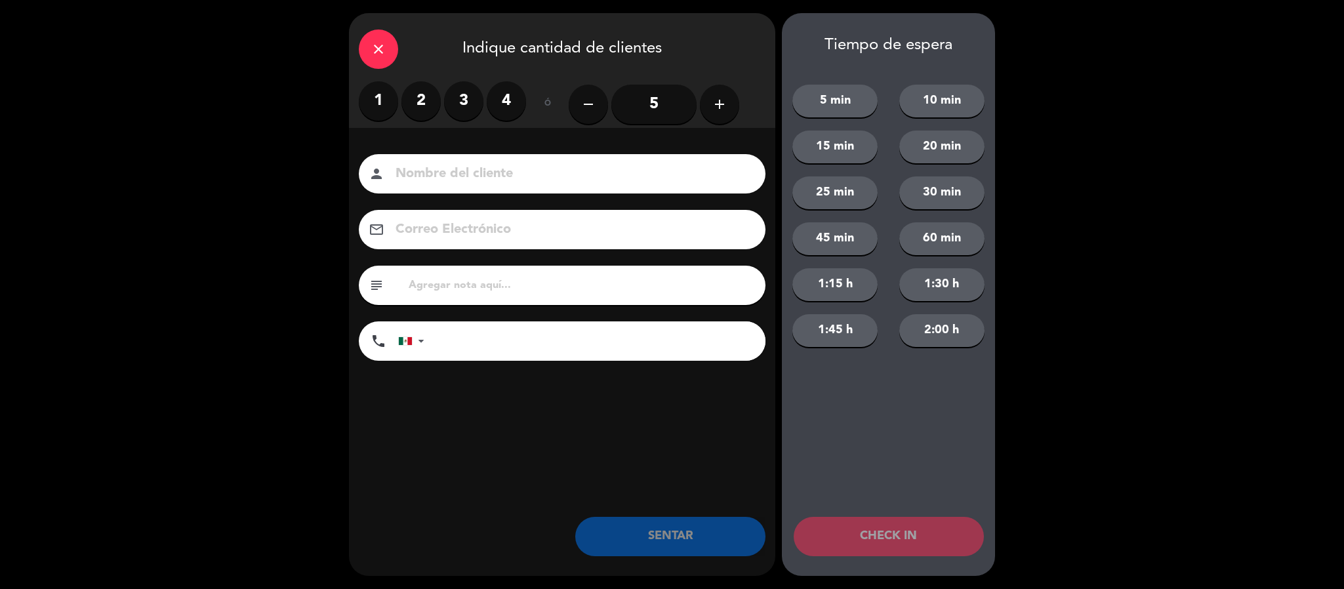
click at [369, 52] on div "close" at bounding box center [378, 49] width 39 height 39
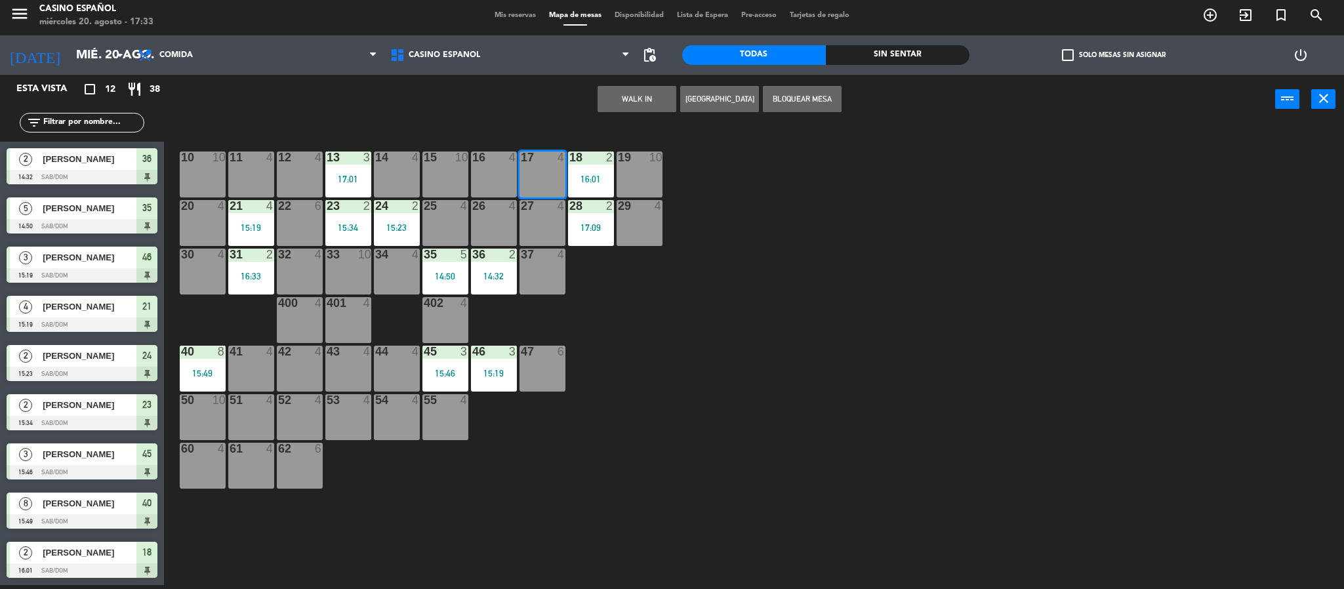
click at [473, 163] on div "16" at bounding box center [472, 158] width 1 height 12
click at [507, 163] on div "4" at bounding box center [516, 158] width 22 height 12
click at [536, 170] on div "17 4" at bounding box center [543, 175] width 46 height 46
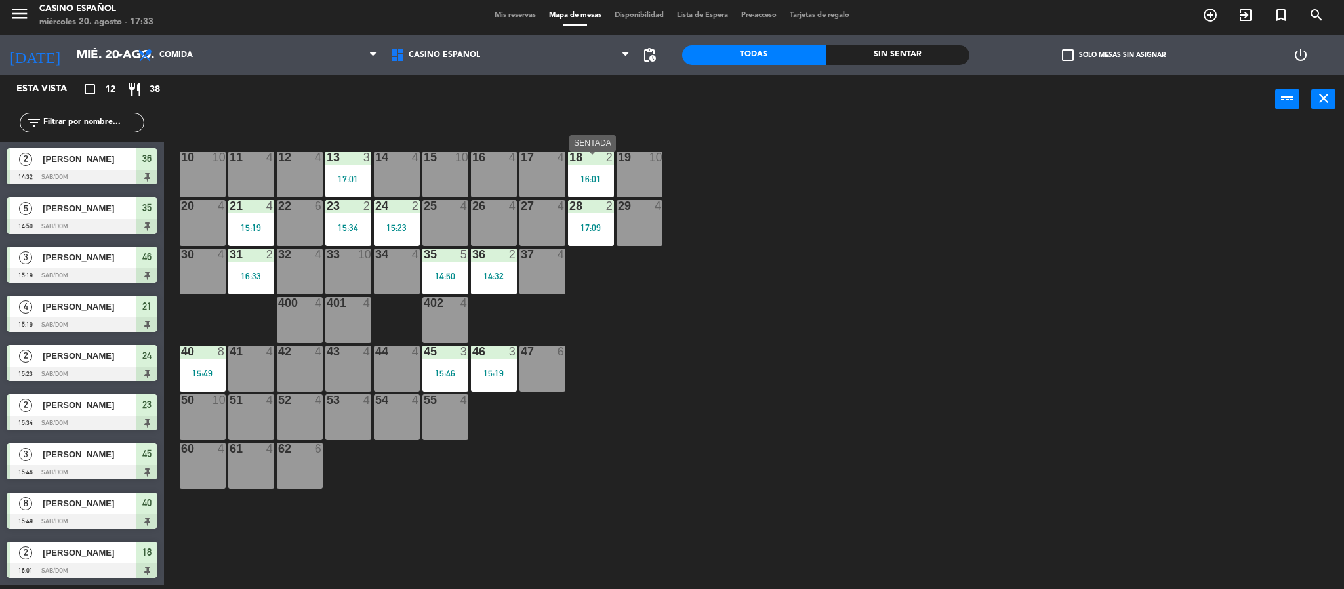
click at [575, 177] on div "16:01" at bounding box center [591, 179] width 46 height 10
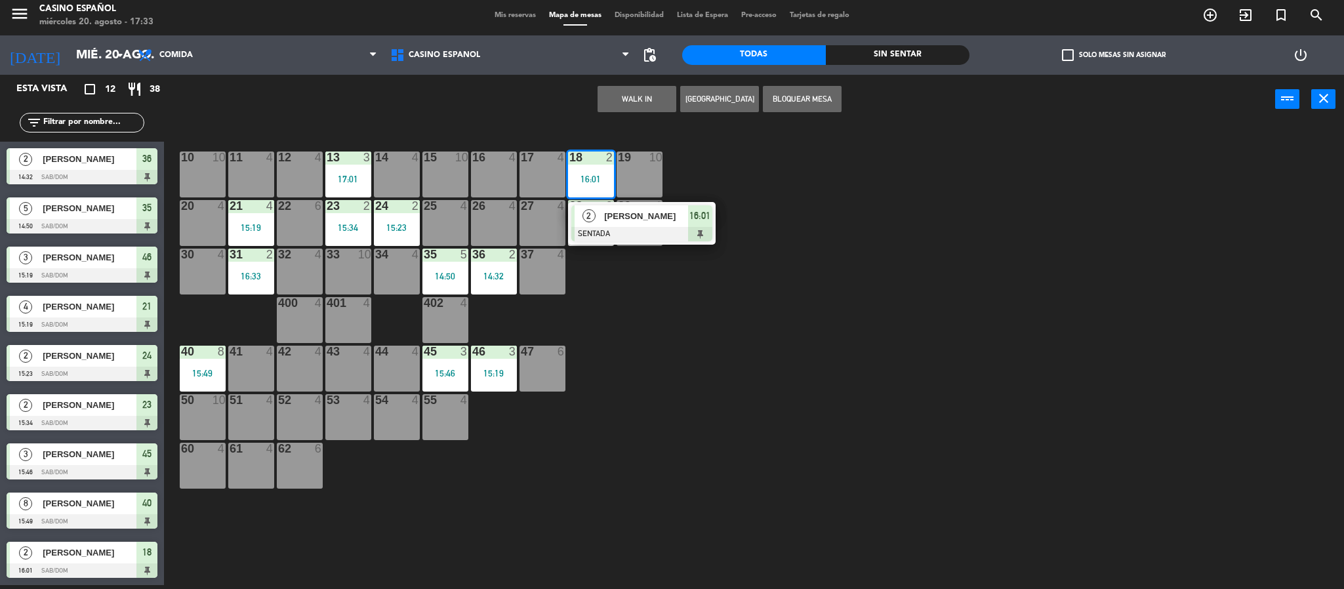
click at [630, 227] on div "[PERSON_NAME]" at bounding box center [645, 216] width 85 height 22
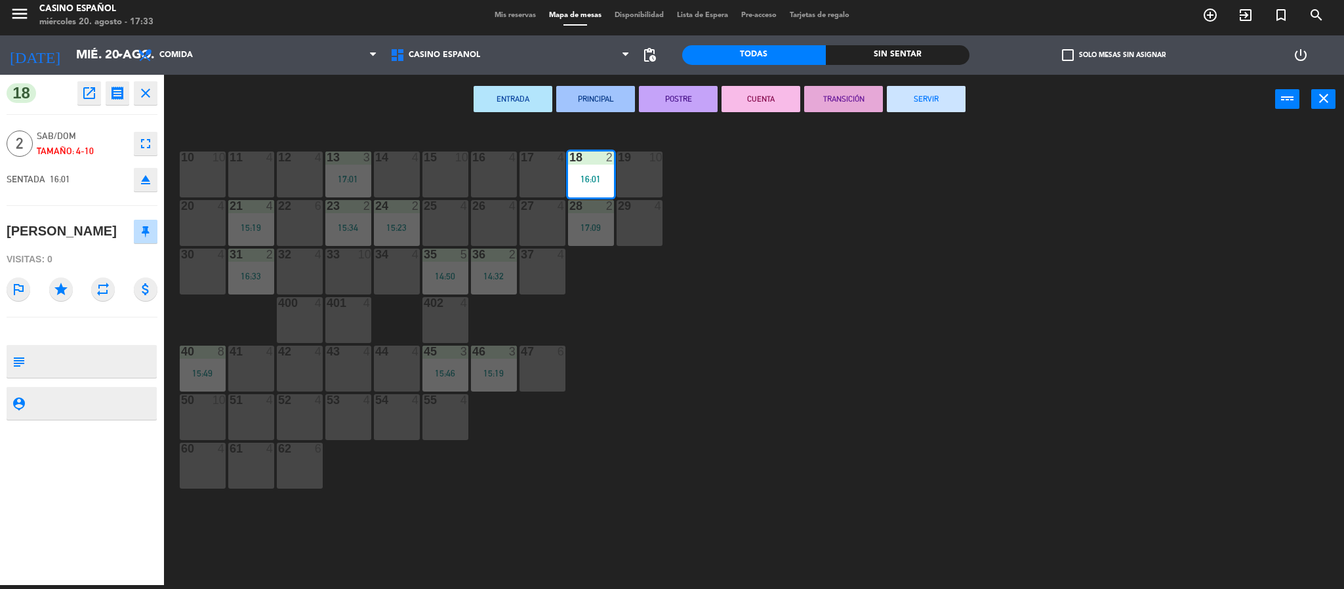
click at [915, 103] on button "SERVIR" at bounding box center [926, 99] width 79 height 26
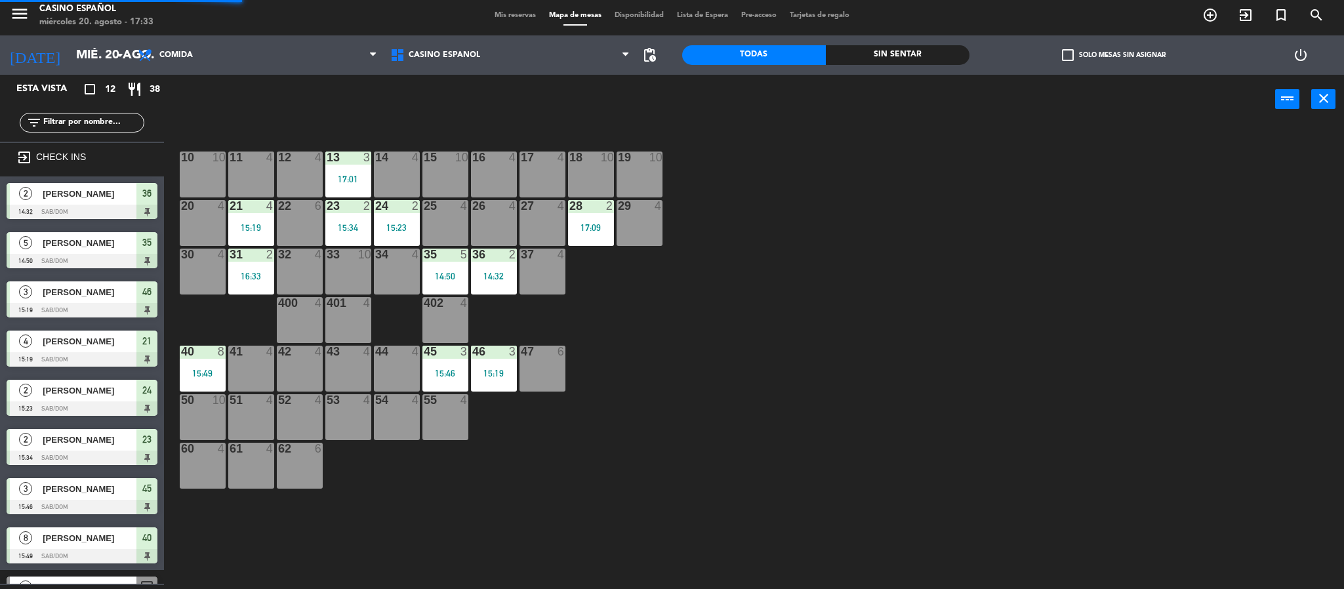
scroll to position [28, 0]
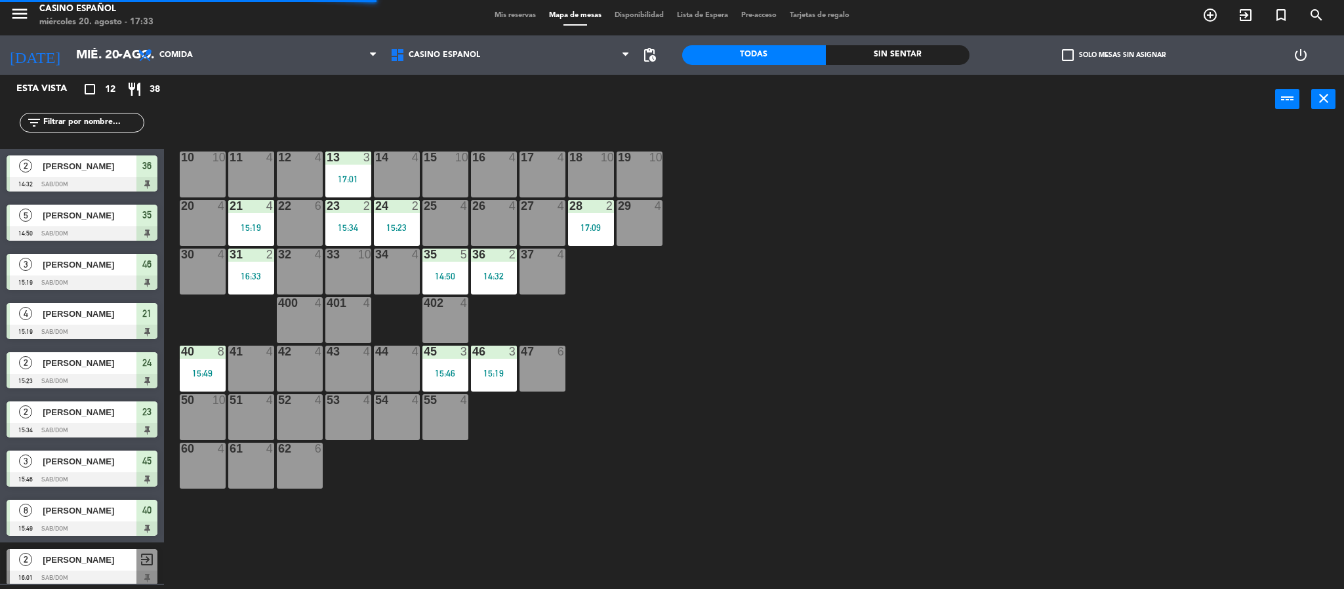
click at [486, 154] on div at bounding box center [494, 158] width 22 height 12
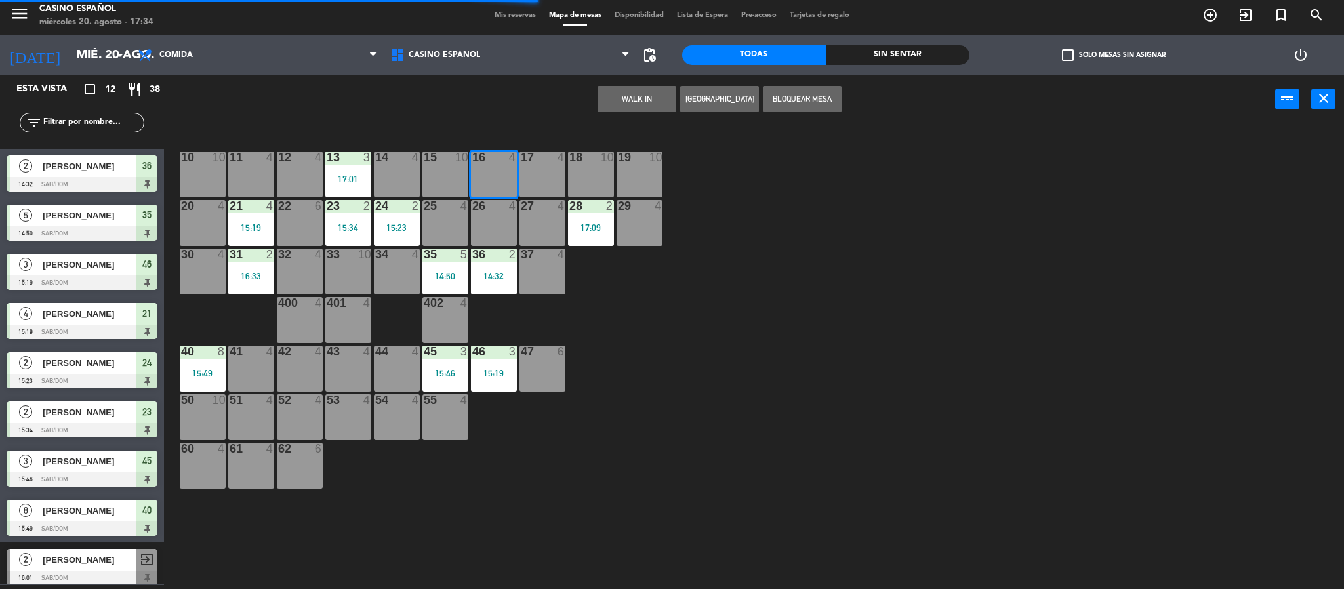
click at [596, 96] on div "WALK IN [GEOGRAPHIC_DATA] Bloquear Mesa power_input close" at bounding box center [720, 100] width 1112 height 50
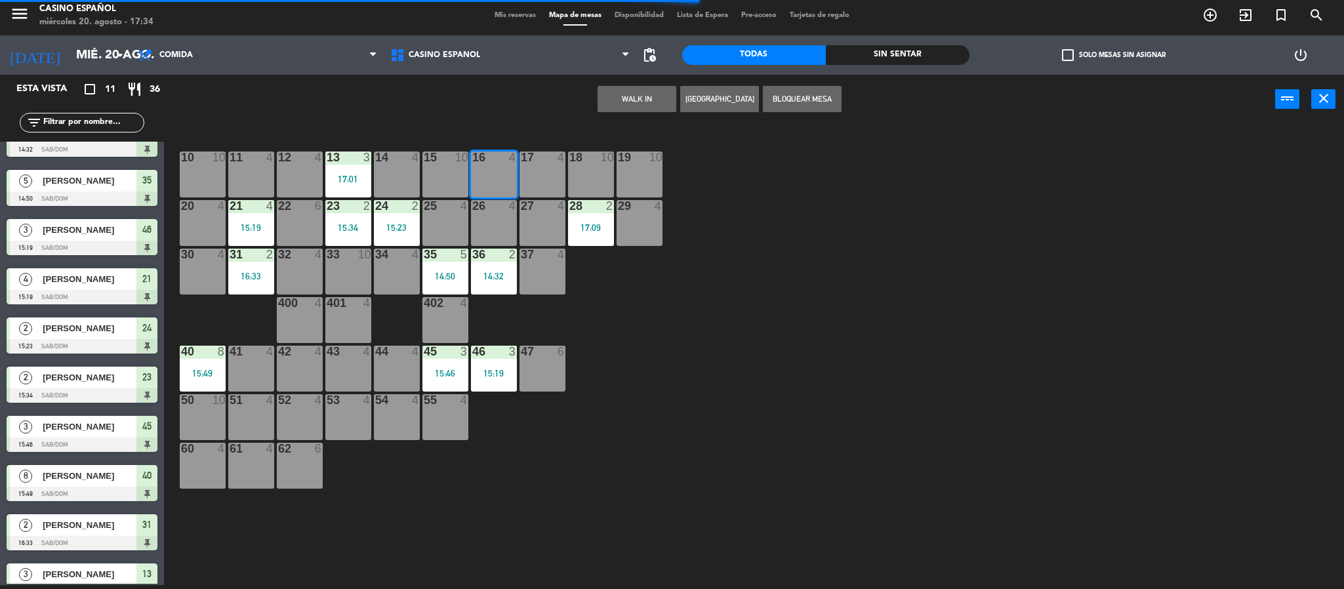
click at [620, 94] on button "WALK IN" at bounding box center [637, 99] width 79 height 26
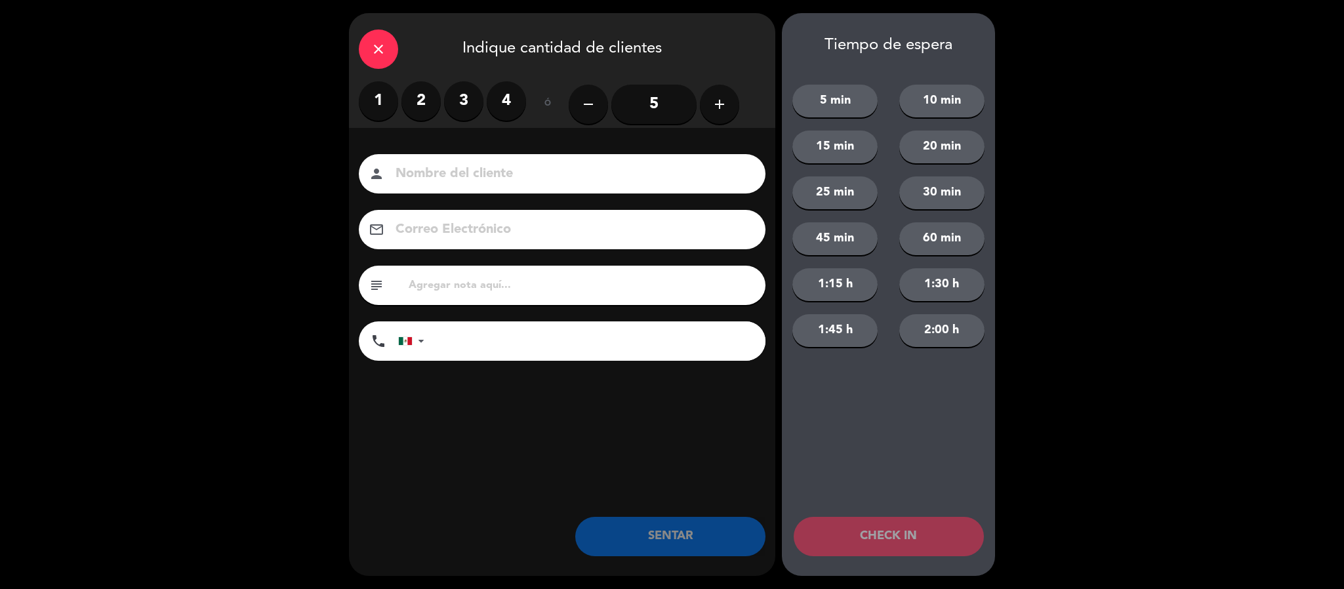
click at [473, 99] on label "3" at bounding box center [463, 100] width 39 height 39
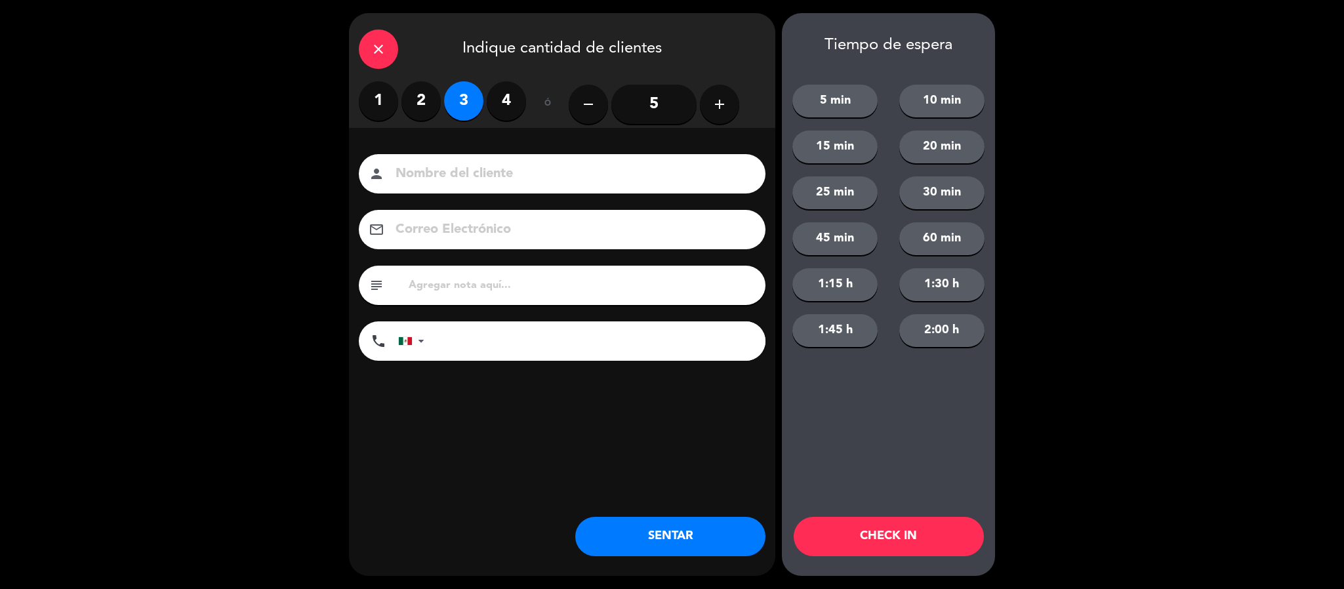
click at [451, 166] on input at bounding box center [571, 174] width 354 height 23
type input "familia [PERSON_NAME]"
click at [636, 531] on button "SENTAR" at bounding box center [670, 536] width 190 height 39
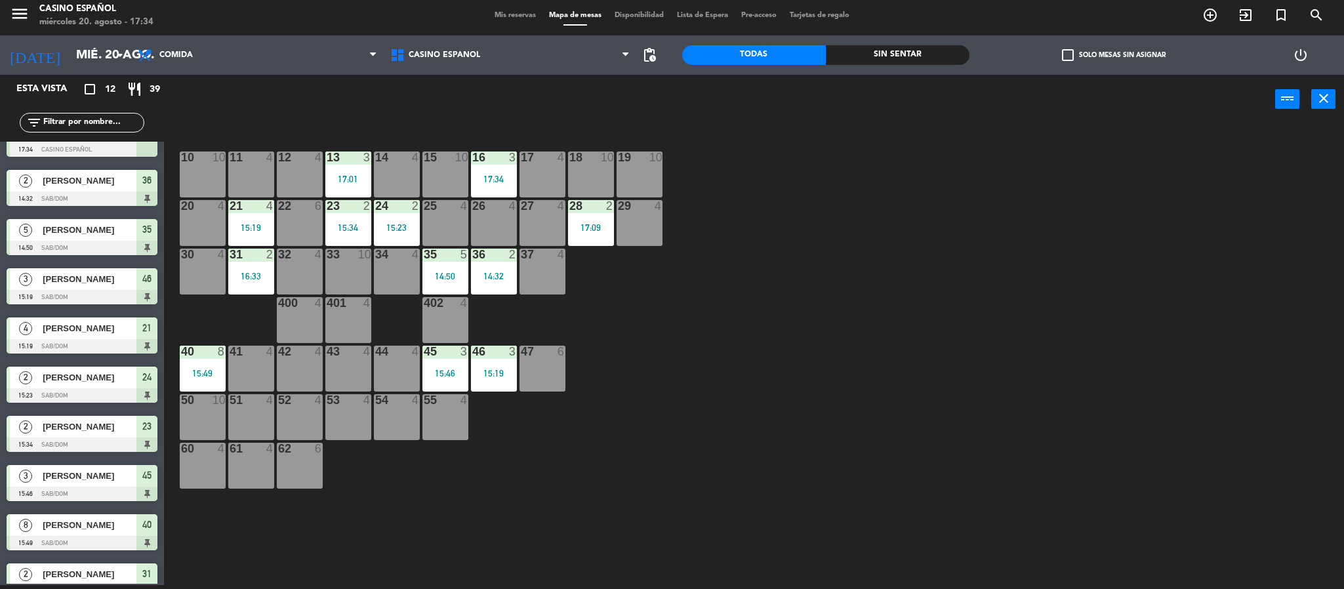
scroll to position [0, 0]
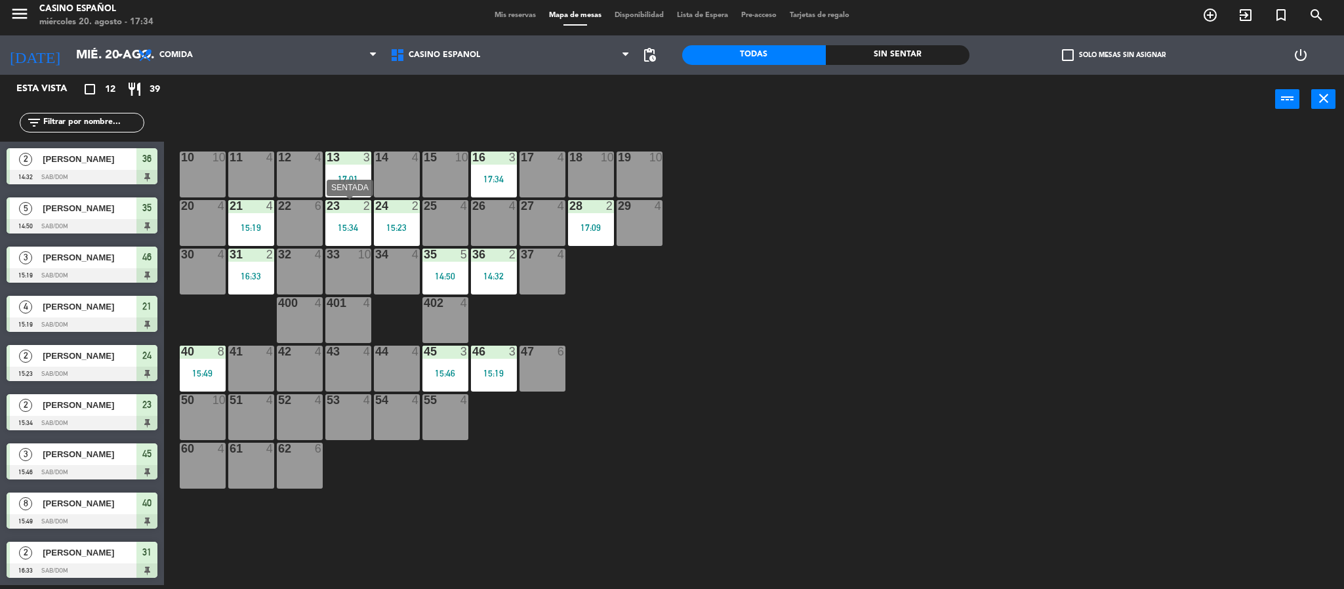
click at [365, 221] on div "23 2 15:34" at bounding box center [348, 223] width 46 height 46
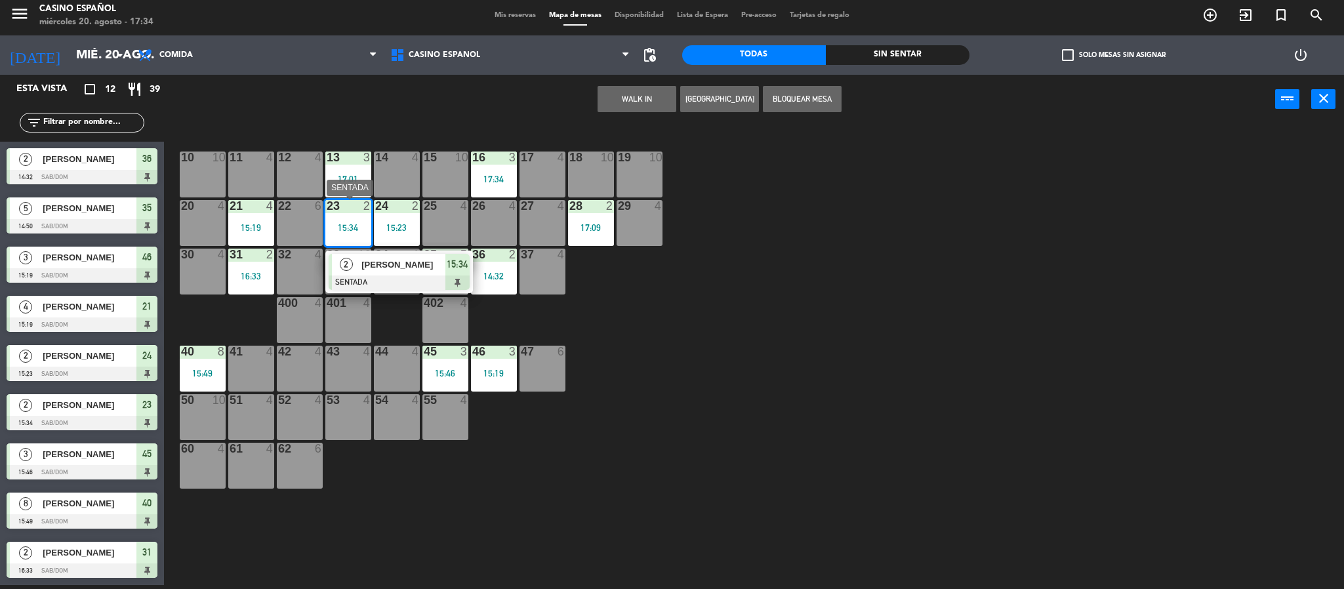
click at [398, 268] on span "[PERSON_NAME]" at bounding box center [404, 265] width 84 height 14
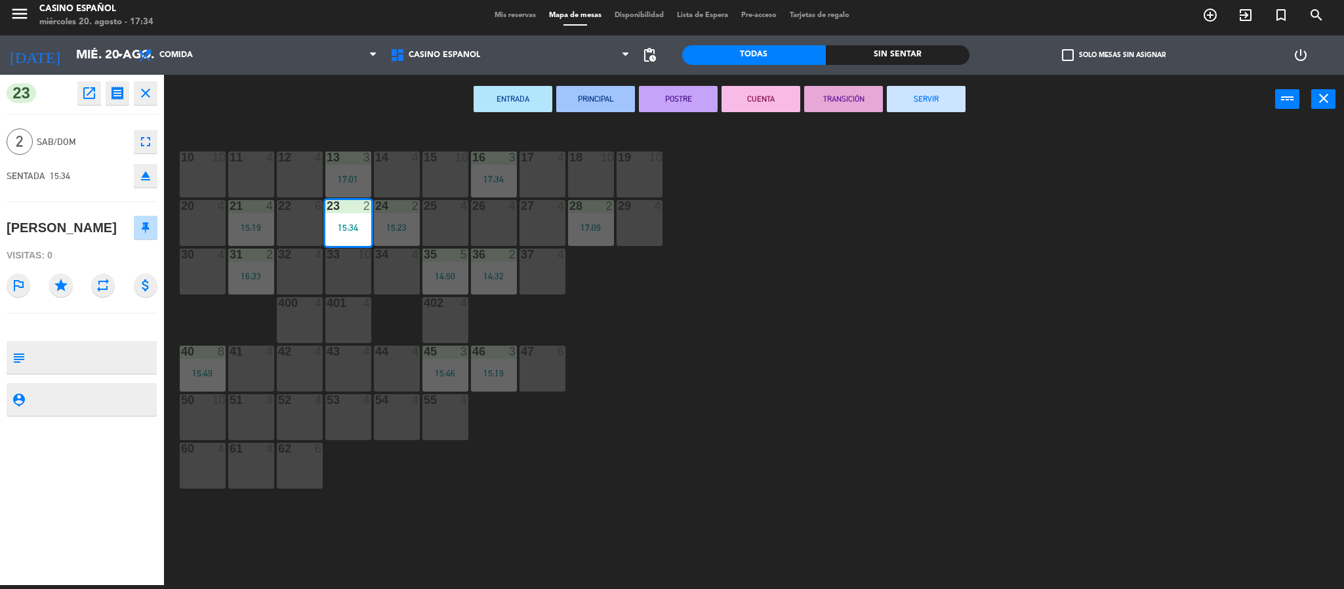
click at [902, 73] on div "Todas Sin sentar" at bounding box center [826, 54] width 288 height 39
click at [902, 89] on button "SERVIR" at bounding box center [926, 99] width 79 height 26
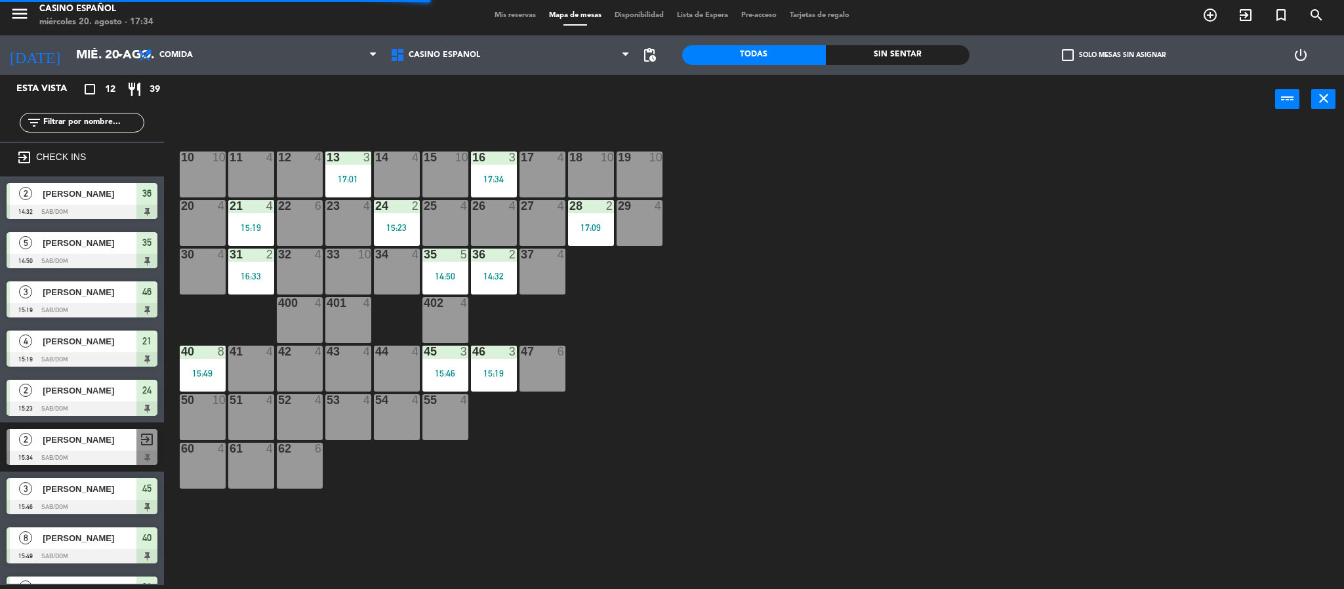
click at [398, 209] on div at bounding box center [397, 206] width 22 height 12
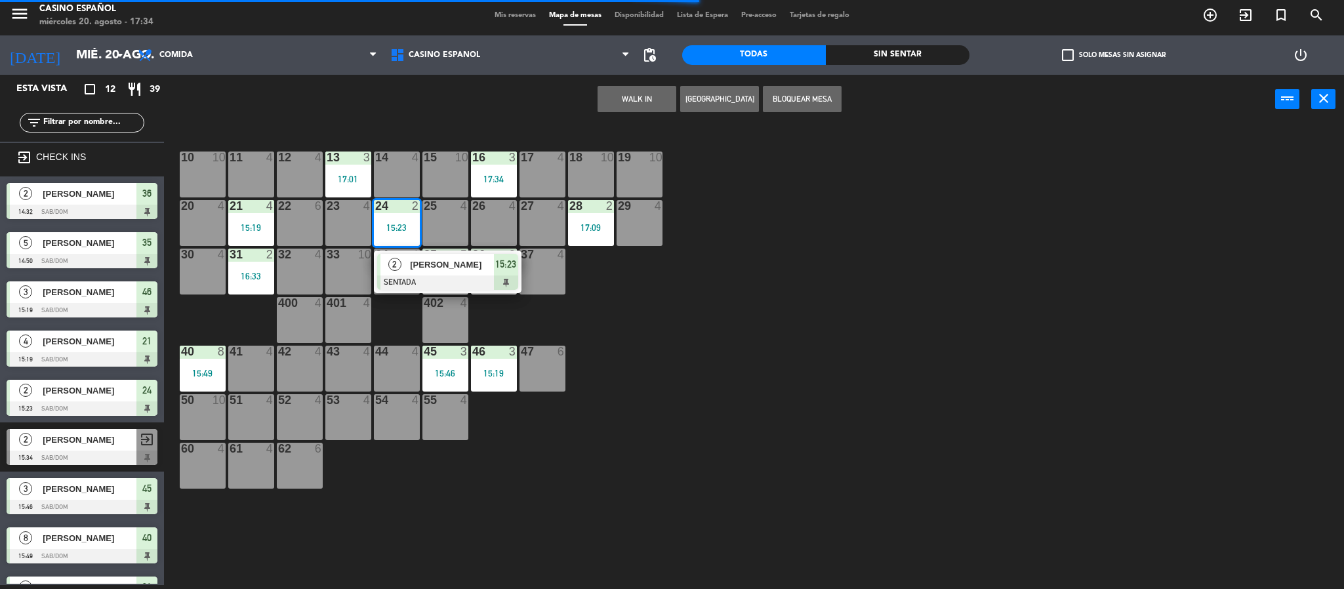
click at [810, 96] on button "Bloquear Mesa" at bounding box center [802, 99] width 79 height 26
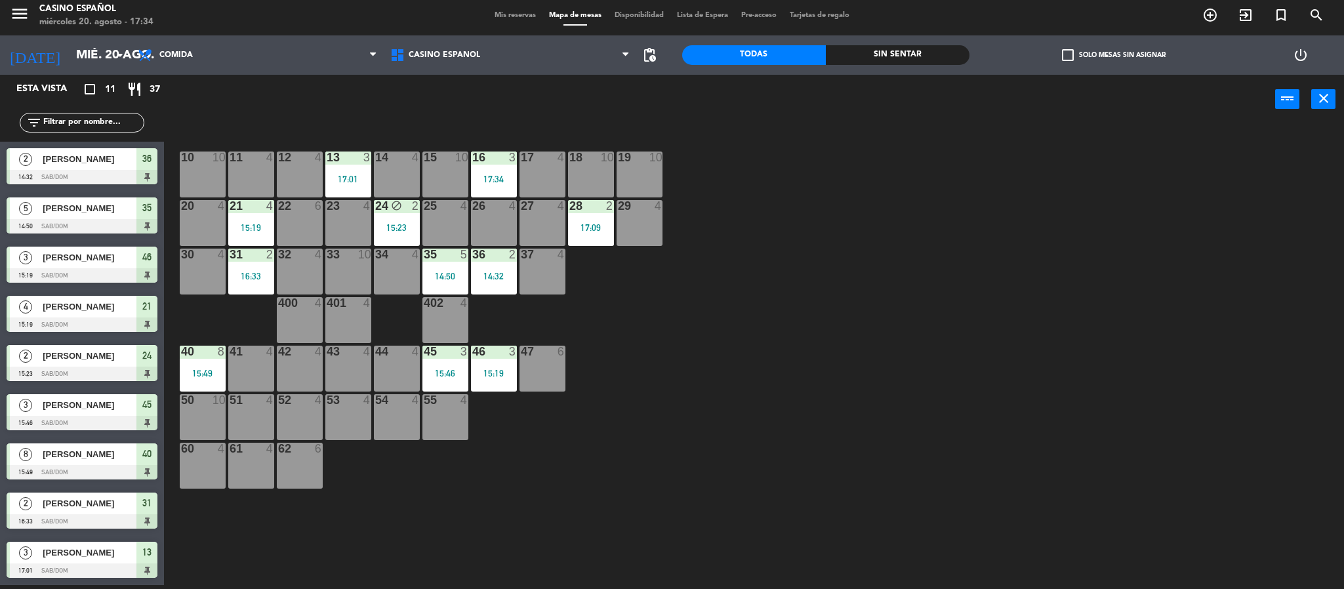
click at [26, 238] on div "5 [PERSON_NAME] 14:50 Sab/Dom 35" at bounding box center [82, 215] width 164 height 49
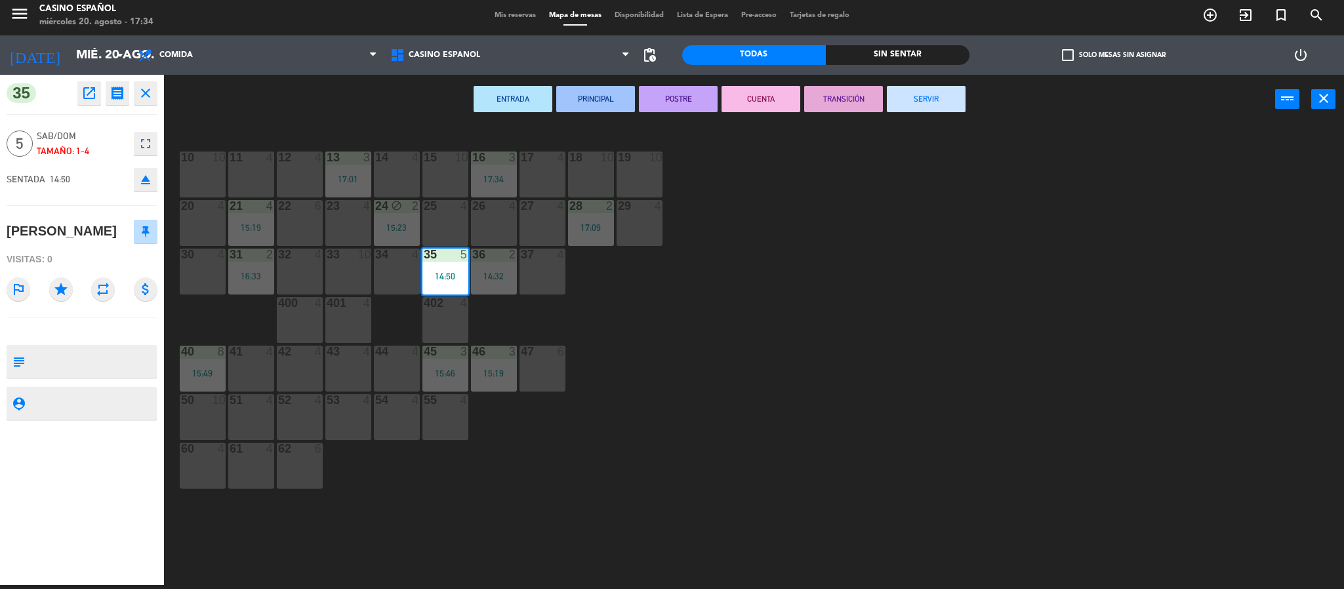
click at [934, 102] on button "SERVIR" at bounding box center [926, 99] width 79 height 26
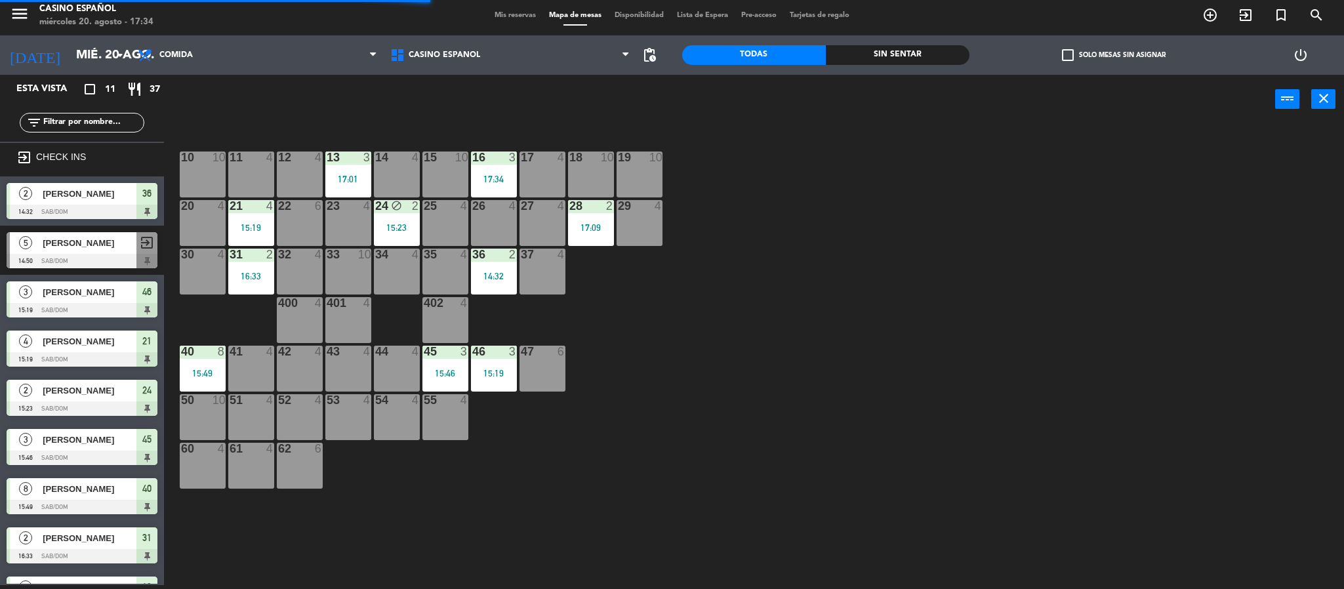
click at [114, 213] on div at bounding box center [82, 212] width 151 height 14
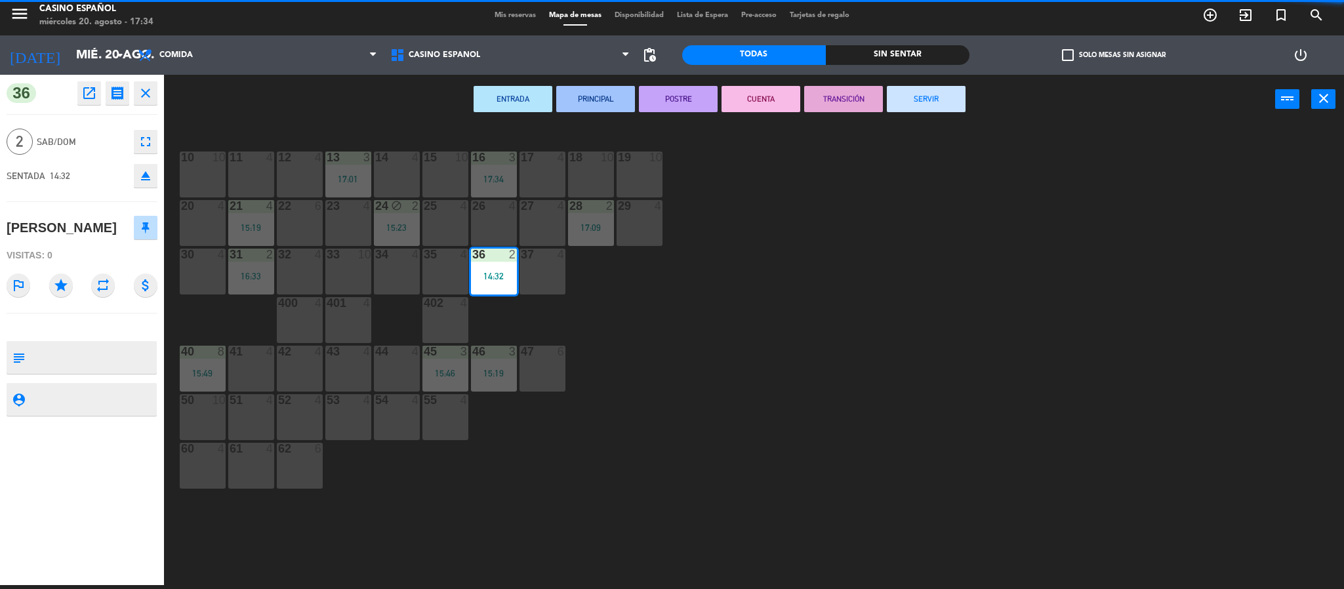
click at [910, 97] on button "SERVIR" at bounding box center [926, 99] width 79 height 26
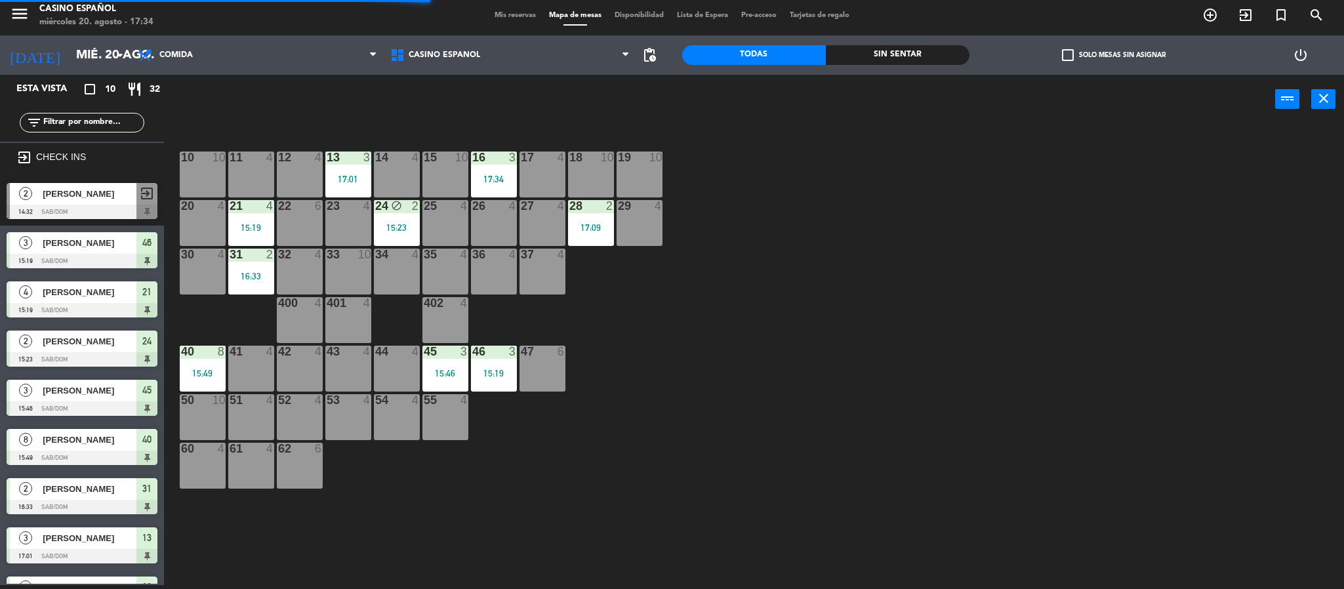
click at [42, 472] on div "2 [PERSON_NAME] 16:33 Sab/Dom 31" at bounding box center [82, 496] width 164 height 49
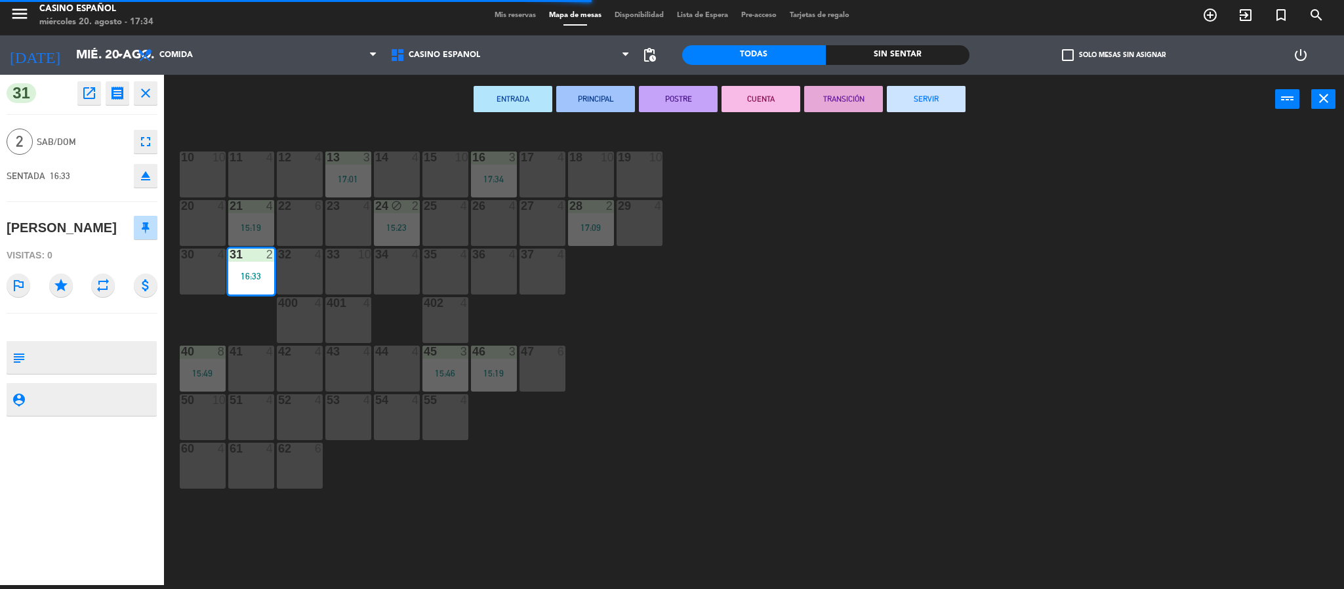
click at [913, 100] on button "SERVIR" at bounding box center [926, 99] width 79 height 26
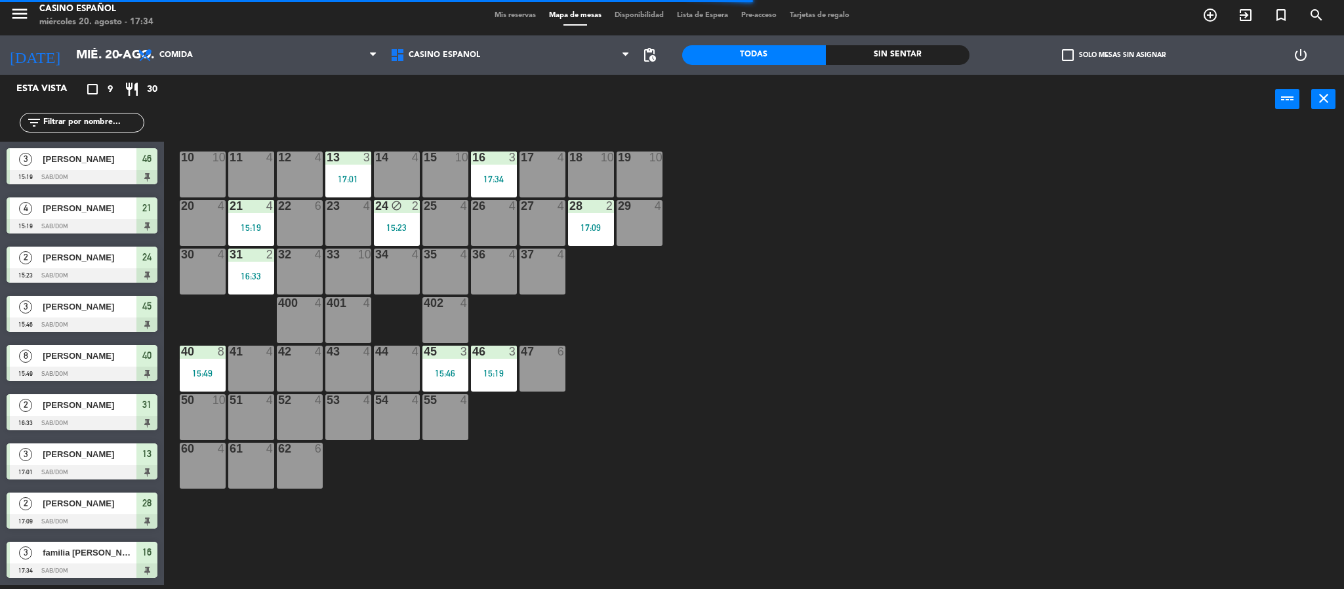
click at [47, 283] on div "2 [PERSON_NAME] 15:23 Sab/Dom 24" at bounding box center [82, 264] width 164 height 49
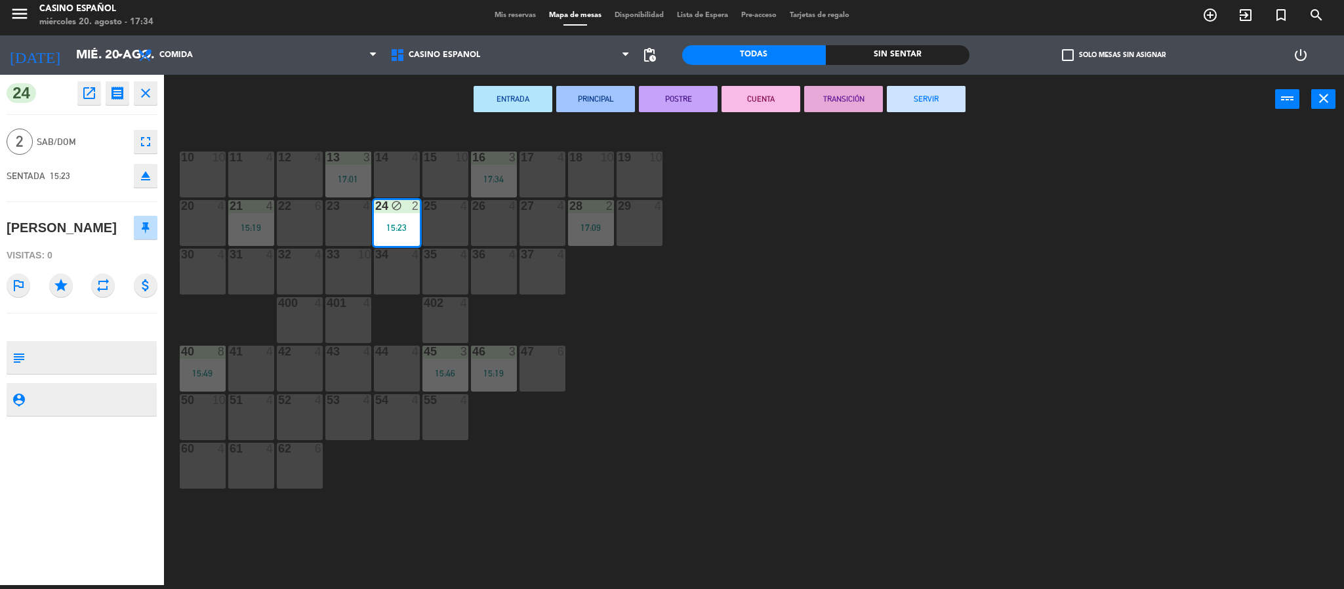
click at [946, 103] on button "SERVIR" at bounding box center [926, 99] width 79 height 26
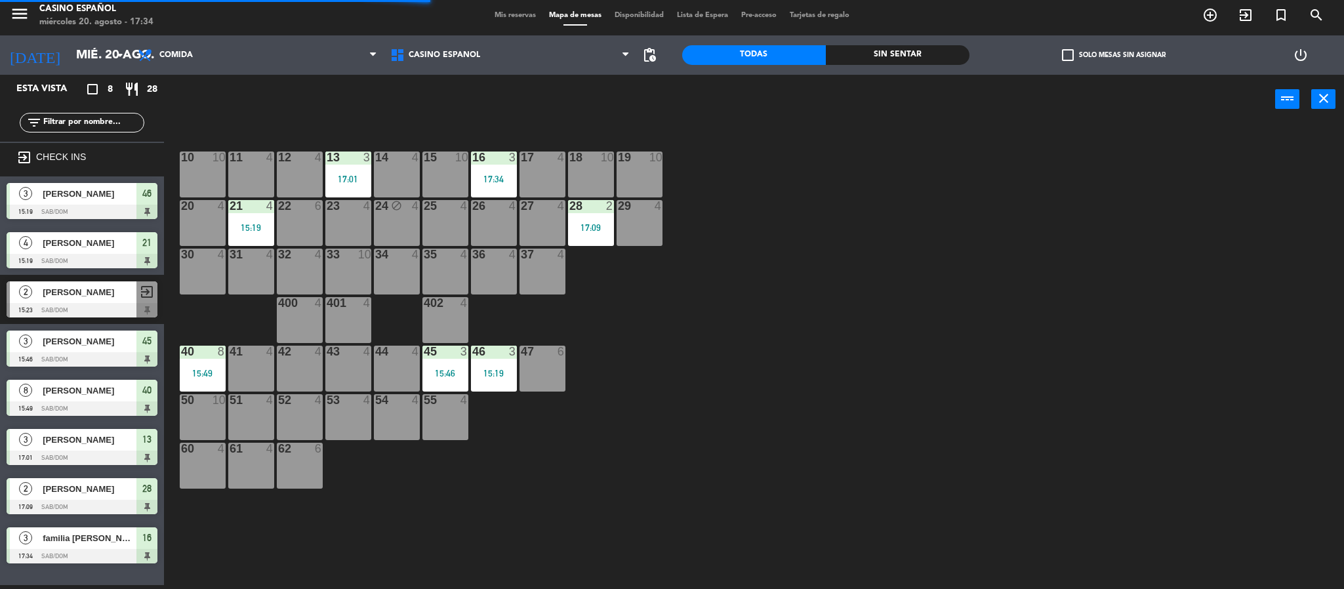
click at [388, 207] on div "block" at bounding box center [397, 206] width 22 height 12
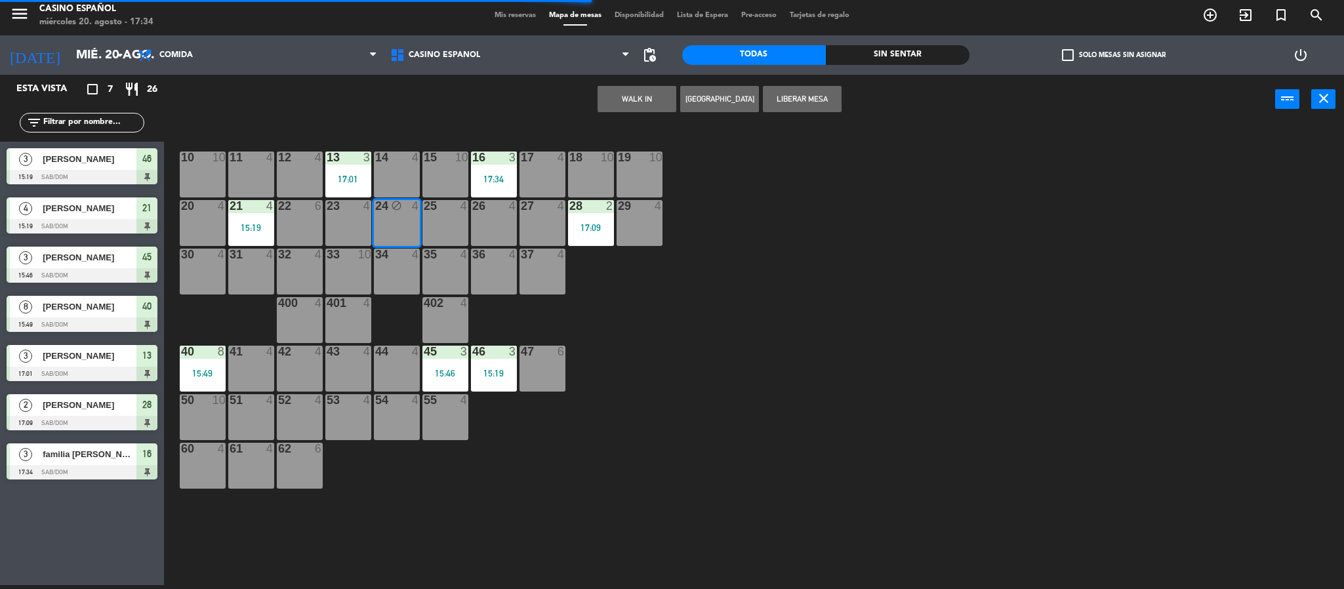
click at [396, 207] on icon "block" at bounding box center [396, 205] width 11 height 11
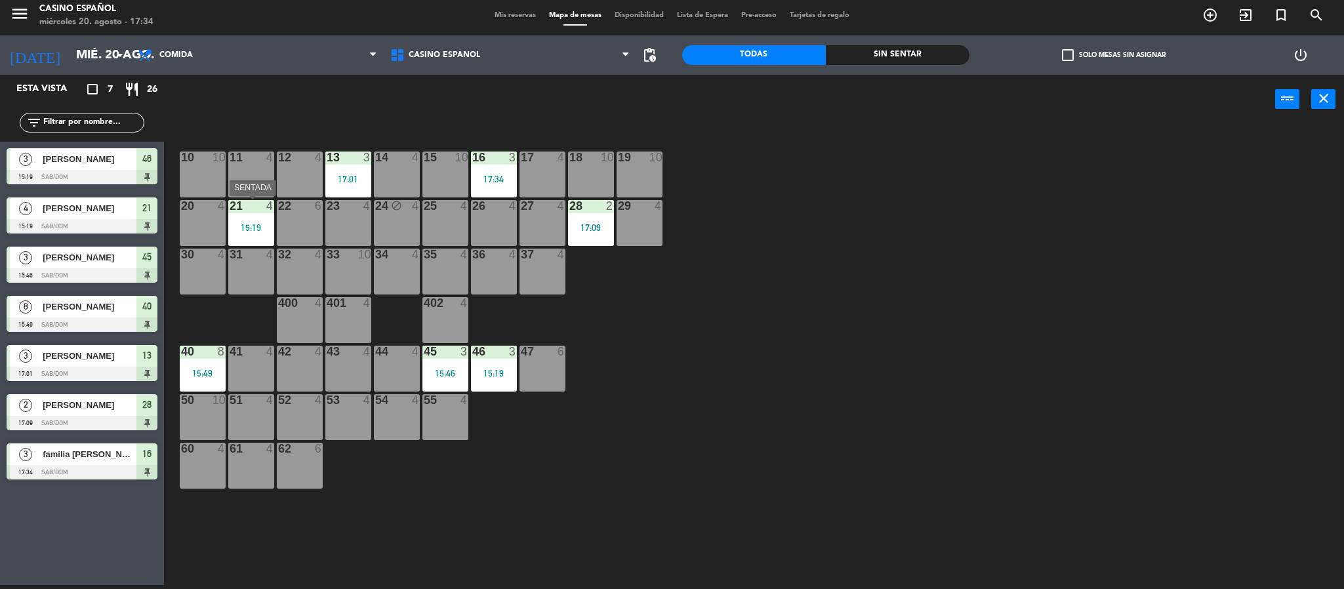
click at [243, 241] on div "21 4 15:19" at bounding box center [251, 223] width 46 height 46
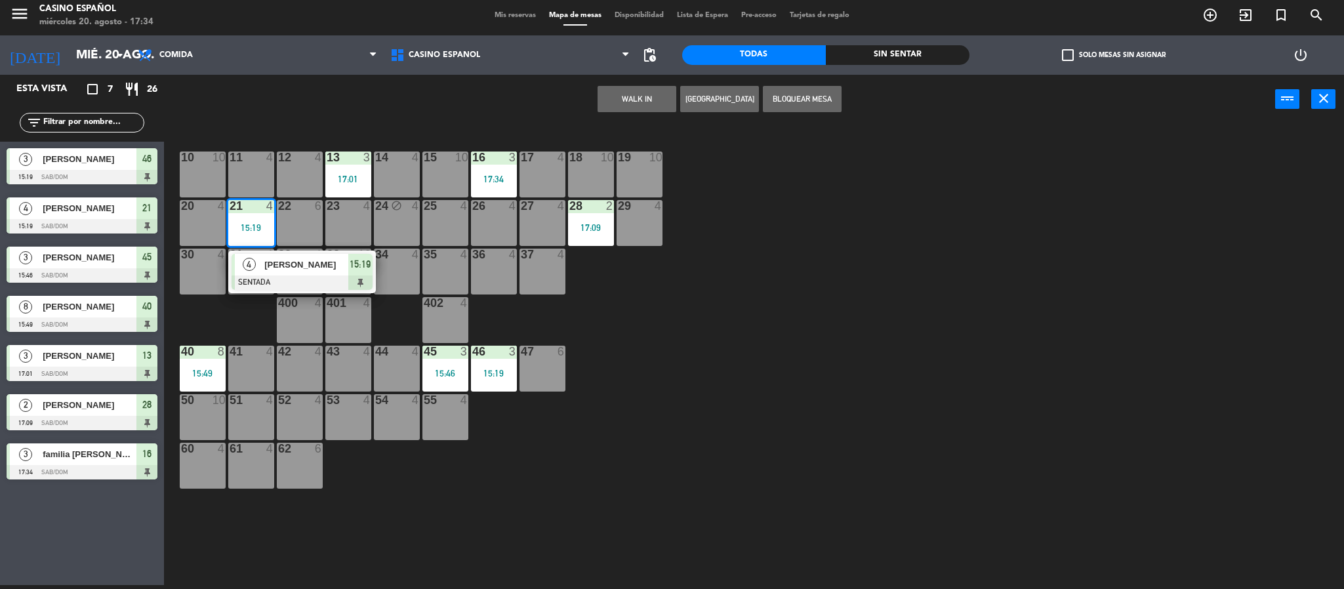
click at [300, 289] on div at bounding box center [302, 283] width 141 height 14
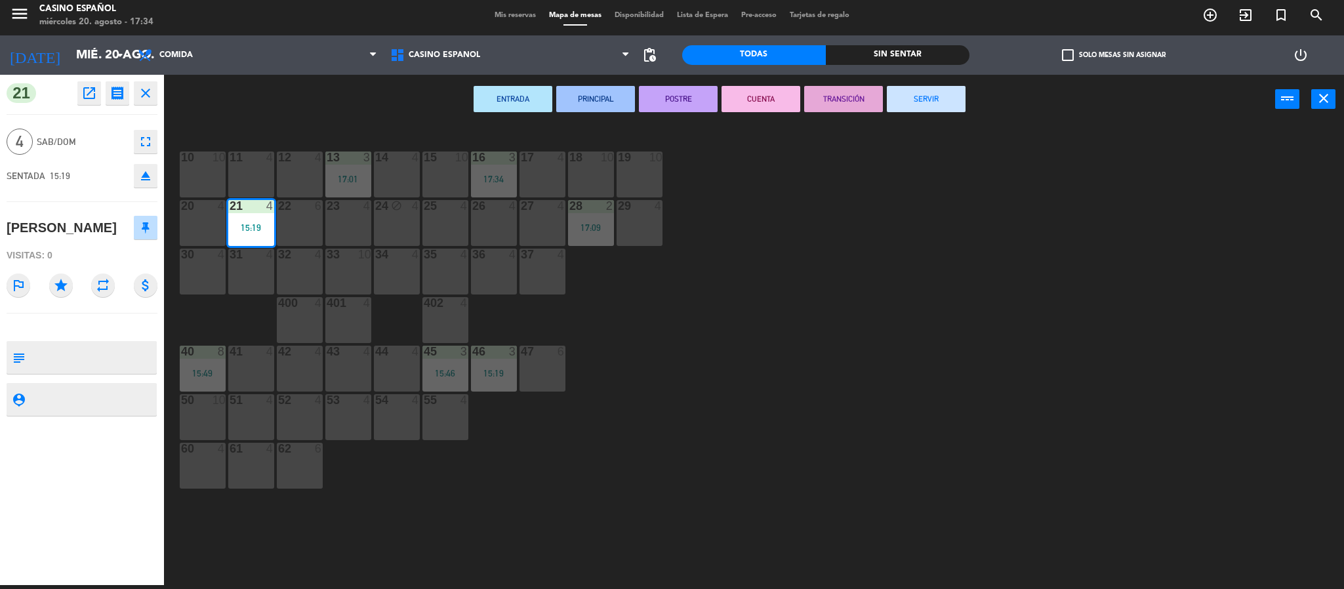
drag, startPoint x: 240, startPoint y: 209, endPoint x: 233, endPoint y: 209, distance: 7.2
click at [240, 209] on div at bounding box center [251, 206] width 22 height 12
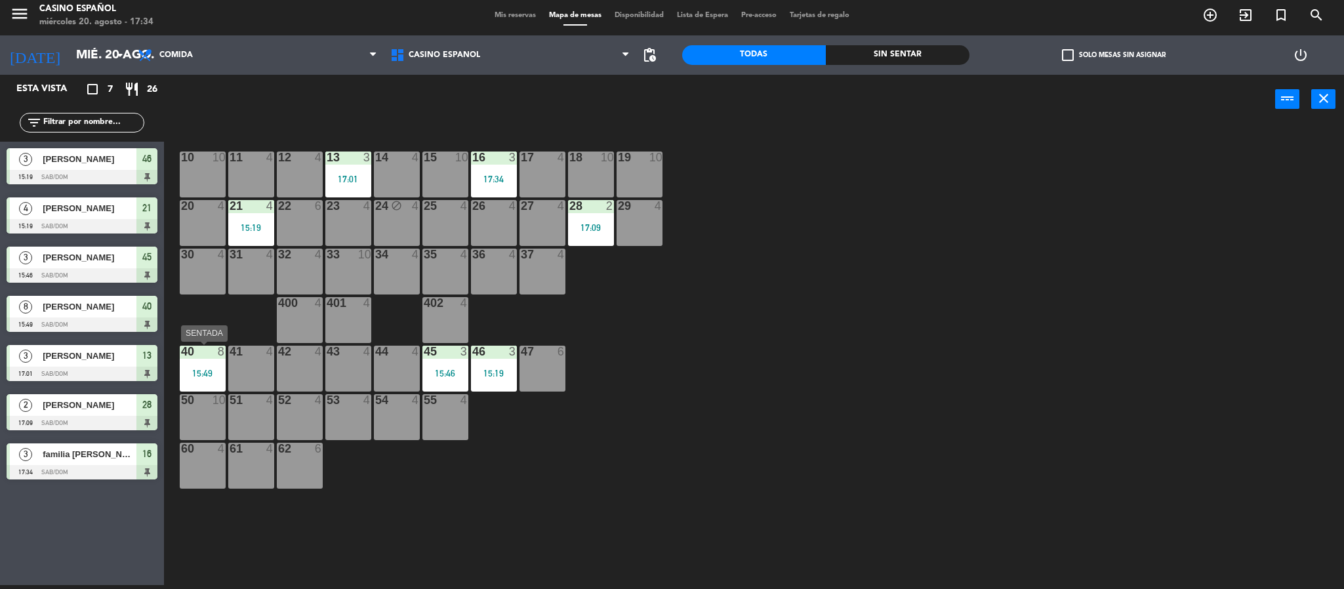
click at [192, 371] on div "15:49" at bounding box center [203, 373] width 46 height 9
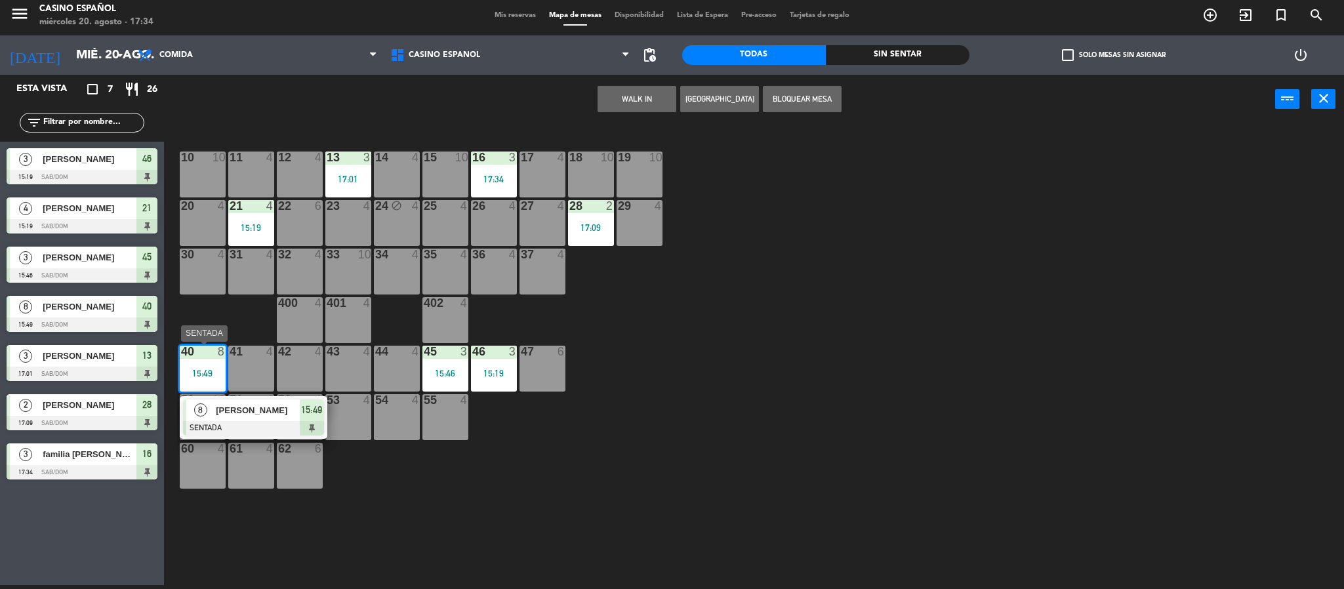
click at [262, 416] on span "[PERSON_NAME]" at bounding box center [258, 411] width 84 height 14
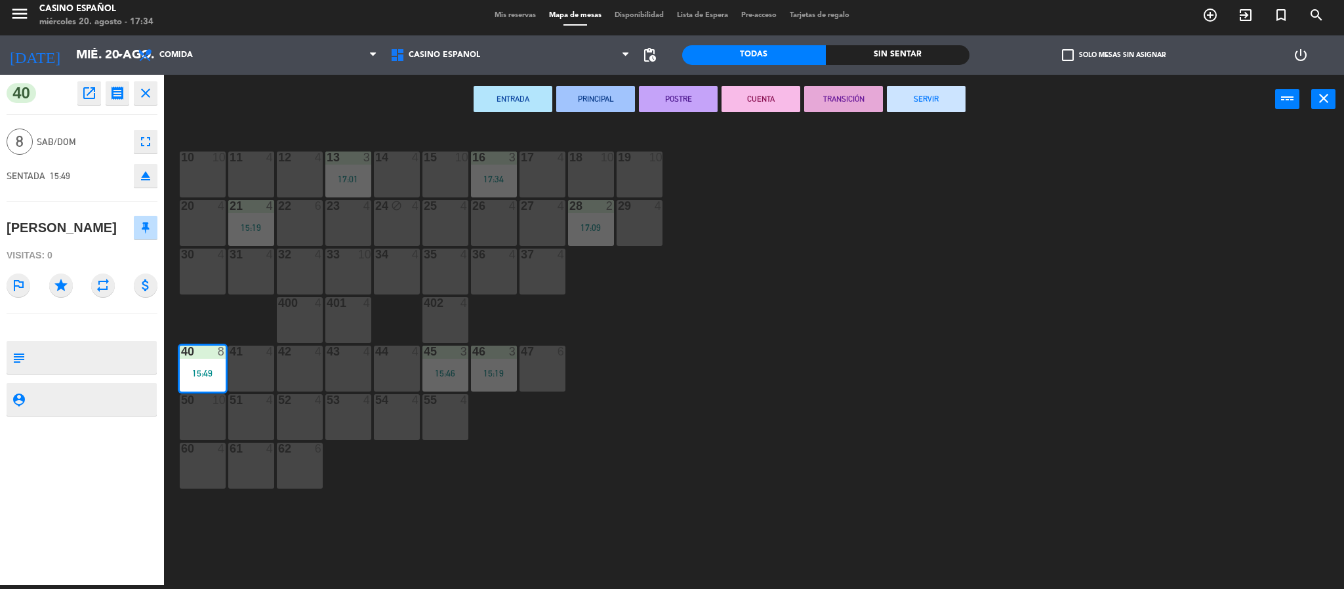
click at [929, 105] on button "SERVIR" at bounding box center [926, 99] width 79 height 26
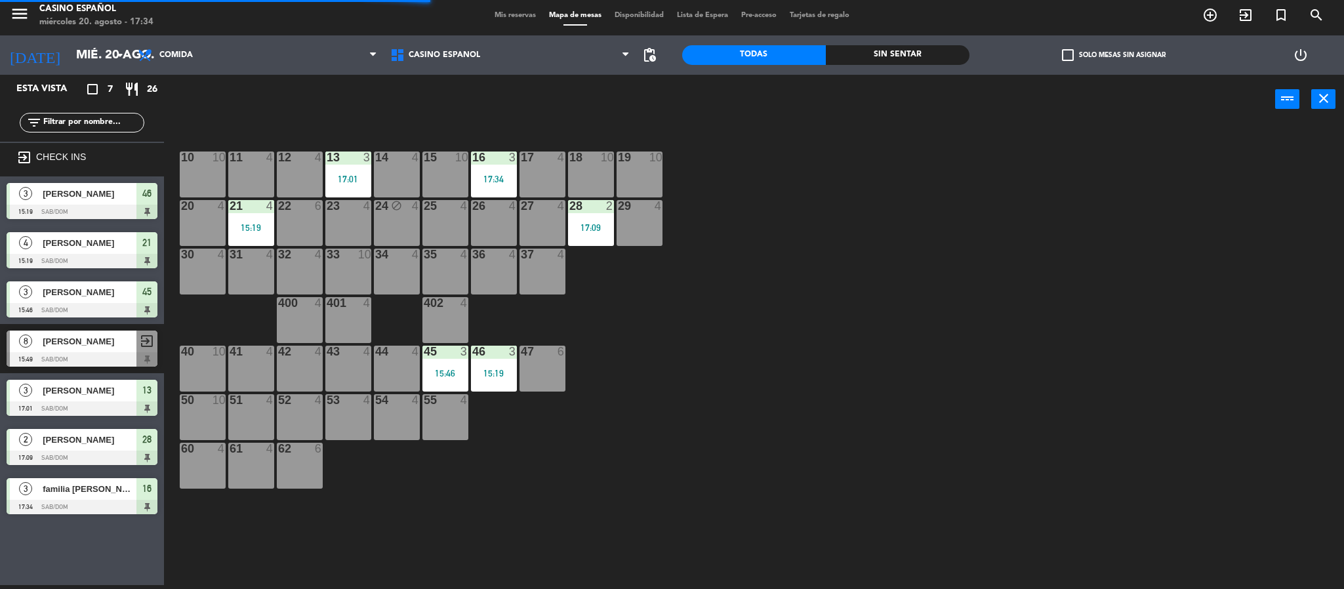
click at [444, 364] on div "45 3 15:46" at bounding box center [446, 369] width 46 height 46
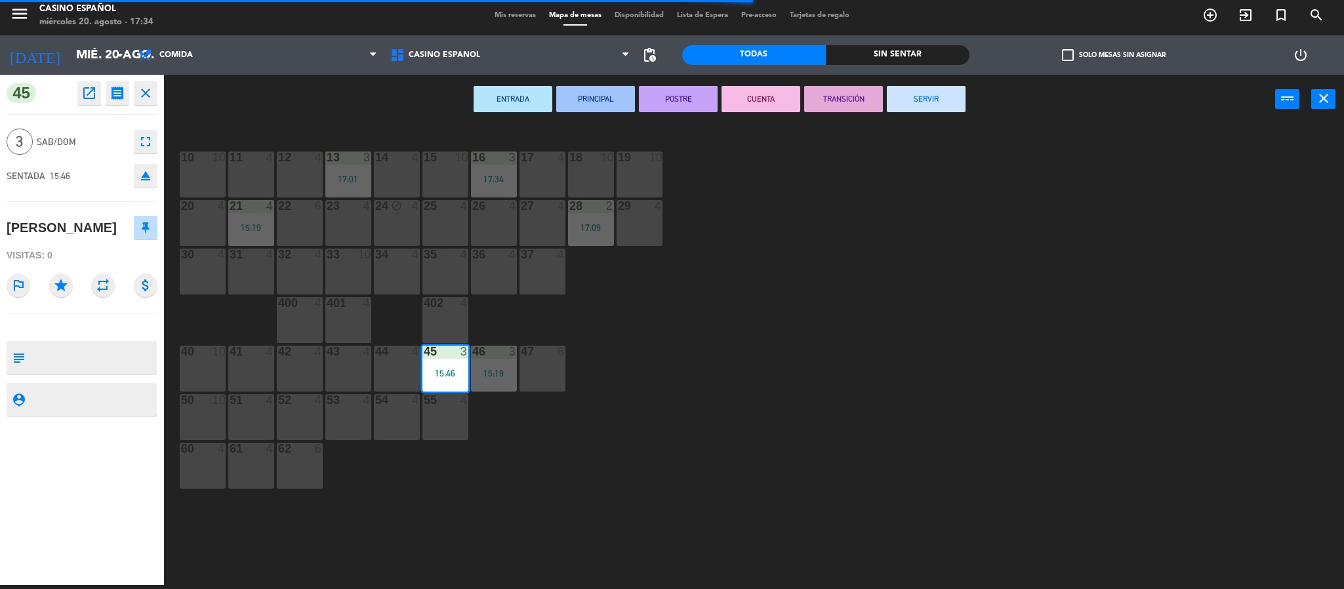
click at [922, 87] on button "SERVIR" at bounding box center [926, 99] width 79 height 26
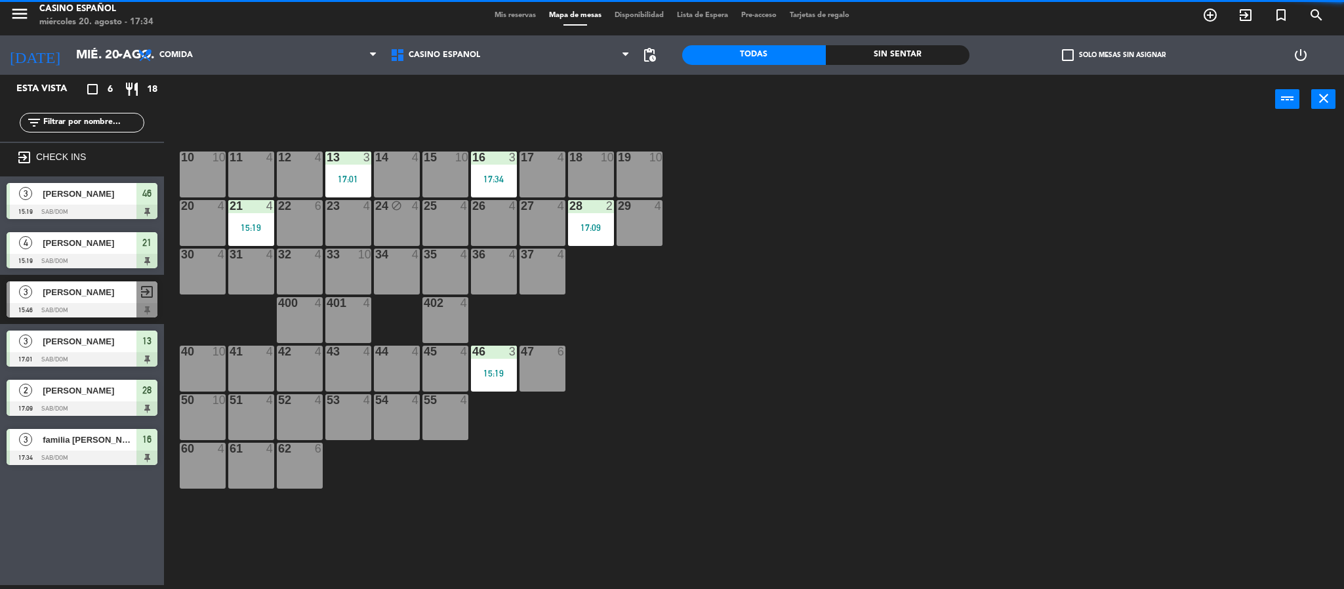
click at [473, 350] on div "46" at bounding box center [472, 352] width 1 height 12
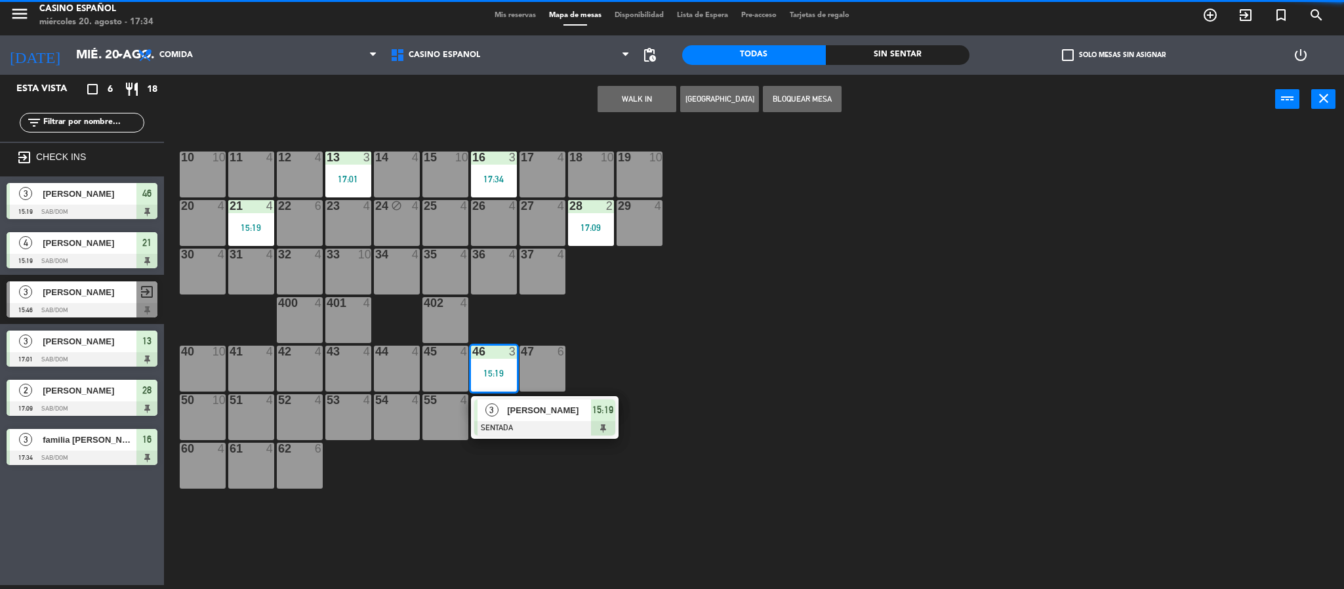
click at [569, 408] on span "[PERSON_NAME]" at bounding box center [549, 411] width 84 height 14
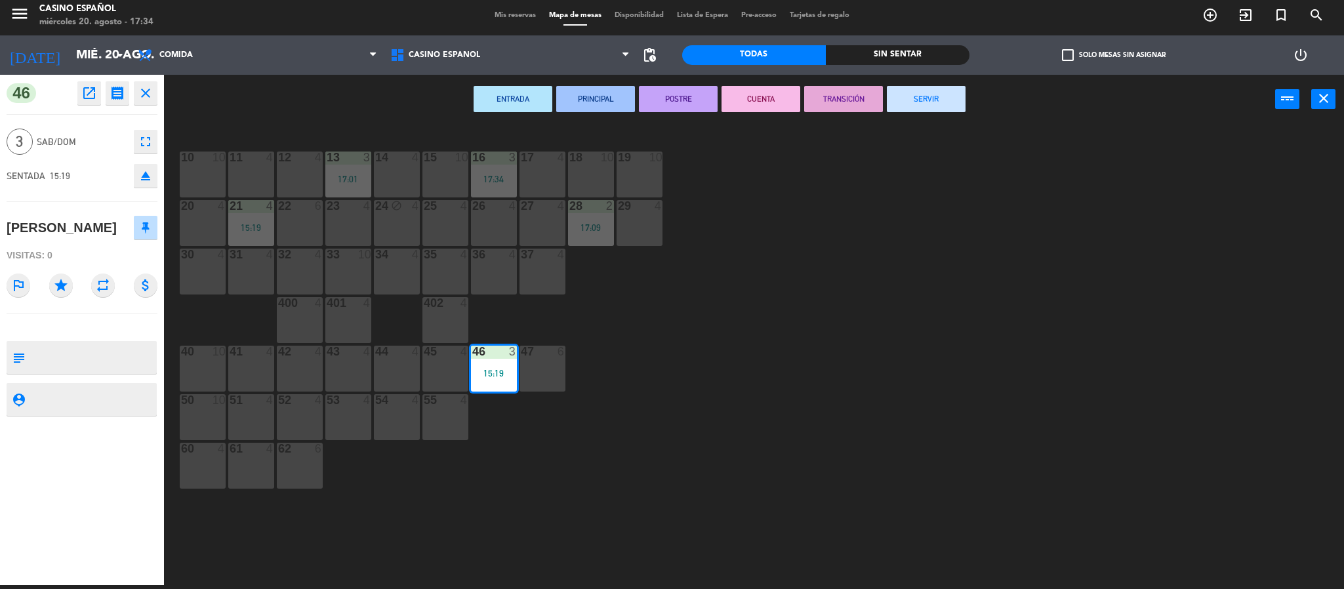
click at [939, 97] on button "SERVIR" at bounding box center [926, 99] width 79 height 26
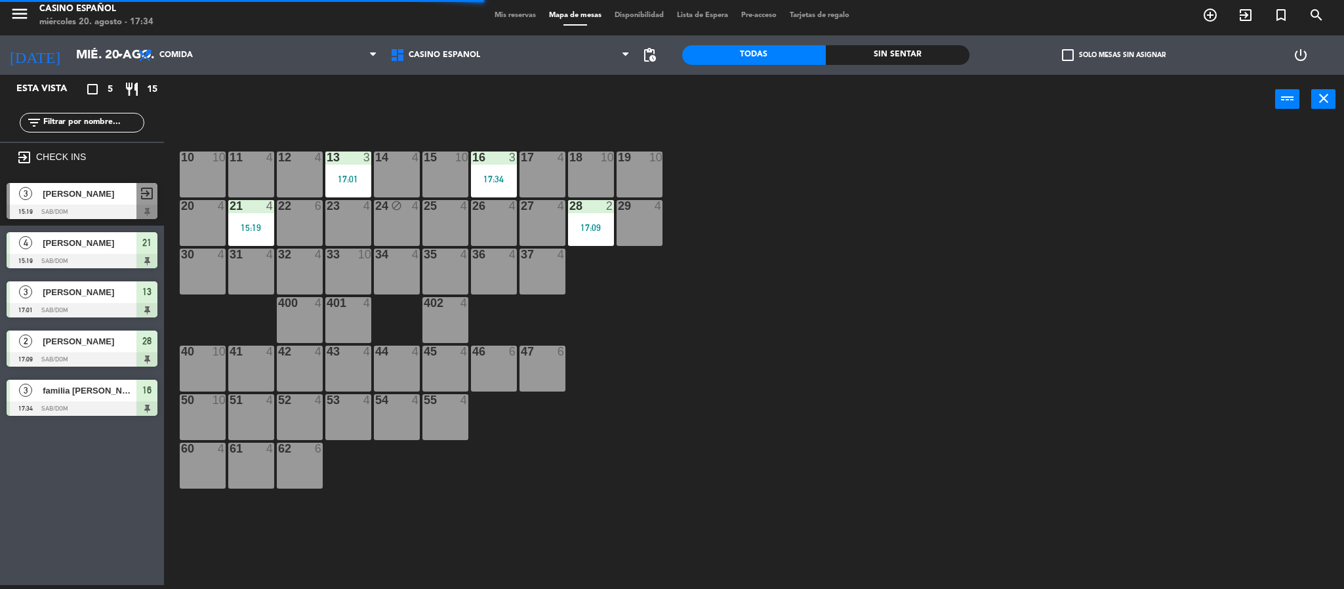
click at [388, 209] on div "block" at bounding box center [397, 206] width 22 height 12
